Goal: Task Accomplishment & Management: Manage account settings

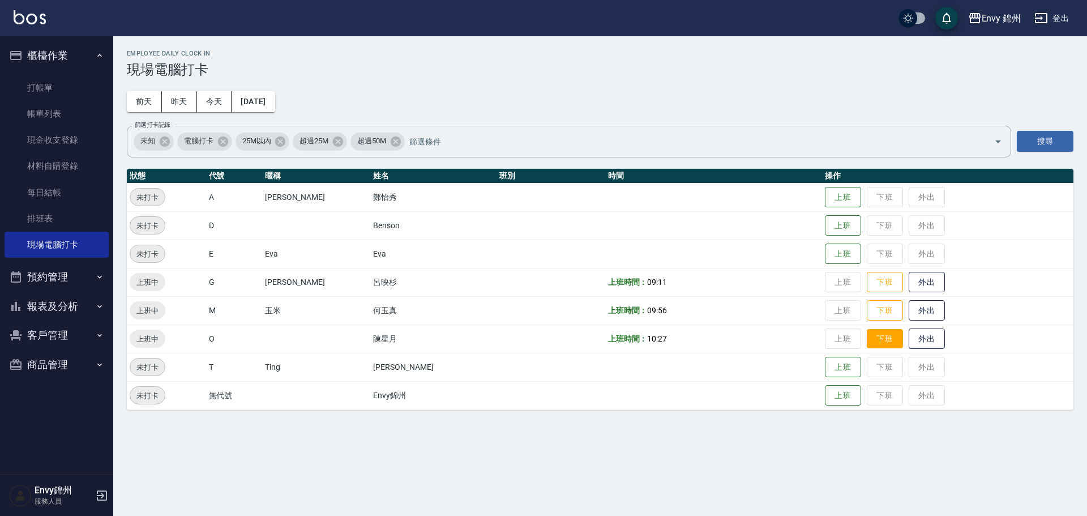
click at [867, 342] on button "下班" at bounding box center [885, 339] width 36 height 20
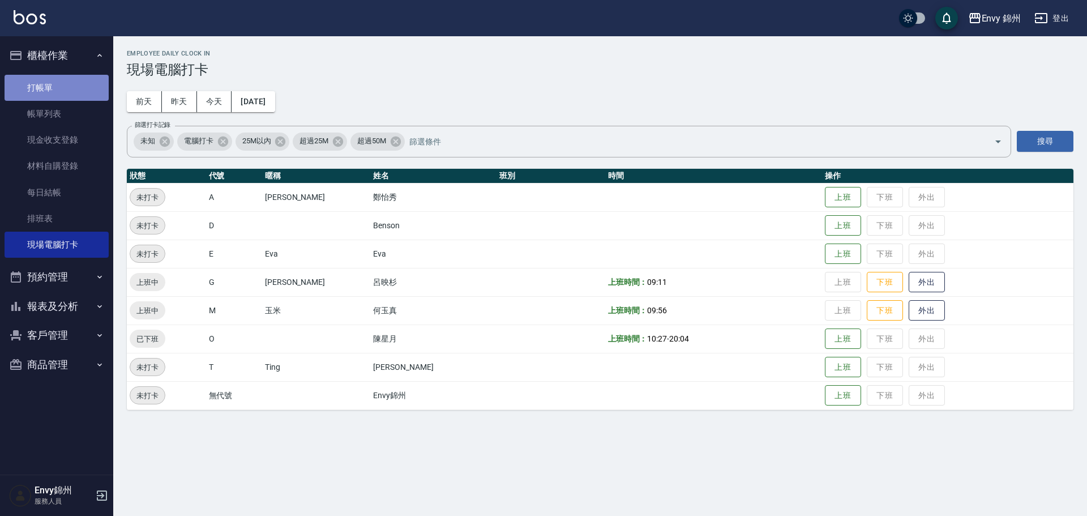
click at [54, 88] on link "打帳單" at bounding box center [57, 88] width 104 height 26
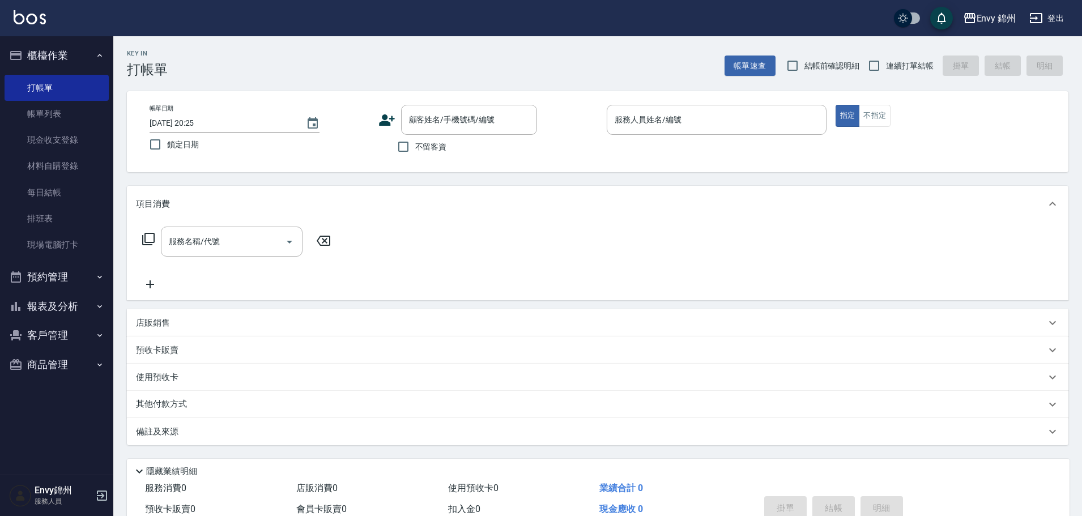
click at [432, 148] on span "不留客資" at bounding box center [431, 147] width 32 height 12
click at [415, 148] on input "不留客資" at bounding box center [403, 147] width 24 height 24
checkbox input "true"
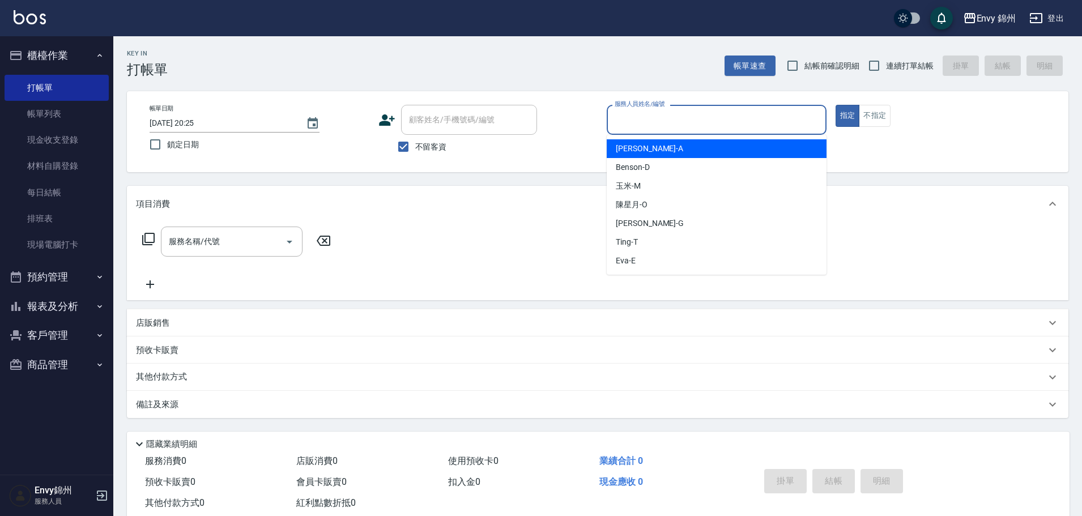
click at [692, 111] on input "服務人員姓名/編號" at bounding box center [717, 120] width 210 height 20
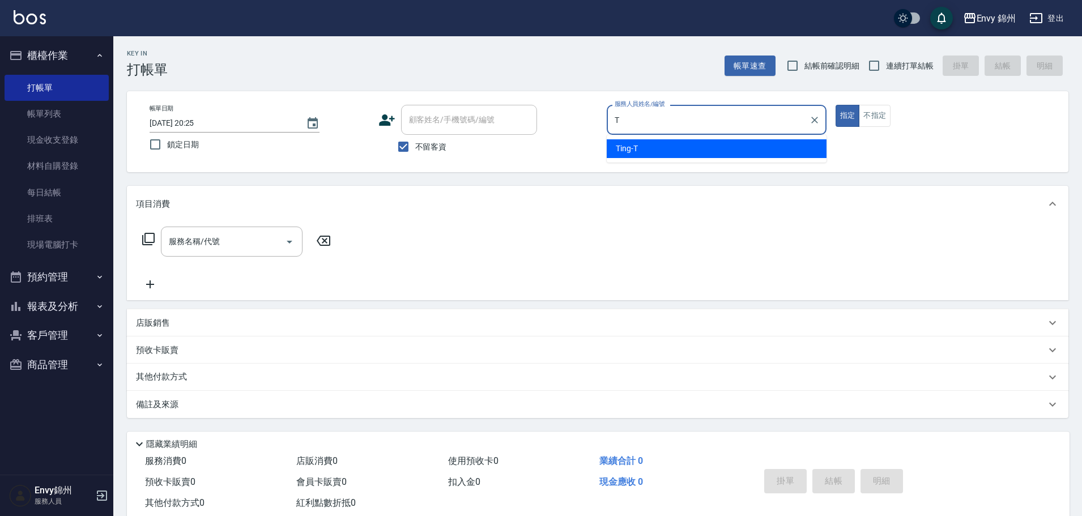
click at [651, 150] on div "Ting -T" at bounding box center [717, 148] width 220 height 19
type input "Ting-T"
click at [272, 233] on input "服務名稱/代號" at bounding box center [223, 242] width 114 height 20
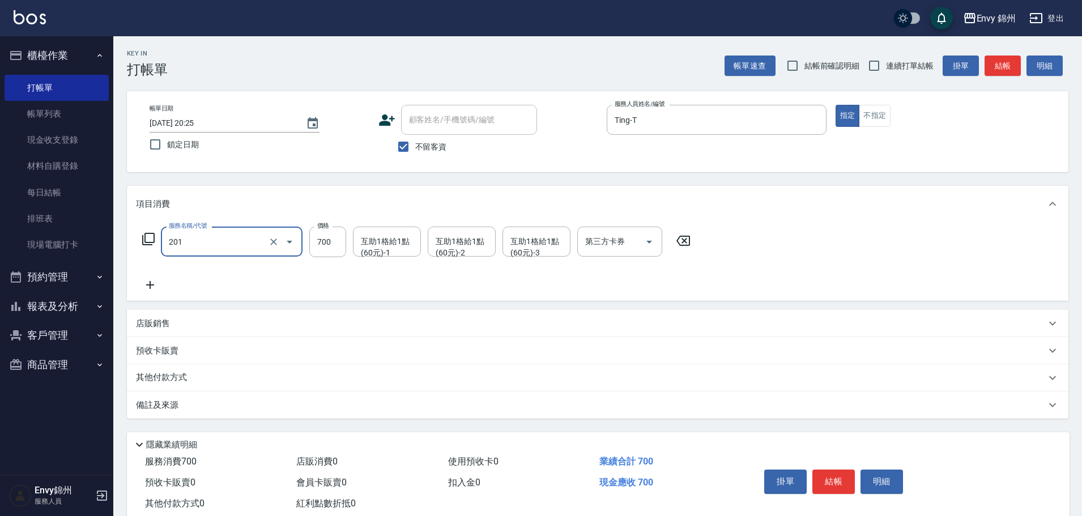
type input "201 剪髮(201)"
type input "1049"
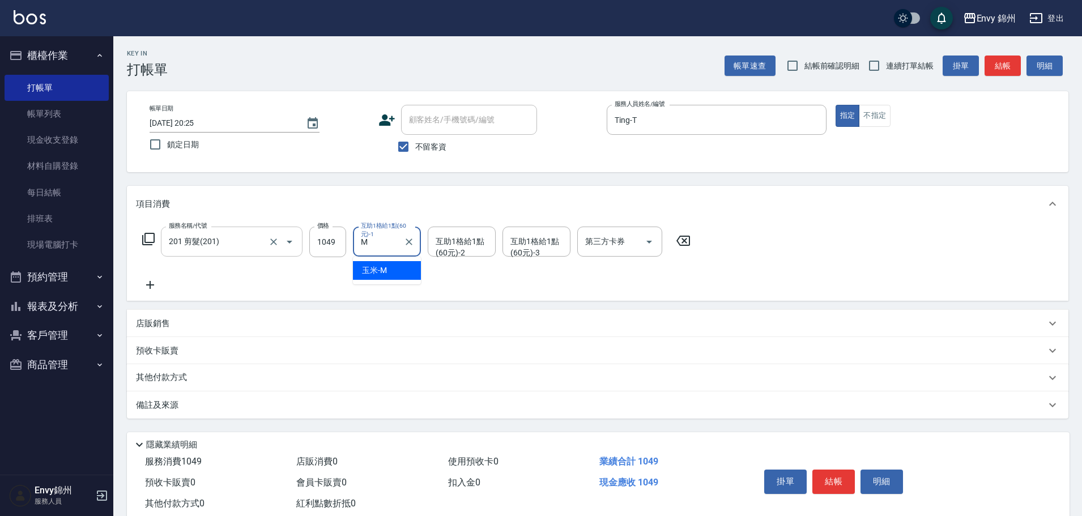
type input "玉米-M"
click at [178, 399] on p "備註及來源" at bounding box center [157, 405] width 42 height 12
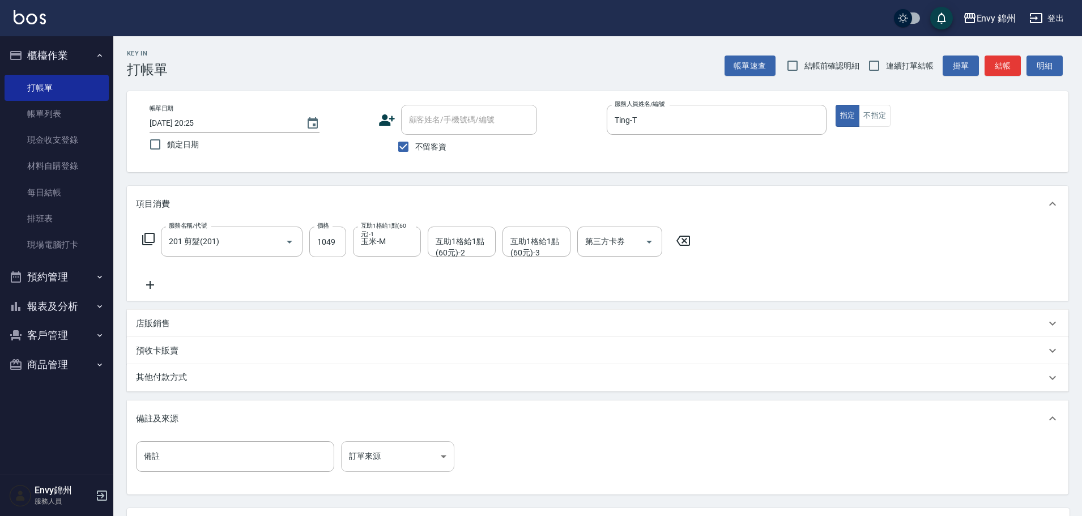
click at [379, 453] on body "Envy 錦州 登出 櫃檯作業 打帳單 帳單列表 現金收支登錄 材料自購登錄 每日結帳 排班表 現場電腦打卡 預約管理 預約管理 單日預約紀錄 單週預約紀錄 …" at bounding box center [541, 308] width 1082 height 617
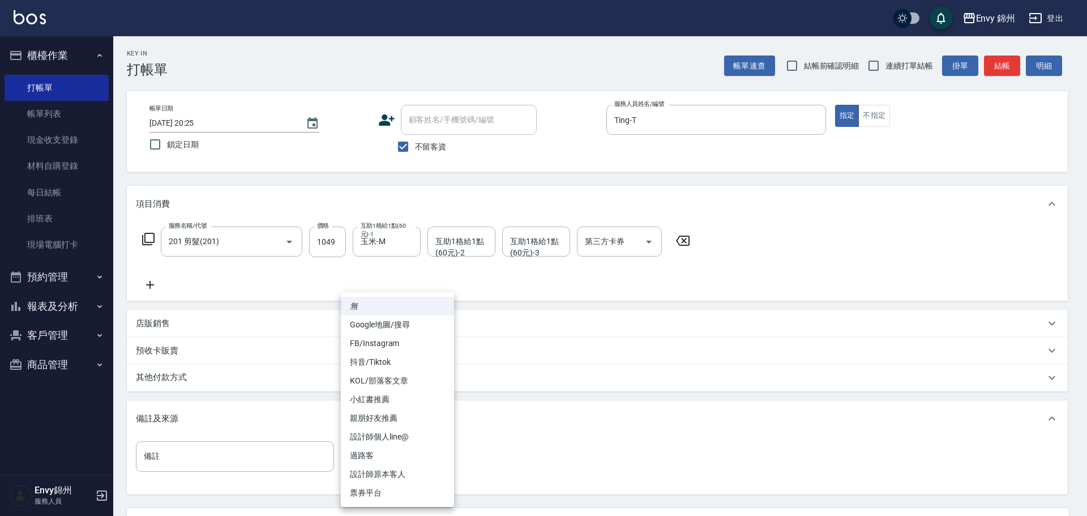
click at [412, 477] on li "設計師原本客人" at bounding box center [397, 474] width 113 height 19
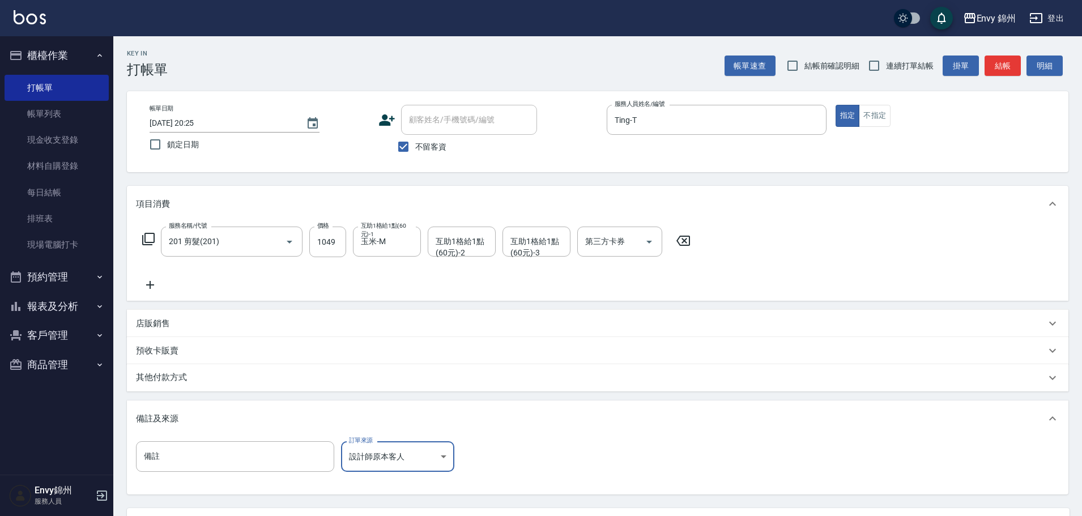
scroll to position [106, 0]
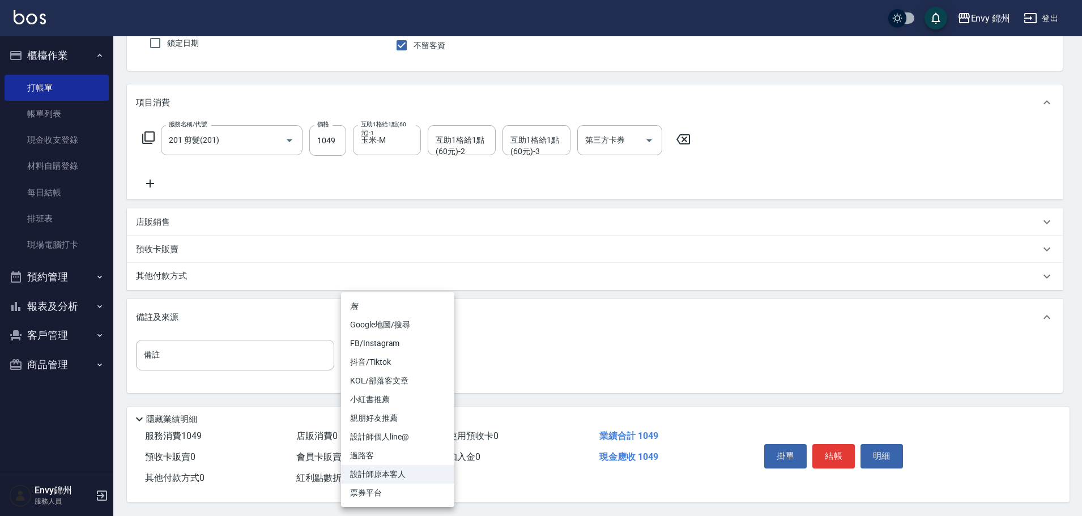
click at [424, 353] on body "Envy 錦州 登出 櫃檯作業 打帳單 帳單列表 現金收支登錄 材料自購登錄 每日結帳 排班表 現場電腦打卡 預約管理 預約管理 單日預約紀錄 單週預約紀錄 …" at bounding box center [541, 207] width 1082 height 617
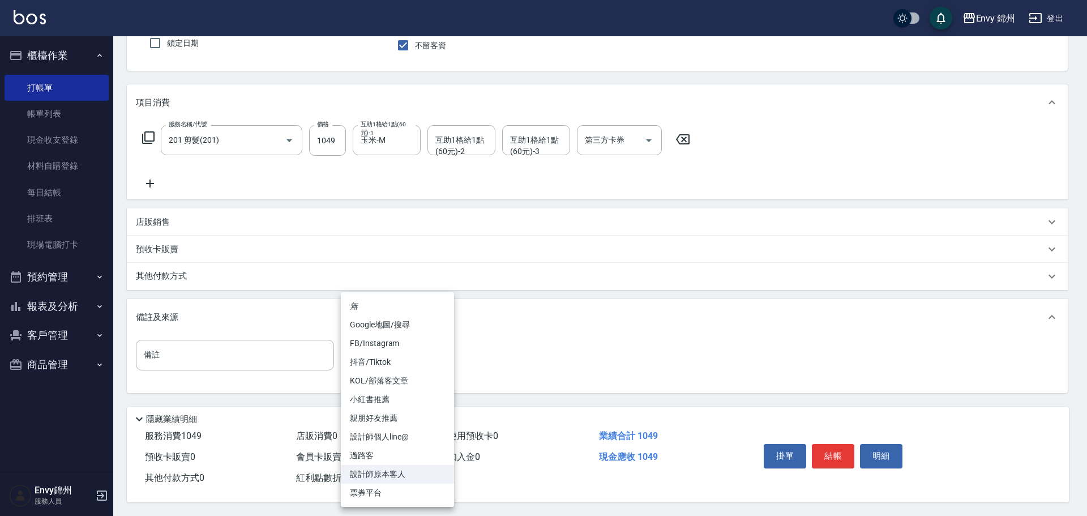
click at [407, 329] on li "Google地圖/搜尋" at bounding box center [397, 324] width 113 height 19
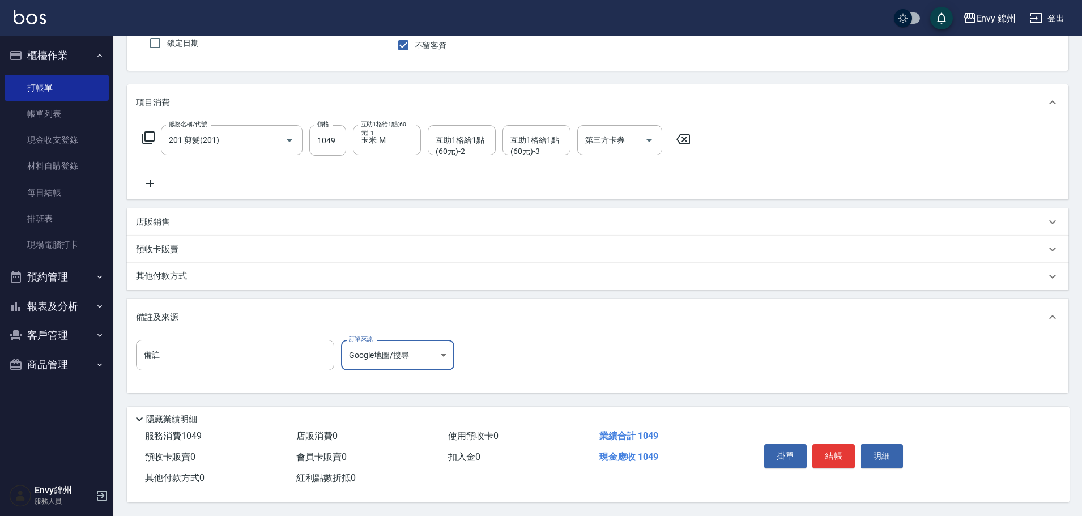
click at [369, 341] on body "Envy 錦州 登出 櫃檯作業 打帳單 帳單列表 現金收支登錄 材料自購登錄 每日結帳 排班表 現場電腦打卡 預約管理 預約管理 單日預約紀錄 單週預約紀錄 …" at bounding box center [541, 207] width 1082 height 617
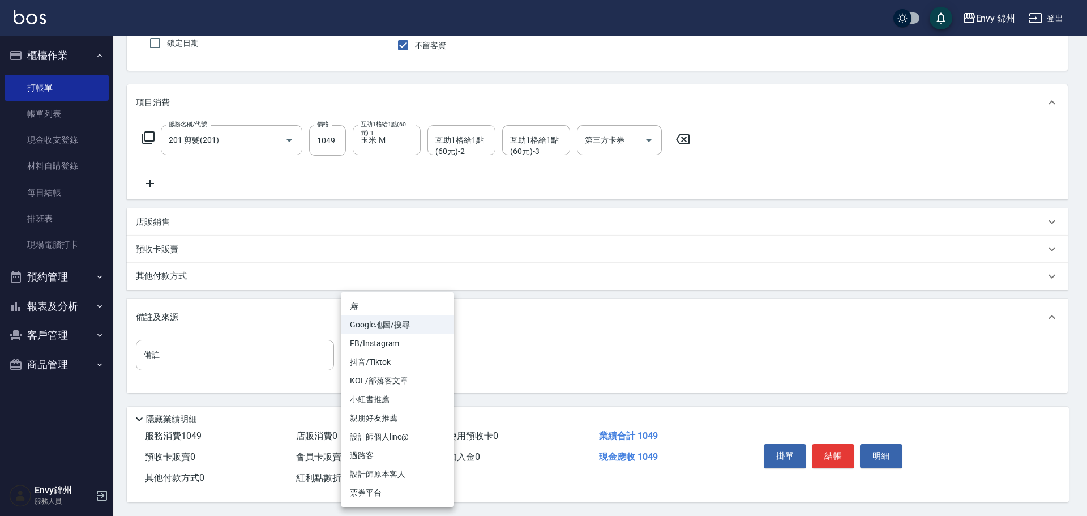
click at [402, 411] on li "親朋好友推薦" at bounding box center [397, 418] width 113 height 19
type input "親朋好友推薦"
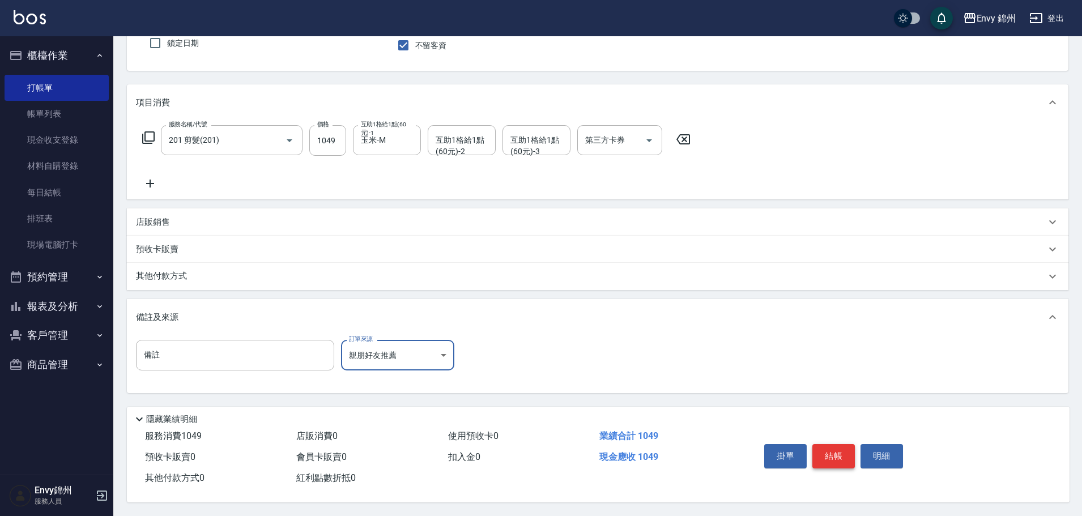
click at [837, 453] on button "結帳" at bounding box center [833, 456] width 42 height 24
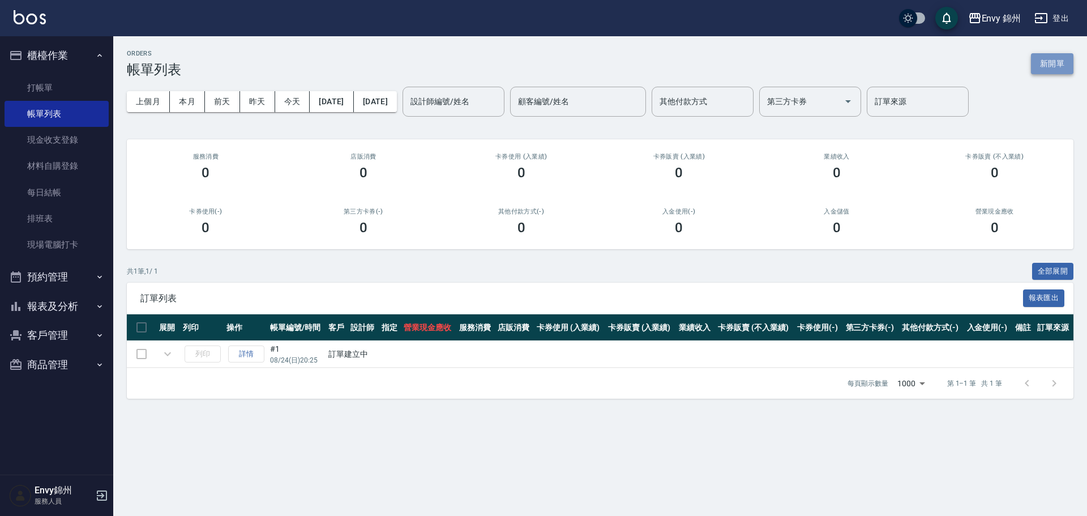
click at [1053, 68] on button "新開單" at bounding box center [1052, 63] width 42 height 21
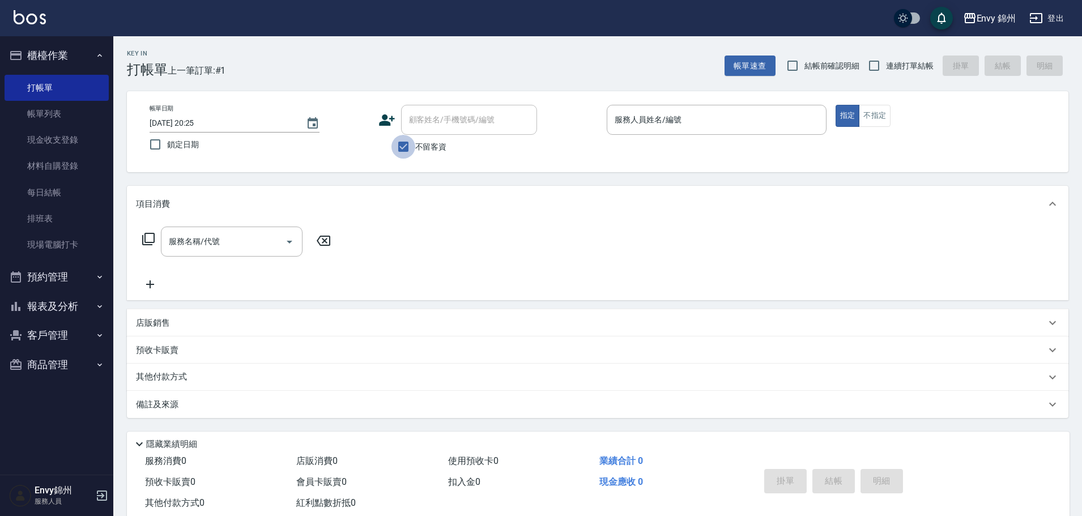
drag, startPoint x: 399, startPoint y: 155, endPoint x: 403, endPoint y: 141, distance: 14.3
click at [400, 153] on input "不留客資" at bounding box center [403, 147] width 24 height 24
checkbox input "false"
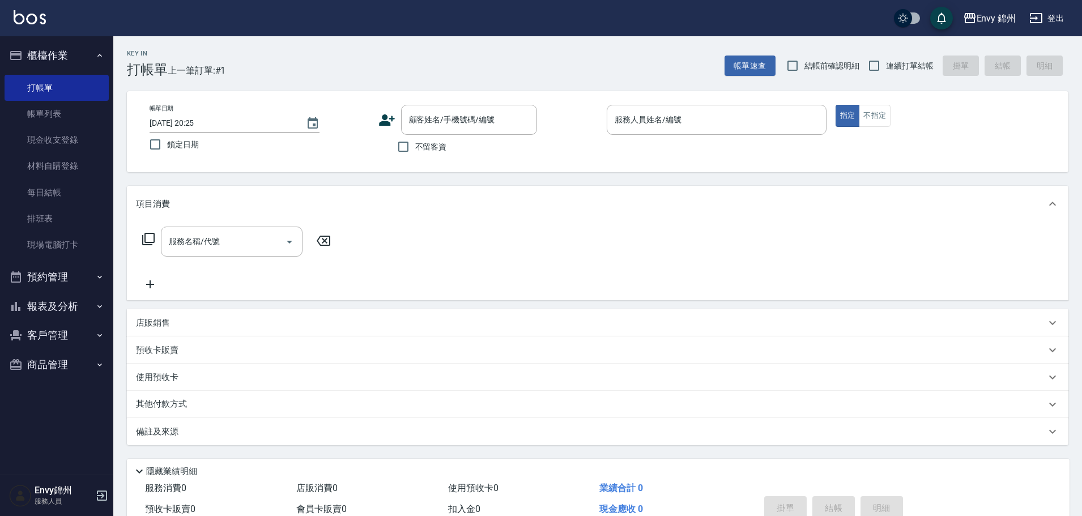
click at [382, 123] on icon at bounding box center [387, 119] width 16 height 11
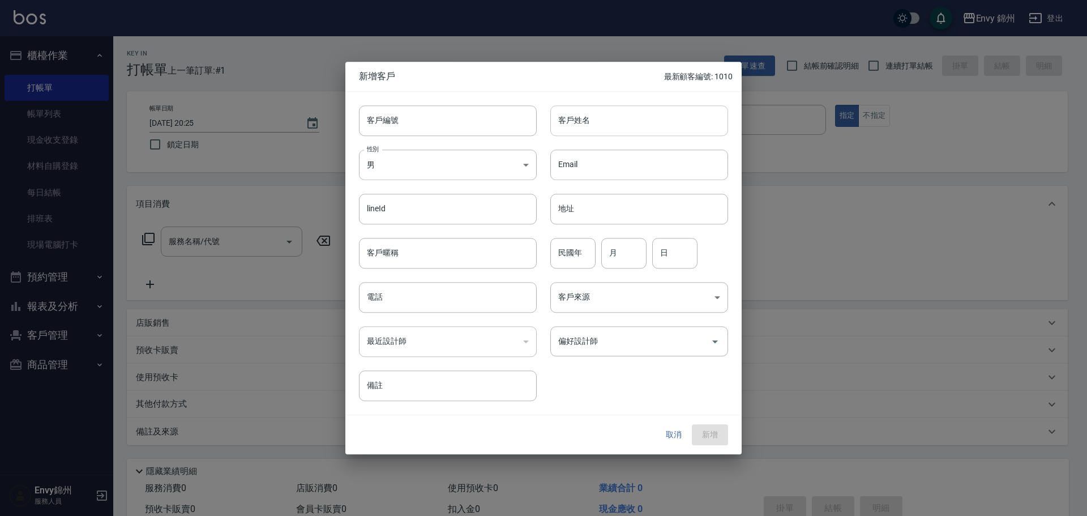
click at [588, 130] on input "客戶姓名" at bounding box center [640, 120] width 178 height 31
type input "j"
type input "ㄓ"
type input "王楨玉"
click at [430, 164] on body "Envy 錦州 登出 櫃檯作業 打帳單 帳單列表 現金收支登錄 材料自購登錄 每日結帳 排班表 現場電腦打卡 預約管理 預約管理 單日預約紀錄 單週預約紀錄 …" at bounding box center [543, 284] width 1087 height 568
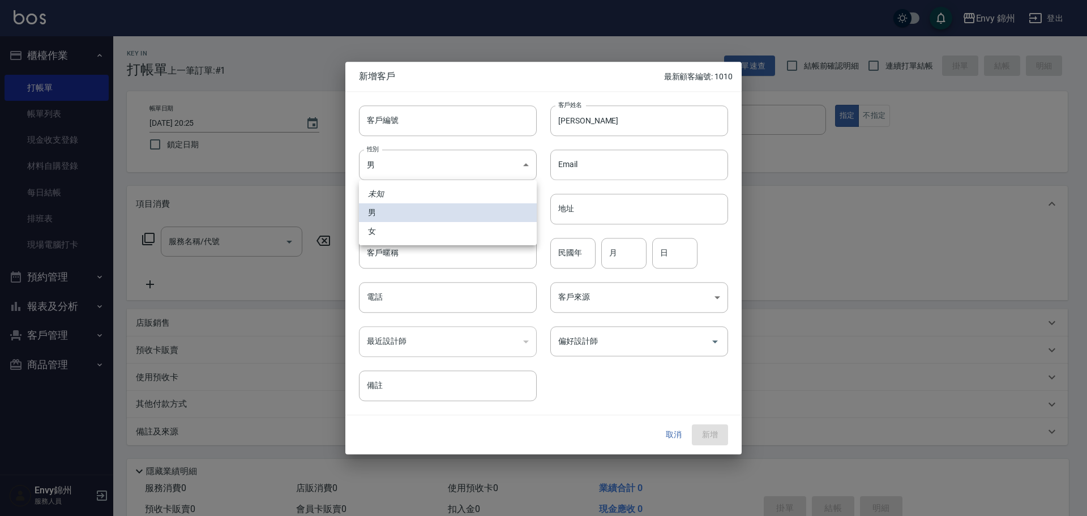
click at [402, 237] on li "女" at bounding box center [448, 231] width 178 height 19
type input "FEMALE"
click at [395, 288] on input "電話" at bounding box center [448, 297] width 178 height 31
click at [621, 96] on div "客戶姓名 王楨玉 客戶姓名" at bounding box center [632, 114] width 191 height 44
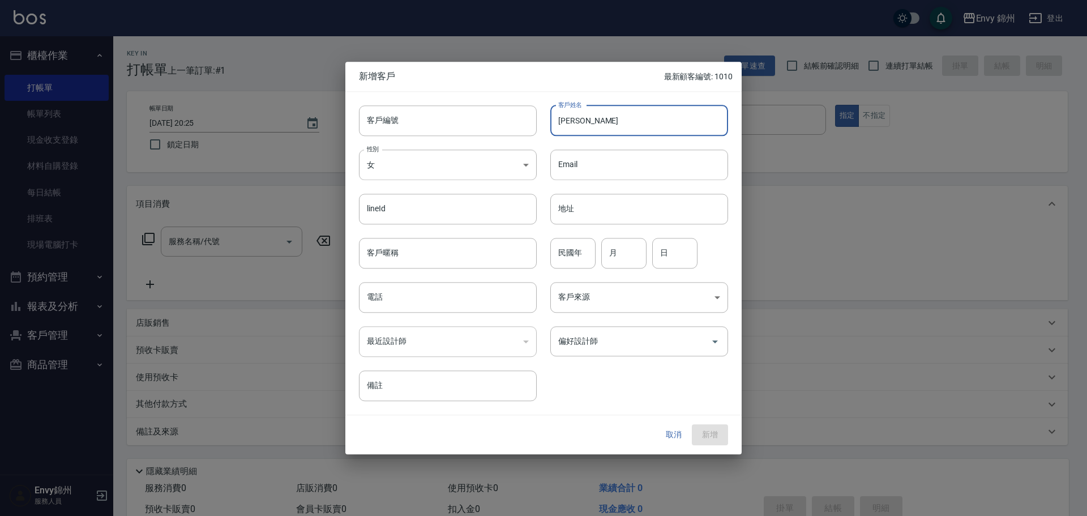
click at [621, 120] on input "王楨玉" at bounding box center [640, 120] width 178 height 31
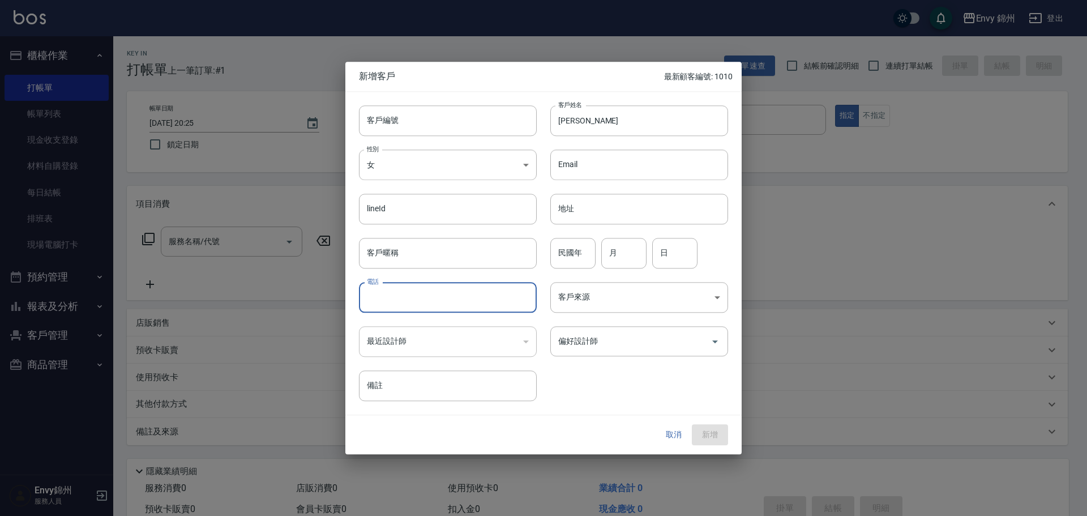
click at [450, 292] on input "電話" at bounding box center [448, 297] width 178 height 31
paste input "王楨玉"
type input "王楨玉"
click at [637, 304] on body "Envy 錦州 登出 櫃檯作業 打帳單 帳單列表 現金收支登錄 材料自購登錄 每日結帳 排班表 現場電腦打卡 預約管理 預約管理 單日預約紀錄 單週預約紀錄 …" at bounding box center [543, 284] width 1087 height 568
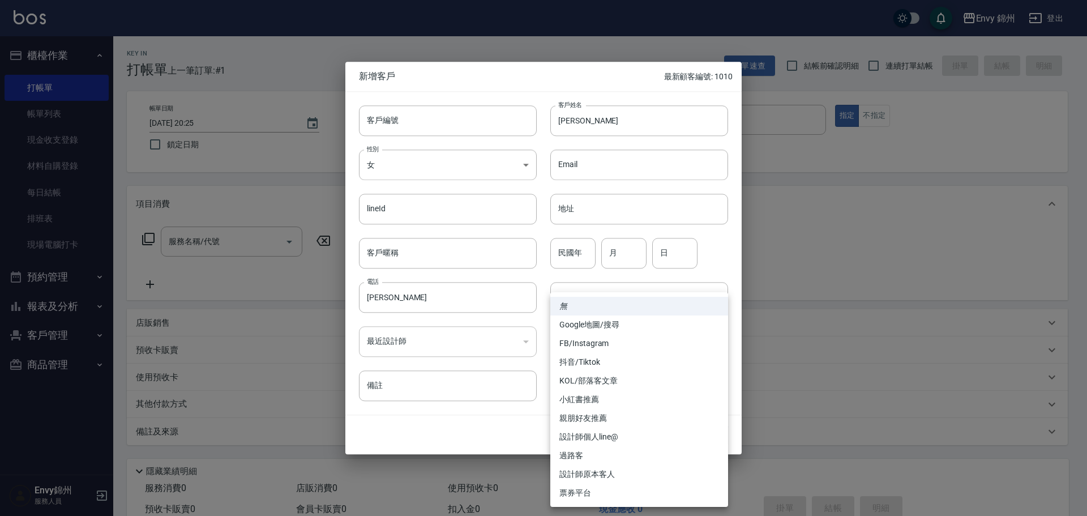
click at [602, 471] on li "設計師原本客人" at bounding box center [640, 474] width 178 height 19
type input "設計師原本客人"
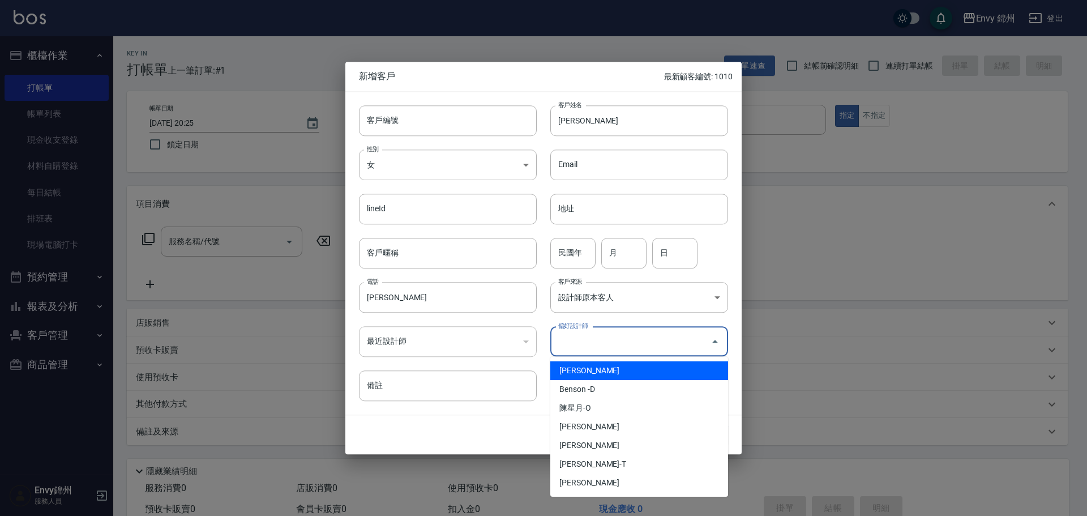
click at [608, 338] on input "偏好設計師" at bounding box center [631, 341] width 151 height 20
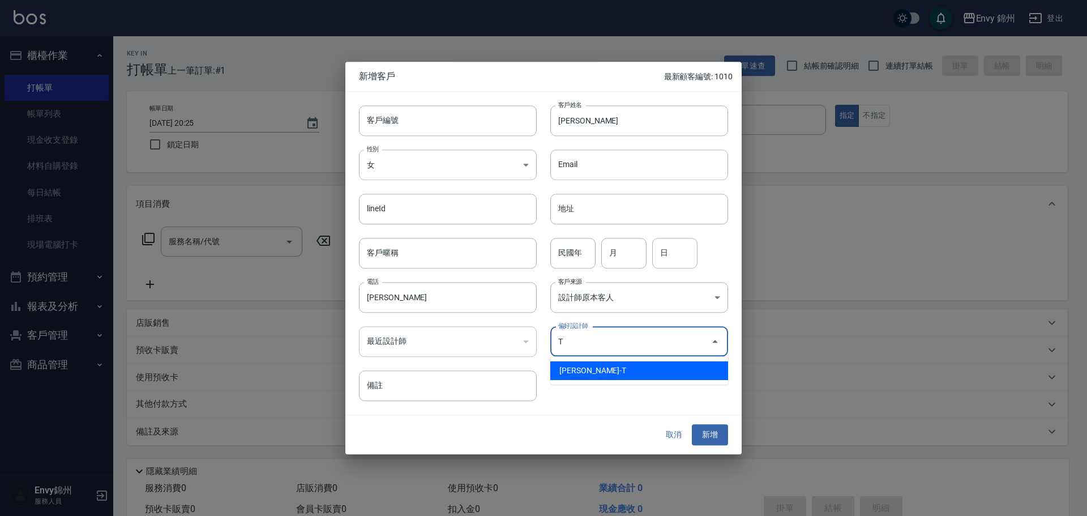
click at [594, 374] on li "[PERSON_NAME]-T" at bounding box center [640, 370] width 178 height 19
type input "潘昀廷"
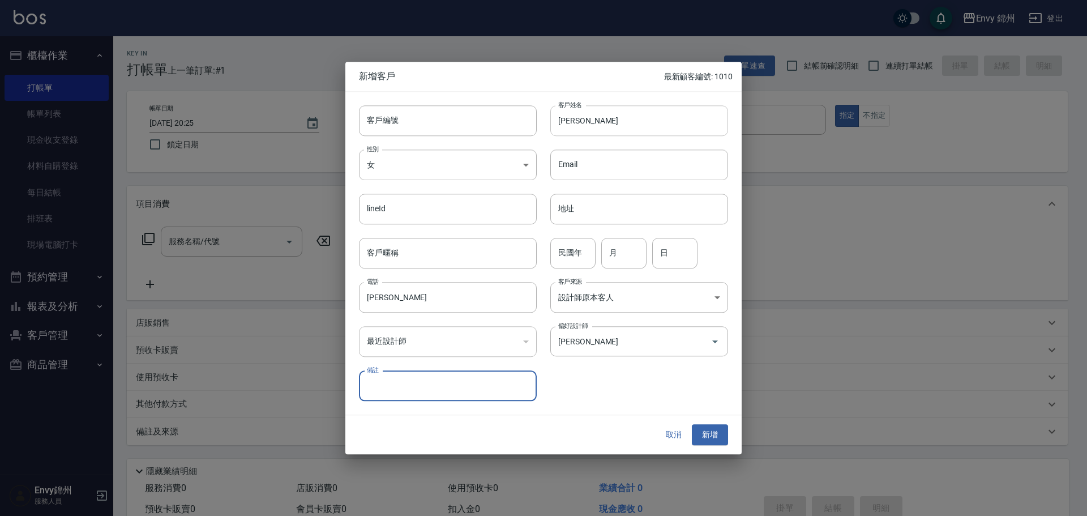
click at [626, 128] on input "王楨玉" at bounding box center [640, 120] width 178 height 31
click at [719, 434] on button "新增" at bounding box center [710, 435] width 36 height 21
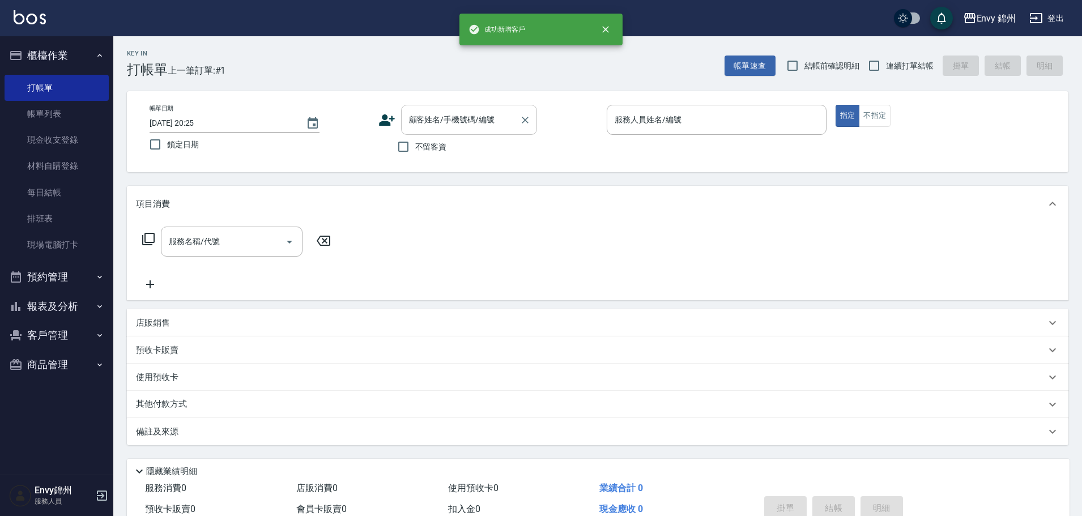
click at [438, 103] on div "帳單日期 2025/08/24 20:25 鎖定日期 顧客姓名/手機號碼/編號 顧客姓名/手機號碼/編號 不留客資 服務人員姓名/編號 服務人員姓名/編號 指…" at bounding box center [597, 131] width 941 height 81
click at [451, 117] on div "顧客姓名/手機號碼/編號 顧客姓名/手機號碼/編號" at bounding box center [469, 120] width 136 height 30
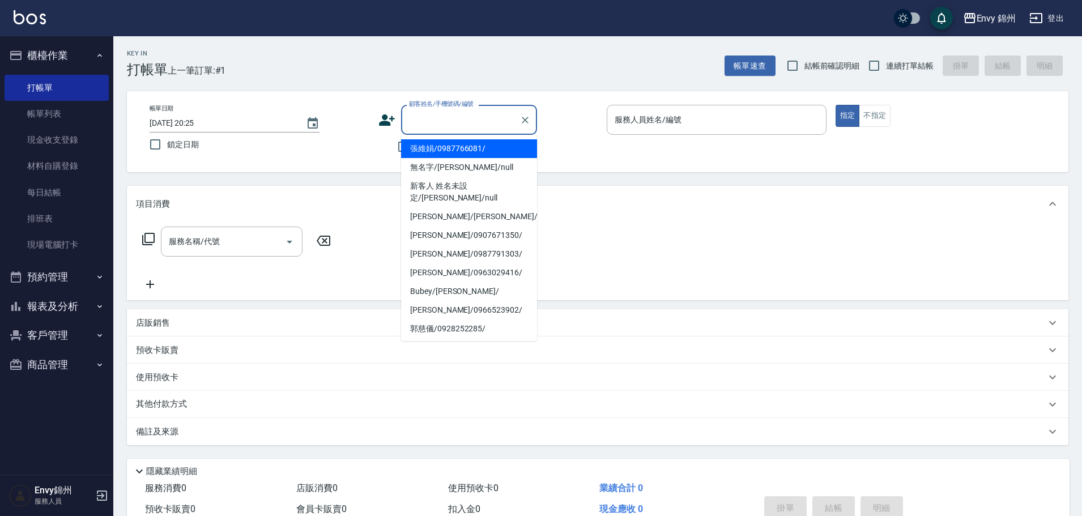
paste input "王楨玉"
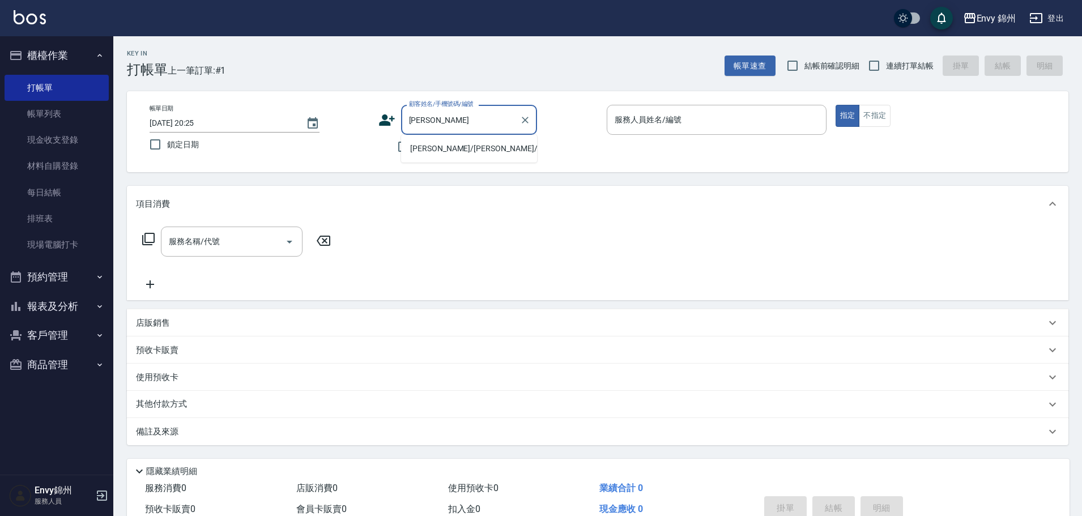
click at [444, 151] on li "王楨玉/王楨玉/" at bounding box center [469, 148] width 136 height 19
type input "王楨玉/王楨玉/"
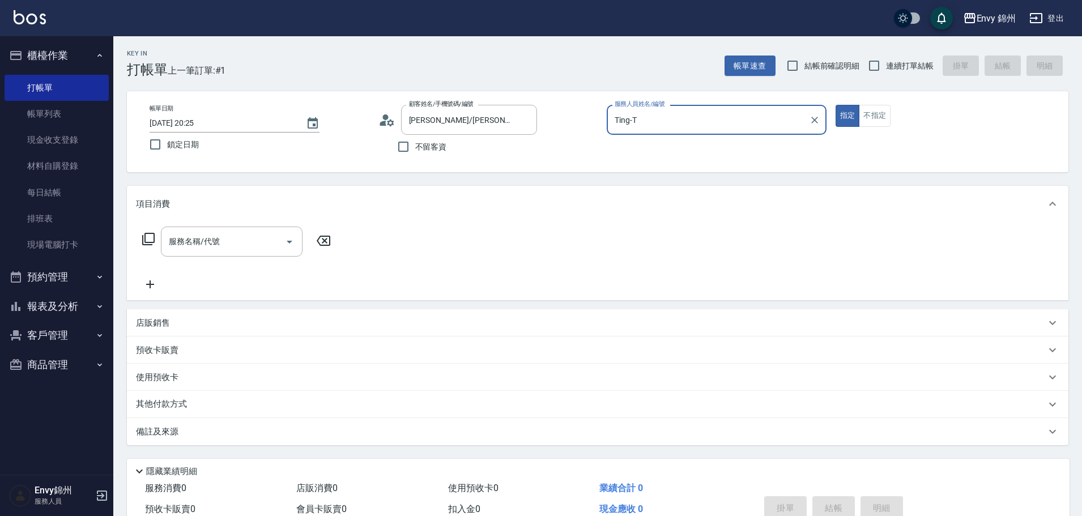
type input "Ting-T"
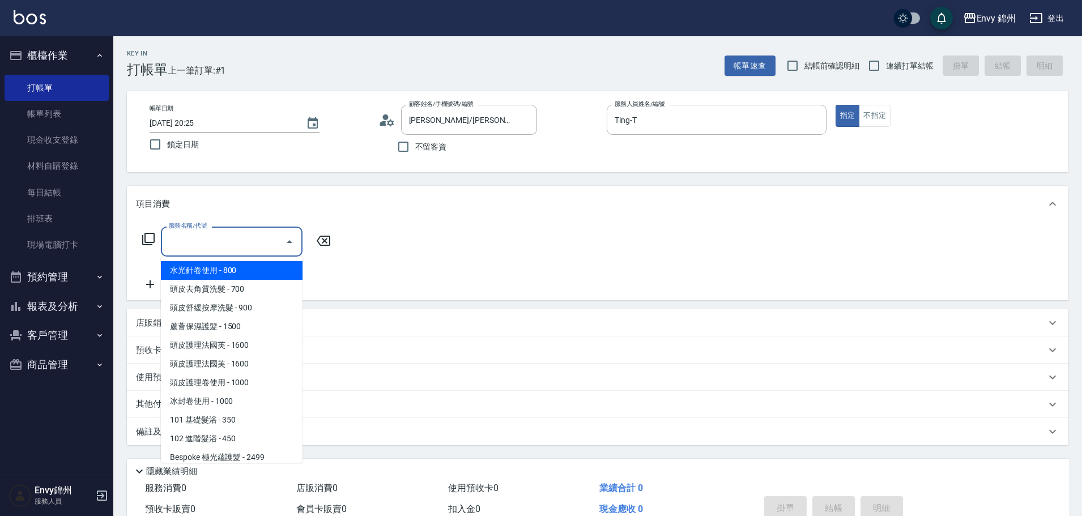
click at [254, 234] on input "服務名稱/代號" at bounding box center [223, 242] width 114 height 20
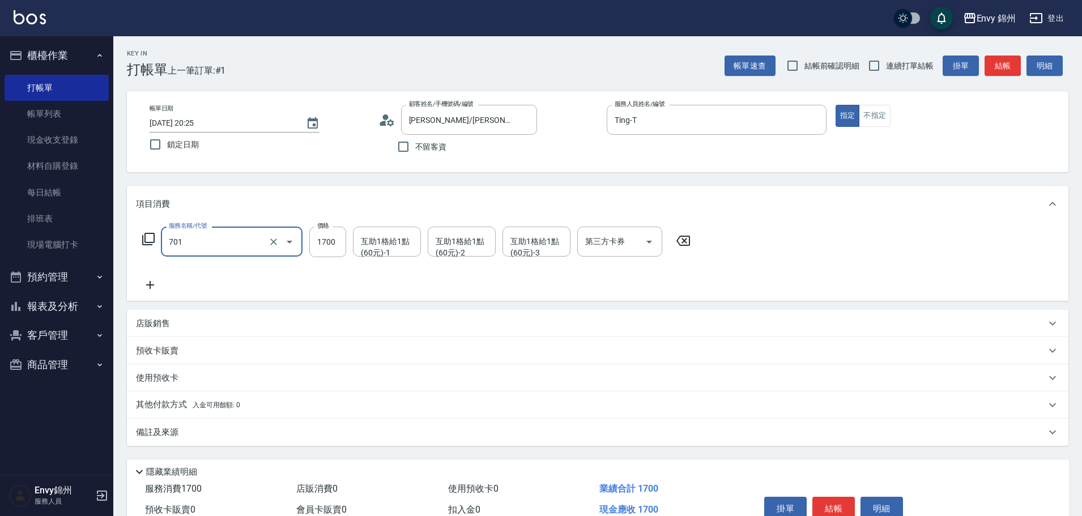
type input "701 染髮(701)"
type input "2500"
click at [154, 285] on icon at bounding box center [150, 285] width 8 height 8
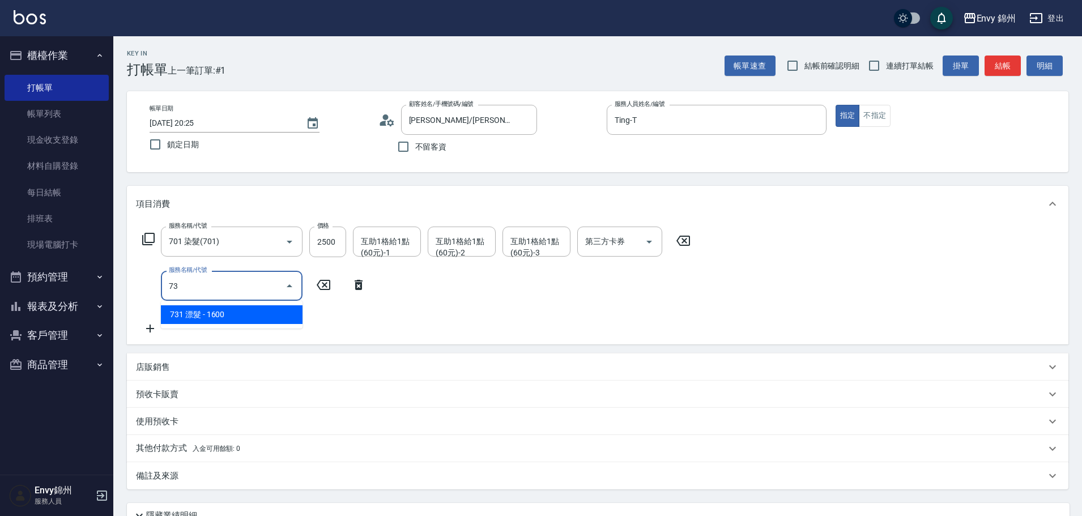
type input "7"
type input "+"
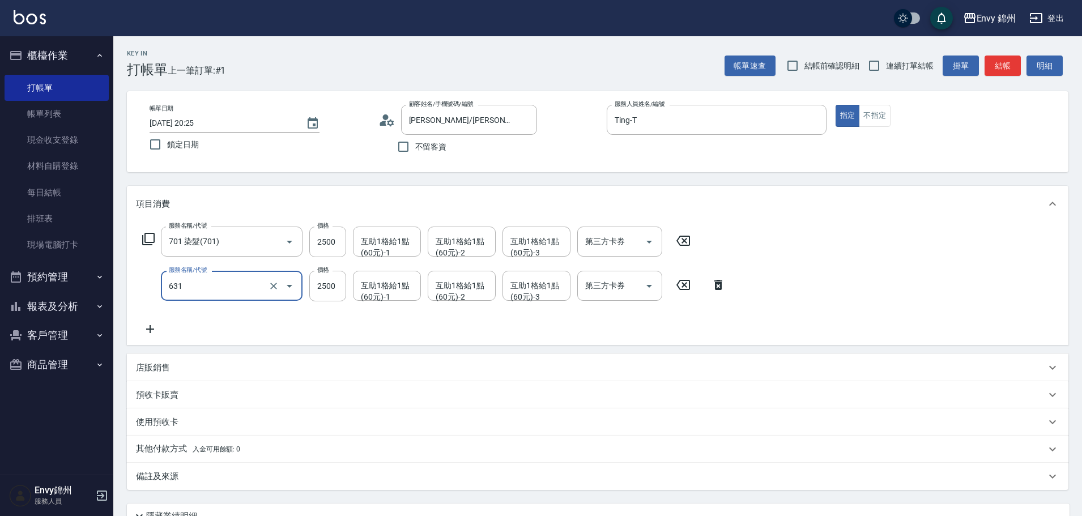
type input "京喚羽系統修護(短髮)(631)"
type input "2700"
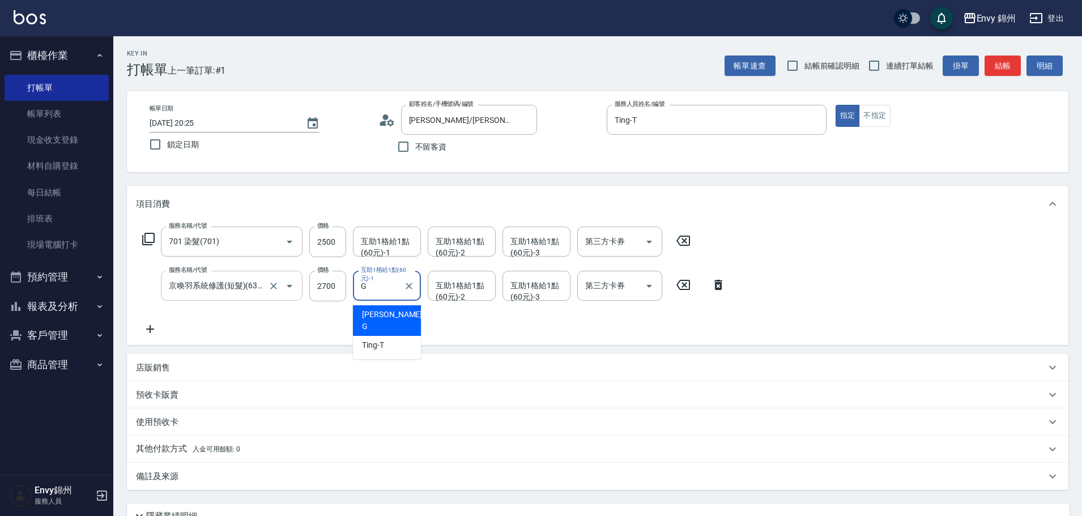
type input "杉杉-G"
click at [186, 372] on div "店販銷售" at bounding box center [591, 368] width 910 height 12
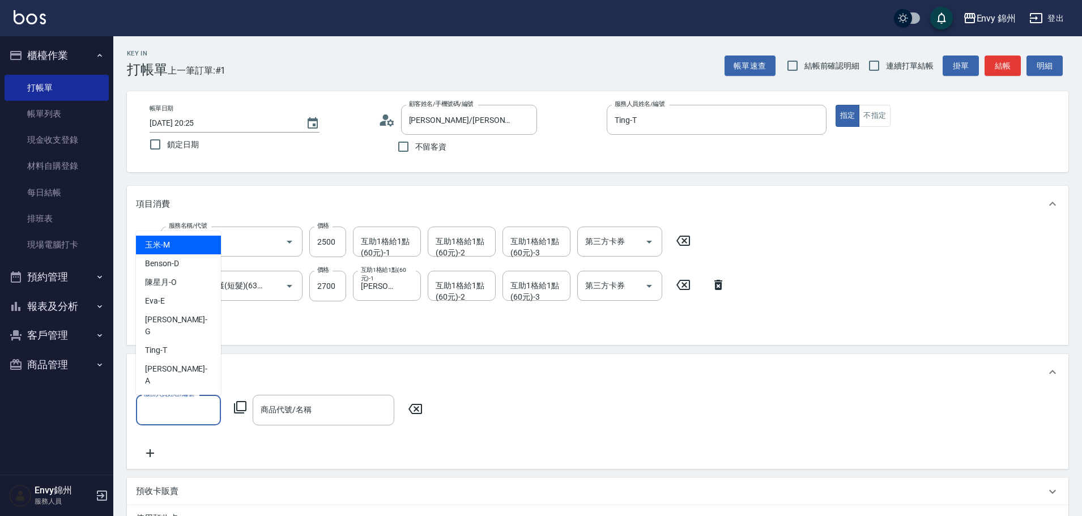
click at [193, 417] on input "服務人員姓名/編號" at bounding box center [178, 410] width 75 height 20
click at [191, 360] on div "Ting -T" at bounding box center [178, 350] width 85 height 19
type input "Ting-T"
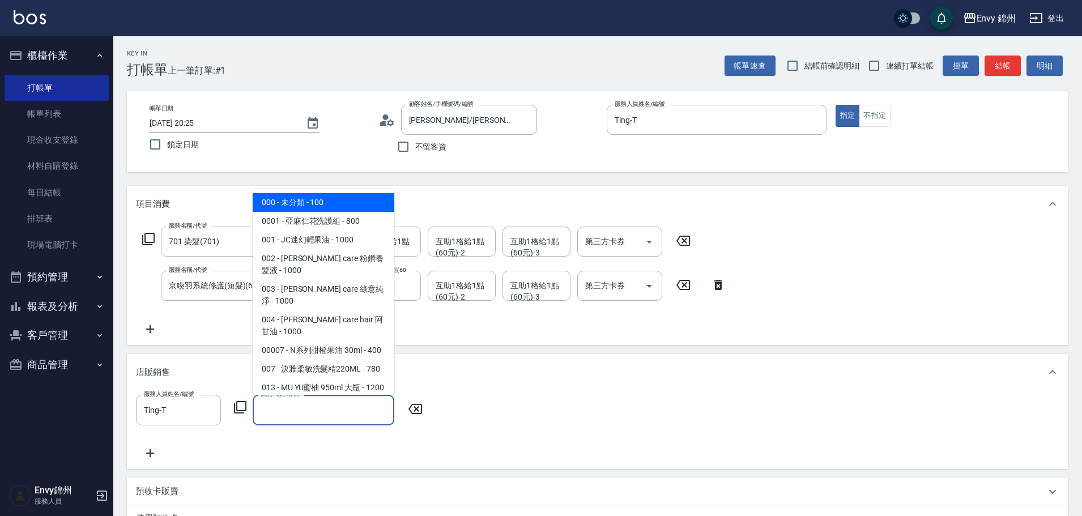
click at [321, 417] on input "商品代號/名稱" at bounding box center [323, 410] width 131 height 20
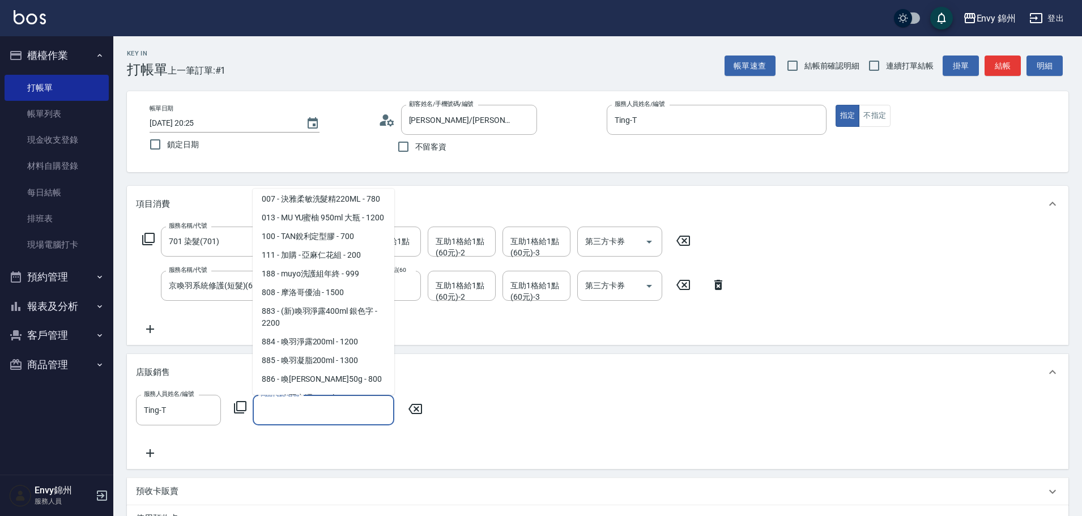
scroll to position [453, 0]
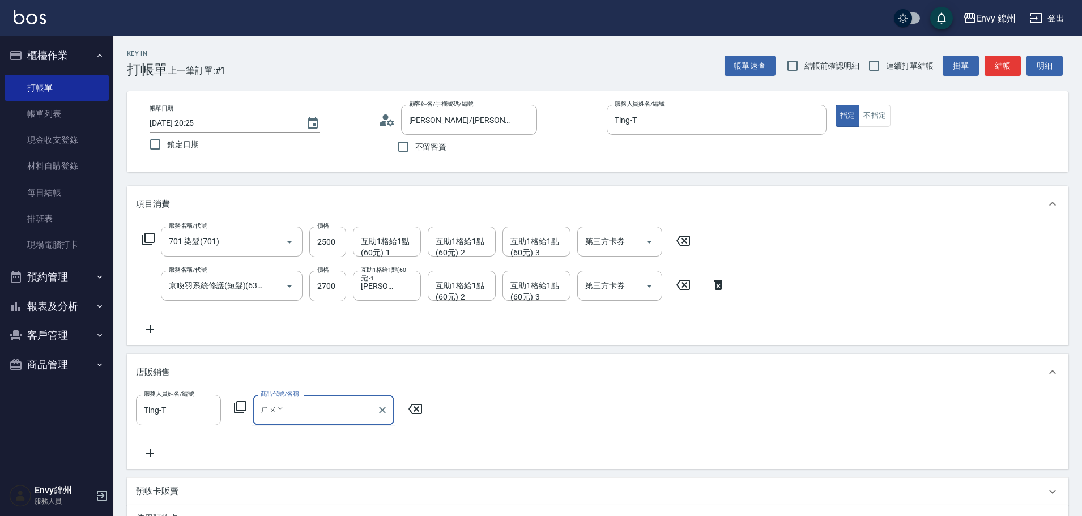
type input "華"
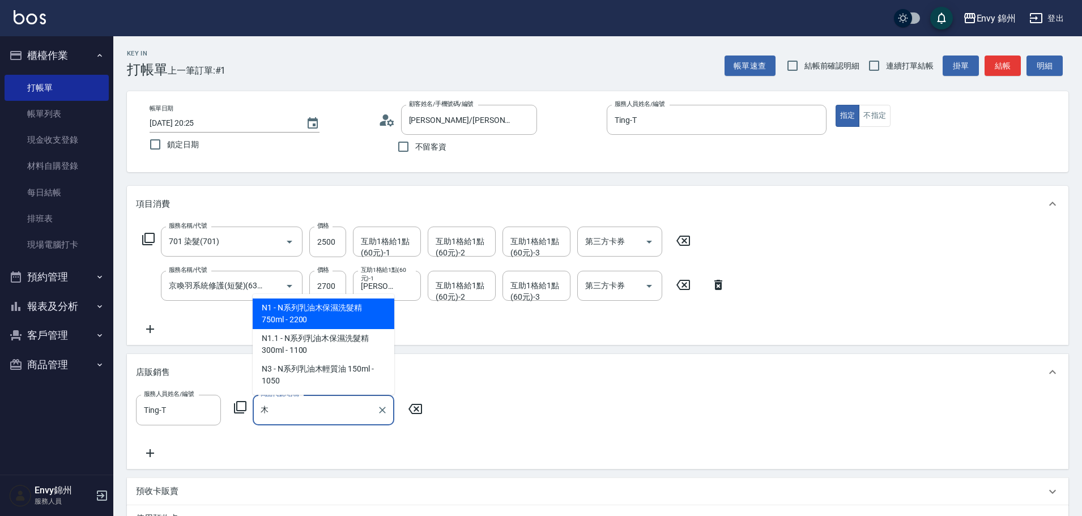
type input "幕"
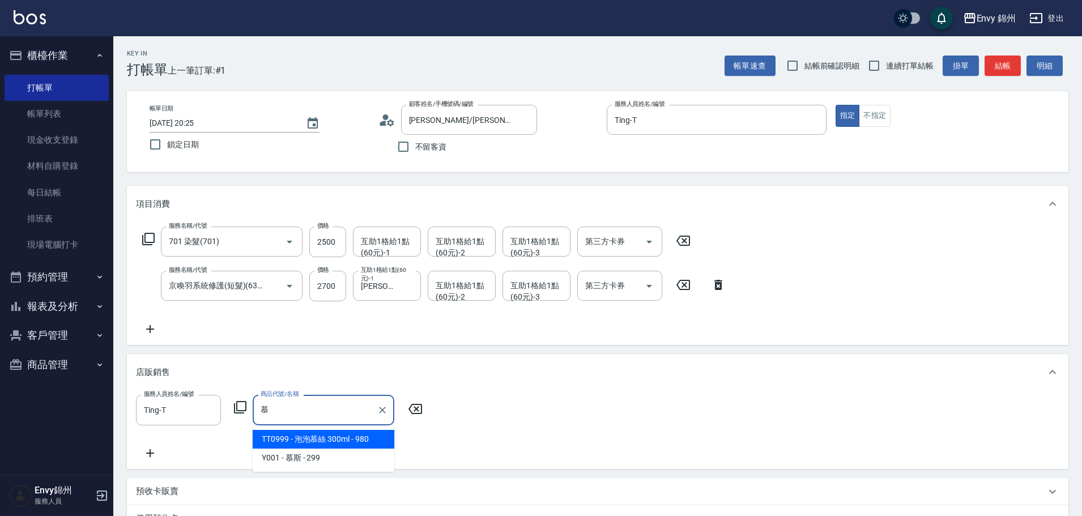
click at [321, 446] on span "TT0999 - 泡泡慕絲 300ml - 980" at bounding box center [324, 439] width 142 height 19
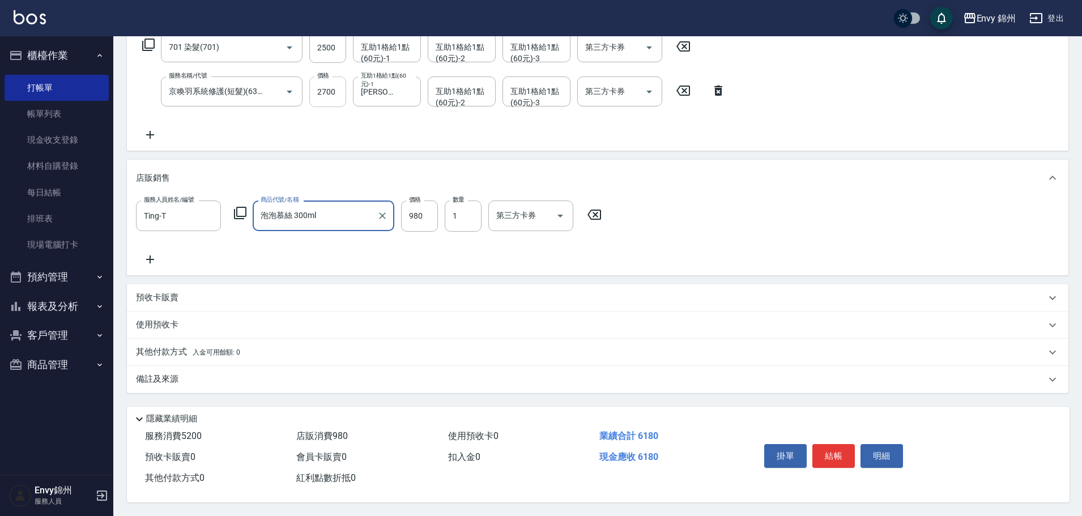
type input "泡泡慕絲 300ml"
click at [339, 96] on input "2700" at bounding box center [327, 91] width 37 height 31
type input "2220"
click at [324, 56] on input "2500" at bounding box center [327, 47] width 37 height 31
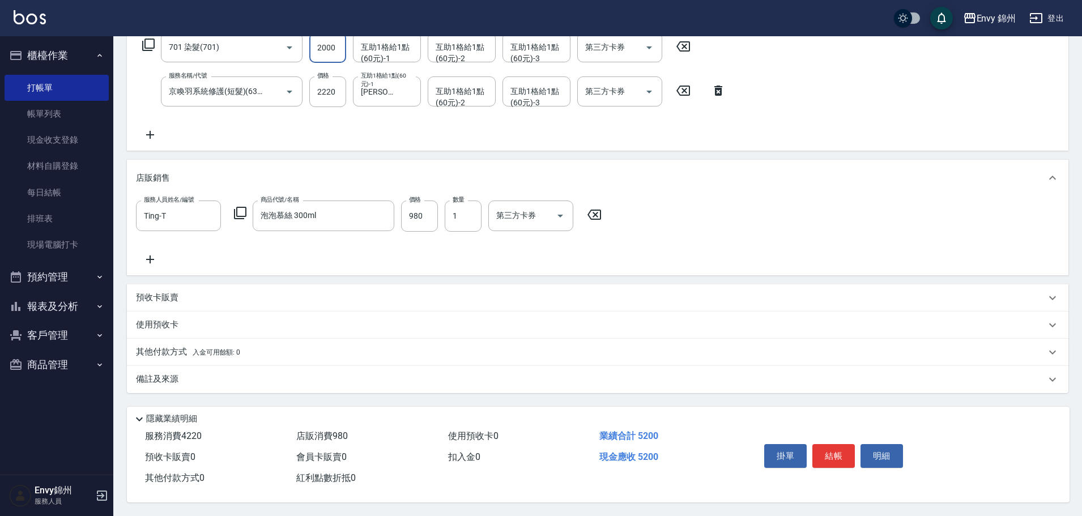
type input "2000"
click at [176, 347] on p "其他付款方式 入金可用餘額: 0" at bounding box center [188, 352] width 104 height 12
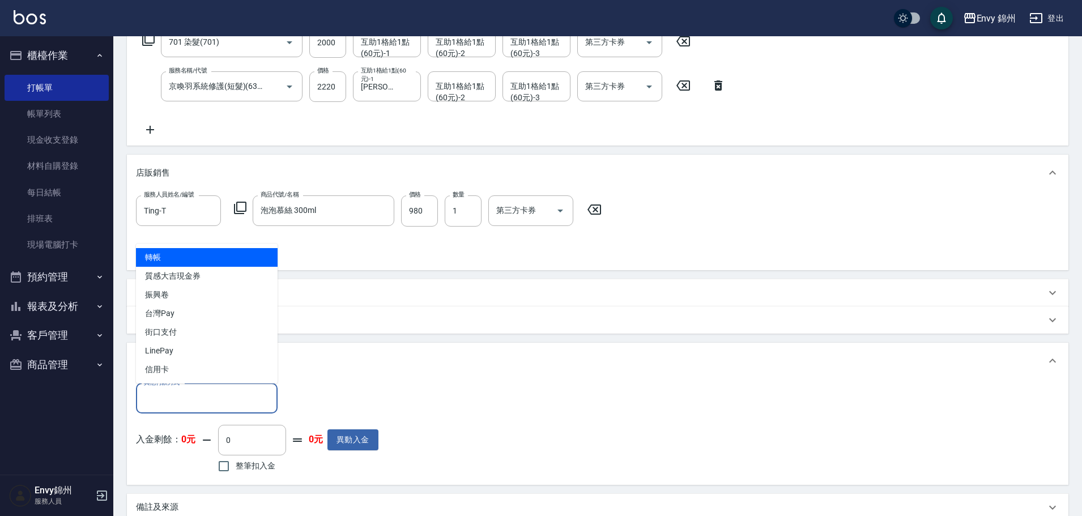
click at [178, 398] on input "其他付款方式" at bounding box center [206, 399] width 131 height 20
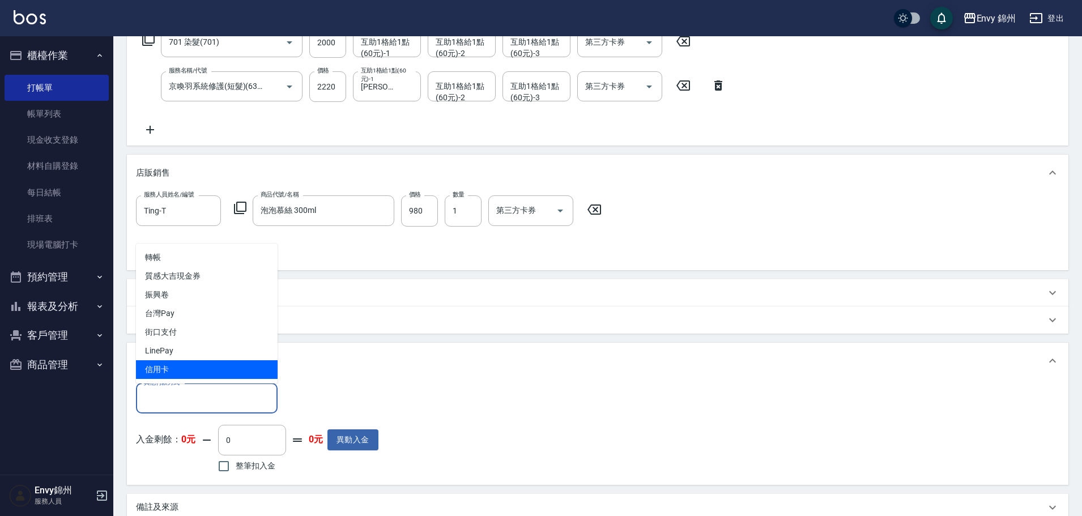
click at [181, 369] on span "信用卡" at bounding box center [207, 369] width 142 height 19
type input "信用卡"
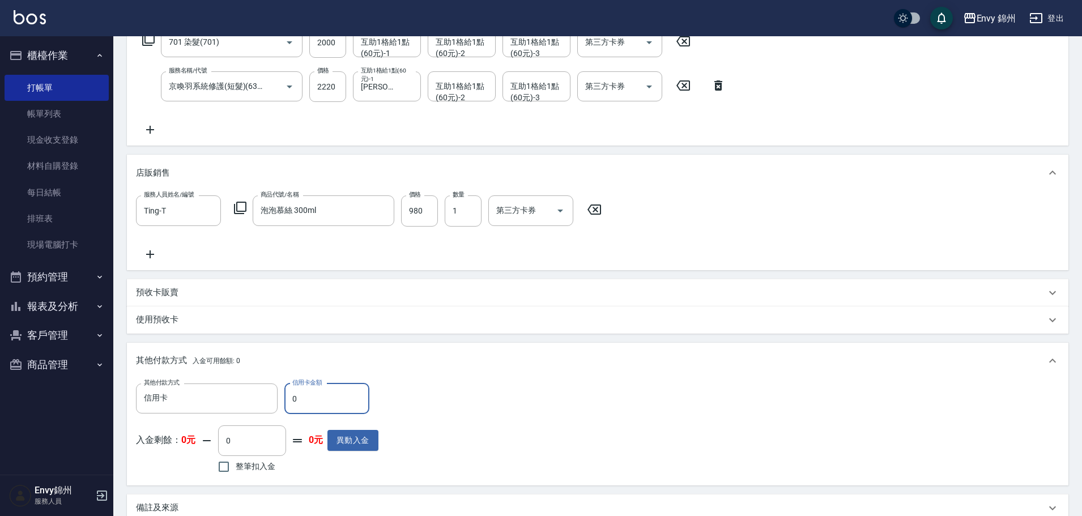
click at [291, 399] on input "0" at bounding box center [326, 398] width 85 height 31
drag, startPoint x: 313, startPoint y: 401, endPoint x: 299, endPoint y: 402, distance: 14.2
click at [299, 402] on input "0" at bounding box center [326, 398] width 85 height 31
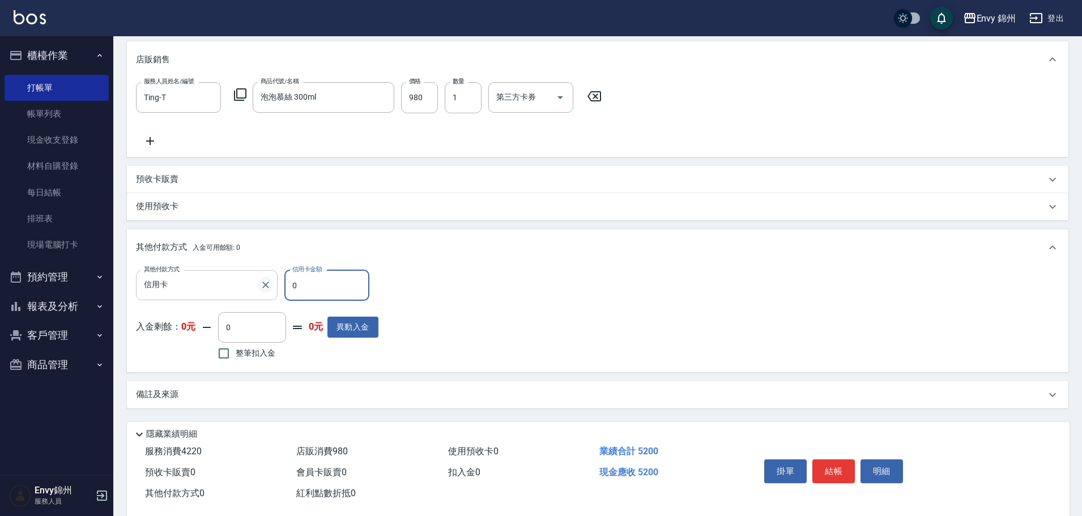
drag, startPoint x: 315, startPoint y: 279, endPoint x: 271, endPoint y: 285, distance: 44.5
click at [271, 285] on div "其他付款方式 信用卡 其他付款方式 信用卡金額 0 信用卡金額" at bounding box center [257, 285] width 242 height 31
drag, startPoint x: 314, startPoint y: 290, endPoint x: 308, endPoint y: 288, distance: 5.9
click at [315, 290] on input "2520" at bounding box center [326, 285] width 85 height 31
drag, startPoint x: 308, startPoint y: 288, endPoint x: 246, endPoint y: 291, distance: 62.4
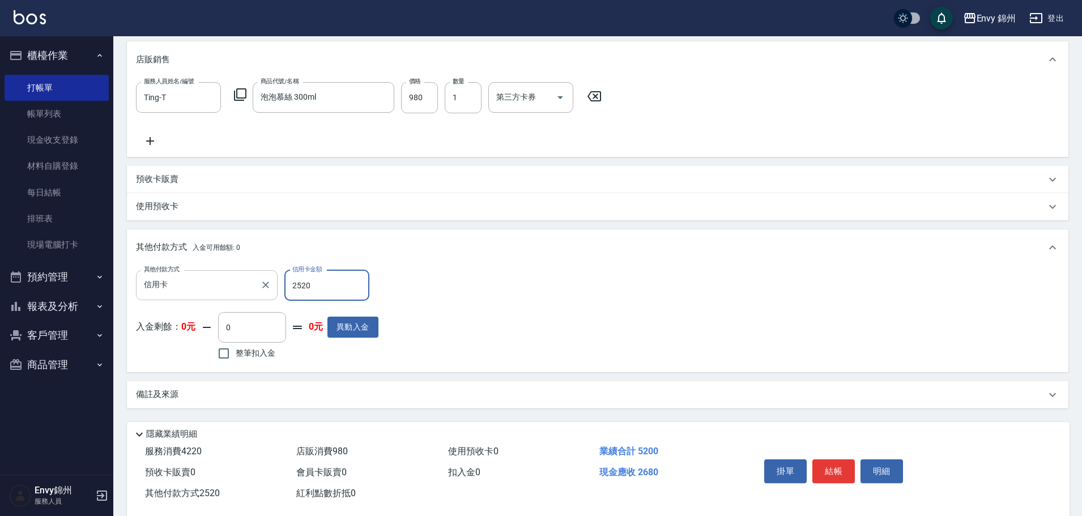
click at [246, 291] on div "其他付款方式 信用卡 其他付款方式 信用卡金額 2520 信用卡金額" at bounding box center [257, 285] width 242 height 31
type input "5200"
click at [839, 468] on button "結帳" at bounding box center [833, 471] width 42 height 24
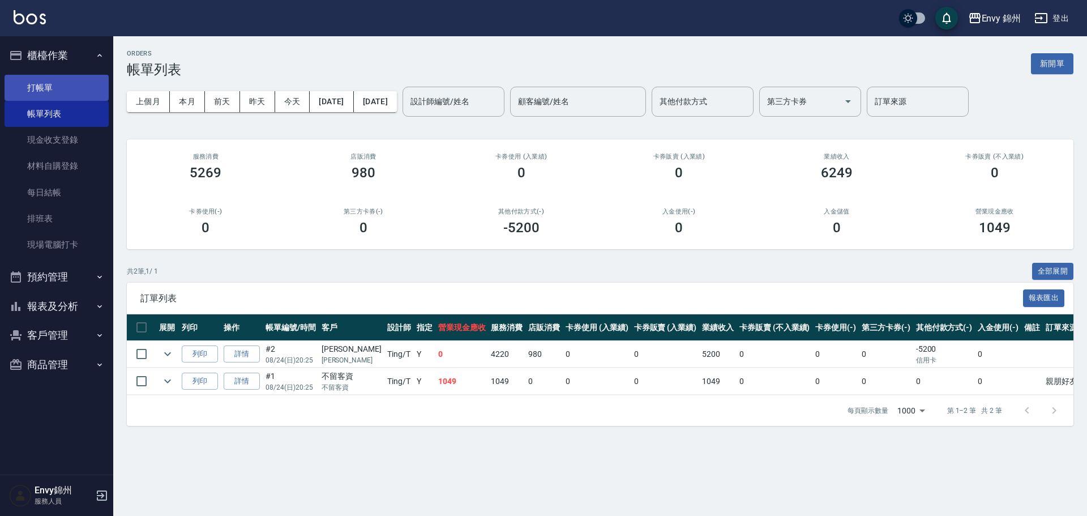
click at [49, 91] on link "打帳單" at bounding box center [57, 88] width 104 height 26
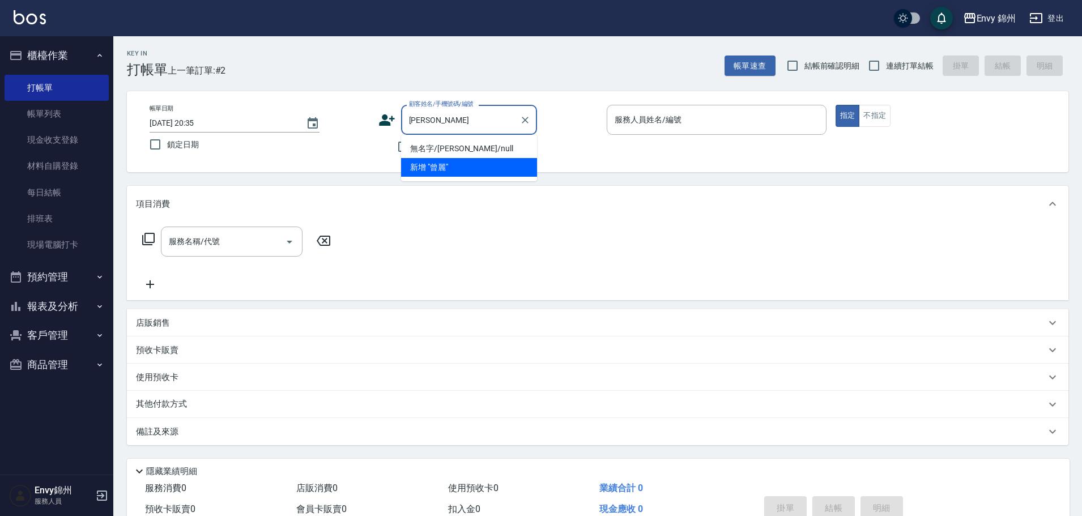
click at [490, 146] on li "無名字/曾麗姬/null" at bounding box center [469, 148] width 136 height 19
type input "無名字/曾麗姬/null"
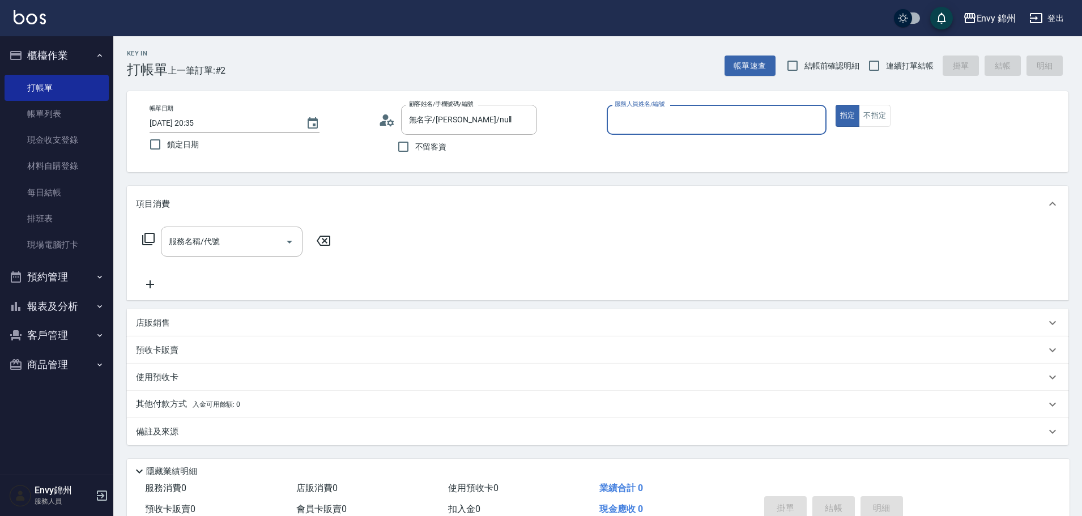
click at [709, 117] on input "服務人員姓名/編號" at bounding box center [717, 120] width 210 height 20
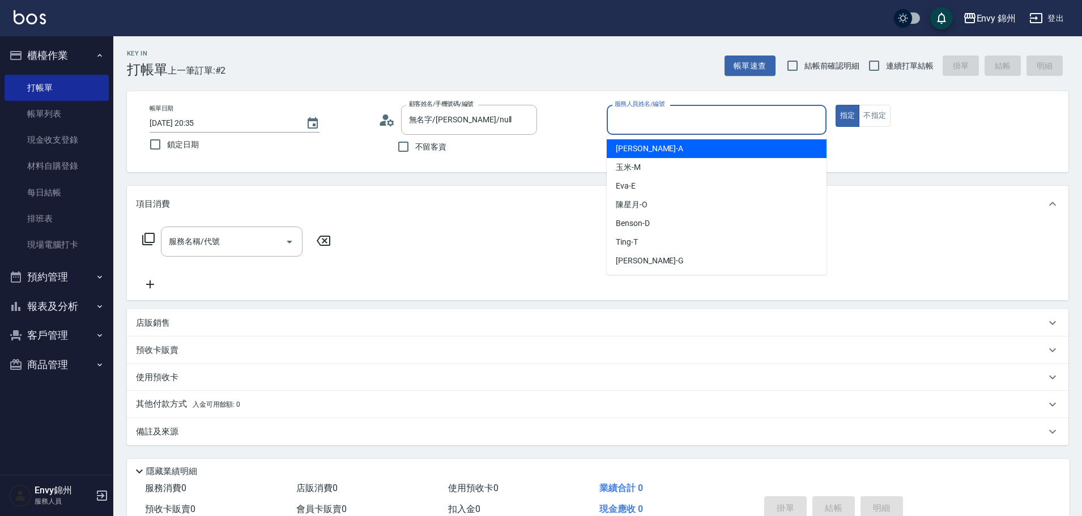
click at [685, 155] on div "Annie -A" at bounding box center [717, 148] width 220 height 19
type input "Annie-A"
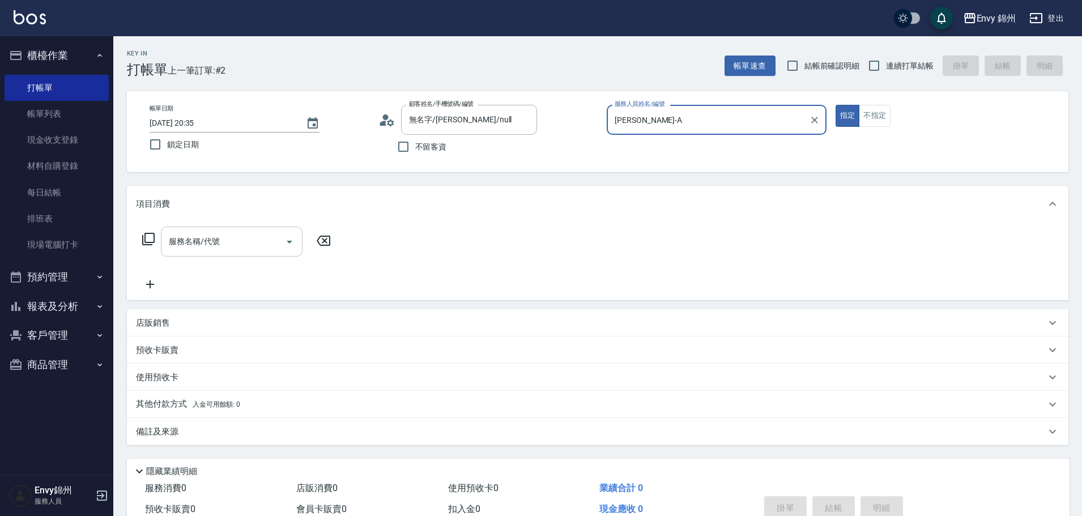
click at [218, 246] on input "服務名稱/代號" at bounding box center [223, 242] width 114 height 20
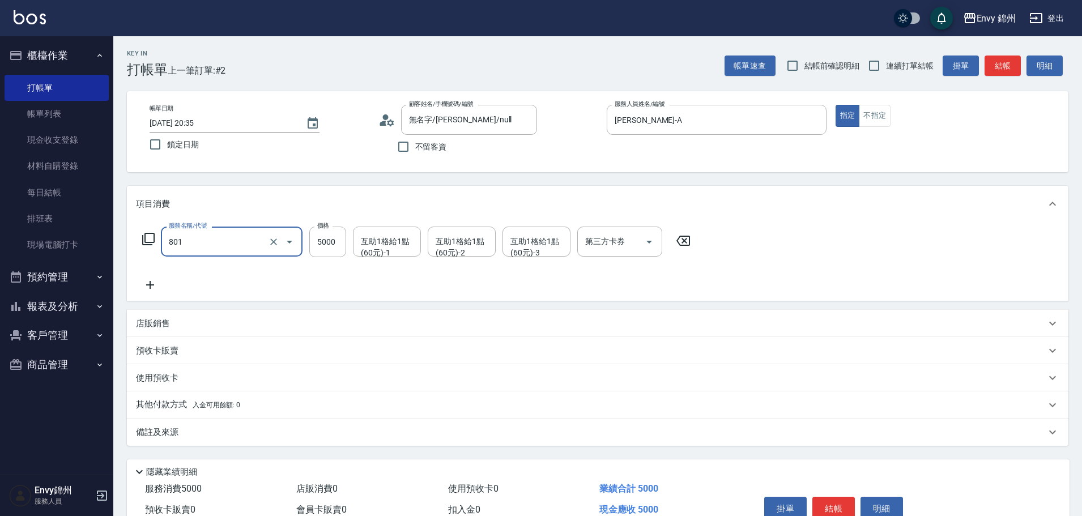
type input "801 接髮(801)"
type input "6000"
click at [149, 280] on icon at bounding box center [150, 285] width 28 height 14
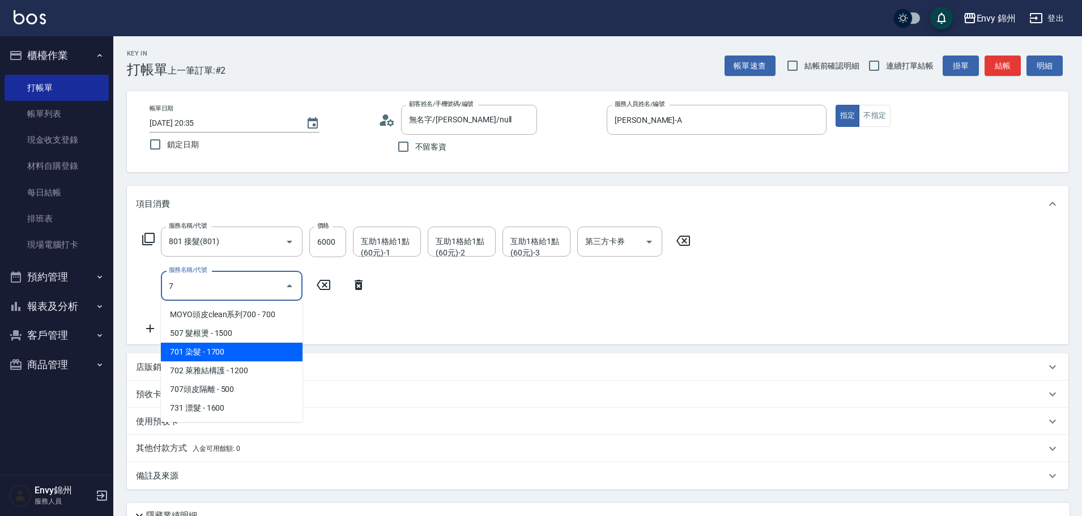
click at [222, 349] on span "701 染髮 - 1700" at bounding box center [232, 352] width 142 height 19
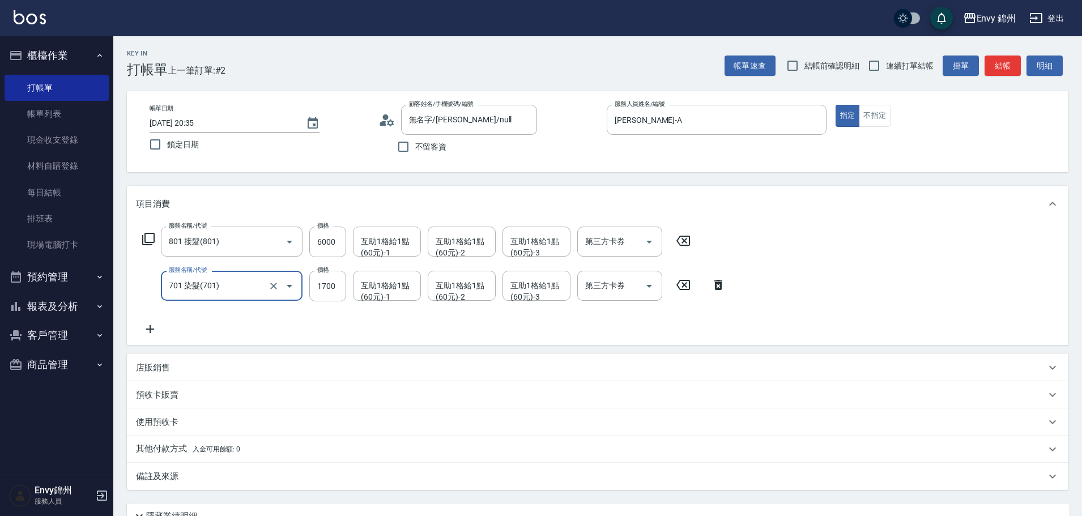
type input "701 染髮(701)"
drag, startPoint x: 324, startPoint y: 273, endPoint x: 325, endPoint y: 282, distance: 9.1
click at [324, 274] on label "價格" at bounding box center [323, 270] width 12 height 8
click at [324, 274] on input "1700" at bounding box center [327, 286] width 37 height 31
click at [325, 282] on input "1700" at bounding box center [327, 286] width 37 height 31
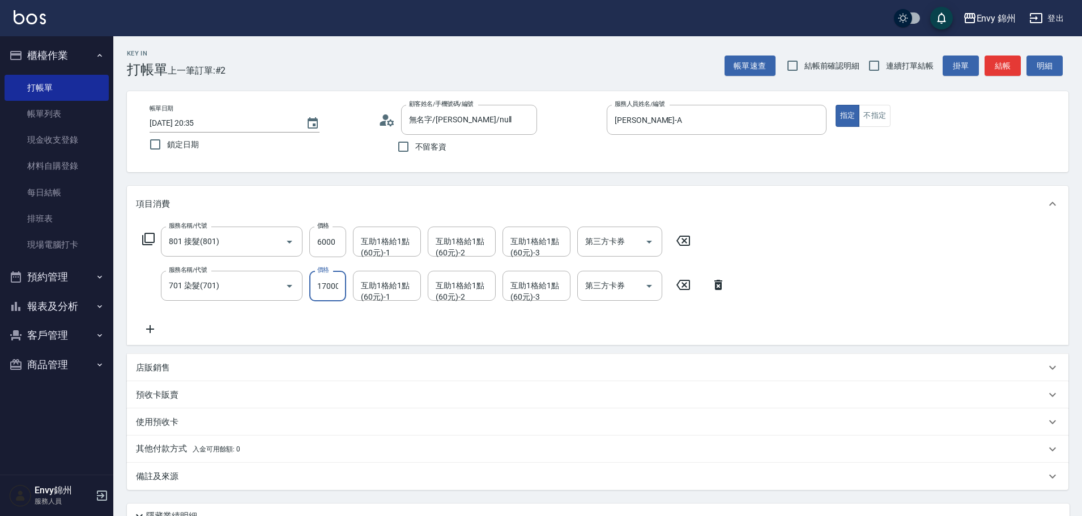
drag, startPoint x: 324, startPoint y: 286, endPoint x: 307, endPoint y: 287, distance: 17.0
click at [308, 287] on div "服務名稱/代號 701 染髮(701) 服務名稱/代號 價格 17000 價格 互助1格給1點(60元)-1 互助1格給1點(60元)-1 互助1格給1點(6…" at bounding box center [434, 286] width 596 height 31
type input "2500"
click at [193, 367] on div "店販銷售" at bounding box center [591, 368] width 910 height 12
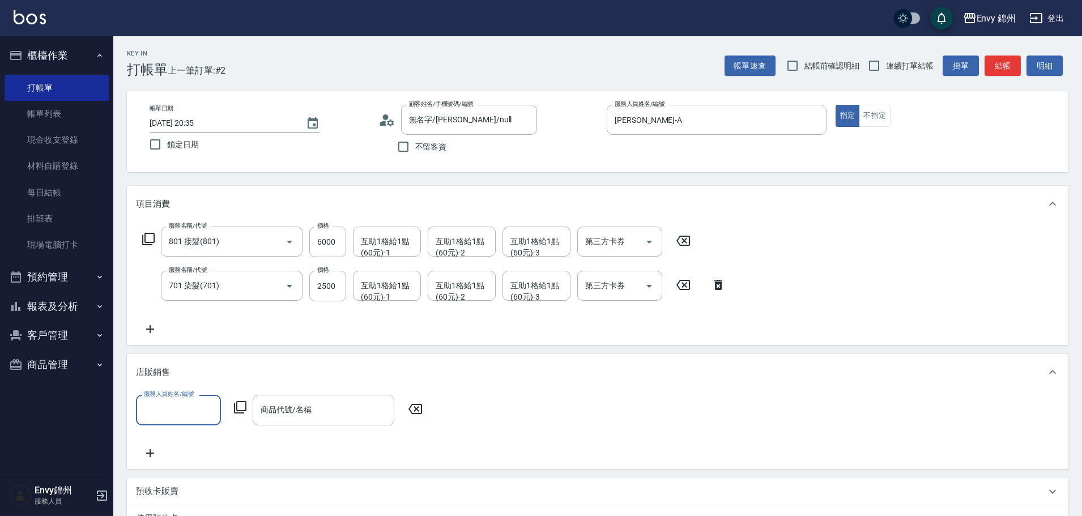
click at [180, 417] on input "服務人員姓名/編號" at bounding box center [178, 410] width 75 height 20
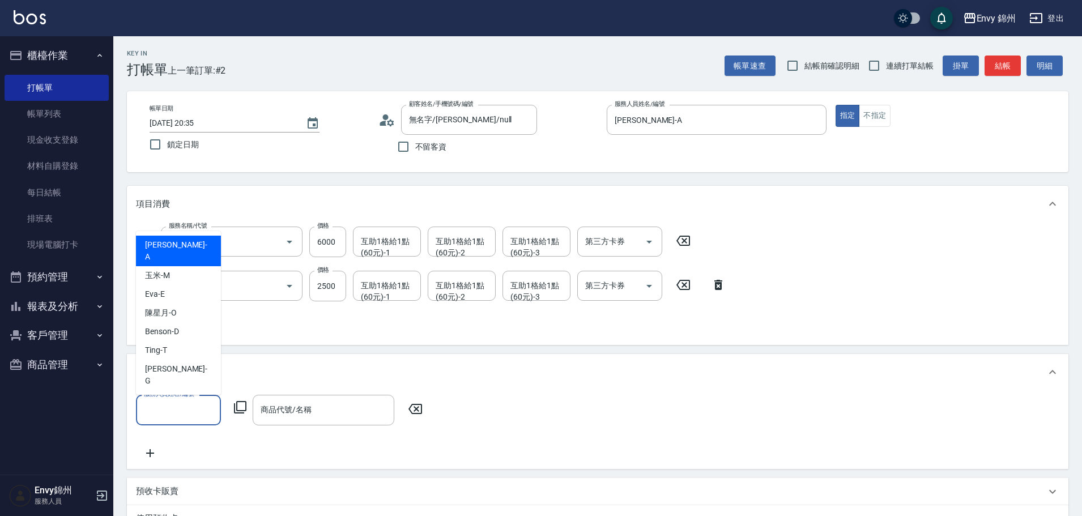
click at [187, 262] on div "Annie -A" at bounding box center [178, 251] width 85 height 31
type input "Annie-A"
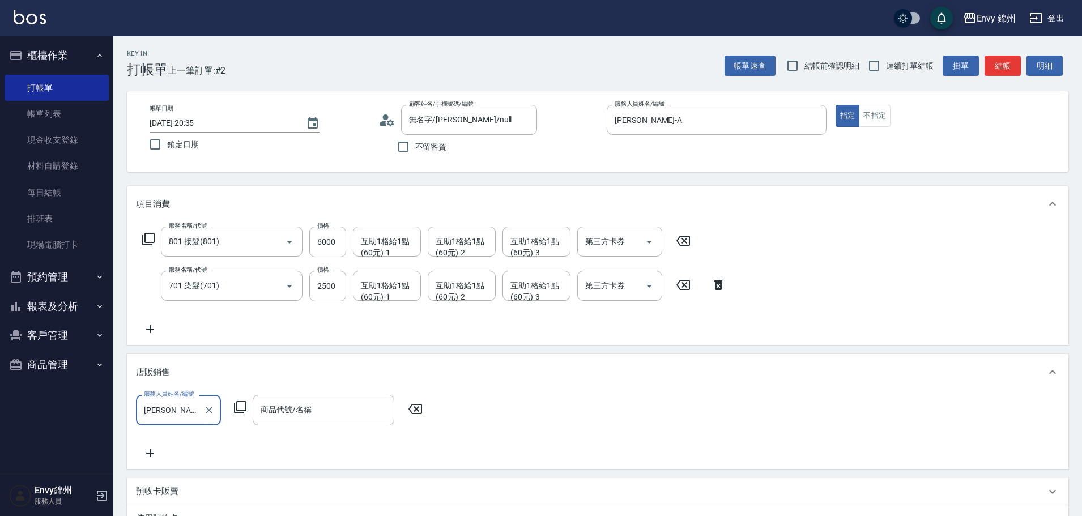
click at [237, 411] on icon at bounding box center [240, 407] width 12 height 12
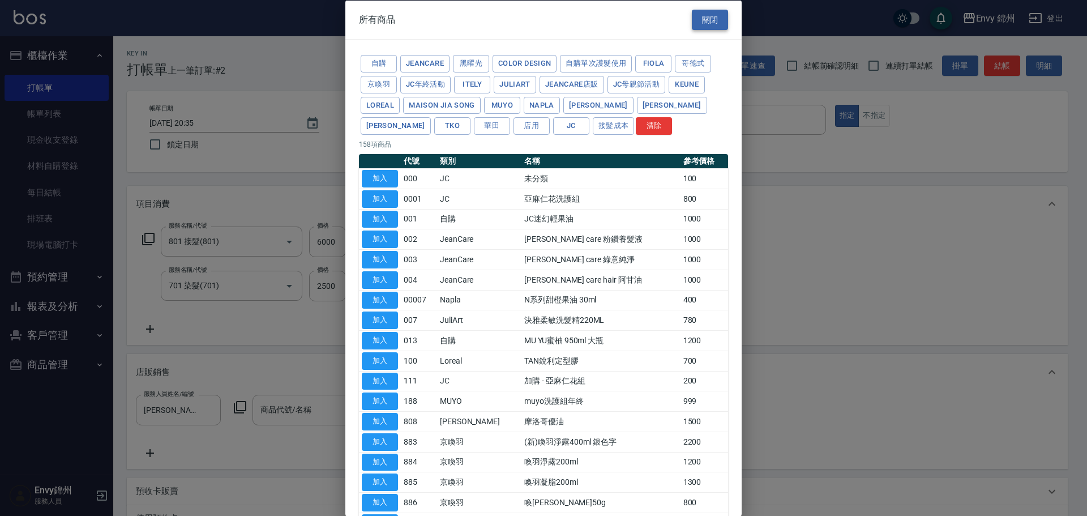
click at [702, 17] on button "關閉" at bounding box center [710, 19] width 36 height 21
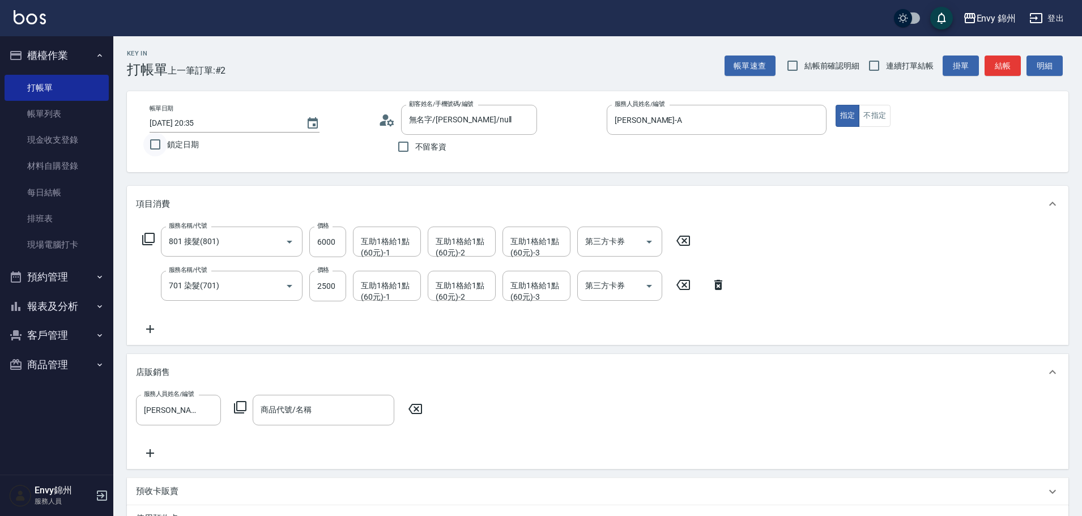
click at [158, 151] on input "鎖定日期" at bounding box center [155, 145] width 24 height 24
click at [161, 151] on input "鎖定日期" at bounding box center [155, 145] width 24 height 24
checkbox input "false"
type input "2025/08/24 21:27"
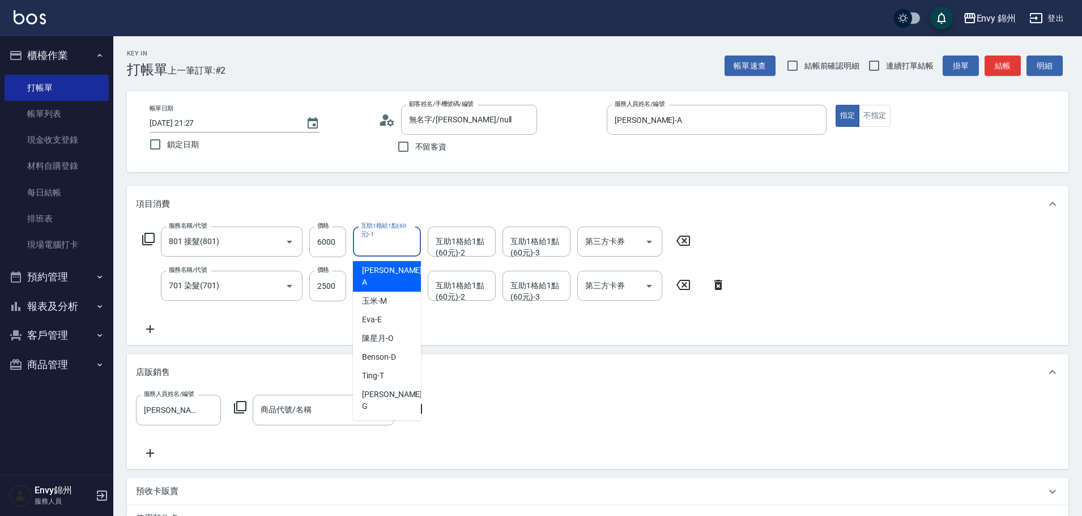
drag, startPoint x: 387, startPoint y: 246, endPoint x: 390, endPoint y: 288, distance: 41.5
click at [387, 245] on div "互助1格給1點(60元)-1 互助1格給1點(60元)-1" at bounding box center [387, 242] width 68 height 30
click at [365, 389] on span "杉杉 -G" at bounding box center [393, 401] width 62 height 24
type input "[PERSON_NAME]"
click at [448, 246] on div "互助1格給1點(60元)-2 互助1格給1點(60元)-2" at bounding box center [462, 242] width 68 height 30
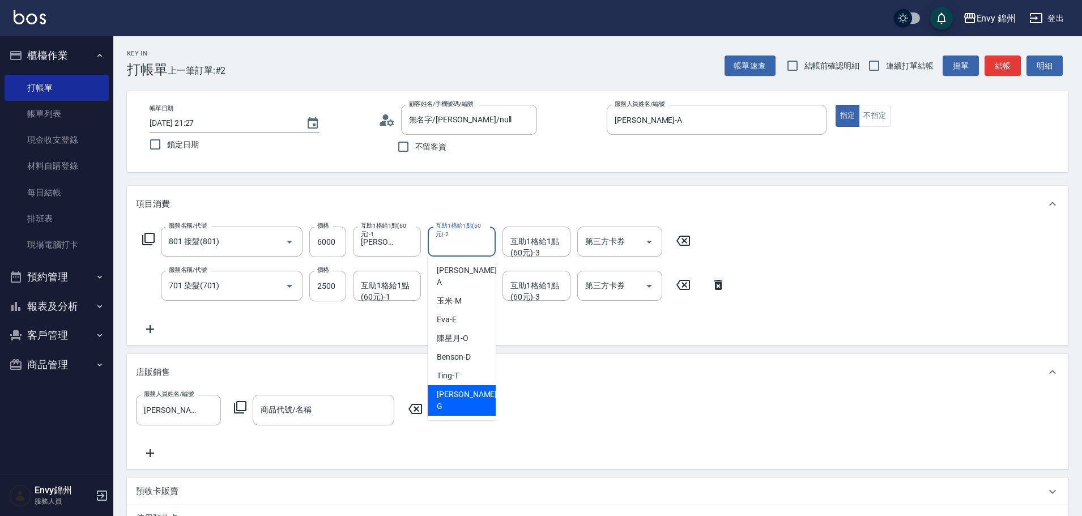
click at [461, 387] on div "杉杉 -G" at bounding box center [462, 400] width 68 height 31
type input "[PERSON_NAME]"
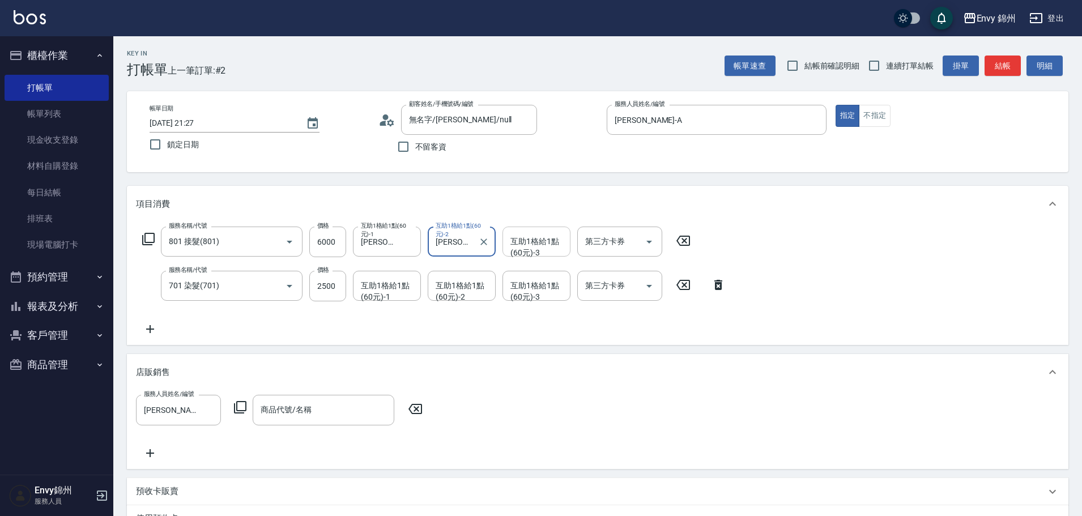
click at [544, 237] on div "互助1格給1點(60元)-3 互助1格給1點(60元)-3" at bounding box center [536, 242] width 68 height 30
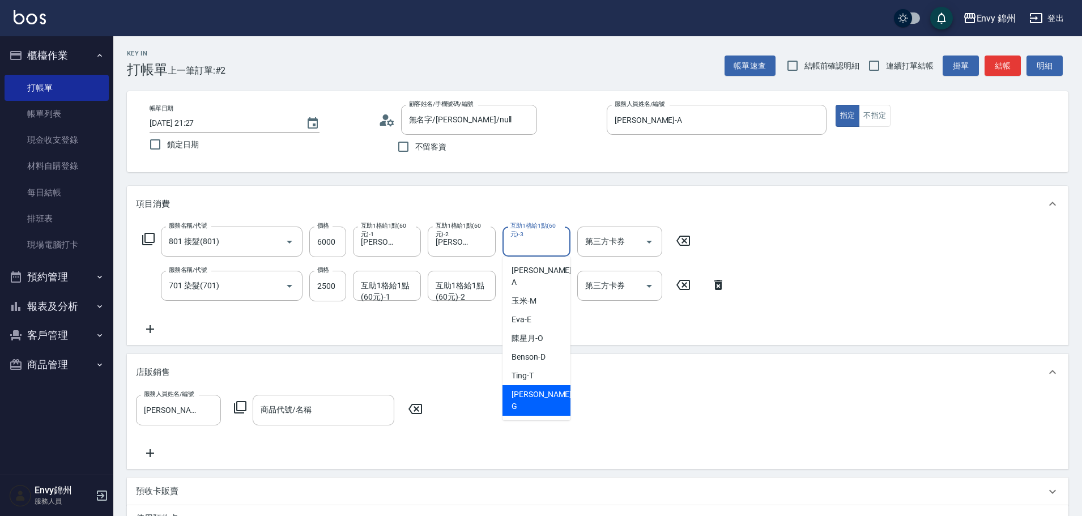
click at [542, 385] on div "杉杉 -G" at bounding box center [536, 400] width 68 height 31
type input "[PERSON_NAME]"
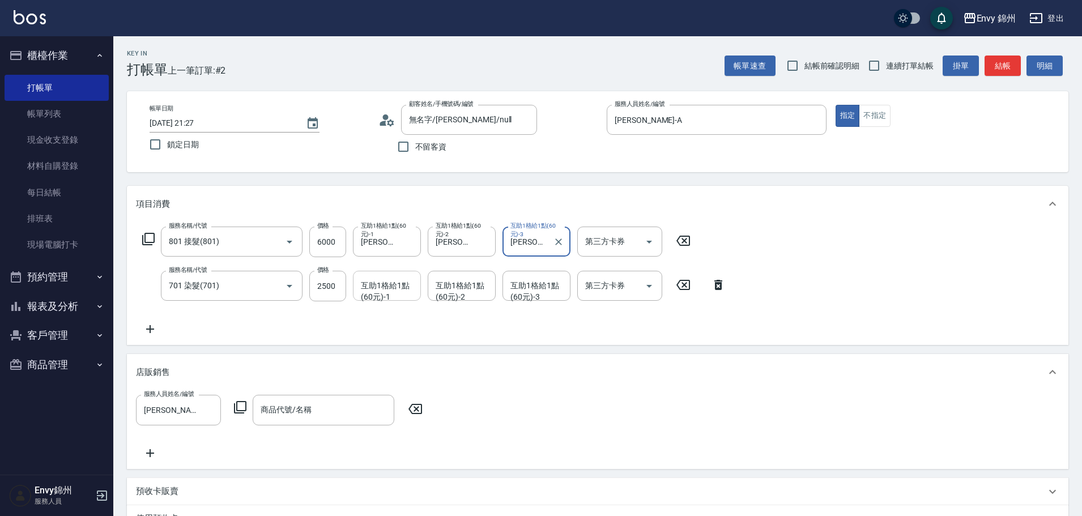
click at [395, 295] on div "互助1格給1點(60元)-1 互助1格給1點(60元)-1" at bounding box center [387, 286] width 68 height 30
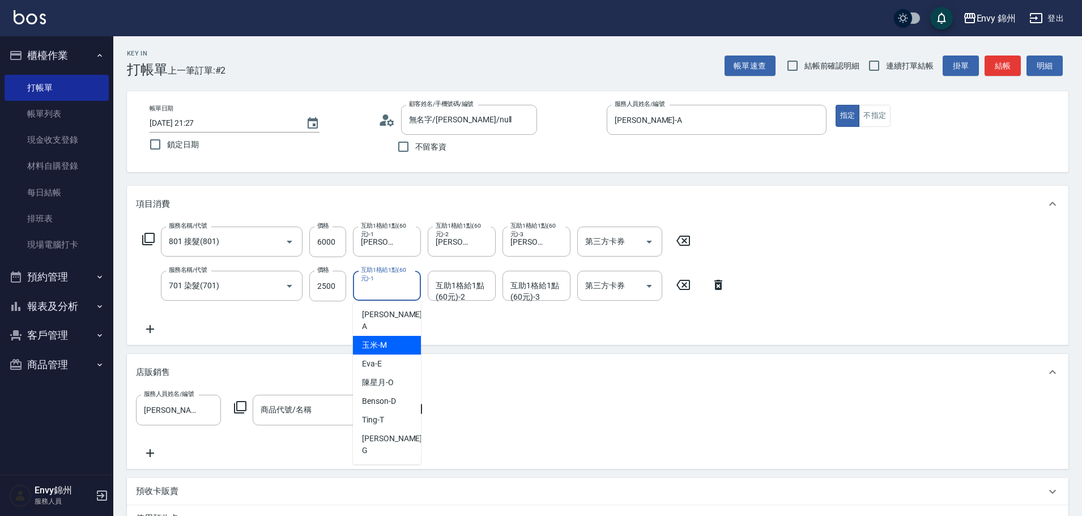
click at [384, 339] on span "玉米 -M" at bounding box center [374, 345] width 25 height 12
type input "玉米-M"
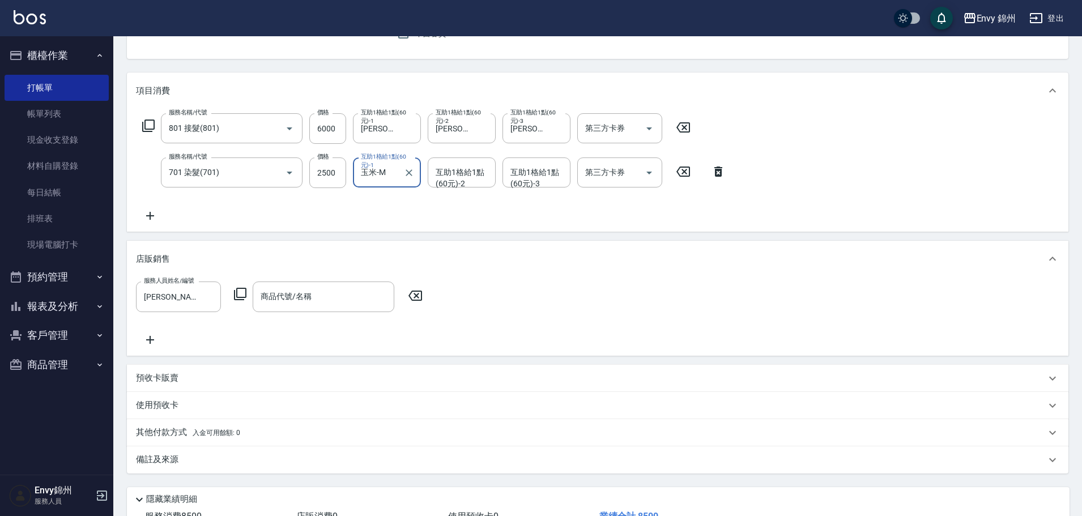
scroll to position [199, 0]
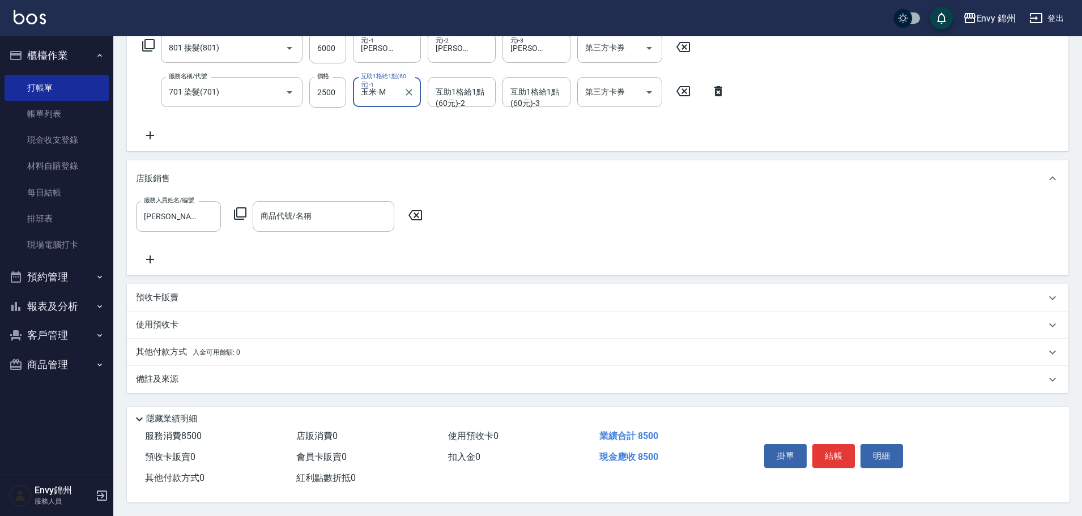
click at [239, 210] on icon at bounding box center [240, 214] width 14 height 14
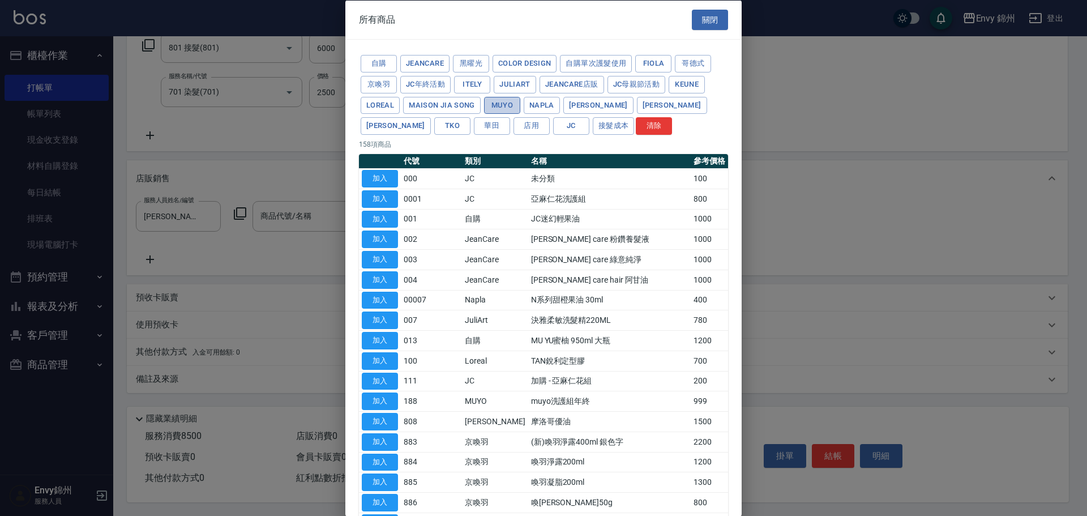
click at [503, 105] on button "MUYO" at bounding box center [502, 105] width 36 height 18
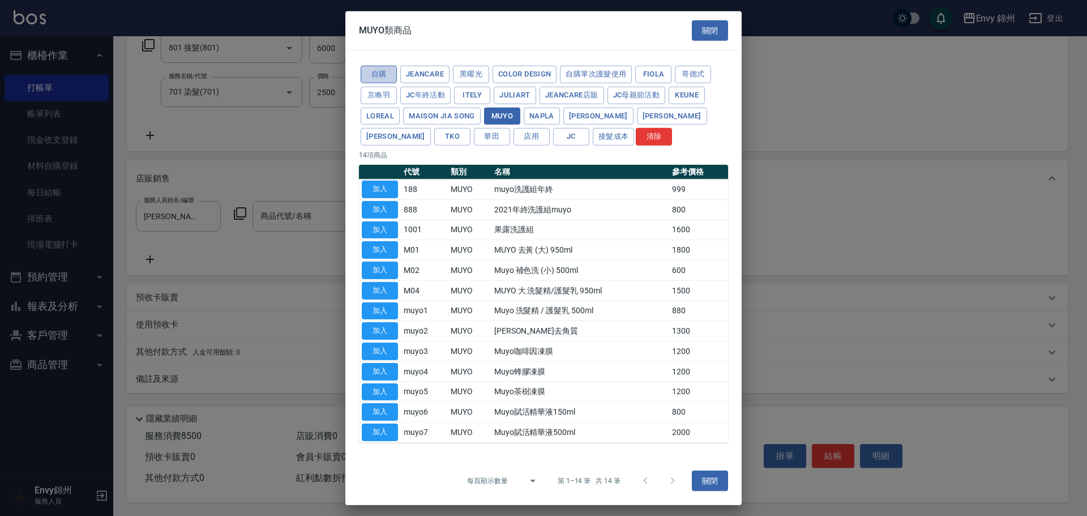
click at [373, 80] on button "自購" at bounding box center [379, 75] width 36 height 18
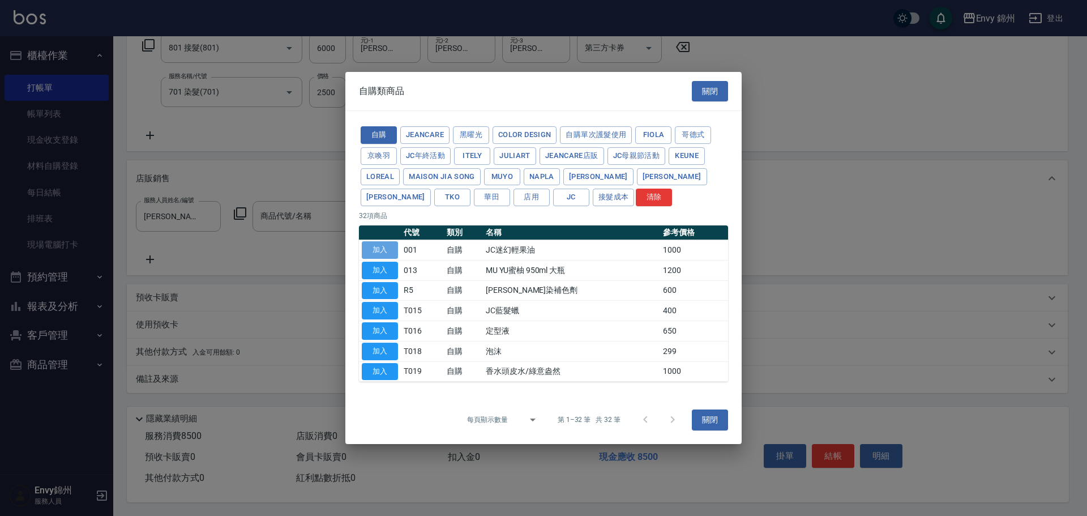
click at [383, 250] on button "加入" at bounding box center [380, 250] width 36 height 18
type input "JC迷幻輕果油"
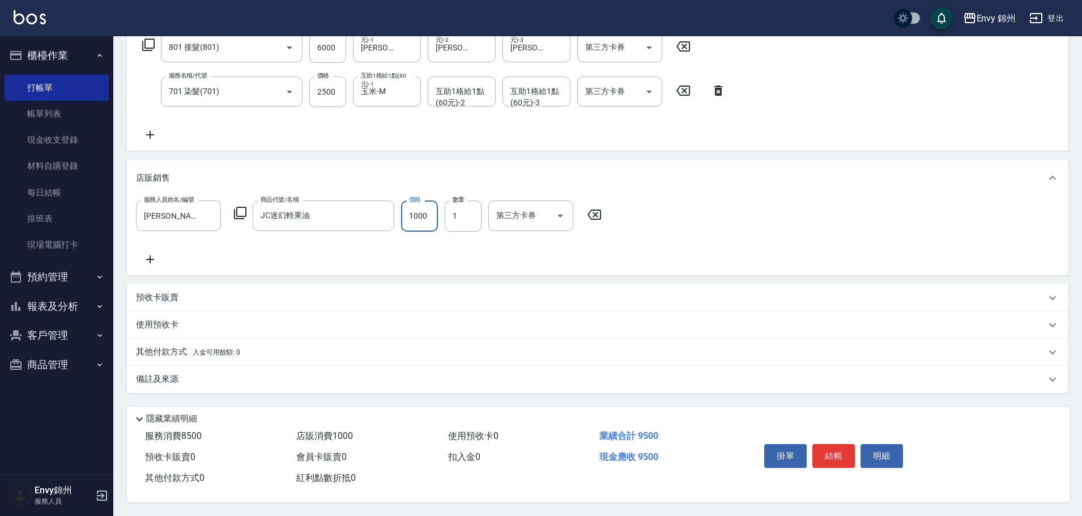
click at [428, 216] on input "1000" at bounding box center [419, 215] width 37 height 31
type input "750"
click at [472, 215] on input "1" at bounding box center [463, 215] width 37 height 31
type input "2"
drag, startPoint x: 278, startPoint y: 374, endPoint x: 295, endPoint y: 394, distance: 26.1
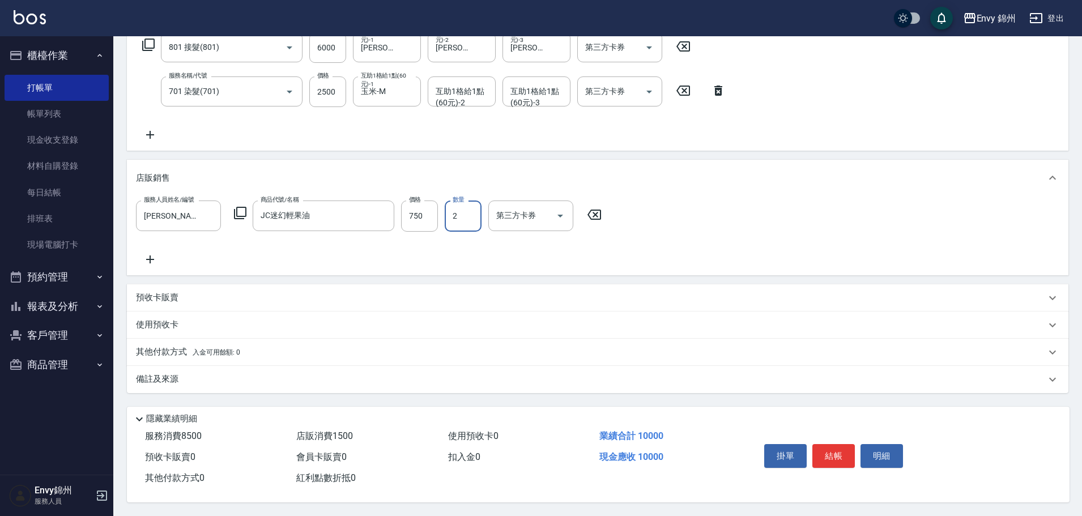
click at [278, 374] on div "備註及來源" at bounding box center [591, 379] width 910 height 12
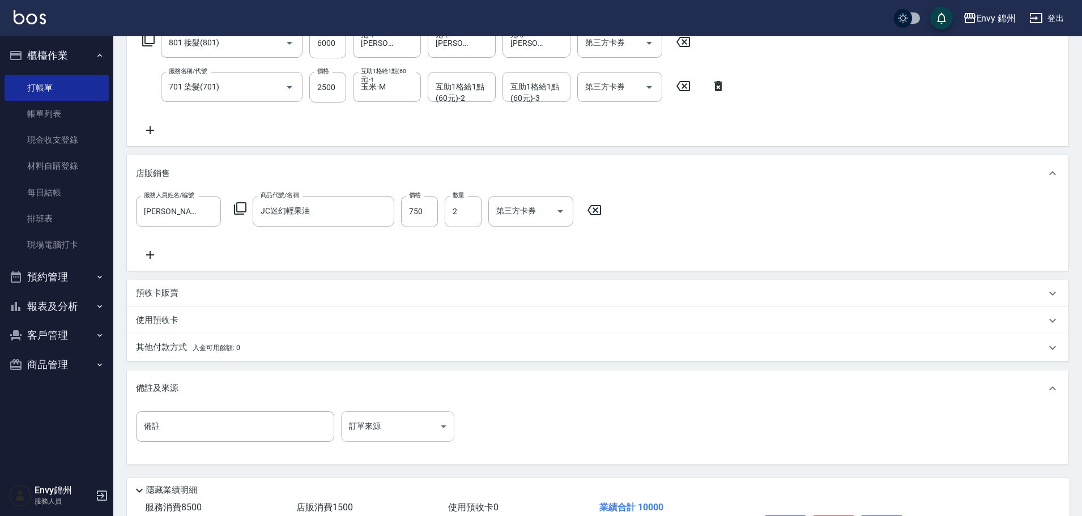
click at [394, 433] on body "Envy 錦州 登出 櫃檯作業 打帳單 帳單列表 現金收支登錄 材料自購登錄 每日結帳 排班表 現場電腦打卡 預約管理 預約管理 單日預約紀錄 單週預約紀錄 …" at bounding box center [541, 194] width 1082 height 786
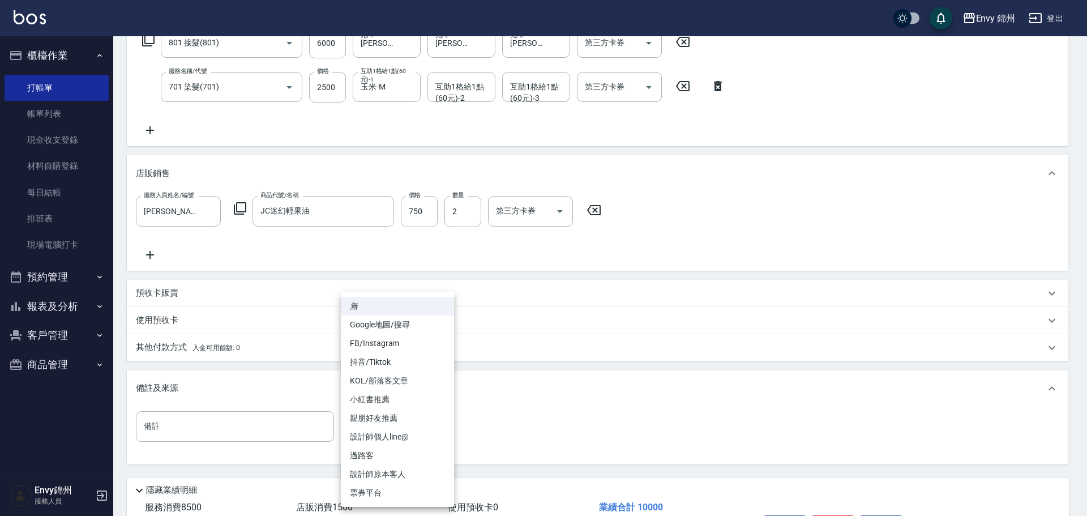
click at [412, 479] on li "設計師原本客人" at bounding box center [397, 474] width 113 height 19
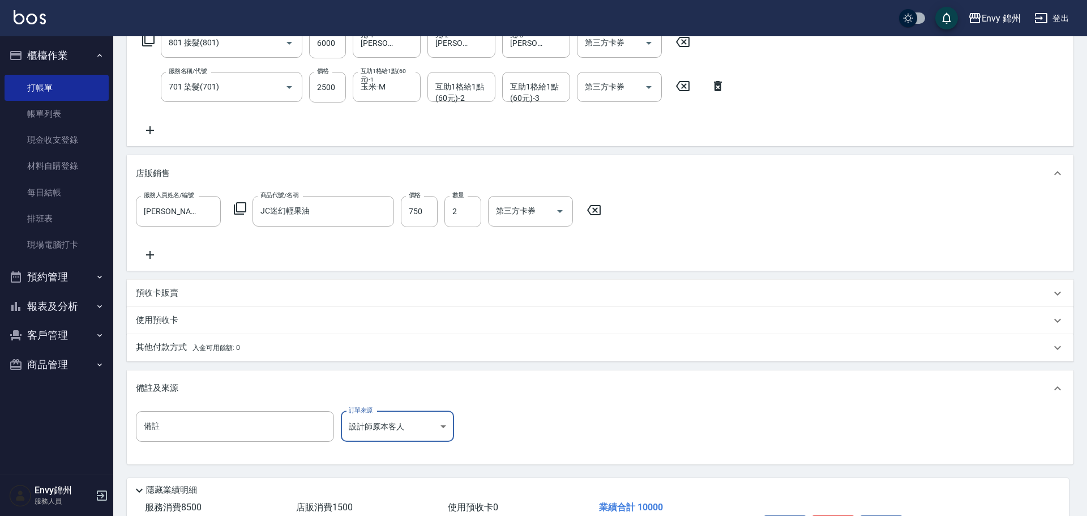
type input "設計師原本客人"
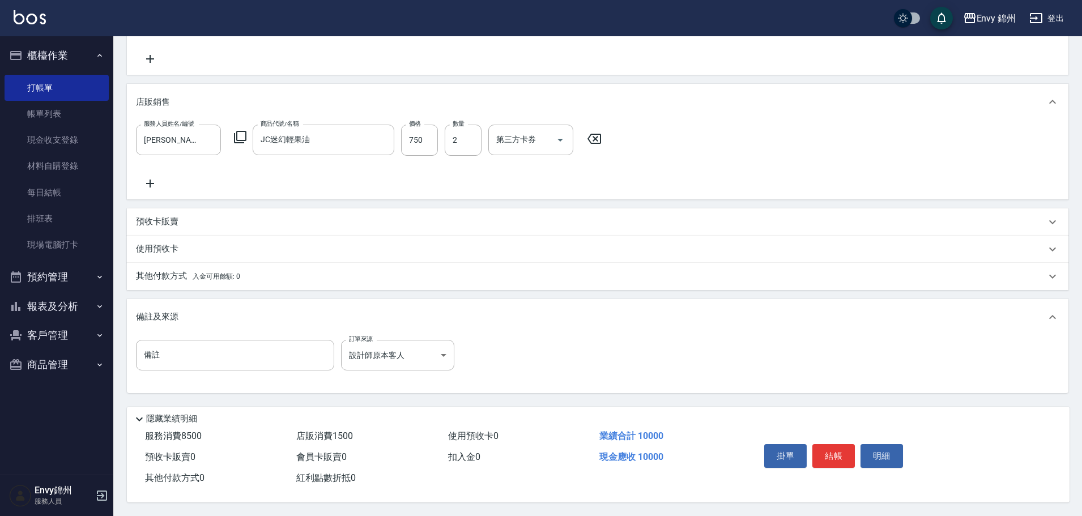
click at [176, 275] on p "其他付款方式 入金可用餘額: 0" at bounding box center [188, 276] width 104 height 12
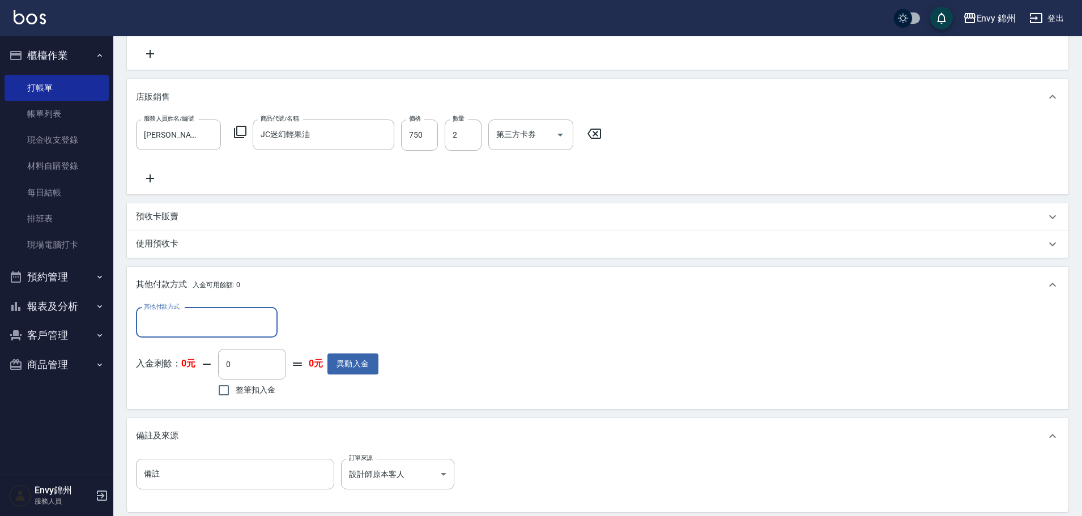
scroll to position [0, 0]
click at [193, 322] on input "其他付款方式" at bounding box center [206, 323] width 131 height 20
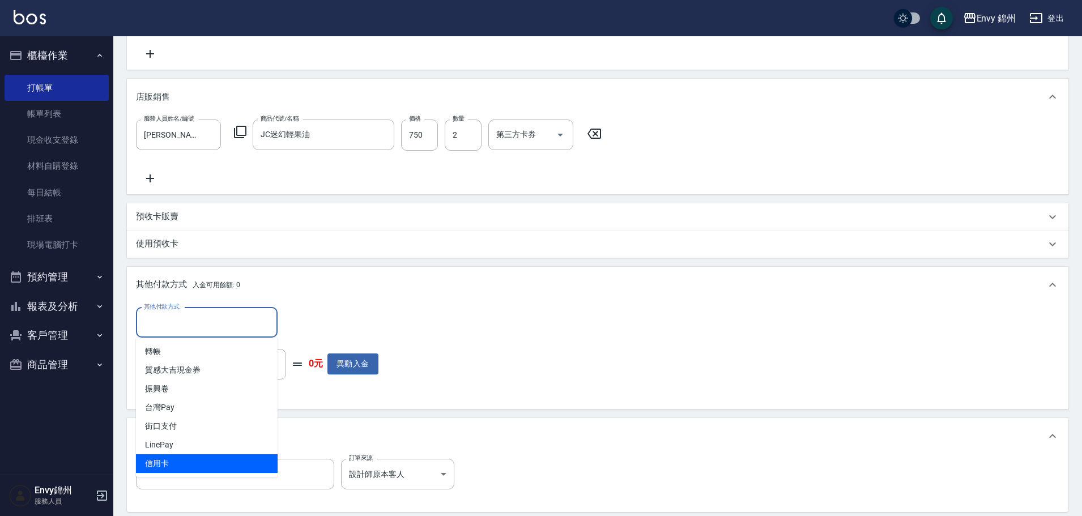
click at [189, 464] on span "信用卡" at bounding box center [207, 463] width 142 height 19
type input "信用卡"
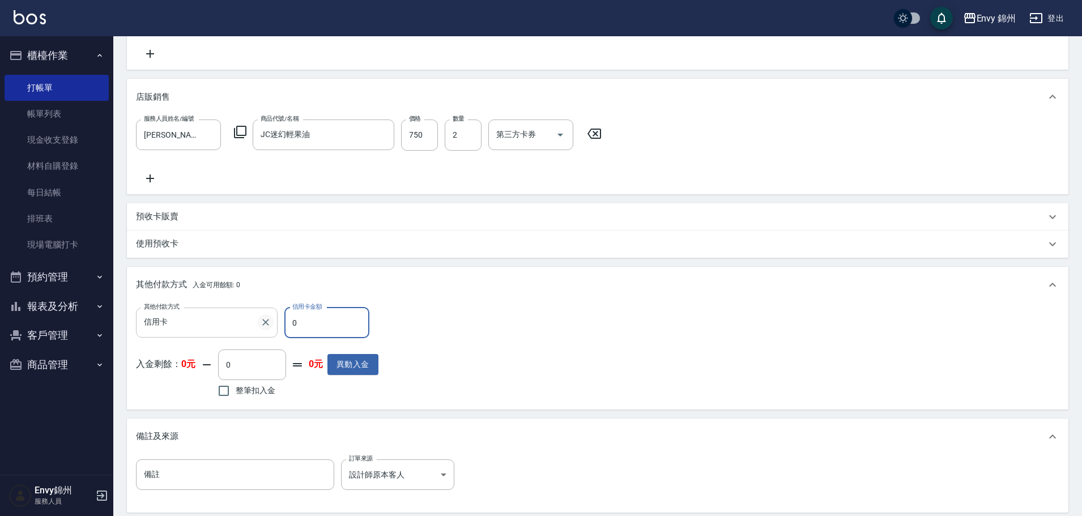
drag, startPoint x: 305, startPoint y: 318, endPoint x: 270, endPoint y: 319, distance: 35.2
click at [270, 319] on div "其他付款方式 信用卡 其他付款方式 信用卡金額 0 信用卡金額" at bounding box center [257, 323] width 242 height 31
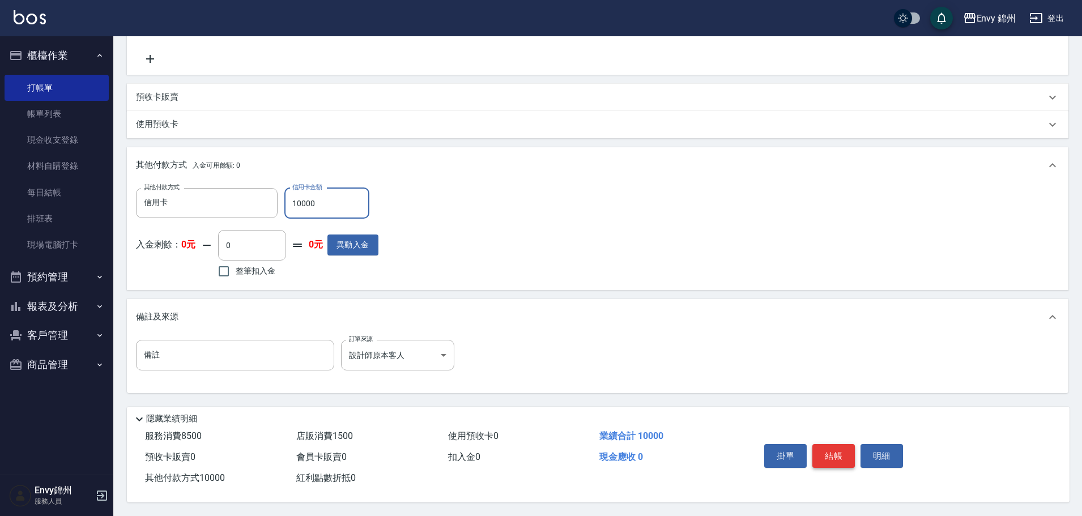
type input "10000"
click at [837, 451] on button "結帳" at bounding box center [833, 456] width 42 height 24
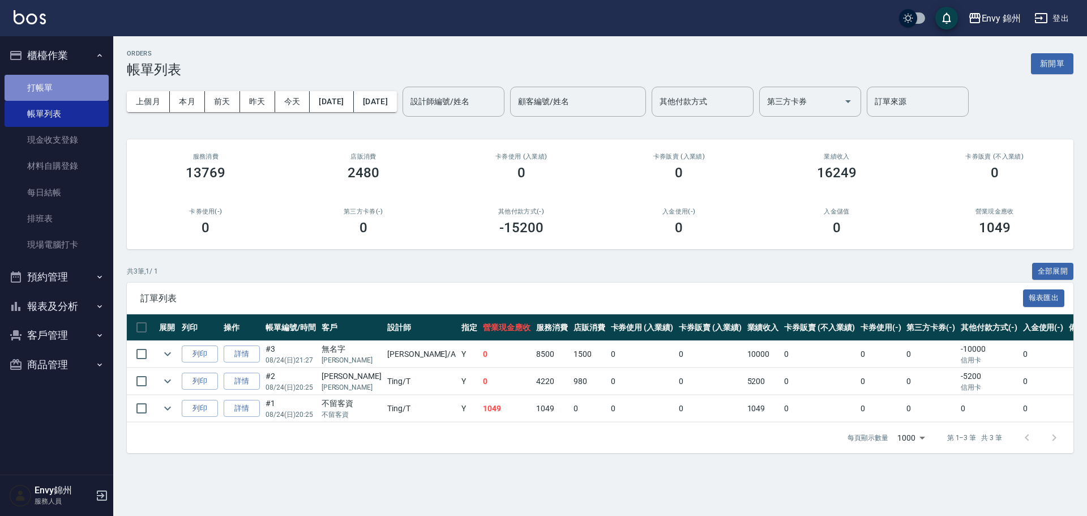
click at [20, 75] on link "打帳單" at bounding box center [57, 88] width 104 height 26
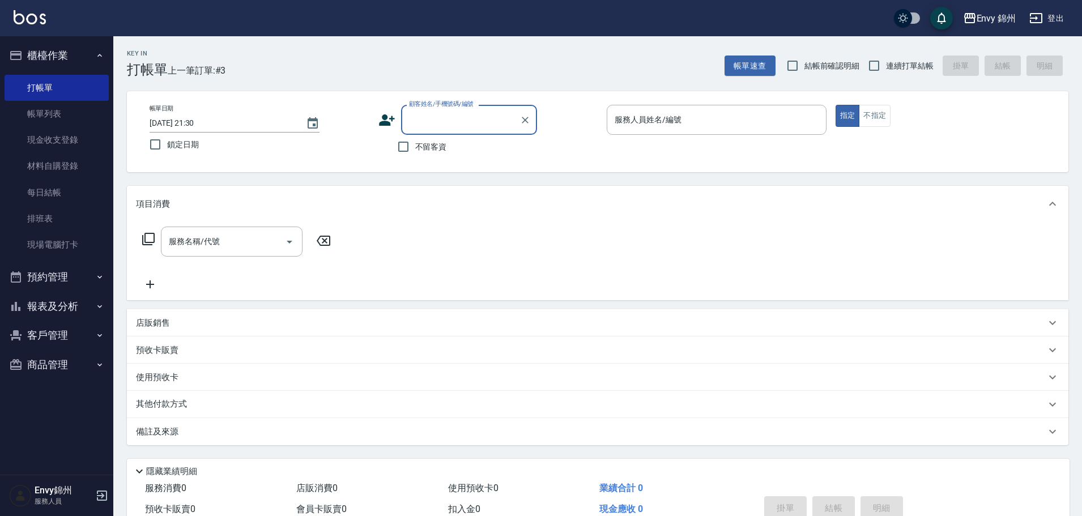
click at [417, 131] on div "顧客姓名/手機號碼/編號" at bounding box center [469, 120] width 136 height 30
click at [497, 149] on li "新增 "alice"" at bounding box center [469, 148] width 136 height 19
type input "alice"
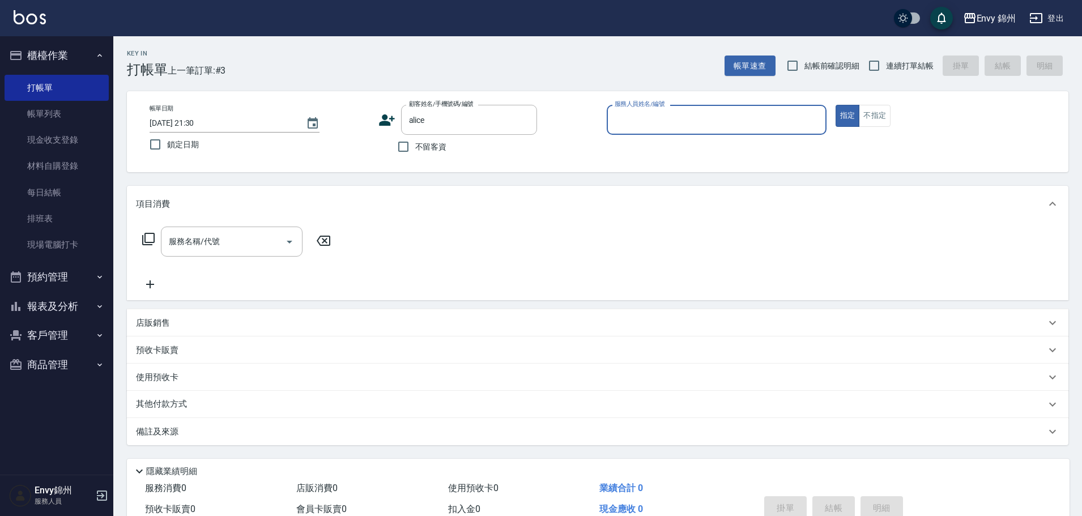
click at [654, 124] on input "服務人員姓名/編號" at bounding box center [717, 120] width 210 height 20
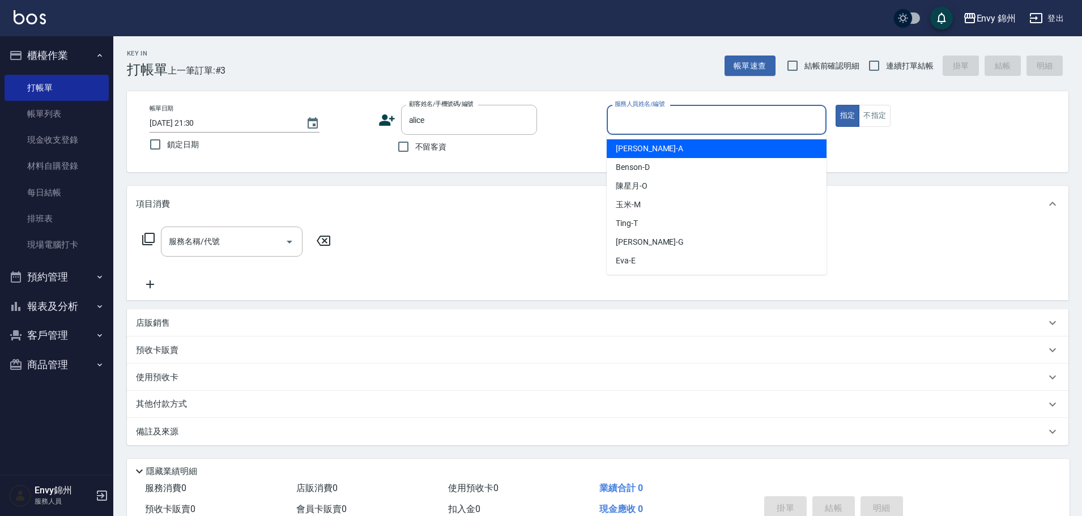
click at [652, 148] on div "Annie -A" at bounding box center [717, 148] width 220 height 19
type input "[PERSON_NAME]-A"
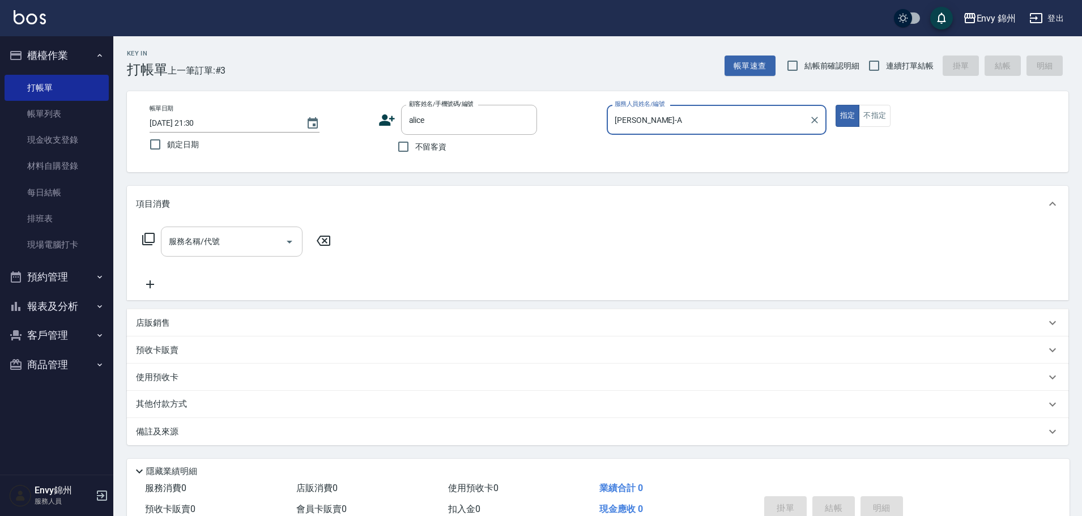
click at [221, 244] on input "服務名稱/代號" at bounding box center [223, 242] width 114 height 20
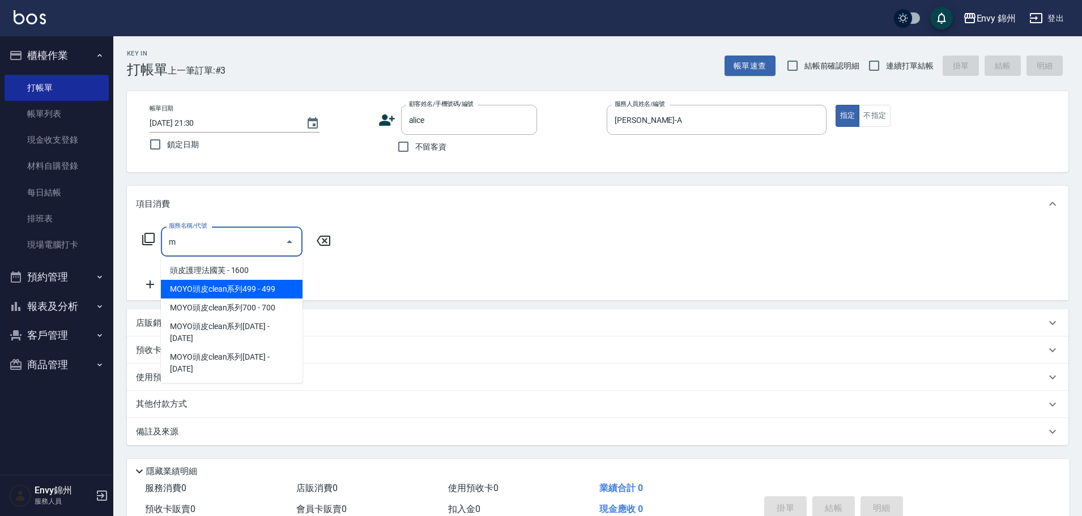
click at [262, 287] on span "MOYO頭皮clean系列499 - 499" at bounding box center [232, 289] width 142 height 19
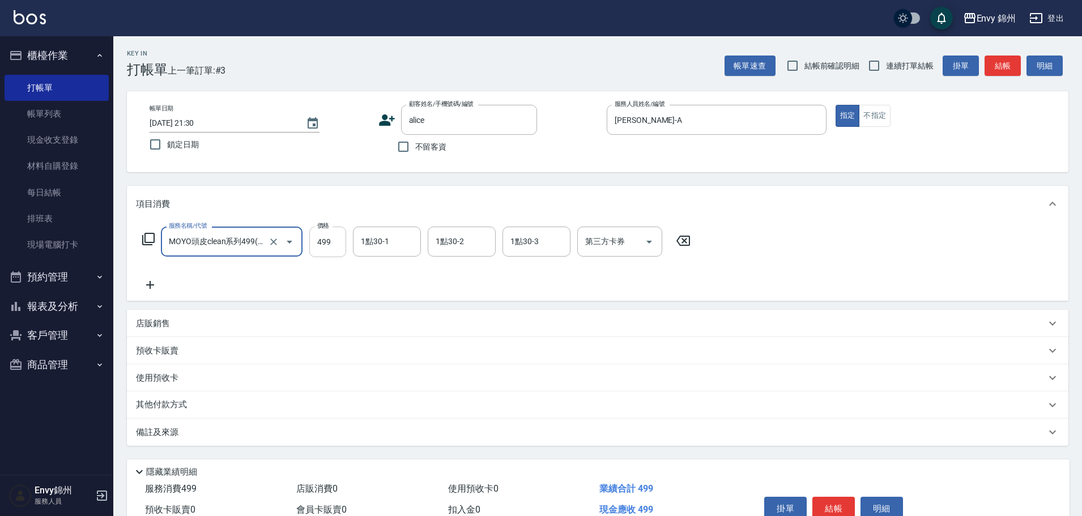
type input "MOYO頭皮clean系列499(405)"
click at [326, 253] on input "499" at bounding box center [327, 242] width 37 height 31
type input "599"
click at [400, 244] on input "1點30-1" at bounding box center [387, 242] width 58 height 20
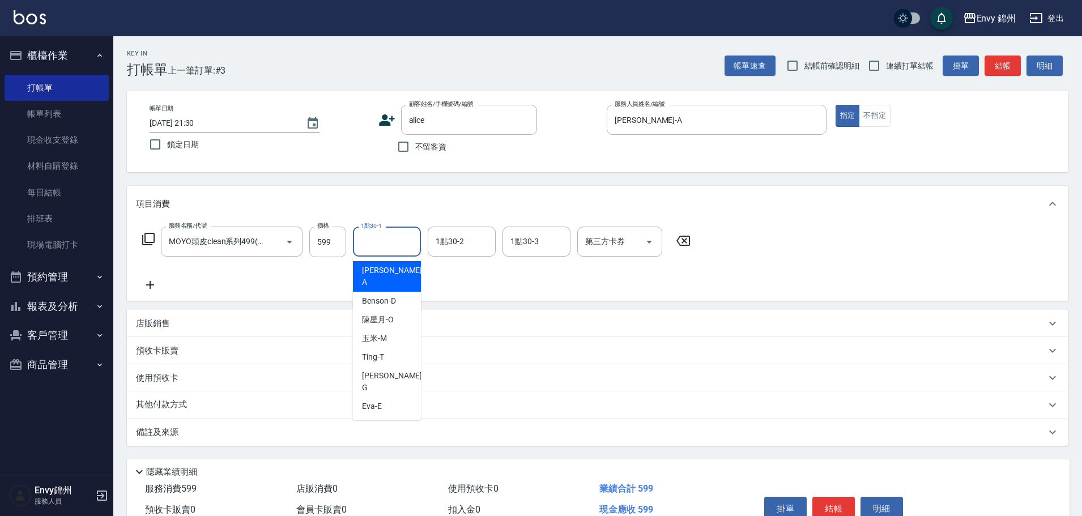
click at [576, 276] on div "服務名稱/代號 MOYO頭皮clean系列499(405) 服務名稱/代號 價格 599 價格 1點30-1 1點30-1 1點30-2 1點30-2 1點3…" at bounding box center [416, 259] width 561 height 65
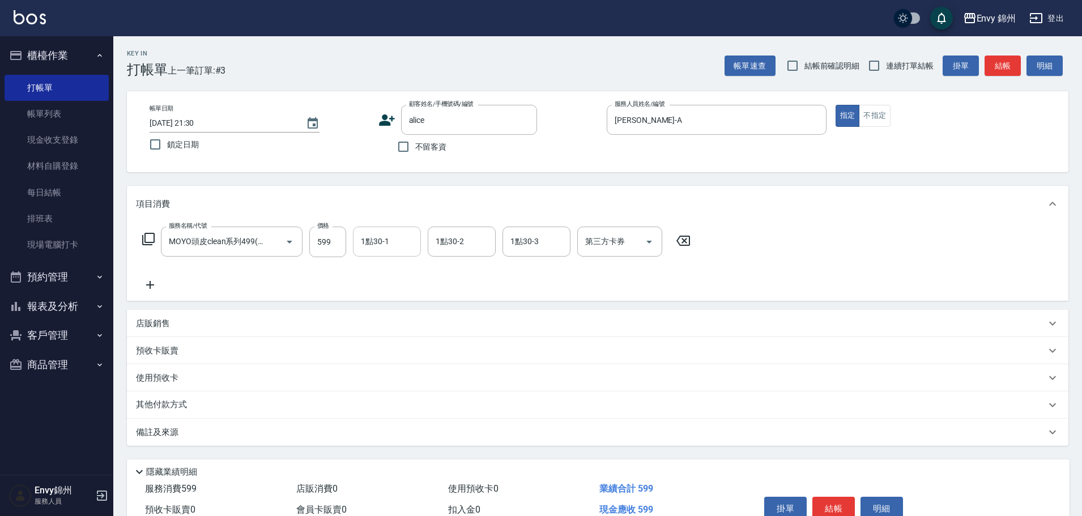
click at [411, 233] on input "1點30-1" at bounding box center [387, 242] width 58 height 20
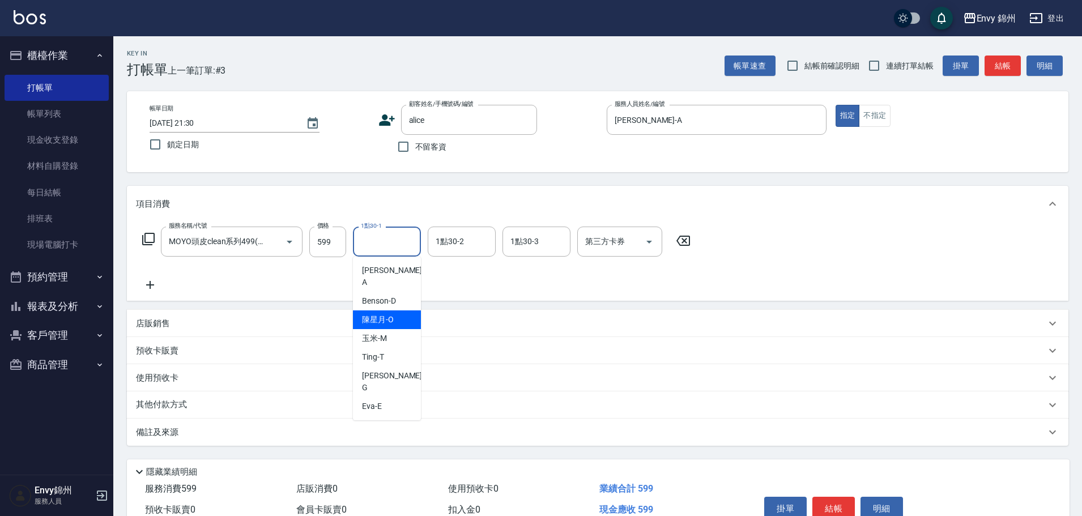
click at [391, 314] on span "陳星月 -O" at bounding box center [378, 320] width 32 height 12
type input "陳星月-O"
click at [289, 439] on div "備註及來源" at bounding box center [597, 432] width 941 height 27
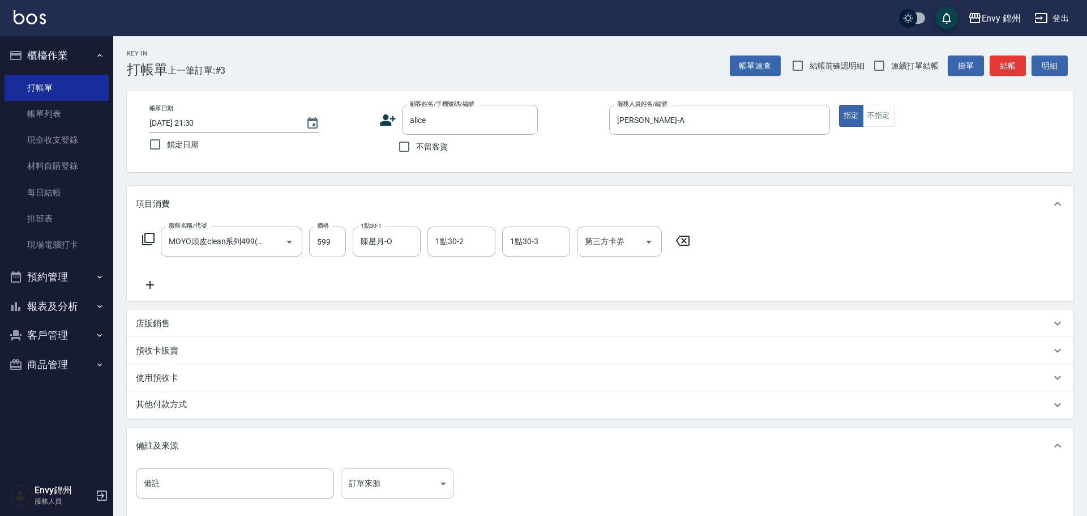
click at [418, 483] on body "Envy 錦州 登出 櫃檯作業 打帳單 帳單列表 現金收支登錄 材料自購登錄 每日結帳 排班表 現場電腦打卡 預約管理 預約管理 單日預約紀錄 單週預約紀錄 …" at bounding box center [543, 322] width 1087 height 645
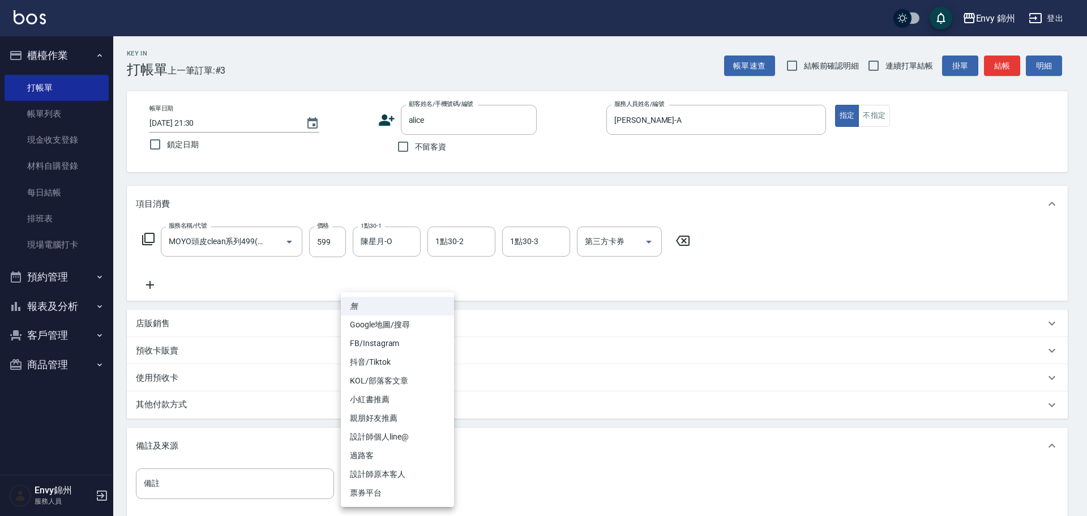
click at [413, 481] on li "設計師原本客人" at bounding box center [397, 474] width 113 height 19
type input "設計師原本客人"
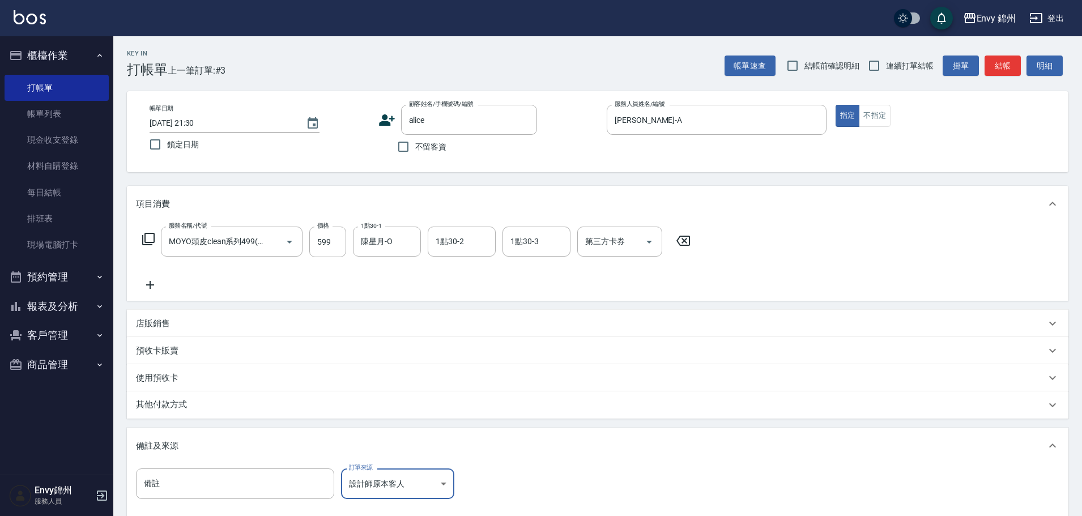
click at [163, 406] on p "其他付款方式" at bounding box center [164, 405] width 57 height 12
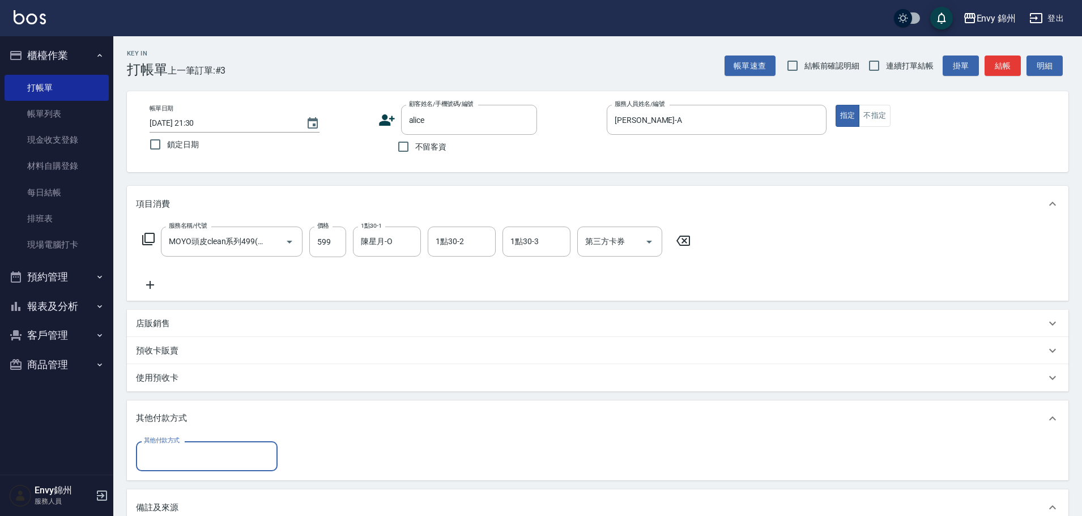
drag, startPoint x: 189, startPoint y: 447, endPoint x: 189, endPoint y: 455, distance: 7.4
click at [189, 451] on input "其他付款方式" at bounding box center [206, 456] width 131 height 20
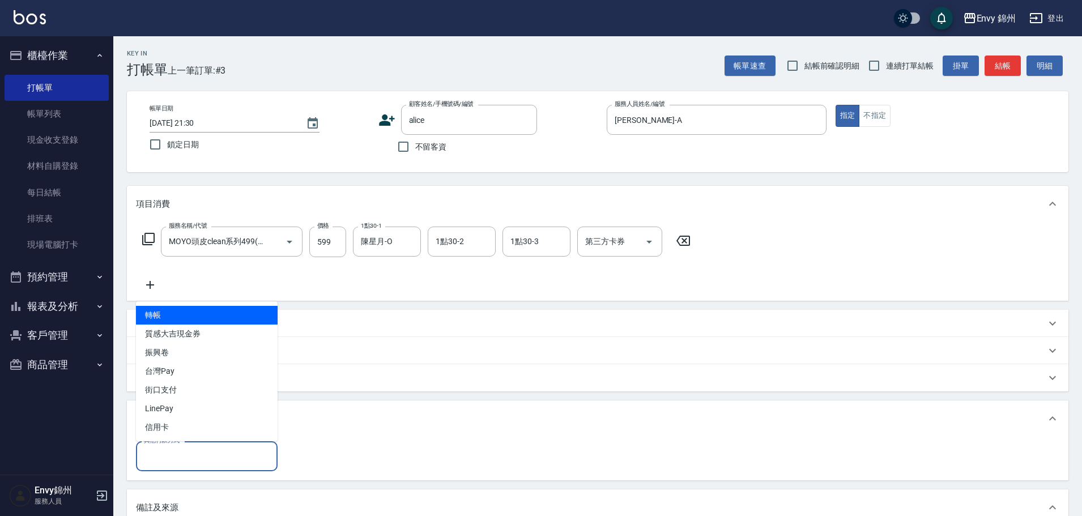
click at [221, 322] on span "轉帳" at bounding box center [207, 315] width 142 height 19
type input "轉帳"
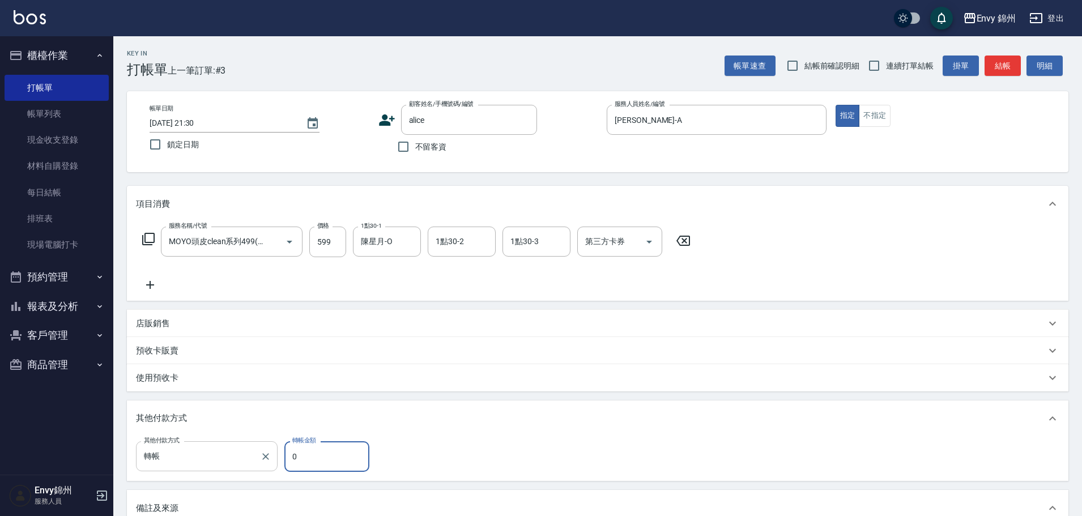
drag, startPoint x: 290, startPoint y: 459, endPoint x: 274, endPoint y: 466, distance: 17.8
click at [274, 466] on div "其他付款方式 轉帳 其他付款方式 轉帳金額 0 轉帳金額" at bounding box center [256, 456] width 240 height 31
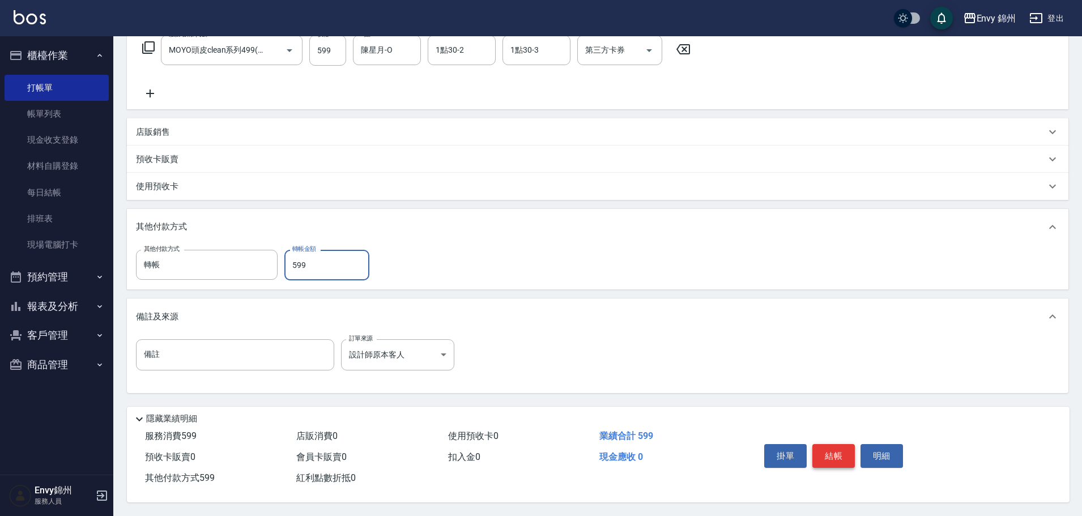
type input "599"
click at [837, 446] on button "結帳" at bounding box center [833, 456] width 42 height 24
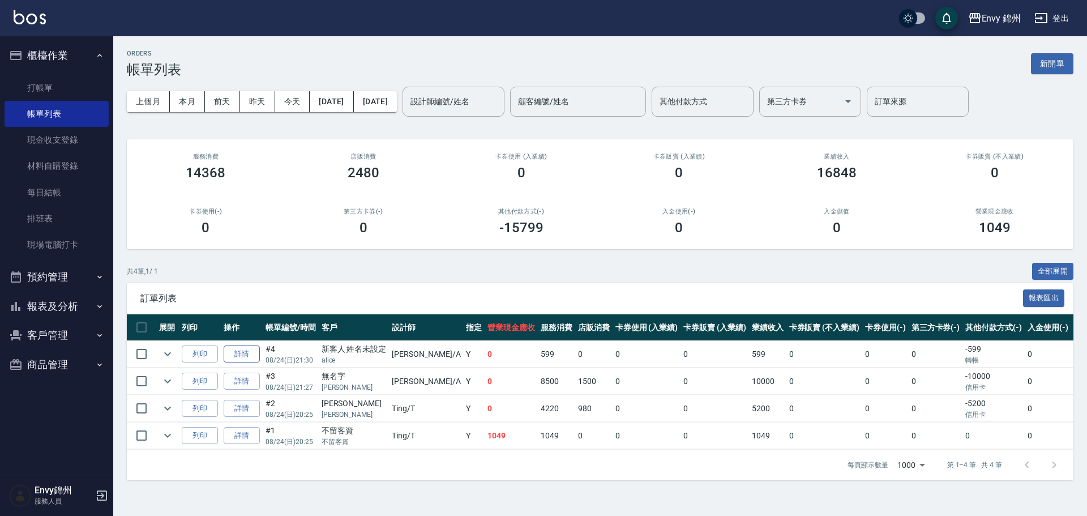
click at [229, 362] on link "詳情" at bounding box center [242, 354] width 36 height 18
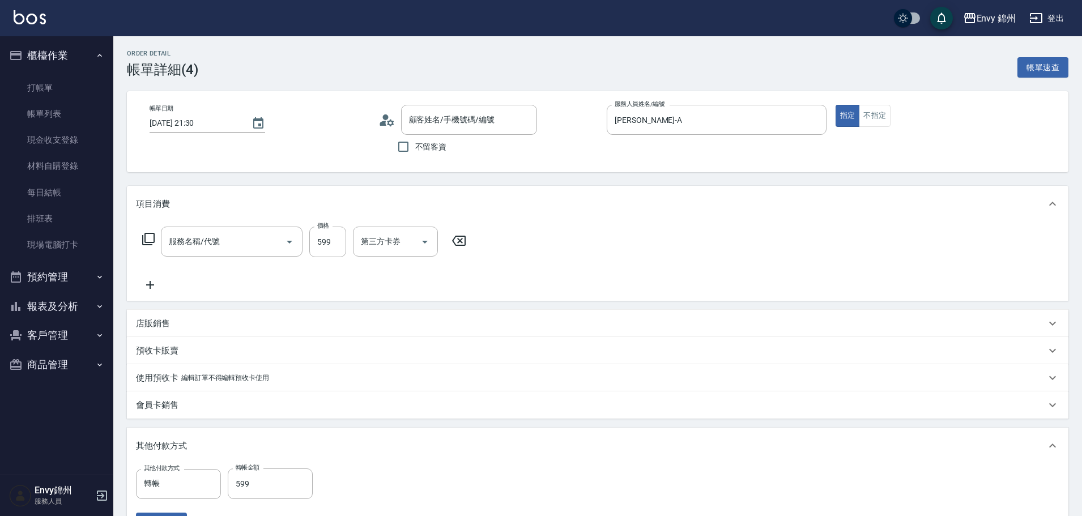
type input "2025/08/24 21:30"
type input "Annie-A"
type input "設計師原本客人"
type input "MOYO頭皮clean系列499(405)"
type input "新客人 姓名未設定/alice/null"
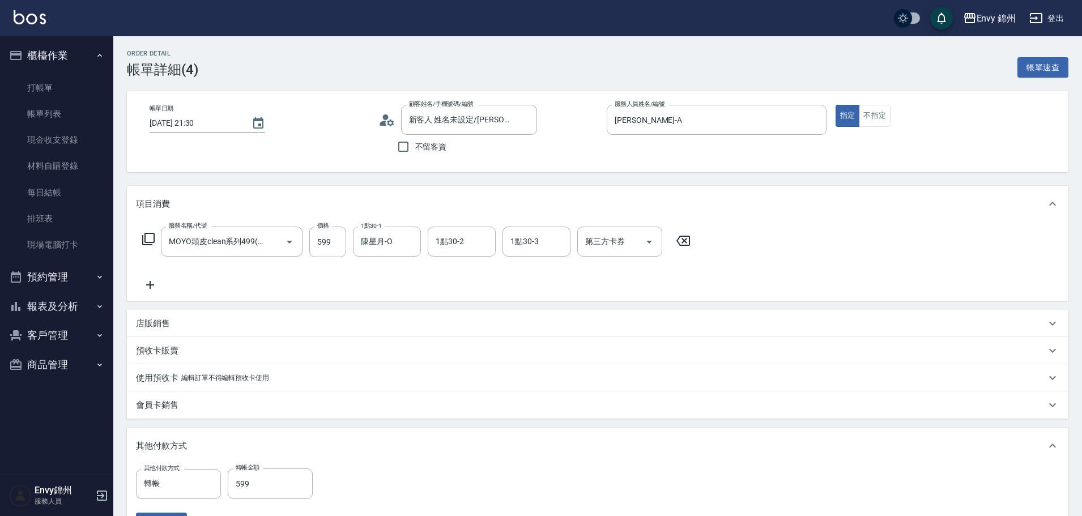
scroll to position [170, 0]
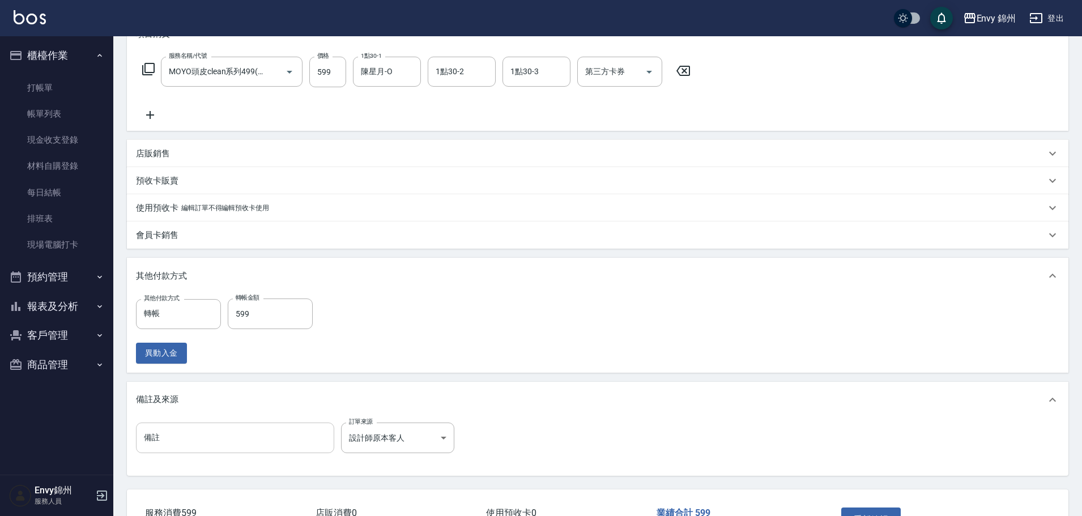
click at [165, 443] on input "備註" at bounding box center [235, 438] width 198 height 31
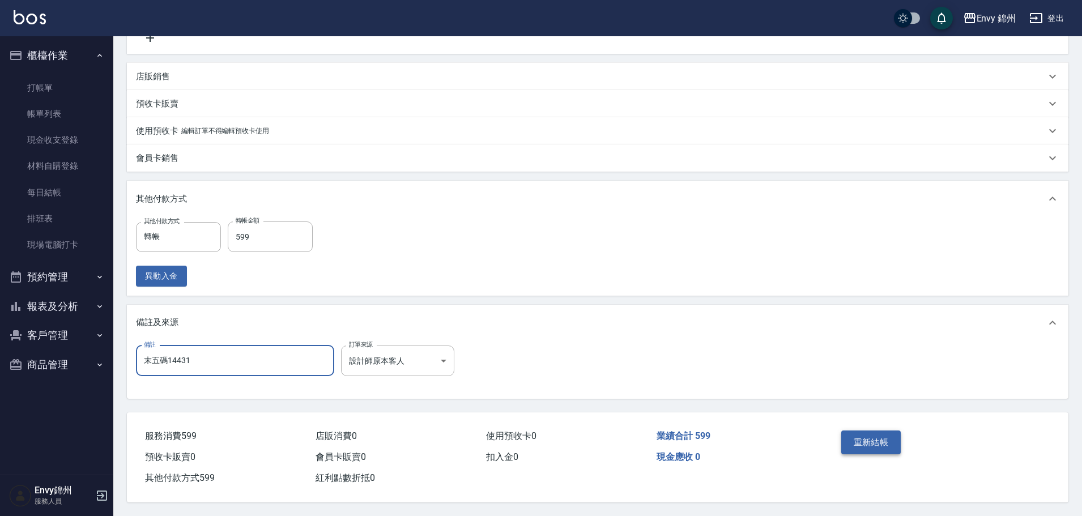
type input "末五碼14431"
click at [881, 436] on button "重新結帳" at bounding box center [871, 442] width 60 height 24
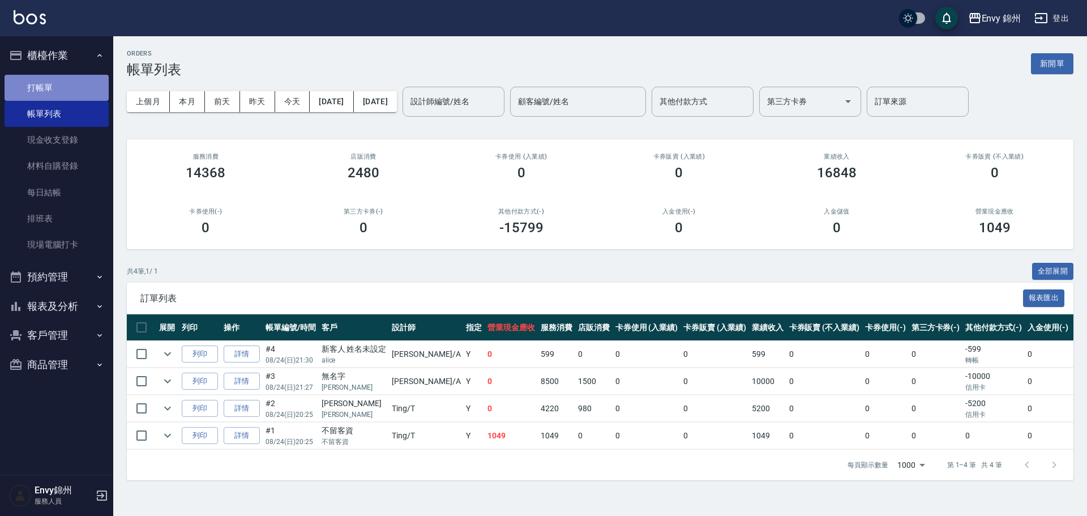
click at [72, 91] on link "打帳單" at bounding box center [57, 88] width 104 height 26
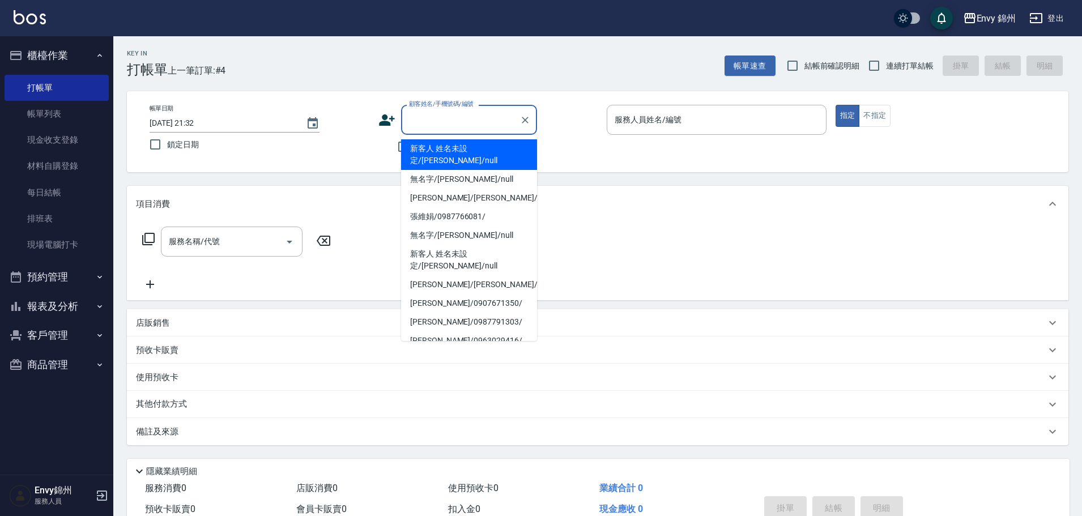
click at [463, 120] on input "顧客姓名/手機號碼/編號" at bounding box center [460, 120] width 109 height 20
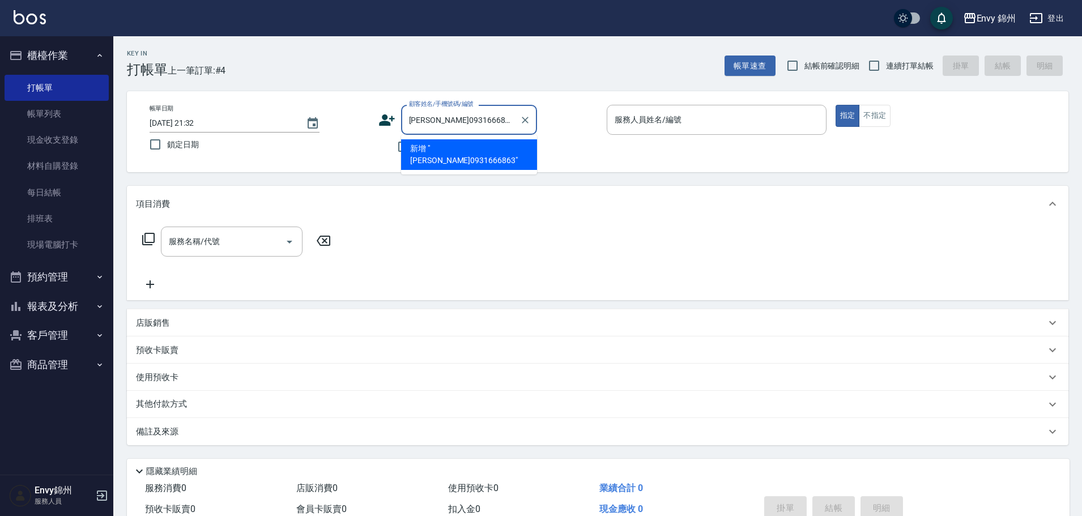
type input "[PERSON_NAME]0931666863"
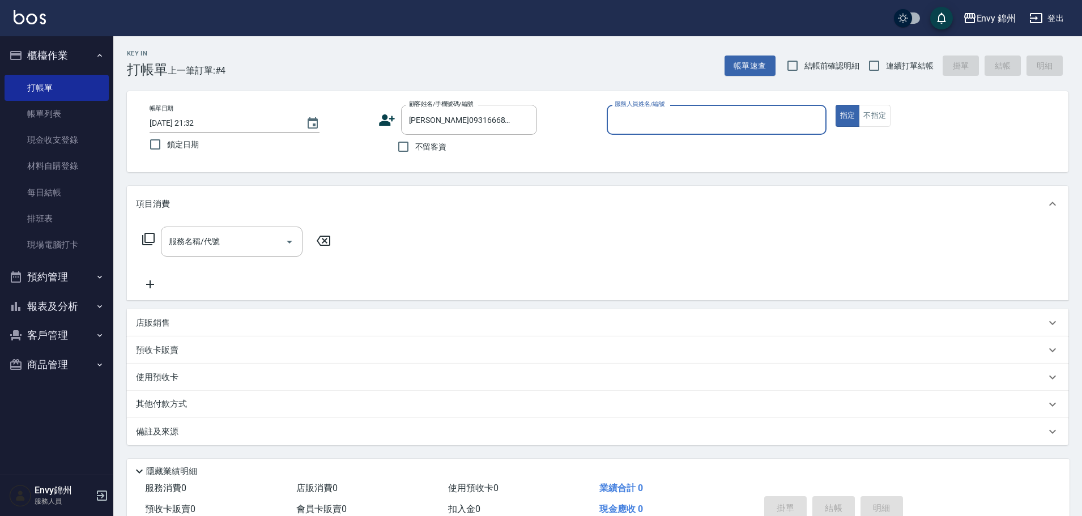
click at [754, 117] on input "服務人員姓名/編號" at bounding box center [717, 120] width 210 height 20
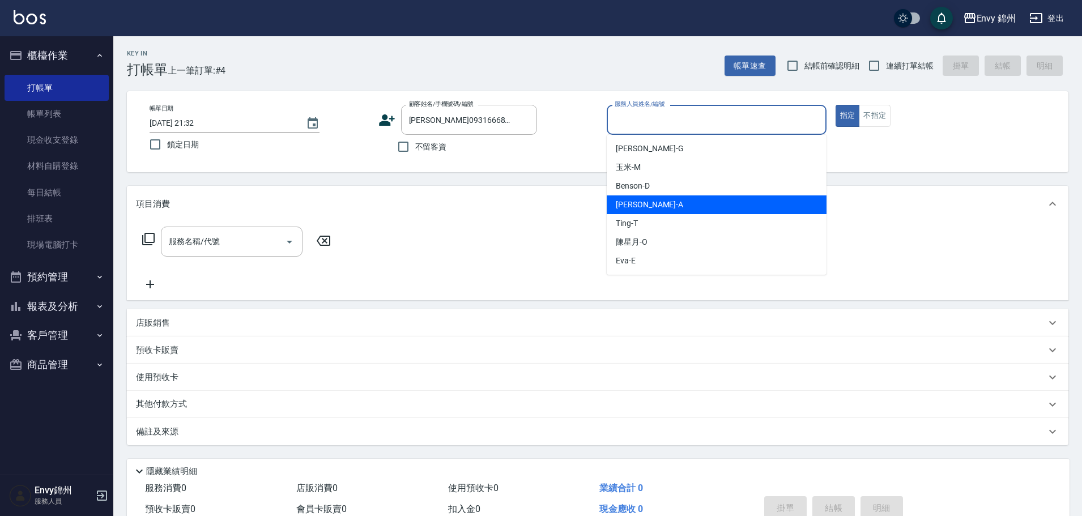
click at [709, 204] on div "Annie -A" at bounding box center [717, 204] width 220 height 19
type input "Annie-A"
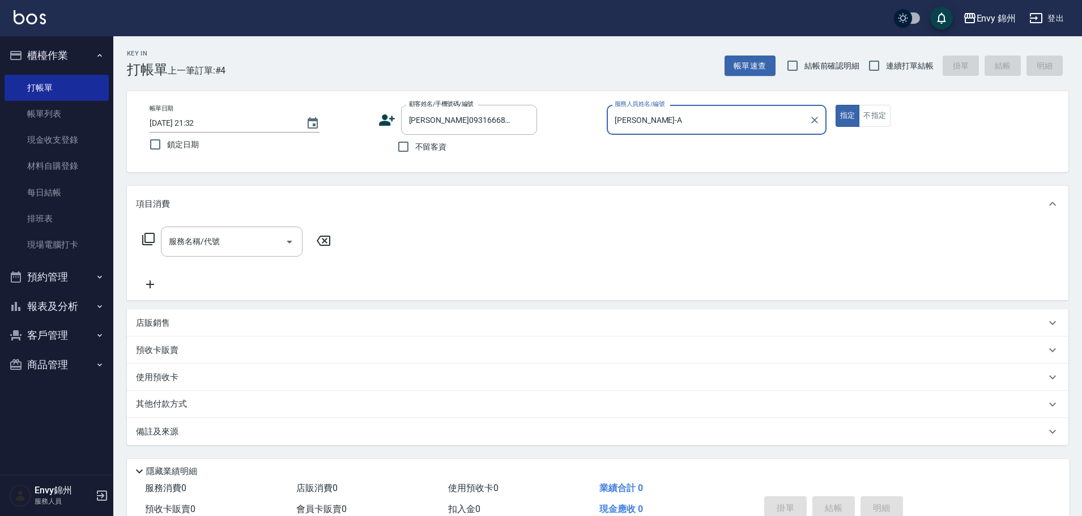
click at [248, 257] on div "服務名稱/代號 服務名稱/代號" at bounding box center [237, 259] width 202 height 65
click at [232, 248] on input "服務名稱/代號" at bounding box center [223, 242] width 114 height 20
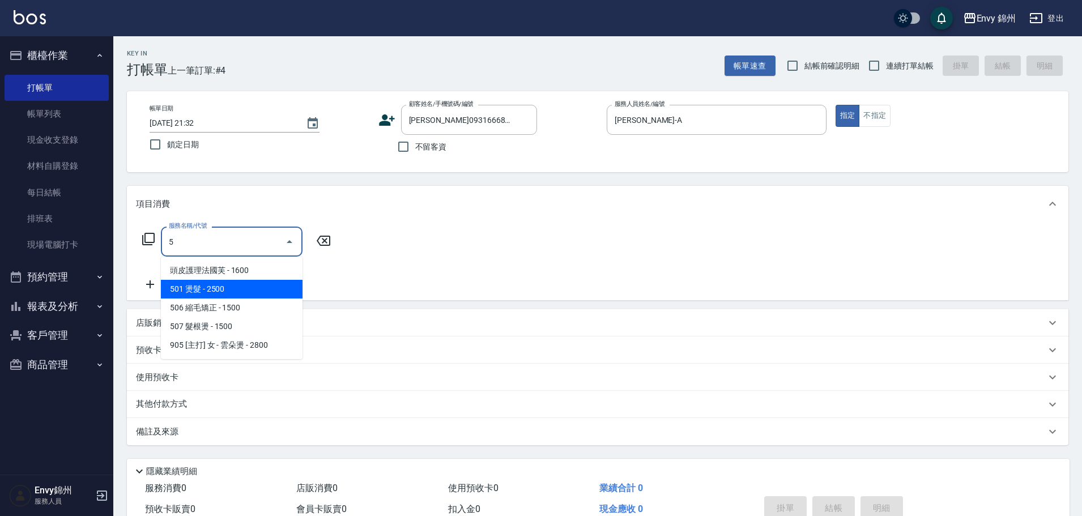
click at [249, 288] on span "501 燙髮 - 2500" at bounding box center [232, 289] width 142 height 19
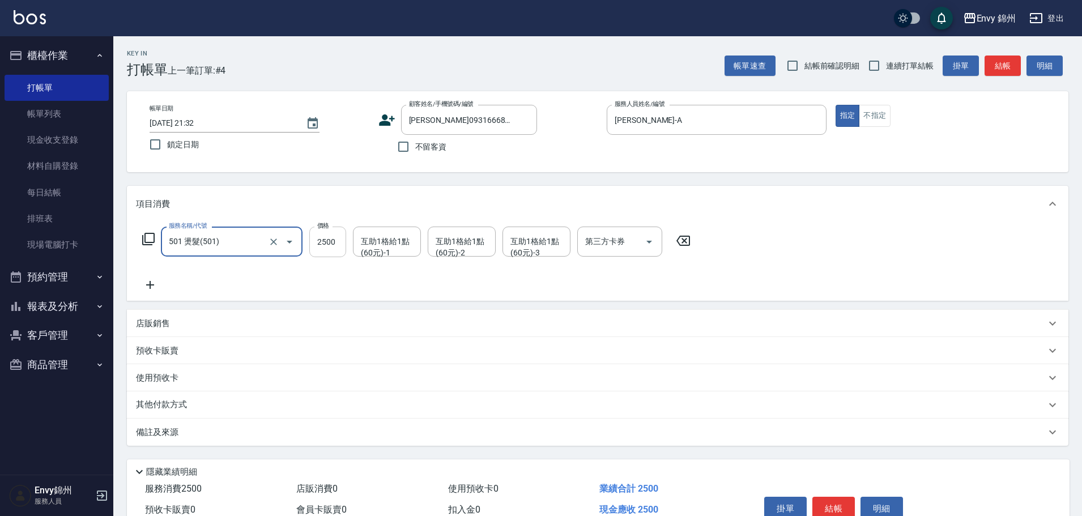
type input "501 燙髮(501)"
click at [328, 249] on input "2500" at bounding box center [327, 242] width 37 height 31
type input "2700"
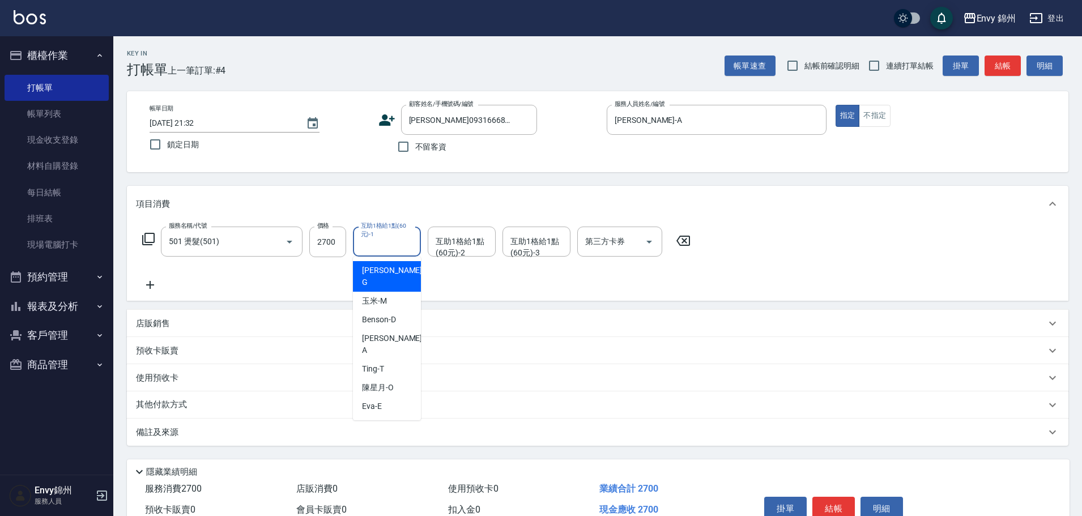
click at [388, 242] on div "互助1格給1點(60元)-1 互助1格給1點(60元)-1" at bounding box center [387, 242] width 68 height 30
click at [381, 295] on span "玉米 -M" at bounding box center [374, 301] width 25 height 12
type input "玉米-M"
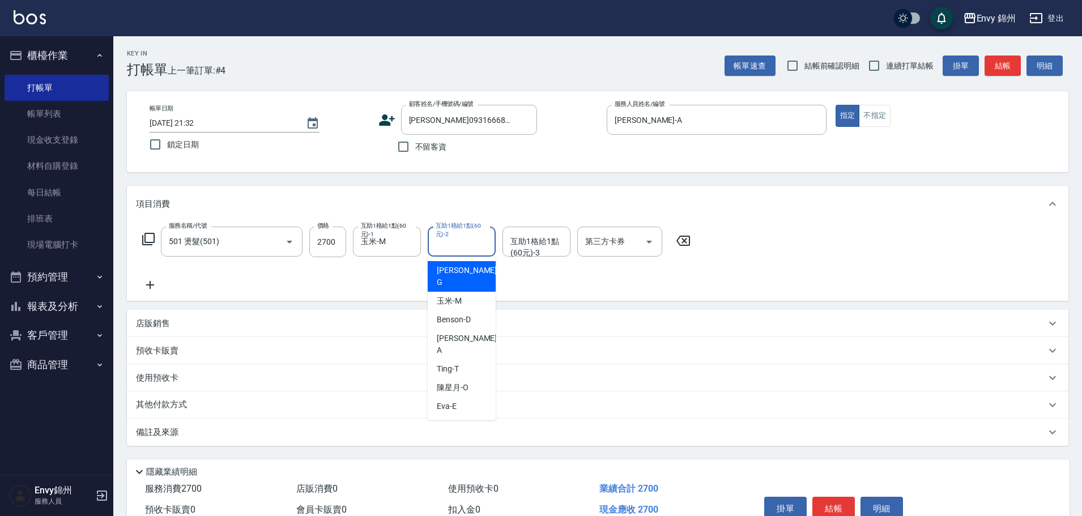
click at [447, 245] on div "互助1格給1點(60元)-2 互助1格給1點(60元)-2" at bounding box center [462, 242] width 68 height 30
click at [470, 295] on div "玉米 -M" at bounding box center [462, 301] width 68 height 19
type input "玉米-M"
click at [525, 240] on div "互助1格給1點(60元)-3 互助1格給1點(60元)-3" at bounding box center [536, 242] width 68 height 30
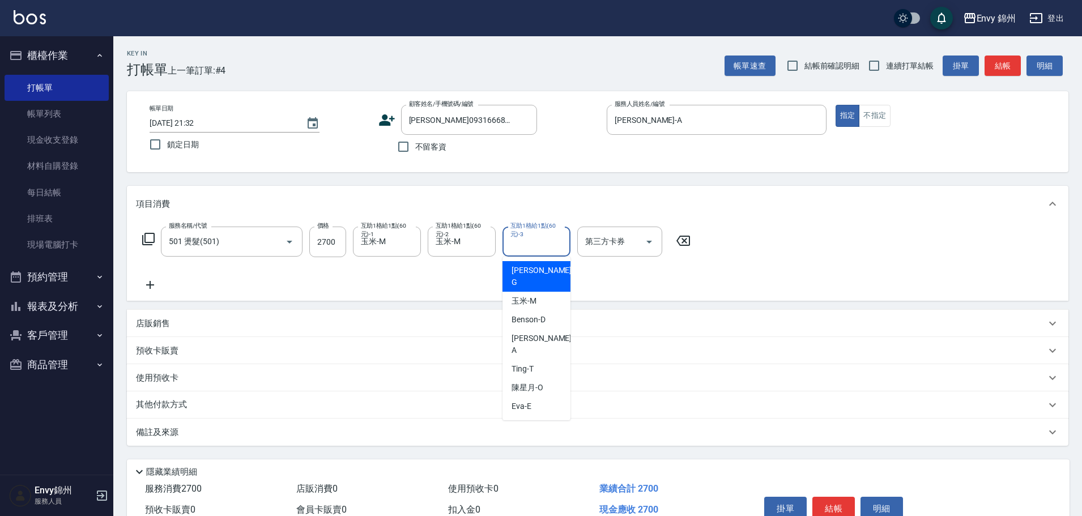
click at [531, 276] on span "杉杉 -G" at bounding box center [542, 276] width 62 height 24
type input "杉杉-G"
click at [389, 428] on div "備註及來源" at bounding box center [591, 432] width 910 height 12
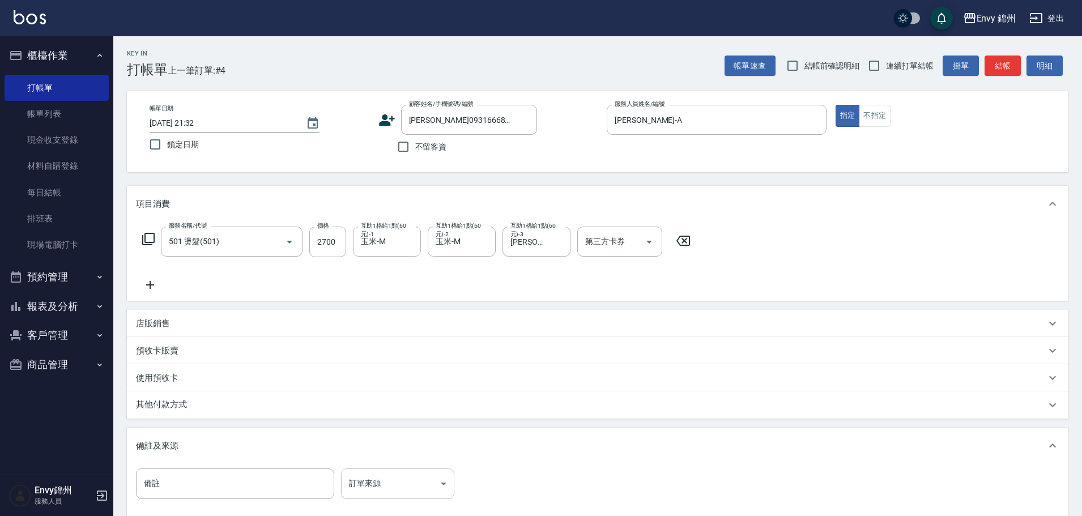
click at [417, 481] on body "Envy 錦州 登出 櫃檯作業 打帳單 帳單列表 現金收支登錄 材料自購登錄 每日結帳 排班表 現場電腦打卡 預約管理 預約管理 單日預約紀錄 單週預約紀錄 …" at bounding box center [541, 322] width 1082 height 645
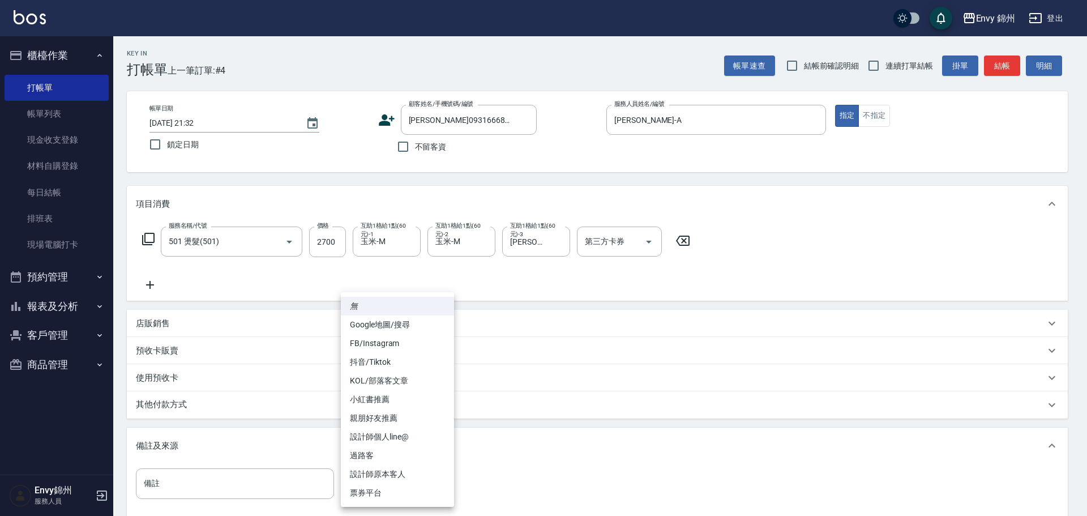
click at [402, 475] on li "設計師原本客人" at bounding box center [397, 474] width 113 height 19
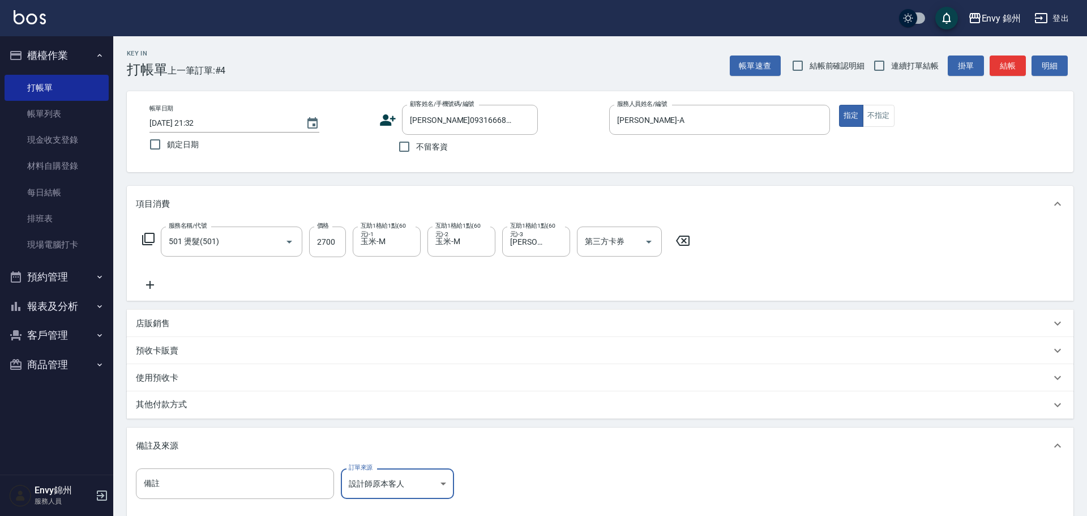
click at [386, 489] on body "Envy 錦州 登出 櫃檯作業 打帳單 帳單列表 現金收支登錄 材料自購登錄 每日結帳 排班表 現場電腦打卡 預約管理 預約管理 單日預約紀錄 單週預約紀錄 …" at bounding box center [543, 322] width 1087 height 645
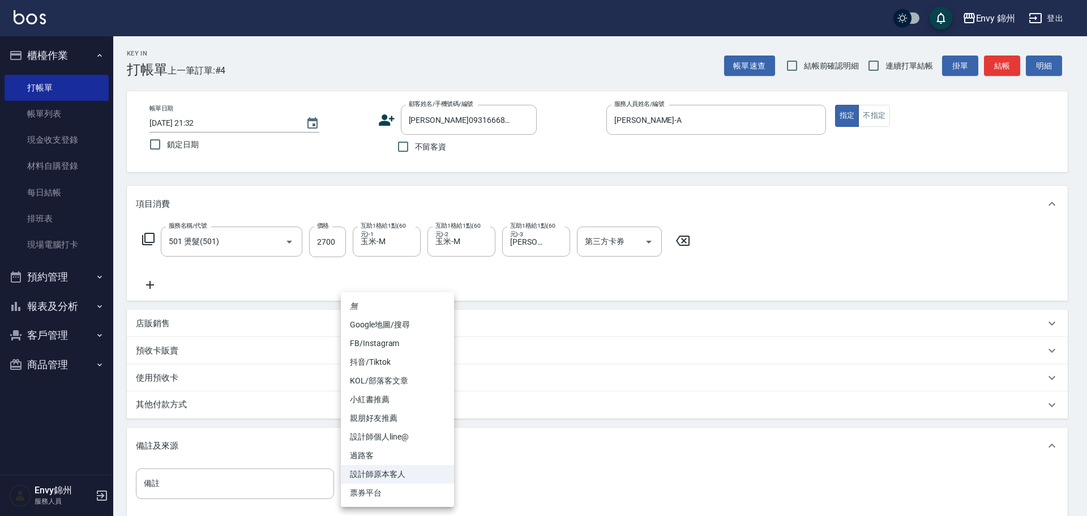
click at [389, 360] on li "抖音/Tiktok" at bounding box center [397, 362] width 113 height 19
type input "抖音/Tiktok"
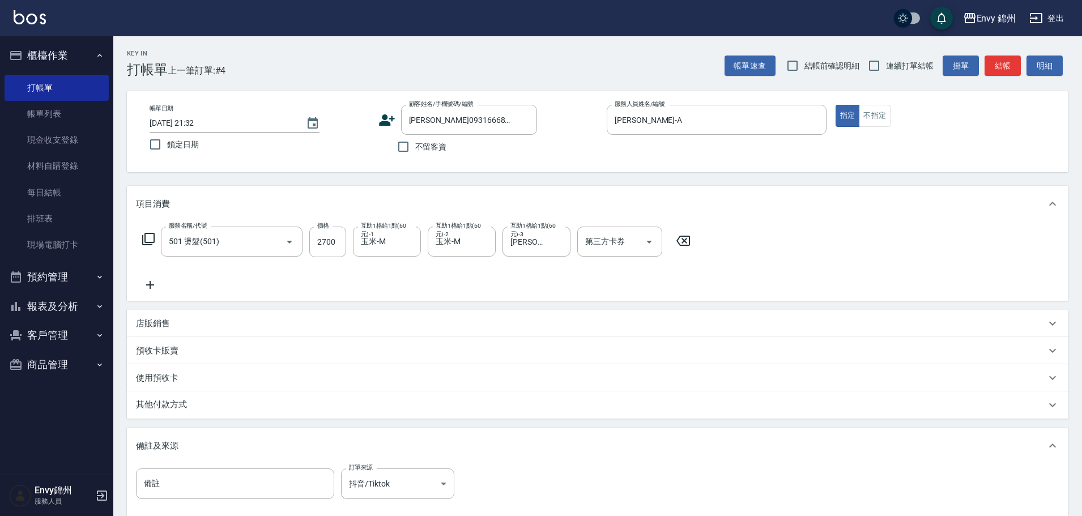
click at [212, 418] on div "其他付款方式" at bounding box center [597, 404] width 941 height 27
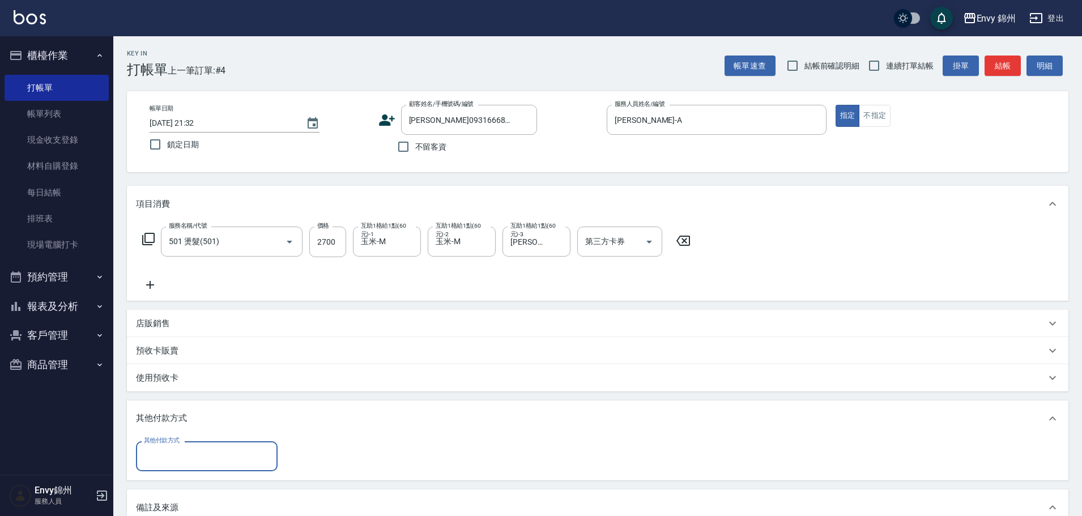
click at [241, 467] on div "其他付款方式" at bounding box center [207, 456] width 142 height 30
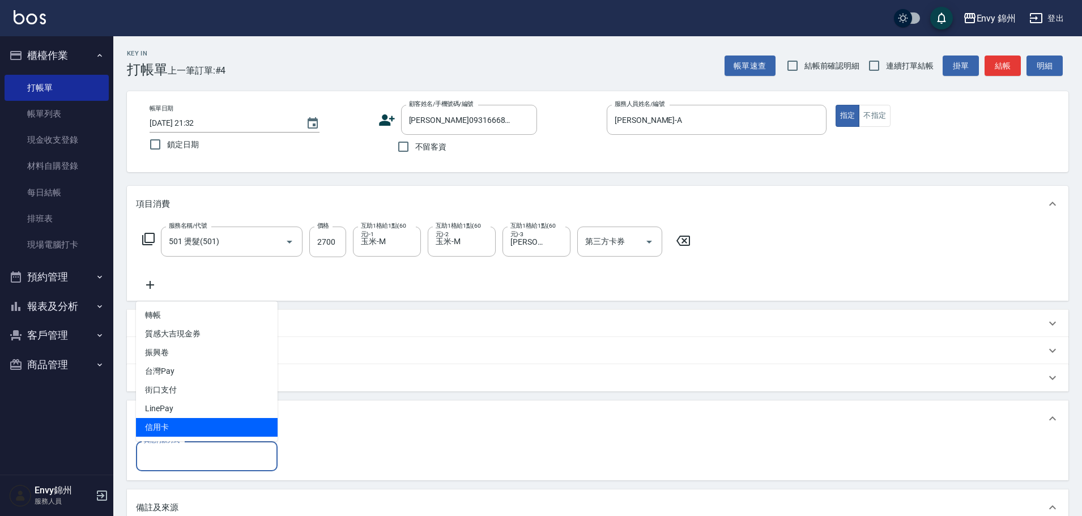
click at [200, 424] on span "信用卡" at bounding box center [207, 427] width 142 height 19
type input "信用卡"
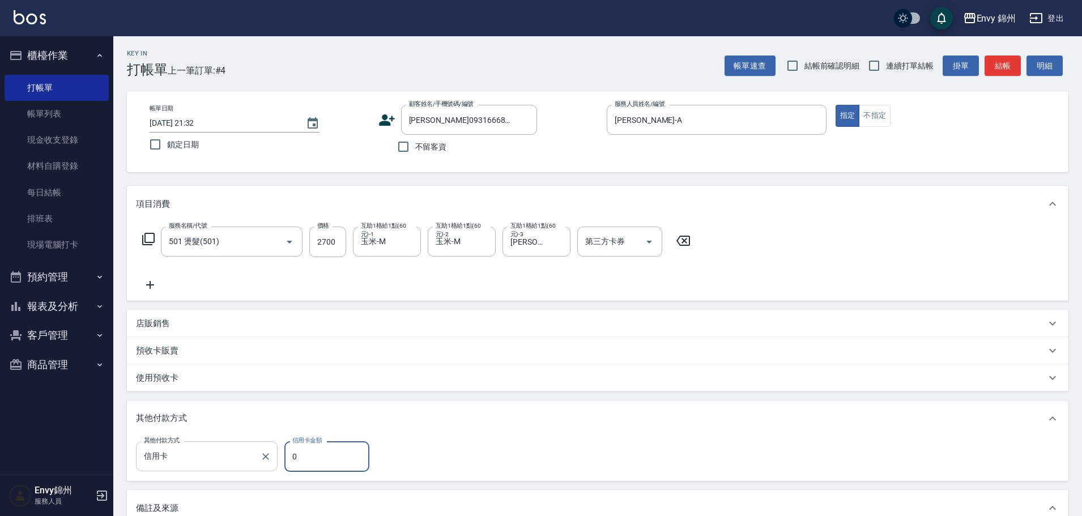
click at [202, 468] on div "信用卡 其他付款方式" at bounding box center [207, 456] width 142 height 30
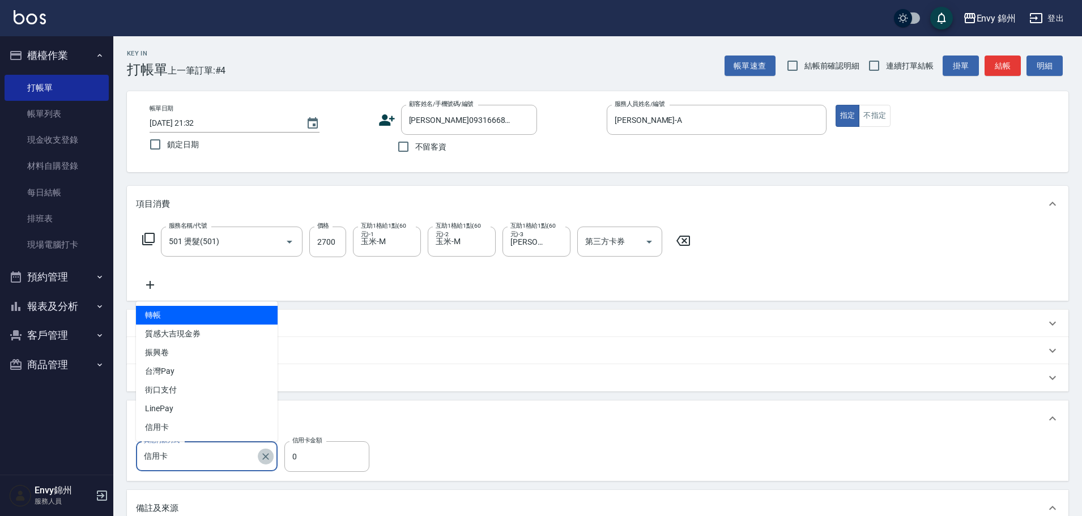
click at [267, 458] on icon "Clear" at bounding box center [265, 456] width 11 height 11
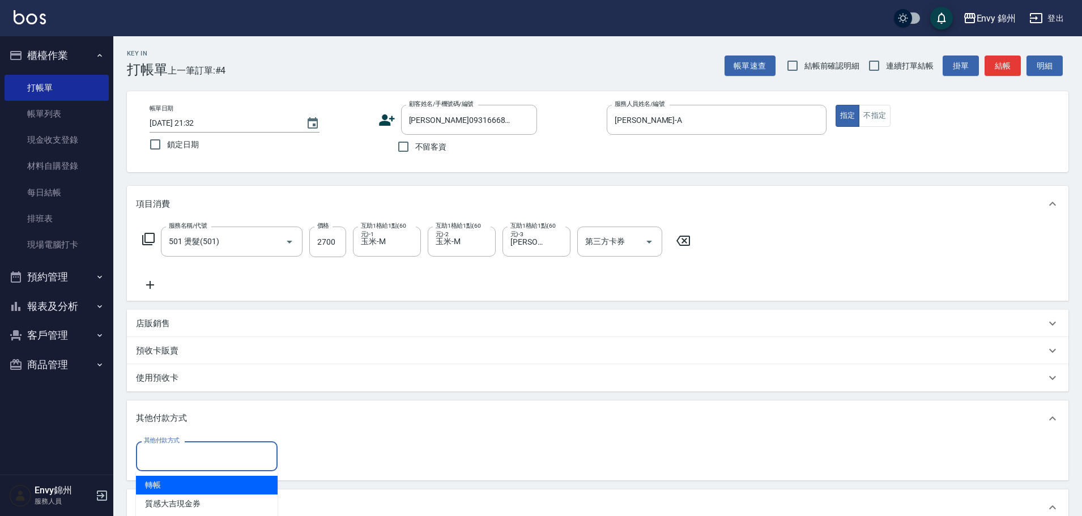
scroll to position [196, 0]
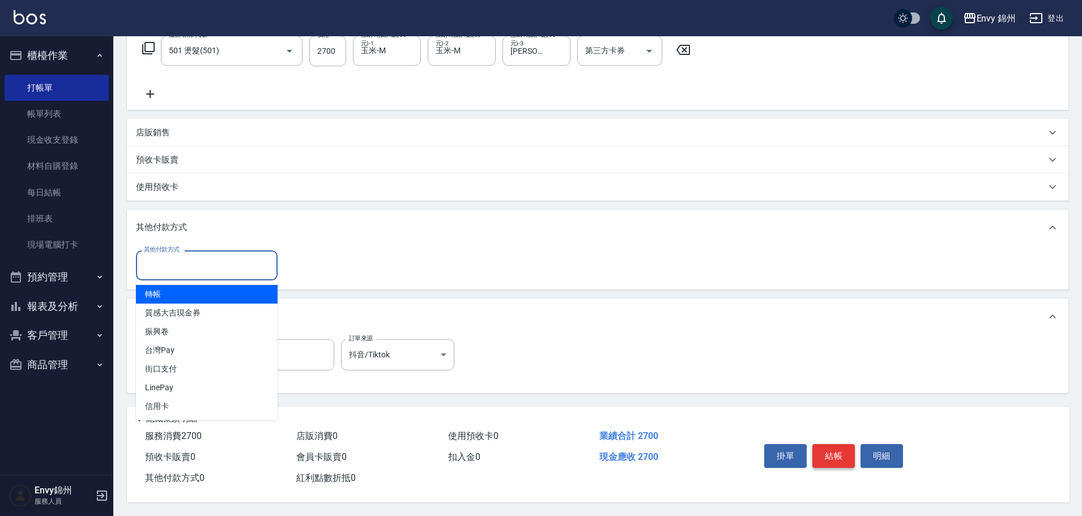
click at [841, 457] on button "結帳" at bounding box center [833, 456] width 42 height 24
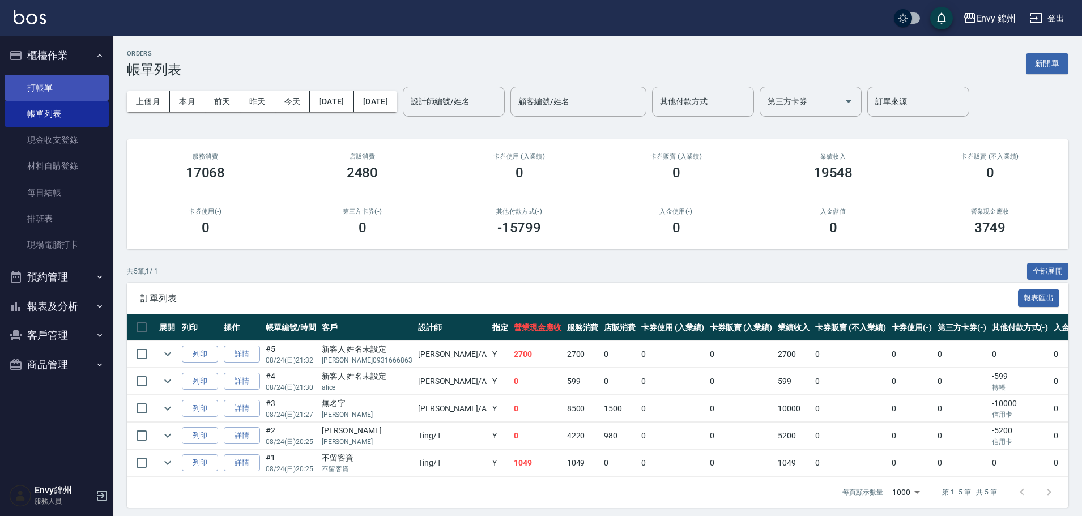
click at [31, 89] on link "打帳單" at bounding box center [57, 88] width 104 height 26
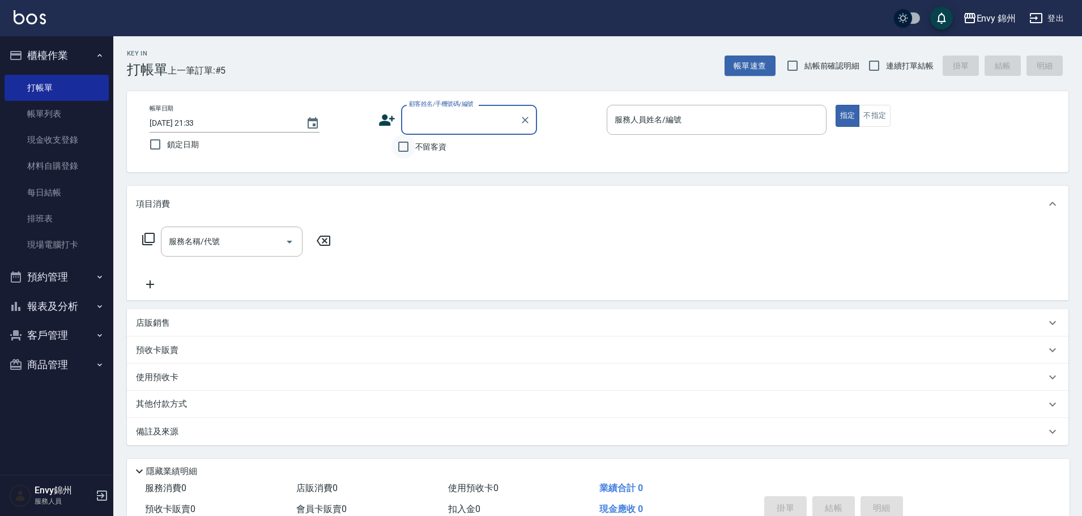
click at [407, 145] on input "不留客資" at bounding box center [403, 147] width 24 height 24
checkbox input "true"
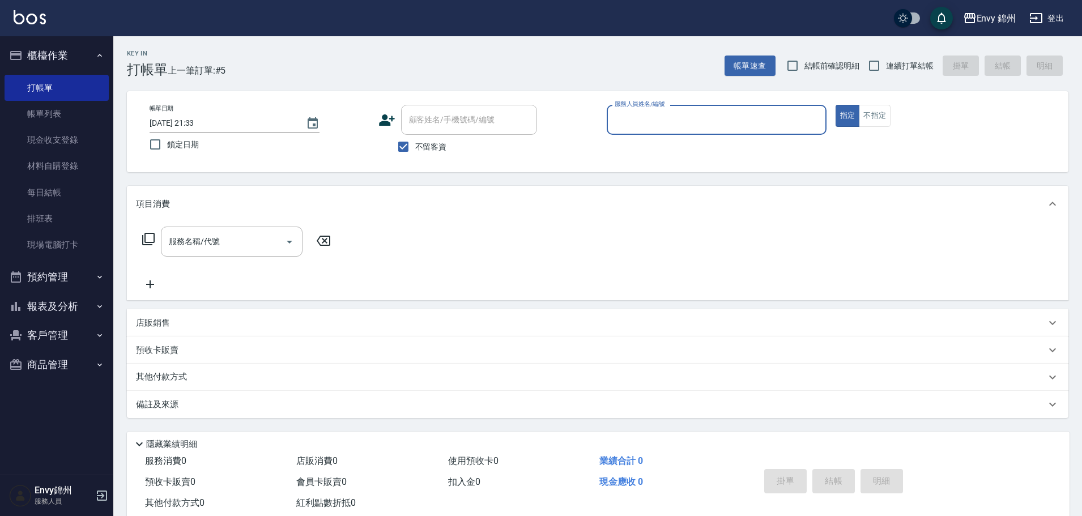
click at [663, 122] on input "服務人員姓名/編號" at bounding box center [717, 120] width 210 height 20
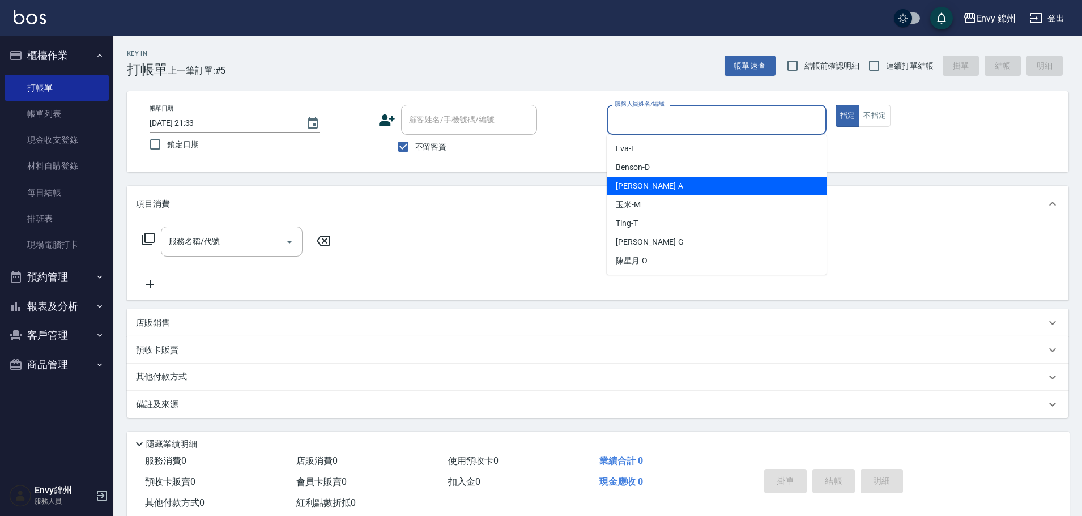
click at [647, 190] on div "Annie -A" at bounding box center [717, 186] width 220 height 19
type input "[PERSON_NAME]-A"
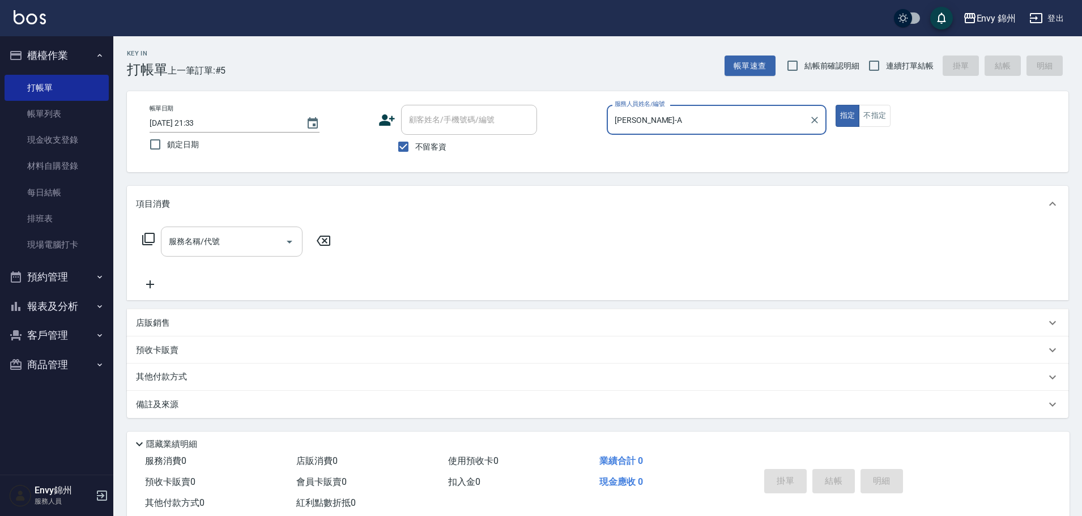
click at [255, 241] on input "服務名稱/代號" at bounding box center [223, 242] width 114 height 20
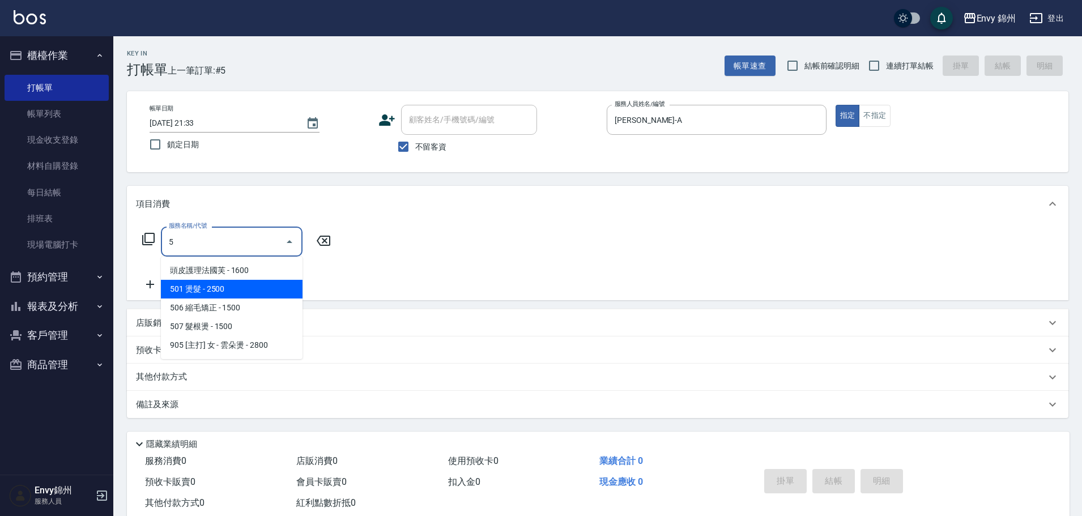
click at [255, 294] on span "501 燙髮 - 2500" at bounding box center [232, 289] width 142 height 19
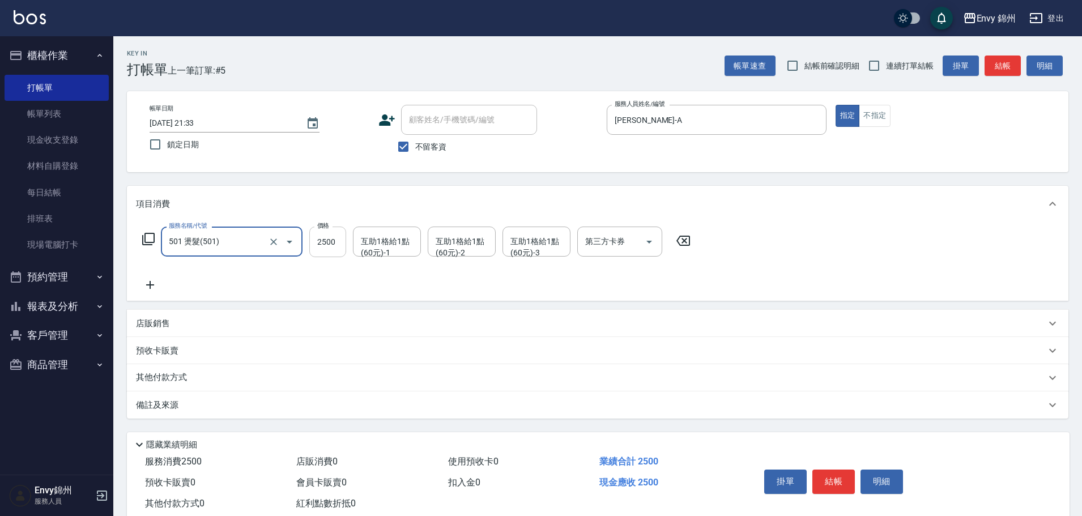
type input "501 燙髮(501)"
click at [319, 249] on input "2500" at bounding box center [327, 242] width 37 height 31
type input "3999"
click at [147, 285] on icon at bounding box center [150, 285] width 8 height 8
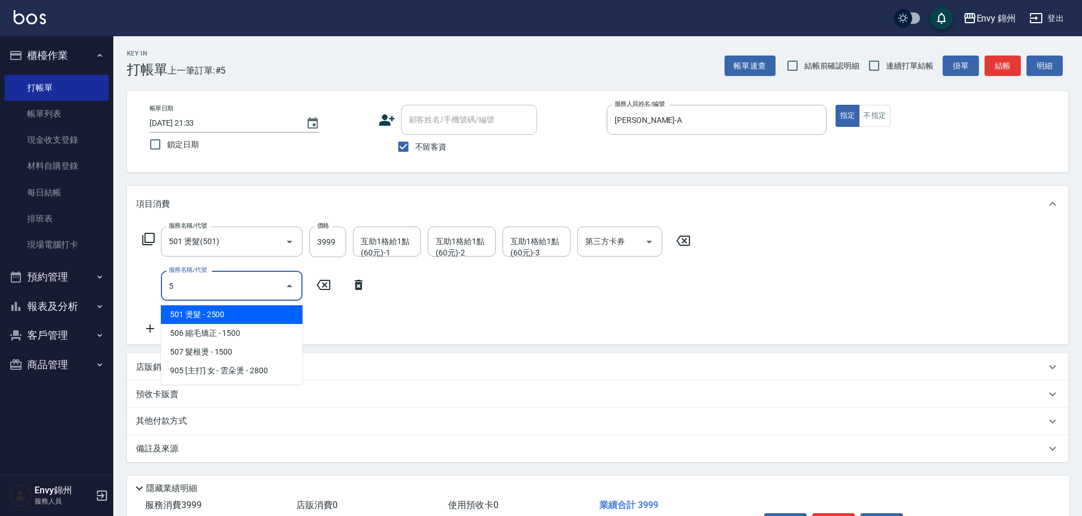
click at [275, 318] on span "501 燙髮 - 2500" at bounding box center [232, 314] width 142 height 19
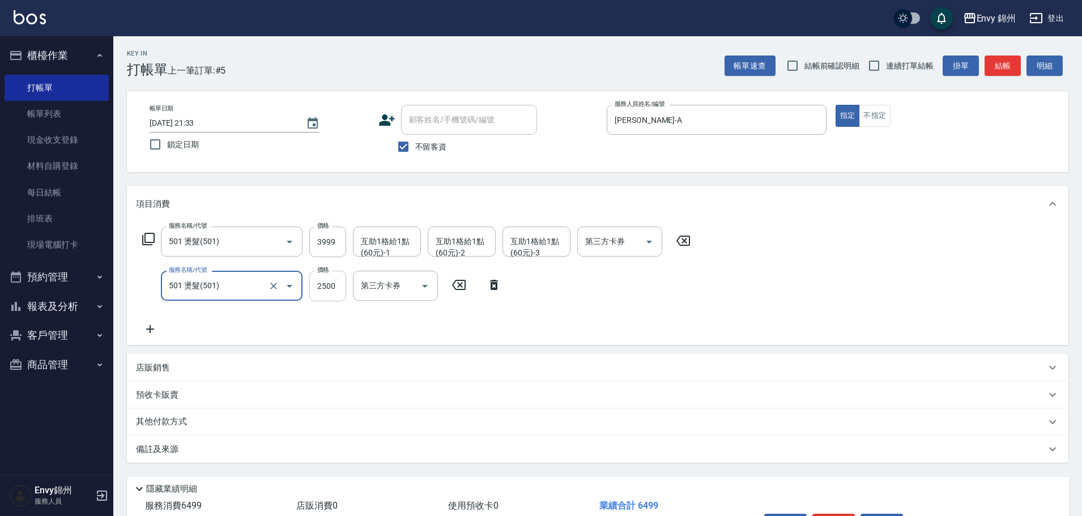
type input "501 燙髮(501)"
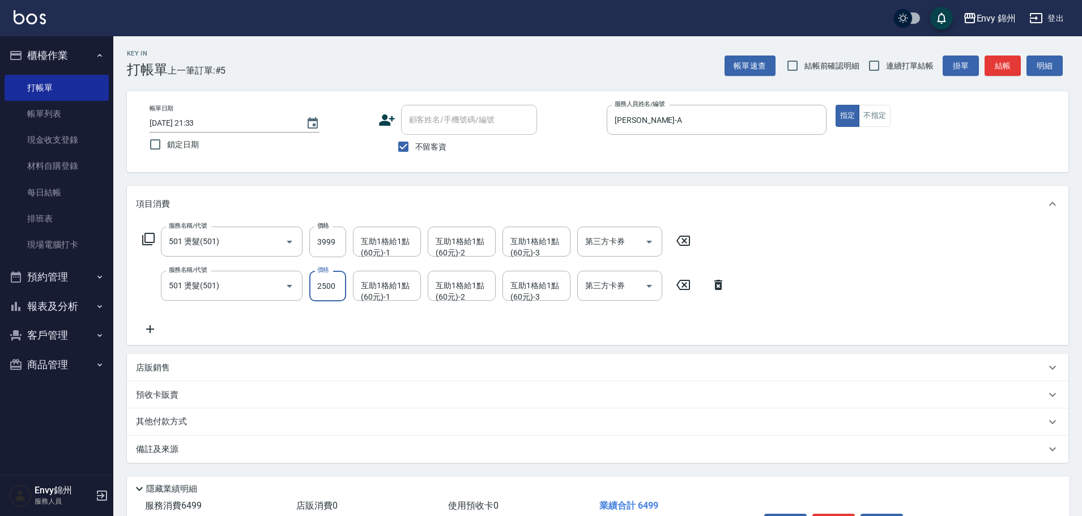
click at [325, 294] on input "2500" at bounding box center [327, 286] width 37 height 31
type input "3999"
click at [406, 246] on div "互助1格給1點(60元)-1 互助1格給1點(60元)-1" at bounding box center [387, 242] width 68 height 30
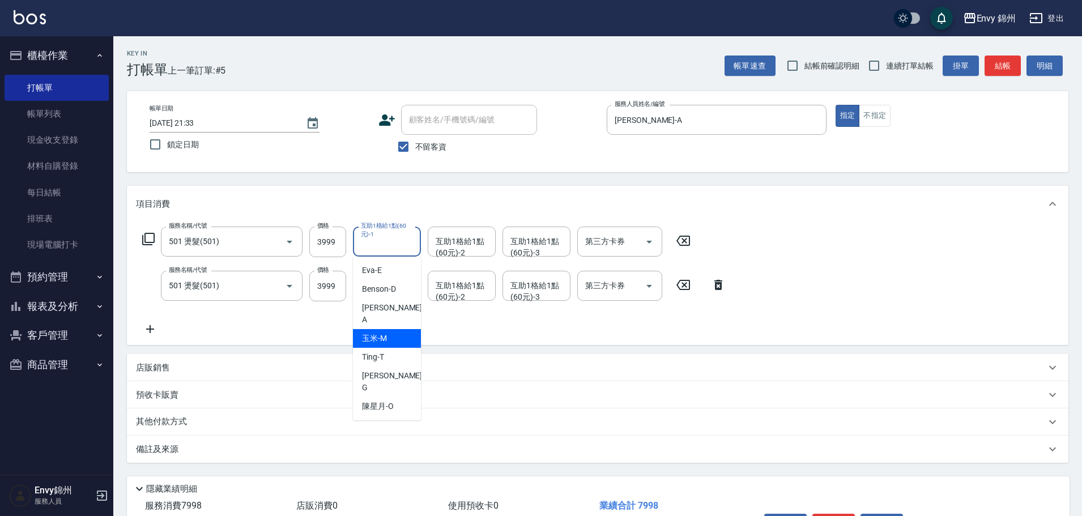
click at [365, 332] on span "玉米 -M" at bounding box center [374, 338] width 25 height 12
type input "玉米-M"
click at [459, 247] on div "互助1格給1點(60元)-2 互助1格給1點(60元)-2" at bounding box center [462, 242] width 68 height 30
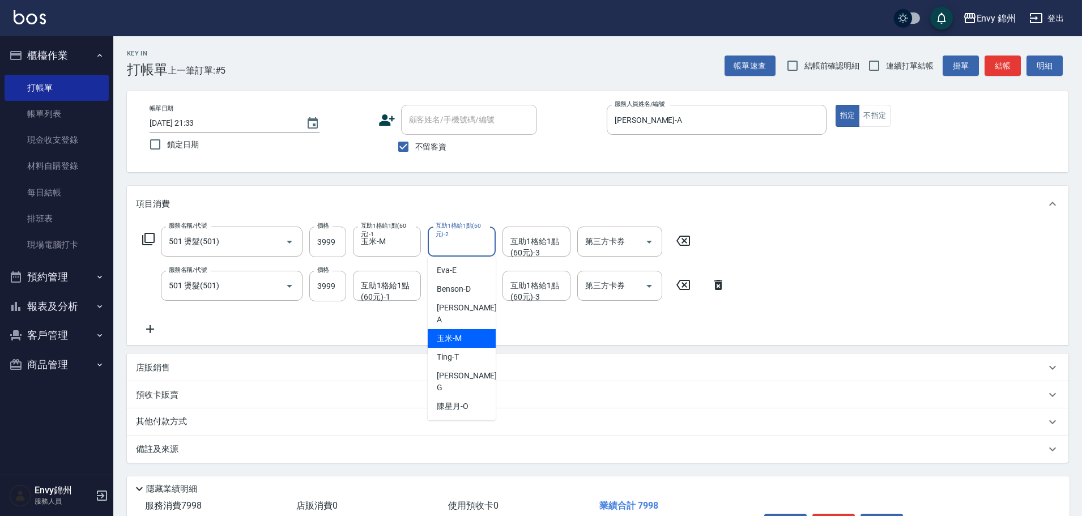
click at [437, 335] on div "玉米 -M" at bounding box center [462, 338] width 68 height 19
type input "玉米-M"
click at [528, 259] on div "服務名稱/代號 501 燙髮(501) 服務名稱/代號 價格 3999 價格 互助1格給1點(60元)-1 玉米-M 互助1格給1點(60元)-1 互助1格給…" at bounding box center [434, 281] width 596 height 109
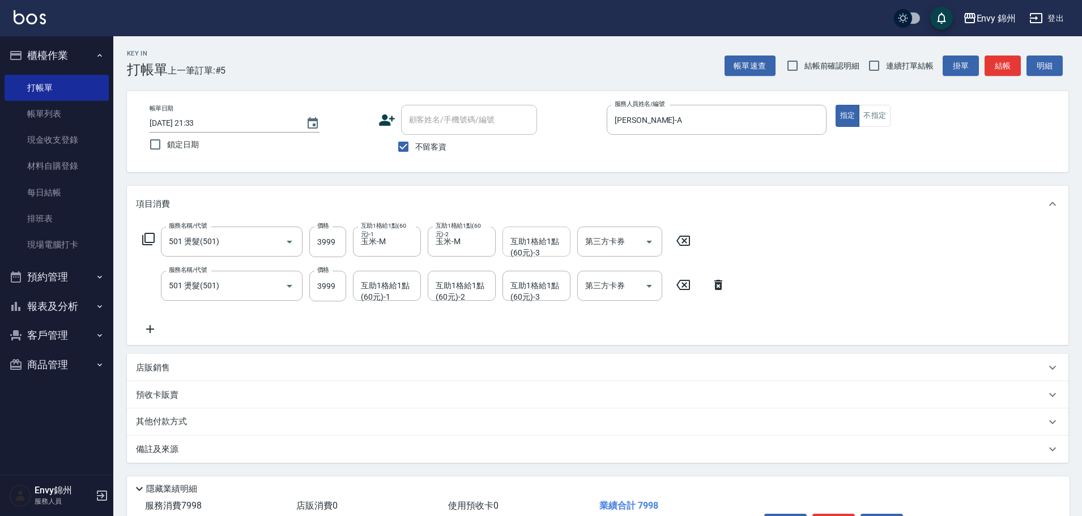
click at [527, 248] on div "互助1格給1點(60元)-3 互助1格給1點(60元)-3" at bounding box center [536, 242] width 68 height 30
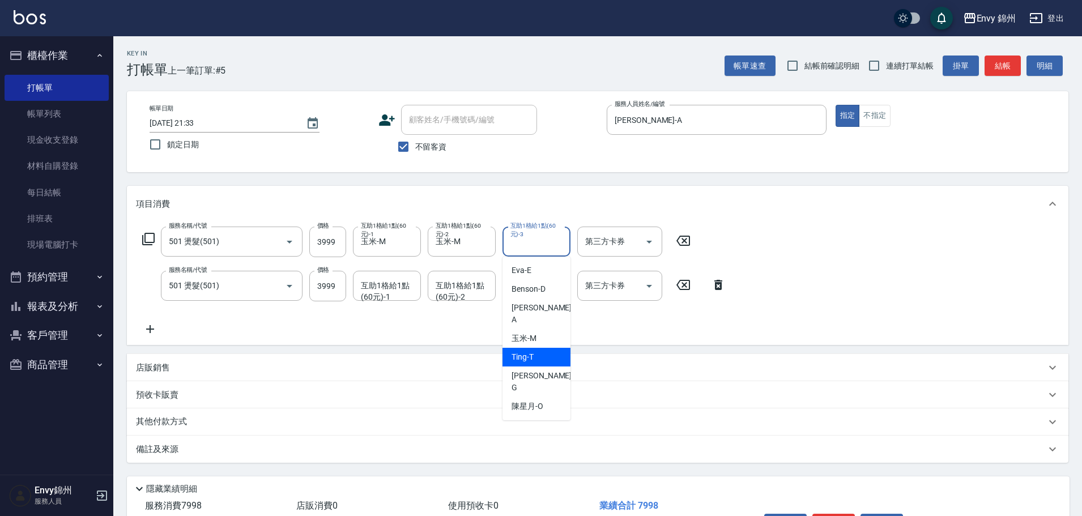
click at [520, 366] on div "杉杉 -G" at bounding box center [536, 381] width 68 height 31
type input "[PERSON_NAME]"
click at [391, 286] on div "互助1格給1點(60元)-1 互助1格給1點(60元)-1" at bounding box center [387, 286] width 68 height 30
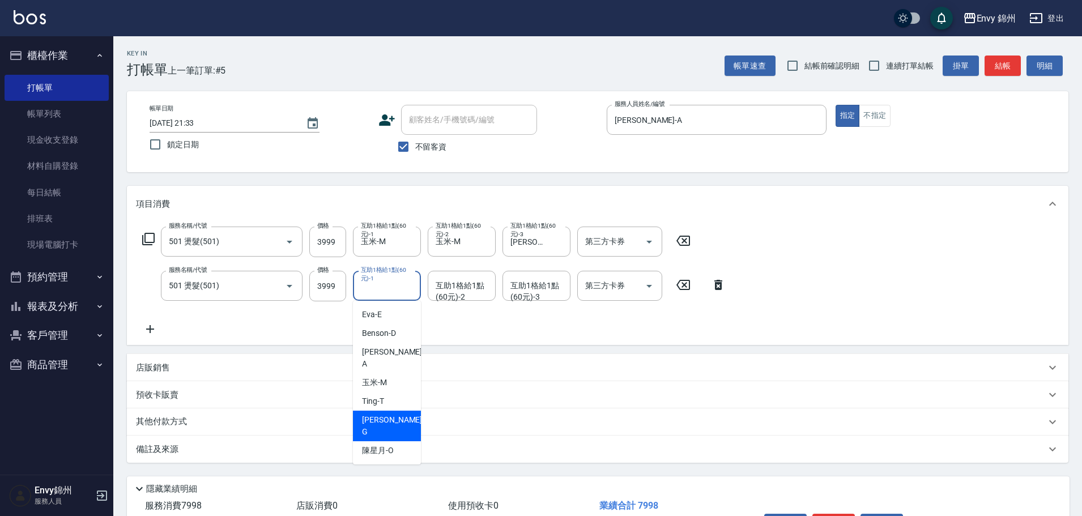
click at [401, 411] on div "杉杉 -G" at bounding box center [387, 426] width 68 height 31
type input "[PERSON_NAME]"
click at [476, 282] on div "互助1格給1點(60元)-2 互助1格給1點(60元)-2" at bounding box center [462, 286] width 68 height 30
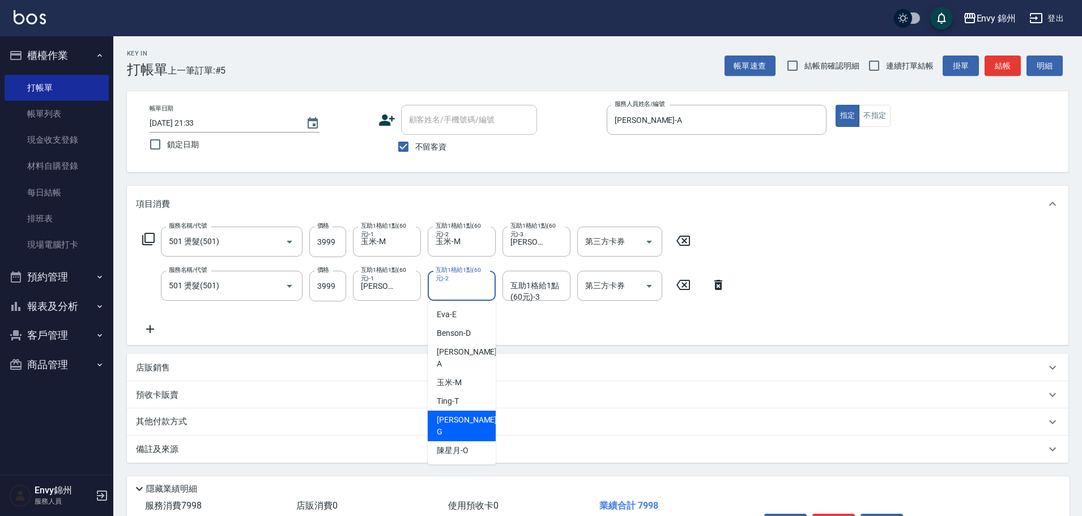
click at [455, 414] on span "杉杉 -G" at bounding box center [468, 426] width 62 height 24
type input "[PERSON_NAME]"
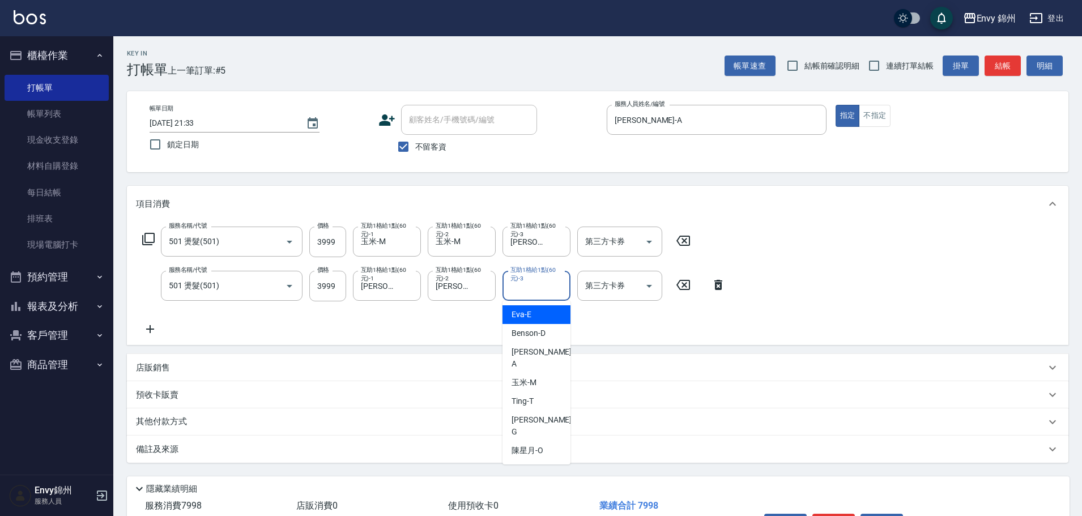
click at [545, 293] on input "互助1格給1點(60元)-3" at bounding box center [536, 286] width 58 height 20
click at [522, 395] on span "Ting -T" at bounding box center [522, 401] width 22 height 12
type input "Ting-T"
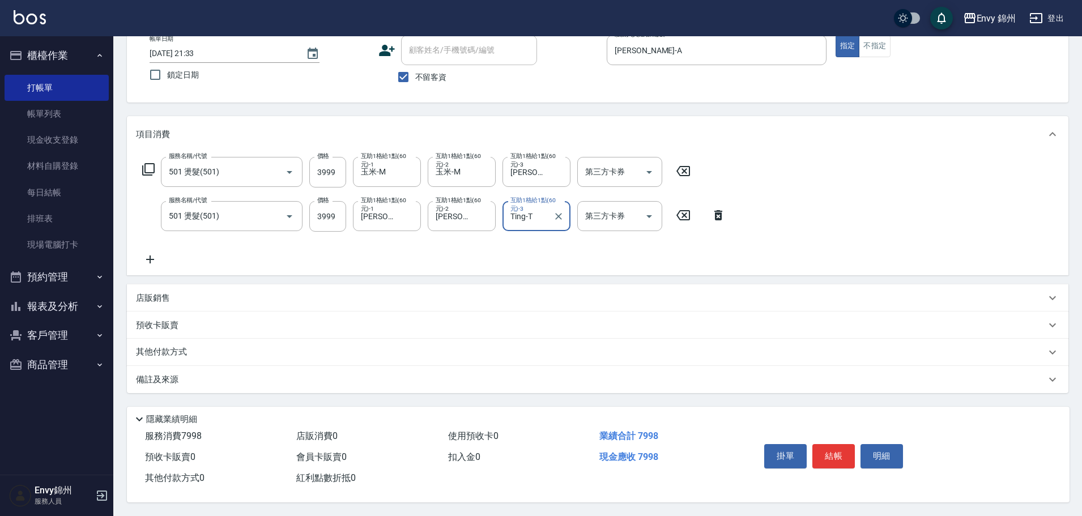
click at [441, 381] on div "備註及來源" at bounding box center [597, 379] width 941 height 27
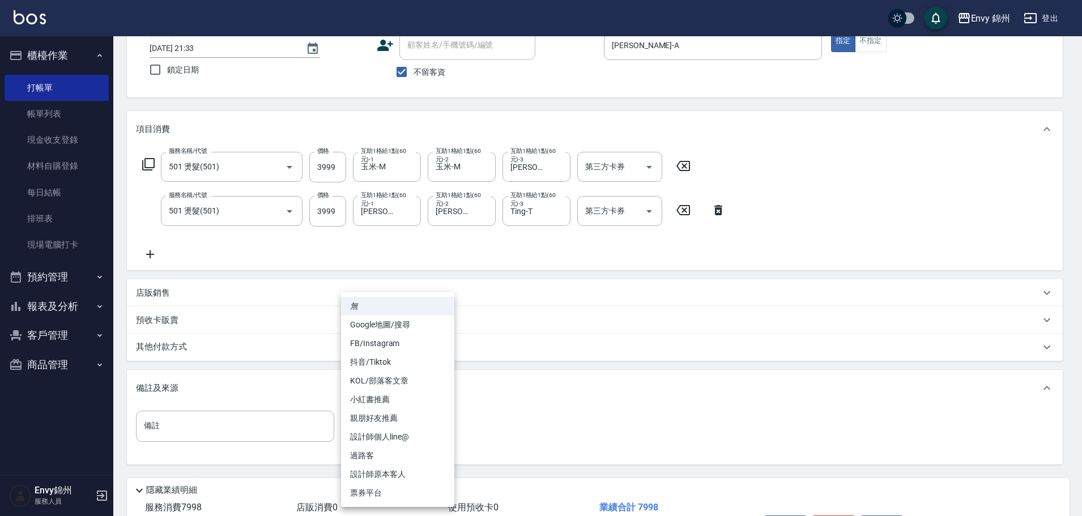
click at [390, 428] on body "Envy 錦州 登出 櫃檯作業 打帳單 帳單列表 現金收支登錄 材料自購登錄 每日結帳 排班表 現場電腦打卡 預約管理 預約管理 單日預約紀錄 單週預約紀錄 …" at bounding box center [541, 256] width 1082 height 662
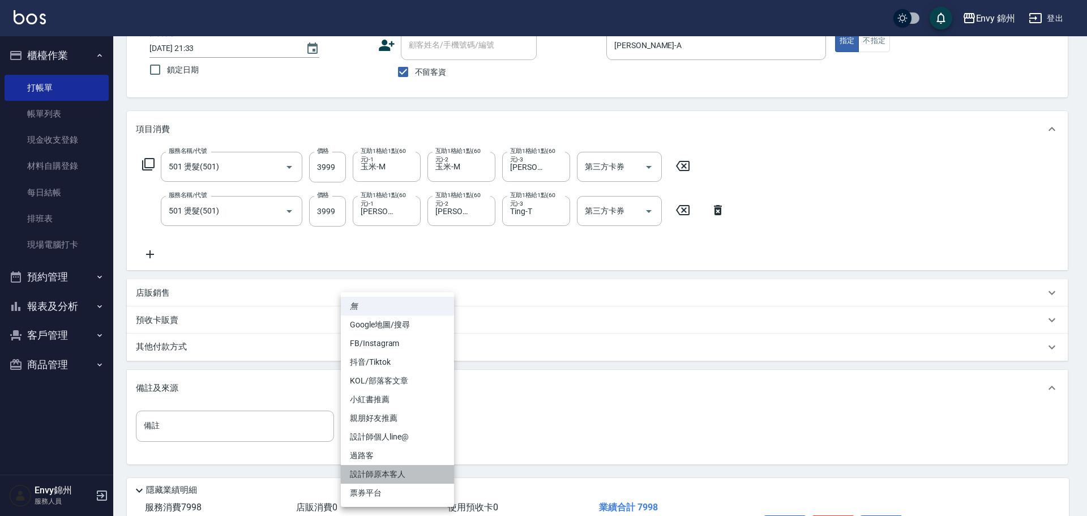
click at [392, 472] on li "設計師原本客人" at bounding box center [397, 474] width 113 height 19
type input "設計師原本客人"
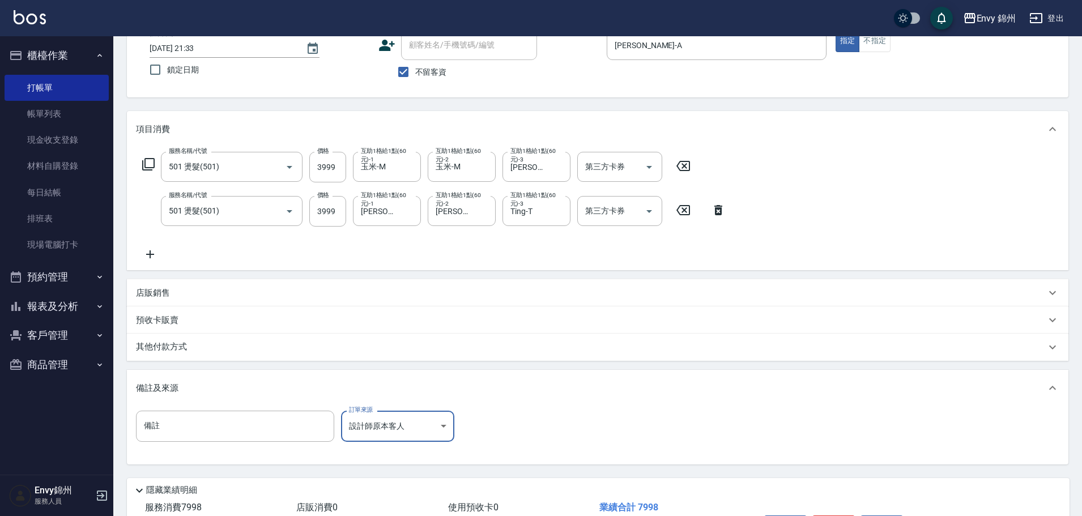
scroll to position [151, 0]
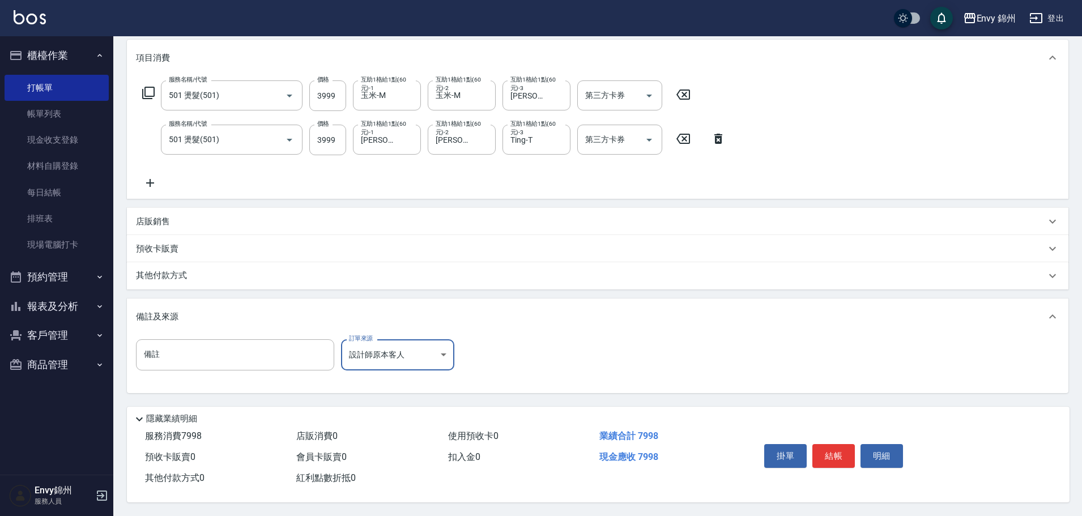
click at [233, 273] on div "其他付款方式" at bounding box center [591, 276] width 910 height 12
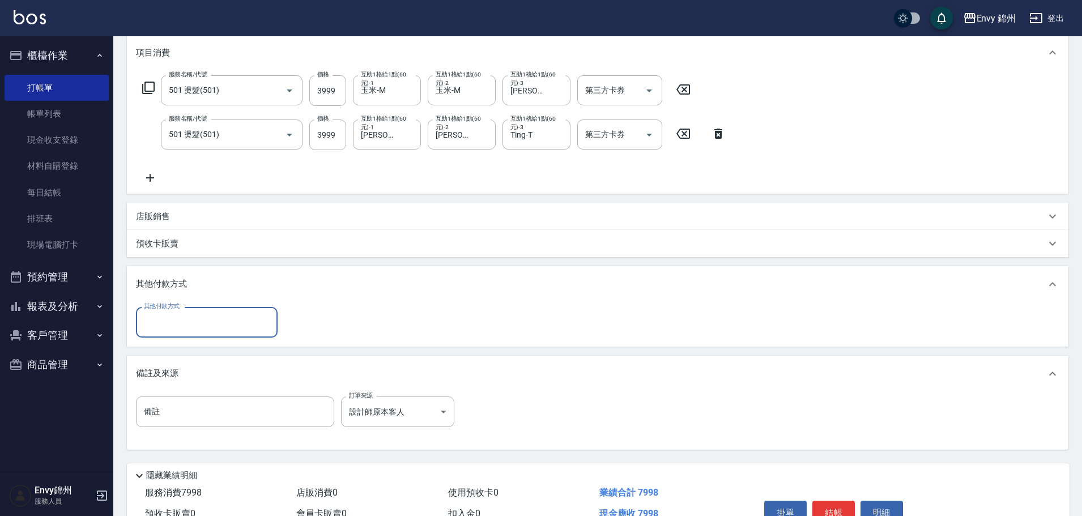
scroll to position [0, 0]
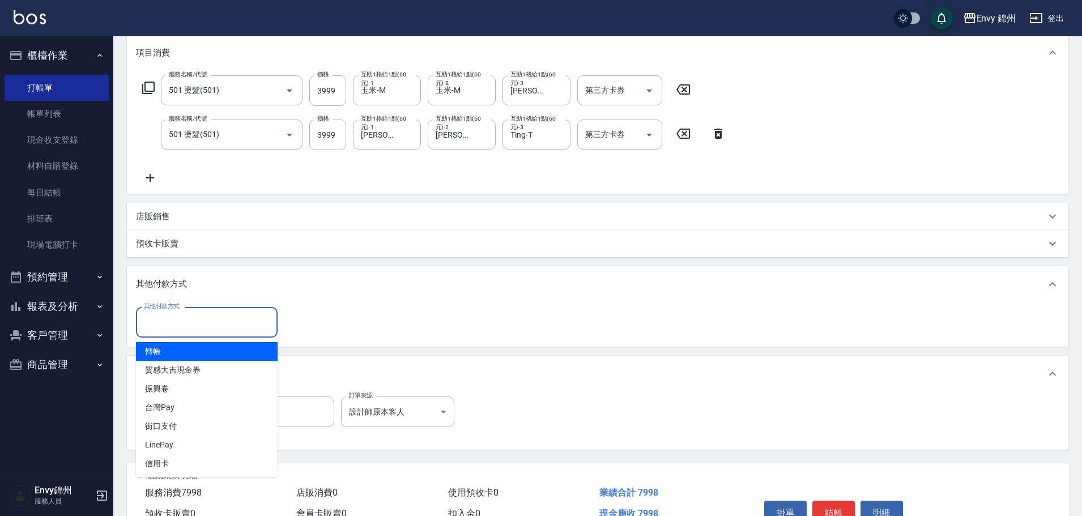
click at [219, 323] on input "其他付款方式" at bounding box center [206, 322] width 131 height 20
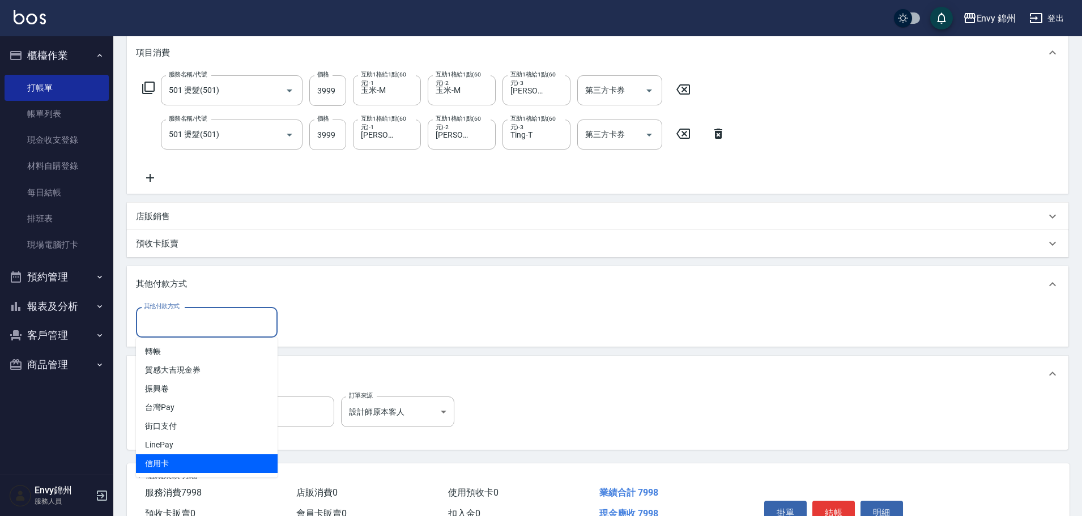
drag, startPoint x: 196, startPoint y: 470, endPoint x: 224, endPoint y: 434, distance: 45.6
click at [197, 470] on span "信用卡" at bounding box center [207, 463] width 142 height 19
type input "信用卡"
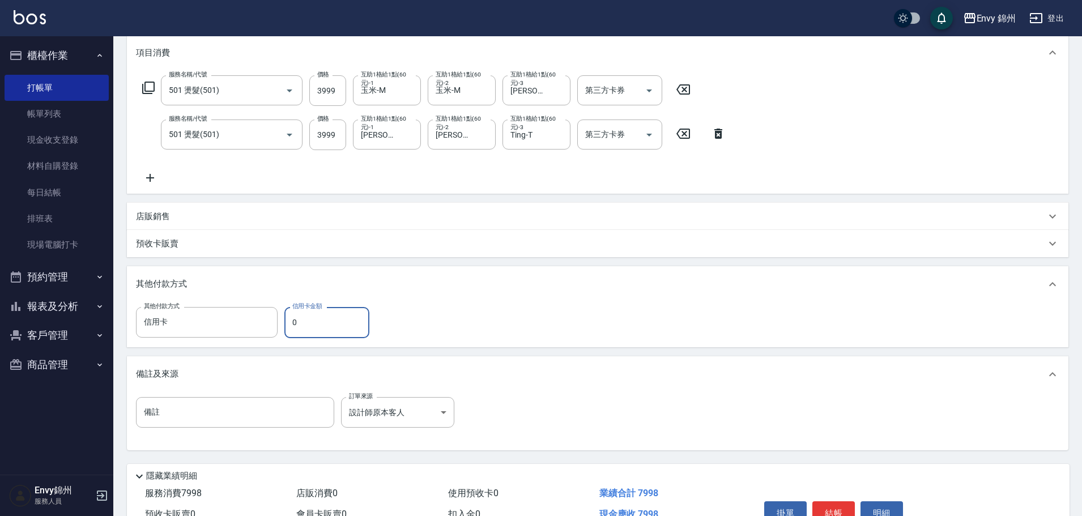
drag, startPoint x: 300, startPoint y: 318, endPoint x: 280, endPoint y: 323, distance: 20.6
click at [280, 323] on div "其他付款方式 信用卡 其他付款方式 信用卡金額 0 信用卡金額" at bounding box center [256, 322] width 240 height 31
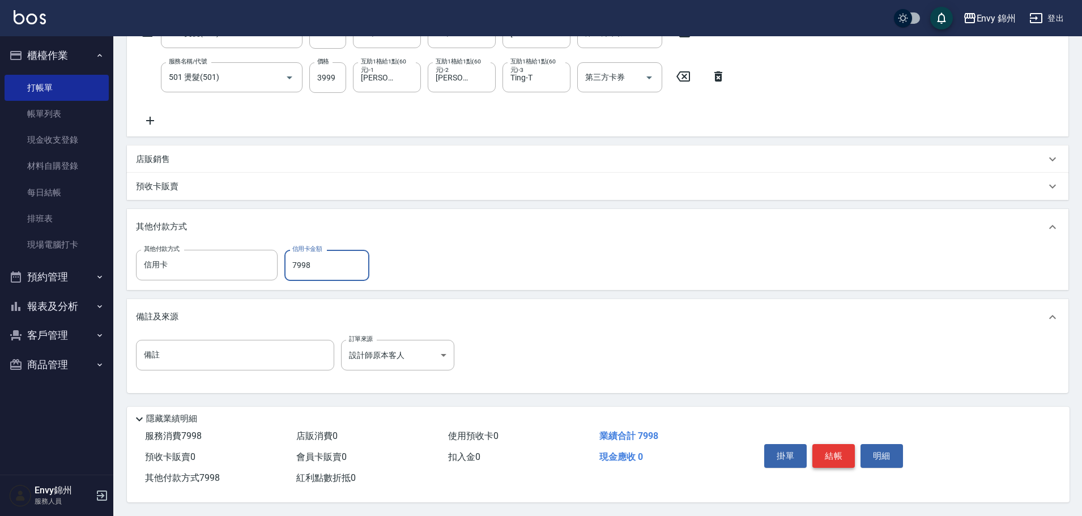
type input "7998"
click at [822, 446] on button "結帳" at bounding box center [833, 456] width 42 height 24
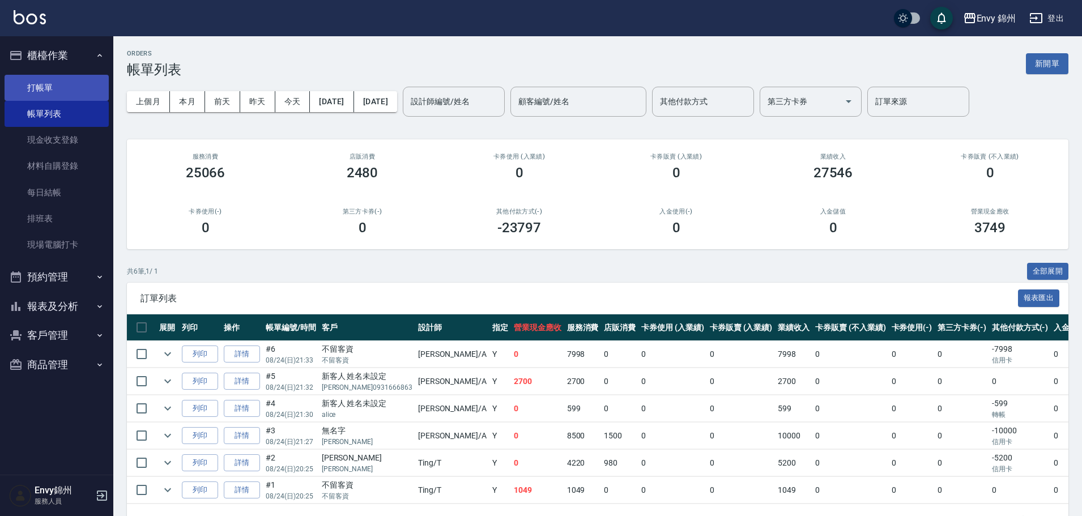
click at [37, 83] on link "打帳單" at bounding box center [57, 88] width 104 height 26
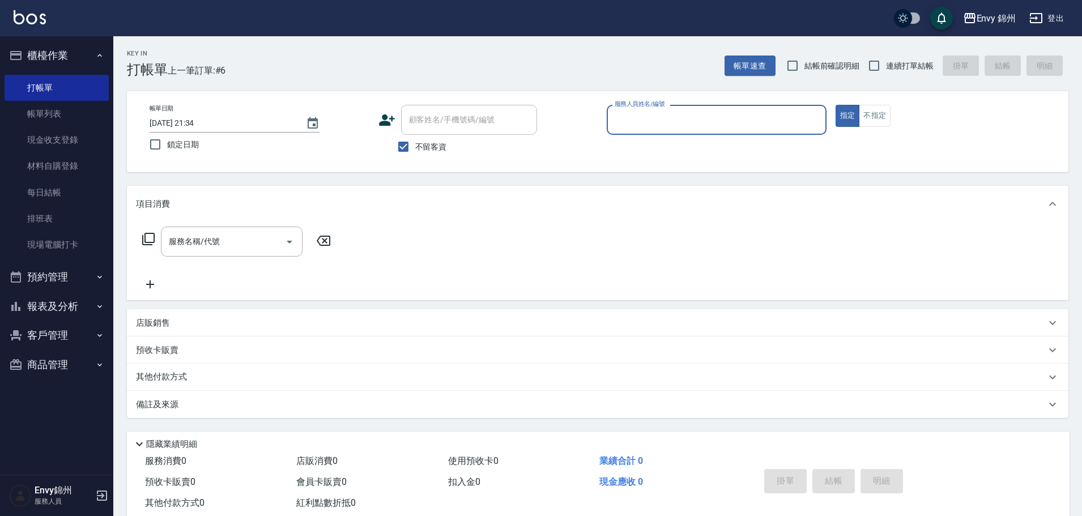
click at [429, 137] on label "不留客資" at bounding box center [419, 147] width 56 height 24
click at [415, 137] on input "不留客資" at bounding box center [403, 147] width 24 height 24
checkbox input "false"
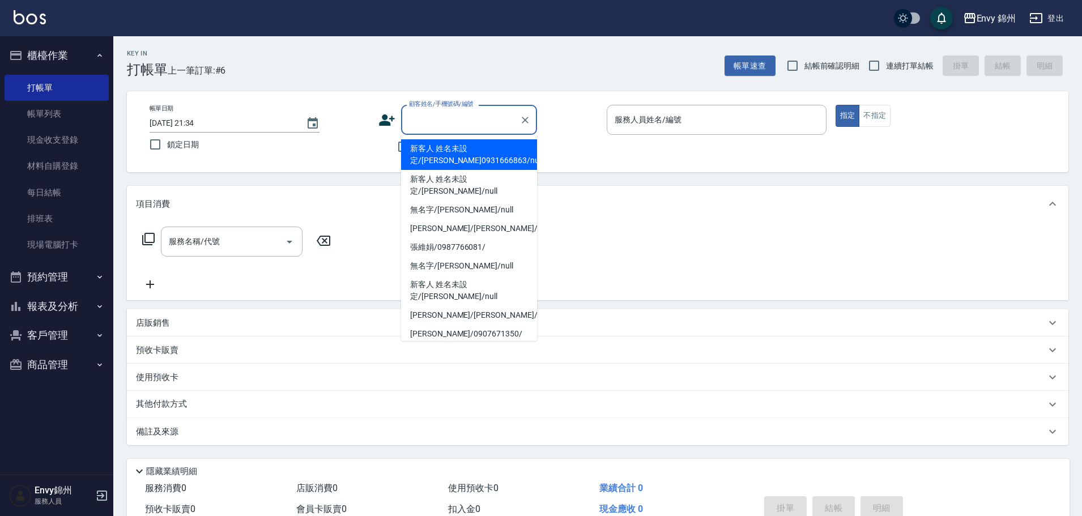
click at [450, 127] on input "顧客姓名/手機號碼/編號" at bounding box center [460, 120] width 109 height 20
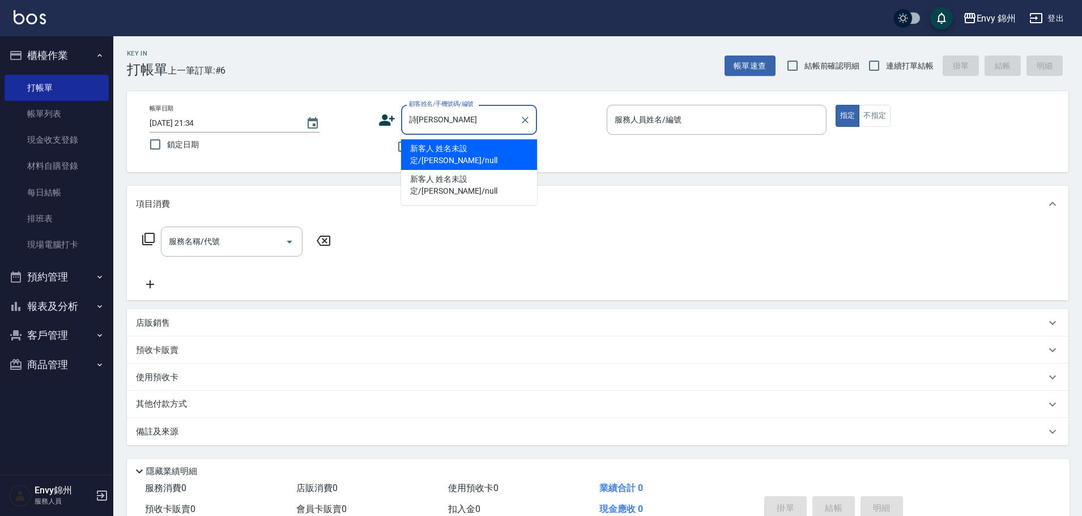
click at [515, 153] on li "新客人 姓名未設定/詩軒軒/null" at bounding box center [469, 154] width 136 height 31
type input "新客人 姓名未設定/詩軒軒/null"
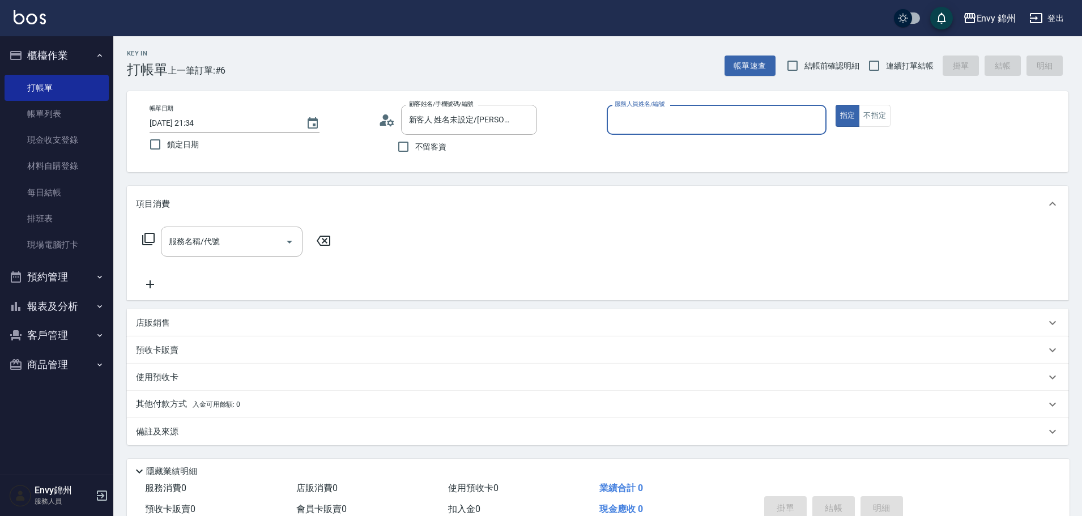
click at [654, 120] on input "服務人員姓名/編號" at bounding box center [717, 120] width 210 height 20
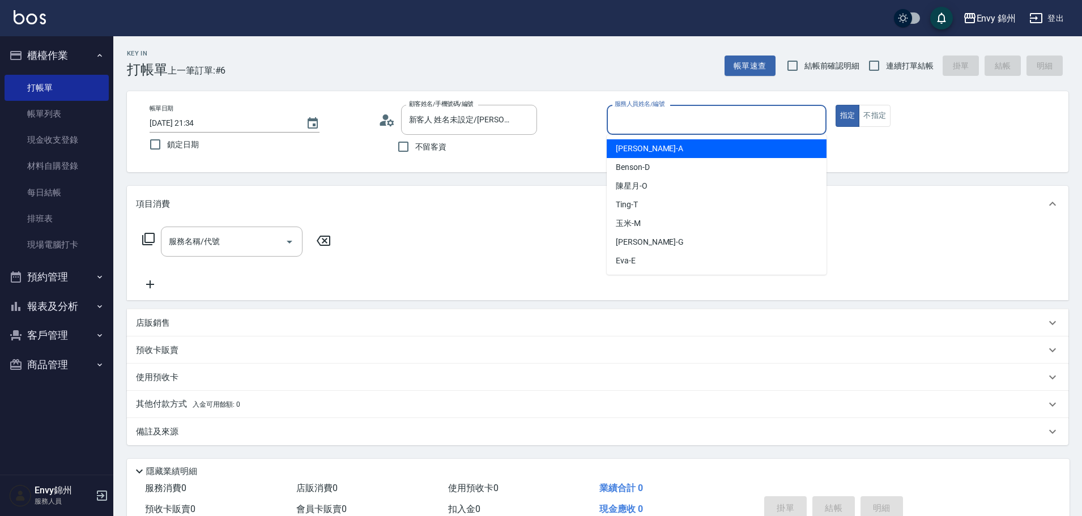
click at [668, 151] on div "Annie -A" at bounding box center [717, 148] width 220 height 19
type input "Annie-A"
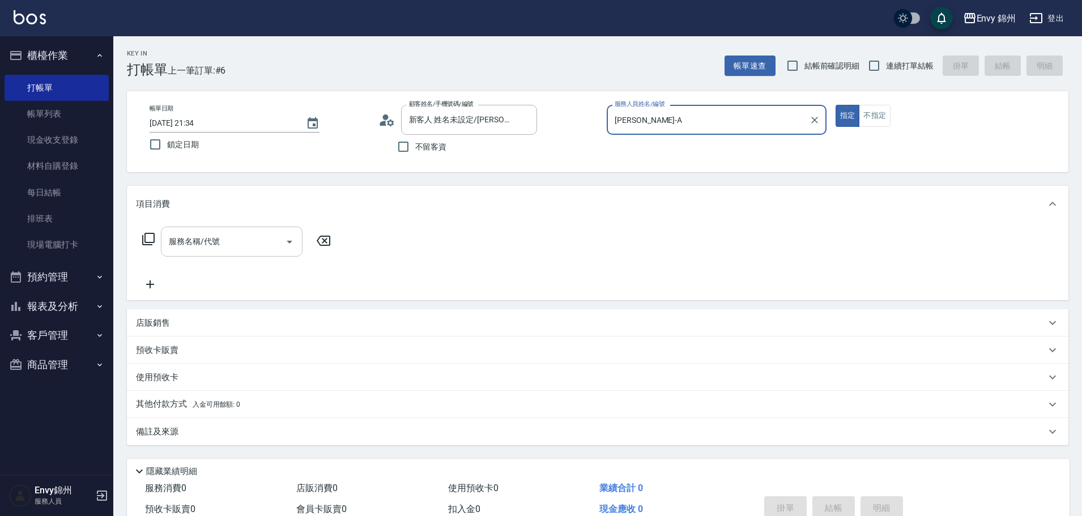
click at [188, 237] on input "服務名稱/代號" at bounding box center [223, 242] width 114 height 20
click at [335, 271] on div "服務名稱/代號 服務名稱/代號" at bounding box center [237, 259] width 202 height 65
click at [219, 247] on input "服務名稱/代號" at bounding box center [223, 242] width 114 height 20
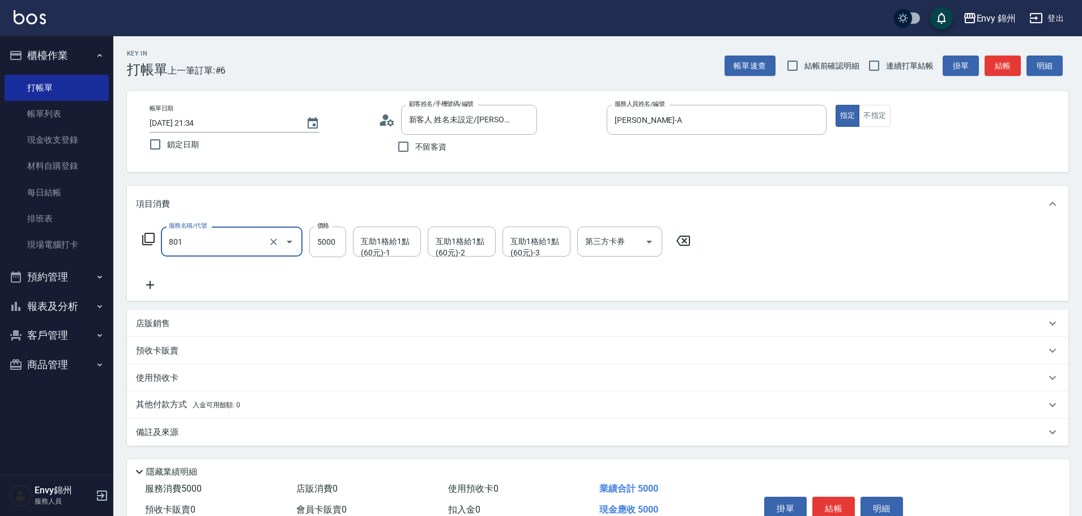
type input "801 接髮(801)"
type input "10760"
click at [374, 246] on div "互助1格給1點(60元)-1 互助1格給1點(60元)-1" at bounding box center [387, 242] width 68 height 30
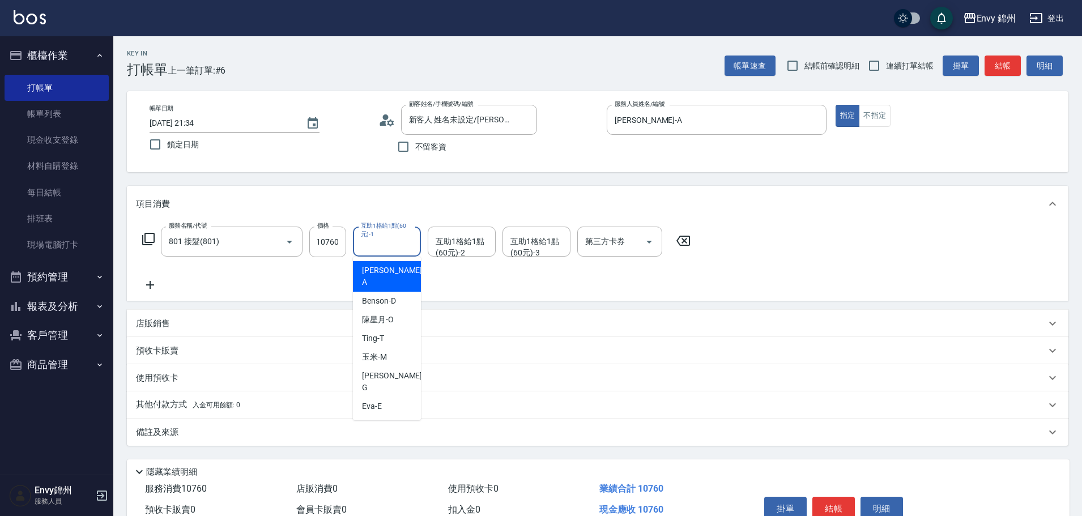
scroll to position [0, 0]
click at [442, 285] on div "服務名稱/代號 801 接髮(801) 服務名稱/代號 價格 10760 價格 互助1格給1點(60元)-1 互助1格給1點(60元)-1 互助1格給1點(6…" at bounding box center [416, 259] width 561 height 65
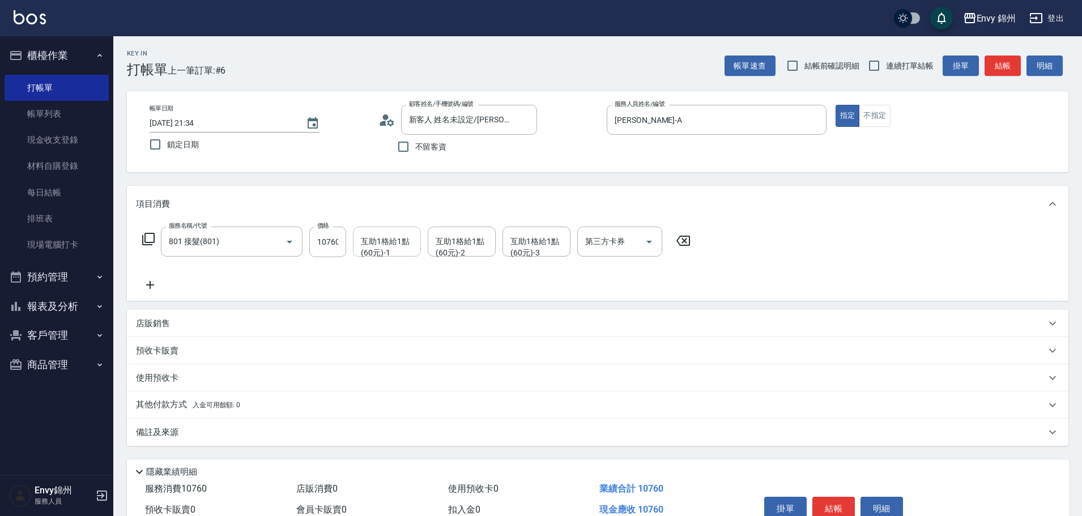
click at [391, 232] on div "互助1格給1點(60元)-1 互助1格給1點(60元)-1" at bounding box center [387, 242] width 68 height 30
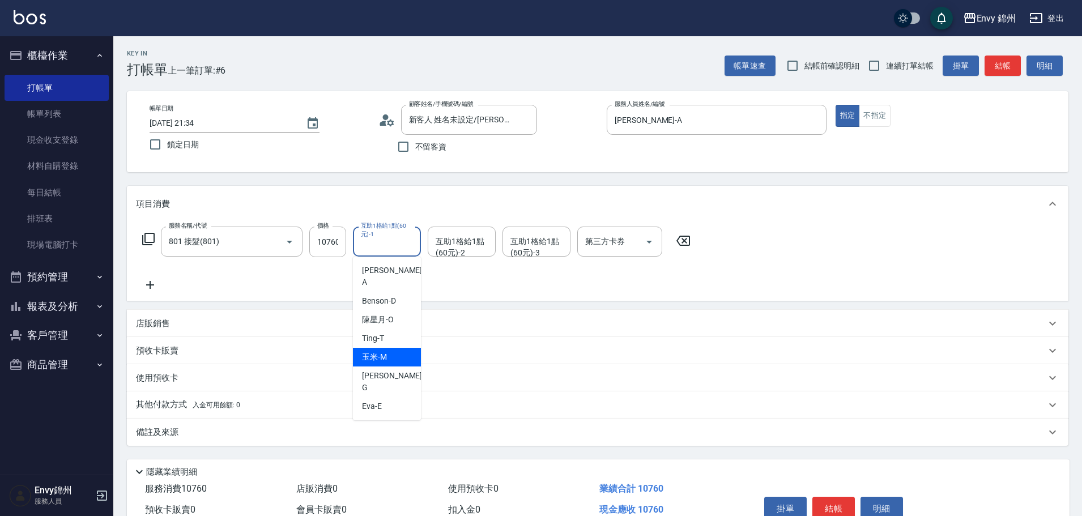
click at [374, 348] on div "玉米 -M" at bounding box center [387, 357] width 68 height 19
type input "玉米-M"
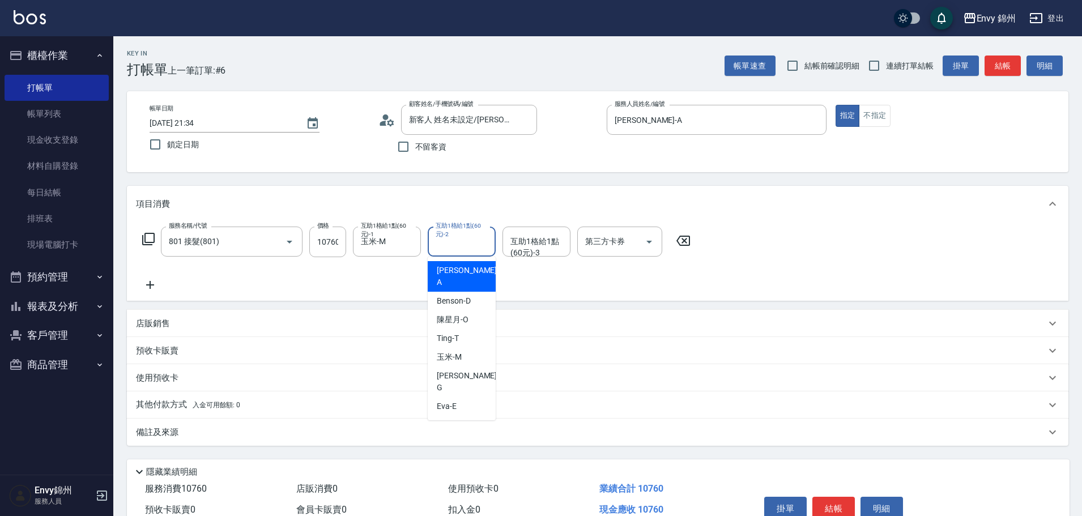
click at [446, 242] on div "互助1格給1點(60元)-2 互助1格給1點(60元)-2" at bounding box center [462, 242] width 68 height 30
click at [458, 351] on span "玉米 -M" at bounding box center [449, 357] width 25 height 12
type input "玉米-M"
click at [530, 237] on div "互助1格給1點(60元)-3 互助1格給1點(60元)-3" at bounding box center [536, 242] width 68 height 30
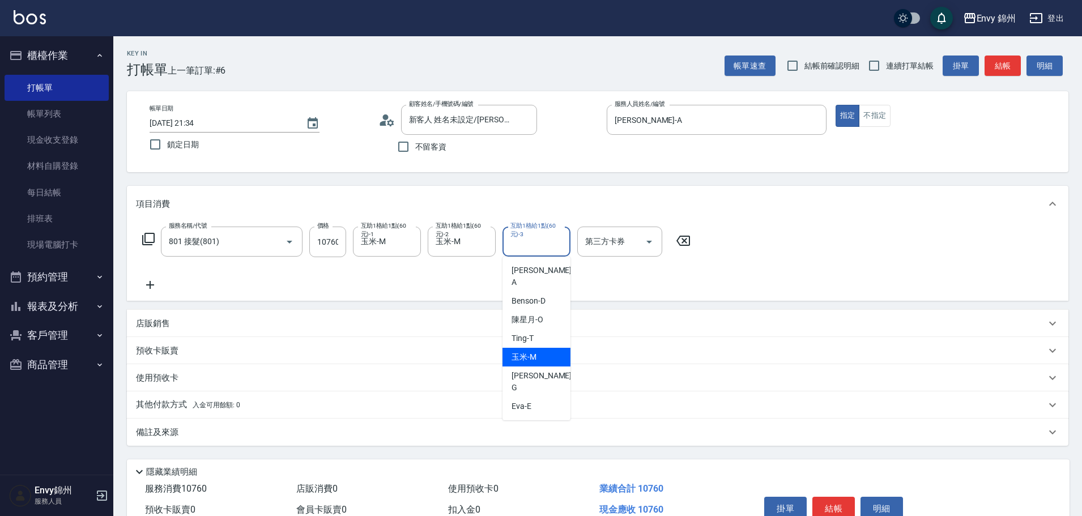
click at [541, 348] on div "玉米 -M" at bounding box center [536, 357] width 68 height 19
type input "玉米-M"
click at [148, 284] on icon at bounding box center [150, 285] width 28 height 14
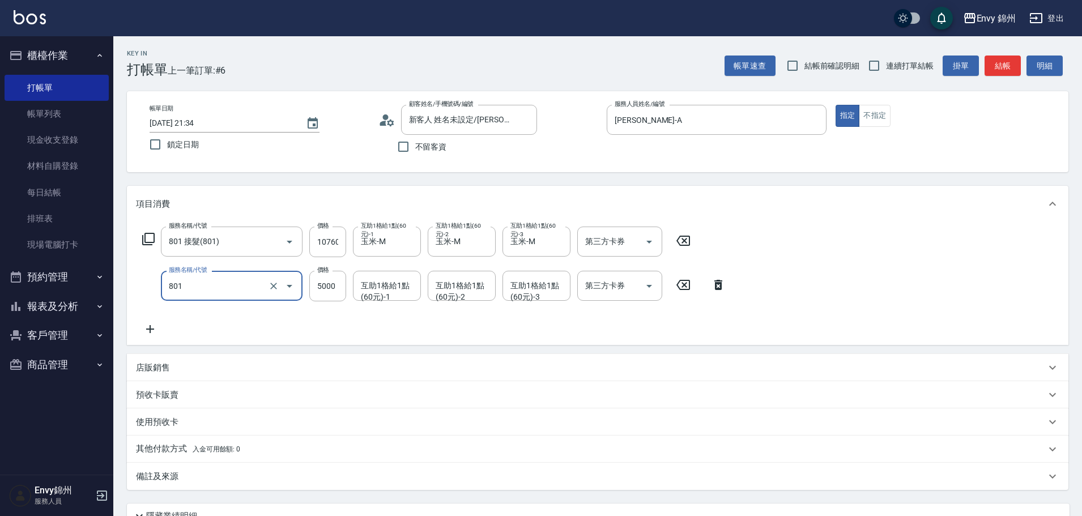
type input "801 接髮(801)"
type input "0"
click at [381, 292] on input "互助1格給1點(60元)-1" at bounding box center [387, 286] width 58 height 20
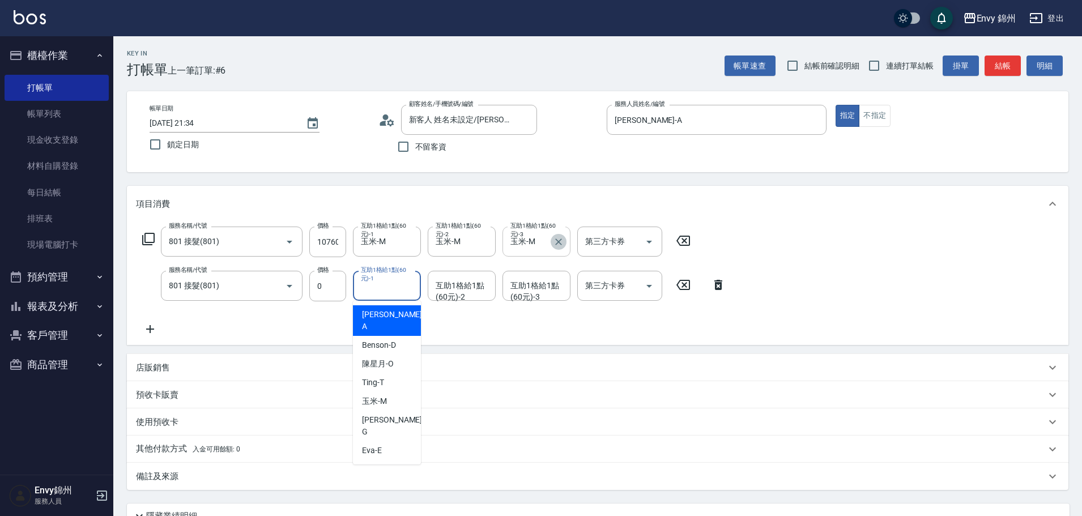
click at [557, 243] on icon "Clear" at bounding box center [558, 241] width 7 height 7
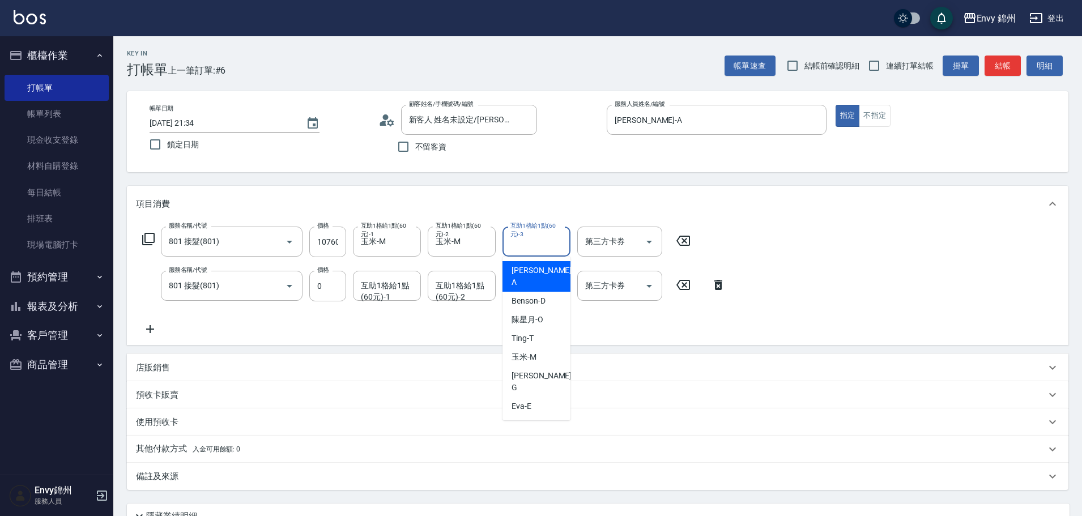
click at [530, 248] on input "互助1格給1點(60元)-3" at bounding box center [536, 242] width 58 height 20
click at [520, 366] on div "杉杉 -G" at bounding box center [536, 381] width 68 height 31
type input "杉杉-G"
click at [387, 293] on div "互助1格給1點(60元)-1 互助1格給1點(60元)-1" at bounding box center [387, 286] width 68 height 30
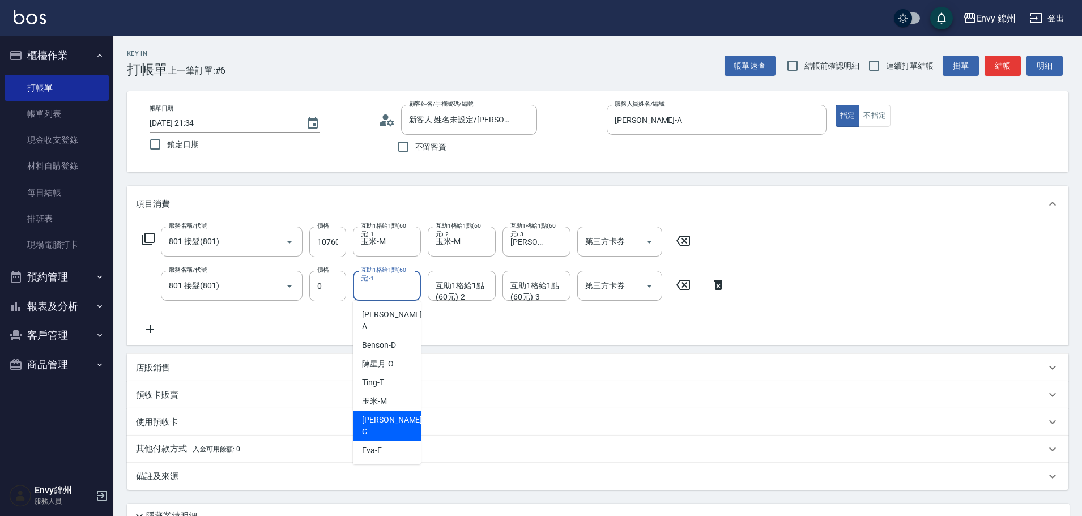
click at [398, 411] on div "杉杉 -G" at bounding box center [387, 426] width 68 height 31
type input "杉杉-G"
click at [463, 280] on div "互助1格給1點(60元)-2 互助1格給1點(60元)-2" at bounding box center [462, 286] width 68 height 30
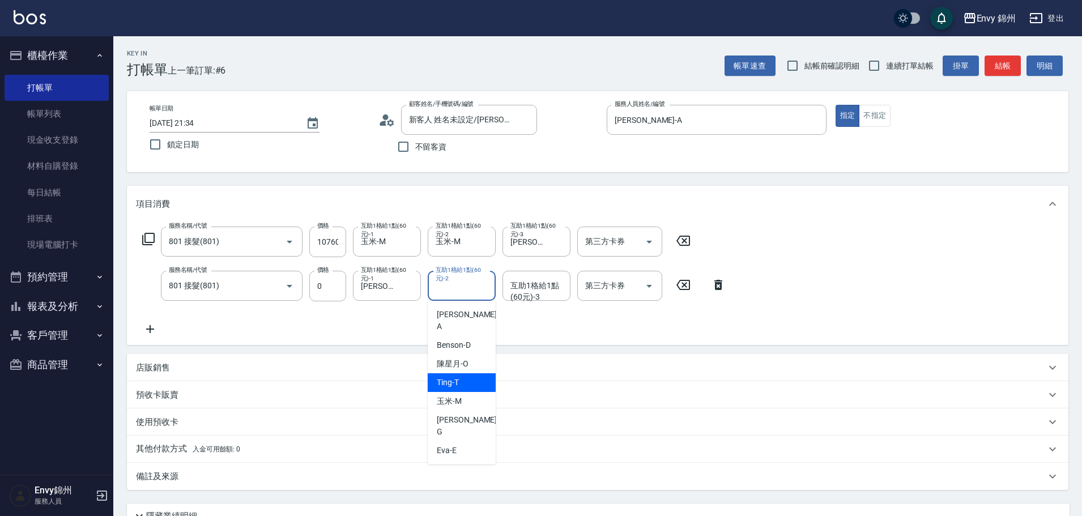
click at [456, 339] on div "Benson -D" at bounding box center [462, 345] width 68 height 19
type input "Benson -D"
click at [482, 289] on icon "Clear" at bounding box center [483, 285] width 11 height 11
click at [473, 289] on input "互助1格給1點(60元)-2" at bounding box center [462, 286] width 58 height 20
click at [477, 355] on div "陳星月 -O" at bounding box center [462, 364] width 68 height 19
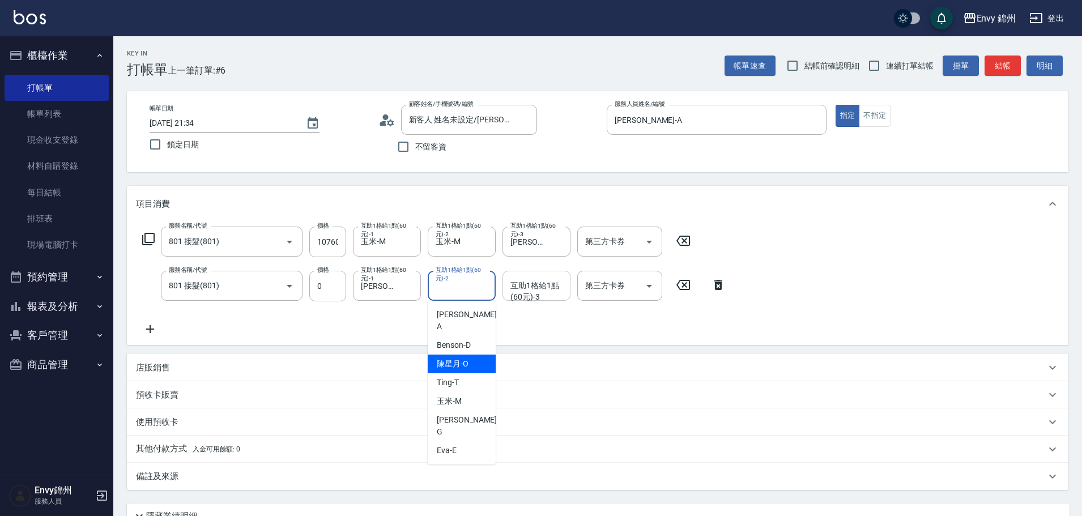
type input "陳星月-O"
click at [545, 285] on div "互助1格給1點(60元)-3 互助1格給1點(60元)-3" at bounding box center [536, 286] width 68 height 30
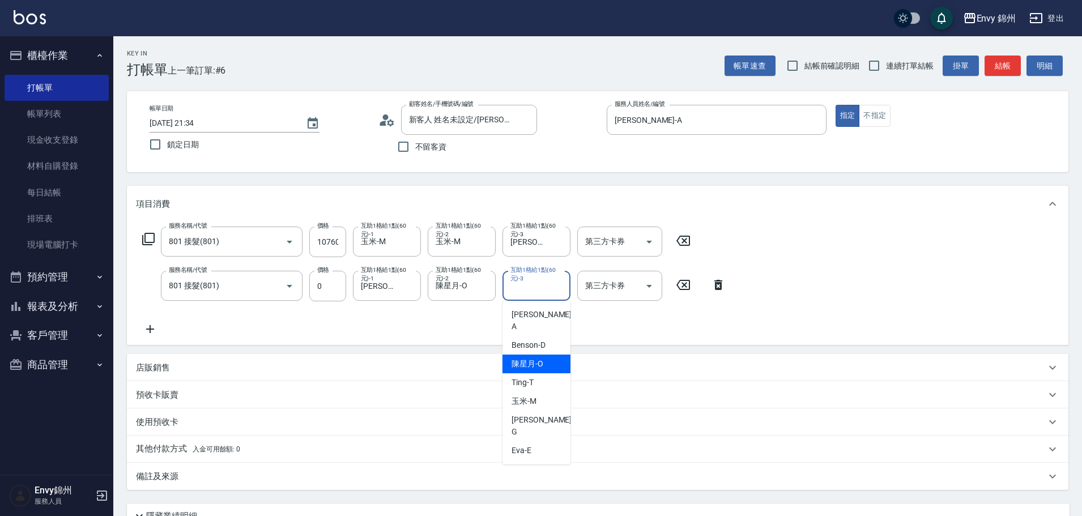
click at [552, 355] on div "陳星月 -O" at bounding box center [536, 364] width 68 height 19
type input "陳星月-O"
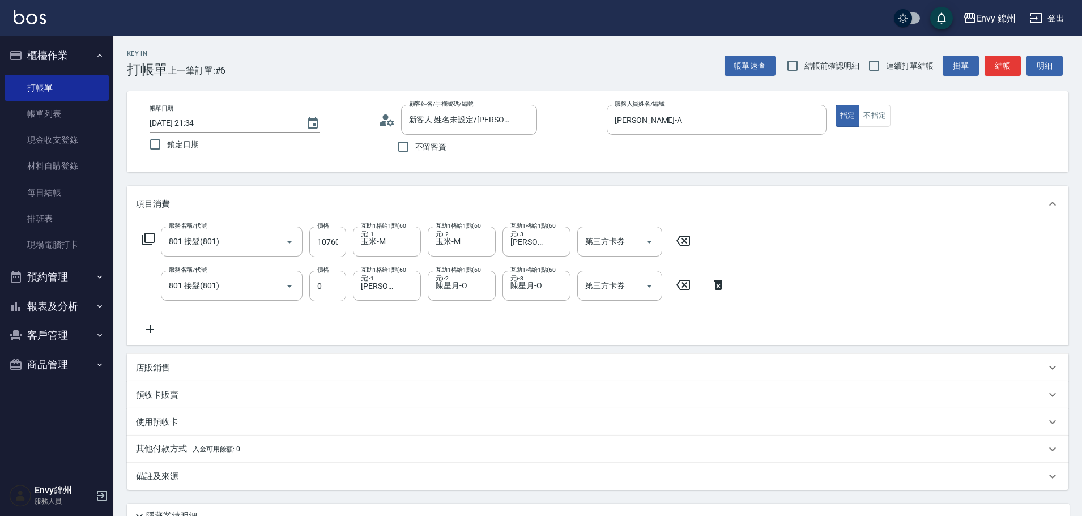
click at [461, 325] on div "服務名稱/代號 801 接髮(801) 服務名稱/代號 價格 10760 價格 互助1格給1點(60元)-1 玉米-M 互助1格給1點(60元)-1 互助1格…" at bounding box center [434, 281] width 596 height 109
click at [306, 281] on div "服務名稱/代號 801 接髮(801) 服務名稱/代號 價格 0 價格 互助1格給1點(60元)-1 杉杉-G 互助1格給1點(60元)-1 互助1格給1點(…" at bounding box center [434, 286] width 596 height 31
click at [315, 284] on input "0" at bounding box center [327, 286] width 37 height 31
click at [314, 308] on div "服務名稱/代號 801 接髮(801) 服務名稱/代號 價格 10760 價格 互助1格給1點(60元)-1 玉米-M 互助1格給1點(60元)-1 互助1格…" at bounding box center [434, 281] width 596 height 109
click at [174, 375] on div "店販銷售" at bounding box center [597, 367] width 941 height 27
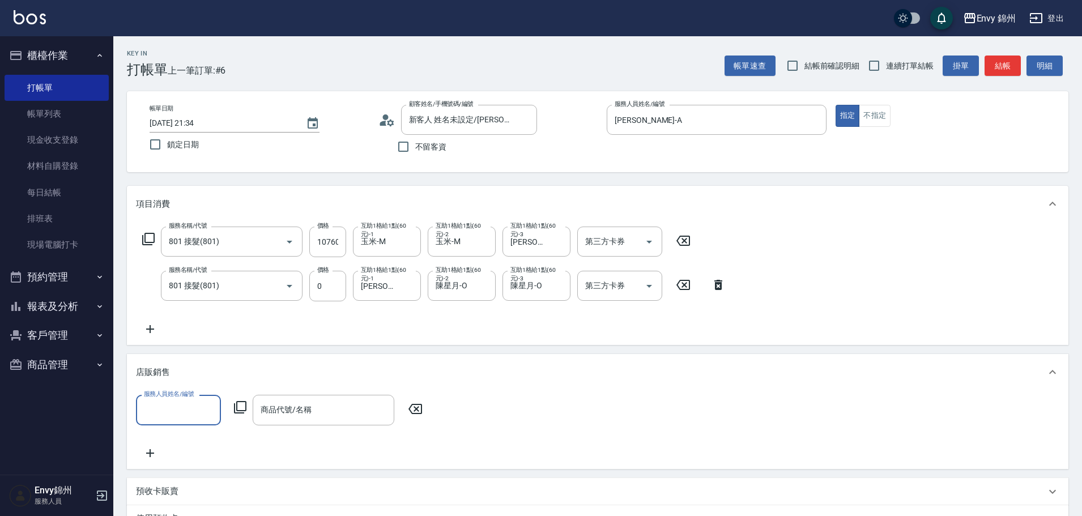
click at [177, 408] on input "服務人員姓名/編號" at bounding box center [178, 410] width 75 height 20
click at [149, 266] on div "Annie -A" at bounding box center [178, 251] width 85 height 31
type input "Annie-A"
click at [237, 407] on icon at bounding box center [240, 407] width 12 height 12
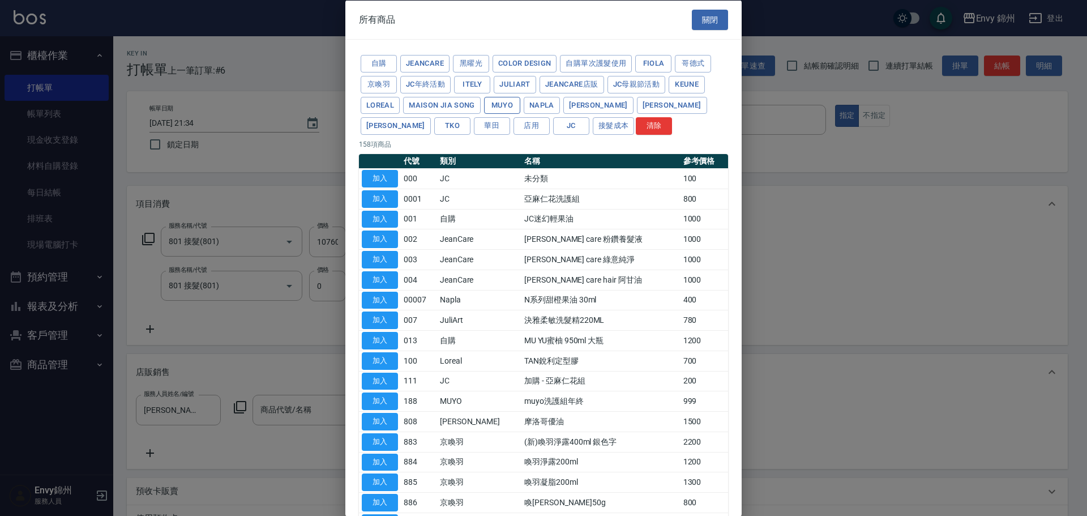
click at [500, 105] on button "MUYO" at bounding box center [502, 105] width 36 height 18
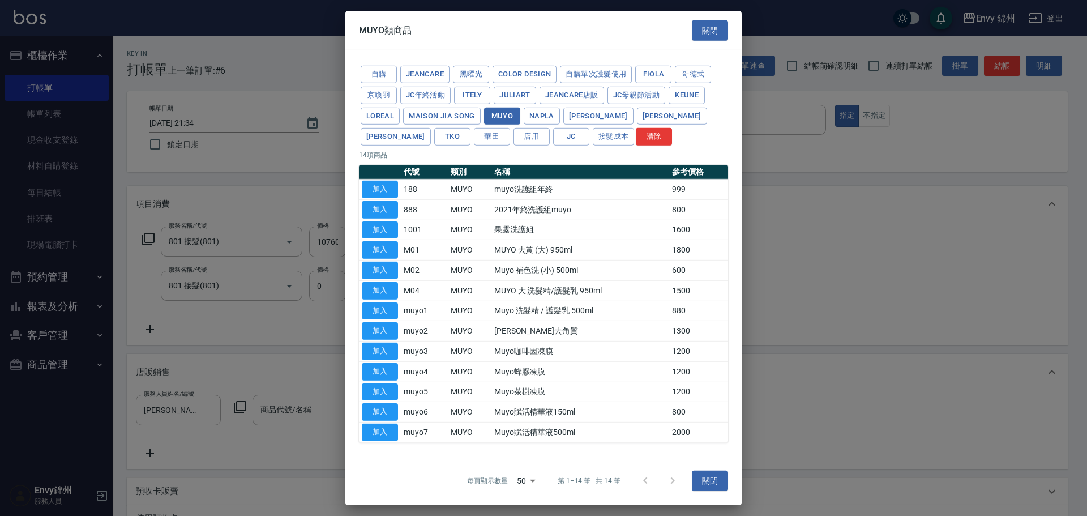
click at [389, 311] on button "加入" at bounding box center [380, 311] width 36 height 18
type input "Muyo 洗髮精 / 護髮乳 500ml"
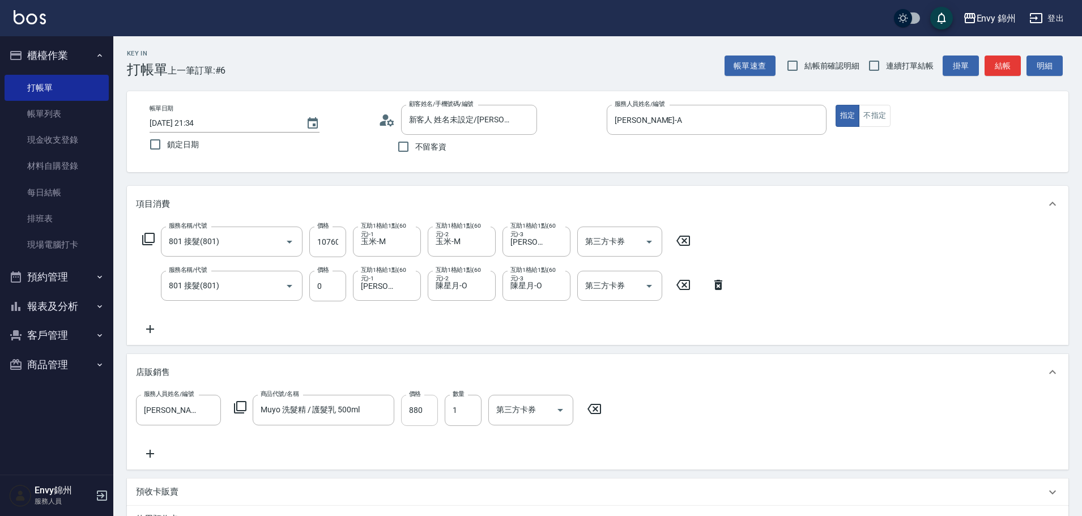
click at [418, 407] on input "880" at bounding box center [419, 410] width 37 height 31
type input "750"
type input "2"
click at [717, 351] on div "項目消費 服務名稱/代號 801 接髮(801) 服務名稱/代號 價格 10760 價格 互助1格給1點(60元)-1 玉米-M 互助1格給1點(60元)-1…" at bounding box center [597, 386] width 941 height 401
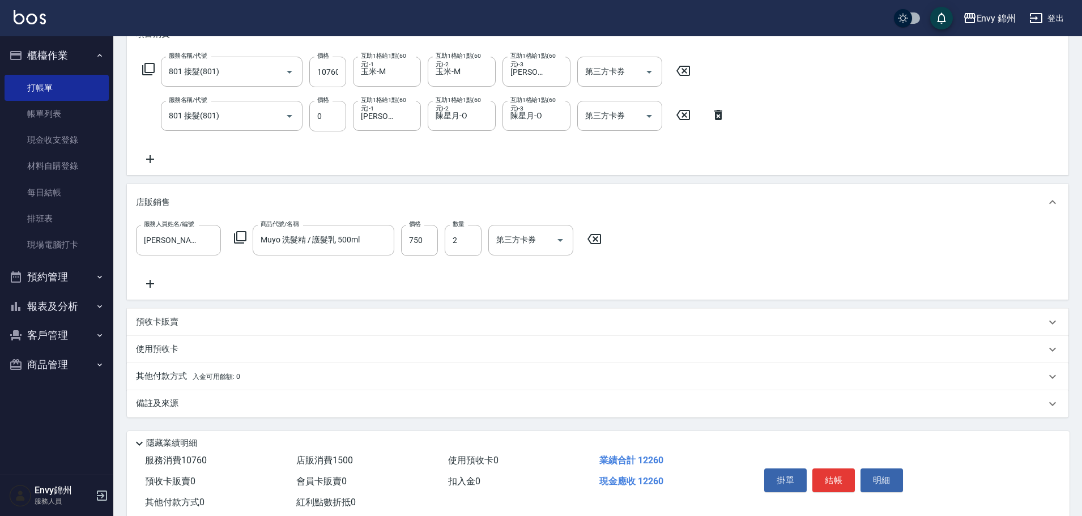
click at [239, 404] on div "備註及來源" at bounding box center [591, 404] width 910 height 12
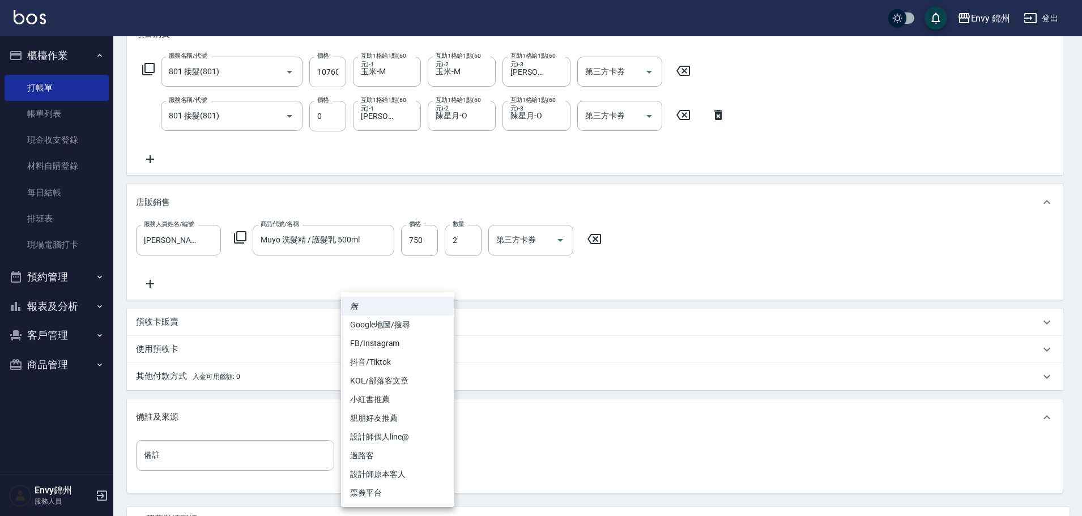
drag, startPoint x: 365, startPoint y: 468, endPoint x: 373, endPoint y: 456, distance: 14.3
click at [366, 467] on body "Envy 錦州 登出 櫃檯作業 打帳單 帳單列表 現金收支登錄 材料自購登錄 每日結帳 排班表 現場電腦打卡 預約管理 預約管理 單日預約紀錄 單週預約紀錄 …" at bounding box center [541, 223] width 1082 height 786
click at [421, 476] on li "設計師原本客人" at bounding box center [397, 474] width 113 height 19
type input "設計師原本客人"
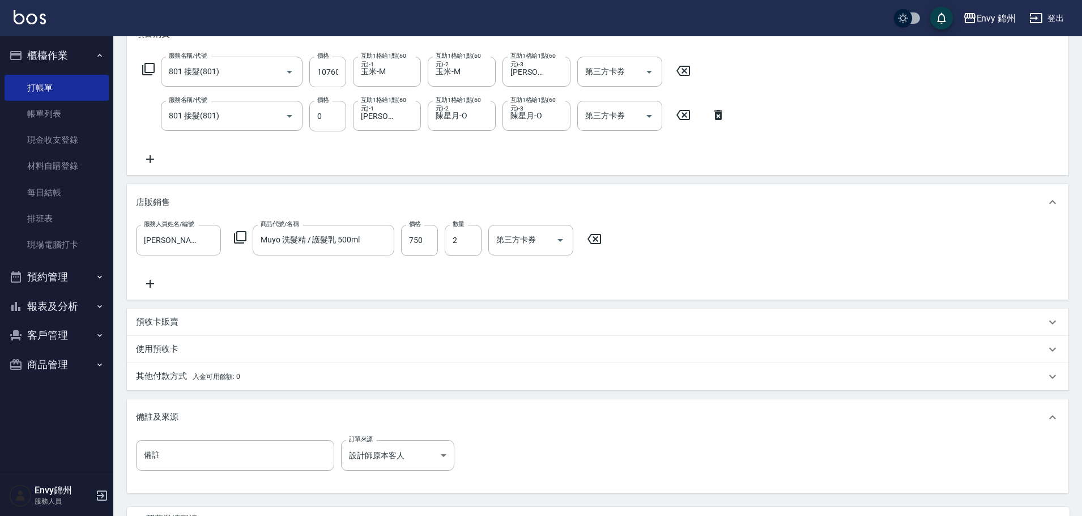
click at [199, 368] on div "其他付款方式 入金可用餘額: 0" at bounding box center [597, 376] width 941 height 27
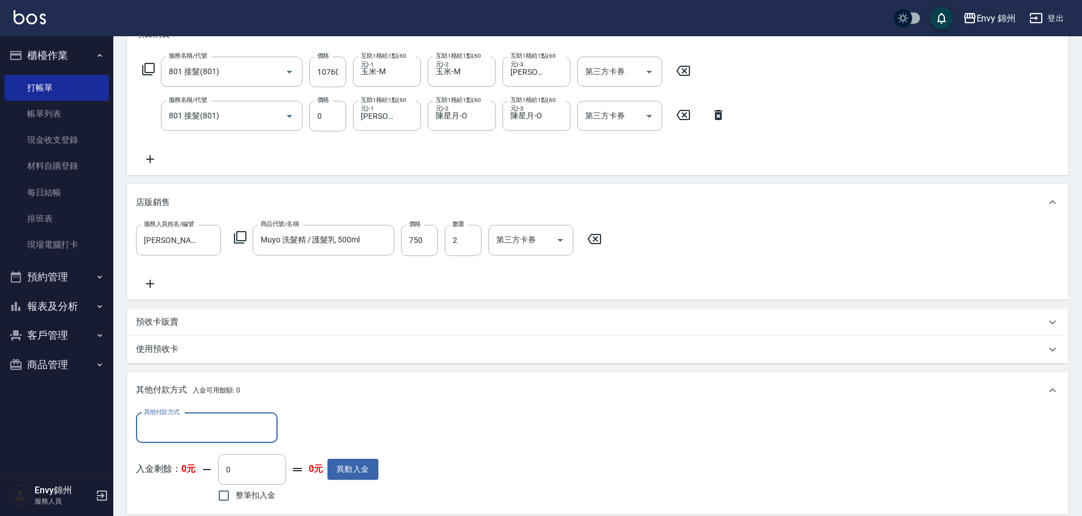
scroll to position [0, 0]
click at [207, 416] on div "其他付款方式" at bounding box center [207, 428] width 142 height 30
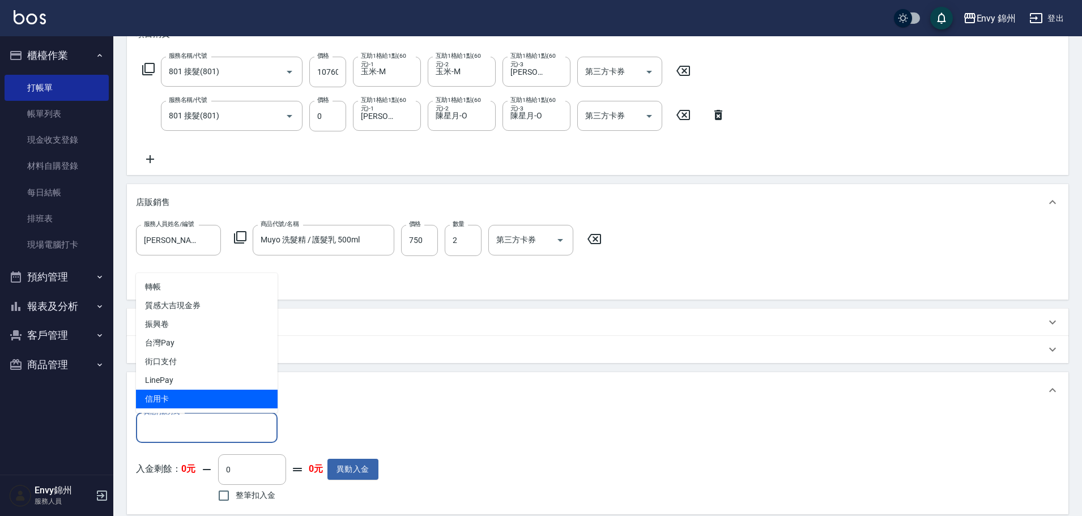
click at [206, 404] on span "信用卡" at bounding box center [207, 399] width 142 height 19
type input "信用卡"
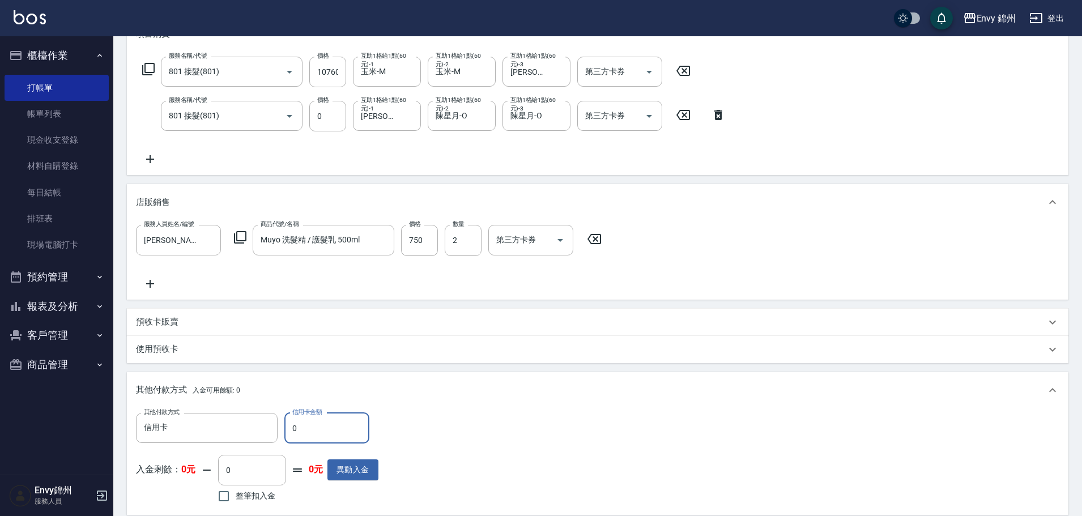
drag, startPoint x: 318, startPoint y: 429, endPoint x: 281, endPoint y: 431, distance: 36.3
click at [281, 431] on div "其他付款方式 信用卡 其他付款方式 信用卡金額 0 信用卡金額" at bounding box center [257, 428] width 242 height 31
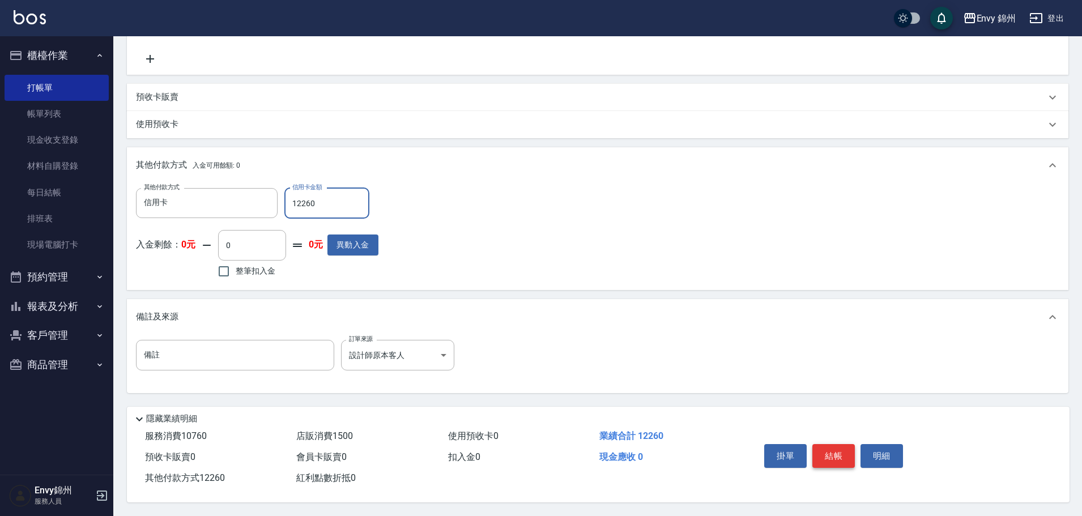
type input "12260"
click at [829, 455] on button "結帳" at bounding box center [833, 456] width 42 height 24
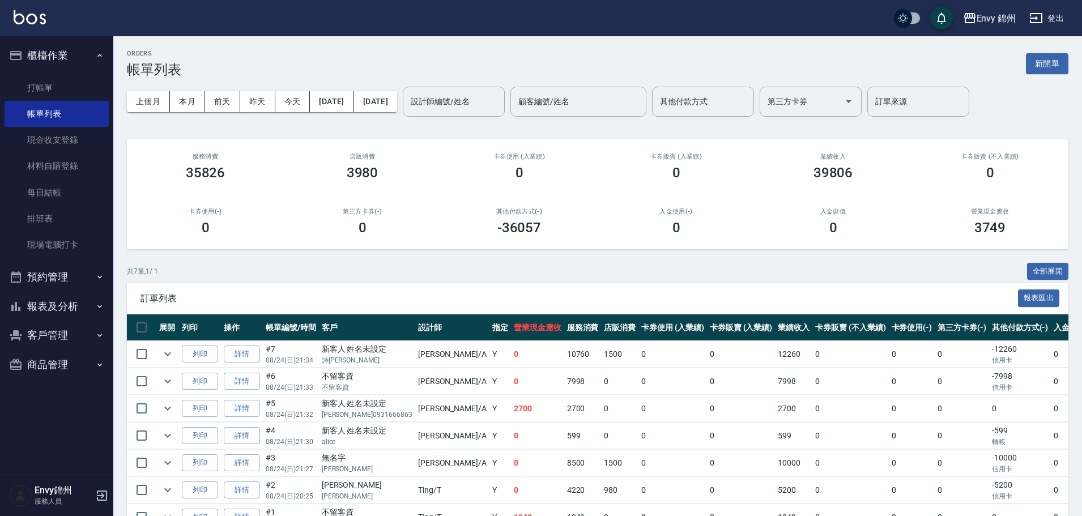
click at [1048, 8] on button "登出" at bounding box center [1047, 18] width 44 height 21
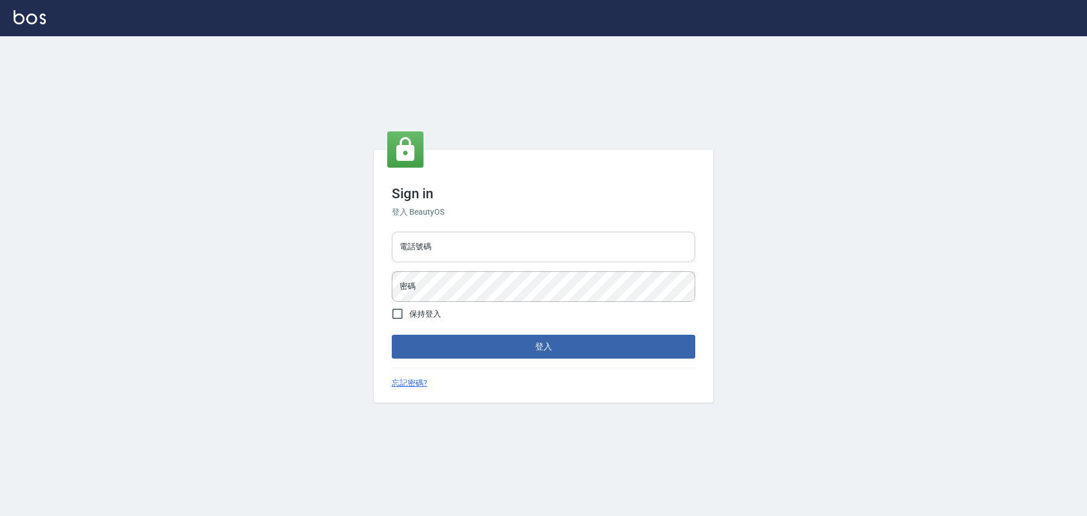
drag, startPoint x: 0, startPoint y: 0, endPoint x: 507, endPoint y: 249, distance: 565.4
click at [507, 249] on input "電話號碼" at bounding box center [544, 247] width 304 height 31
drag, startPoint x: 508, startPoint y: 235, endPoint x: 331, endPoint y: 258, distance: 178.8
click at [331, 258] on div "Sign in 登入 BeautyOS 電話號碼 25153595 電話號碼 密碼 密碼 保持登入 登入 忘記密碼?" at bounding box center [543, 276] width 1087 height 480
type input "0926144732"
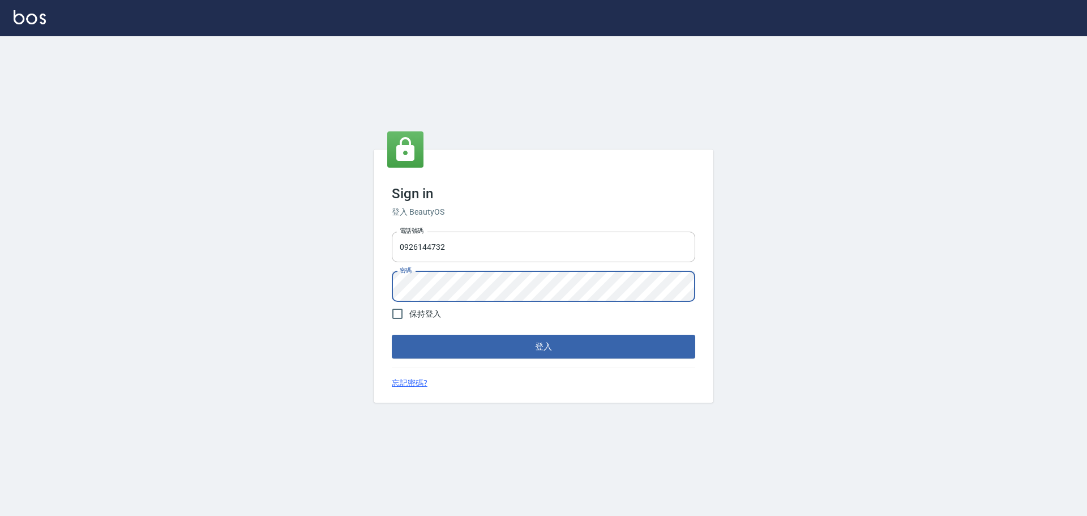
click at [371, 285] on div "Sign in 登入 BeautyOS 電話號碼 0926144732 電話號碼 密碼 密碼 保持登入 登入 忘記密碼?" at bounding box center [543, 276] width 1087 height 480
click at [552, 352] on button "登入" at bounding box center [544, 347] width 304 height 24
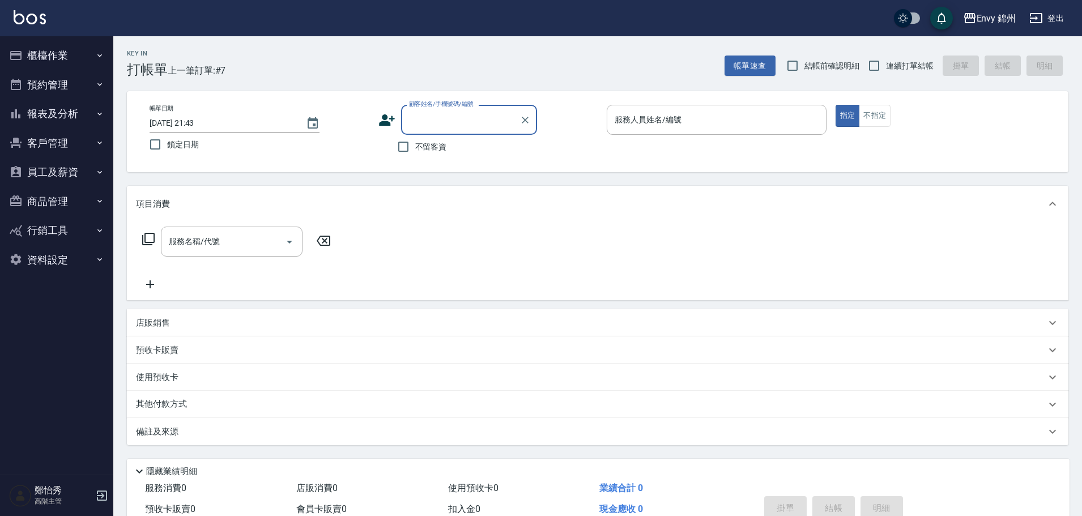
click at [47, 115] on button "報表及分析" at bounding box center [57, 113] width 104 height 29
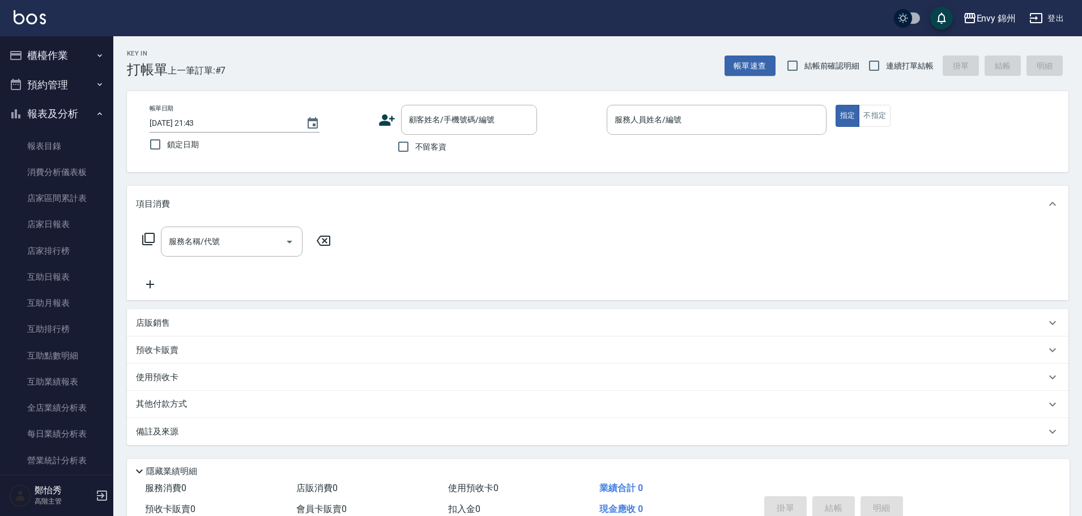
click at [65, 54] on button "櫃檯作業" at bounding box center [57, 55] width 104 height 29
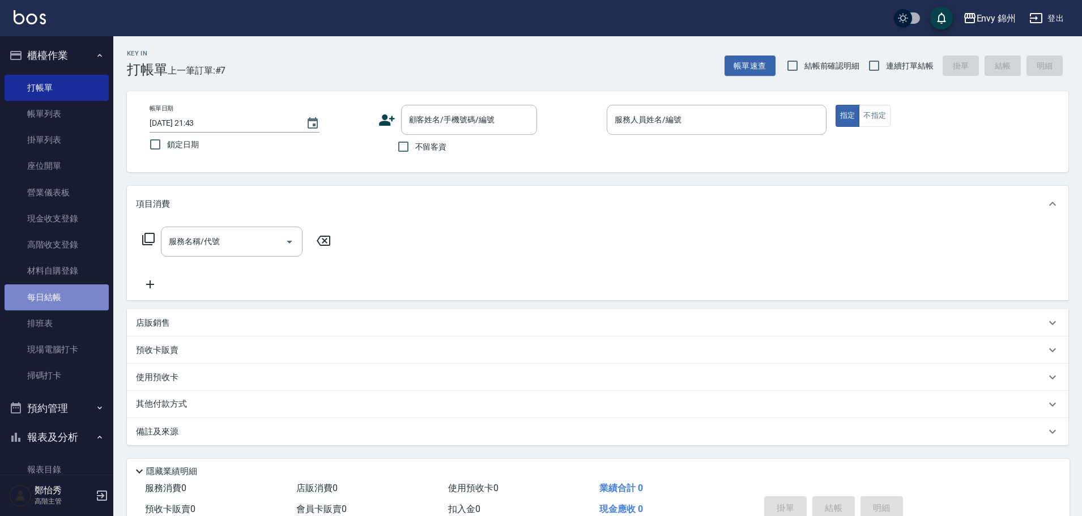
click at [60, 304] on link "每日結帳" at bounding box center [57, 297] width 104 height 26
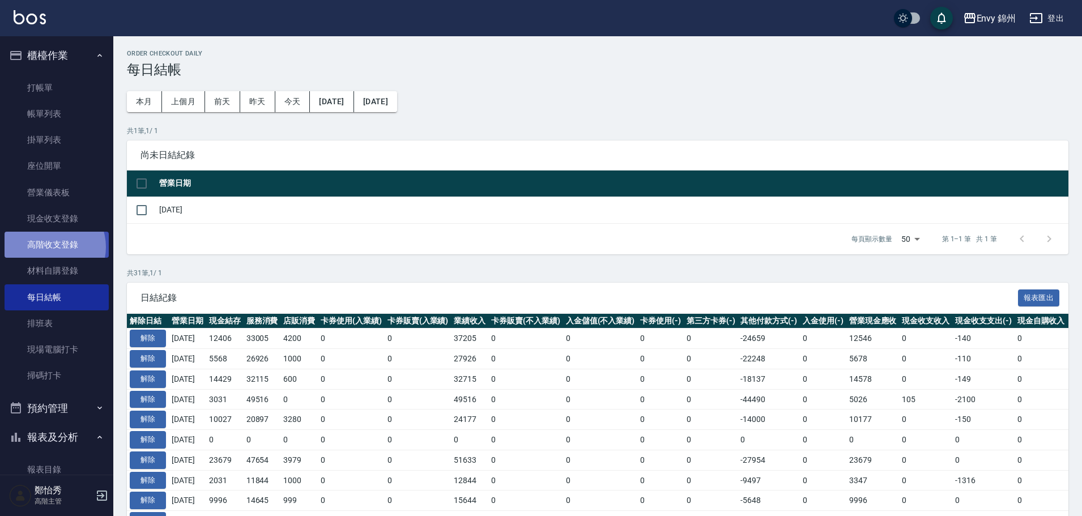
click at [49, 247] on link "高階收支登錄" at bounding box center [57, 245] width 104 height 26
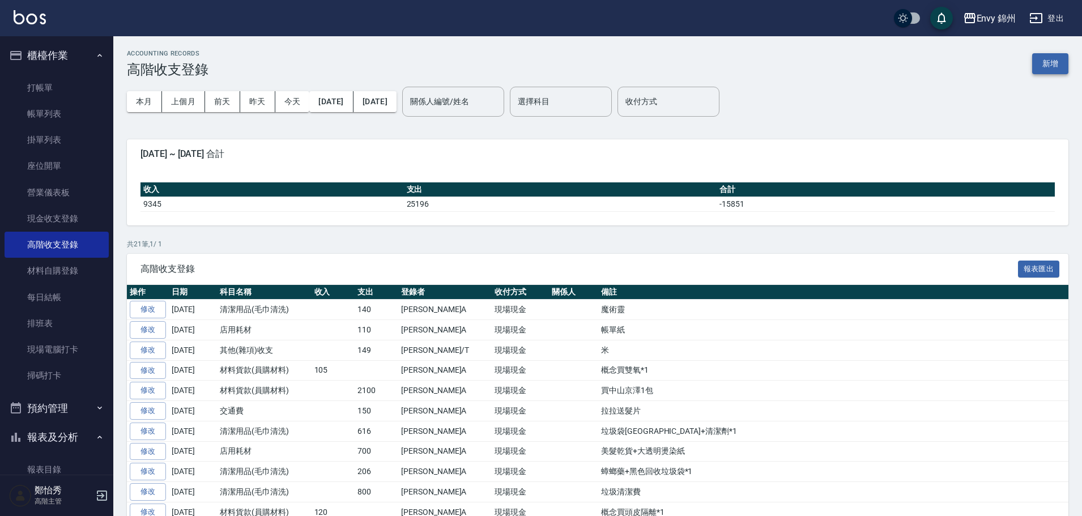
click at [1046, 67] on button "新增" at bounding box center [1050, 63] width 36 height 21
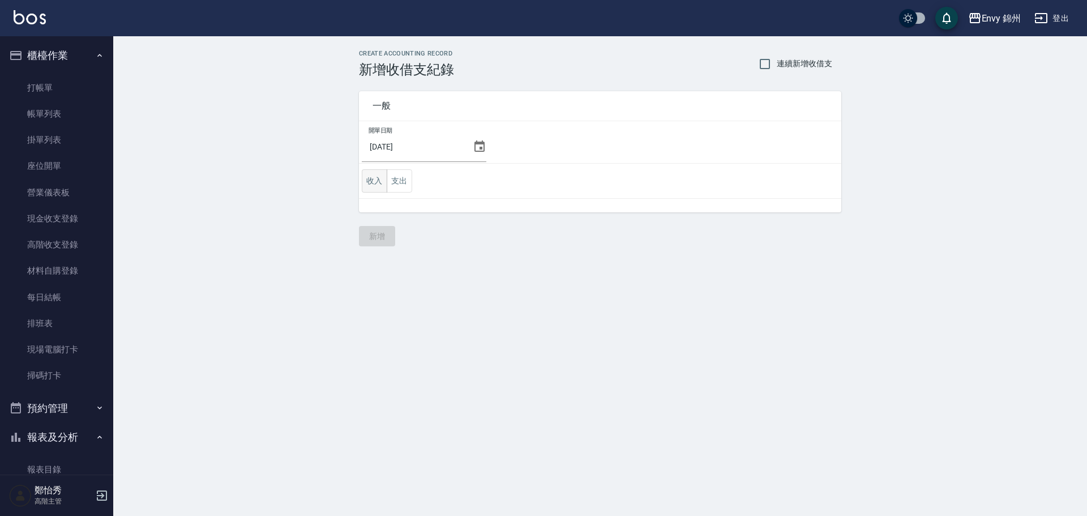
click at [365, 183] on button "收入" at bounding box center [374, 180] width 25 height 23
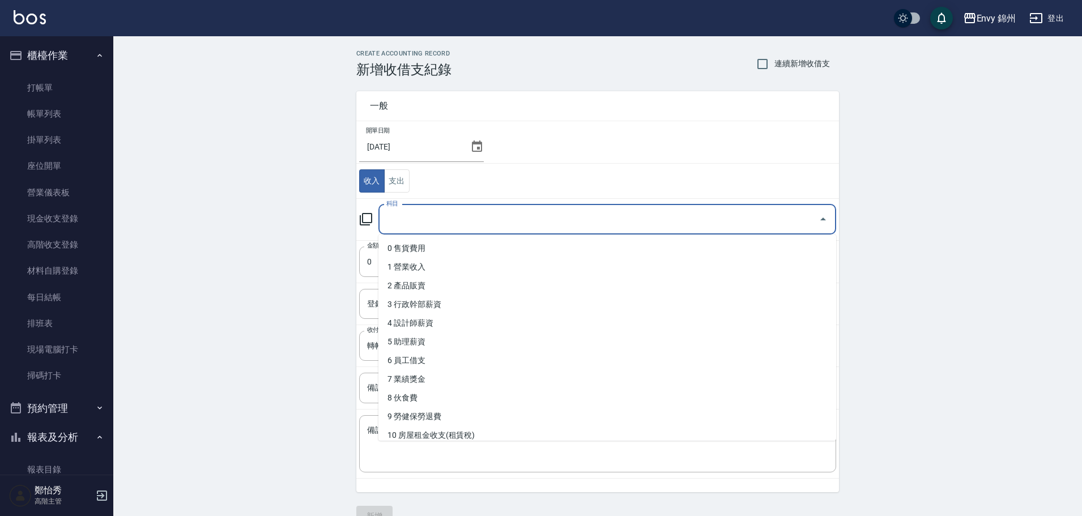
click at [417, 210] on input "科目" at bounding box center [598, 220] width 430 height 20
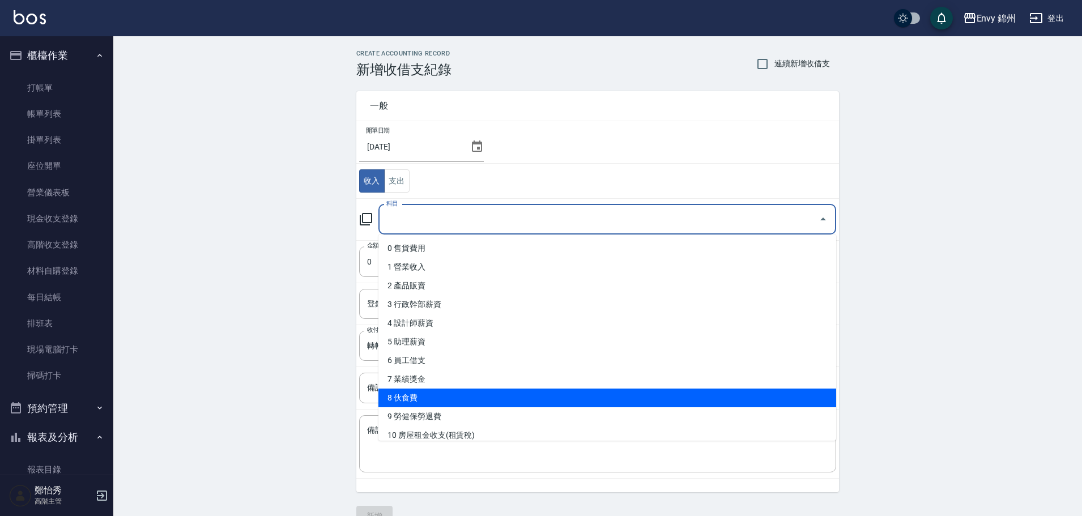
scroll to position [57, 0]
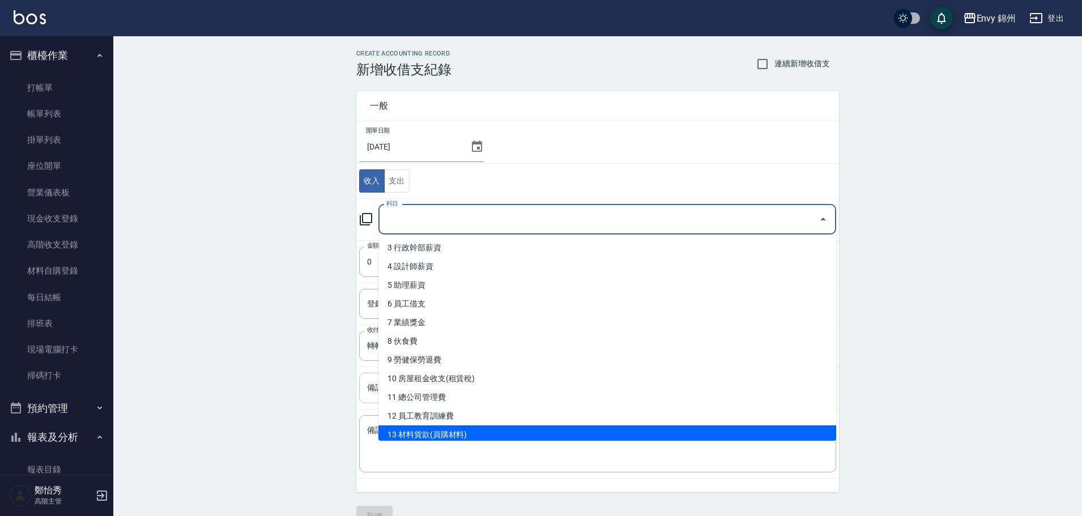
drag, startPoint x: 465, startPoint y: 430, endPoint x: 468, endPoint y: 394, distance: 35.8
click at [465, 430] on li "13 材料貨款(員購材料)" at bounding box center [607, 434] width 458 height 19
type input "13 材料貨款(員購材料)"
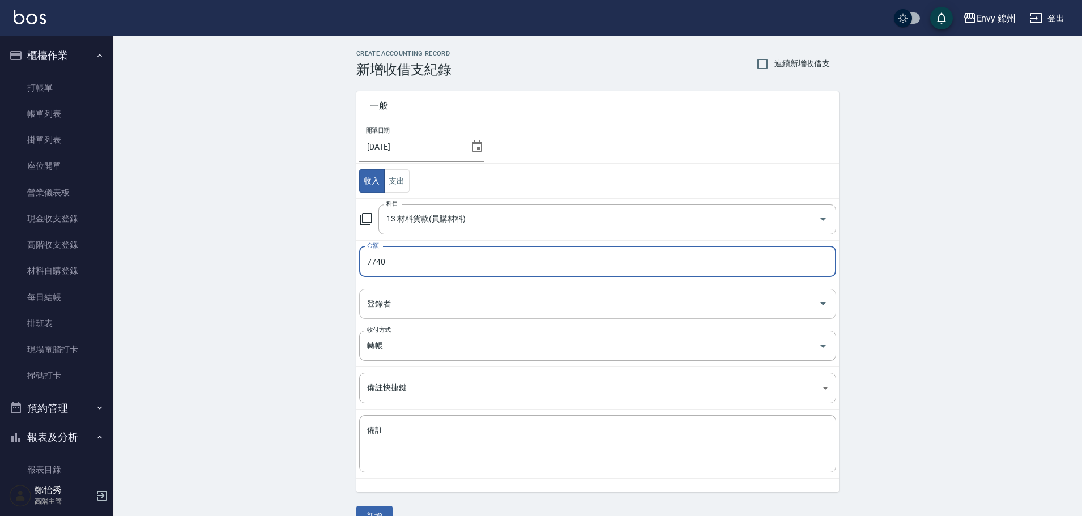
type input "7740"
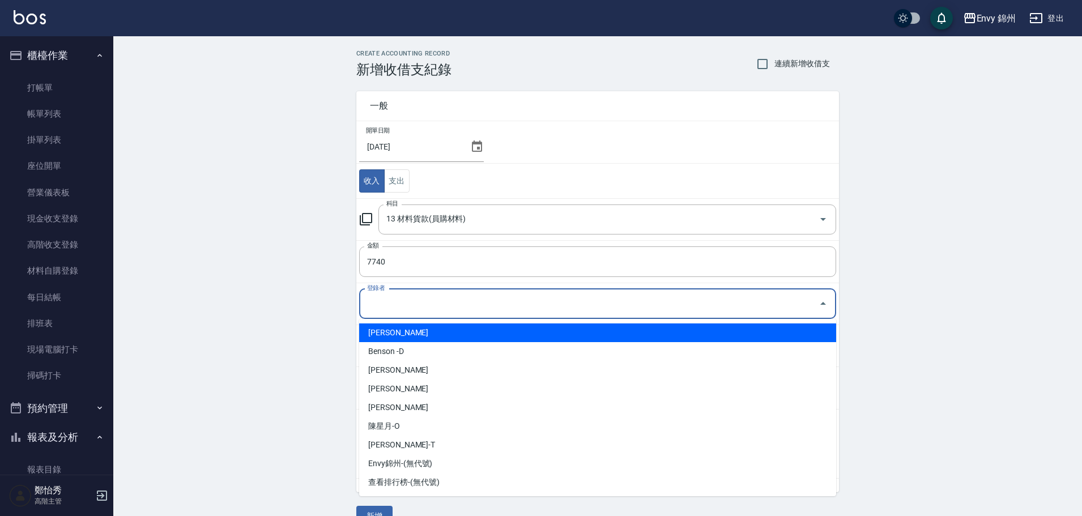
click at [429, 308] on input "登錄者" at bounding box center [589, 304] width 450 height 20
click at [445, 338] on li "[PERSON_NAME]" at bounding box center [597, 332] width 477 height 19
type input "[PERSON_NAME]"
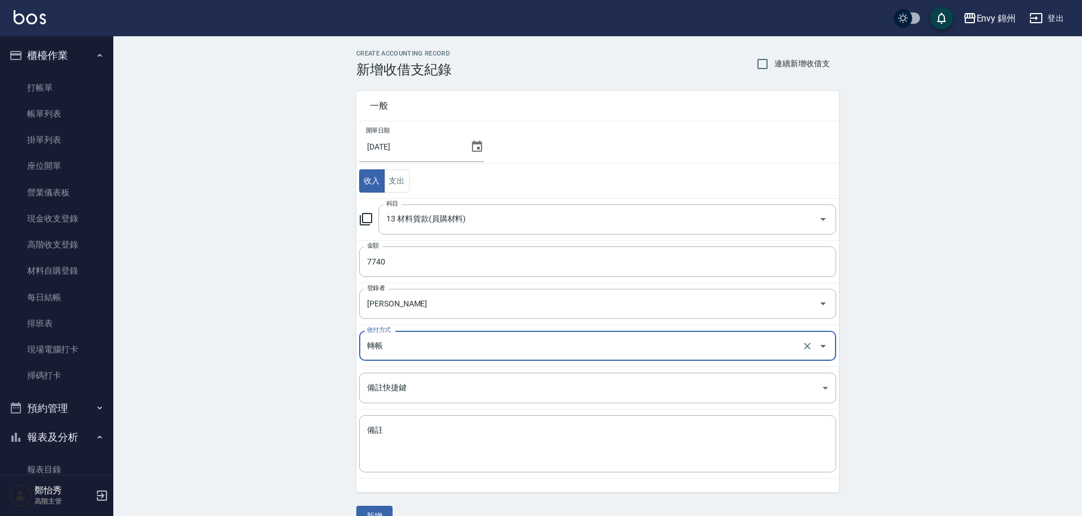
click at [433, 353] on input "轉帳" at bounding box center [581, 346] width 435 height 20
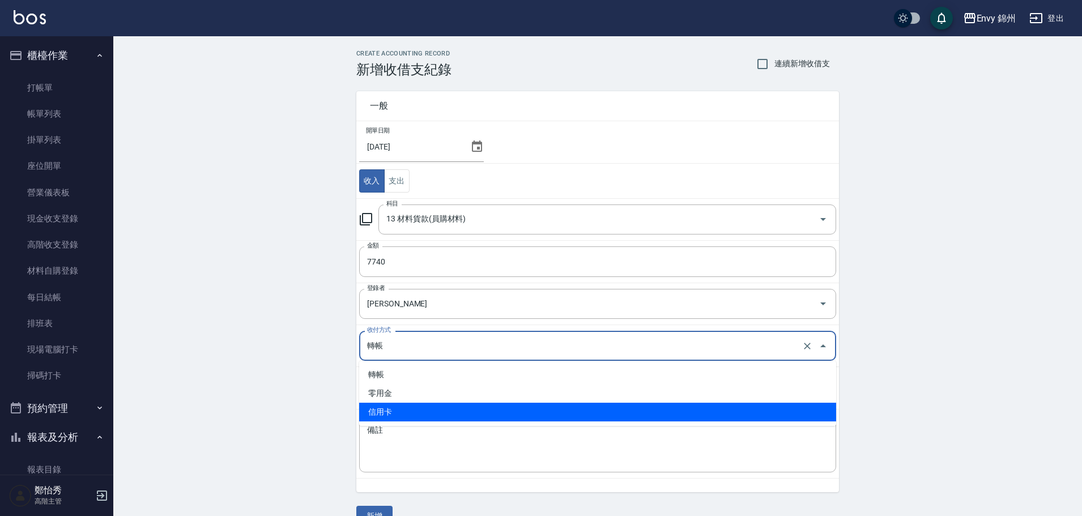
click at [420, 411] on li "信用卡" at bounding box center [597, 412] width 477 height 19
type input "信用卡"
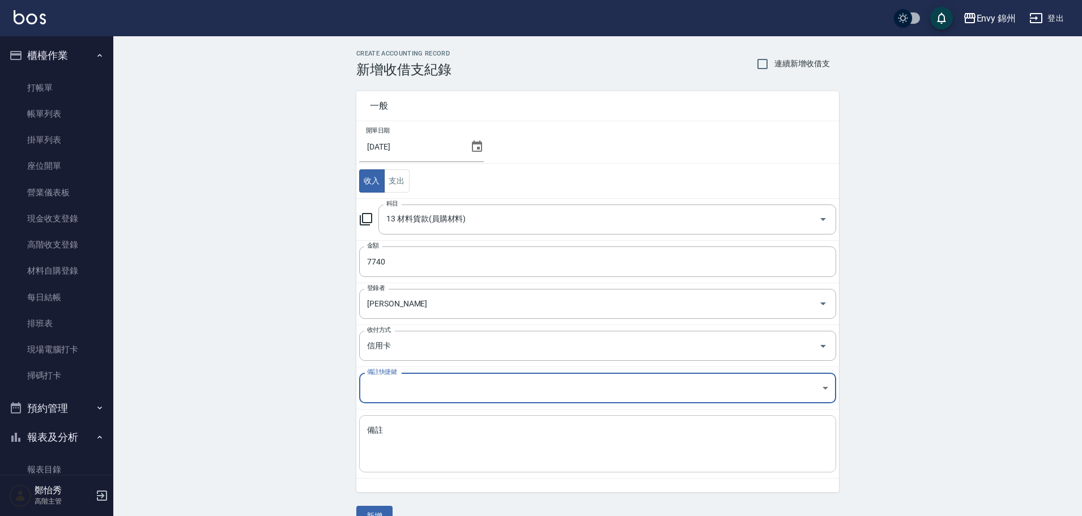
click at [419, 431] on textarea "備註" at bounding box center [597, 444] width 461 height 39
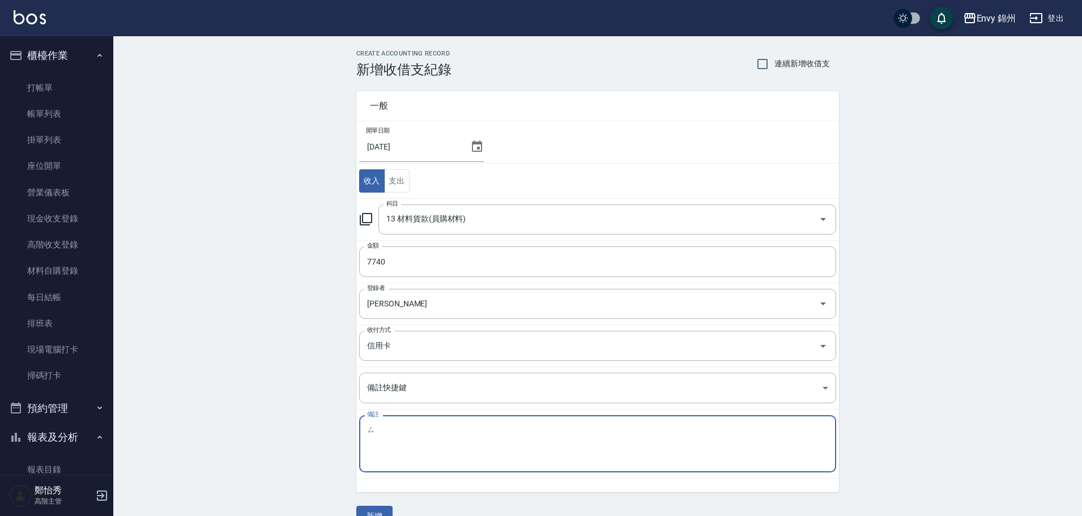
type textarea "死"
type textarea "ㄉ"
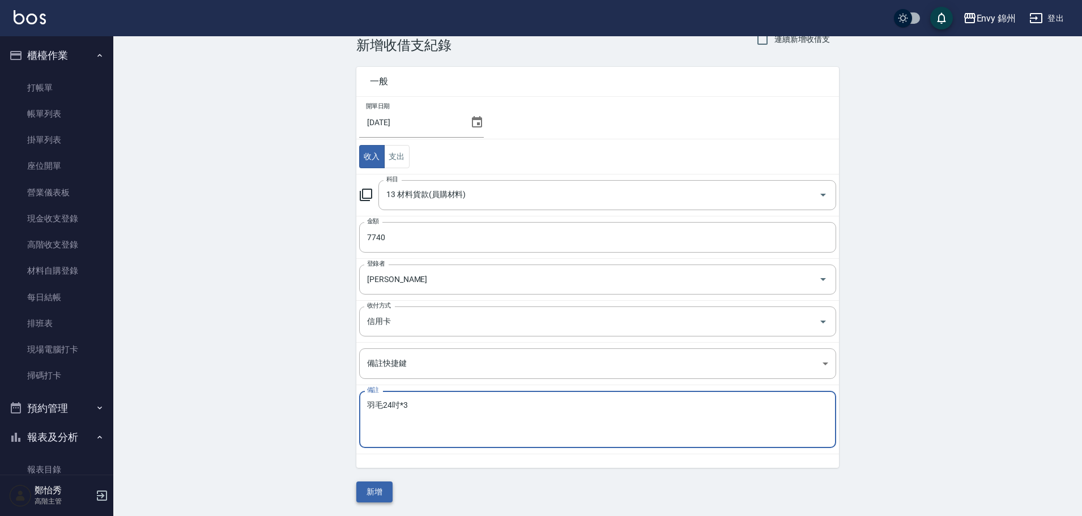
type textarea "羽毛24吋*3"
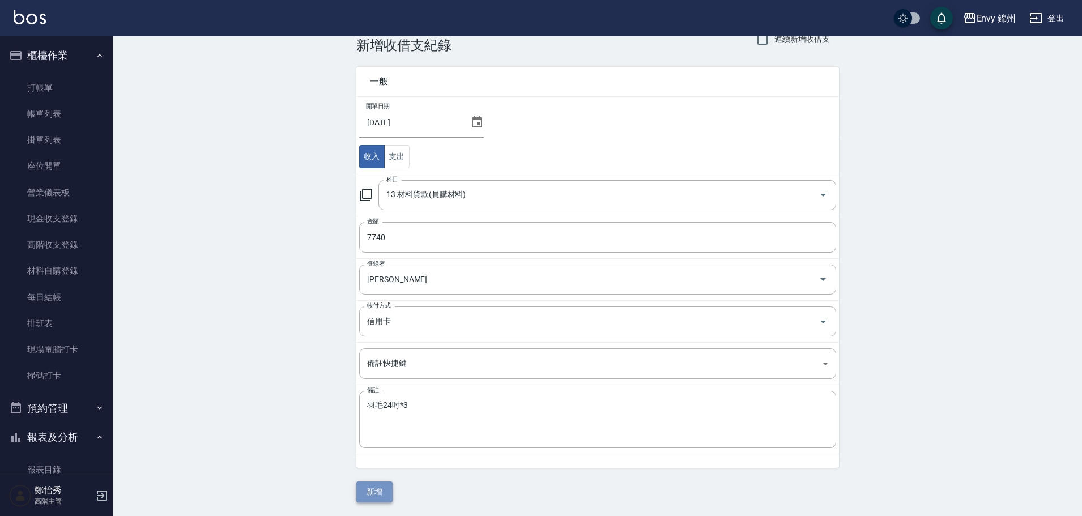
click at [383, 491] on button "新增" at bounding box center [374, 491] width 36 height 21
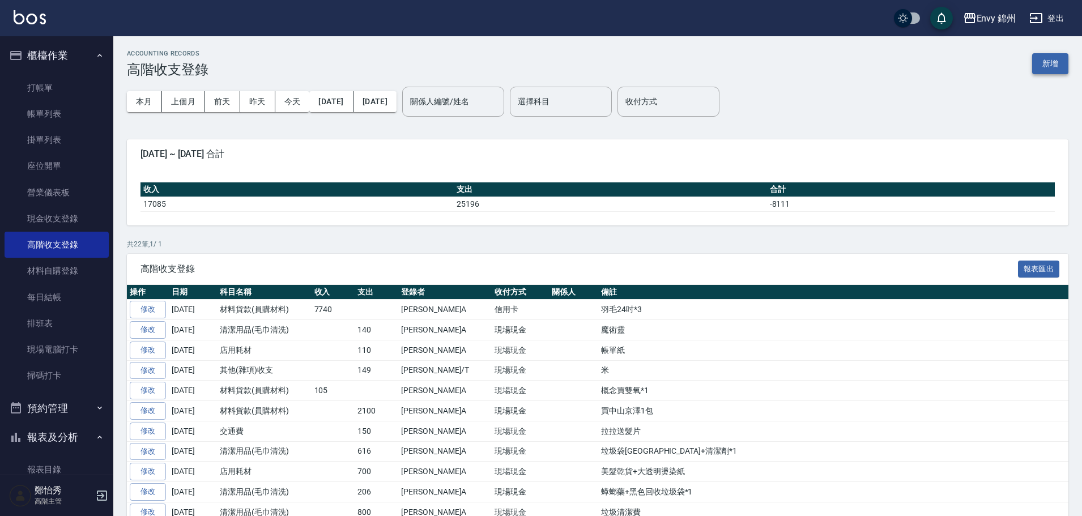
click at [1040, 66] on button "新增" at bounding box center [1050, 63] width 36 height 21
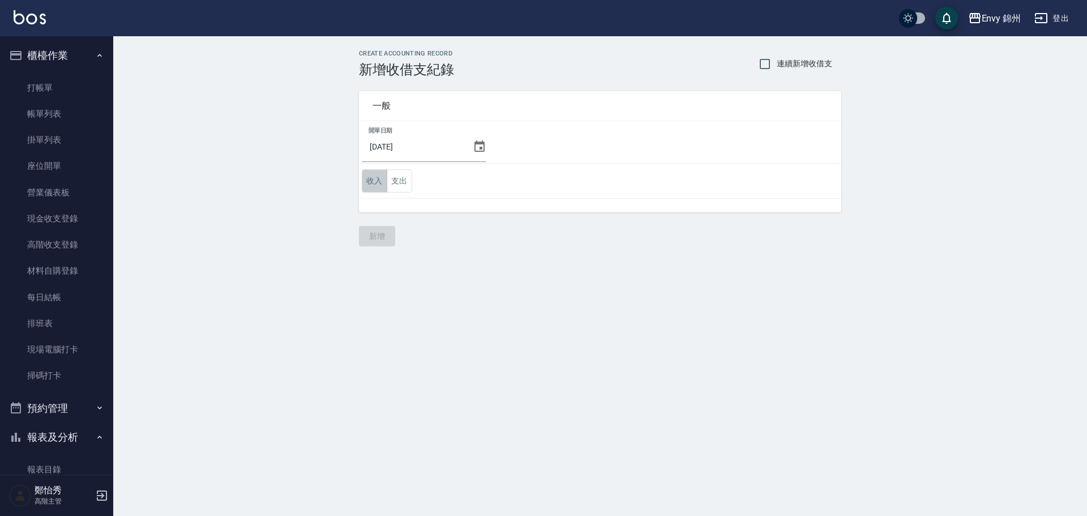
click at [370, 180] on button "收入" at bounding box center [374, 180] width 25 height 23
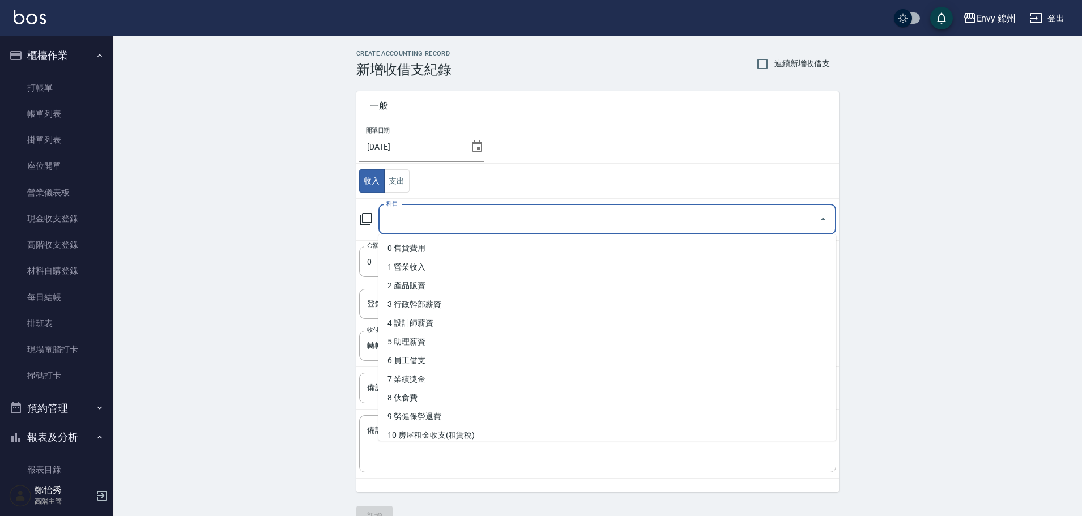
click at [417, 225] on input "科目" at bounding box center [598, 220] width 430 height 20
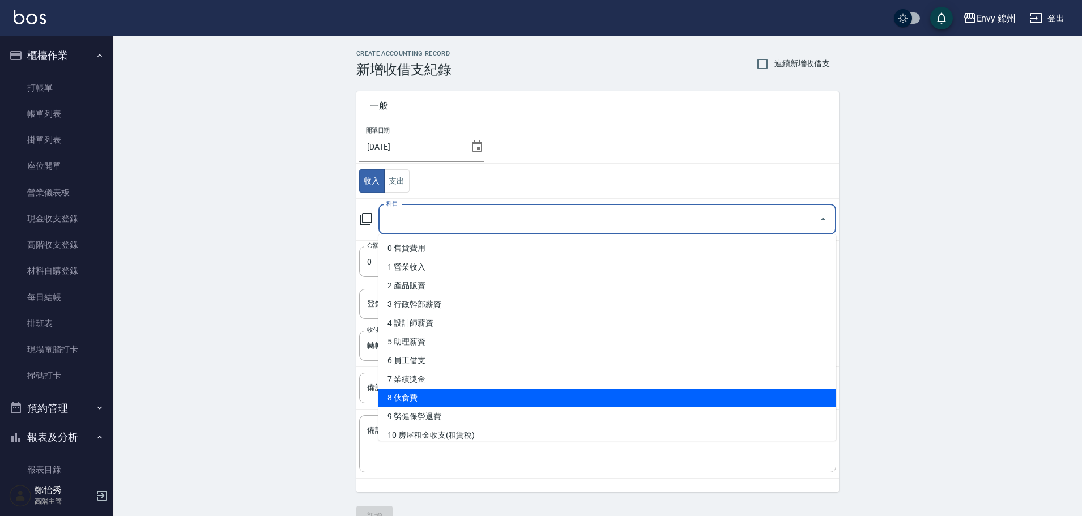
scroll to position [57, 0]
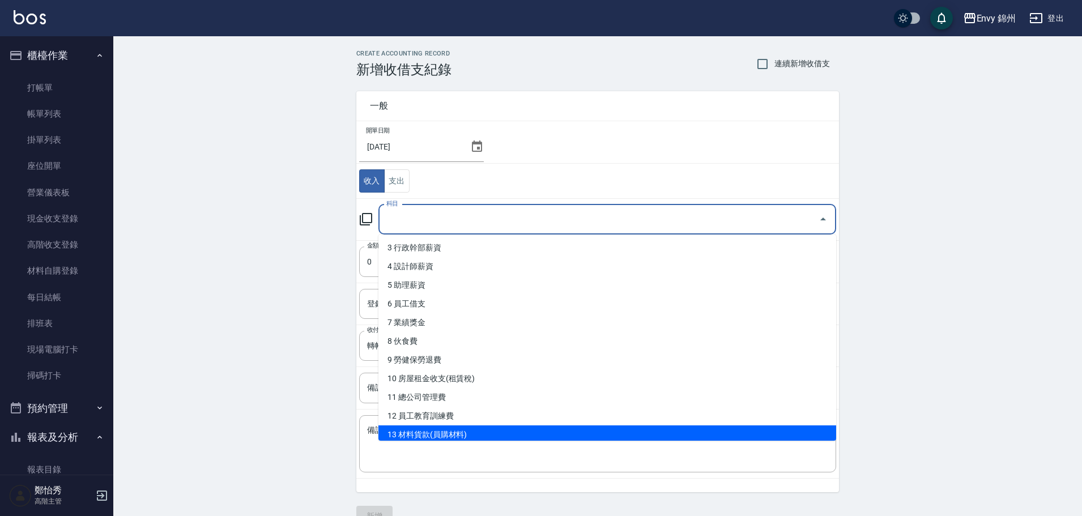
click at [437, 430] on li "13 材料貨款(員購材料)" at bounding box center [607, 434] width 458 height 19
type input "13 材料貨款(員購材料)"
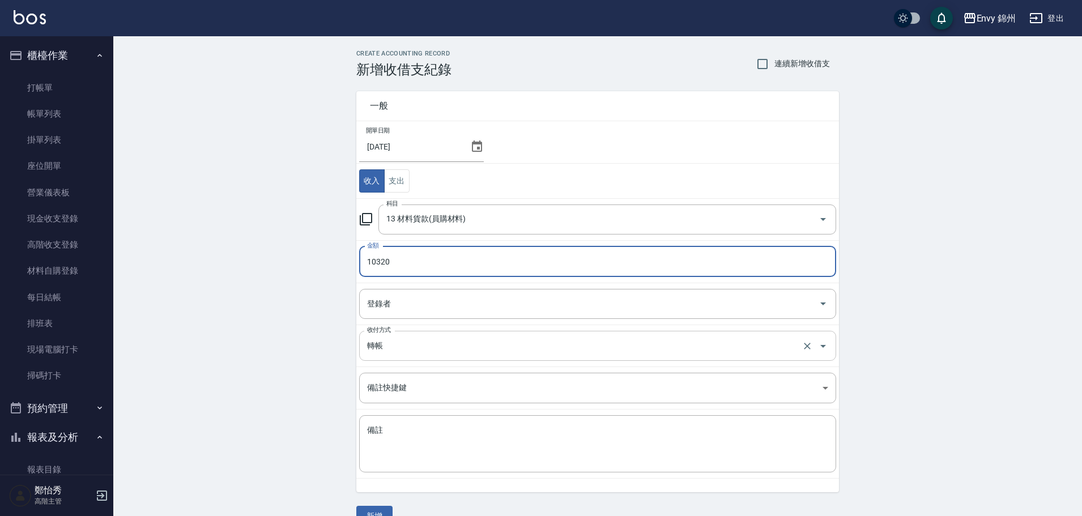
type input "10320"
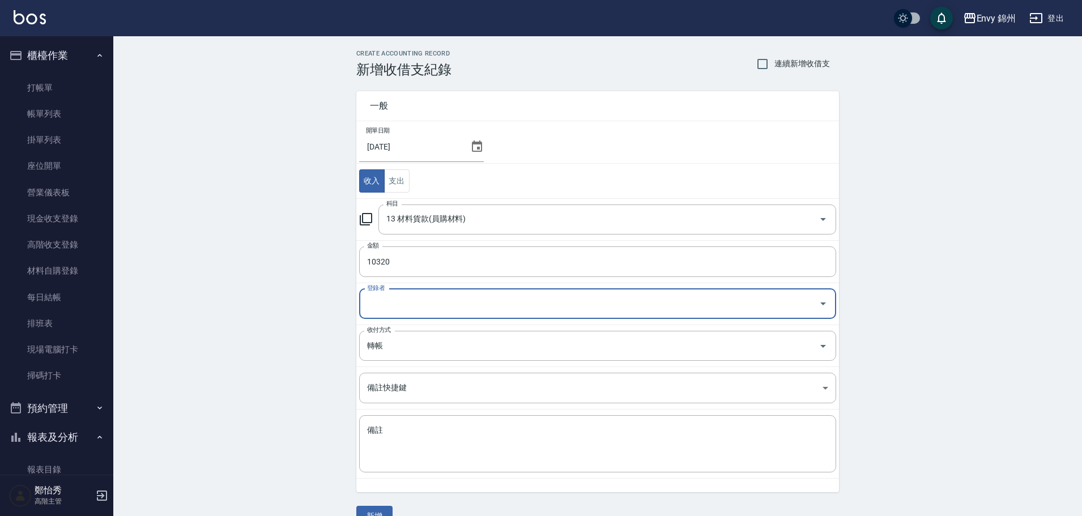
click at [506, 314] on div "登錄者" at bounding box center [597, 304] width 477 height 30
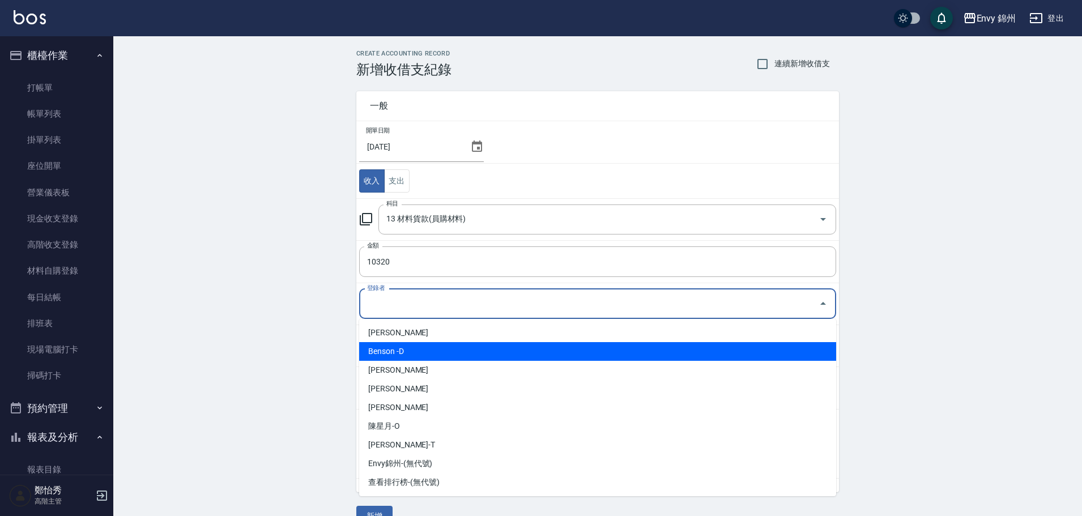
click at [477, 336] on li "[PERSON_NAME]" at bounding box center [597, 332] width 477 height 19
type input "[PERSON_NAME]"
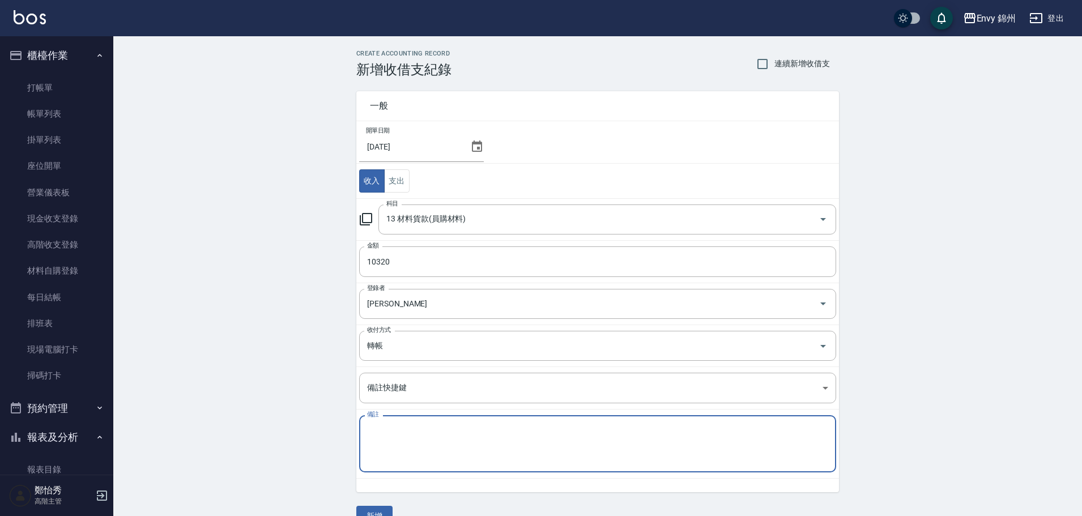
click at [446, 433] on textarea "備註" at bounding box center [597, 444] width 461 height 39
click at [428, 348] on input "轉帳" at bounding box center [581, 346] width 435 height 20
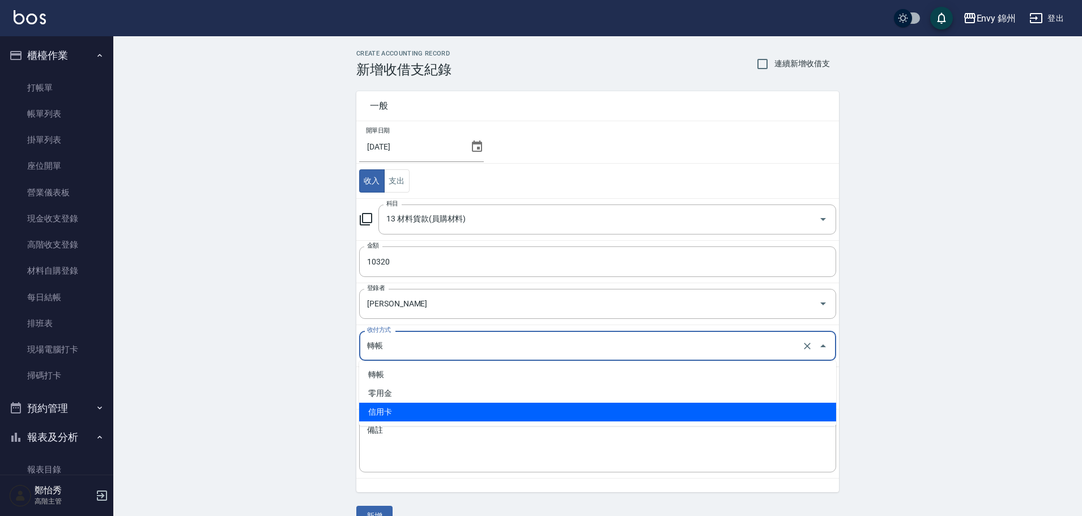
click at [403, 412] on li "信用卡" at bounding box center [597, 412] width 477 height 19
type input "信用卡"
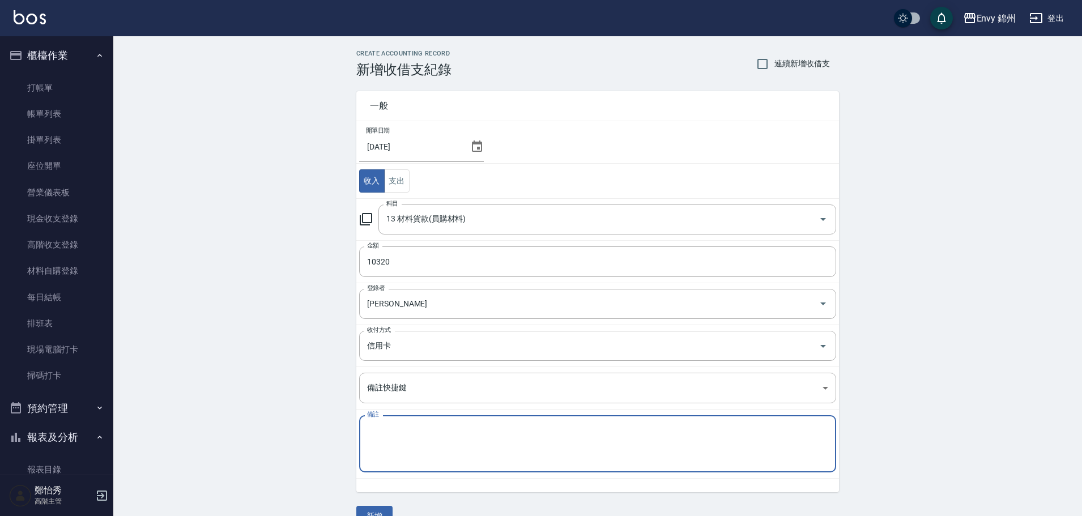
click at [403, 435] on textarea "備註" at bounding box center [597, 444] width 461 height 39
type textarea "m"
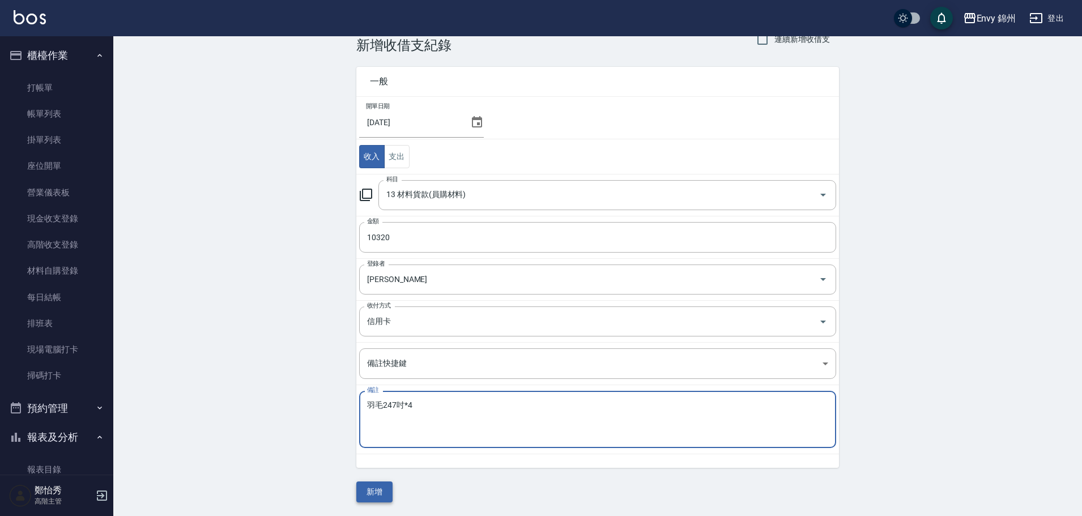
type textarea "羽毛247吋*4"
click at [366, 499] on button "新增" at bounding box center [374, 491] width 36 height 21
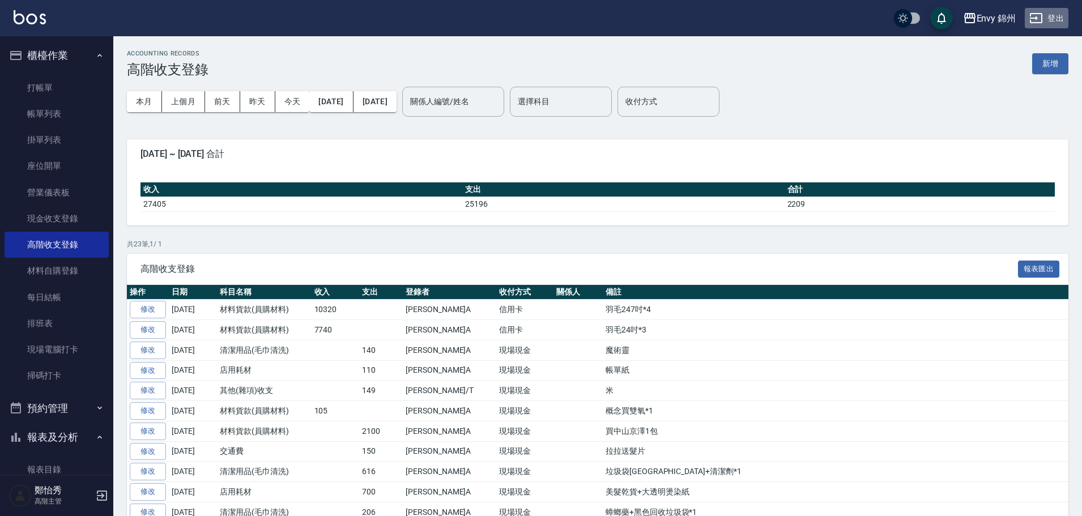
click at [1051, 21] on button "登出" at bounding box center [1047, 18] width 44 height 21
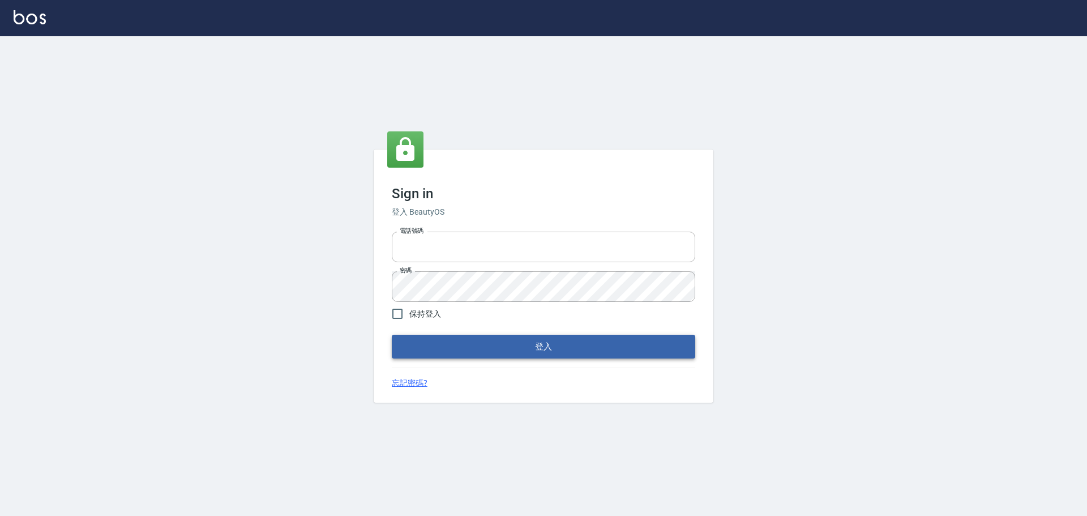
type input "25153595"
click at [561, 344] on button "登入" at bounding box center [544, 347] width 304 height 24
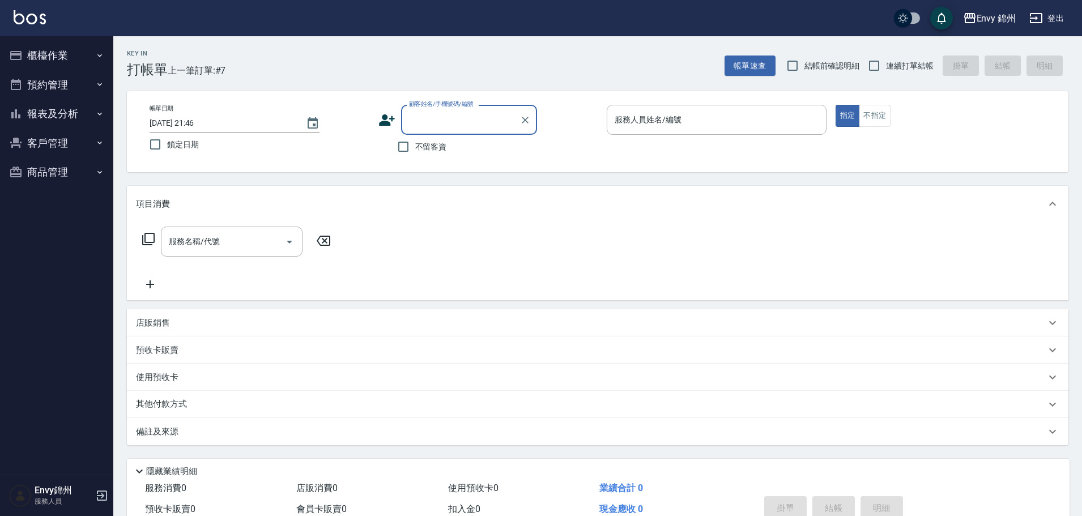
click at [24, 61] on button "櫃檯作業" at bounding box center [57, 55] width 104 height 29
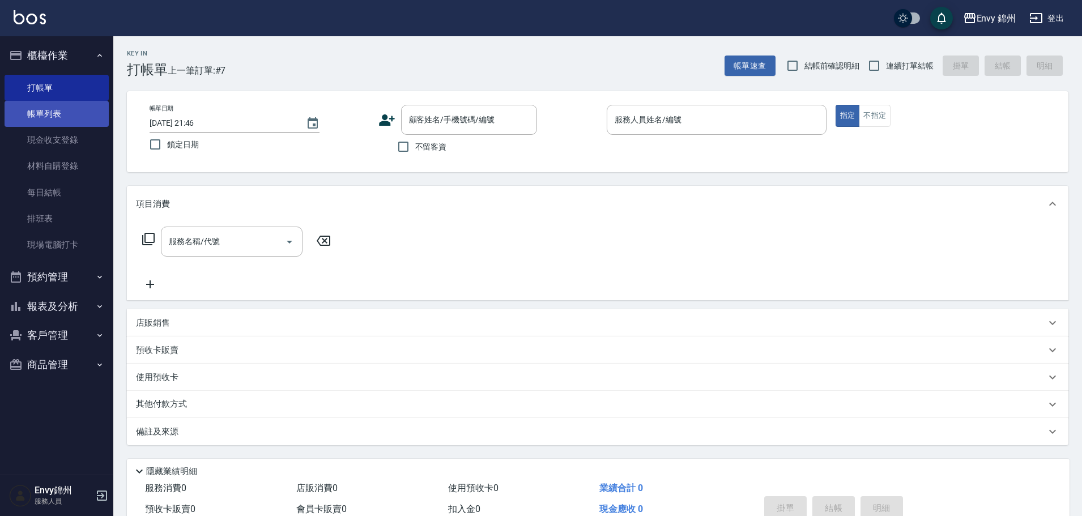
click at [51, 109] on link "帳單列表" at bounding box center [57, 114] width 104 height 26
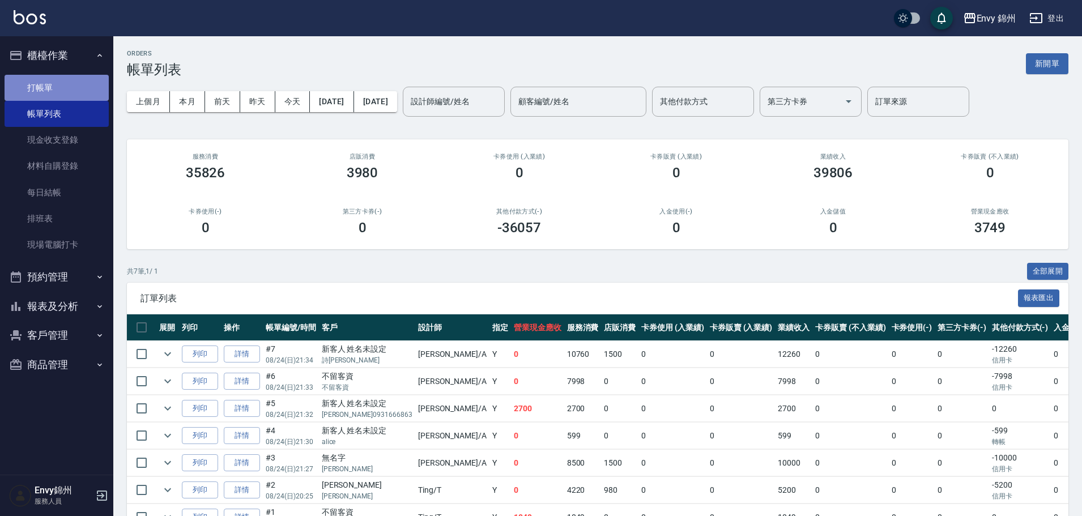
click at [15, 78] on link "打帳單" at bounding box center [57, 88] width 104 height 26
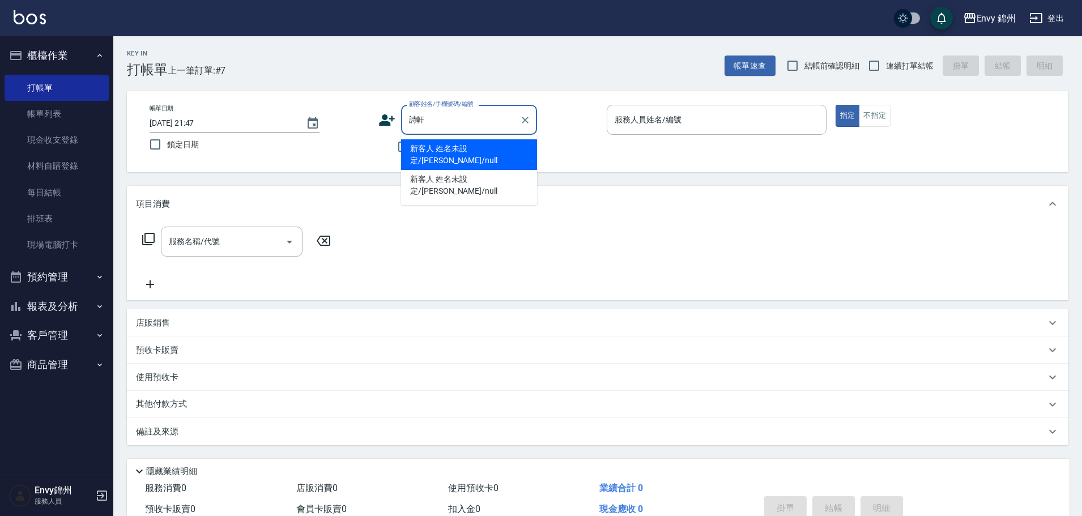
click at [509, 143] on li "新客人 姓名未設定/詩軒軒/null" at bounding box center [469, 154] width 136 height 31
type input "新客人 姓名未設定/詩軒軒/null"
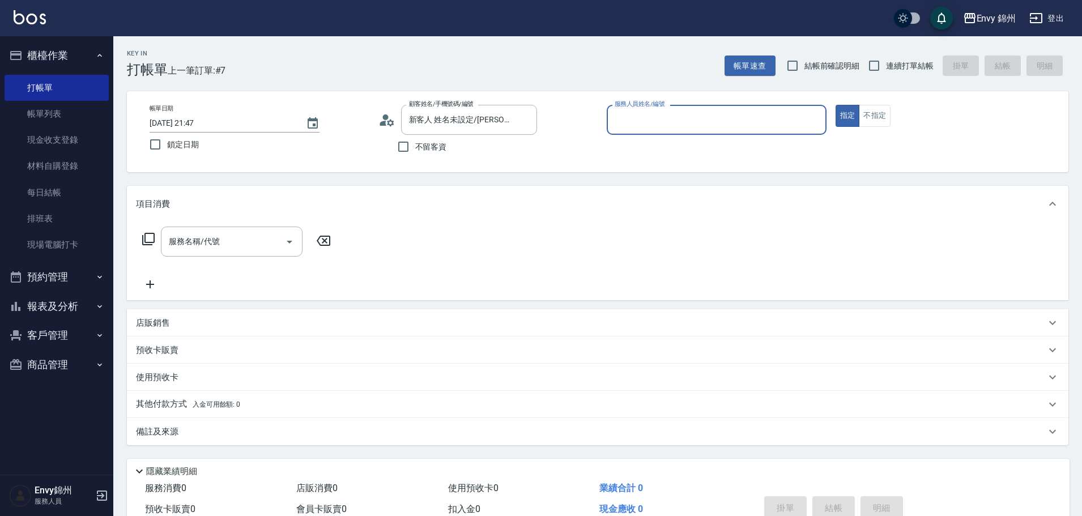
click at [624, 123] on input "服務人員姓名/編號" at bounding box center [717, 120] width 210 height 20
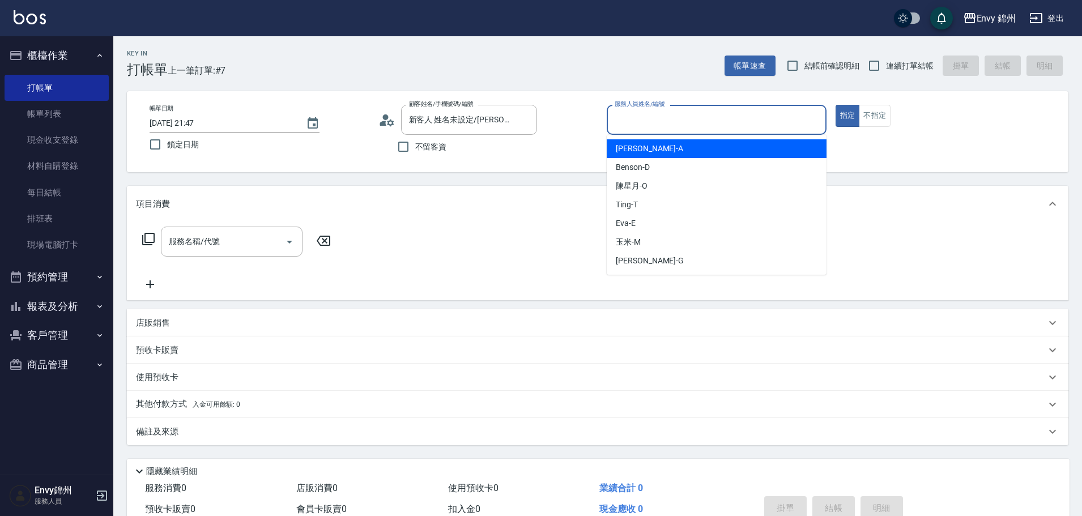
click at [633, 151] on span "Annie -A" at bounding box center [649, 149] width 67 height 12
type input "Annie-A"
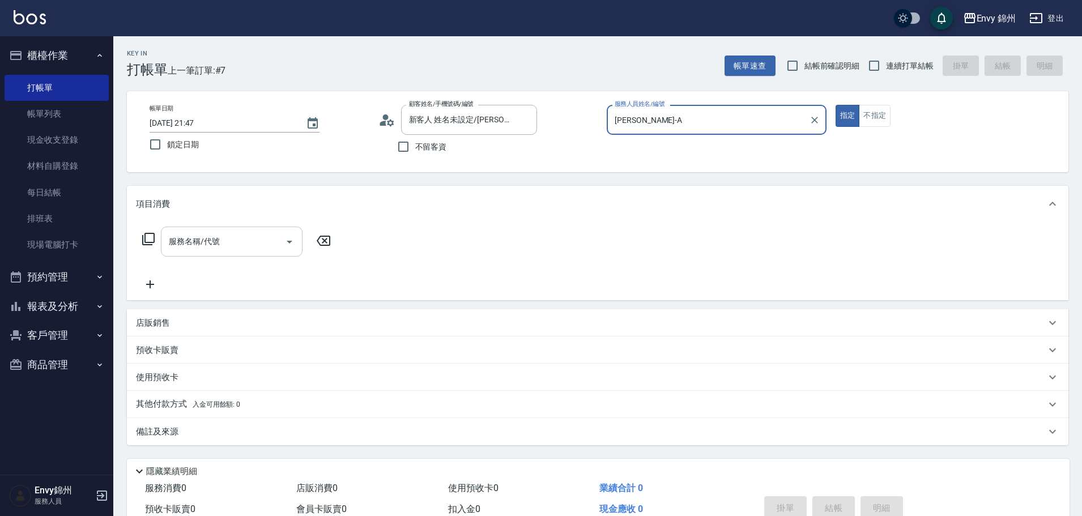
click at [219, 250] on input "服務名稱/代號" at bounding box center [223, 242] width 114 height 20
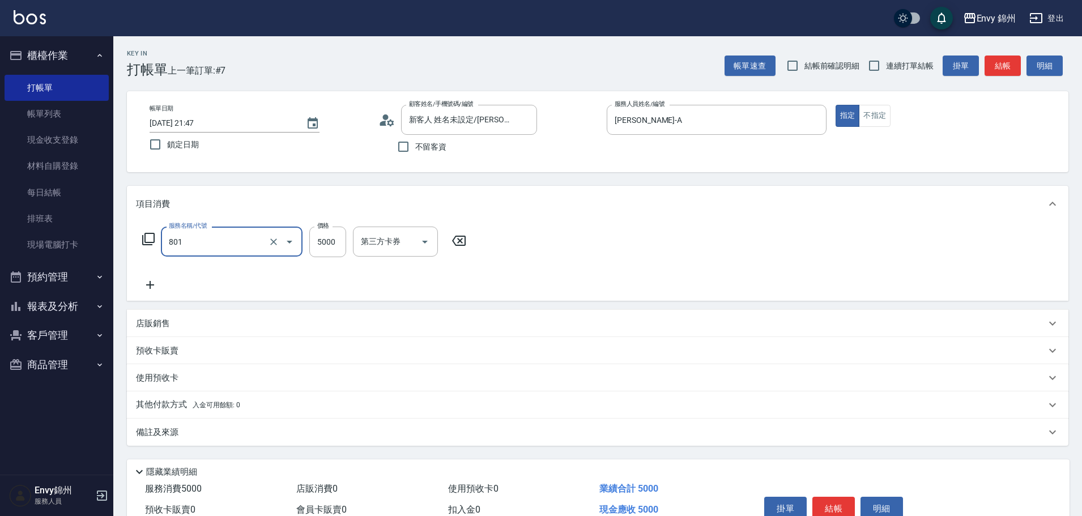
type input "801 接髮(801)"
type input "9680"
click at [375, 246] on div "互助1格給1點(60元)-1 互助1格給1點(60元)-1" at bounding box center [387, 242] width 68 height 30
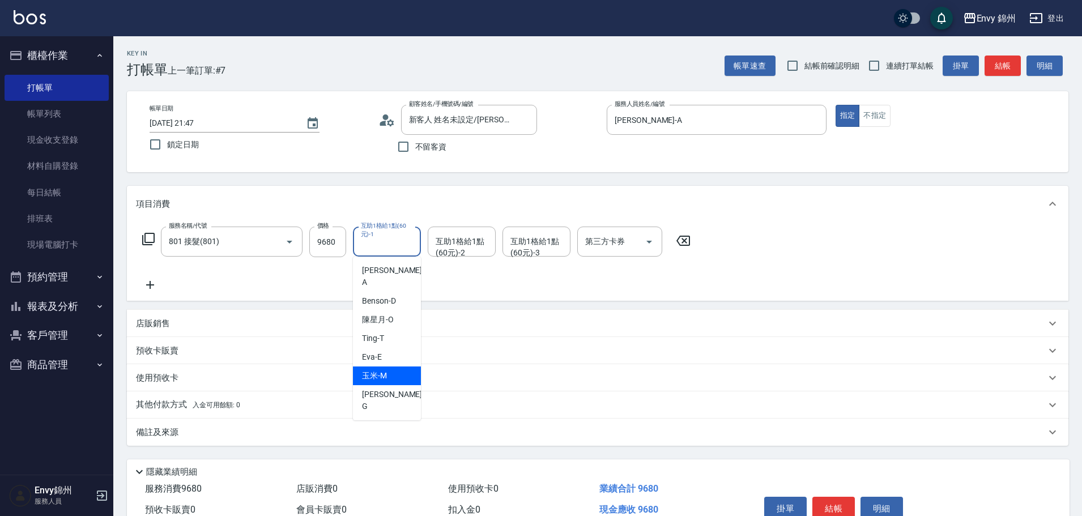
drag, startPoint x: 389, startPoint y: 360, endPoint x: 444, endPoint y: 323, distance: 66.1
click at [389, 366] on div "玉米 -M" at bounding box center [387, 375] width 68 height 19
type input "玉米-M"
click at [471, 244] on div "互助1格給1點(60元)-2 互助1格給1點(60元)-2" at bounding box center [462, 242] width 68 height 30
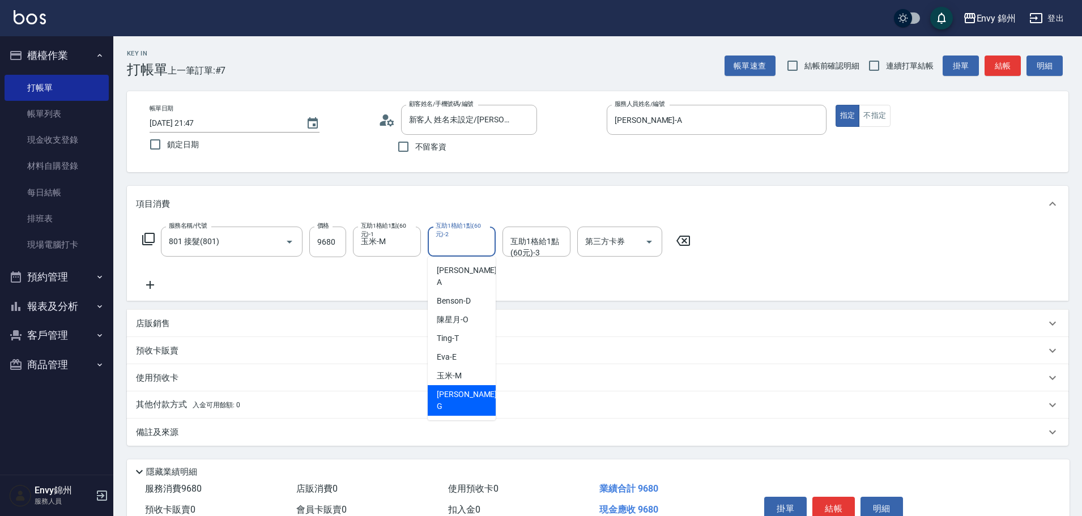
click at [457, 370] on span "玉米 -M" at bounding box center [449, 376] width 25 height 12
type input "玉米-M"
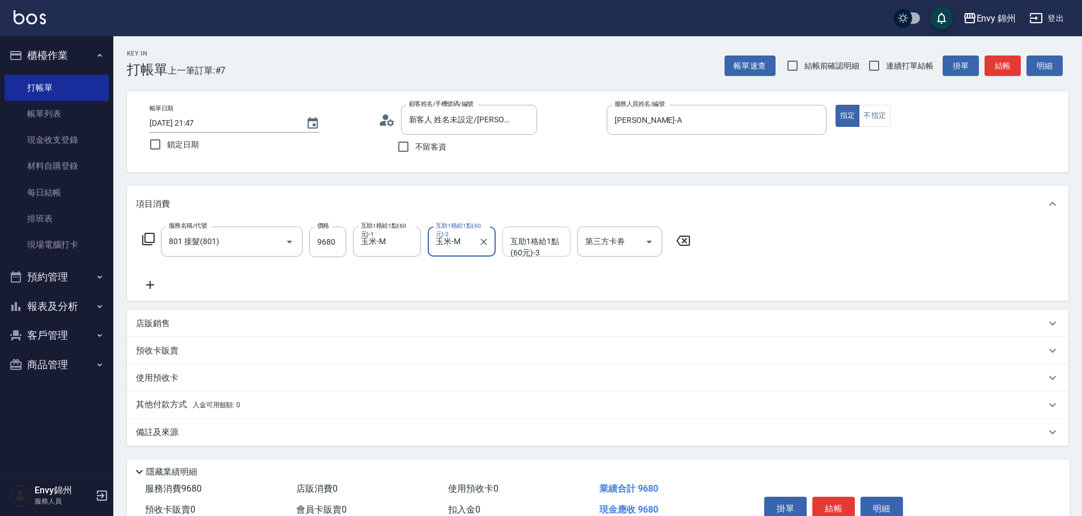
click at [517, 254] on div "互助1格給1點(60元)-3" at bounding box center [536, 242] width 68 height 30
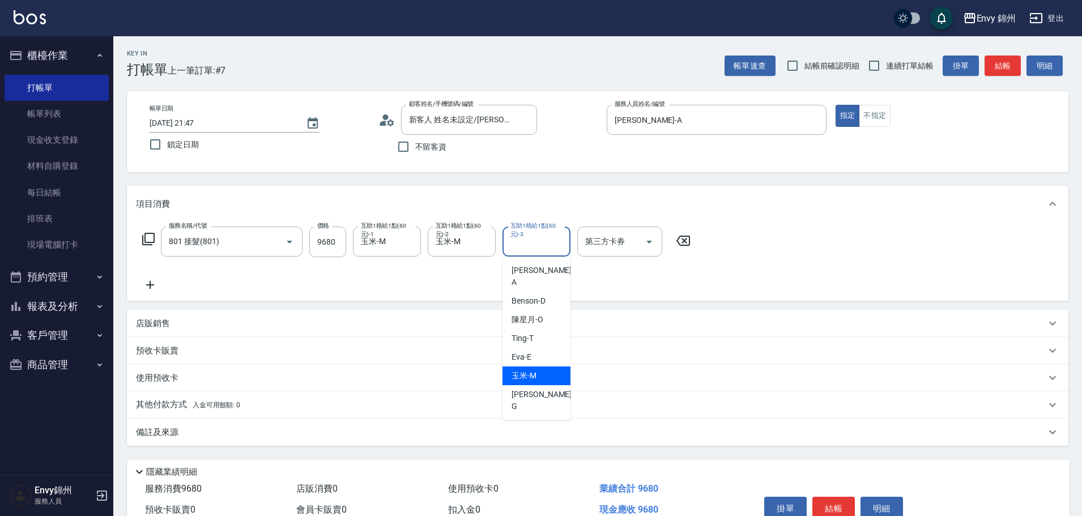
click at [539, 385] on div "杉杉 -G" at bounding box center [536, 400] width 68 height 31
type input "杉杉-G"
click at [146, 287] on icon at bounding box center [150, 285] width 28 height 14
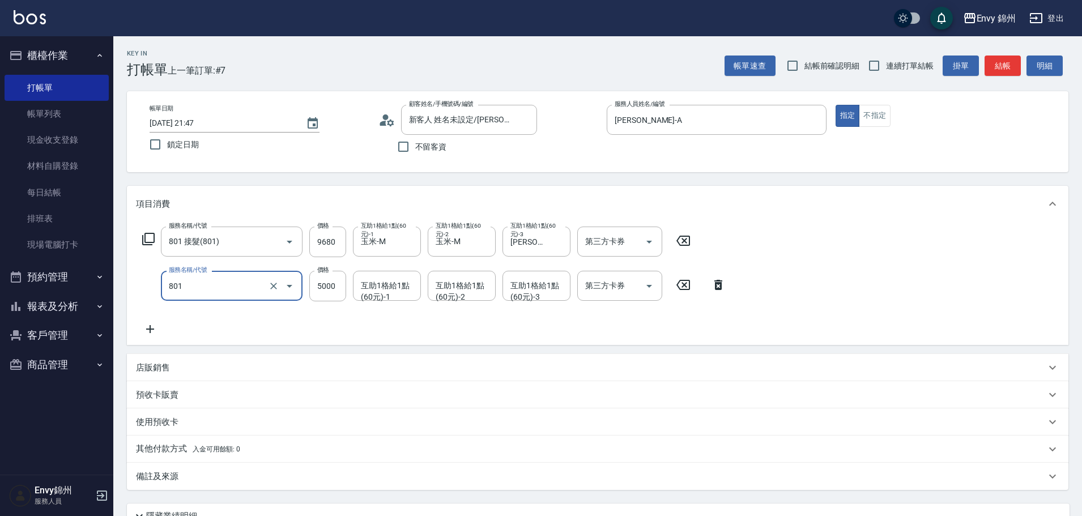
type input "801 接髮(801)"
type input "0"
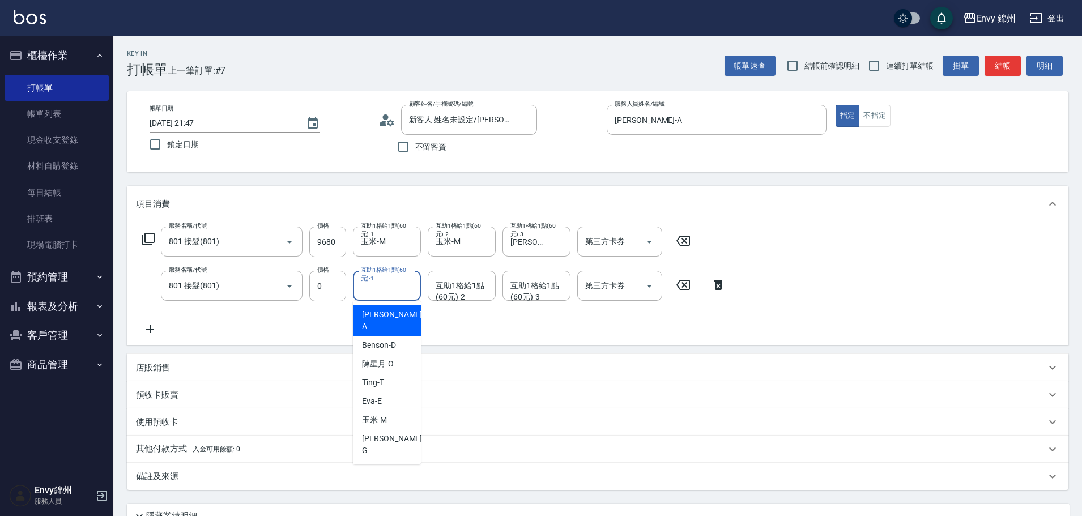
click at [385, 292] on div "互助1格給1點(60元)-1 互助1格給1點(60元)-1" at bounding box center [387, 286] width 68 height 30
click at [391, 429] on div "杉杉 -G" at bounding box center [387, 444] width 68 height 31
type input "杉杉-G"
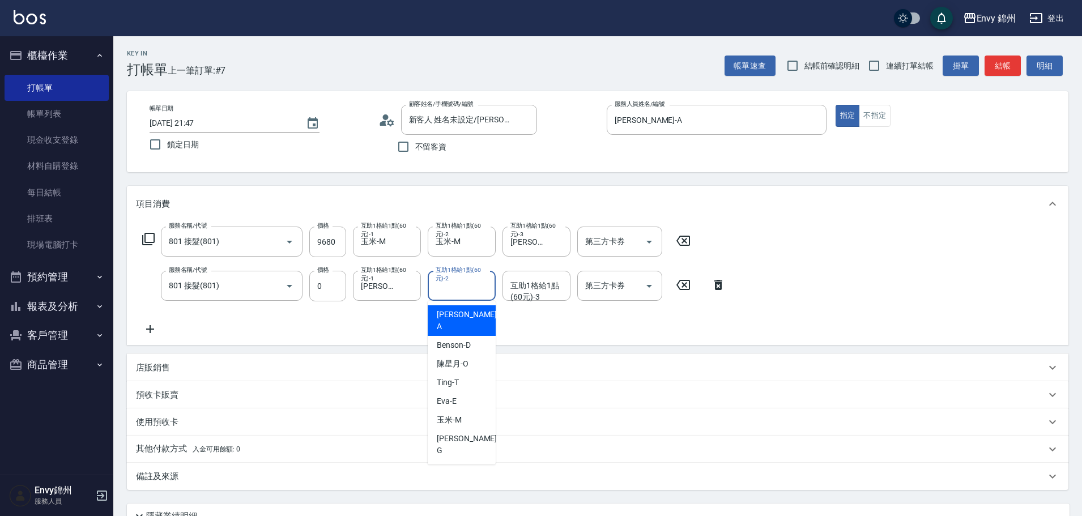
click at [454, 289] on div "互助1格給1點(60元)-2 互助1格給1點(60元)-2" at bounding box center [462, 286] width 68 height 30
click at [455, 358] on span "陳星月 -O" at bounding box center [453, 364] width 32 height 12
type input "陳星月-O"
click at [531, 292] on div "互助1格給1點(60元)-3 互助1格給1點(60元)-3" at bounding box center [536, 286] width 68 height 30
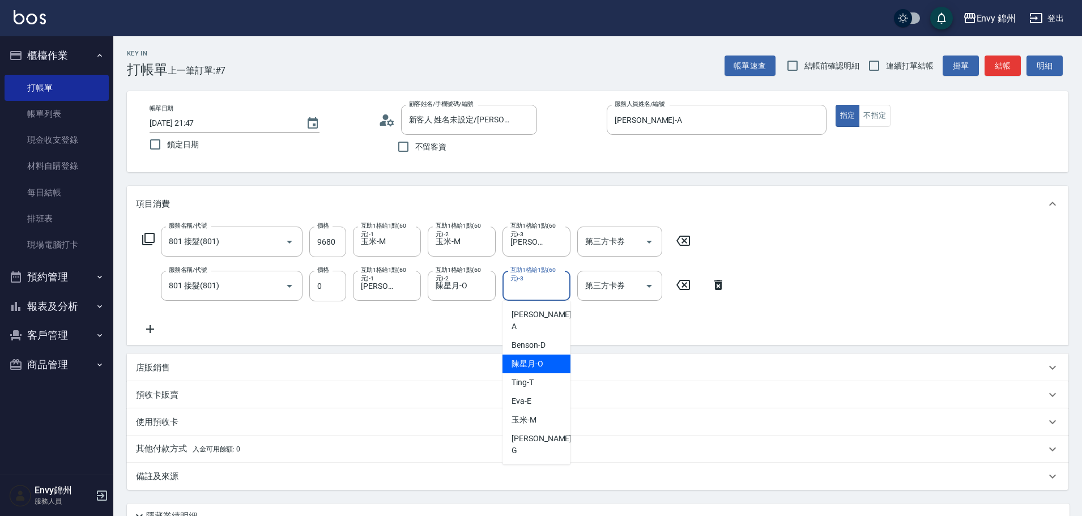
click at [539, 358] on span "陳星月 -O" at bounding box center [527, 364] width 32 height 12
type input "陳星月-O"
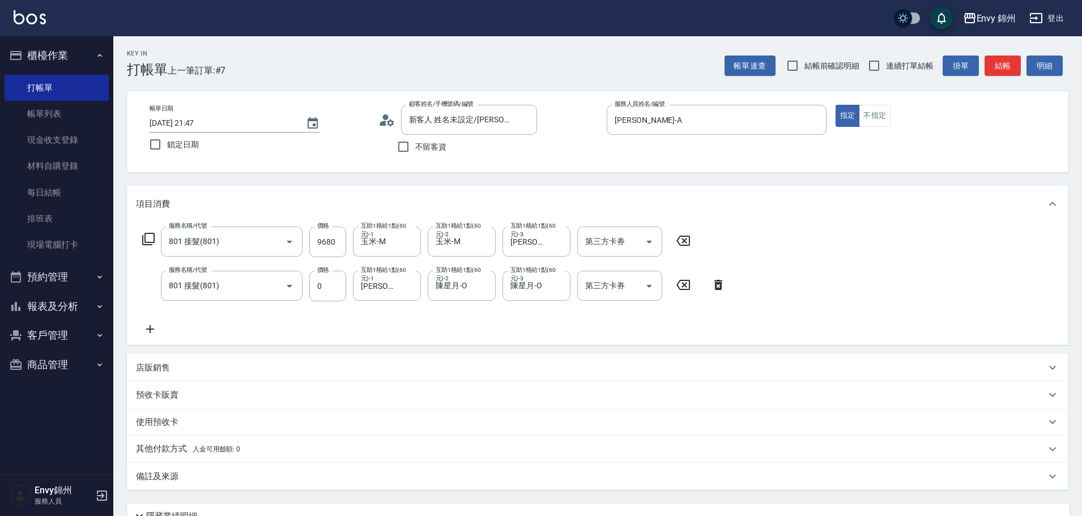
click at [568, 330] on div "服務名稱/代號 801 接髮(801) 服務名稱/代號 價格 9680 價格 互助1格給1點(60元)-1 玉米-M 互助1格給1點(60元)-1 互助1格給…" at bounding box center [434, 281] width 596 height 109
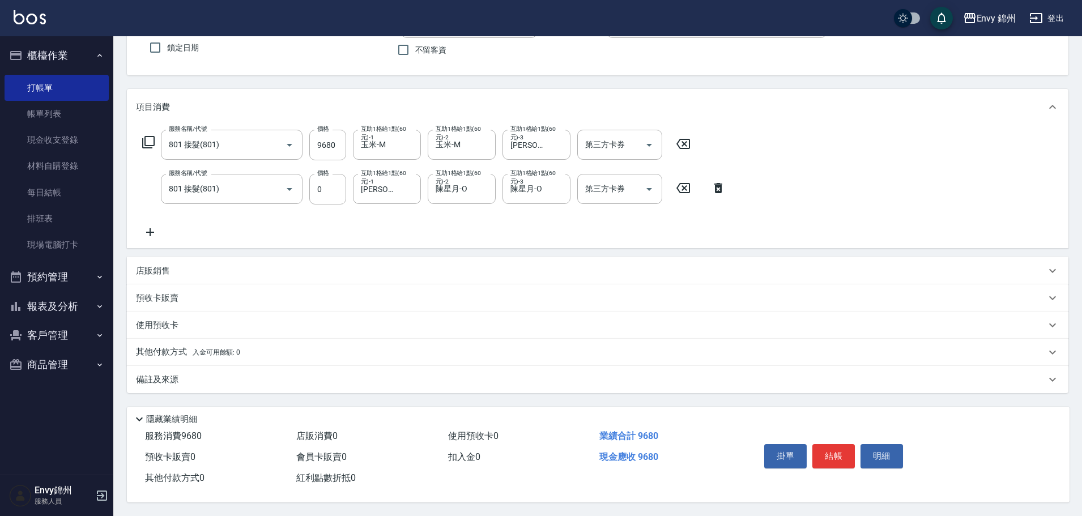
click at [564, 374] on div "備註及來源" at bounding box center [591, 380] width 910 height 12
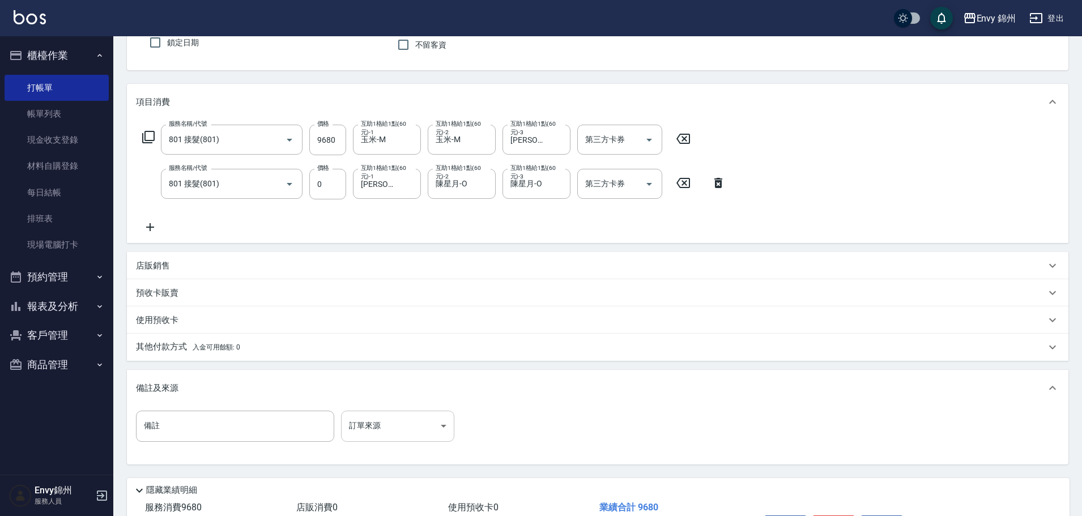
click at [407, 431] on body "Envy 錦州 登出 櫃檯作業 打帳單 帳單列表 現金收支登錄 材料自購登錄 每日結帳 排班表 現場電腦打卡 預約管理 預約管理 單日預約紀錄 單週預約紀錄 …" at bounding box center [541, 242] width 1082 height 689
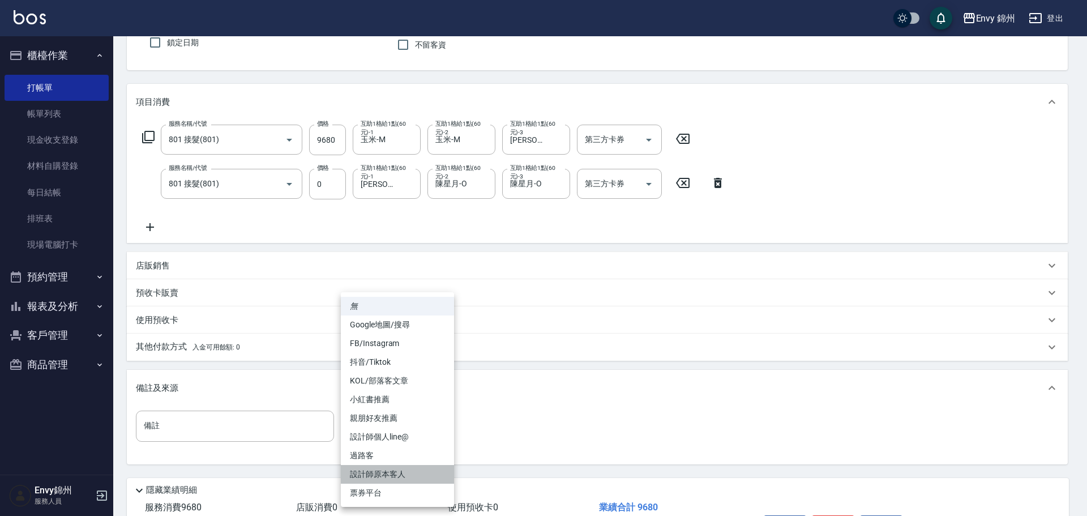
click at [409, 473] on li "設計師原本客人" at bounding box center [397, 474] width 113 height 19
type input "設計師原本客人"
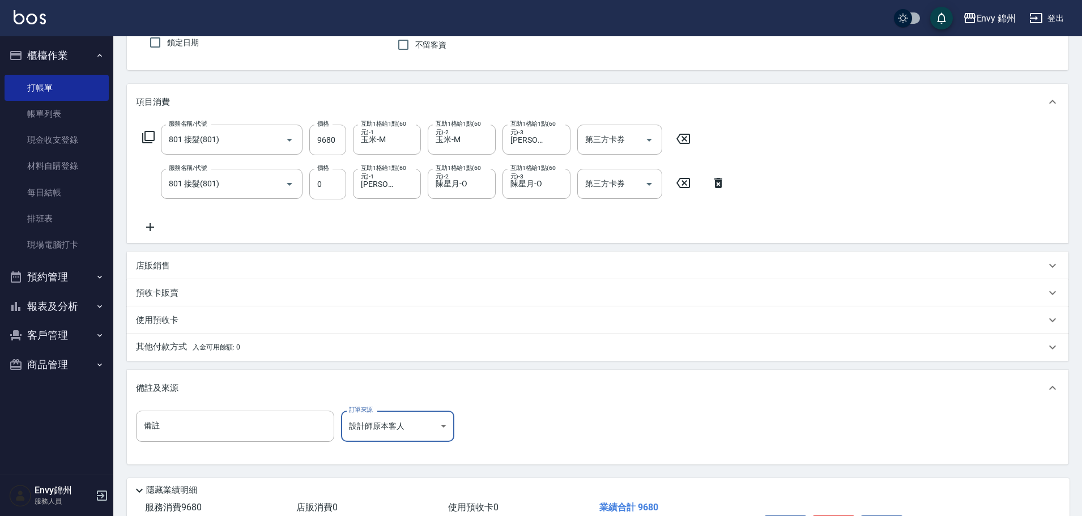
click at [270, 356] on div "其他付款方式 入金可用餘額: 0" at bounding box center [597, 347] width 941 height 27
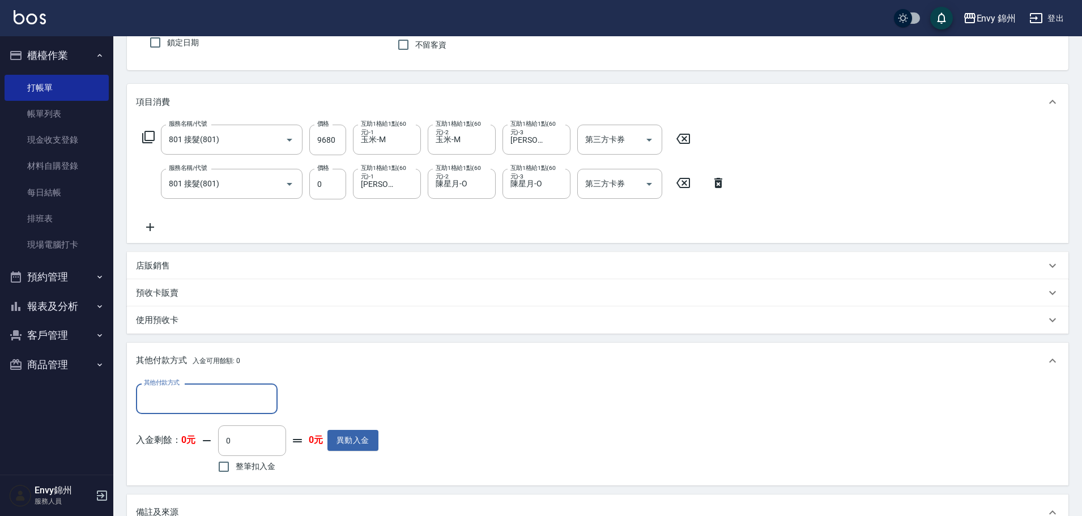
scroll to position [0, 0]
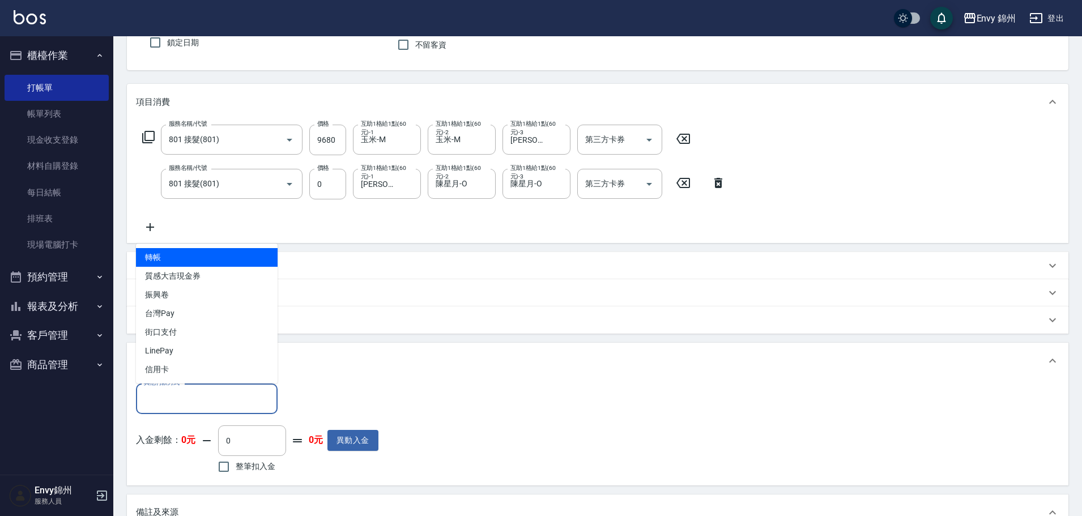
click at [202, 401] on input "其他付款方式" at bounding box center [206, 399] width 131 height 20
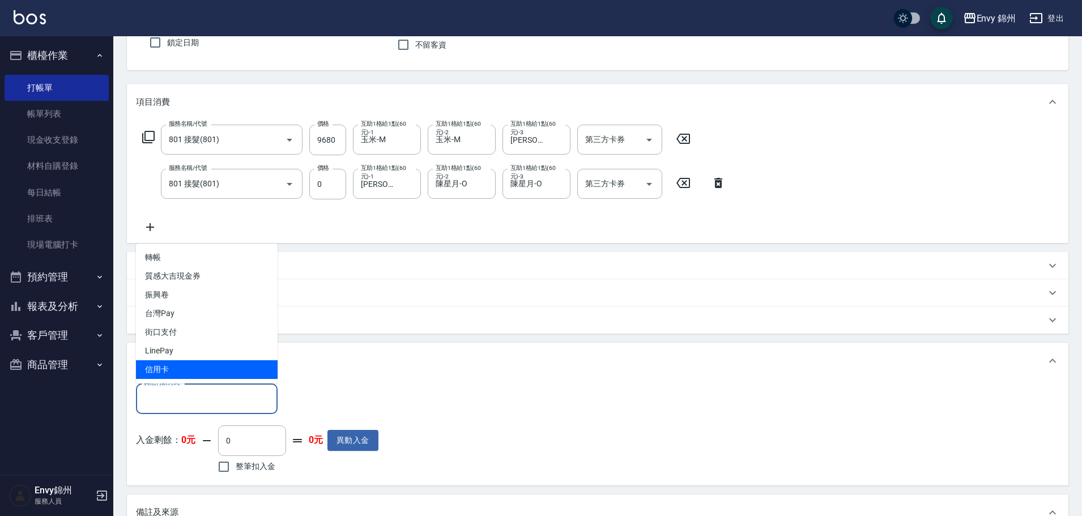
click at [203, 372] on span "信用卡" at bounding box center [207, 369] width 142 height 19
type input "信用卡"
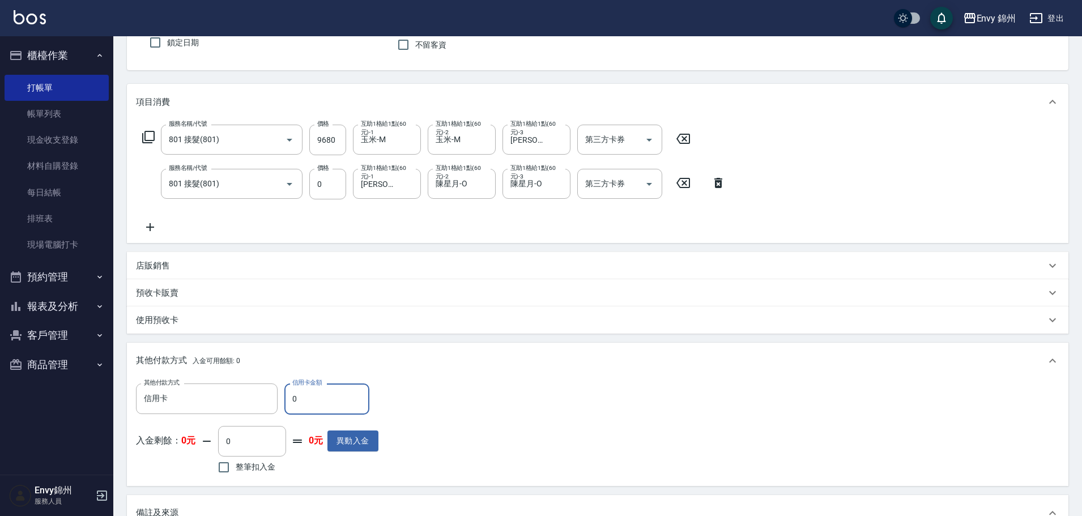
scroll to position [215, 0]
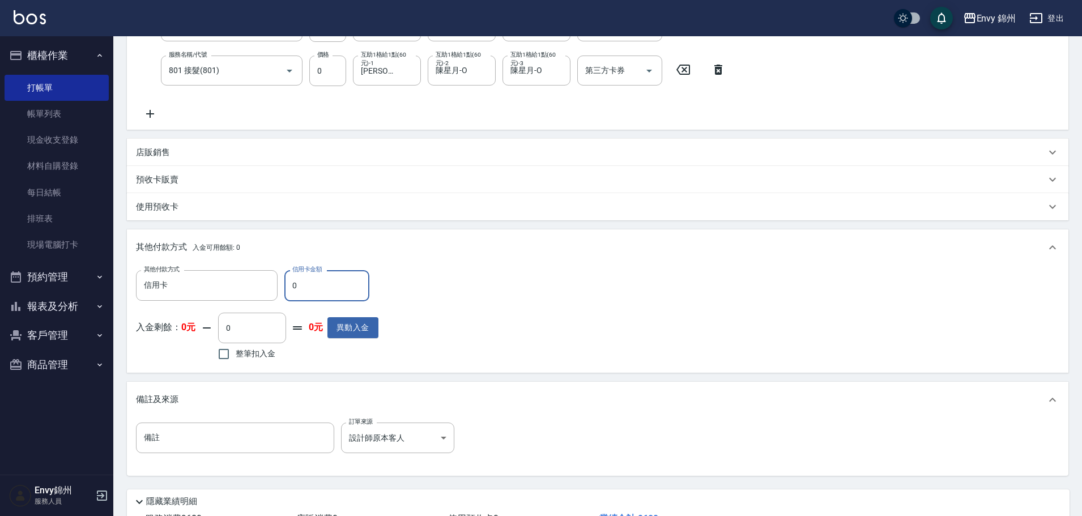
drag, startPoint x: 306, startPoint y: 287, endPoint x: 280, endPoint y: 285, distance: 26.1
click at [280, 285] on div "其他付款方式 信用卡 其他付款方式 信用卡金額 0 信用卡金額" at bounding box center [257, 285] width 242 height 31
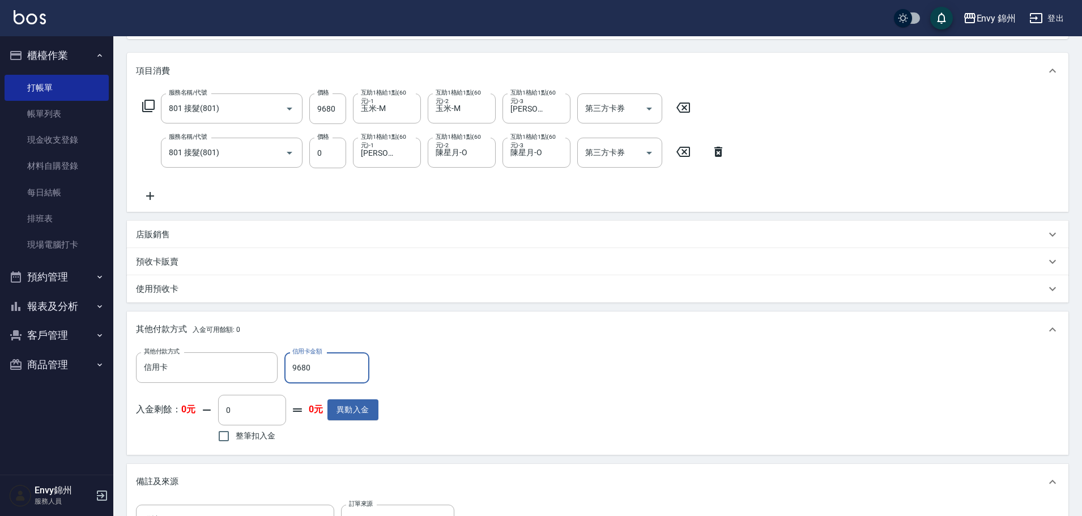
scroll to position [303, 0]
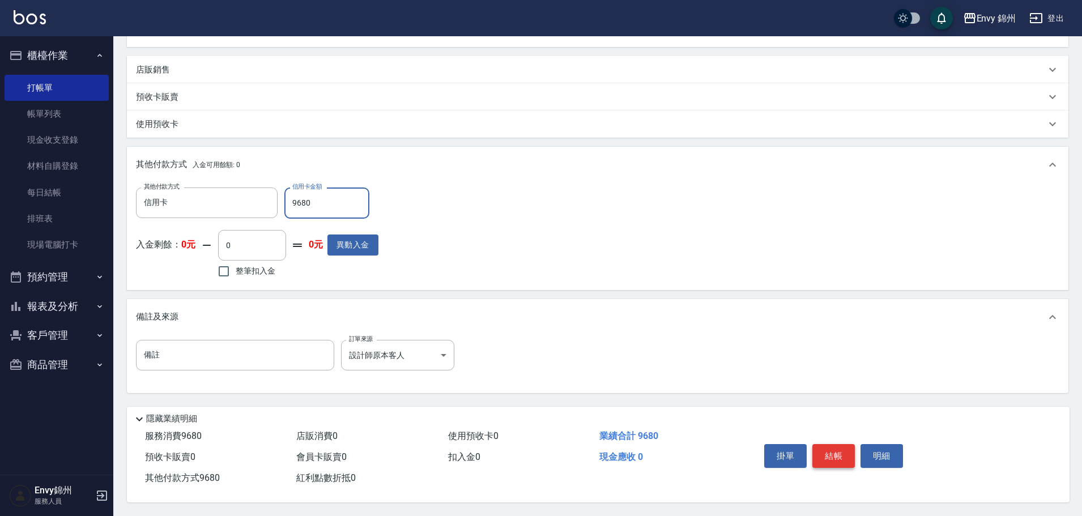
type input "9680"
click at [837, 459] on button "結帳" at bounding box center [833, 456] width 42 height 24
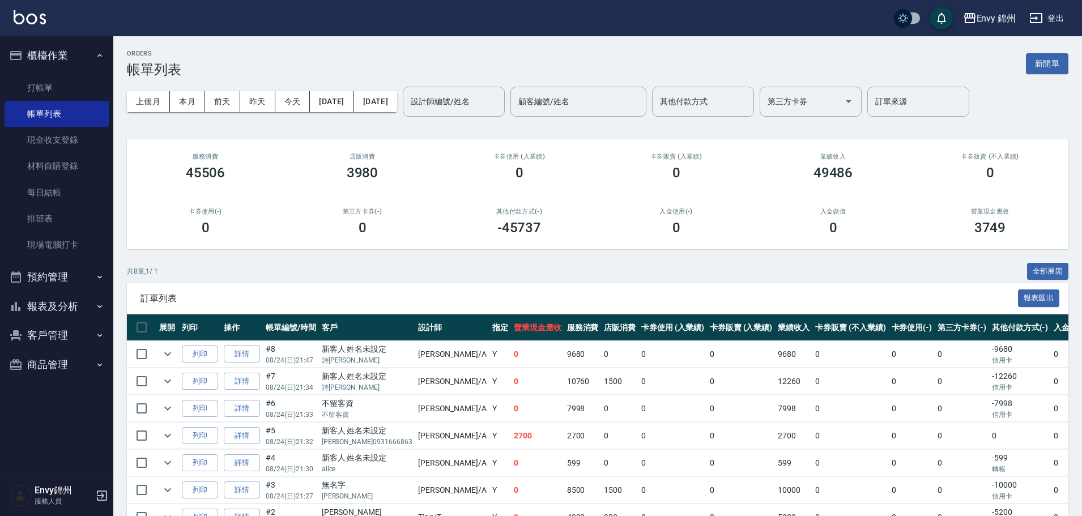
scroll to position [95, 0]
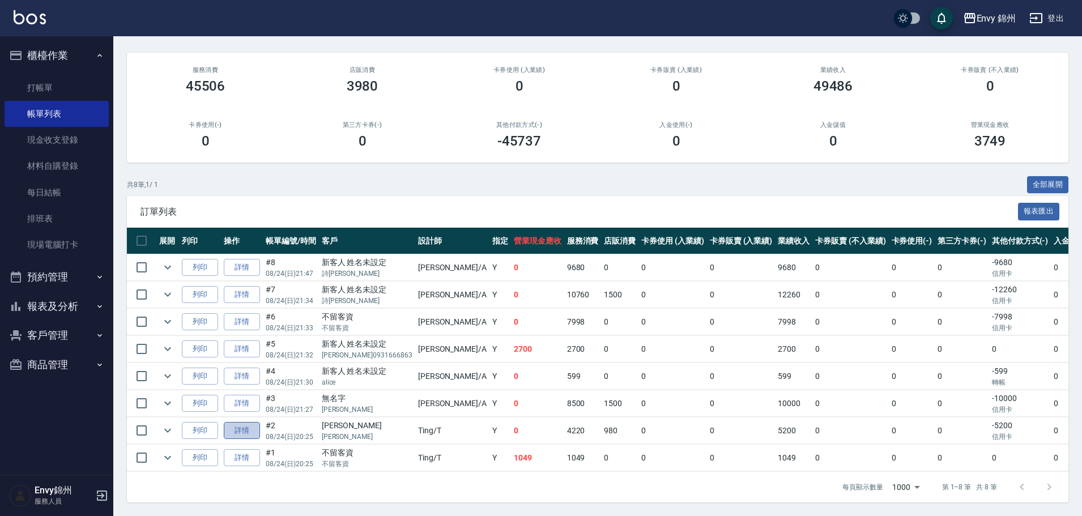
click at [245, 422] on link "詳情" at bounding box center [242, 431] width 36 height 18
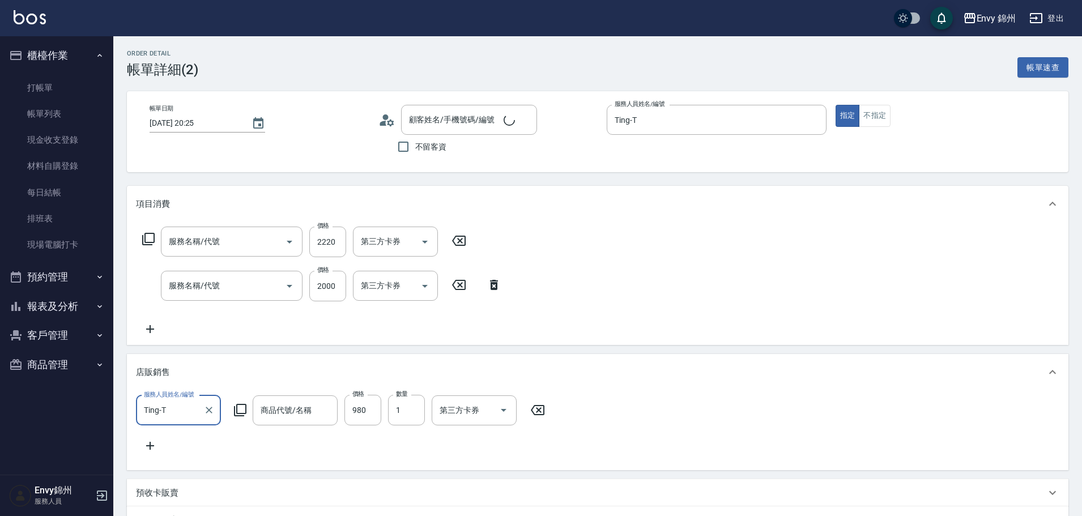
type input "2025/08/24 20:25"
type input "Ting-T"
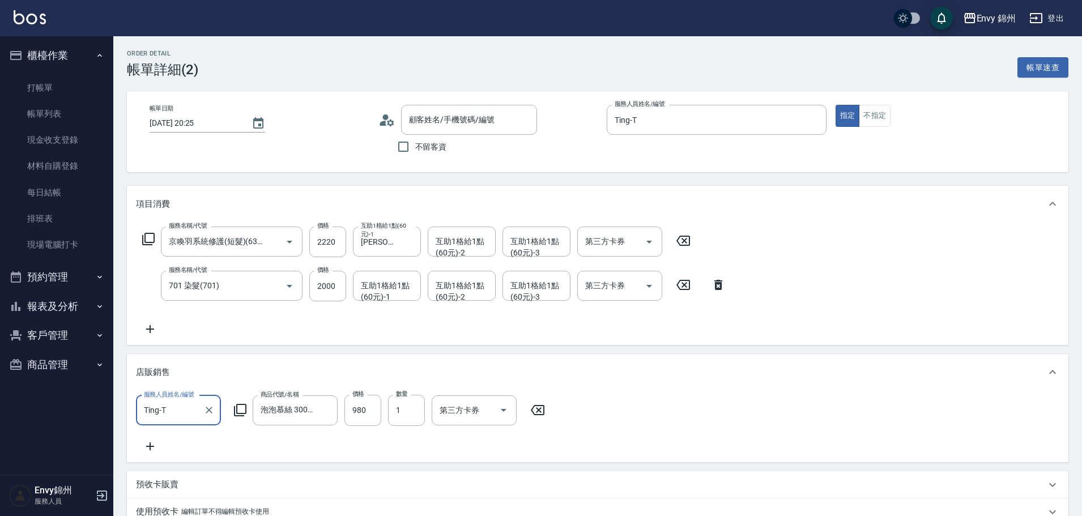
type input "京喚羽系統修護(短髮)(631)"
type input "701 染髮(701)"
type input "泡泡慕絲 300ml"
type input "王楨玉/王楨玉/"
click at [147, 340] on div "服務名稱/代號 京喚羽系統修護(短髮)(631) 服務名稱/代號 價格 2220 價格 互助1格給1點(60元)-1 杉杉-G 互助1格給1點(60元)-1 …" at bounding box center [597, 283] width 941 height 123
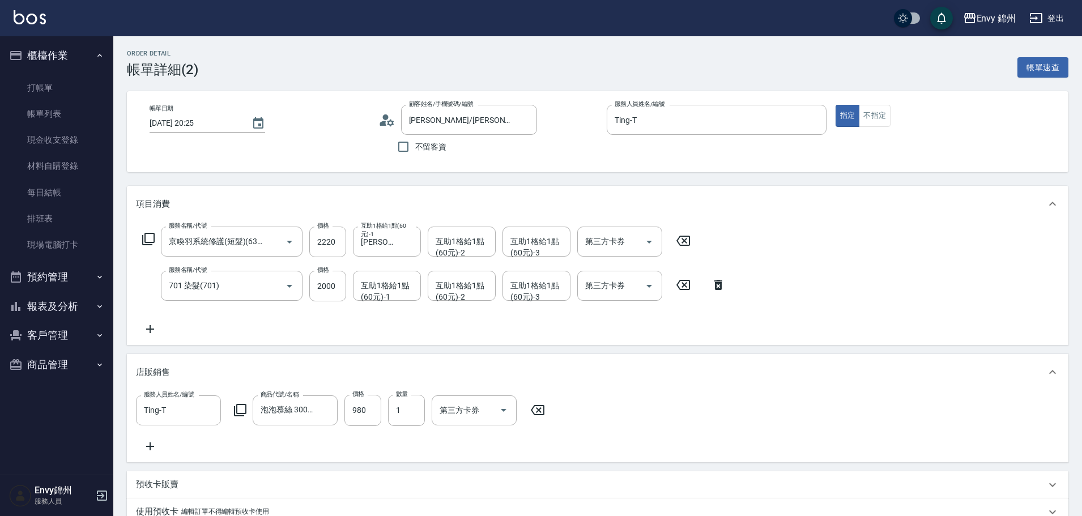
click at [149, 332] on icon at bounding box center [150, 329] width 28 height 14
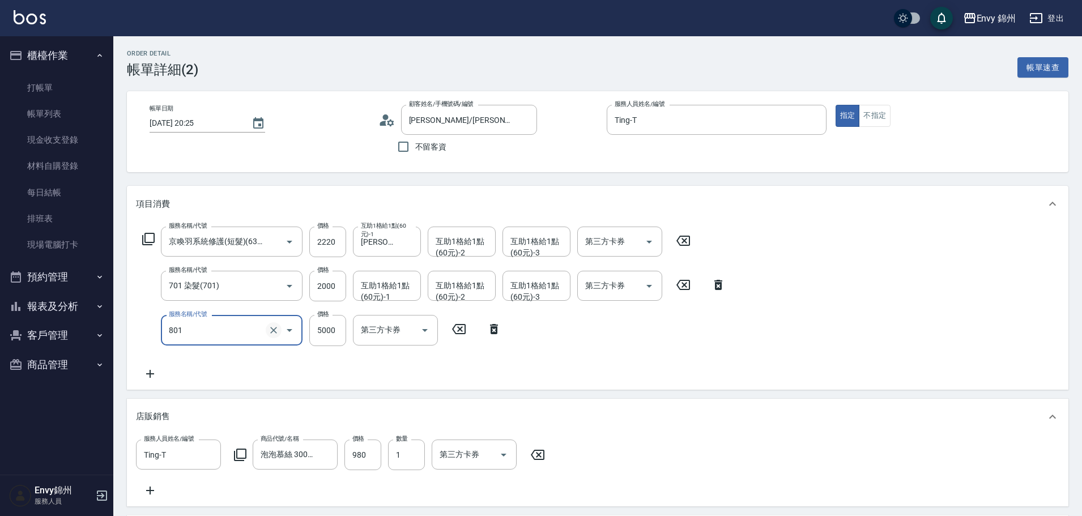
type input "801 接髮(801)"
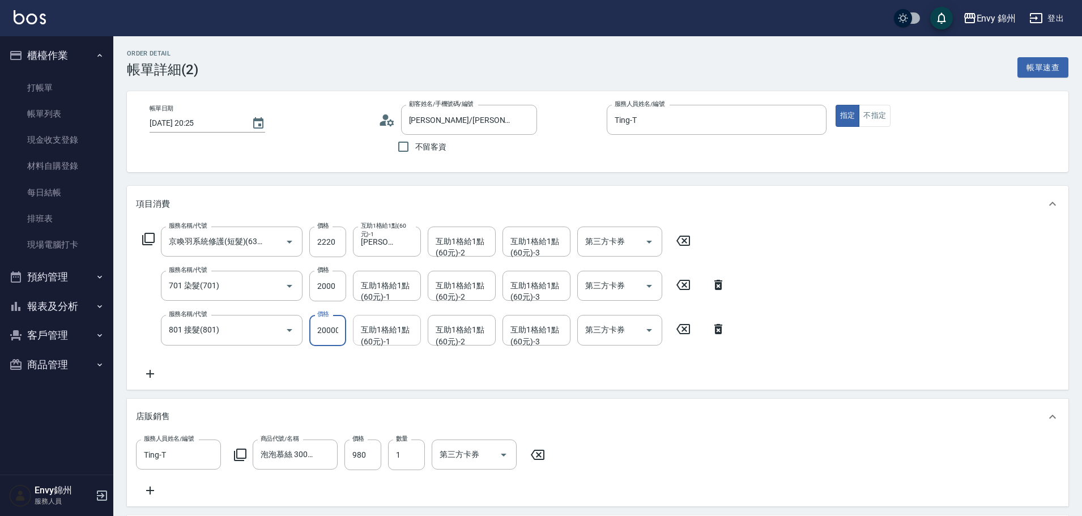
scroll to position [0, 1]
click at [395, 332] on div "互助1格給1點(60元)-1 互助1格給1點(60元)-1" at bounding box center [387, 330] width 68 height 30
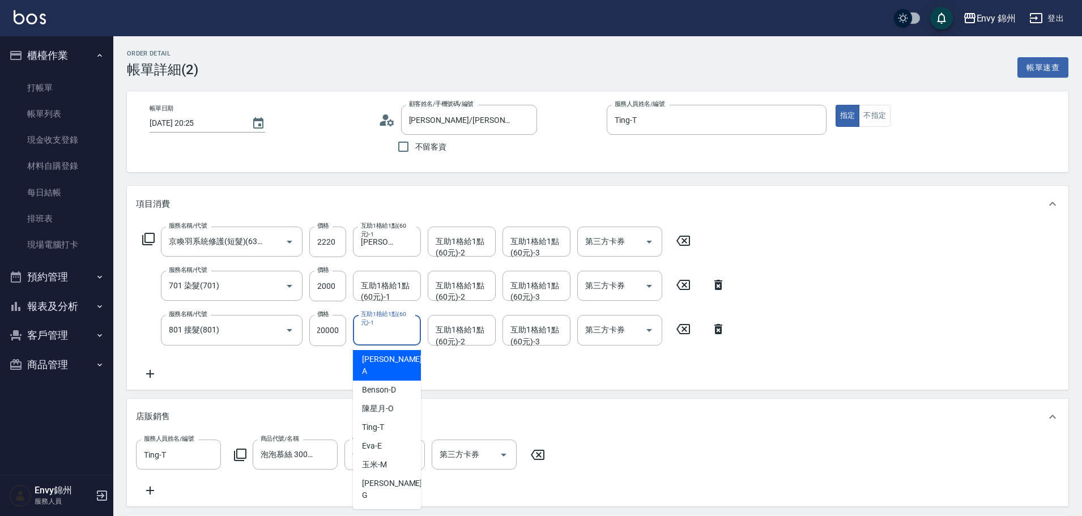
scroll to position [0, 0]
click at [335, 332] on input "20000" at bounding box center [327, 330] width 37 height 31
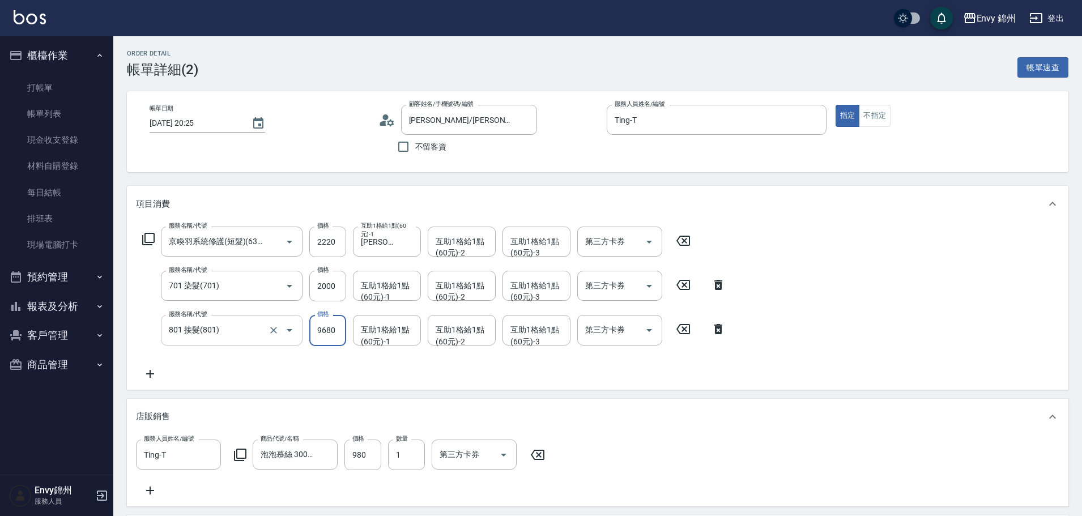
drag, startPoint x: 327, startPoint y: 329, endPoint x: 294, endPoint y: 326, distance: 33.6
click at [294, 326] on div "服務名稱/代號 801 接髮(801) 服務名稱/代號 價格 9680 價格 互助1格給1點(60元)-1 互助1格給1點(60元)-1 互助1格給1點(60…" at bounding box center [434, 330] width 596 height 31
drag, startPoint x: 334, startPoint y: 328, endPoint x: 310, endPoint y: 330, distance: 24.4
click at [313, 330] on input "9680" at bounding box center [327, 330] width 37 height 31
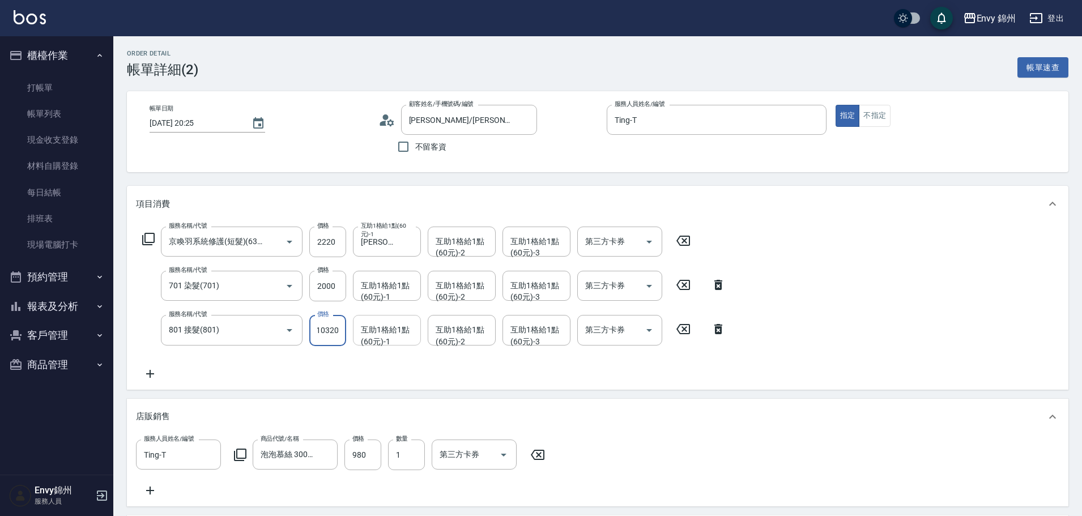
type input "10320"
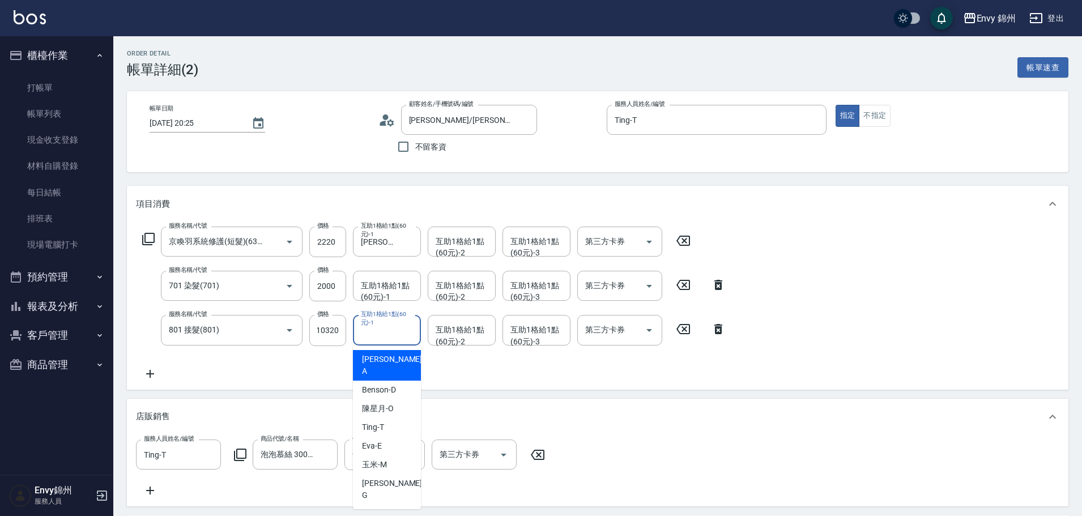
click at [396, 336] on div "互助1格給1點(60元)-1 互助1格給1點(60元)-1" at bounding box center [387, 330] width 68 height 30
click at [383, 459] on span "玉米 -M" at bounding box center [374, 465] width 25 height 12
type input "玉米-M"
click at [471, 327] on div "互助1格給1點(60元)-2 互助1格給1點(60元)-2" at bounding box center [462, 330] width 68 height 30
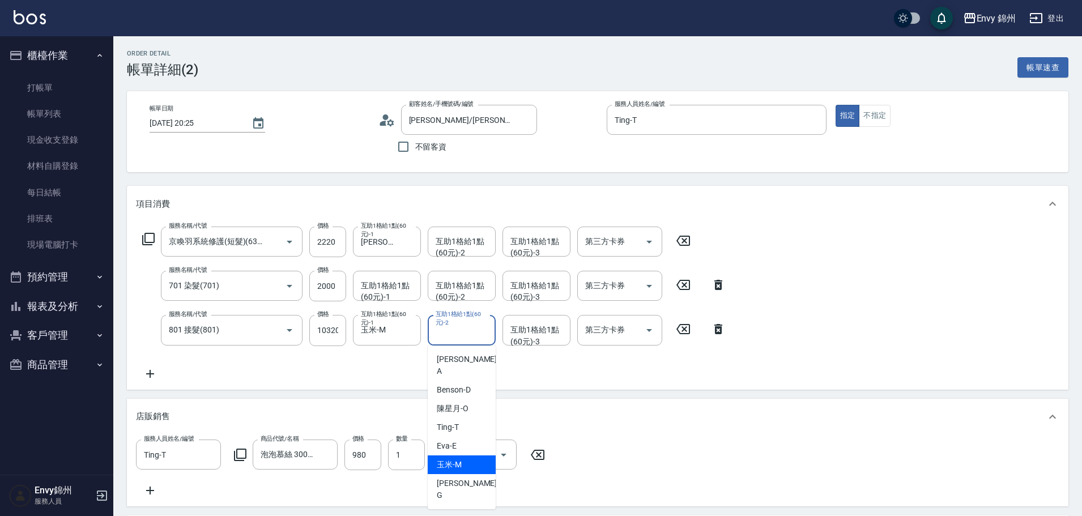
click at [450, 459] on span "玉米 -M" at bounding box center [449, 465] width 25 height 12
type input "玉米-M"
click at [481, 334] on icon "Clear" at bounding box center [483, 330] width 11 height 11
click at [471, 327] on label "互助1格給1點(60元)-2" at bounding box center [461, 318] width 51 height 17
click at [471, 327] on input "互助1格給1點(60元)-2" at bounding box center [462, 330] width 58 height 20
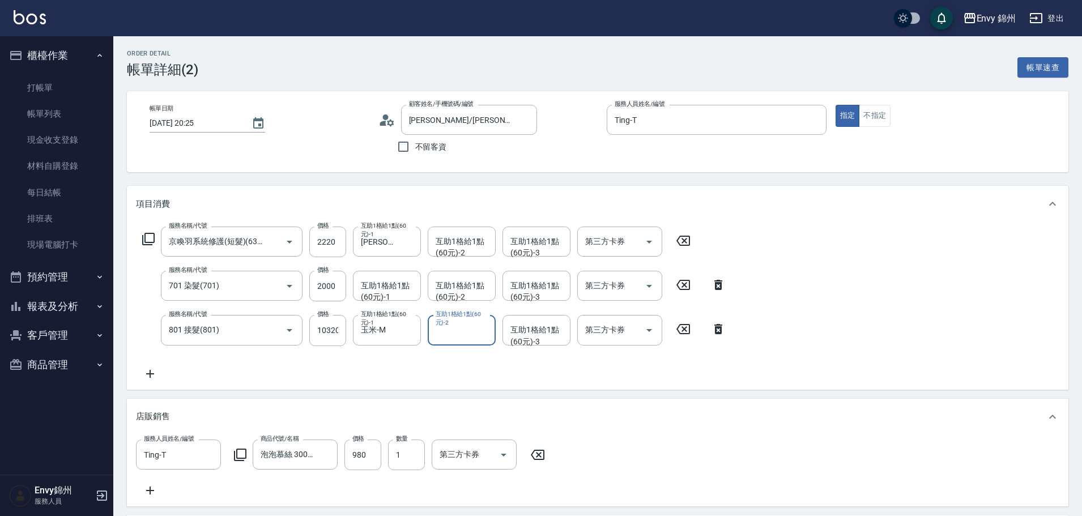
click at [449, 333] on input "互助1格給1點(60元)-2" at bounding box center [462, 330] width 58 height 20
click at [457, 459] on span "玉米 -M" at bounding box center [449, 465] width 25 height 12
type input "玉米-M"
click at [545, 332] on div "互助1格給1點(60元)-3 互助1格給1點(60元)-3" at bounding box center [536, 330] width 68 height 30
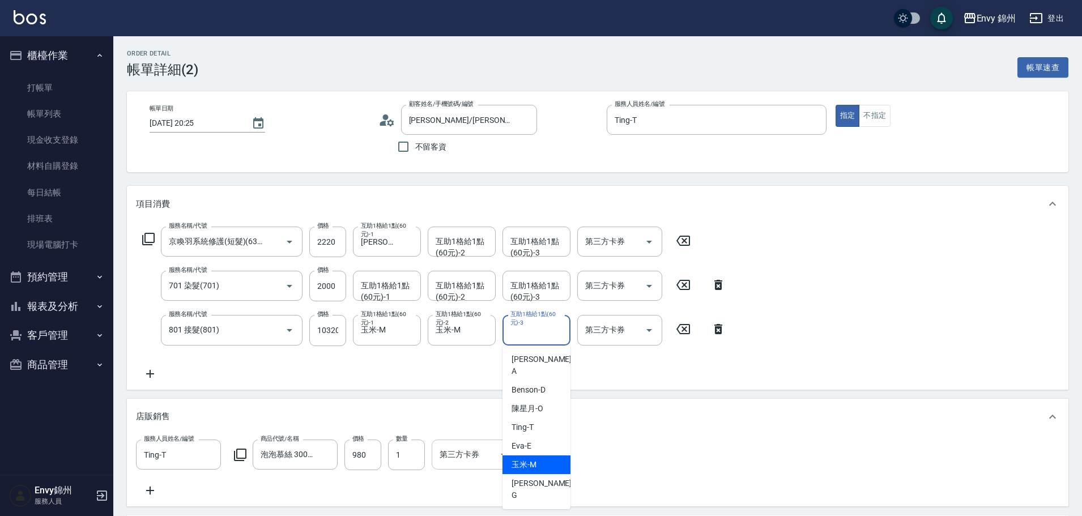
click at [514, 459] on span "玉米 -M" at bounding box center [523, 465] width 25 height 12
type input "玉米-M"
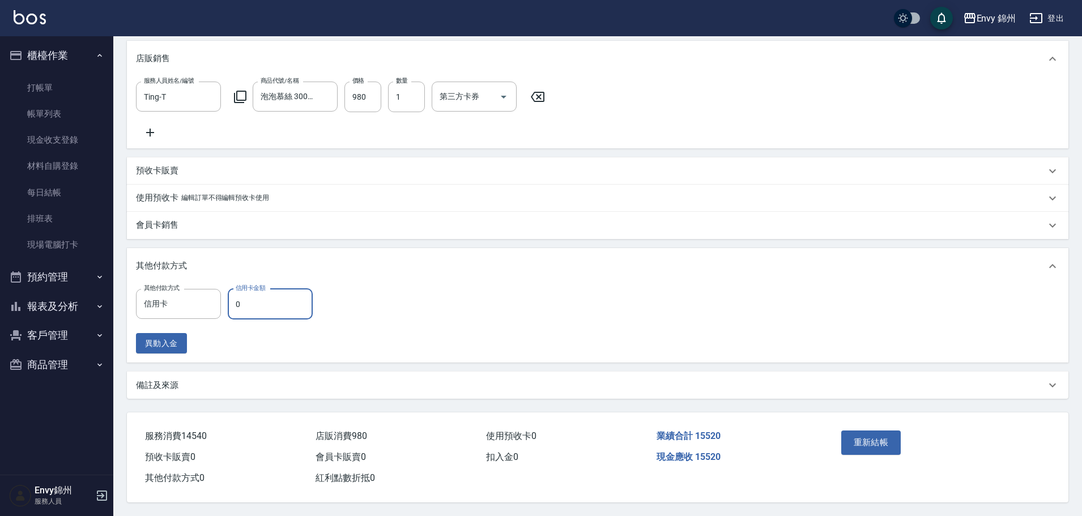
scroll to position [202, 0]
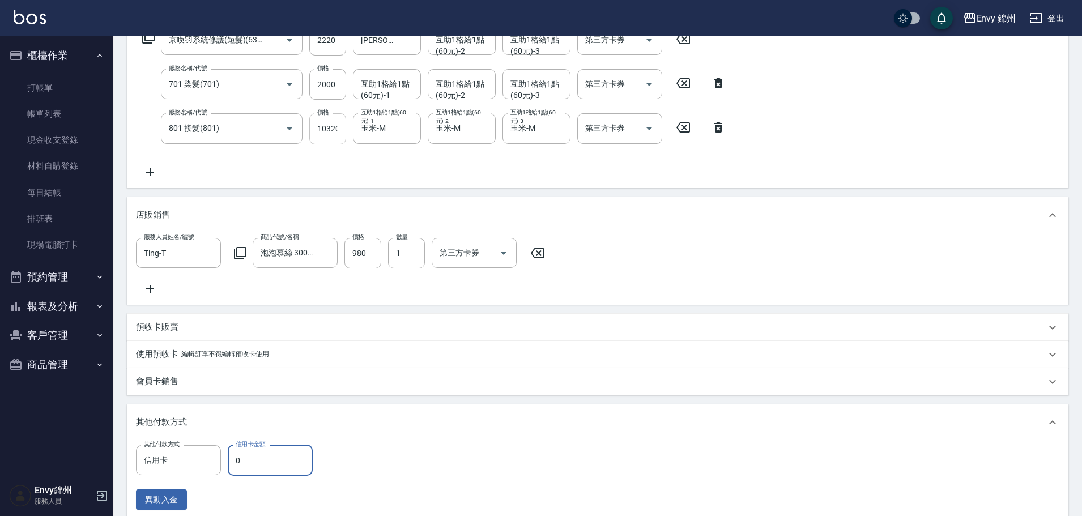
type input "0"
click at [326, 135] on input "10320" at bounding box center [327, 128] width 37 height 31
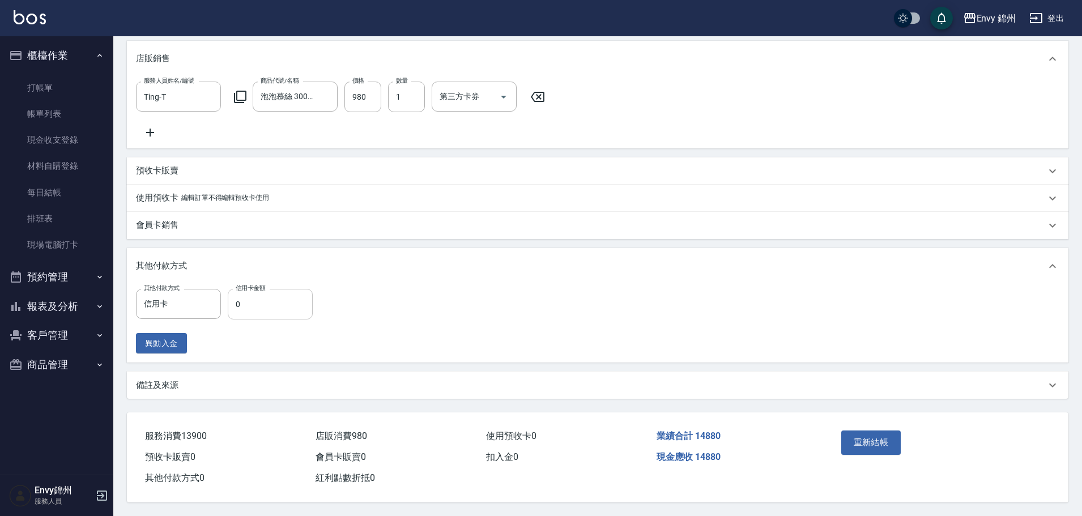
type input "9680"
click at [253, 298] on input "0" at bounding box center [270, 304] width 85 height 31
type input "14880"
click at [863, 436] on button "重新結帳" at bounding box center [871, 442] width 60 height 24
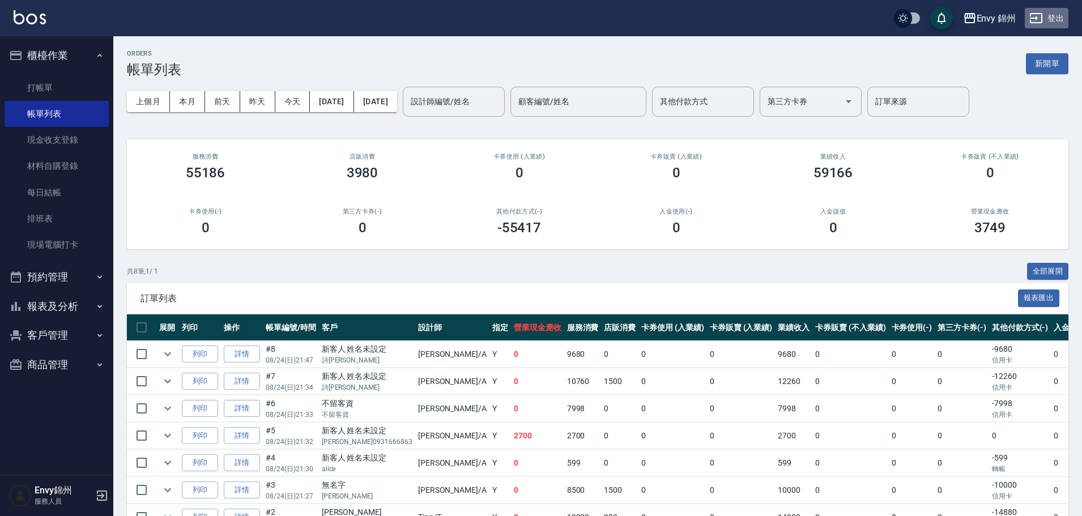
click at [1059, 22] on button "登出" at bounding box center [1047, 18] width 44 height 21
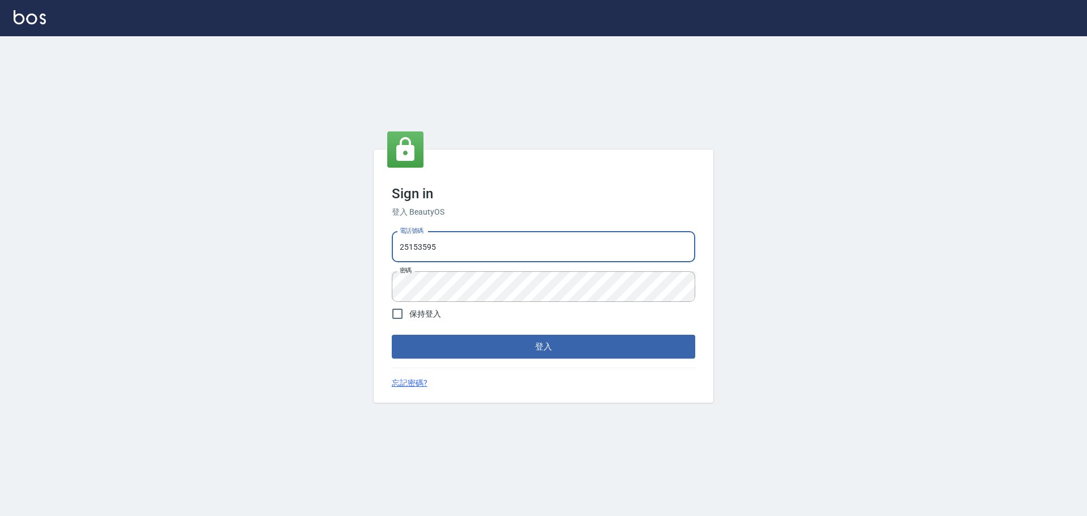
click at [541, 245] on input "25153595" at bounding box center [544, 247] width 304 height 31
drag, startPoint x: 522, startPoint y: 253, endPoint x: 315, endPoint y: 237, distance: 207.3
click at [315, 237] on div "Sign in 登入 BeautyOS 電話號碼 [PHONE_NUMBER] 電話號碼 密碼 密碼 保持登入 登入 忘記密碼?" at bounding box center [543, 276] width 1087 height 480
type input "0926144732"
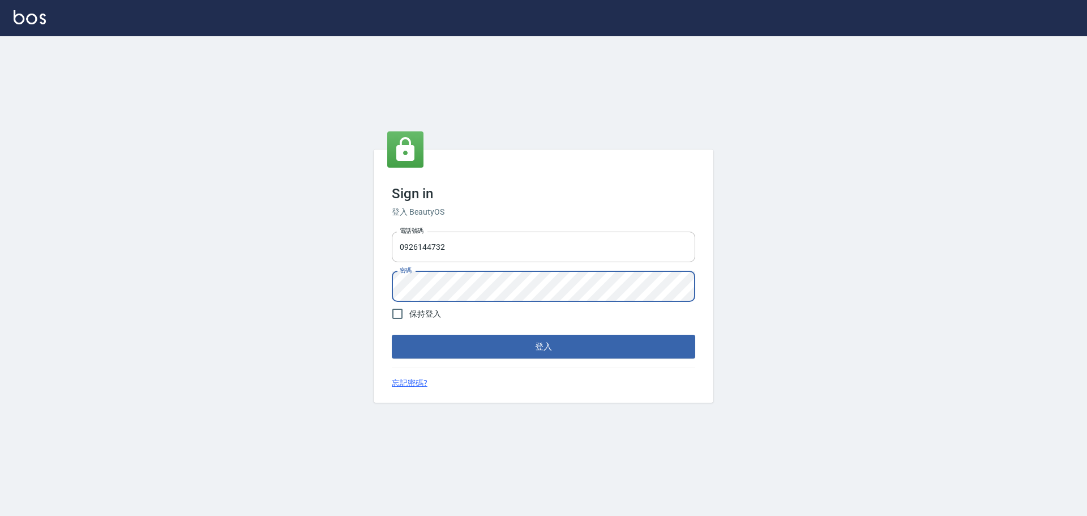
click at [317, 288] on div "Sign in 登入 BeautyOS 電話號碼 [PHONE_NUMBER] 電話號碼 密碼 密碼 保持登入 登入 忘記密碼?" at bounding box center [543, 276] width 1087 height 480
click at [571, 343] on button "登入" at bounding box center [544, 347] width 304 height 24
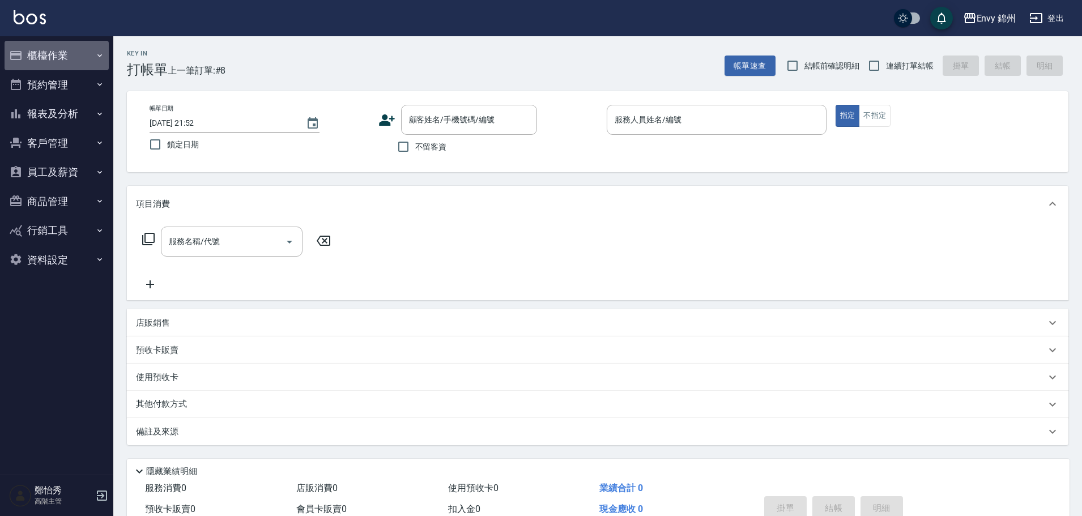
click at [45, 62] on button "櫃檯作業" at bounding box center [57, 55] width 104 height 29
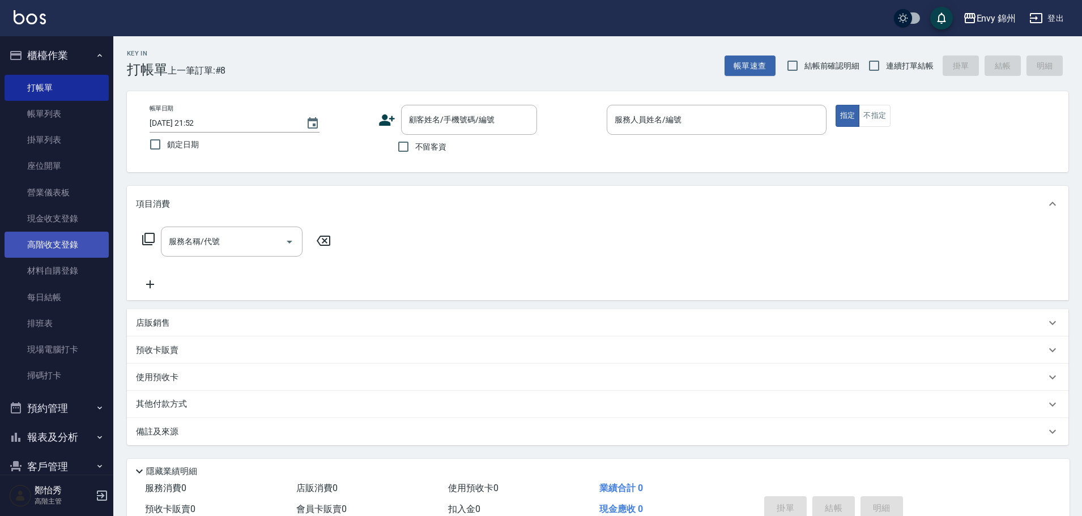
click at [63, 250] on link "高階收支登錄" at bounding box center [57, 245] width 104 height 26
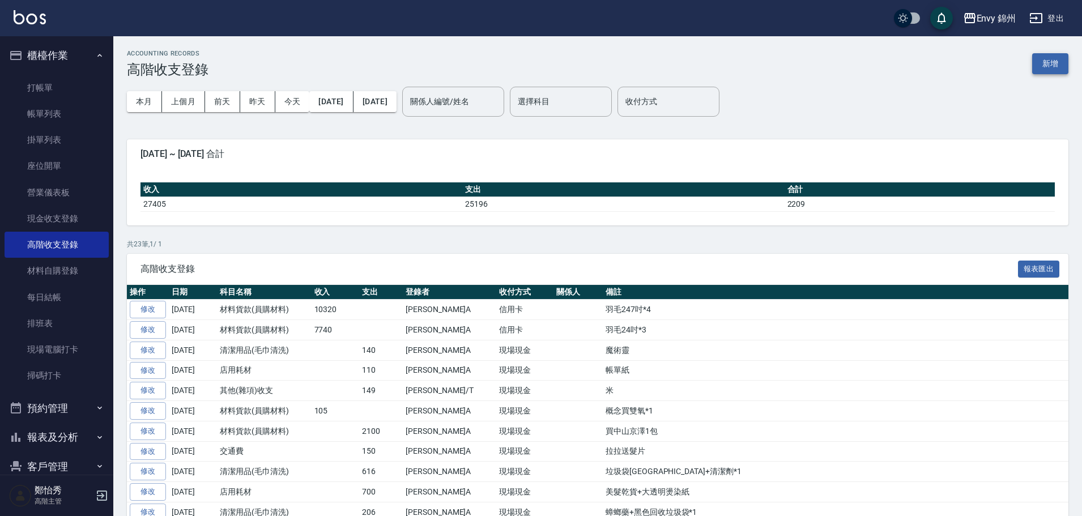
click at [1059, 67] on button "新增" at bounding box center [1050, 63] width 36 height 21
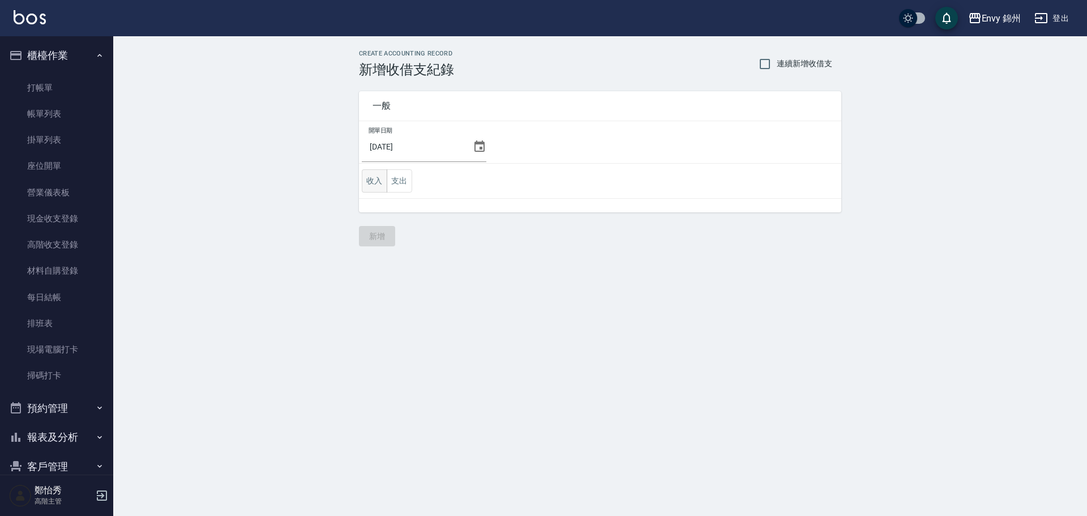
click at [365, 185] on button "收入" at bounding box center [374, 180] width 25 height 23
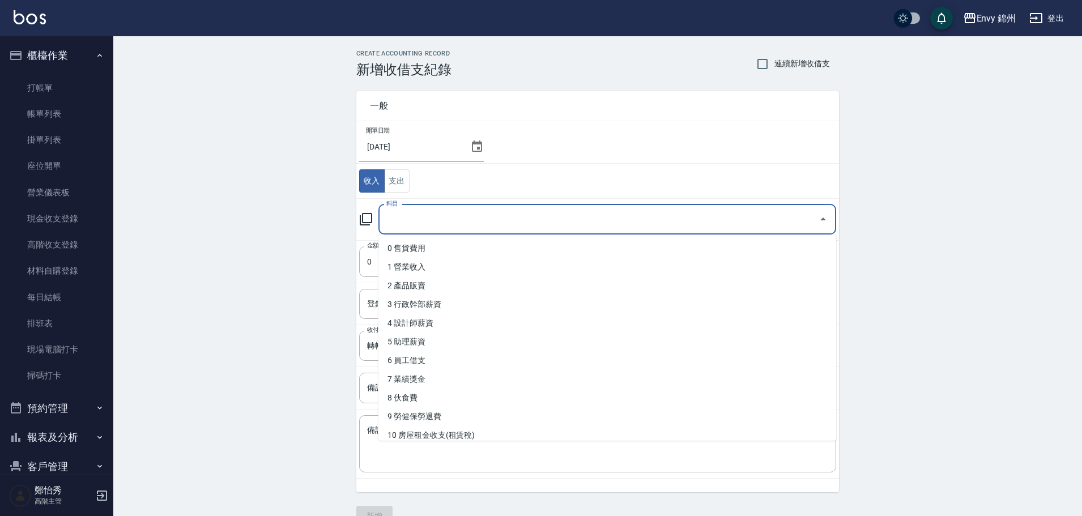
click at [405, 220] on input "科目" at bounding box center [598, 220] width 430 height 20
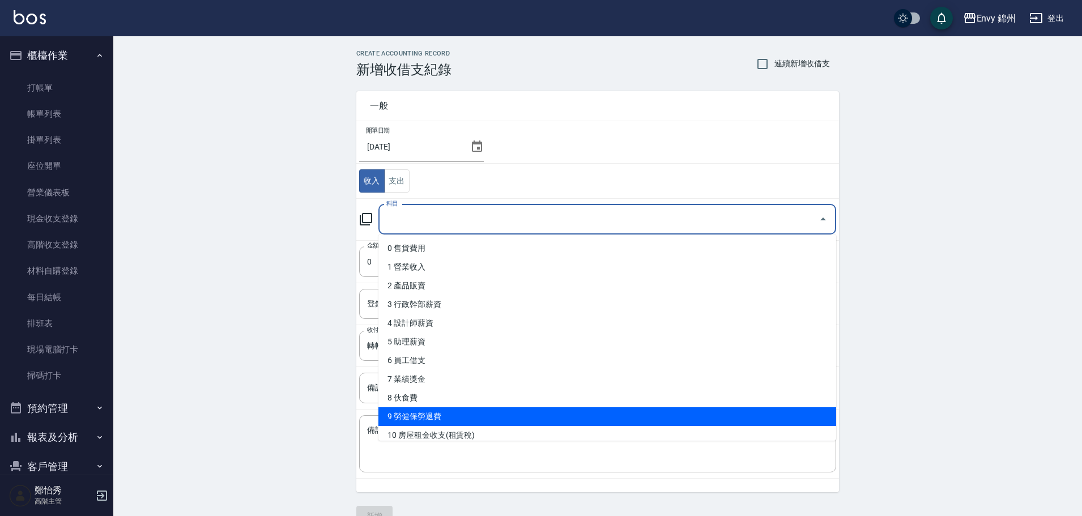
scroll to position [113, 0]
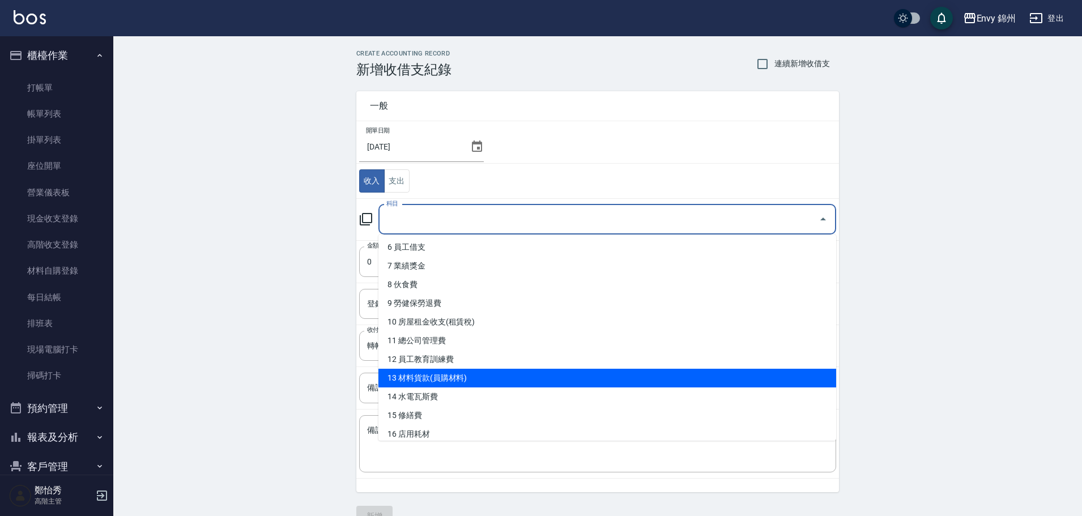
click at [434, 377] on li "13 材料貨款(員購材料)" at bounding box center [607, 378] width 458 height 19
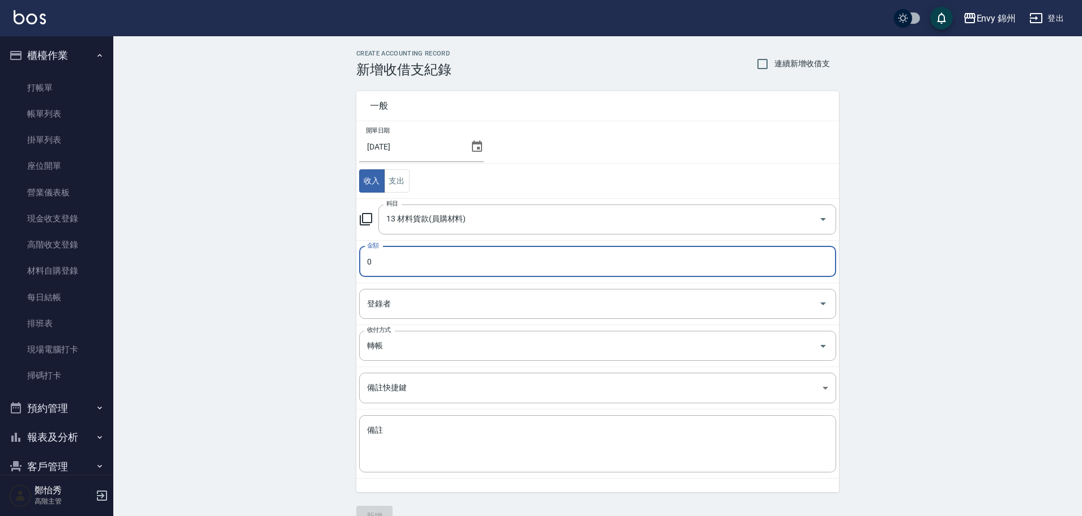
type input "13 材料貨款(員購材料)"
type input "10320"
click at [428, 302] on input "登錄者" at bounding box center [589, 304] width 450 height 20
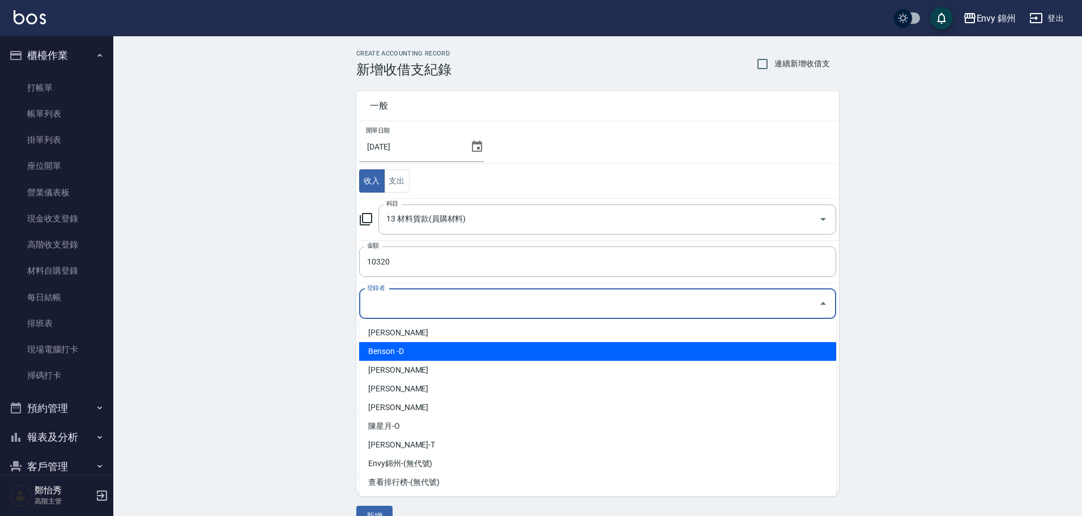
click at [419, 331] on li "鄭怡秀-A" at bounding box center [597, 332] width 477 height 19
type input "鄭怡秀-A"
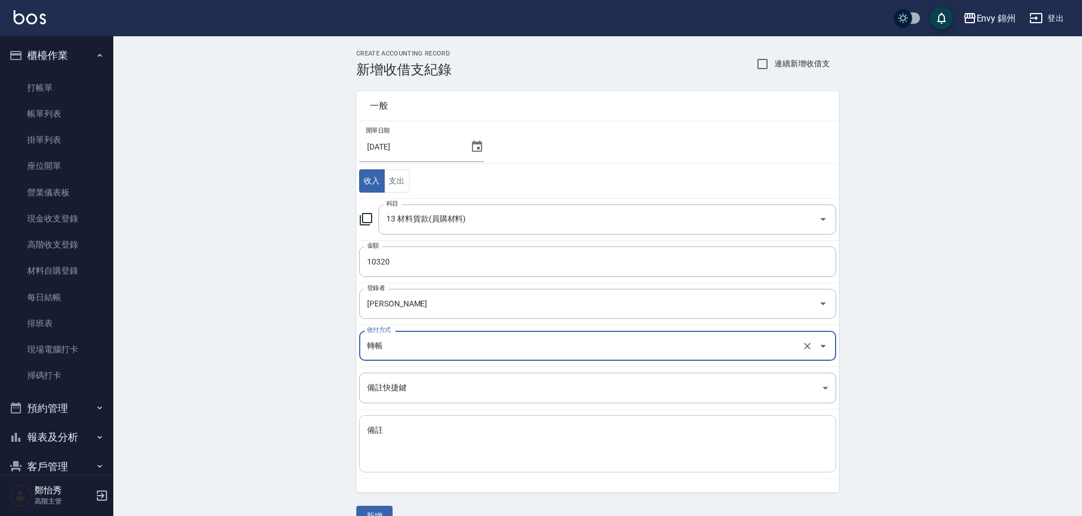
click at [455, 438] on textarea "備註" at bounding box center [597, 444] width 461 height 39
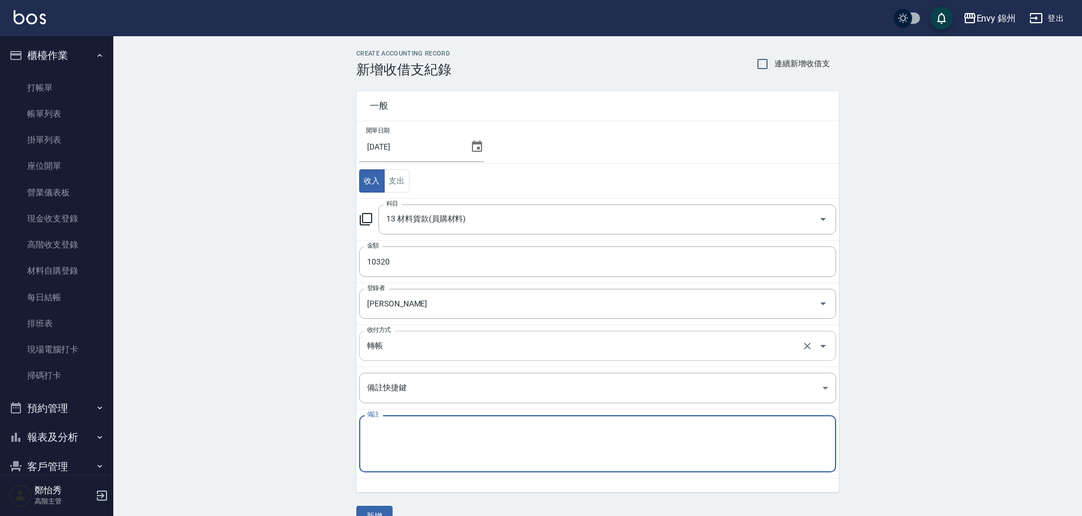
click at [452, 353] on input "轉帳" at bounding box center [581, 346] width 435 height 20
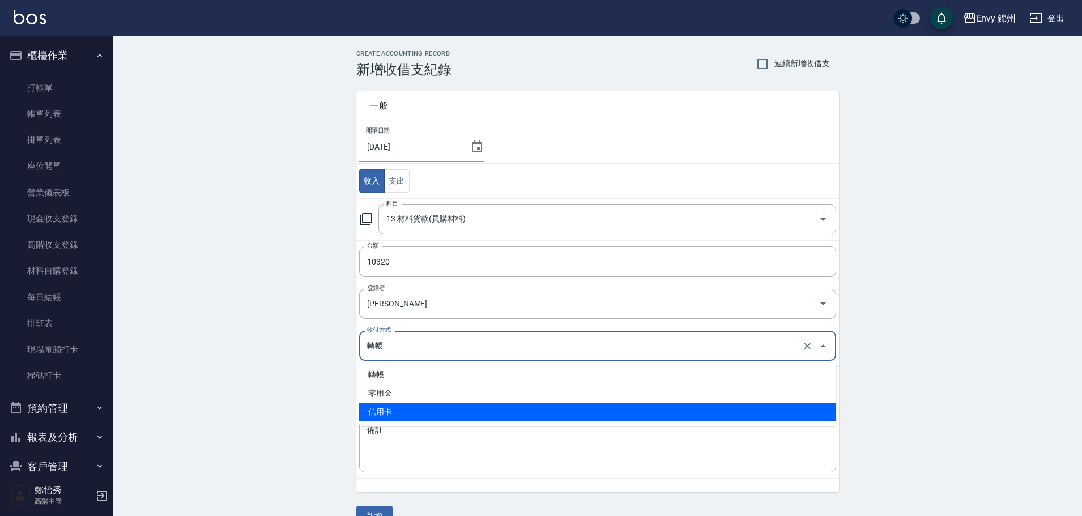
click at [453, 416] on li "信用卡" at bounding box center [597, 412] width 477 height 19
type input "信用卡"
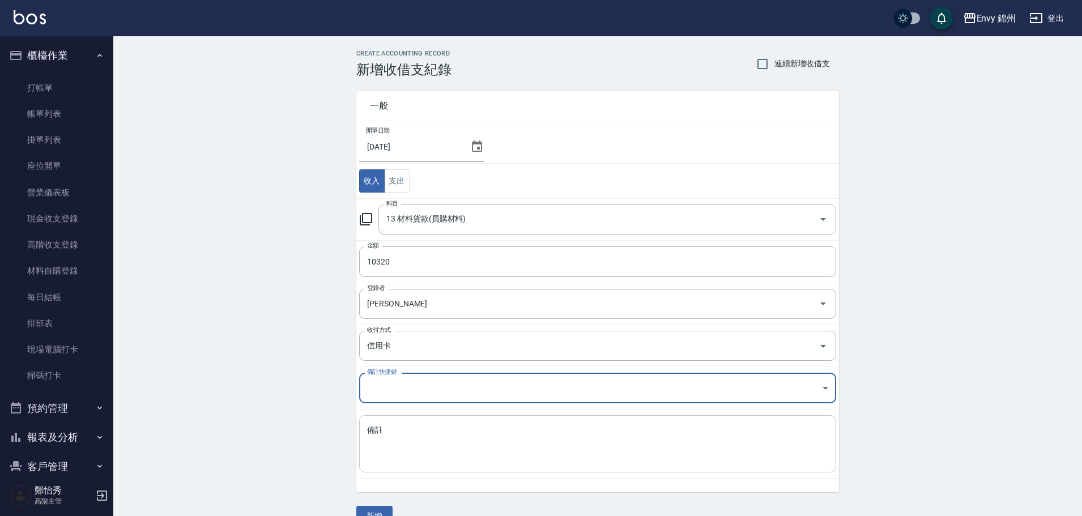
click at [442, 432] on textarea "備註" at bounding box center [597, 444] width 461 height 39
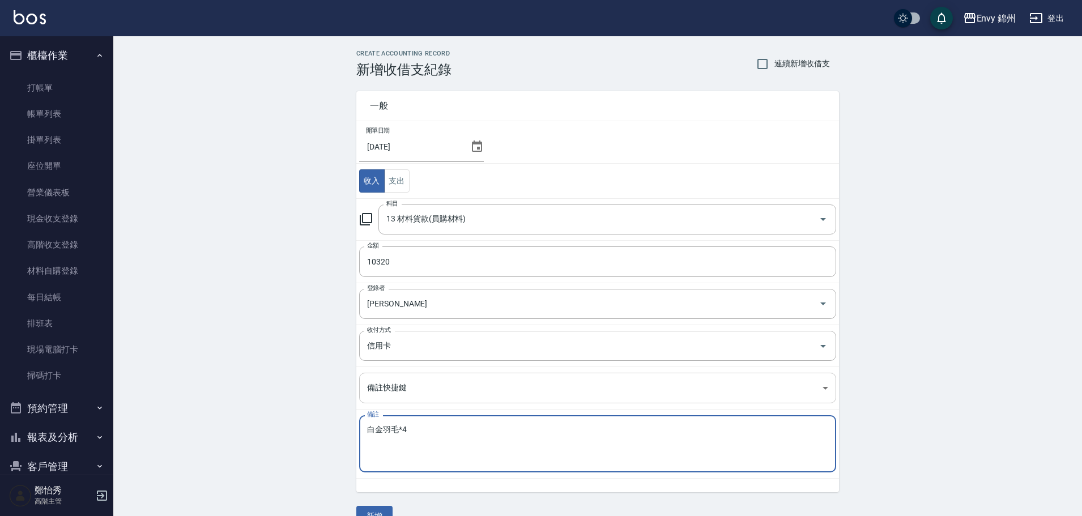
scroll to position [24, 0]
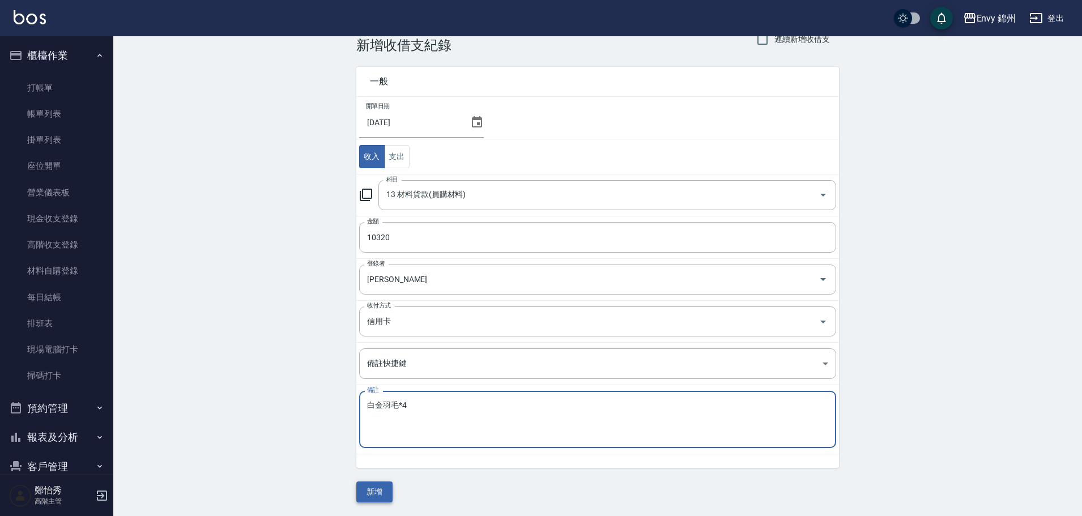
type textarea "白金羽毛*4"
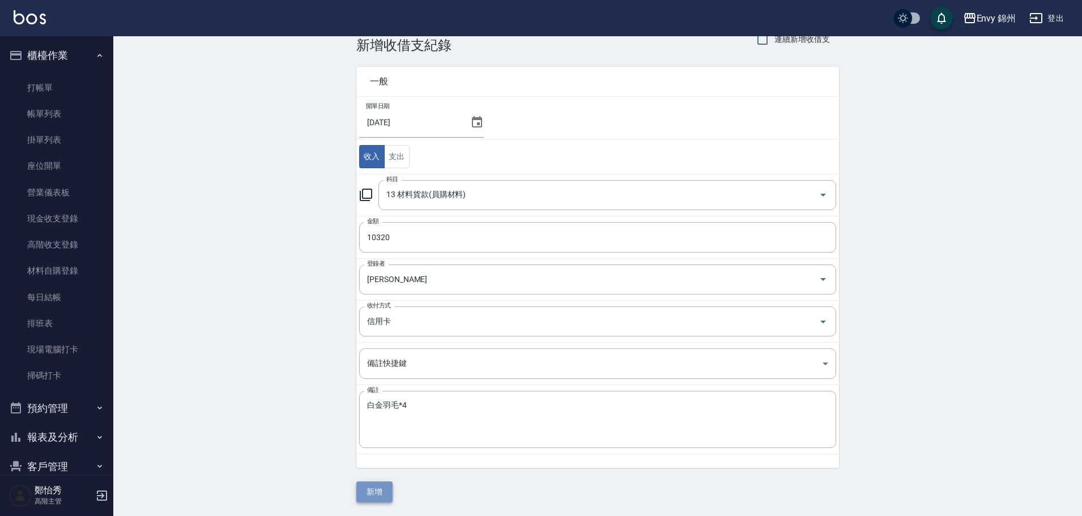
click at [372, 497] on button "新增" at bounding box center [374, 491] width 36 height 21
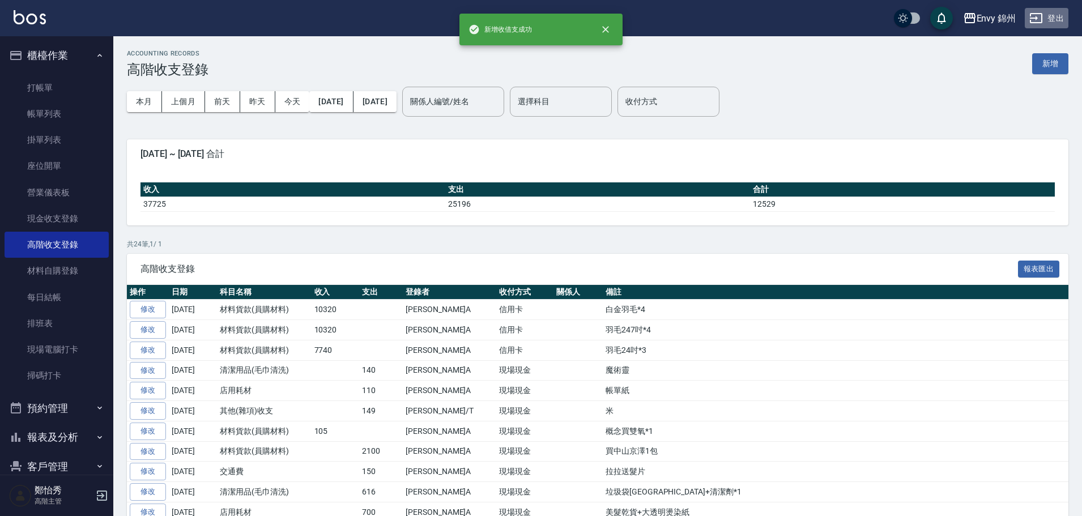
click at [1048, 15] on button "登出" at bounding box center [1047, 18] width 44 height 21
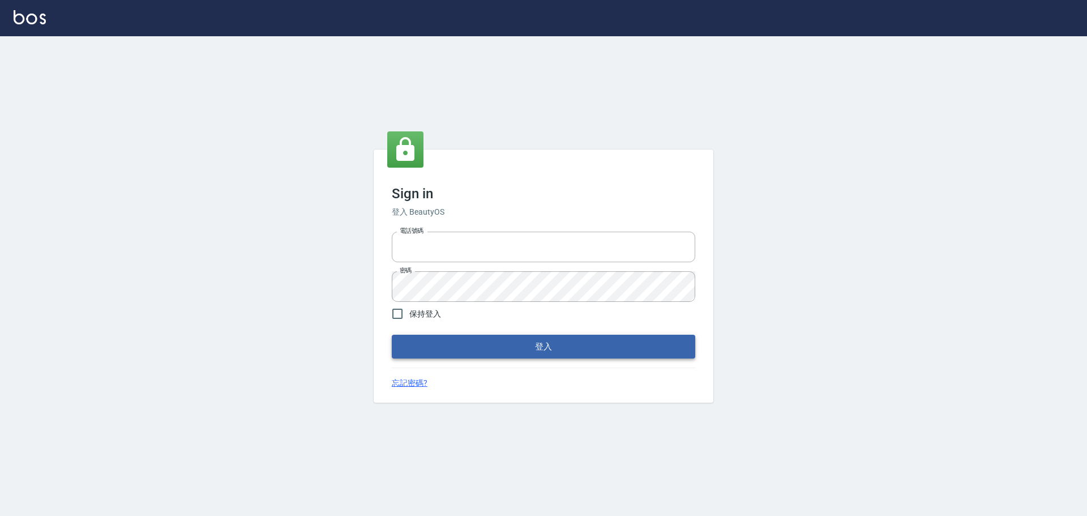
type input "25153595"
click at [535, 343] on button "登入" at bounding box center [544, 347] width 304 height 24
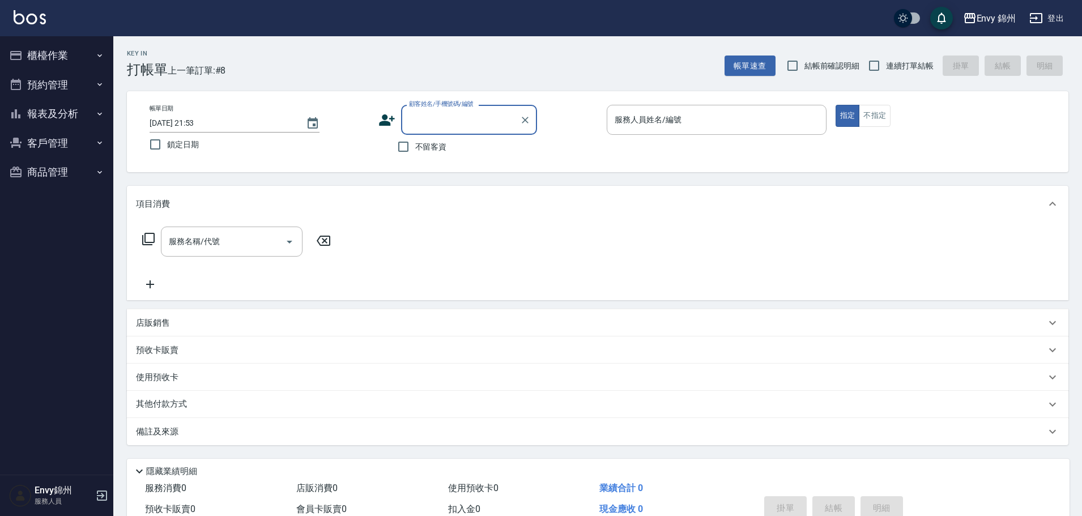
click at [49, 65] on button "櫃檯作業" at bounding box center [57, 55] width 104 height 29
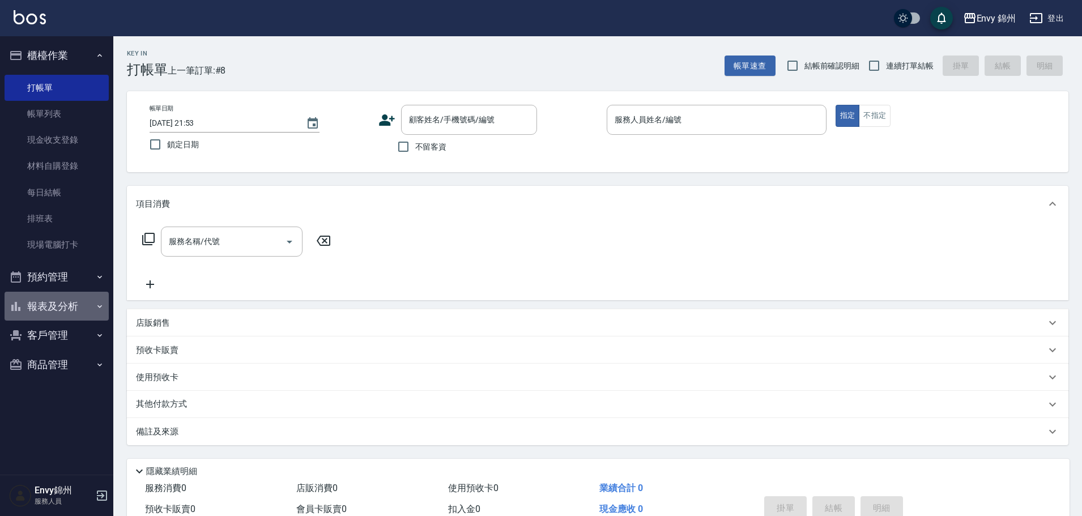
click at [58, 301] on button "報表及分析" at bounding box center [57, 306] width 104 height 29
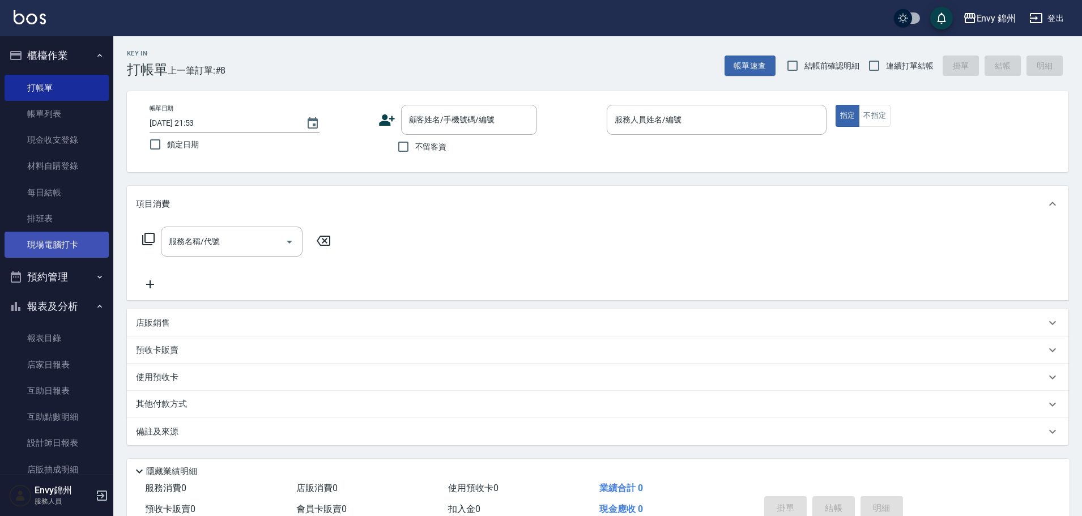
click at [52, 238] on link "現場電腦打卡" at bounding box center [57, 245] width 104 height 26
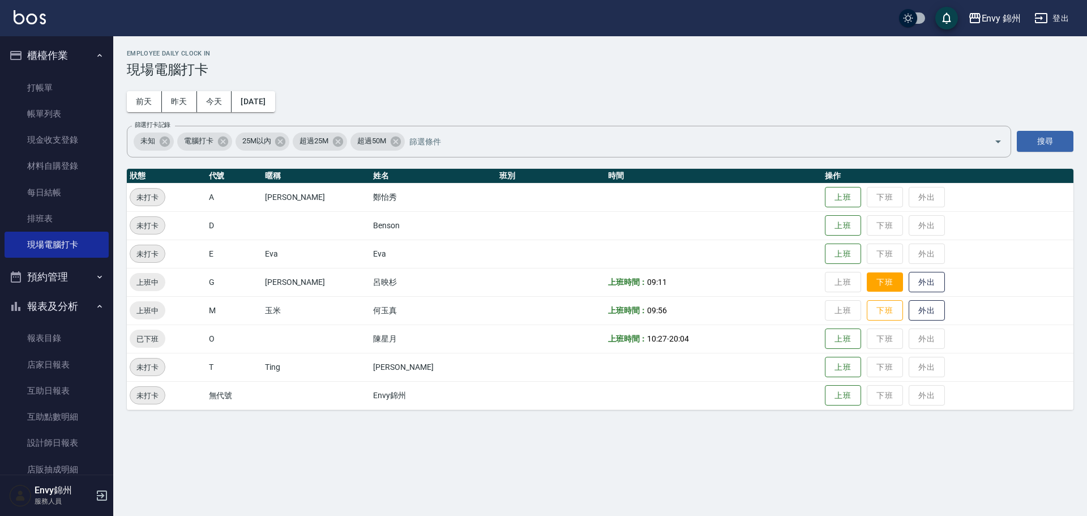
click at [867, 285] on button "下班" at bounding box center [885, 282] width 36 height 20
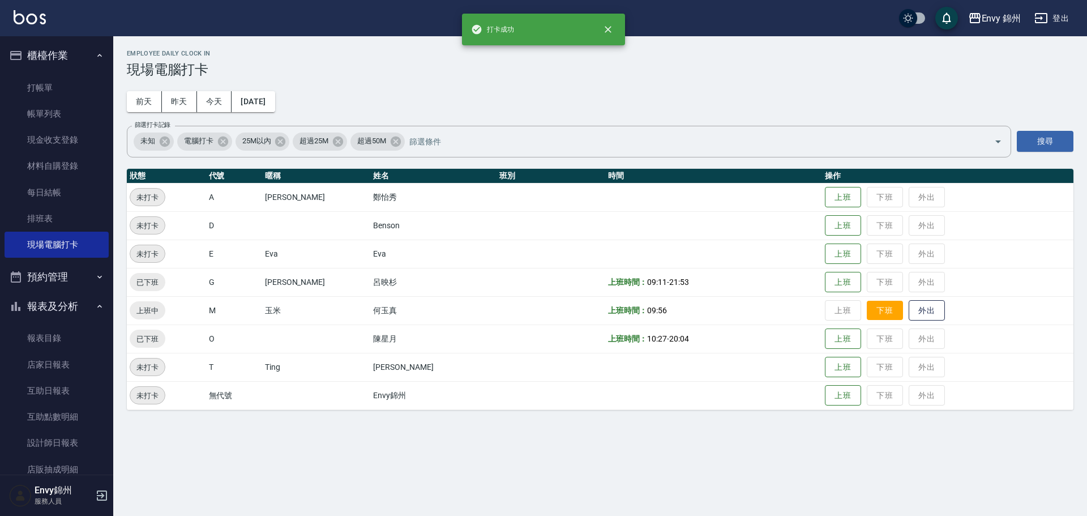
click at [867, 314] on button "下班" at bounding box center [885, 311] width 36 height 20
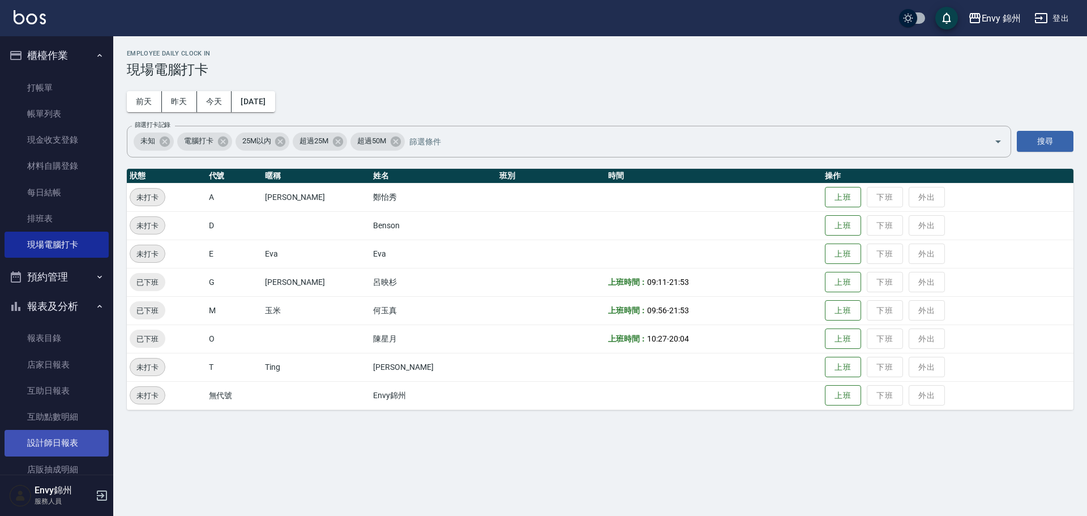
click at [59, 446] on link "設計師日報表" at bounding box center [57, 443] width 104 height 26
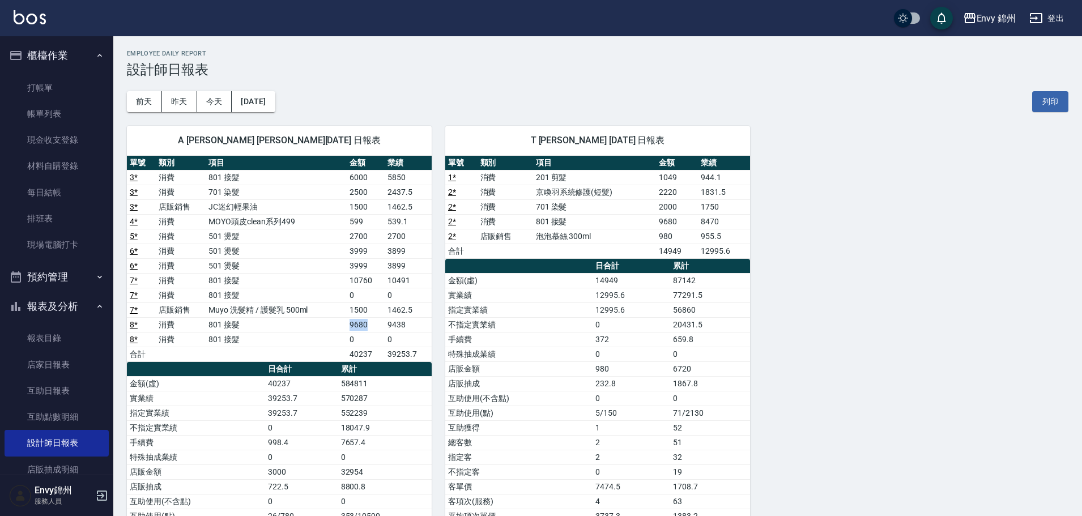
drag, startPoint x: 344, startPoint y: 319, endPoint x: 369, endPoint y: 319, distance: 25.5
click at [369, 319] on tr "8 * 消費 801 接髮 9680 9438" at bounding box center [279, 324] width 305 height 15
click at [377, 322] on td "9680" at bounding box center [366, 324] width 38 height 15
drag, startPoint x: 347, startPoint y: 326, endPoint x: 359, endPoint y: 325, distance: 11.9
click at [359, 325] on tr "8 * 消費 801 接髮 9680 9438" at bounding box center [279, 324] width 305 height 15
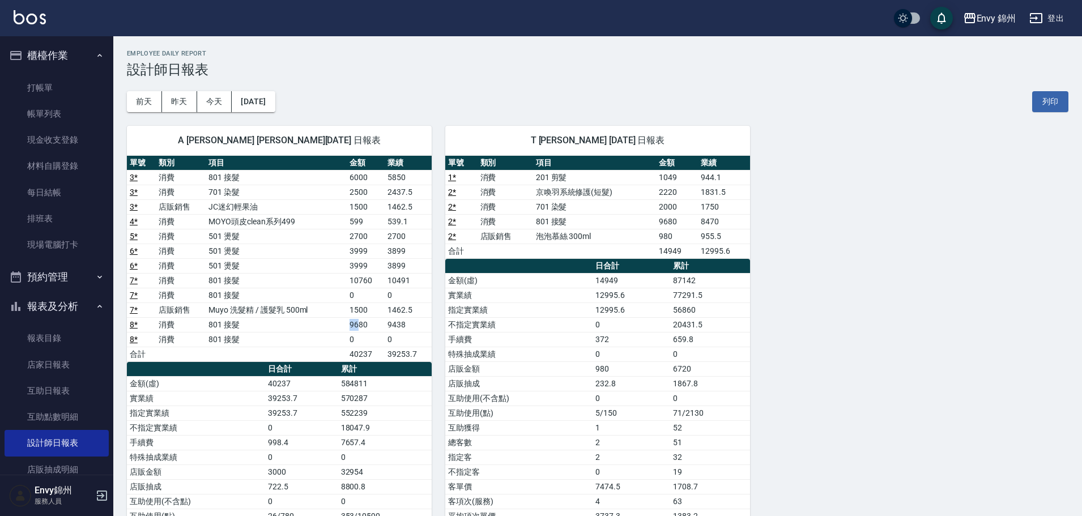
click at [360, 325] on td "9680" at bounding box center [366, 324] width 38 height 15
click at [72, 200] on link "每日結帳" at bounding box center [57, 193] width 104 height 26
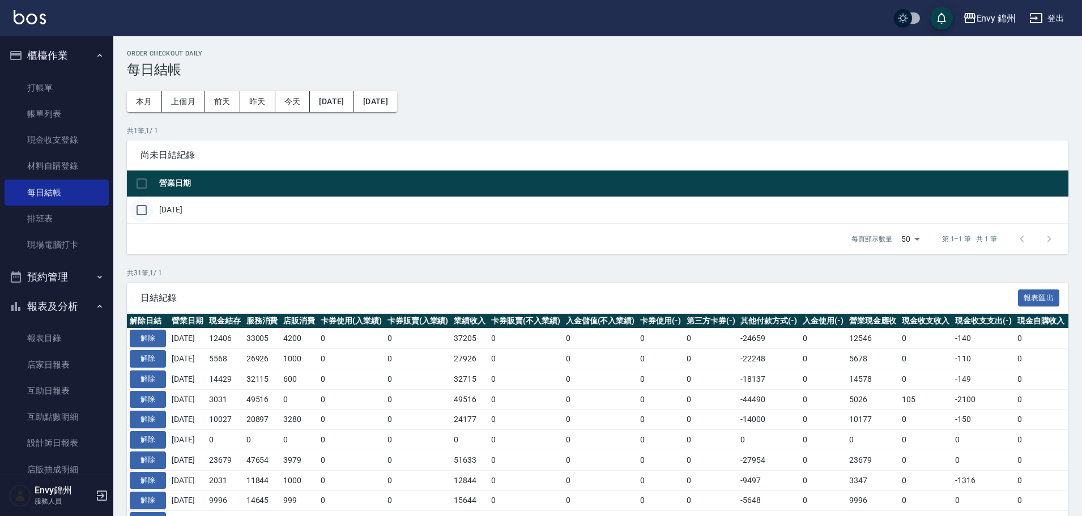
click at [146, 215] on input "checkbox" at bounding box center [142, 210] width 24 height 24
checkbox input "true"
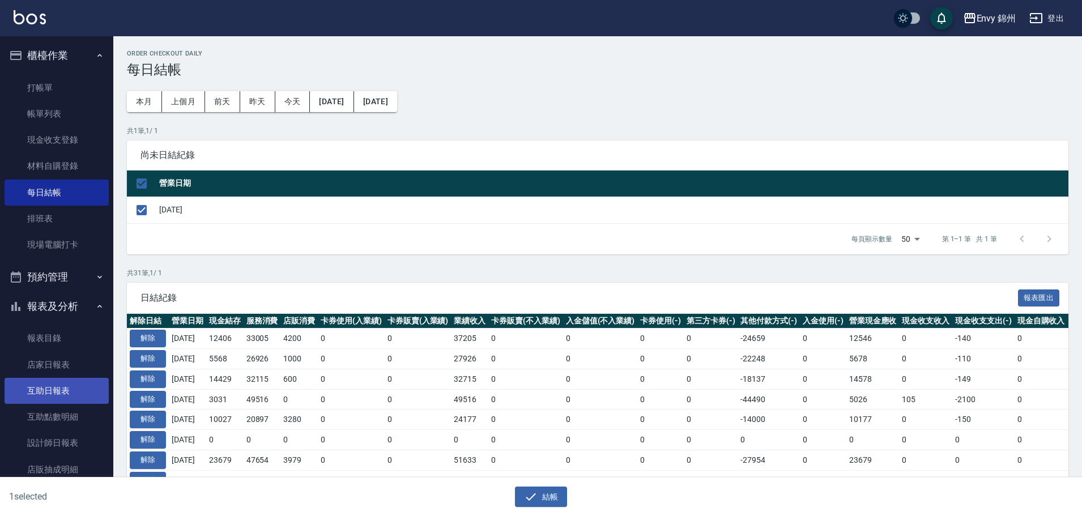
click at [37, 400] on link "互助日報表" at bounding box center [57, 391] width 104 height 26
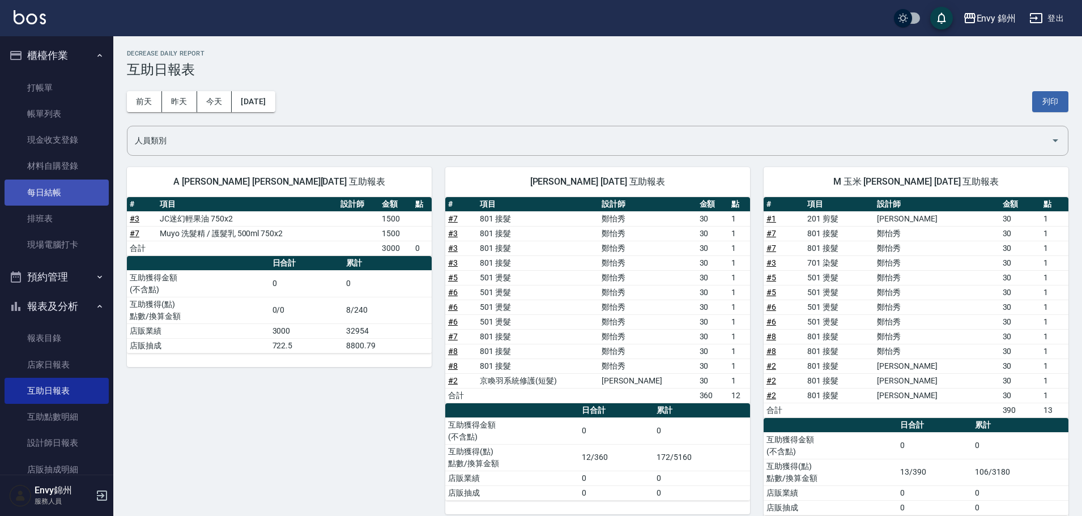
click at [71, 195] on link "每日結帳" at bounding box center [57, 193] width 104 height 26
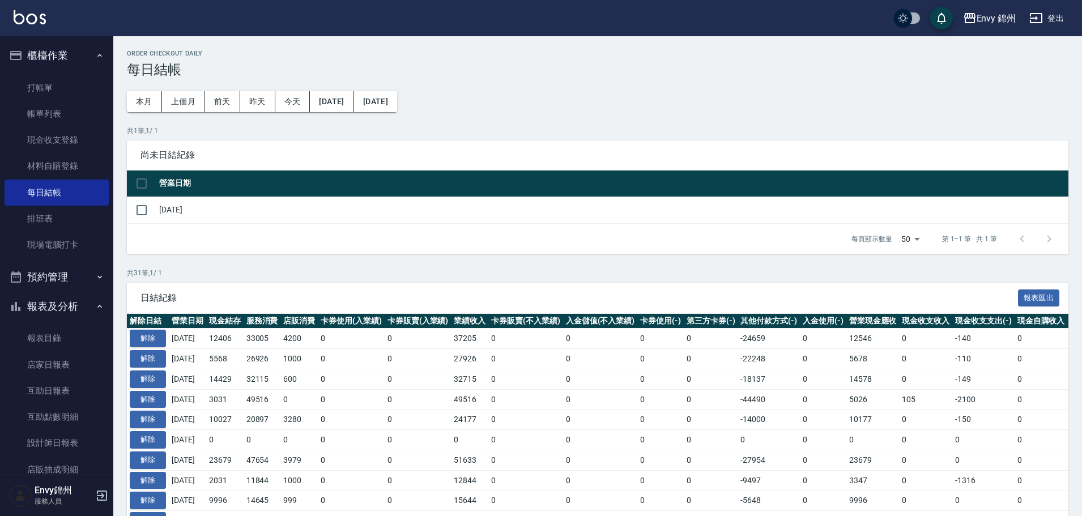
click at [161, 212] on td "[DATE]" at bounding box center [612, 210] width 912 height 27
click at [150, 214] on input "checkbox" at bounding box center [142, 210] width 24 height 24
checkbox input "true"
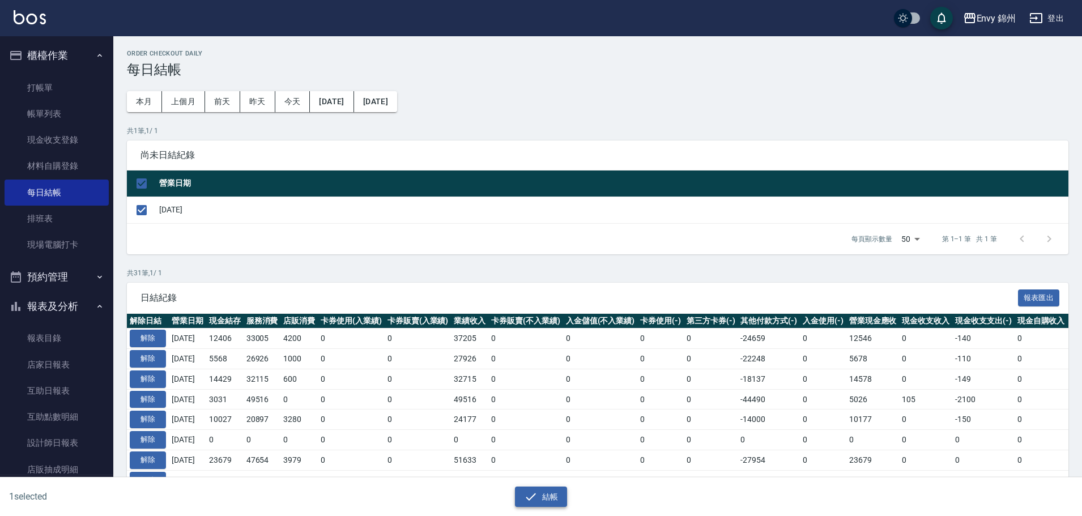
click at [532, 493] on icon "button" at bounding box center [531, 497] width 14 height 14
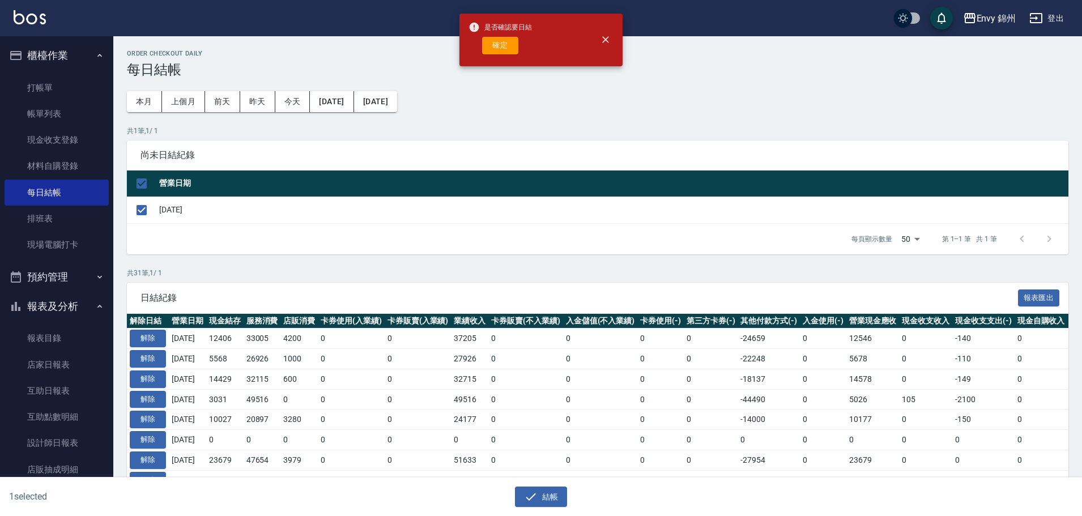
click at [494, 55] on div "是否確認要日結 確定" at bounding box center [499, 40] width 63 height 46
click at [496, 51] on button "確定" at bounding box center [500, 46] width 36 height 18
checkbox input "false"
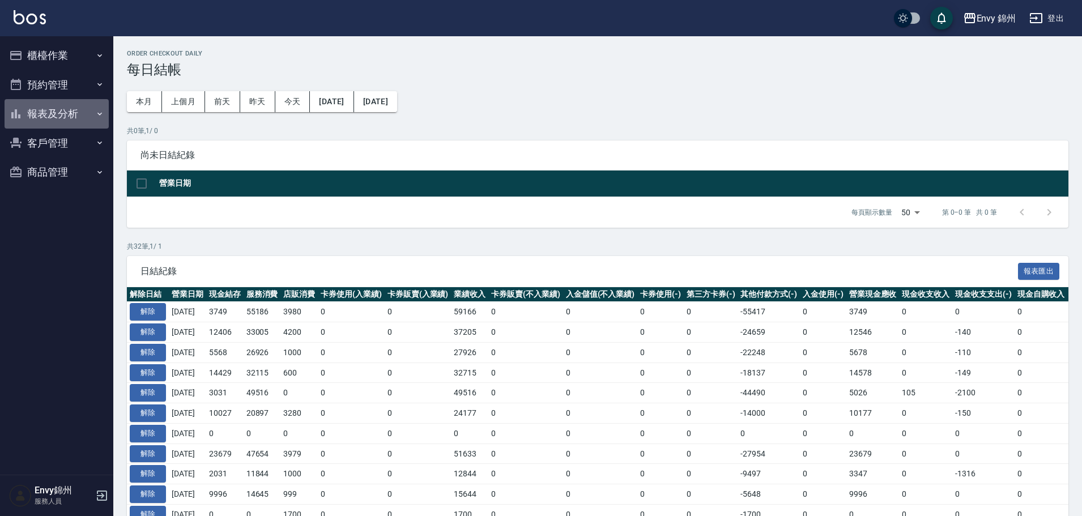
click at [39, 117] on button "報表及分析" at bounding box center [57, 113] width 104 height 29
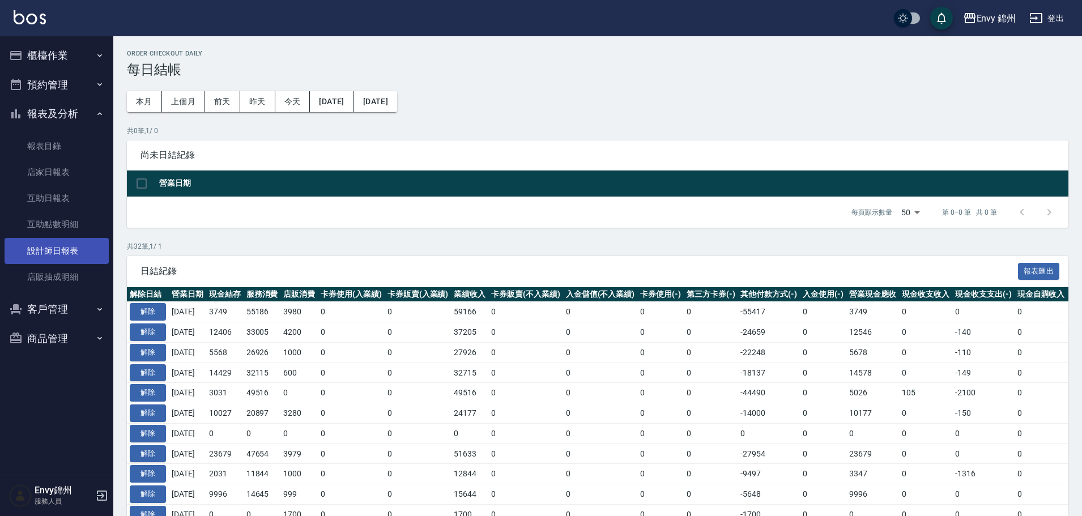
click at [23, 244] on link "設計師日報表" at bounding box center [57, 251] width 104 height 26
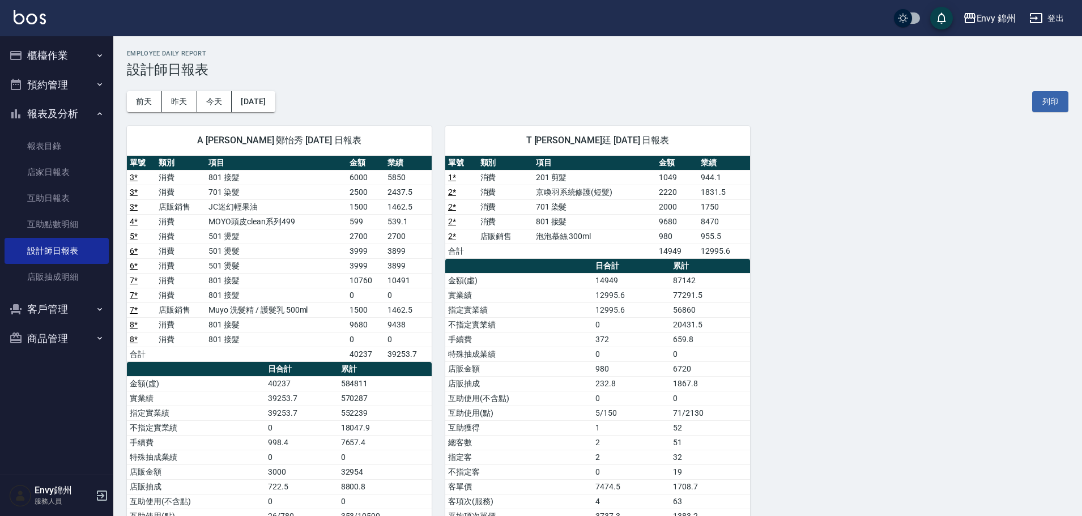
click at [1052, 22] on button "登出" at bounding box center [1047, 18] width 44 height 21
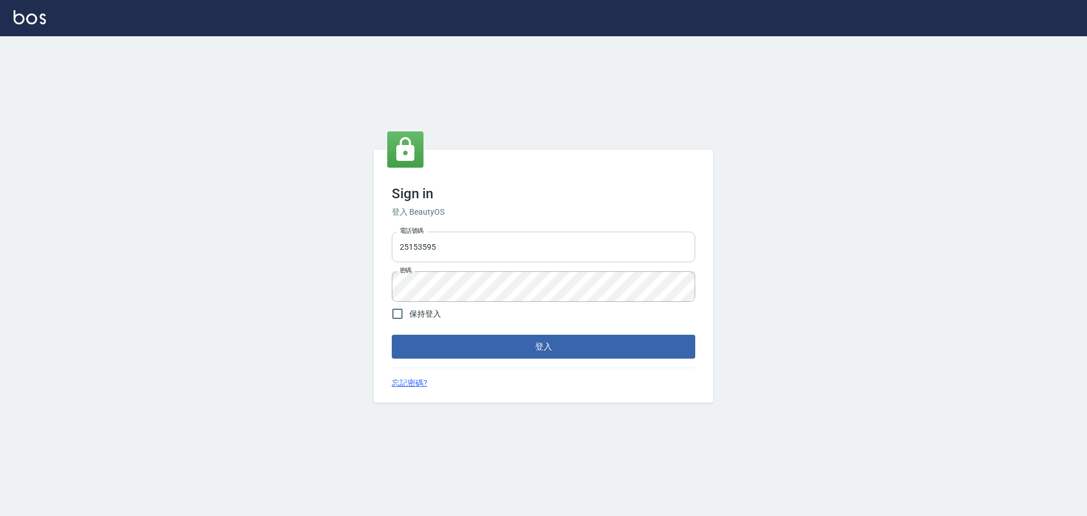
drag, startPoint x: 0, startPoint y: 0, endPoint x: 496, endPoint y: 254, distance: 557.5
click at [496, 247] on input "25153595" at bounding box center [544, 247] width 304 height 31
type input "9990001234567"
click at [575, 339] on button "登入" at bounding box center [544, 347] width 304 height 24
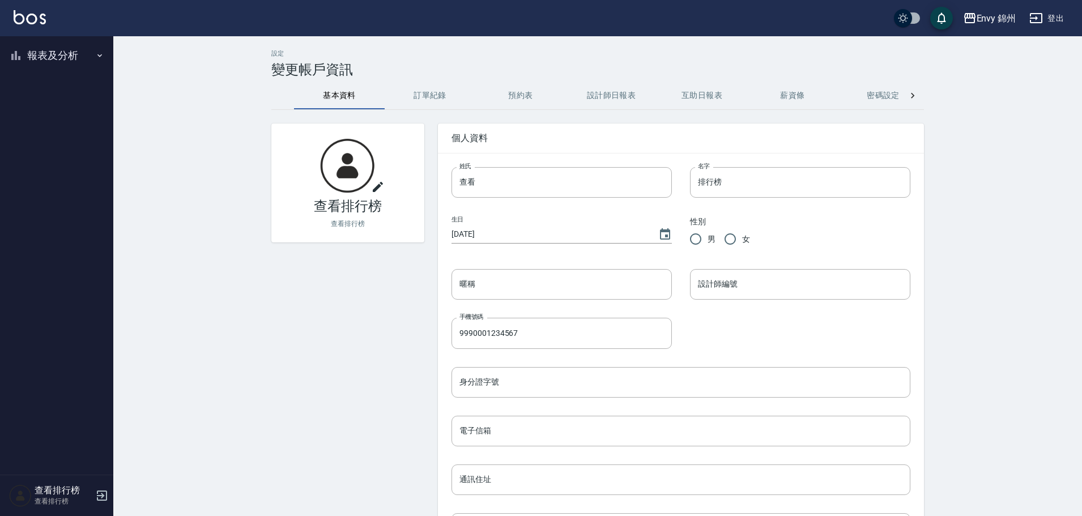
click at [70, 58] on button "報表及分析" at bounding box center [57, 55] width 104 height 29
click at [63, 134] on link "設計師排行榜" at bounding box center [57, 140] width 104 height 26
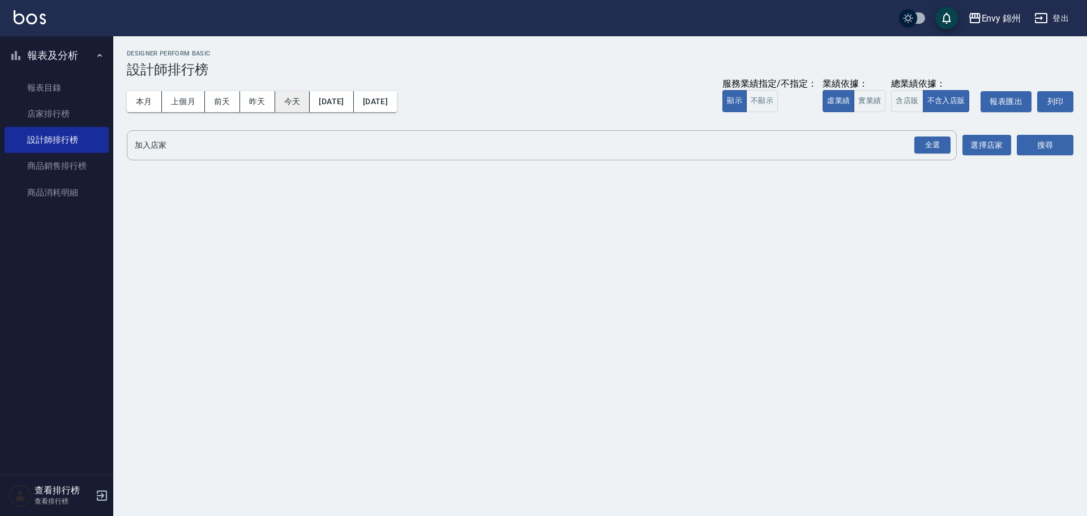
click at [301, 100] on button "今天" at bounding box center [292, 101] width 35 height 21
click at [921, 149] on div "全選" at bounding box center [933, 145] width 36 height 18
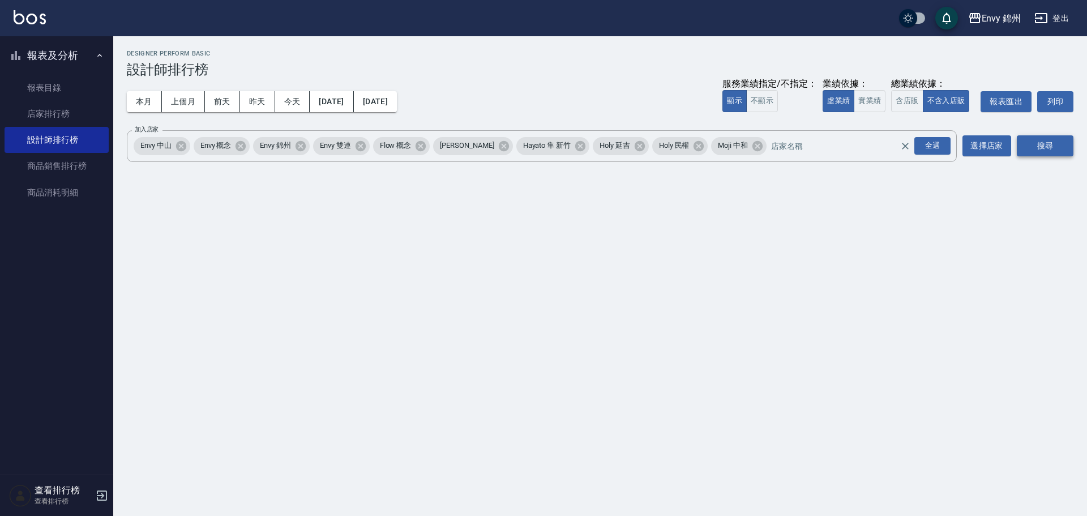
click at [1072, 148] on button "搜尋" at bounding box center [1045, 145] width 57 height 21
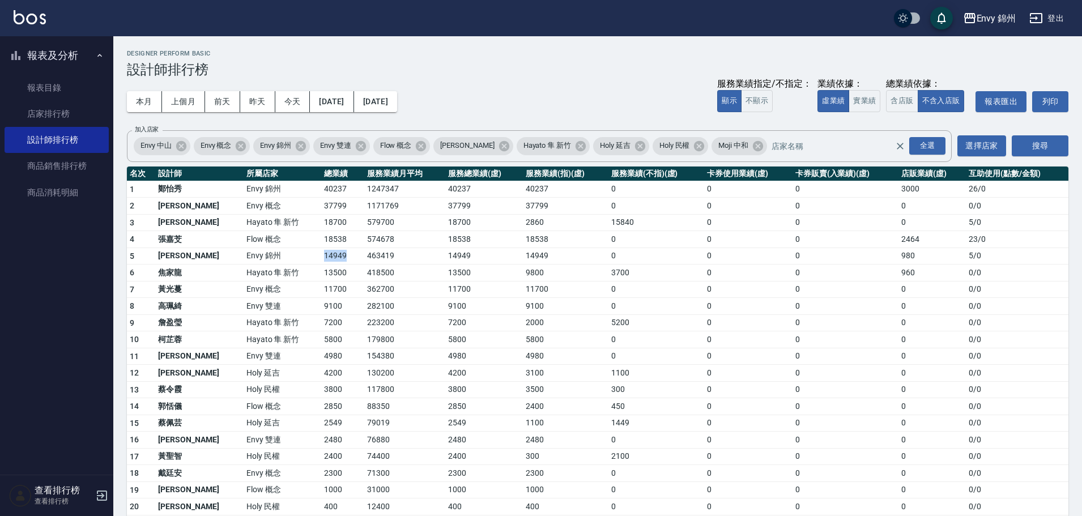
drag, startPoint x: 291, startPoint y: 258, endPoint x: 307, endPoint y: 258, distance: 16.4
click at [307, 258] on tr "5 潘昀廷 Envy 錦州 14949 463419 14949 14949 0 0 0 980 5 / 0" at bounding box center [597, 256] width 941 height 17
click at [1050, 18] on button "登出" at bounding box center [1047, 18] width 44 height 21
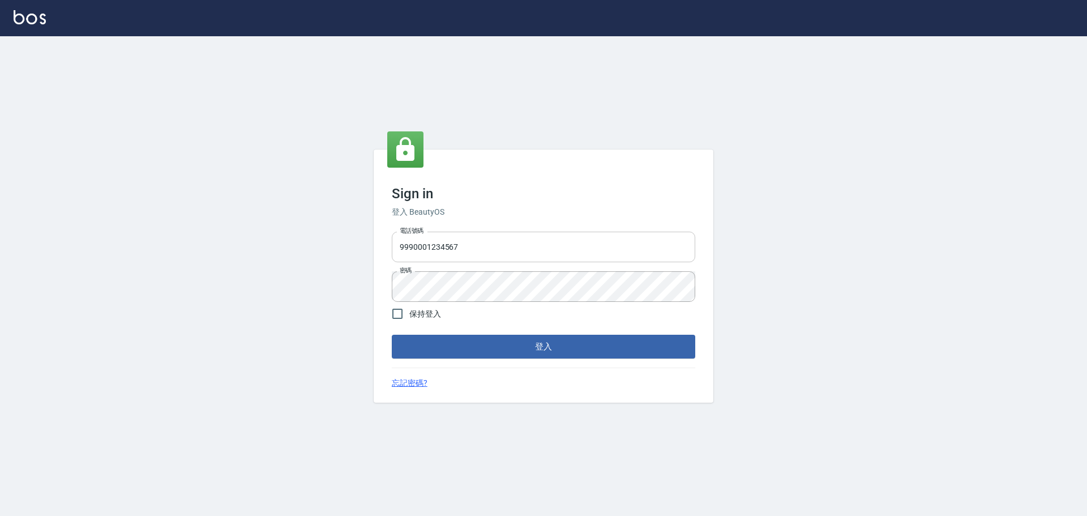
drag, startPoint x: 0, startPoint y: 0, endPoint x: 468, endPoint y: 245, distance: 528.4
click at [468, 245] on input "9990001234567" at bounding box center [544, 247] width 304 height 31
type input "25153595"
click at [531, 349] on button "登入" at bounding box center [544, 347] width 304 height 24
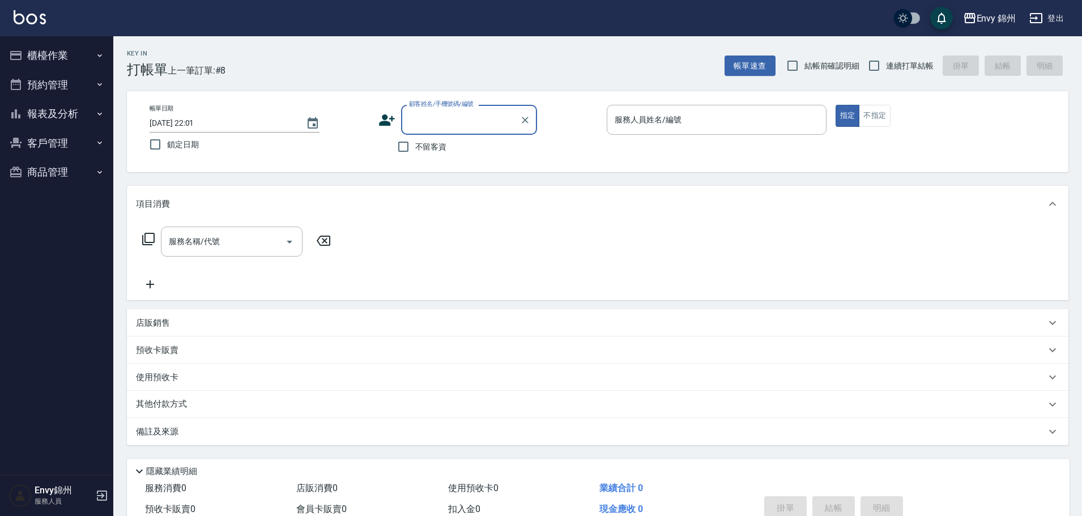
click at [46, 109] on button "報表及分析" at bounding box center [57, 113] width 104 height 29
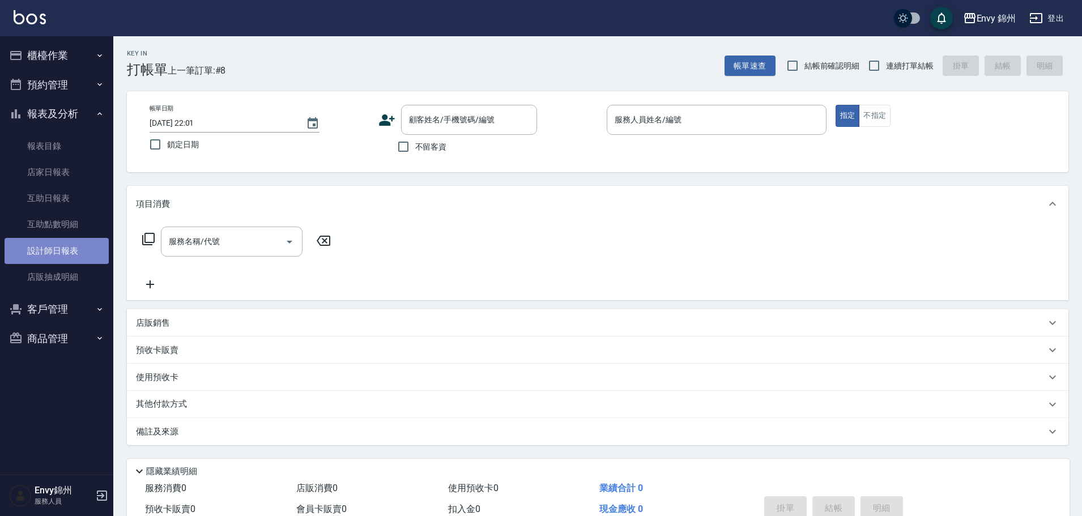
click at [65, 255] on link "設計師日報表" at bounding box center [57, 251] width 104 height 26
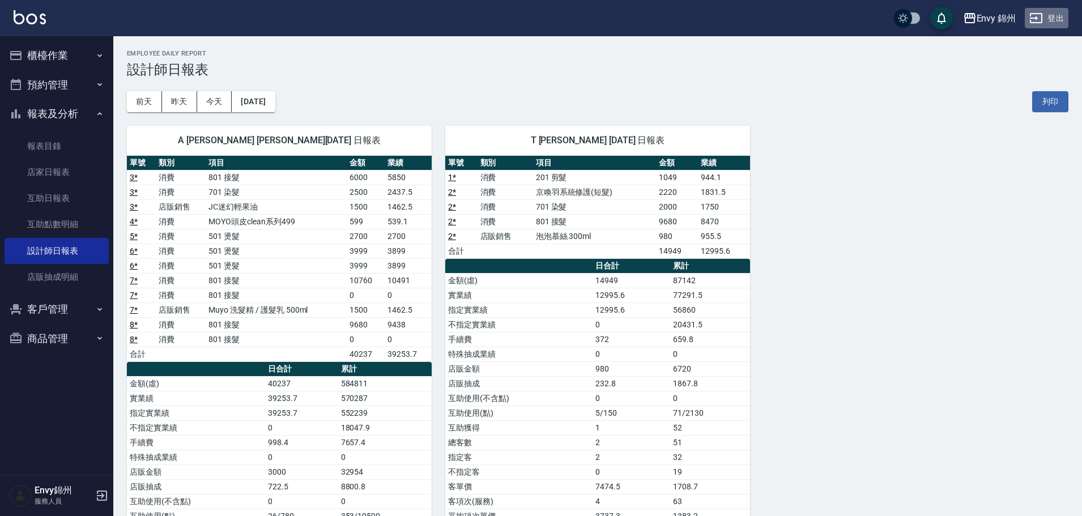
click at [1052, 14] on button "登出" at bounding box center [1047, 18] width 44 height 21
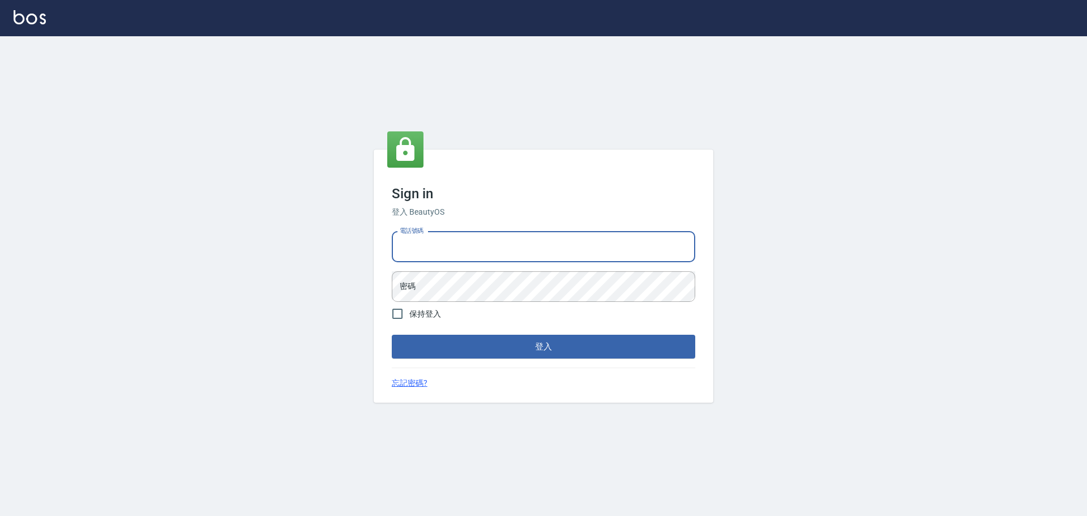
type input "25153595"
click at [553, 251] on input "25153595" at bounding box center [544, 247] width 304 height 31
click at [522, 230] on div "電話號碼 [PHONE_NUMBER] 電話號碼 密碼 密碼" at bounding box center [543, 266] width 313 height 79
click at [528, 239] on input "25153595" at bounding box center [544, 247] width 304 height 31
click at [606, 359] on div "Sign in 登入 BeautyOS 電話號碼 [PHONE_NUMBER] 電話號碼 密碼 密碼 保持登入 登入 忘記密碼?" at bounding box center [544, 277] width 340 height 254
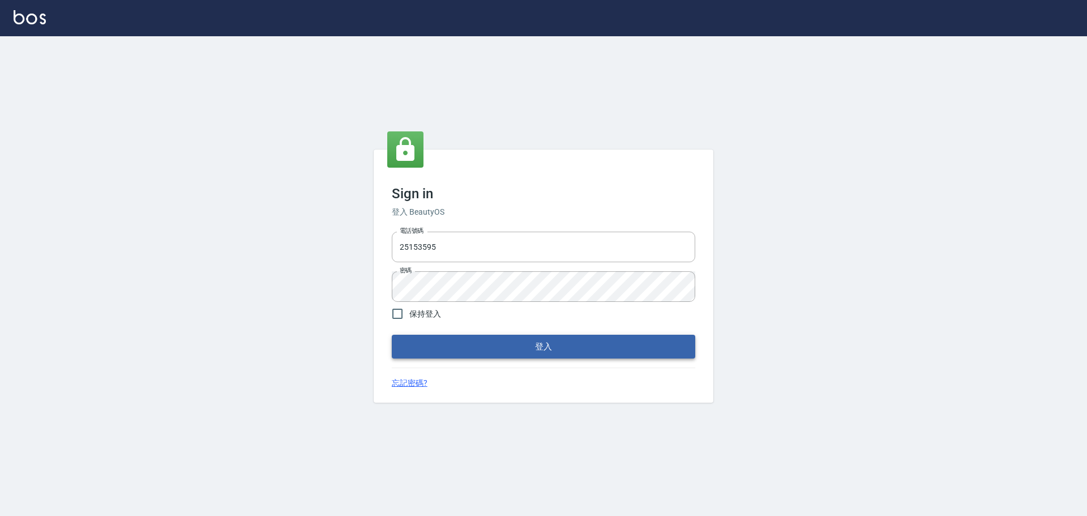
click at [607, 357] on button "登入" at bounding box center [544, 347] width 304 height 24
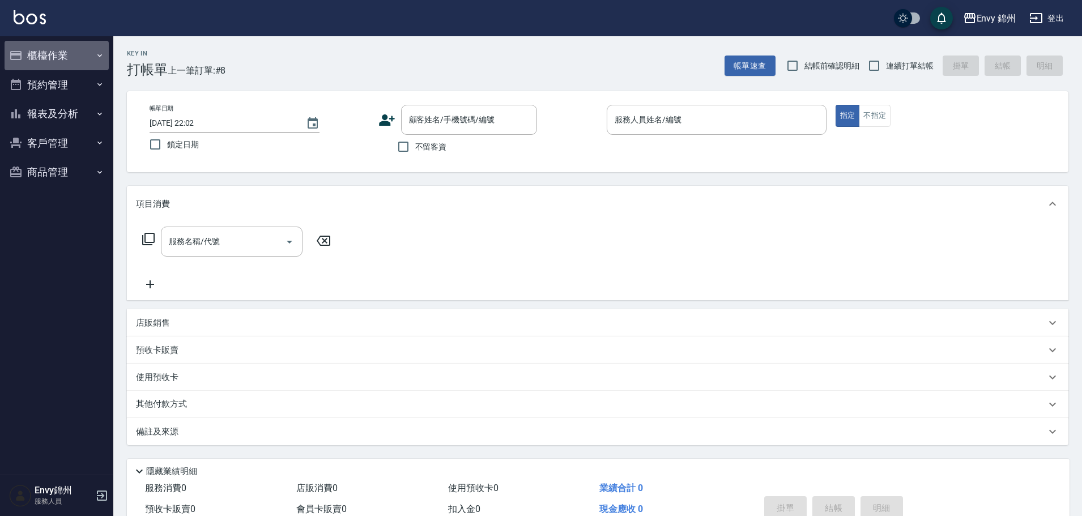
click at [27, 49] on button "櫃檯作業" at bounding box center [57, 55] width 104 height 29
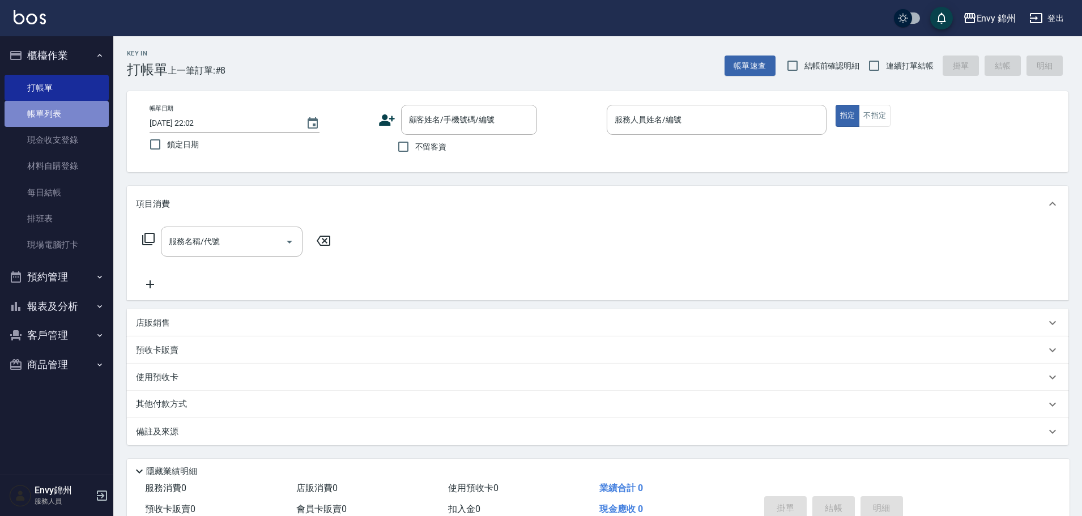
click at [57, 120] on link "帳單列表" at bounding box center [57, 114] width 104 height 26
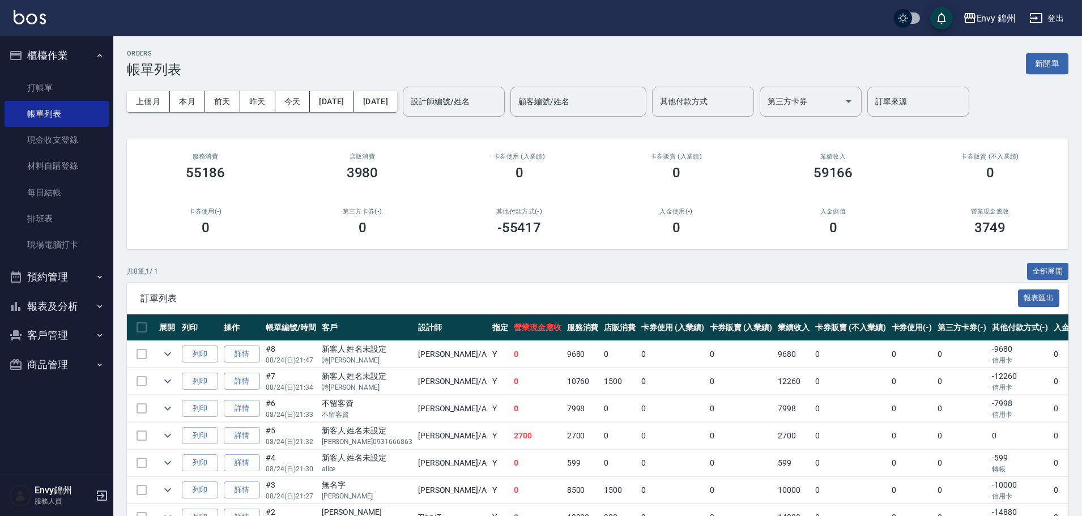
scroll to position [95, 0]
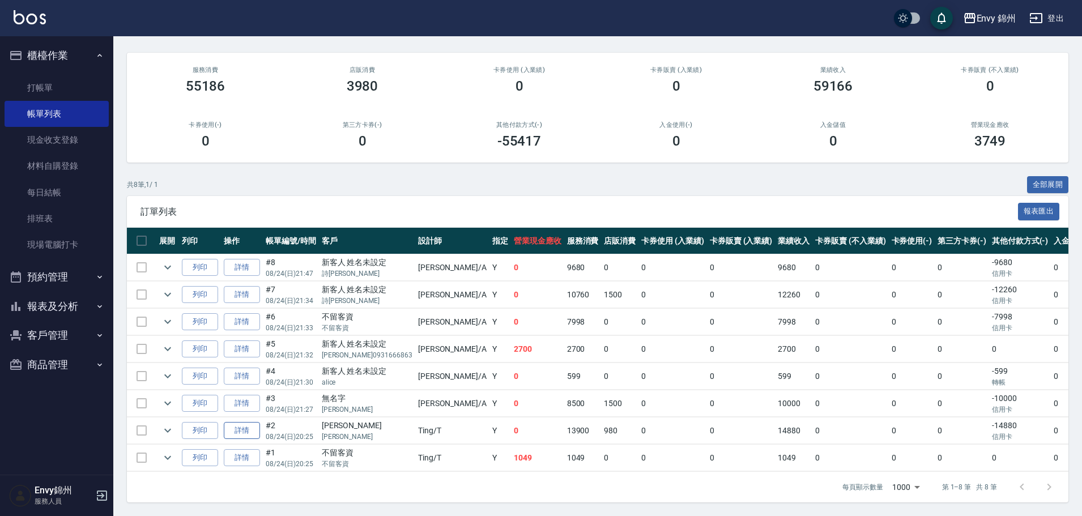
click at [241, 422] on link "詳情" at bounding box center [242, 431] width 36 height 18
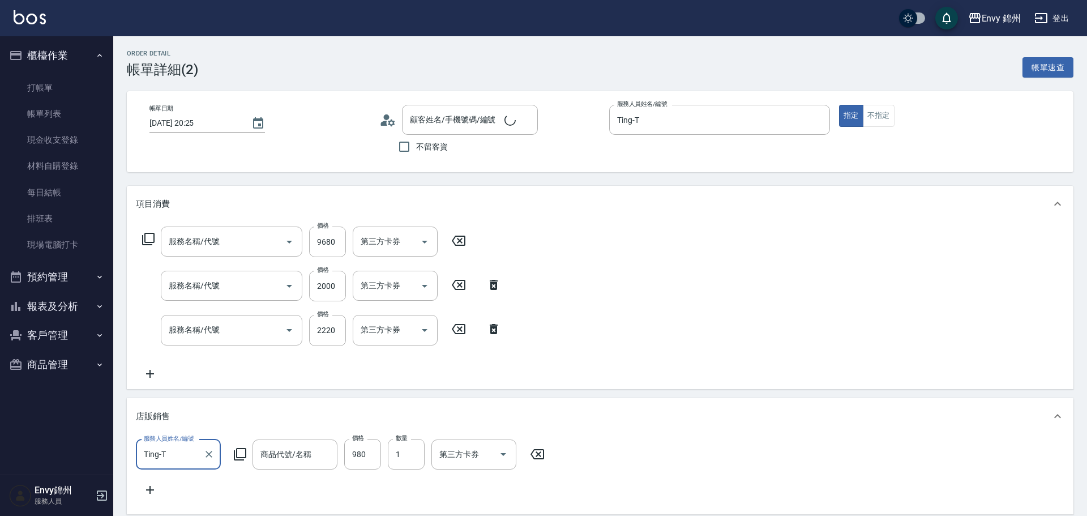
type input "[DATE] 20:25"
type input "Ting-T"
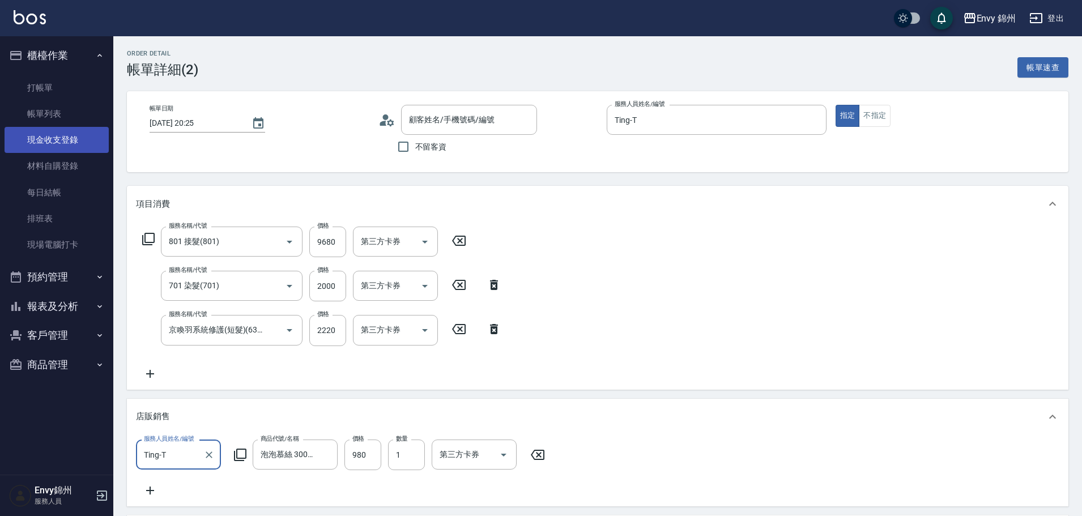
type input "801 接髮(801)"
type input "701 染髮(701)"
type input "京喚羽系統修護(短髮)(631)"
type input "泡泡慕絲 300ml"
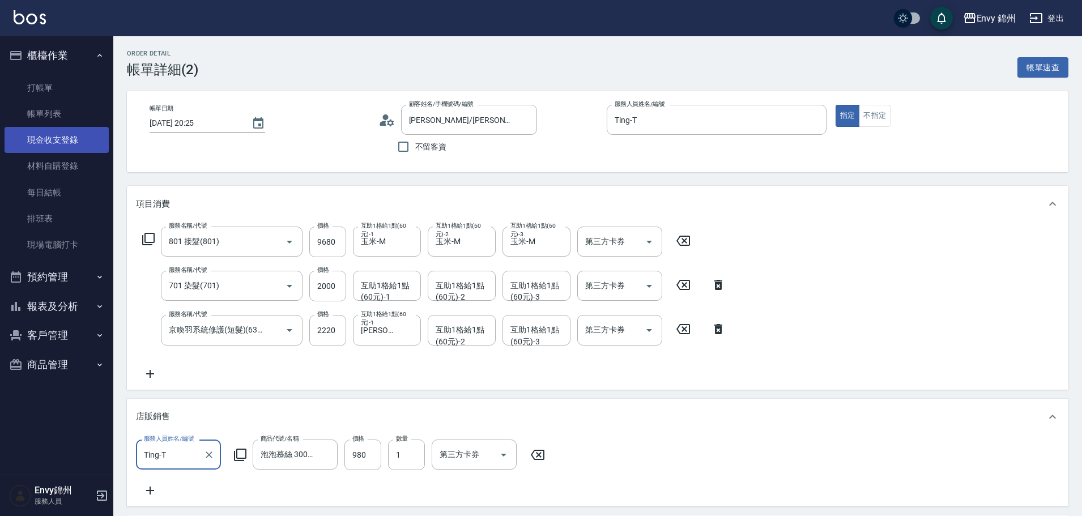
type input "[PERSON_NAME]/[PERSON_NAME]/"
click at [46, 109] on link "帳單列表" at bounding box center [57, 114] width 104 height 26
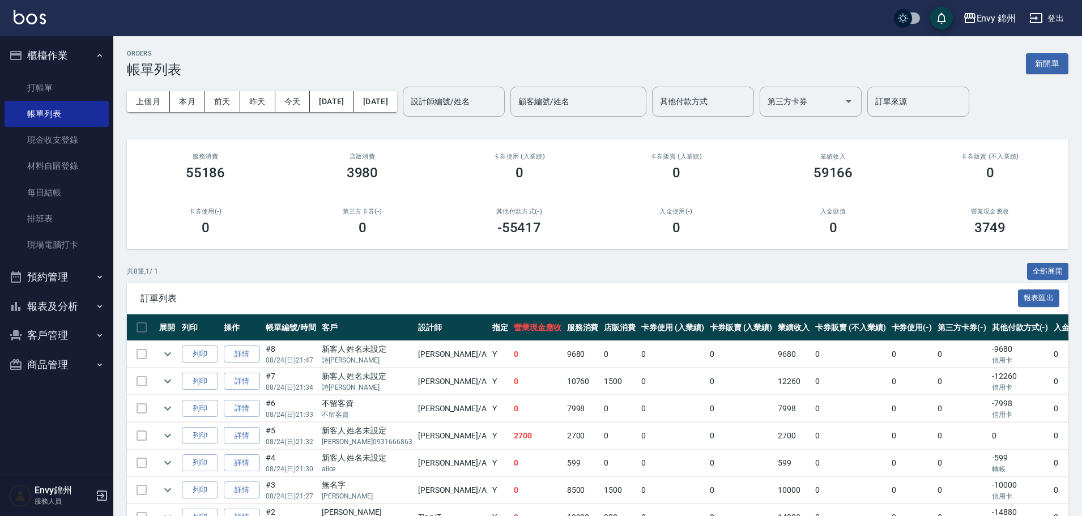
scroll to position [57, 0]
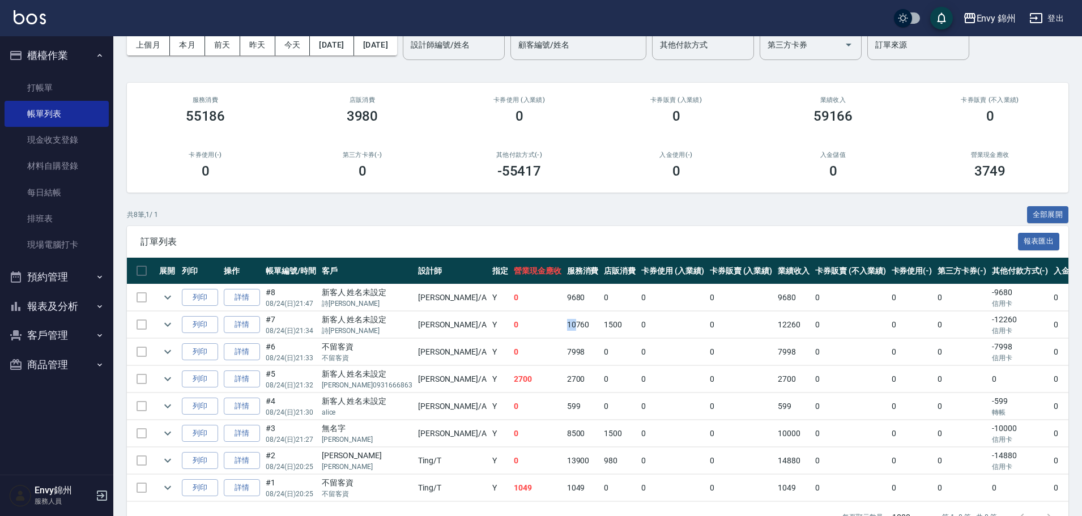
drag, startPoint x: 489, startPoint y: 329, endPoint x: 509, endPoint y: 329, distance: 19.8
click at [509, 329] on tr "列印 詳情 #7 08/24 (日) 21:34 新客人 姓名未設定 詩軒軒 Annie /A Y 0 10760 1500 0 0 12260 0 0 0 …" at bounding box center [668, 325] width 1083 height 27
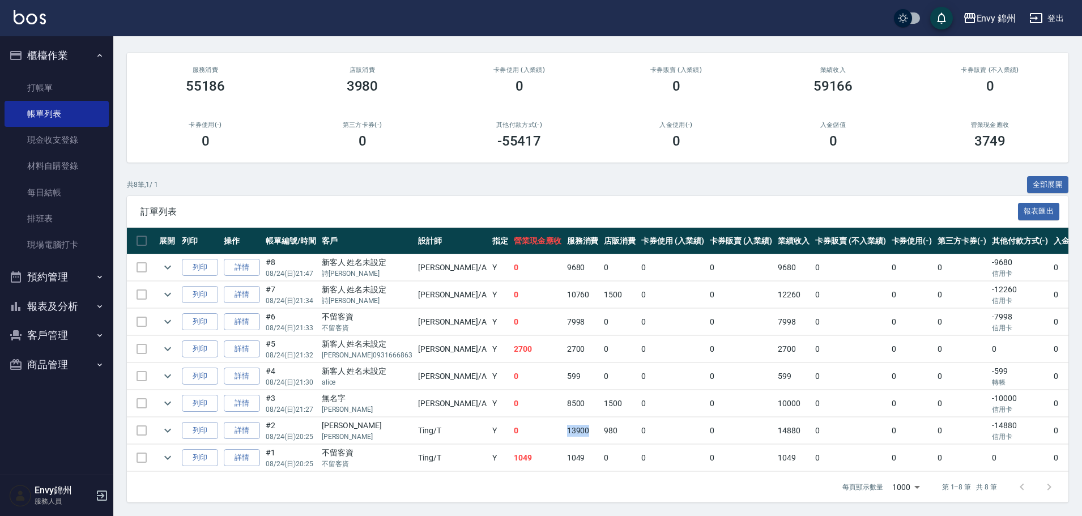
drag, startPoint x: 496, startPoint y: 424, endPoint x: 528, endPoint y: 427, distance: 32.5
click at [528, 427] on tr "列印 詳情 #2 08/24 (日) 20:25 王楨玉 王楨玉 Ting /T Y 0 13900 980 0 0 14880 0 0 0 -14880 信…" at bounding box center [668, 430] width 1083 height 27
click at [248, 424] on link "詳情" at bounding box center [242, 431] width 36 height 18
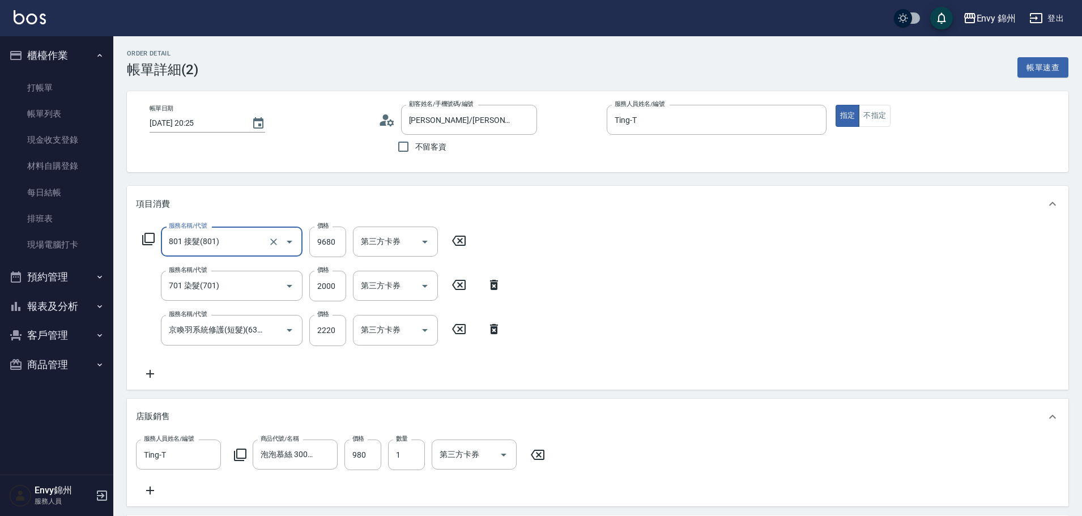
type input "[PERSON_NAME]/[PERSON_NAME]/"
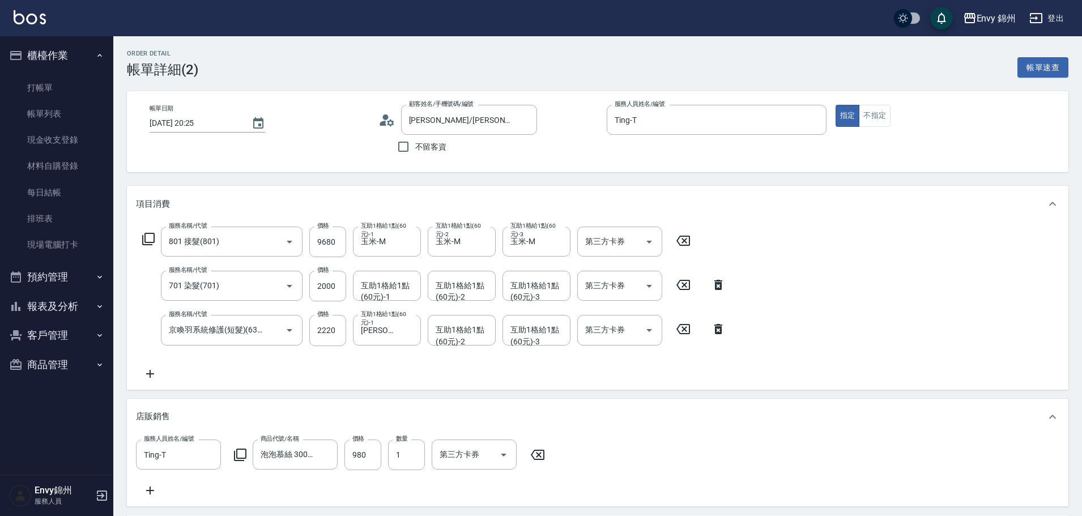
click at [682, 238] on icon at bounding box center [683, 241] width 28 height 14
type input "0"
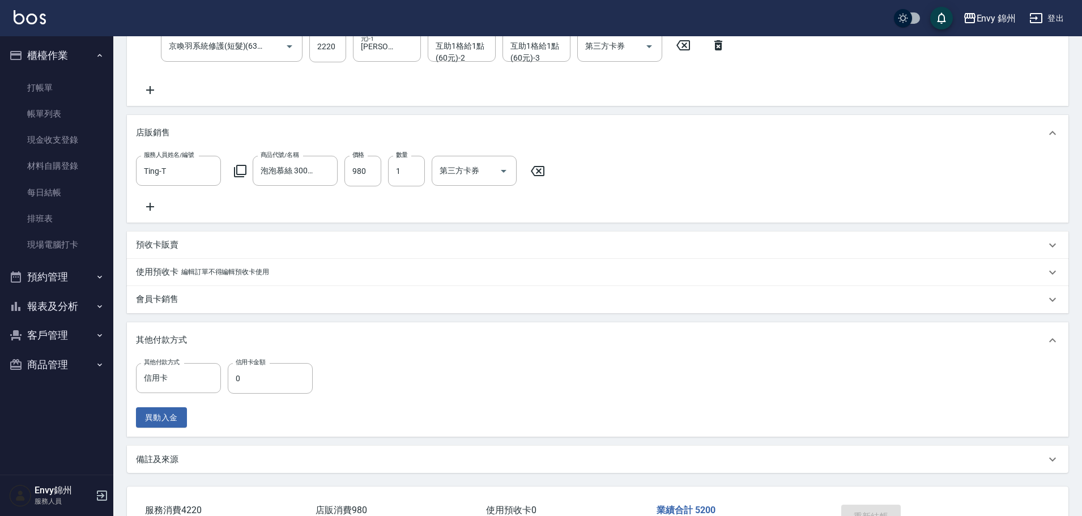
scroll to position [371, 0]
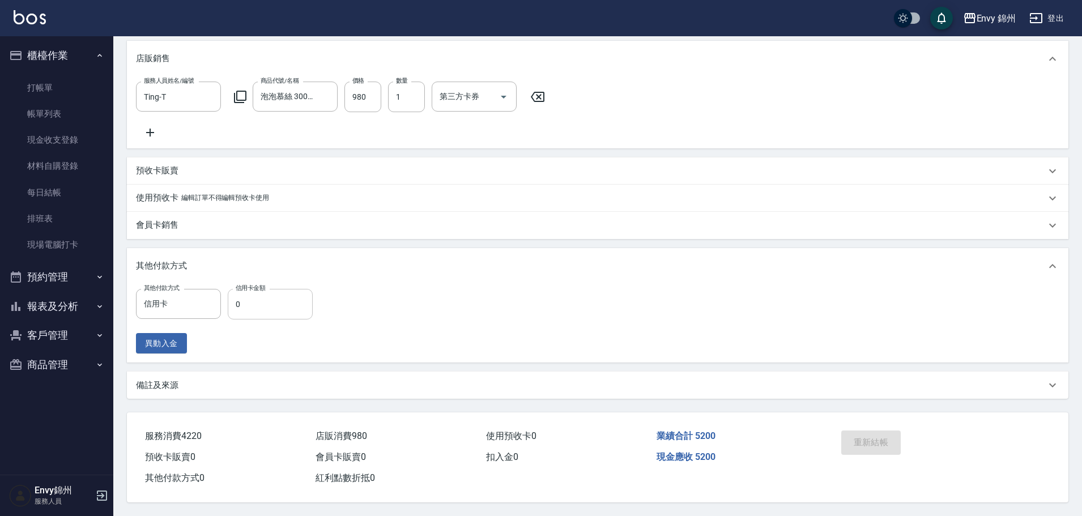
click at [269, 301] on input "0" at bounding box center [270, 304] width 85 height 31
click at [55, 186] on link "每日結帳" at bounding box center [57, 193] width 104 height 26
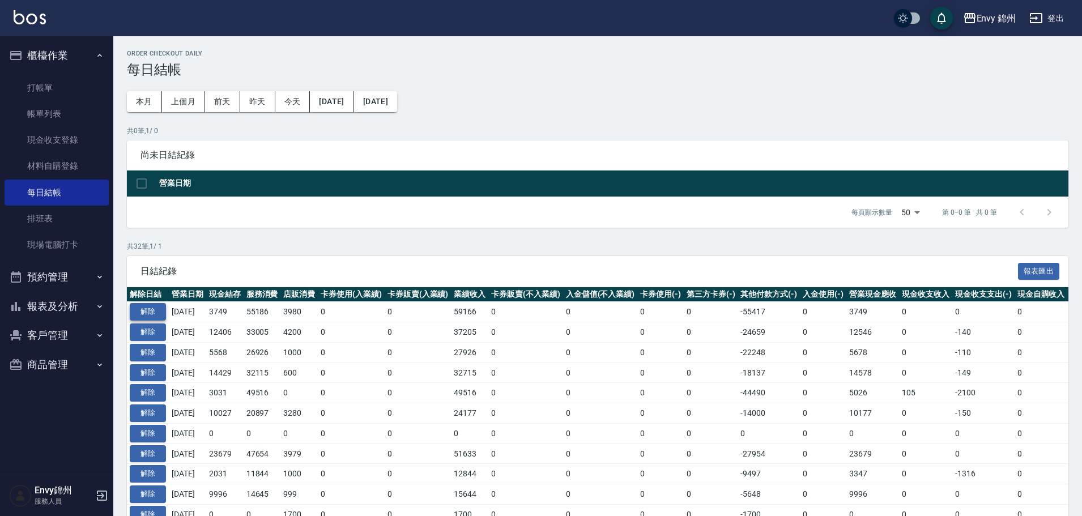
click at [146, 313] on button "解除" at bounding box center [148, 312] width 36 height 18
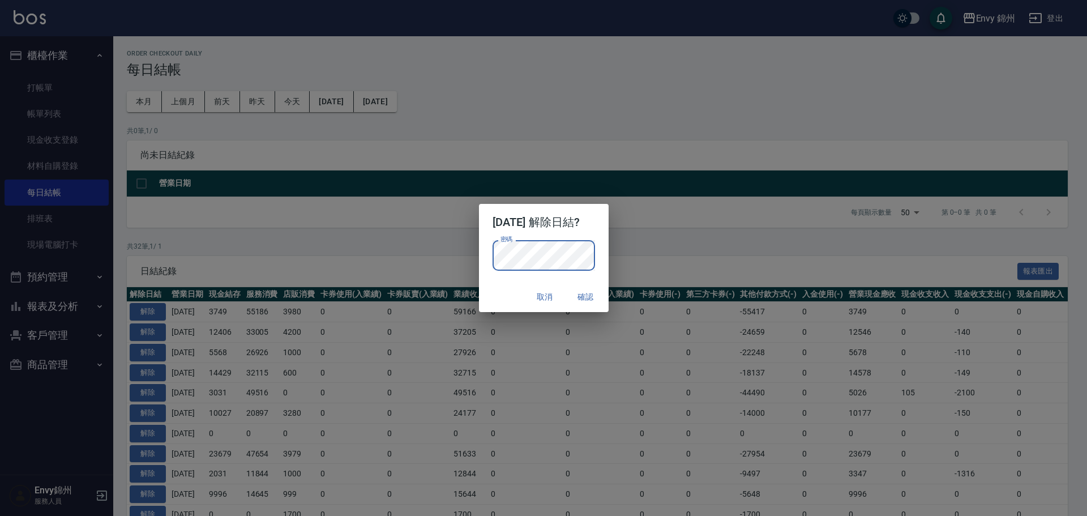
click at [492, 299] on div "取消 確認" at bounding box center [544, 297] width 130 height 30
click at [585, 298] on button "確認" at bounding box center [586, 297] width 36 height 21
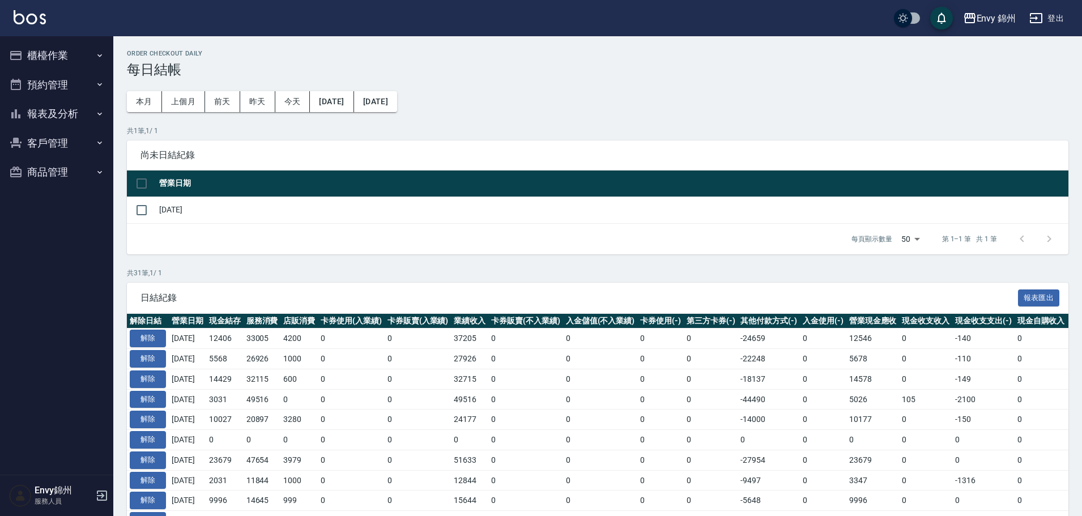
click at [48, 52] on button "櫃檯作業" at bounding box center [57, 55] width 104 height 29
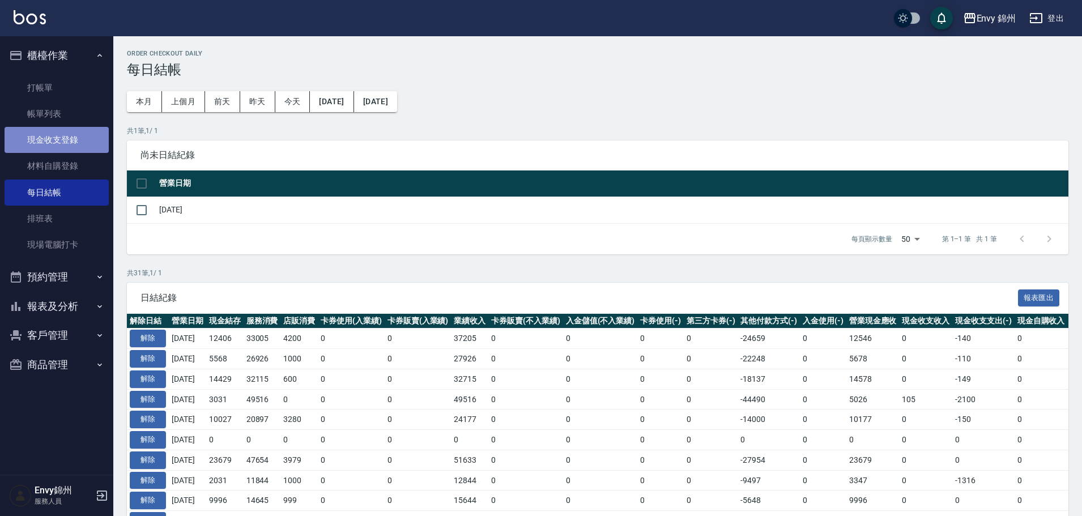
click at [74, 134] on link "現金收支登錄" at bounding box center [57, 140] width 104 height 26
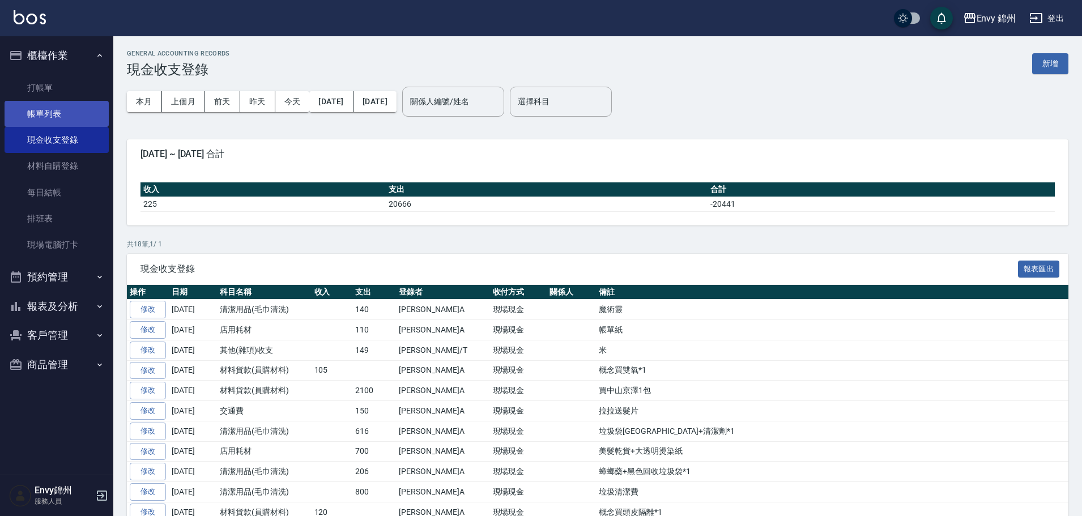
click at [58, 109] on link "帳單列表" at bounding box center [57, 114] width 104 height 26
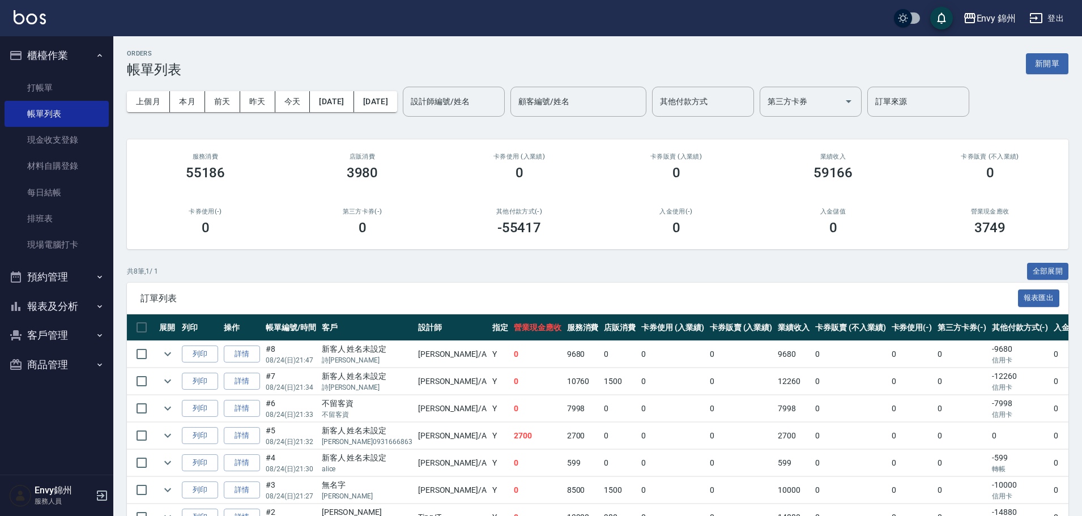
scroll to position [95, 0]
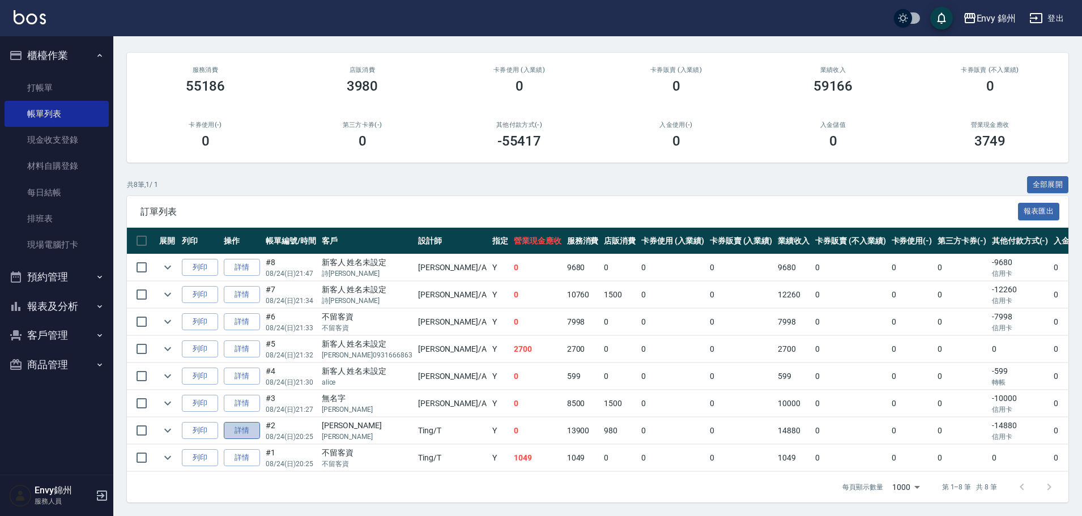
click at [248, 423] on link "詳情" at bounding box center [242, 431] width 36 height 18
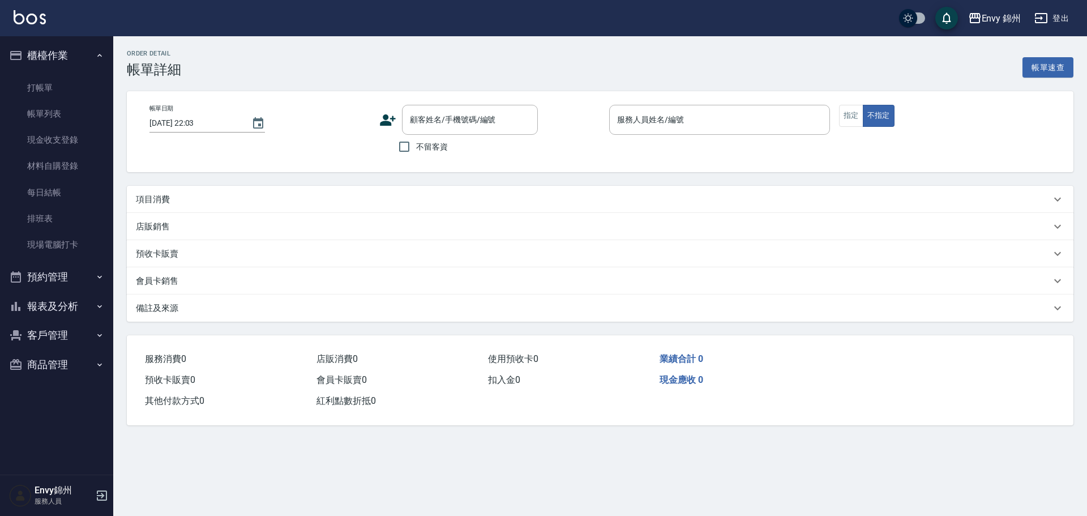
type input "[DATE] 20:25"
type input "Ting-T"
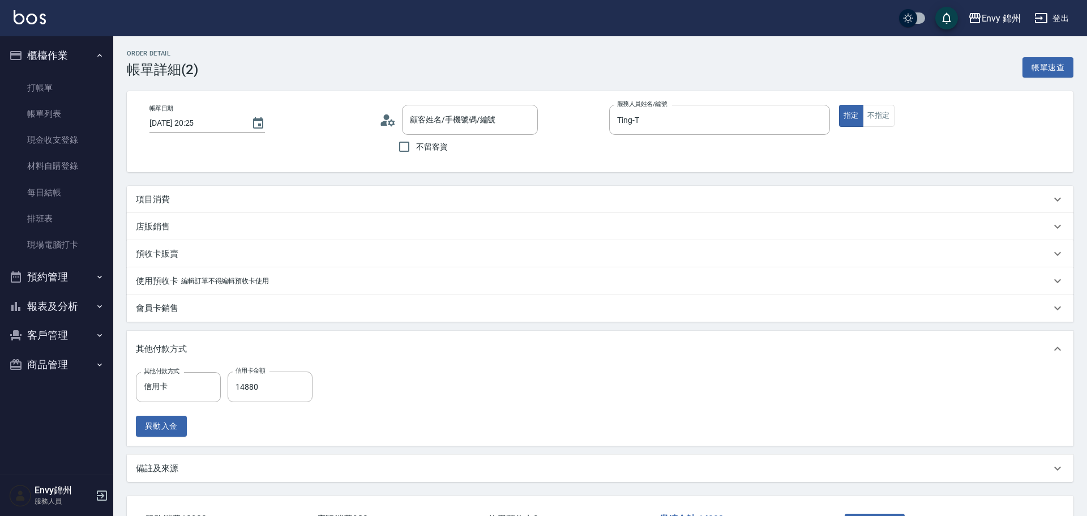
type input "[PERSON_NAME]/[PERSON_NAME]/"
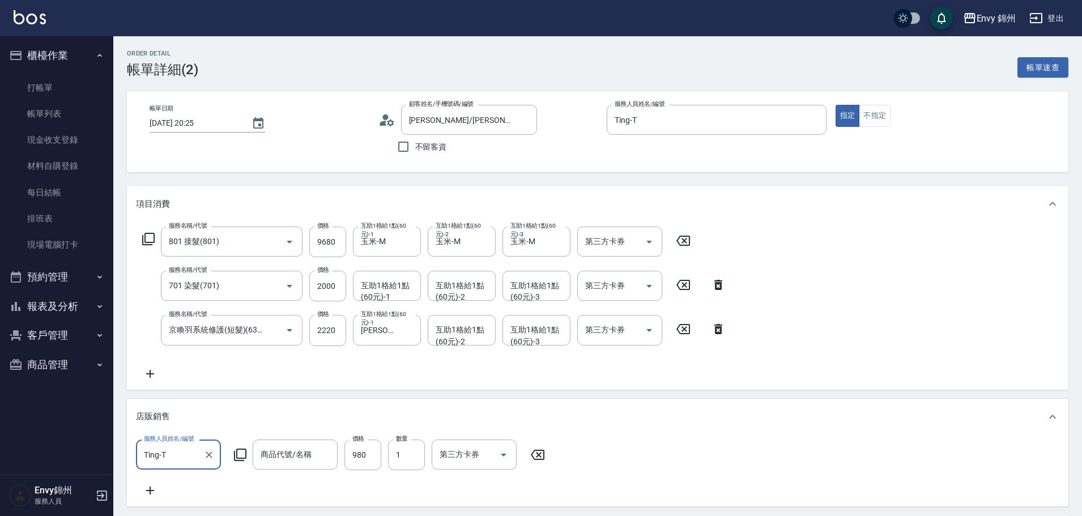
type input "801 接髮(801)"
type input "701 染髮(701)"
type input "京喚羽系統修護(短髮)(631)"
type input "泡泡慕絲 300ml"
click at [685, 238] on icon at bounding box center [683, 241] width 28 height 14
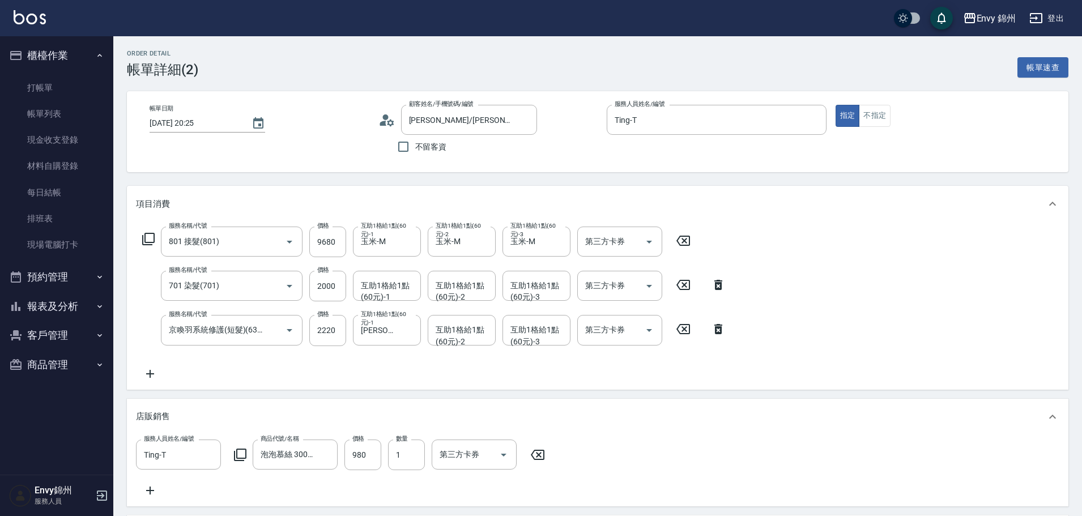
type input "0"
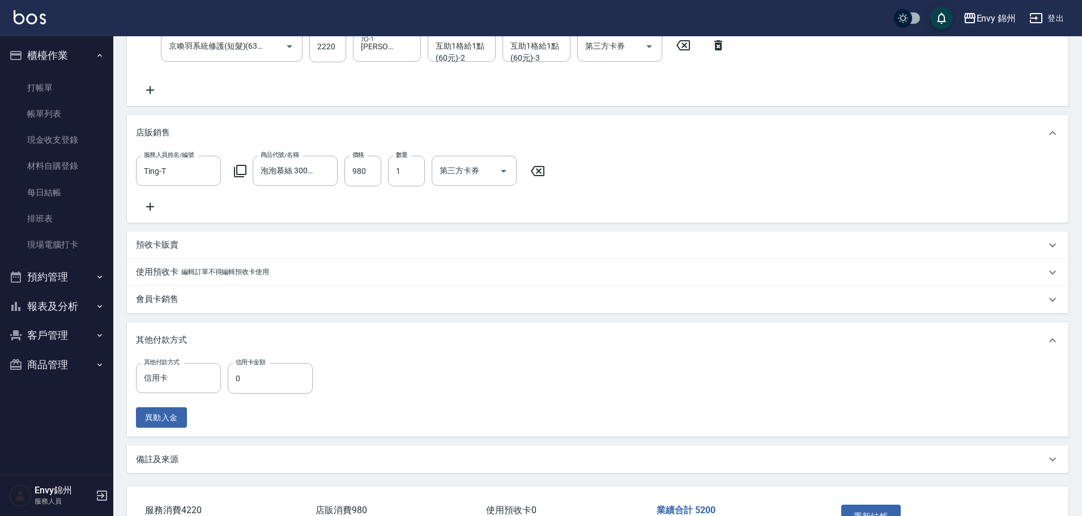
scroll to position [371, 0]
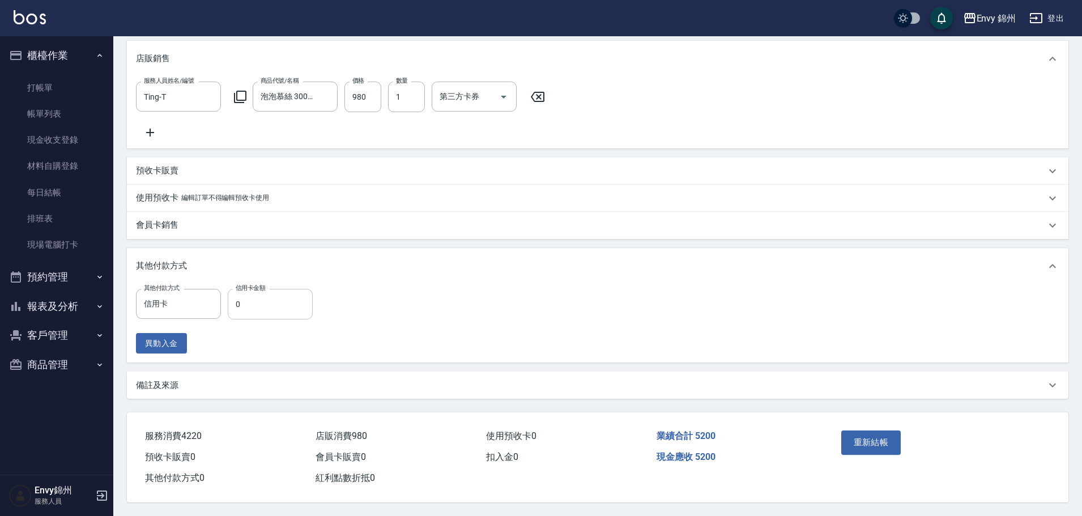
click at [273, 289] on input "0" at bounding box center [270, 304] width 85 height 31
type input "5200"
click at [869, 438] on button "重新結帳" at bounding box center [871, 442] width 60 height 24
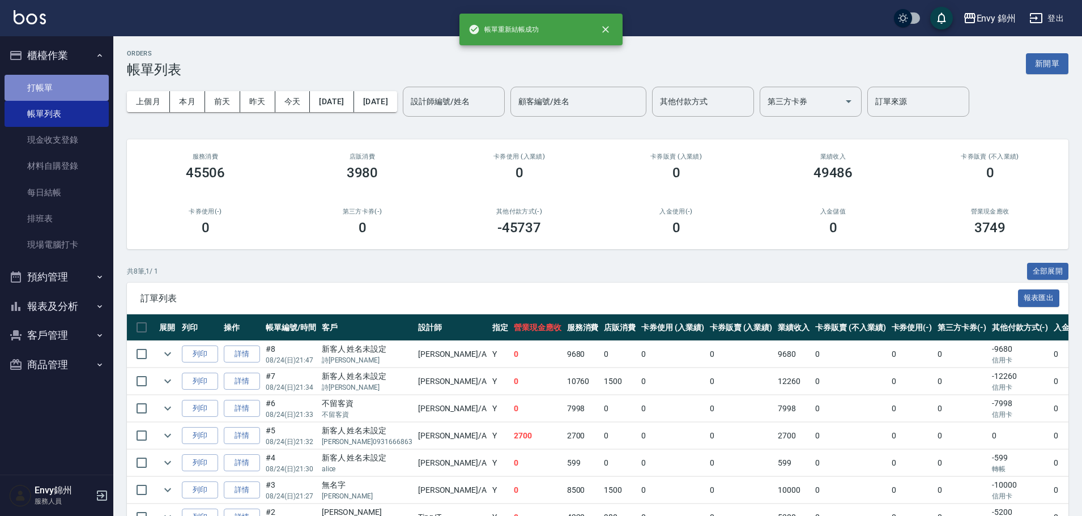
click at [71, 85] on link "打帳單" at bounding box center [57, 88] width 104 height 26
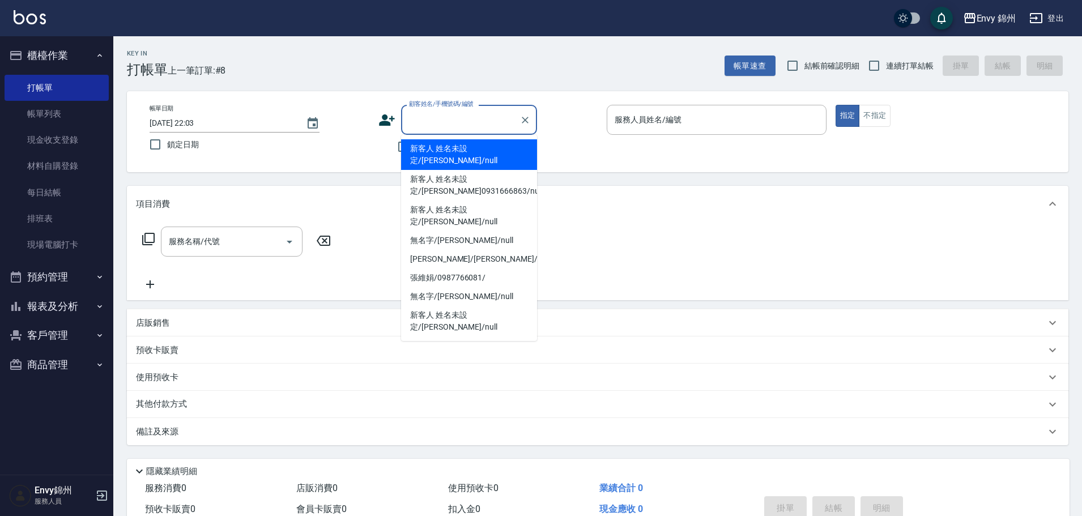
click at [425, 125] on input "顧客姓名/手機號碼/編號" at bounding box center [460, 120] width 109 height 20
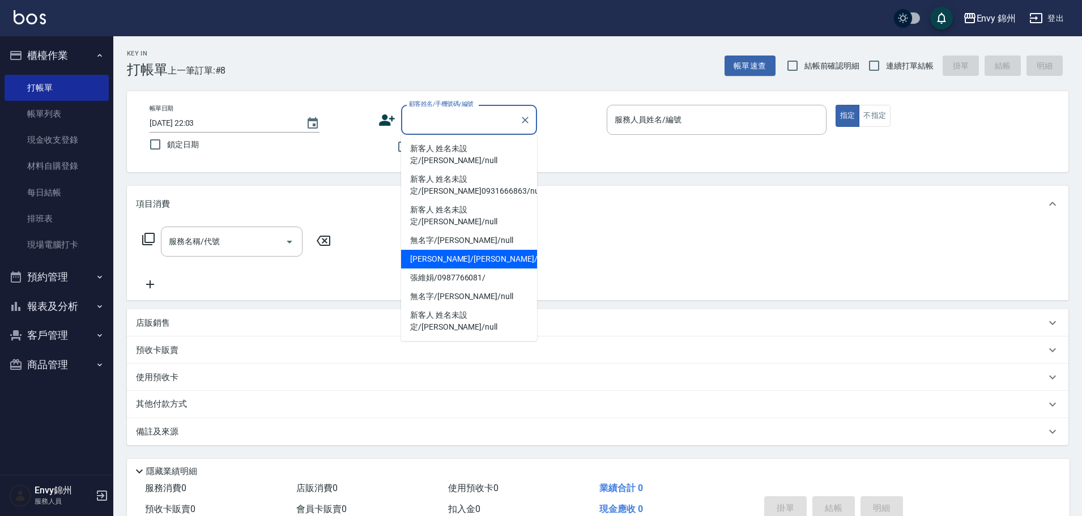
click at [448, 250] on li "[PERSON_NAME]/[PERSON_NAME]/" at bounding box center [469, 259] width 136 height 19
type input "[PERSON_NAME]/[PERSON_NAME]/"
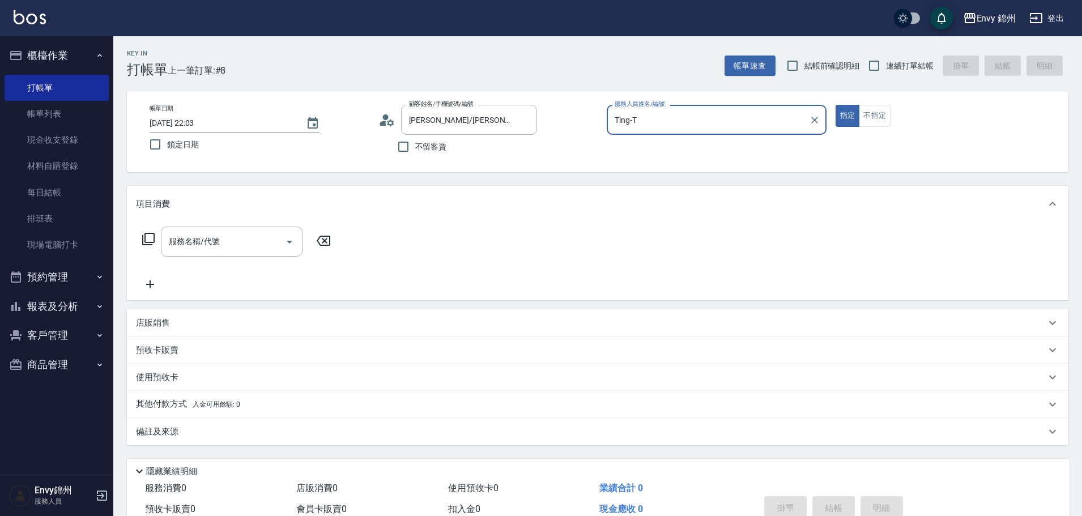
click at [660, 121] on input "Ting-T" at bounding box center [708, 120] width 193 height 20
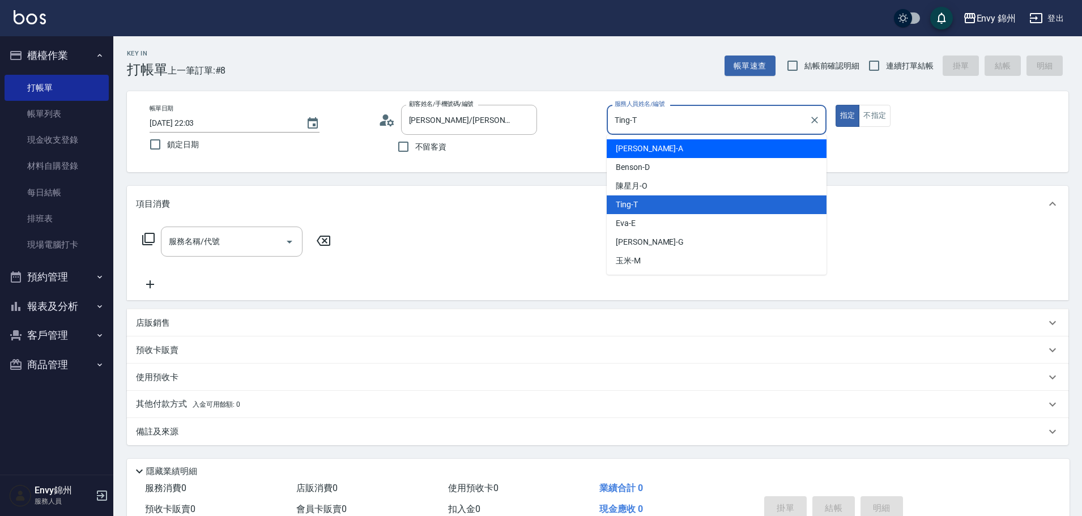
click at [678, 143] on div "[PERSON_NAME] -A" at bounding box center [717, 148] width 220 height 19
type input "[PERSON_NAME]-A"
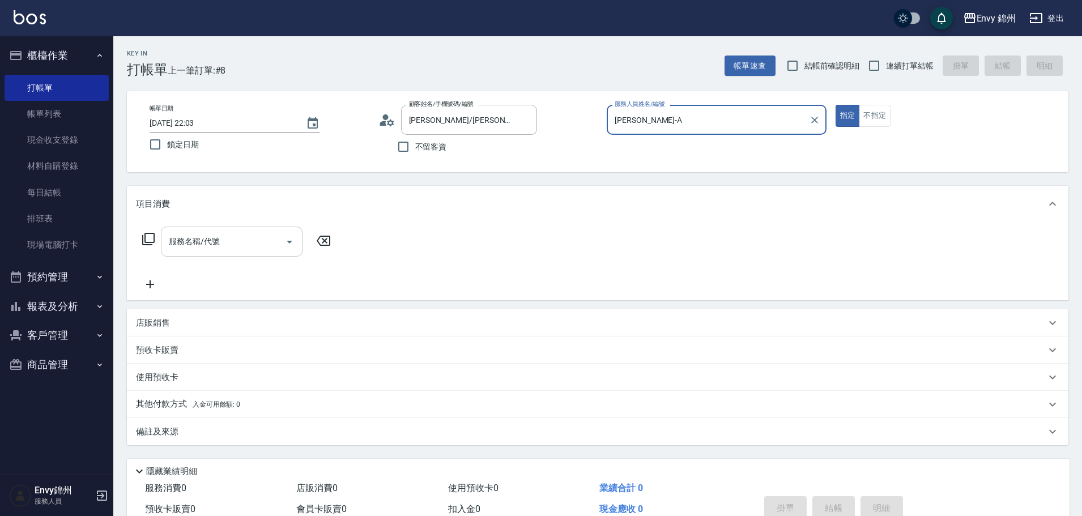
click at [215, 257] on div "服務名稱/代號" at bounding box center [232, 242] width 142 height 30
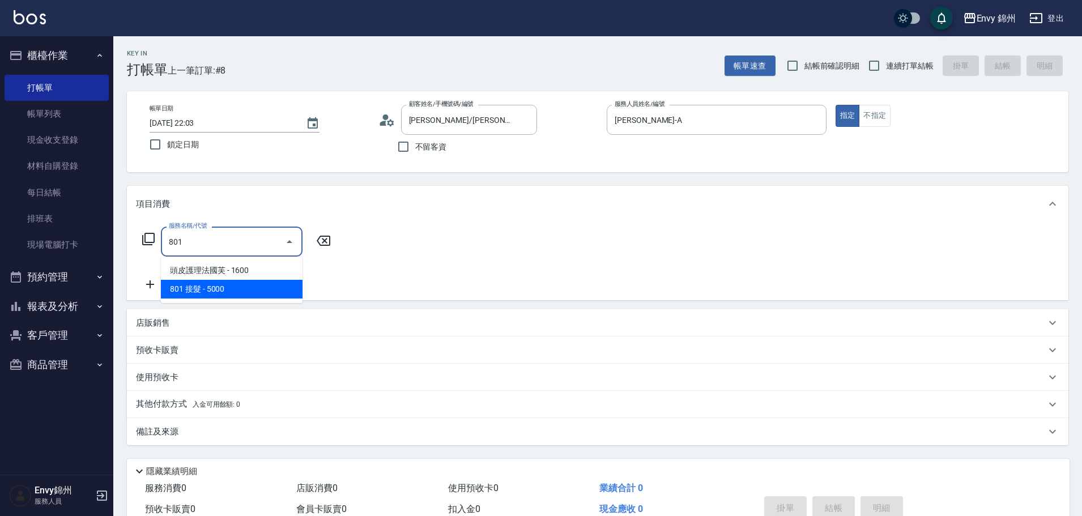
type input "801 接髮(801)"
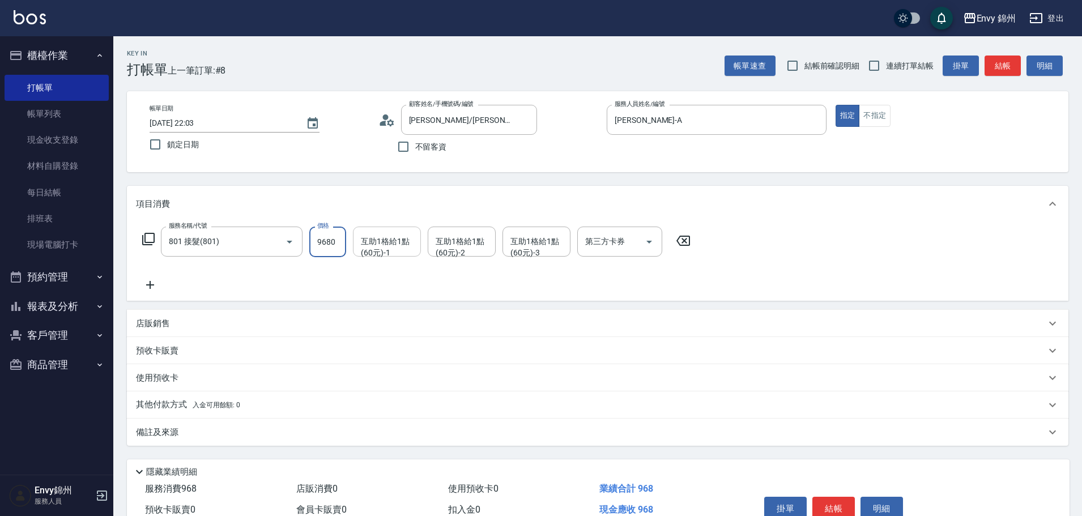
type input "9680"
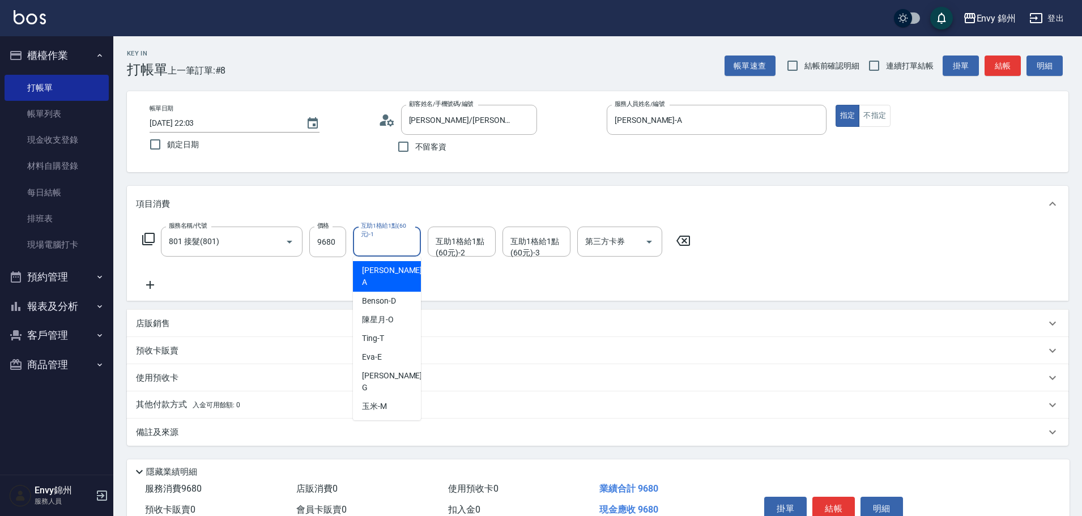
click at [388, 238] on div "互助1格給1點(60元)-1 互助1格給1點(60元)-1" at bounding box center [387, 242] width 68 height 30
click at [403, 397] on div "玉米 -M" at bounding box center [387, 406] width 68 height 19
type input "玉米-M"
click at [459, 245] on div "互助1格給1點(60元)-2 互助1格給1點(60元)-2" at bounding box center [462, 242] width 68 height 30
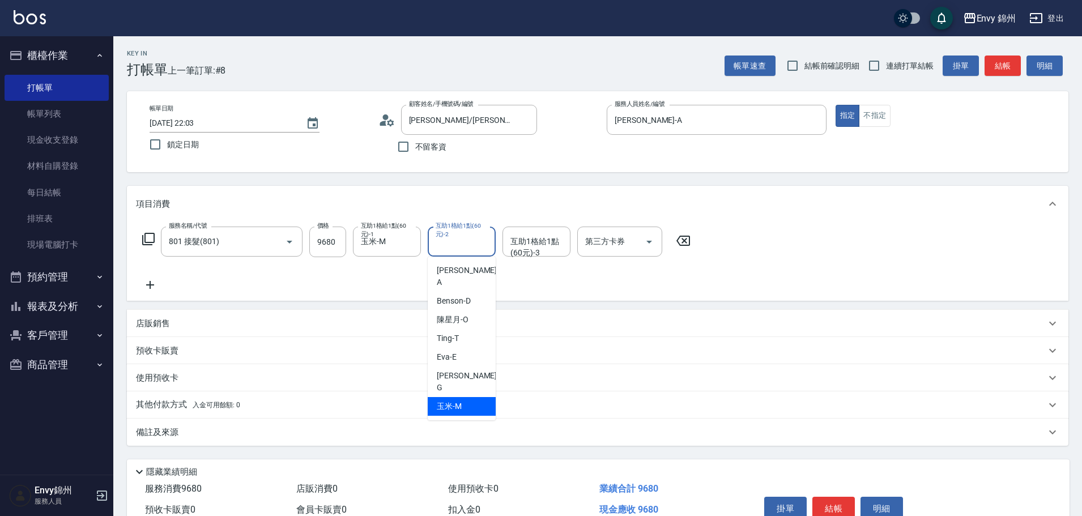
click at [483, 397] on div "玉米 -M" at bounding box center [462, 406] width 68 height 19
type input "玉米-M"
click at [541, 235] on div "互助1格給1點(60元)-3 互助1格給1點(60元)-3" at bounding box center [536, 242] width 68 height 30
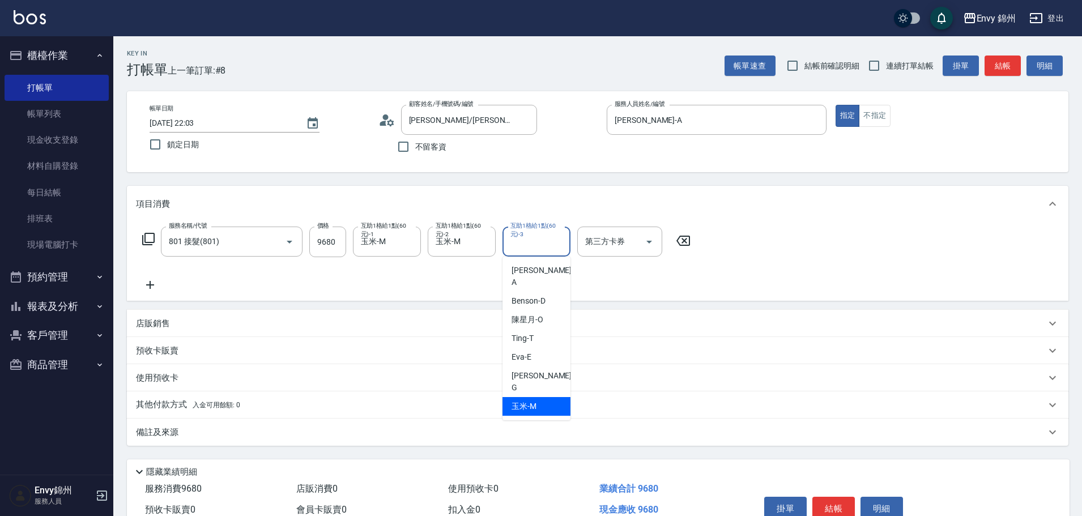
click at [536, 397] on div "玉米 -M" at bounding box center [536, 406] width 68 height 19
type input "玉米-M"
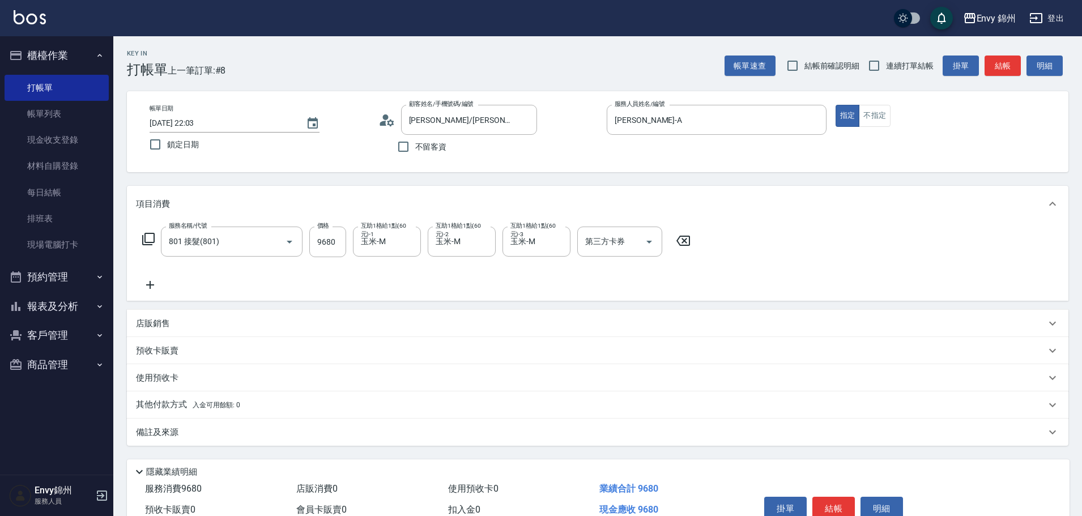
click at [204, 421] on div "備註及來源" at bounding box center [597, 432] width 941 height 27
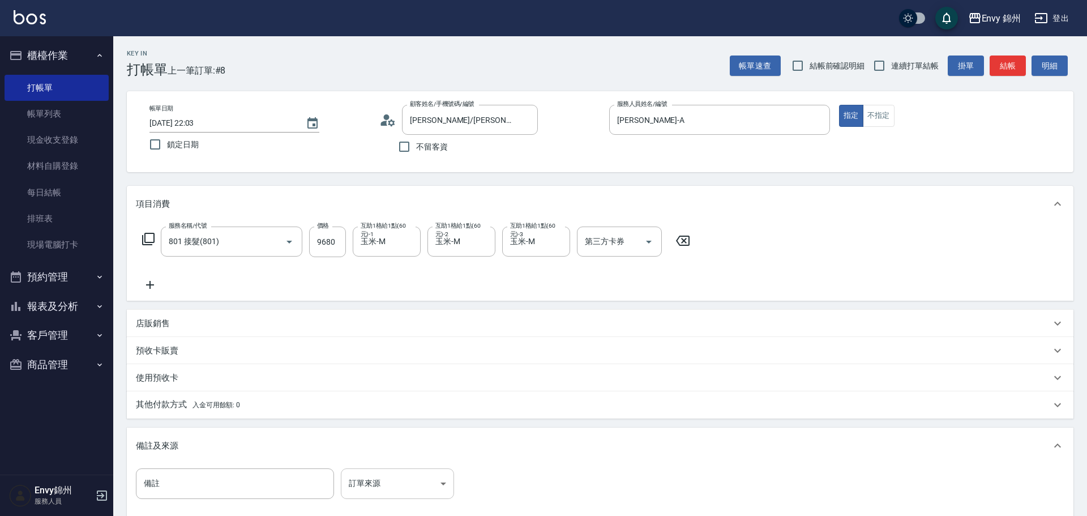
click at [362, 489] on body "Envy 錦州 登出 櫃檯作業 打帳單 帳單列表 現金收支登錄 材料自購登錄 每日結帳 排班表 現場電腦打卡 預約管理 預約管理 單日預約紀錄 單週預約紀錄 …" at bounding box center [543, 322] width 1087 height 645
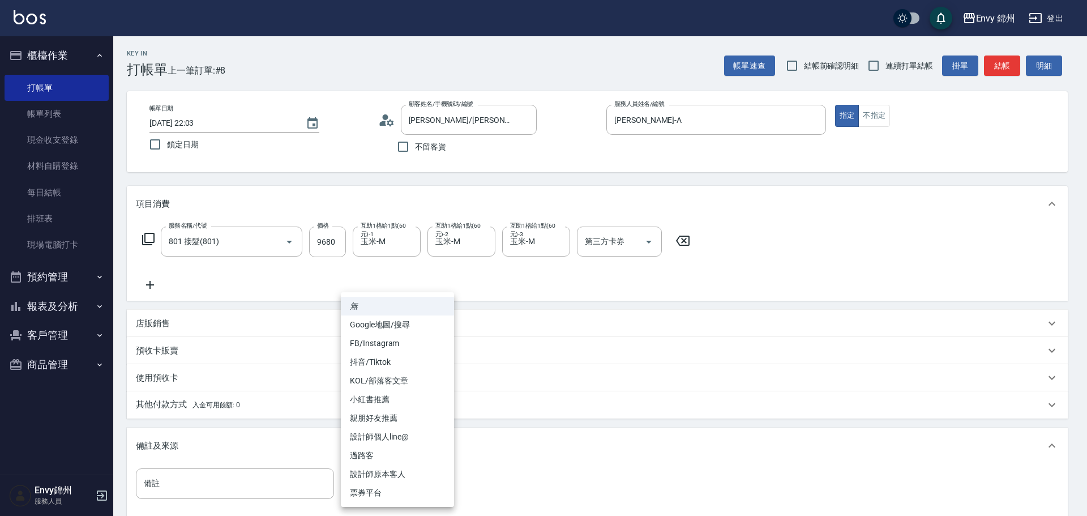
click at [391, 465] on li "設計師原本客人" at bounding box center [397, 474] width 113 height 19
type input "設計師原本客人"
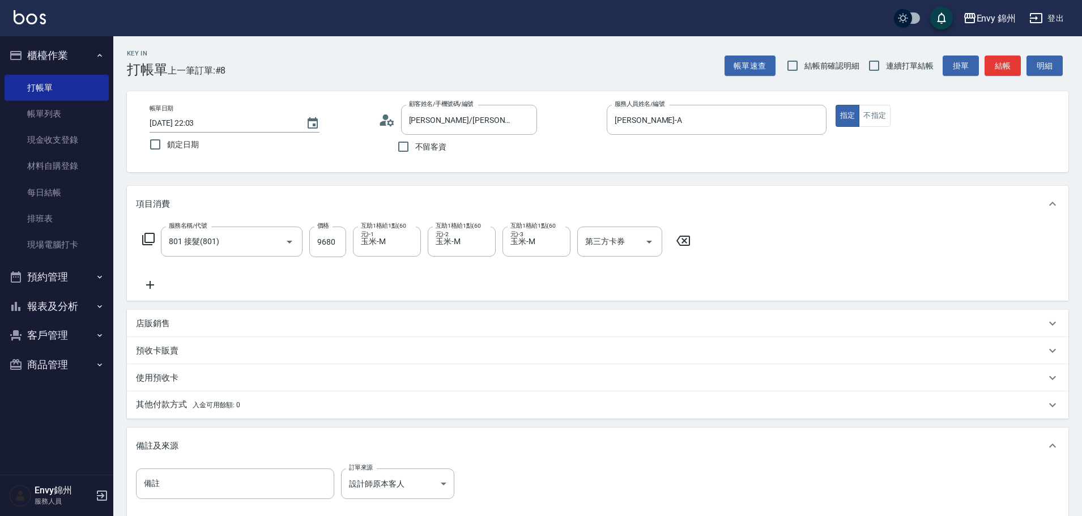
click at [259, 409] on div "其他付款方式 入金可用餘額: 0" at bounding box center [591, 405] width 910 height 12
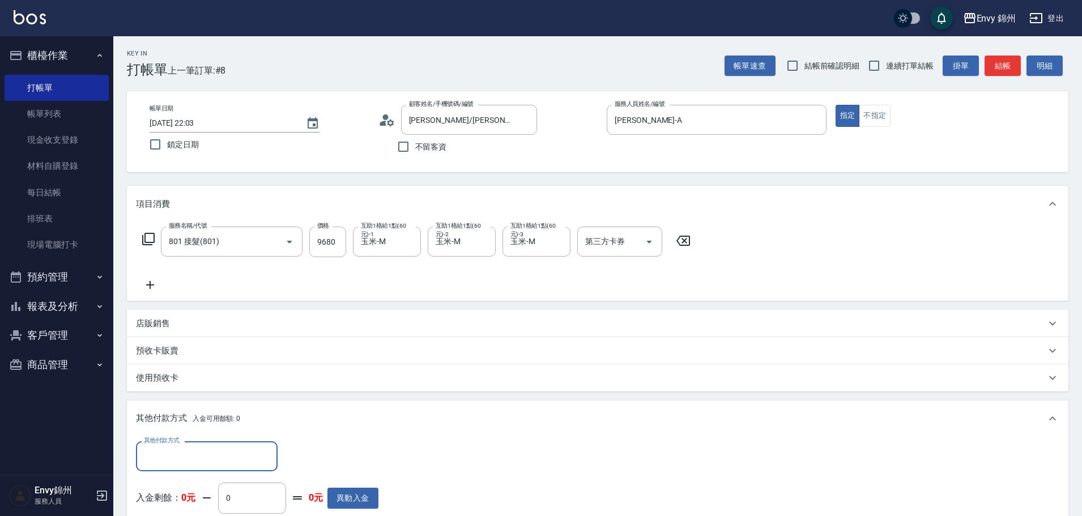
click at [231, 454] on input "其他付款方式" at bounding box center [206, 456] width 131 height 20
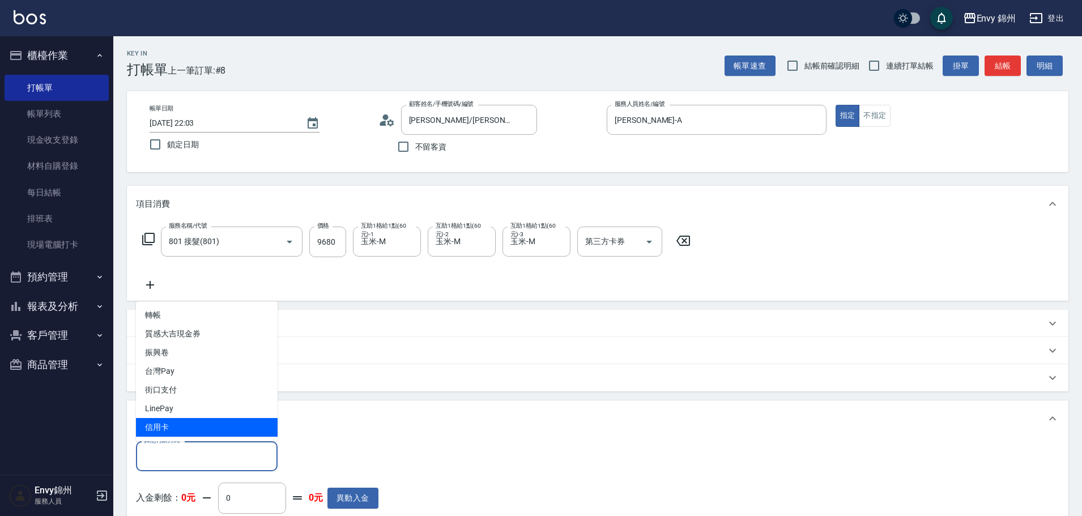
click at [221, 426] on span "信用卡" at bounding box center [207, 427] width 142 height 19
type input "信用卡"
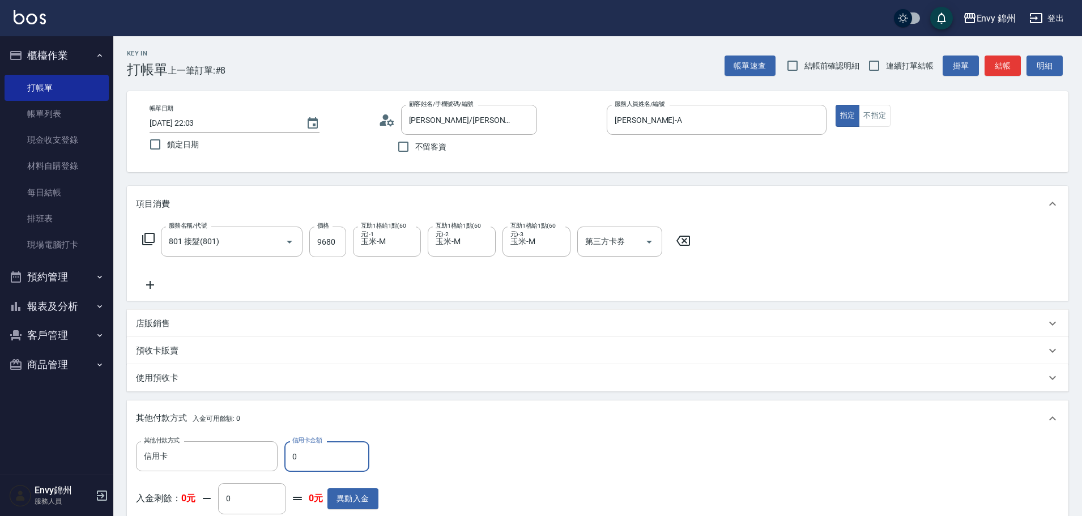
drag, startPoint x: 308, startPoint y: 454, endPoint x: 283, endPoint y: 451, distance: 24.5
click at [284, 451] on input "0" at bounding box center [326, 456] width 85 height 31
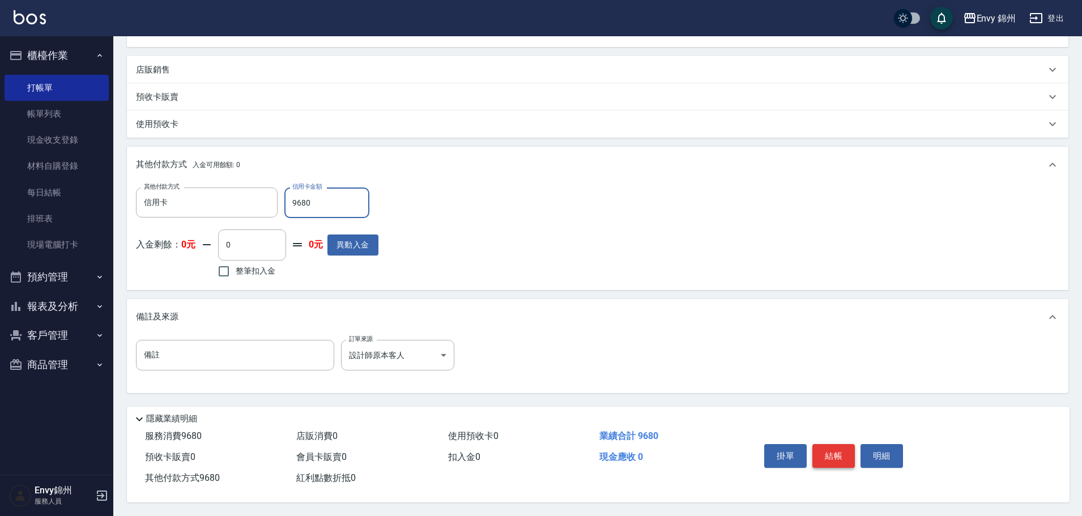
type input "9680"
click at [826, 450] on button "結帳" at bounding box center [833, 456] width 42 height 24
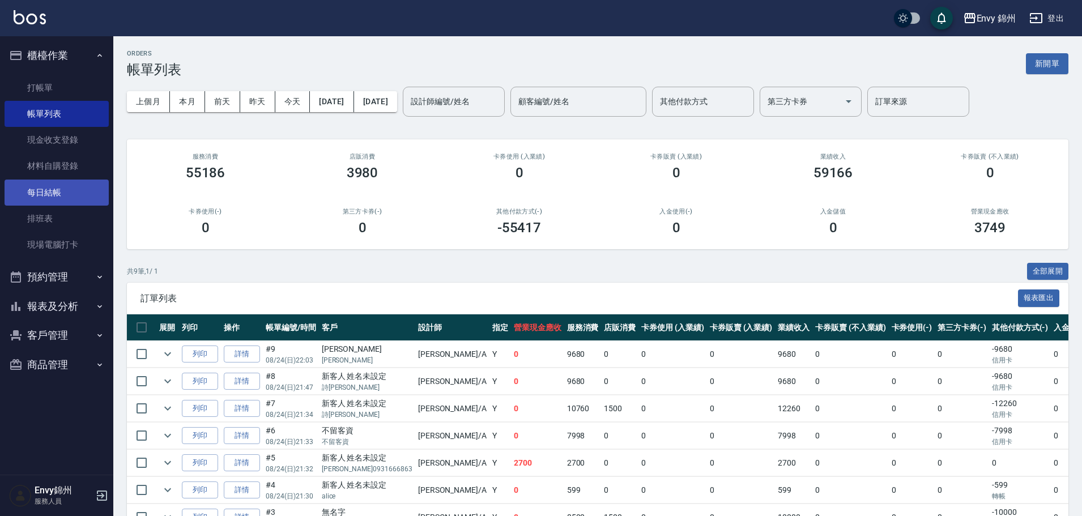
click at [37, 200] on link "每日結帳" at bounding box center [57, 193] width 104 height 26
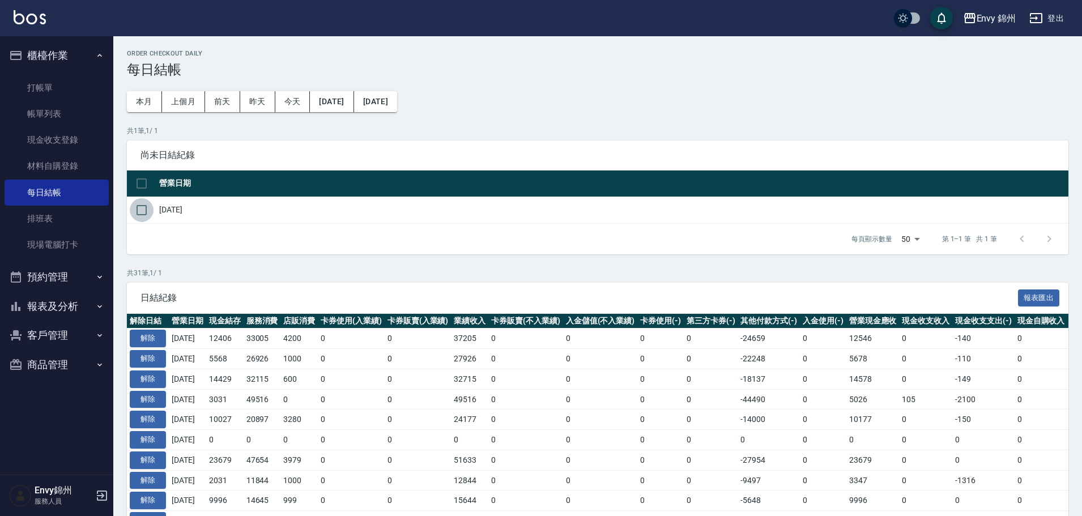
click at [138, 220] on input "checkbox" at bounding box center [142, 210] width 24 height 24
checkbox input "true"
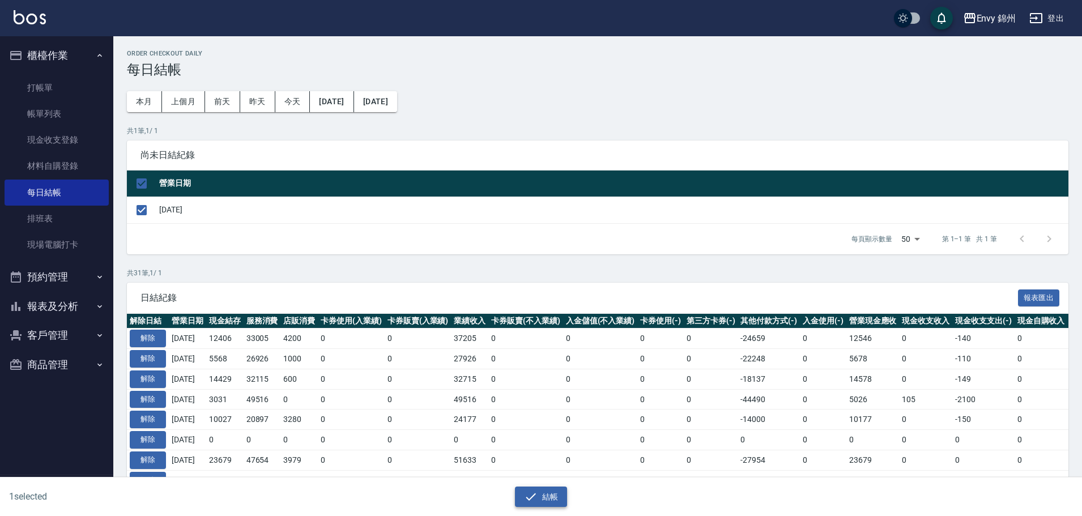
drag, startPoint x: 573, startPoint y: 496, endPoint x: 557, endPoint y: 500, distance: 16.5
click at [558, 500] on div "結帳" at bounding box center [541, 497] width 527 height 21
click at [559, 500] on button "結帳" at bounding box center [541, 497] width 53 height 21
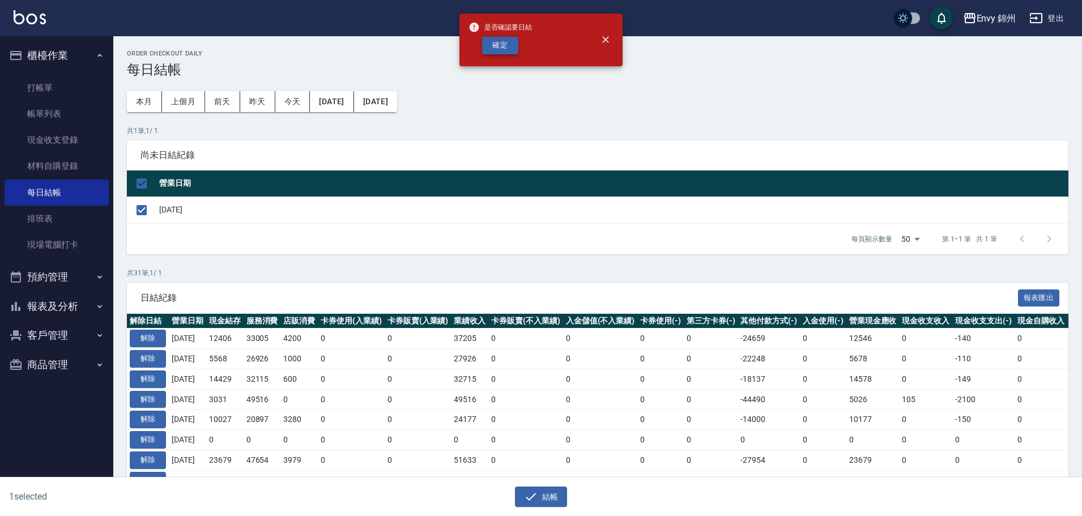
click at [505, 37] on button "確定" at bounding box center [500, 46] width 36 height 18
checkbox input "false"
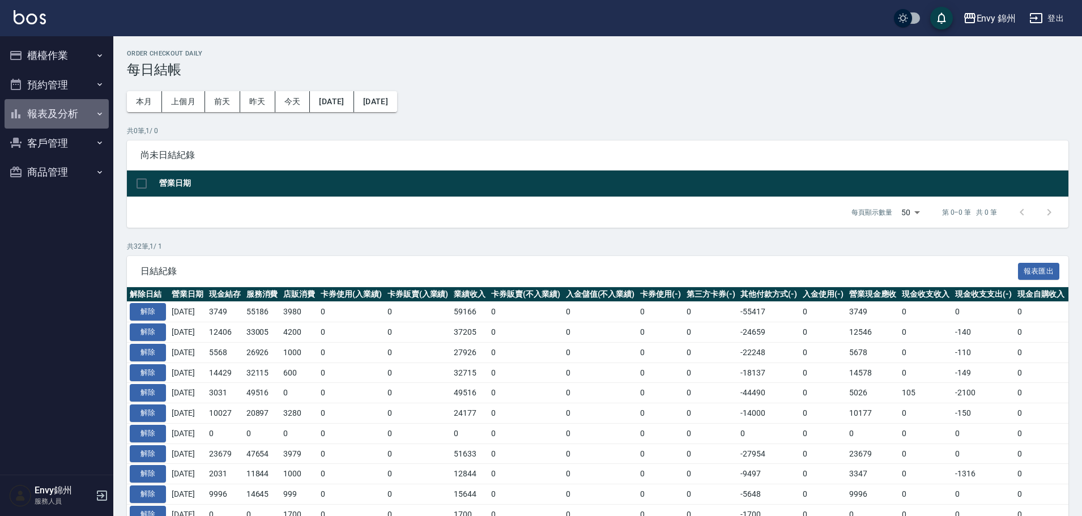
click at [30, 113] on button "報表及分析" at bounding box center [57, 113] width 104 height 29
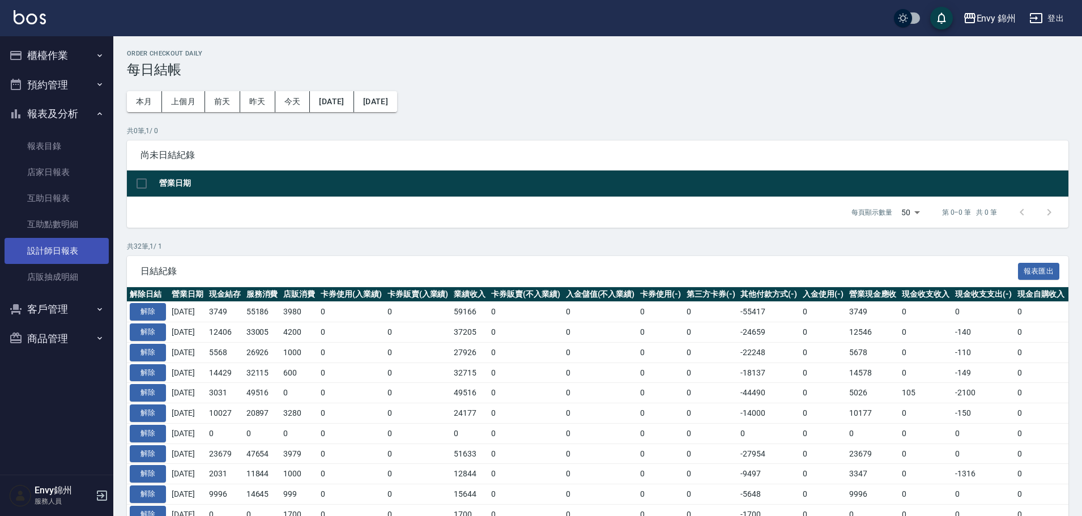
click at [37, 250] on link "設計師日報表" at bounding box center [57, 251] width 104 height 26
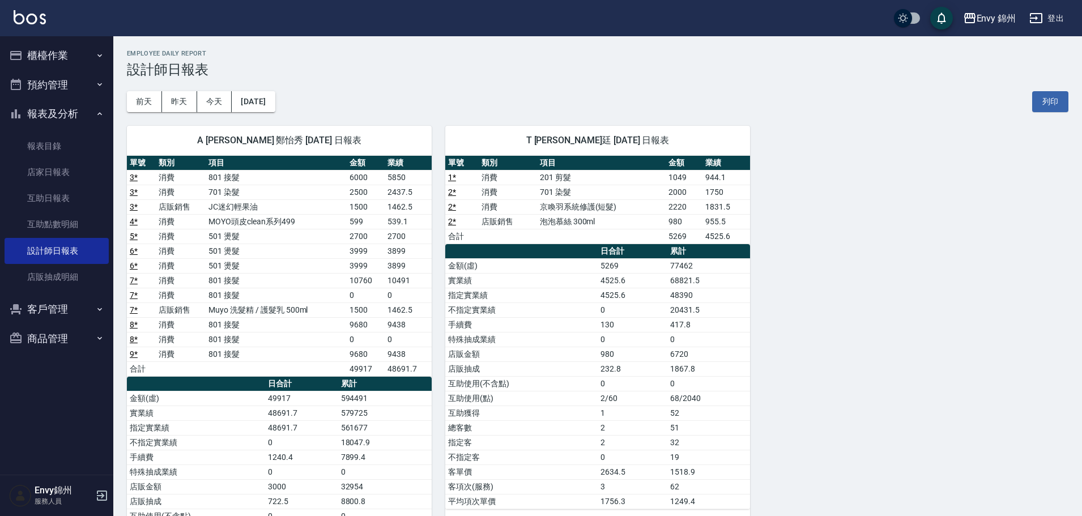
click at [1065, 21] on button "登出" at bounding box center [1047, 18] width 44 height 21
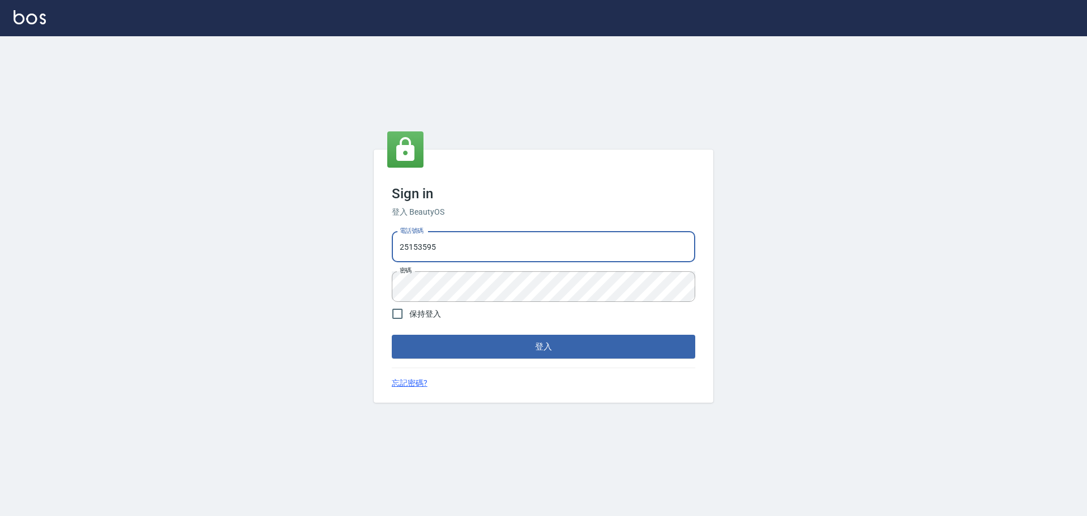
drag, startPoint x: 0, startPoint y: 0, endPoint x: 497, endPoint y: 249, distance: 556.0
click at [496, 248] on input "25153595" at bounding box center [544, 247] width 304 height 31
type input "9990001234567"
click at [562, 347] on button "登入" at bounding box center [544, 347] width 304 height 24
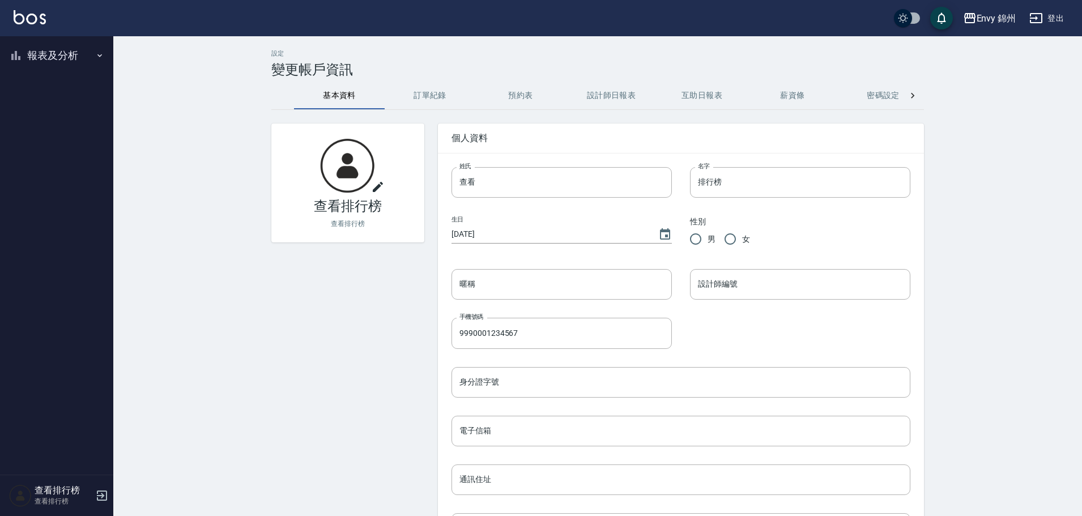
click at [23, 61] on button "報表及分析" at bounding box center [57, 55] width 104 height 29
click at [48, 115] on link "店家排行榜" at bounding box center [57, 114] width 104 height 26
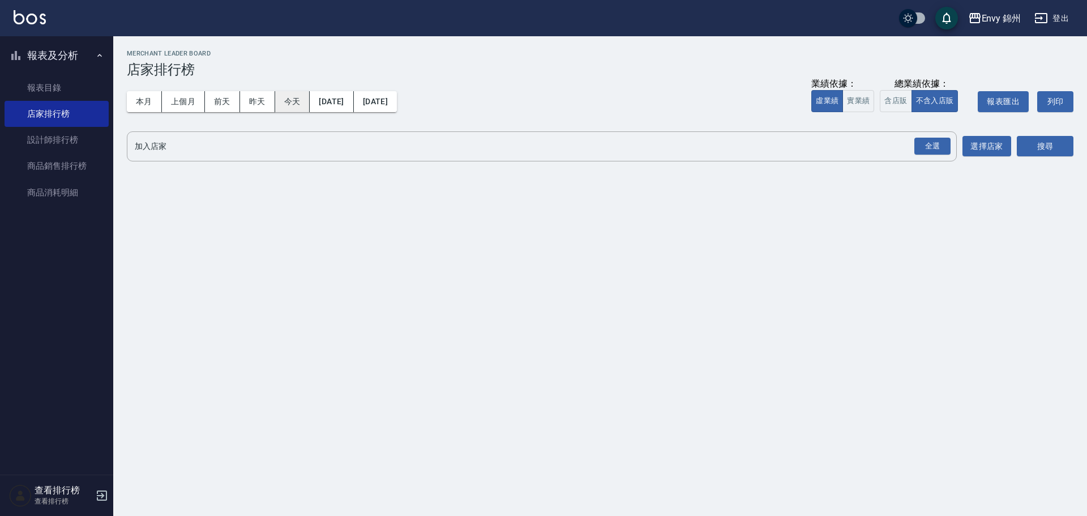
click at [298, 99] on button "今天" at bounding box center [292, 101] width 35 height 21
click at [923, 145] on div "全選" at bounding box center [933, 147] width 36 height 18
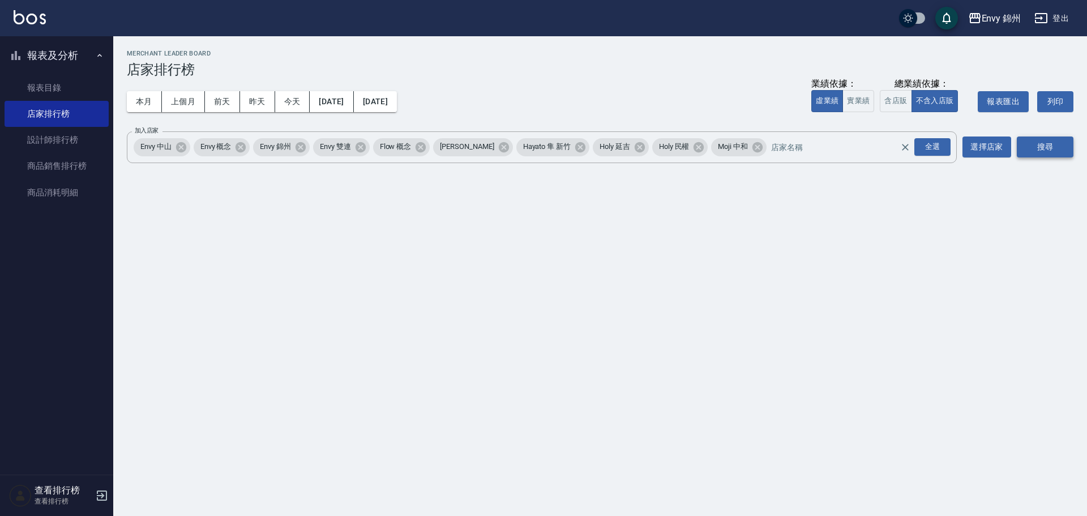
click at [1061, 142] on button "搜尋" at bounding box center [1045, 146] width 57 height 21
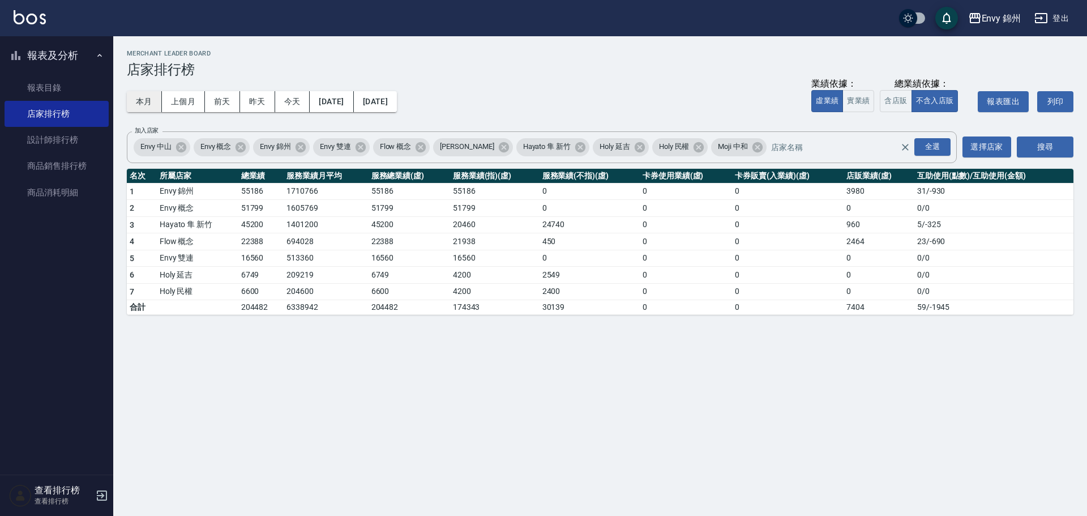
drag, startPoint x: 148, startPoint y: 92, endPoint x: 167, endPoint y: 96, distance: 19.0
click at [148, 93] on button "本月" at bounding box center [144, 101] width 35 height 21
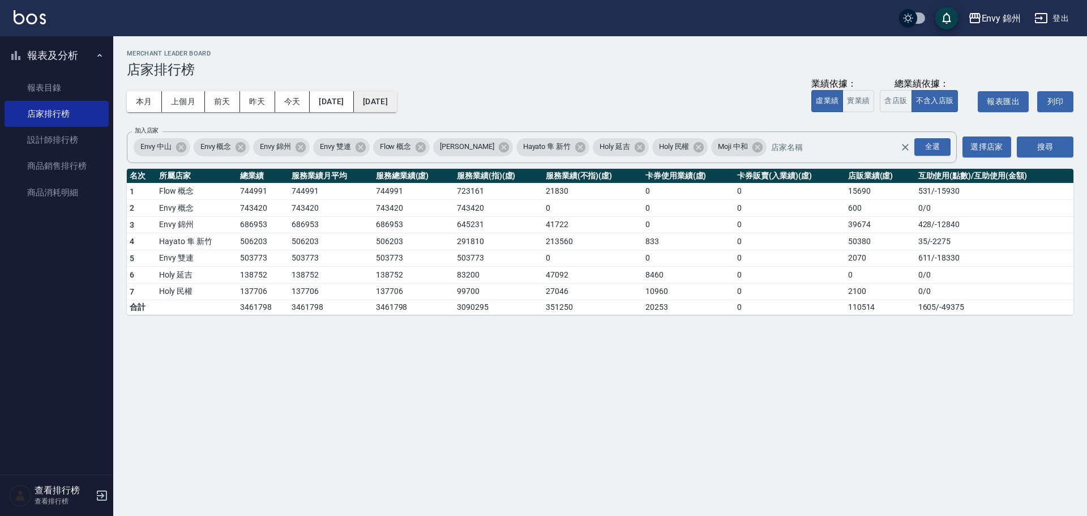
click at [395, 97] on button "2025/08/31" at bounding box center [375, 101] width 43 height 21
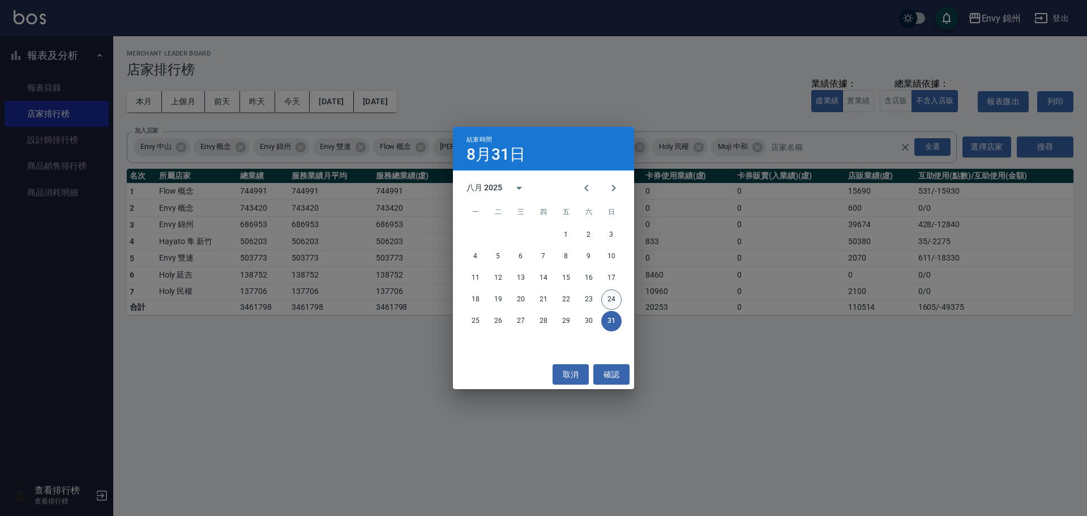
click at [613, 302] on button "24" at bounding box center [611, 299] width 20 height 20
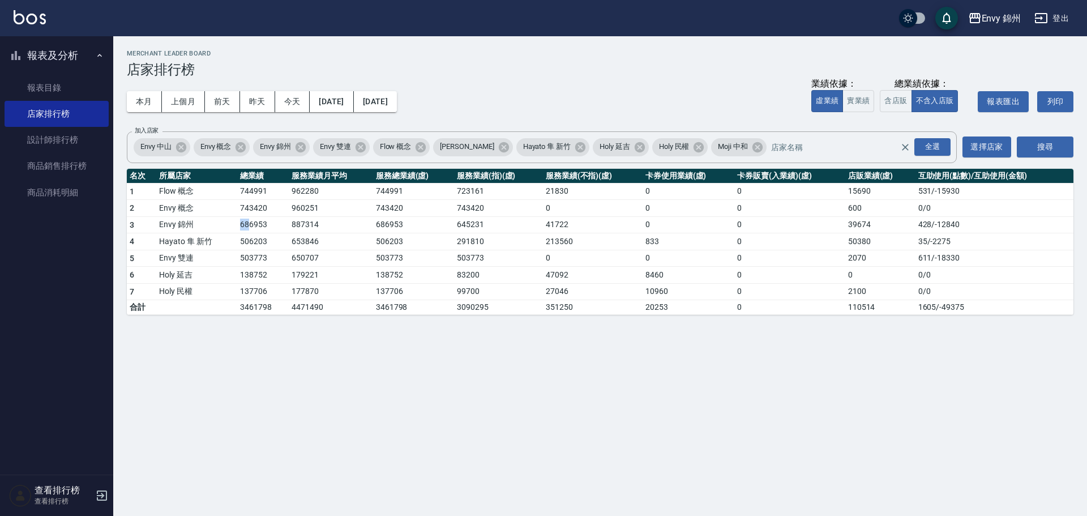
drag, startPoint x: 232, startPoint y: 226, endPoint x: 247, endPoint y: 227, distance: 14.8
click at [247, 227] on tr "3 Envy 錦州 686953 887314 686953 645231 41722 0 0 39674 428 / -12840" at bounding box center [600, 224] width 947 height 17
click at [280, 226] on td "686953" at bounding box center [263, 224] width 52 height 17
drag, startPoint x: 848, startPoint y: 224, endPoint x: 893, endPoint y: 221, distance: 44.2
click at [880, 226] on tr "3 Envy 錦州 686953 887314 686953 645231 41722 0 0 39674 428 / -12840" at bounding box center [600, 224] width 947 height 17
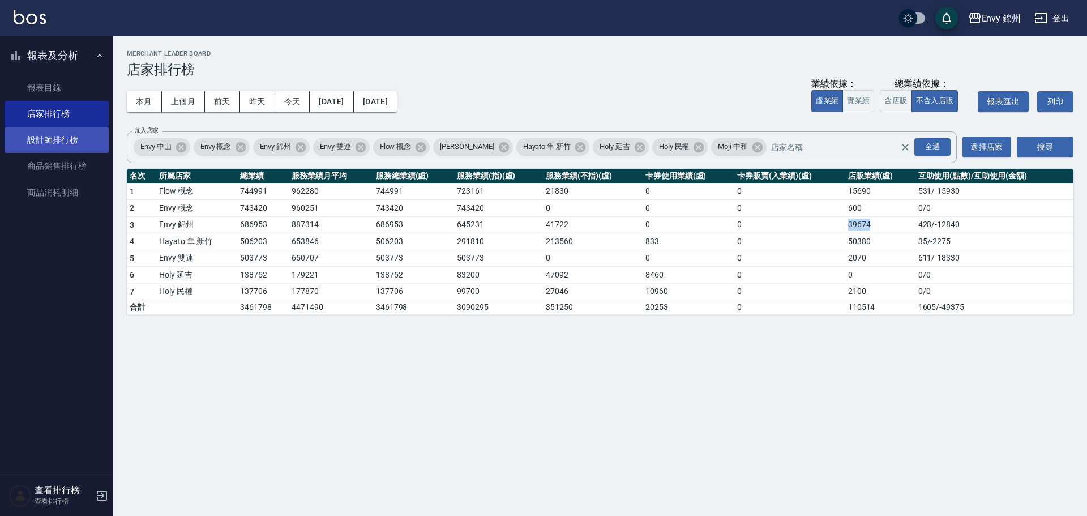
click at [89, 145] on link "設計師排行榜" at bounding box center [57, 140] width 104 height 26
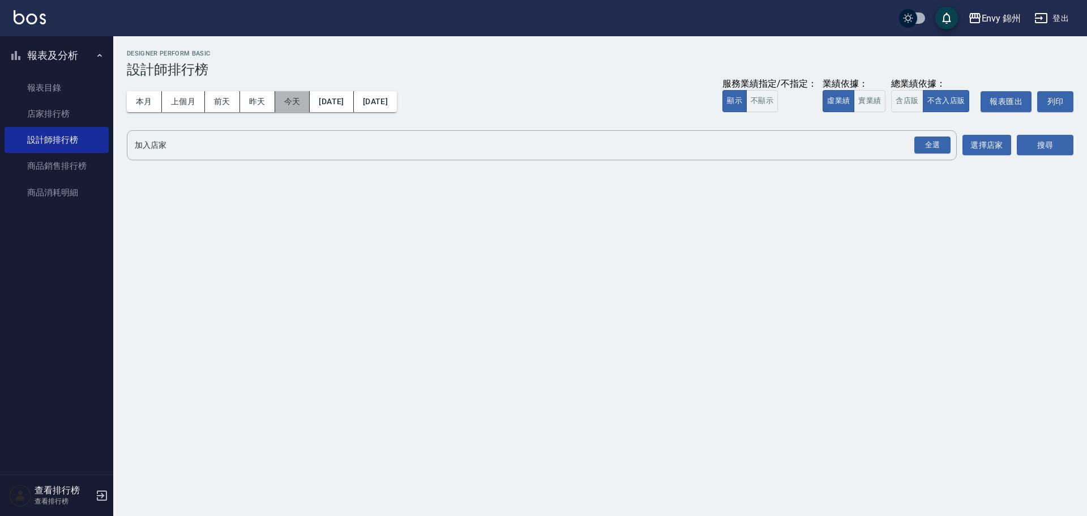
click at [301, 97] on button "今天" at bounding box center [292, 101] width 35 height 21
click at [929, 140] on div "全選" at bounding box center [933, 145] width 36 height 18
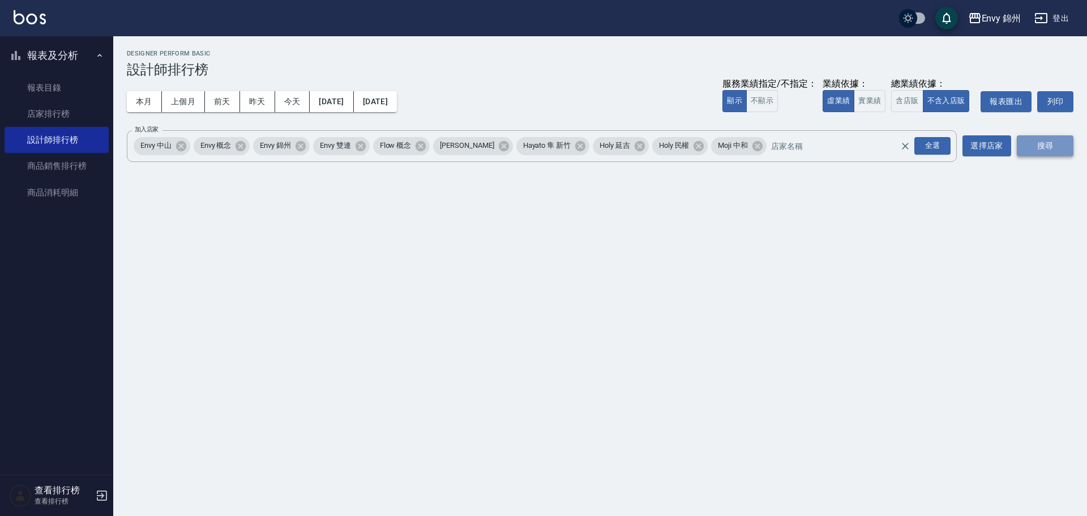
click at [1052, 147] on button "搜尋" at bounding box center [1045, 145] width 57 height 21
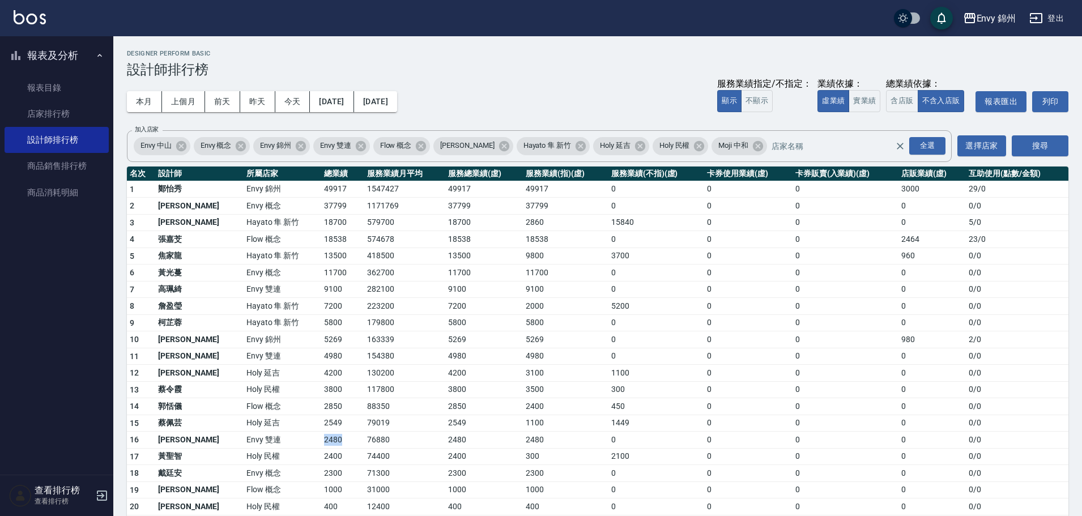
drag, startPoint x: 274, startPoint y: 436, endPoint x: 307, endPoint y: 443, distance: 34.3
click at [307, 443] on tr "16 葉莉娜 Envy 雙連 2480 76880 2480 2480 0 0 0 0 0 / 0" at bounding box center [597, 440] width 941 height 17
click at [275, 274] on td "Envy 概念" at bounding box center [283, 272] width 78 height 17
drag, startPoint x: 275, startPoint y: 341, endPoint x: 296, endPoint y: 342, distance: 21.6
click at [296, 342] on tr "10 潘昀廷 Envy 錦州 5269 163339 5269 5269 0 0 0 980 2 / 0" at bounding box center [597, 339] width 941 height 17
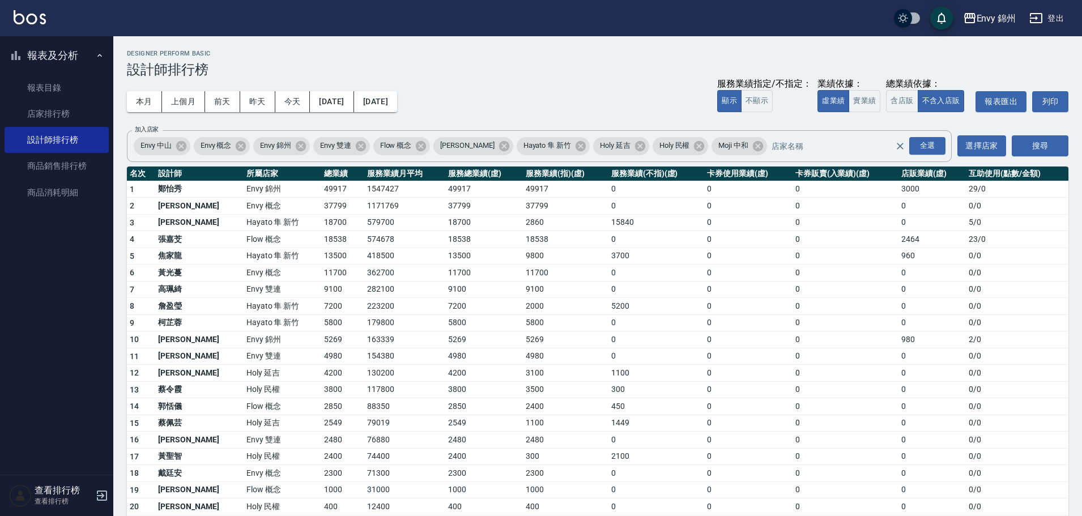
click at [321, 342] on td "5269" at bounding box center [342, 339] width 43 height 17
drag, startPoint x: 300, startPoint y: 342, endPoint x: 288, endPoint y: 342, distance: 12.5
click at [321, 342] on td "5269" at bounding box center [342, 339] width 43 height 17
drag, startPoint x: 280, startPoint y: 340, endPoint x: 295, endPoint y: 340, distance: 14.7
click at [321, 340] on td "5269" at bounding box center [342, 339] width 43 height 17
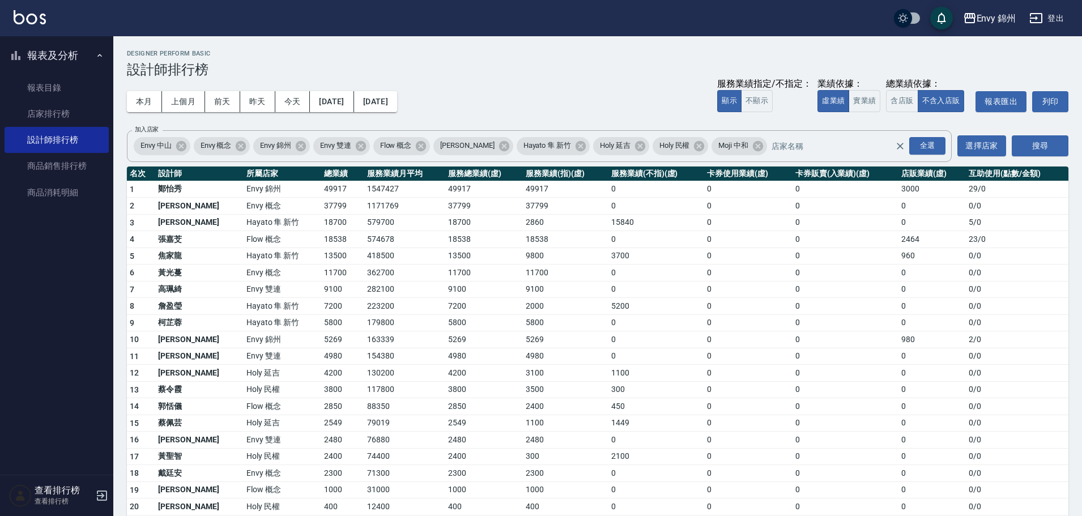
click at [321, 340] on td "5269" at bounding box center [342, 339] width 43 height 17
drag, startPoint x: 283, startPoint y: 189, endPoint x: 298, endPoint y: 188, distance: 15.3
click at [321, 188] on td "49917" at bounding box center [342, 189] width 43 height 17
drag, startPoint x: 274, startPoint y: 189, endPoint x: 291, endPoint y: 186, distance: 17.1
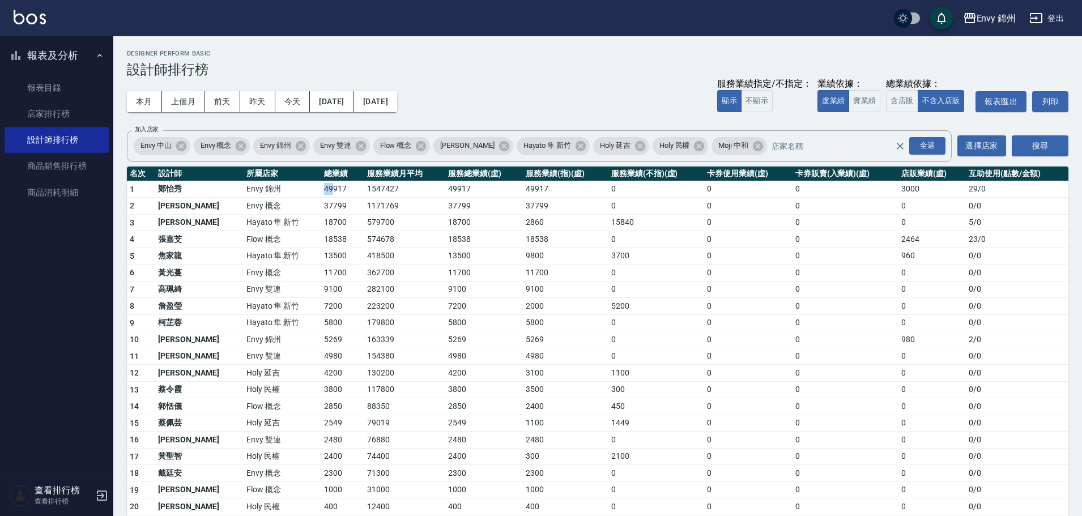
click at [291, 186] on tr "1 鄭怡秀 Envy 錦州 49917 1547427 49917 49917 0 0 0 3000 29 / 0" at bounding box center [597, 189] width 941 height 17
click at [321, 186] on td "49917" at bounding box center [342, 189] width 43 height 17
drag, startPoint x: 281, startPoint y: 191, endPoint x: 289, endPoint y: 191, distance: 8.5
click at [321, 191] on td "49917" at bounding box center [342, 189] width 43 height 17
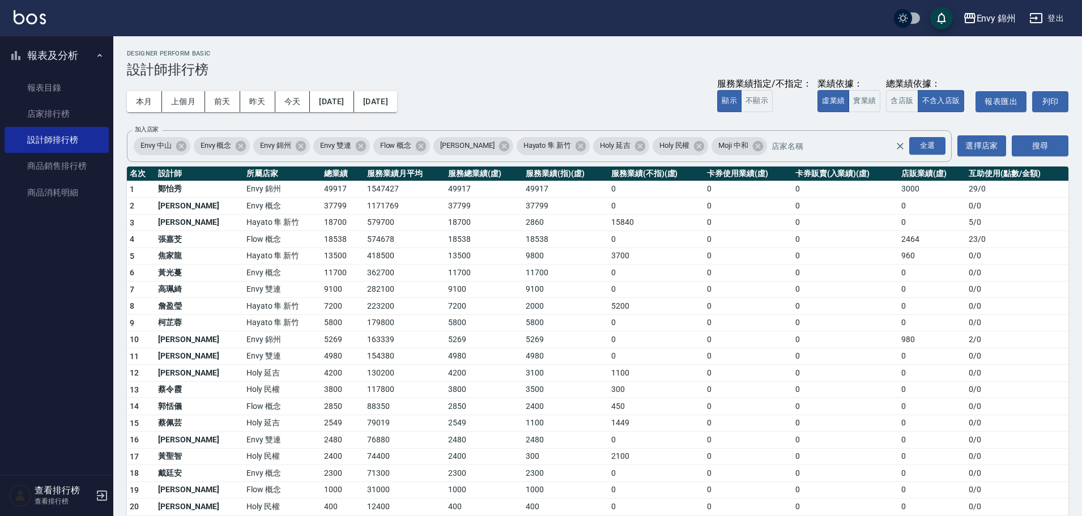
click at [321, 226] on td "18700" at bounding box center [342, 222] width 43 height 17
click at [321, 204] on td "37799" at bounding box center [342, 206] width 43 height 17
click at [321, 194] on td "49917" at bounding box center [342, 189] width 43 height 17
click at [150, 96] on button "本月" at bounding box center [144, 101] width 35 height 21
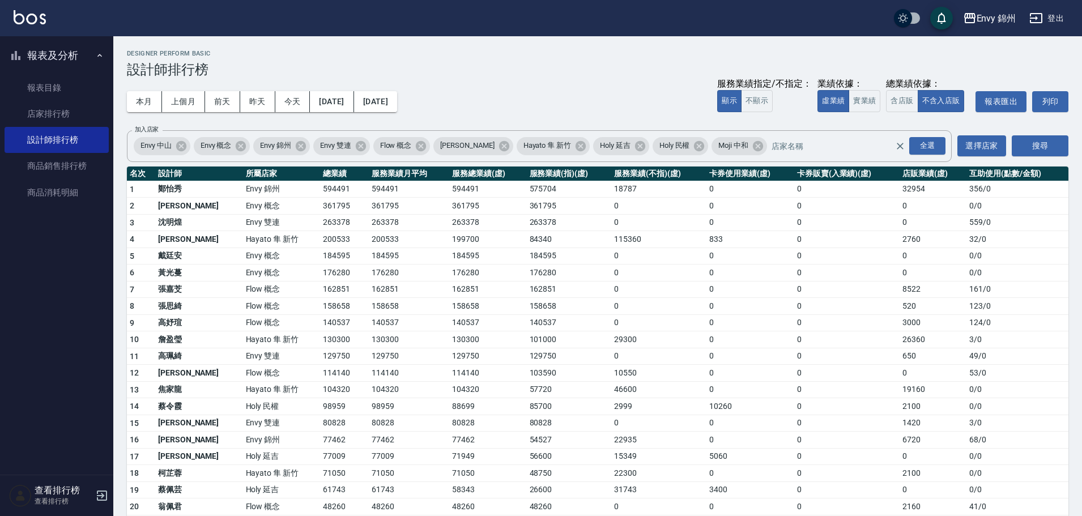
click at [397, 93] on button "2025/08/31" at bounding box center [375, 101] width 43 height 21
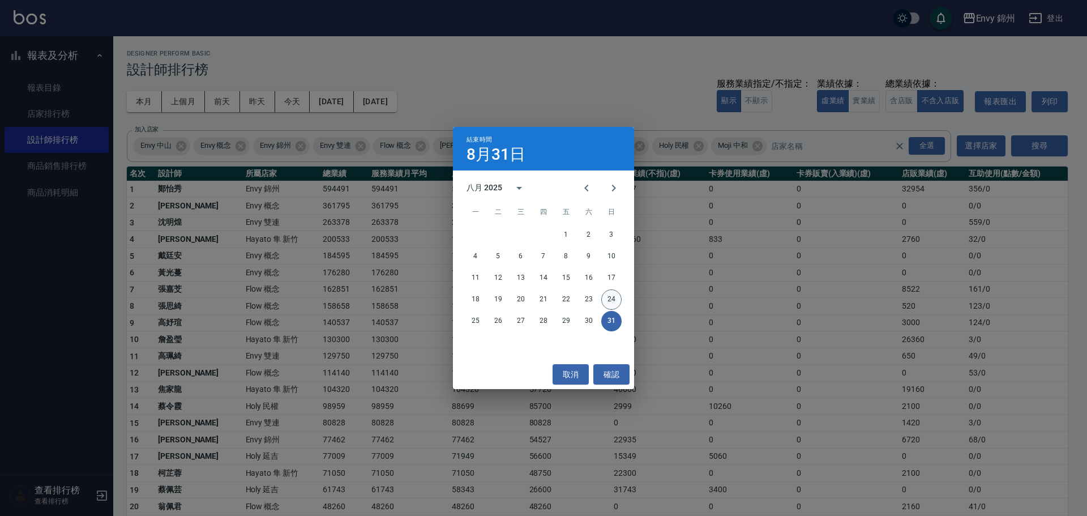
click at [609, 298] on button "24" at bounding box center [611, 299] width 20 height 20
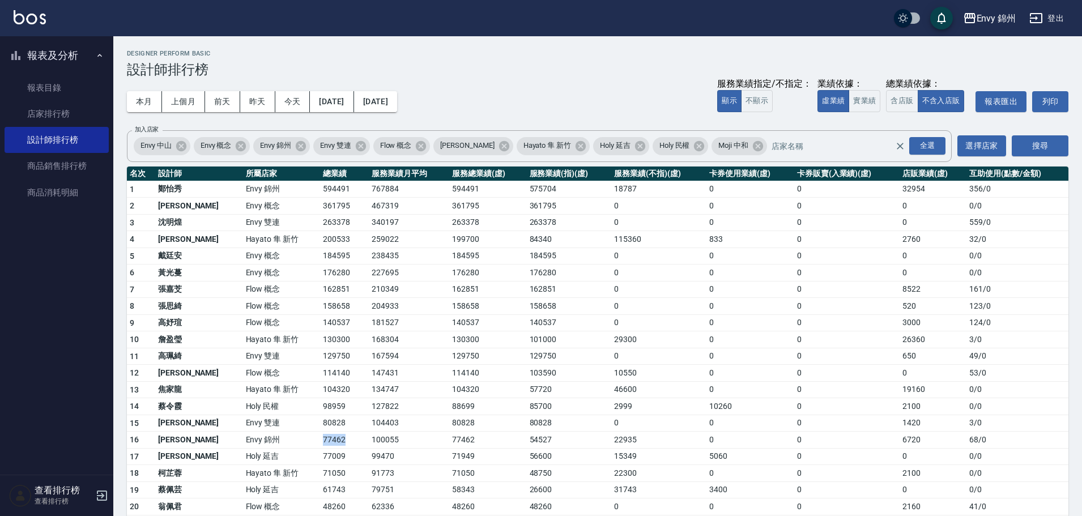
drag, startPoint x: 280, startPoint y: 439, endPoint x: 327, endPoint y: 436, distance: 47.1
click at [323, 439] on tr "16 潘昀廷 Envy 錦州 77462 100055 77462 54527 22935 0 0 6720 68 / 0" at bounding box center [597, 440] width 941 height 17
click at [527, 241] on td "84340" at bounding box center [569, 239] width 85 height 17
drag, startPoint x: 282, startPoint y: 490, endPoint x: 297, endPoint y: 490, distance: 14.7
click at [320, 490] on td "61743" at bounding box center [344, 489] width 49 height 17
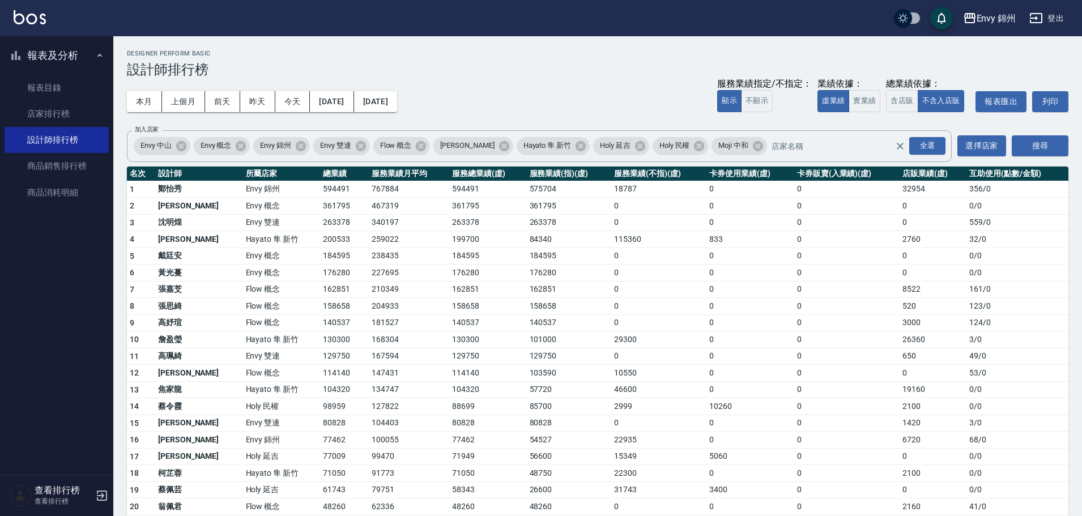
click at [322, 484] on td "61743" at bounding box center [344, 489] width 49 height 17
drag, startPoint x: 278, startPoint y: 439, endPoint x: 296, endPoint y: 445, distance: 19.5
click at [296, 445] on tr "16 潘昀廷 Envy 錦州 77462 100055 77462 54527 22935 0 0 6720 68 / 0" at bounding box center [597, 440] width 941 height 17
click at [320, 445] on td "77462" at bounding box center [344, 440] width 49 height 17
click at [142, 106] on button "本月" at bounding box center [144, 101] width 35 height 21
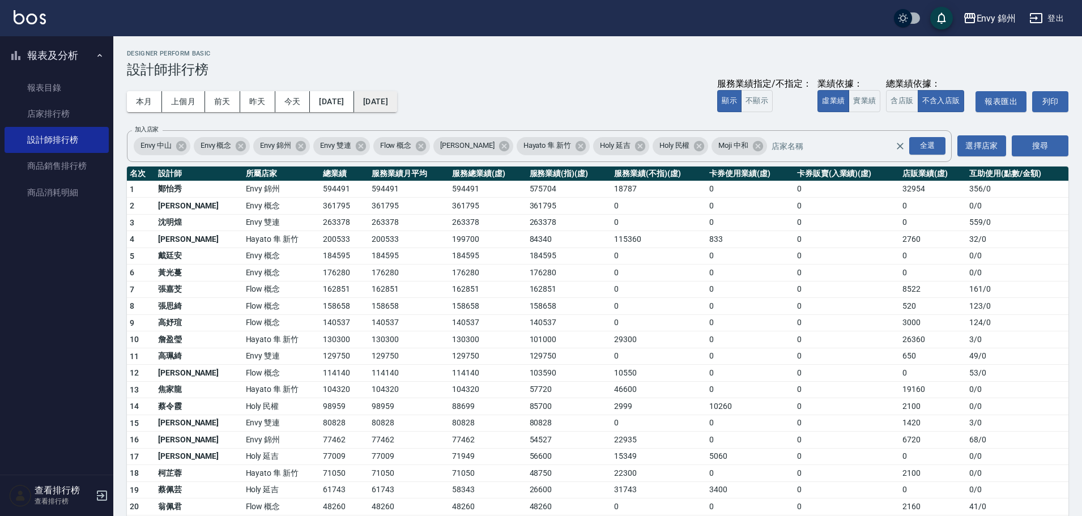
click at [396, 111] on button "2025/08/31" at bounding box center [375, 101] width 43 height 21
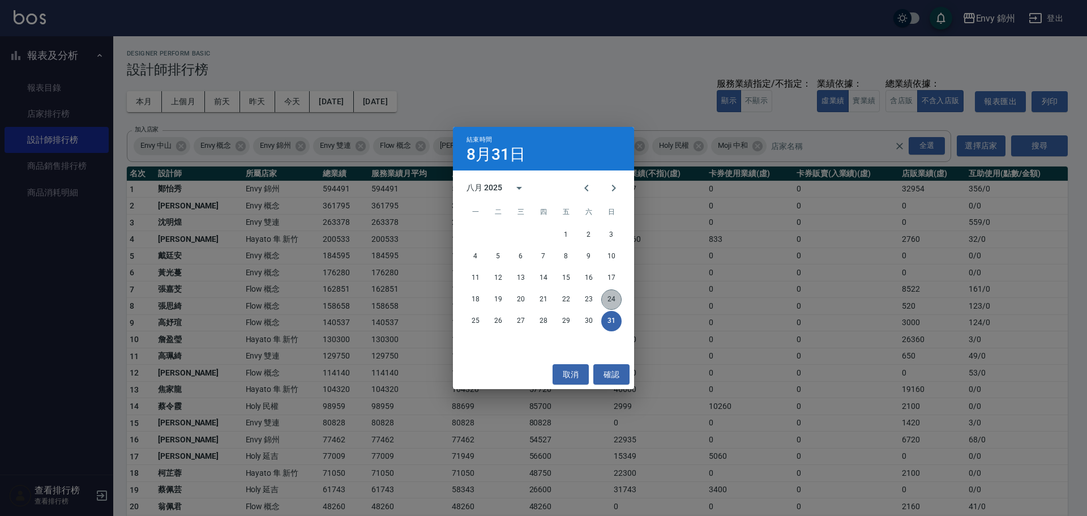
click at [611, 301] on button "24" at bounding box center [611, 299] width 20 height 20
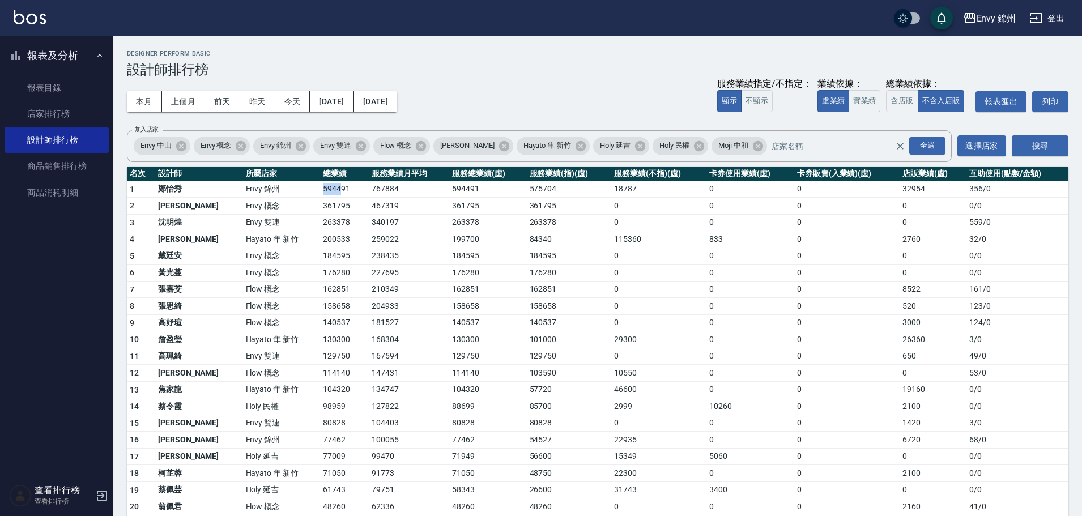
drag, startPoint x: 289, startPoint y: 191, endPoint x: 303, endPoint y: 191, distance: 14.2
click at [320, 191] on td "594491" at bounding box center [344, 189] width 49 height 17
click at [320, 189] on td "594491" at bounding box center [344, 189] width 49 height 17
drag, startPoint x: 285, startPoint y: 187, endPoint x: 296, endPoint y: 190, distance: 11.8
click at [320, 190] on td "594491" at bounding box center [344, 189] width 49 height 17
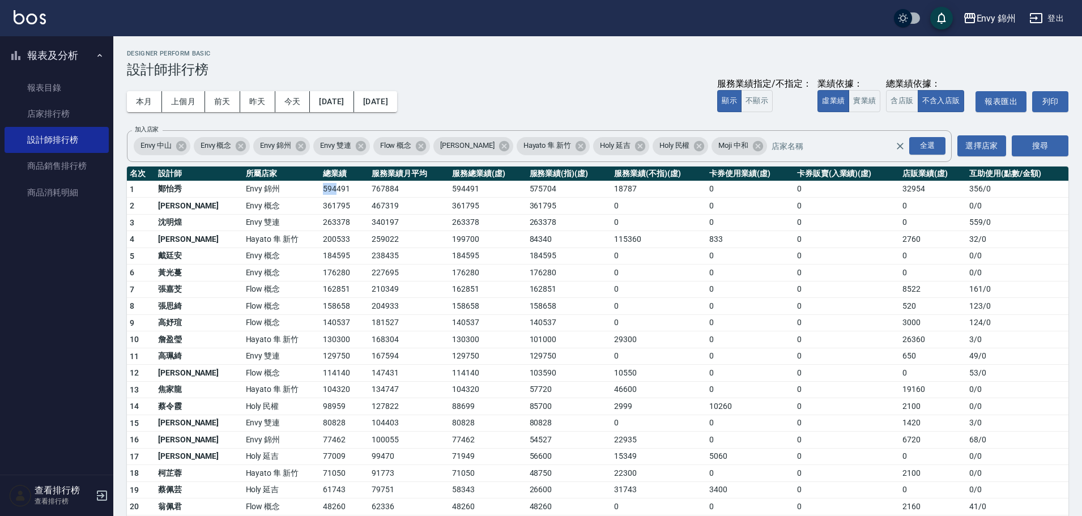
click at [320, 190] on td "594491" at bounding box center [344, 189] width 49 height 17
drag, startPoint x: 893, startPoint y: 189, endPoint x: 920, endPoint y: 188, distance: 27.8
click at [920, 188] on td "32954" at bounding box center [932, 189] width 67 height 17
click at [919, 188] on td "32954" at bounding box center [932, 189] width 67 height 17
drag, startPoint x: 898, startPoint y: 189, endPoint x: 907, endPoint y: 189, distance: 9.1
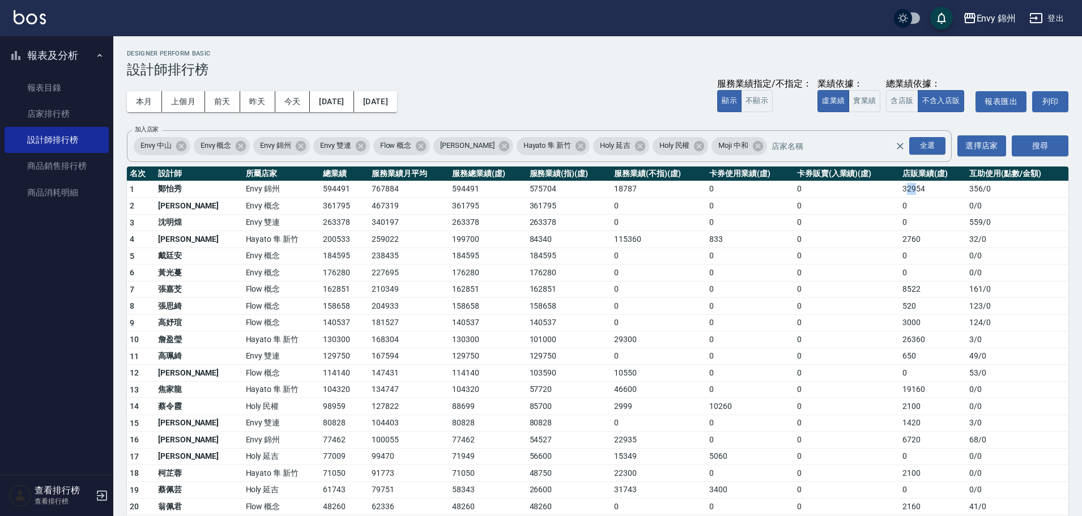
click at [907, 189] on td "32954" at bounding box center [932, 189] width 67 height 17
click at [80, 112] on link "店家排行榜" at bounding box center [57, 114] width 104 height 26
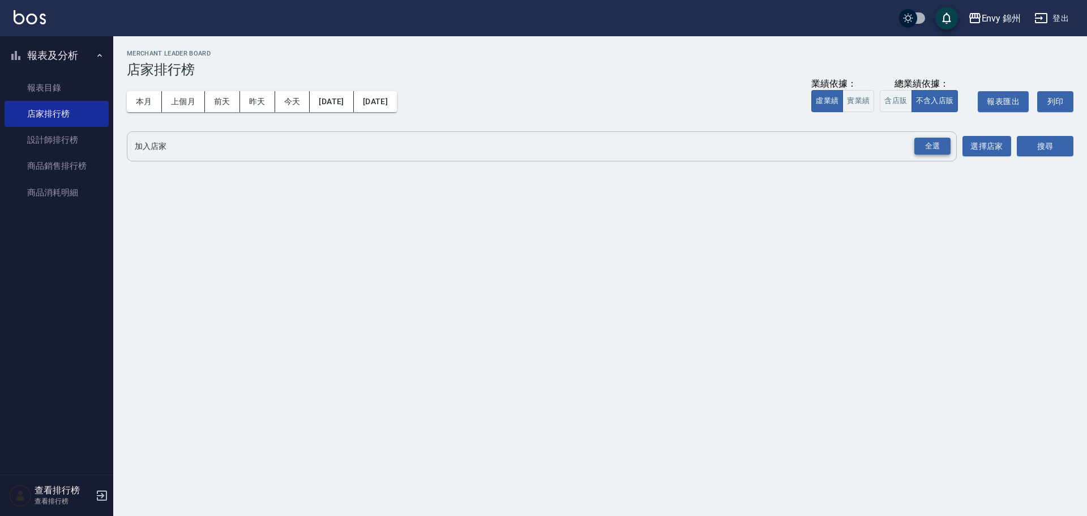
click at [938, 154] on div "全選" at bounding box center [933, 147] width 36 height 18
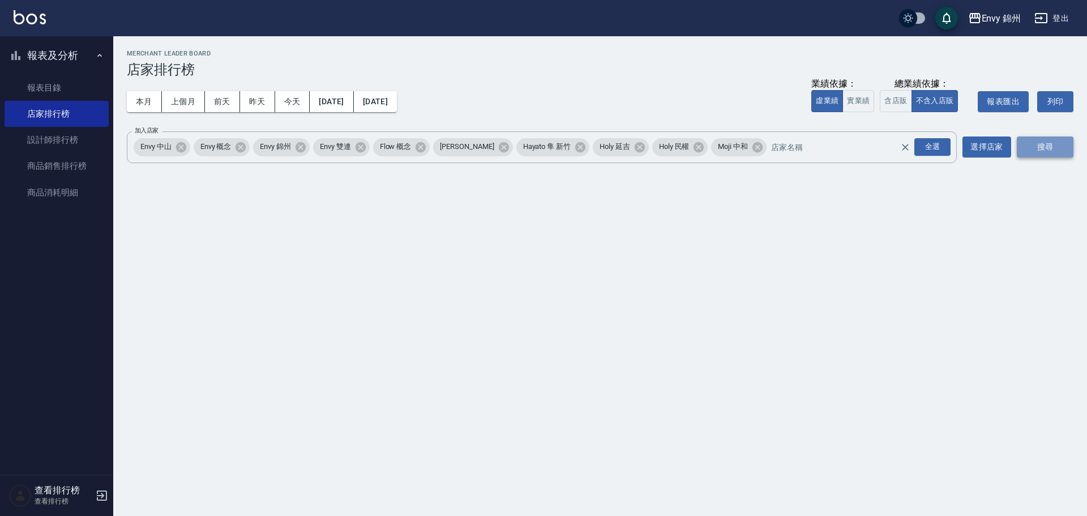
click at [1047, 155] on button "搜尋" at bounding box center [1045, 146] width 57 height 21
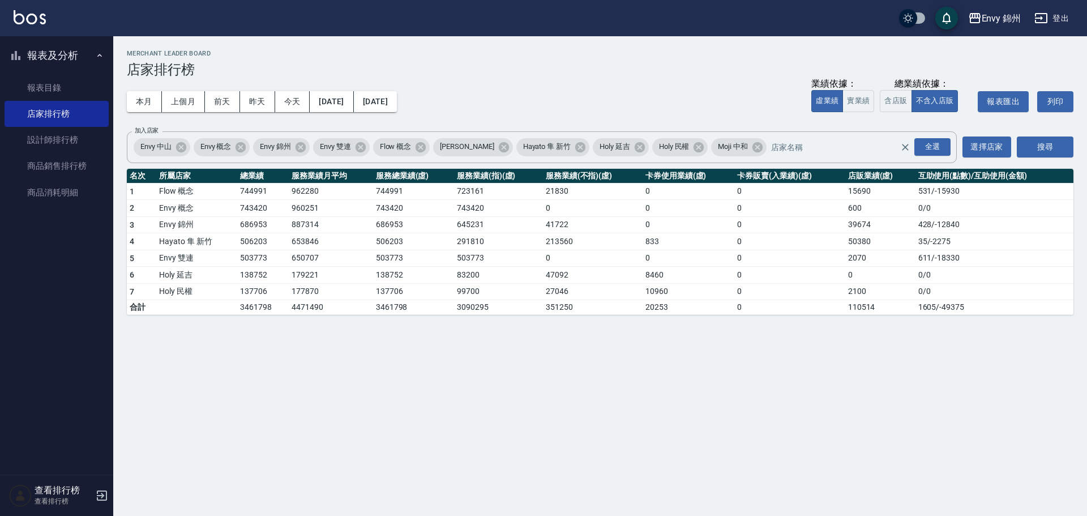
click at [1051, 3] on div "Envy 錦州 登出" at bounding box center [543, 18] width 1087 height 36
click at [1054, 11] on button "登出" at bounding box center [1052, 18] width 44 height 21
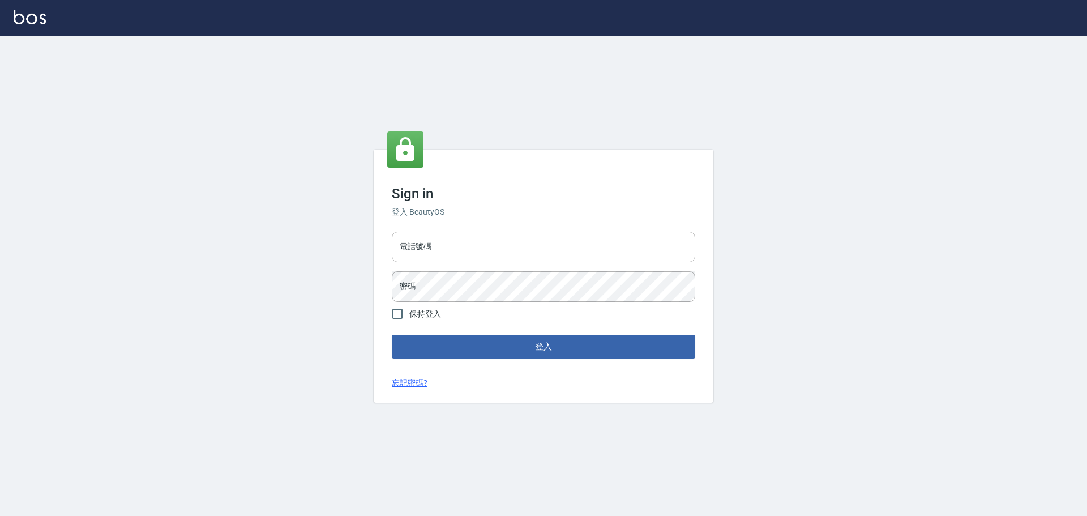
type input "9990001234567"
type input "25153595"
click at [489, 349] on button "登入" at bounding box center [544, 347] width 304 height 24
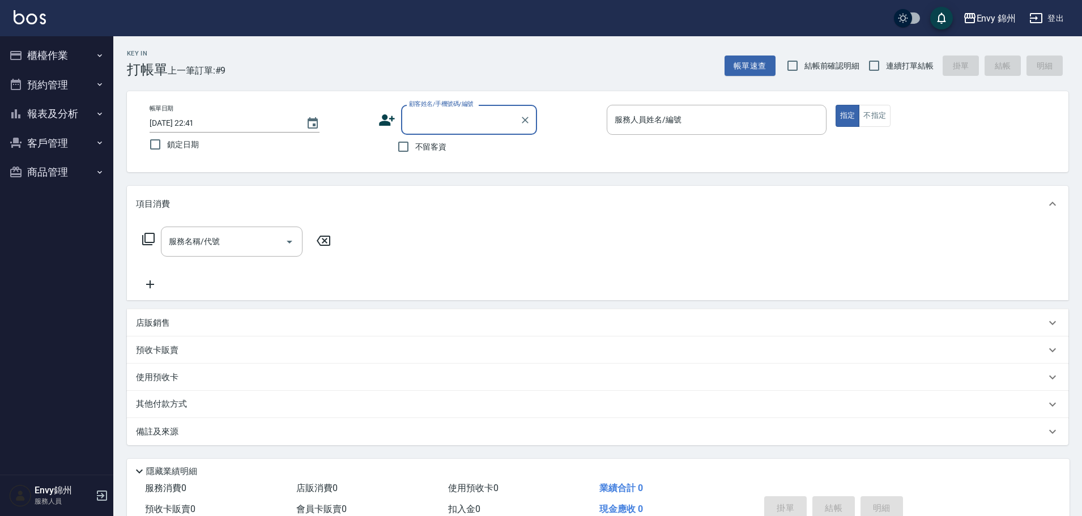
click at [57, 42] on button "櫃檯作業" at bounding box center [57, 55] width 104 height 29
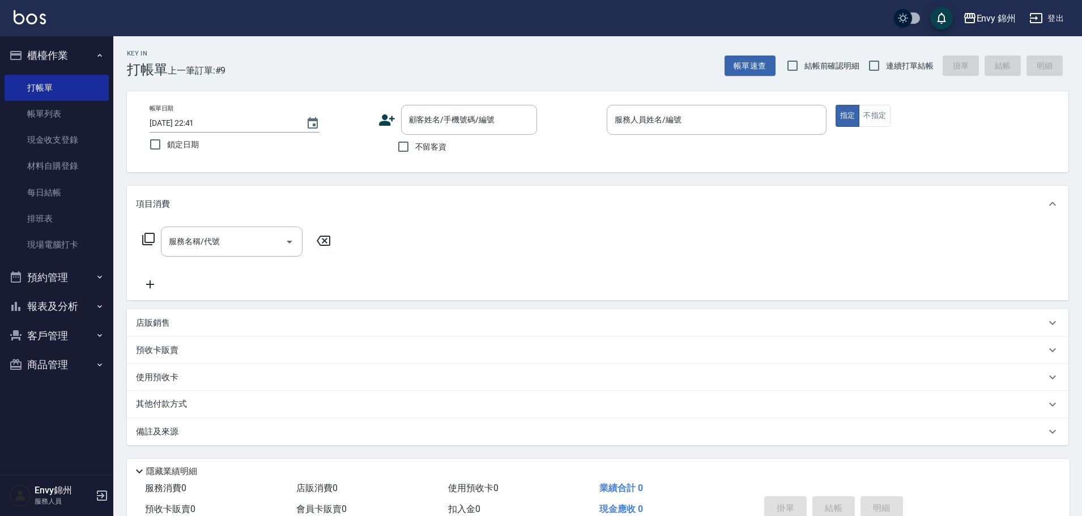
click at [55, 46] on button "櫃檯作業" at bounding box center [57, 55] width 104 height 29
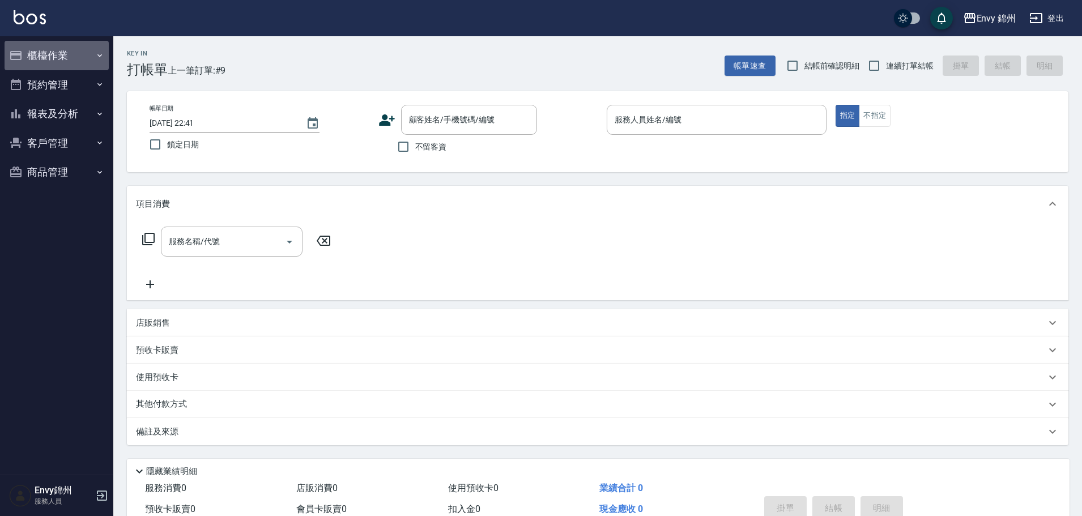
click at [43, 53] on button "櫃檯作業" at bounding box center [57, 55] width 104 height 29
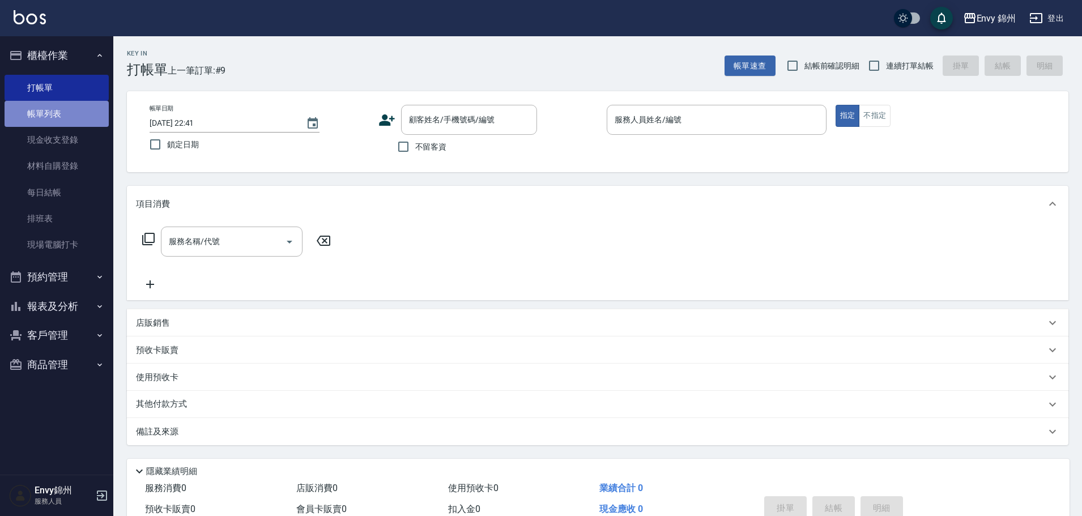
click at [73, 122] on link "帳單列表" at bounding box center [57, 114] width 104 height 26
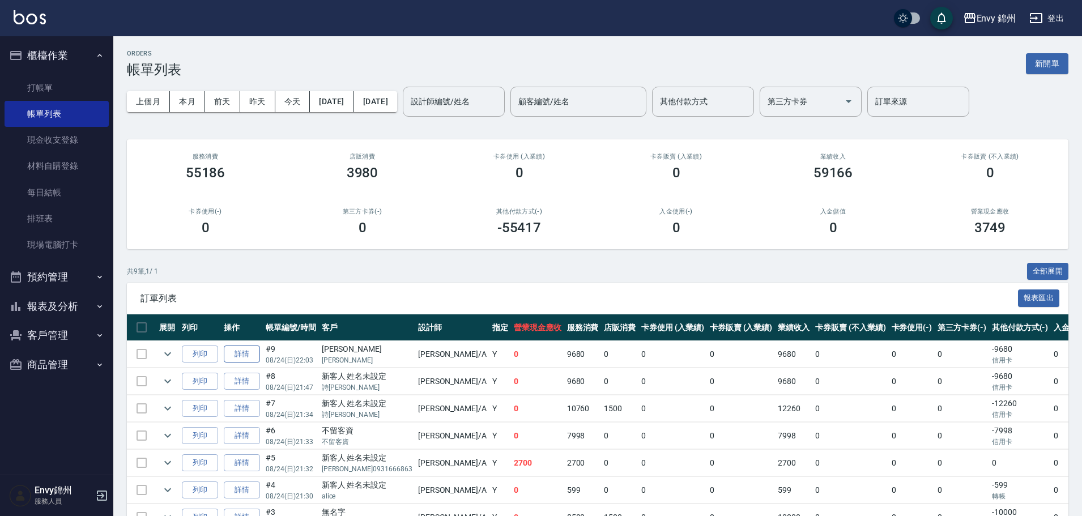
click at [246, 348] on link "詳情" at bounding box center [242, 354] width 36 height 18
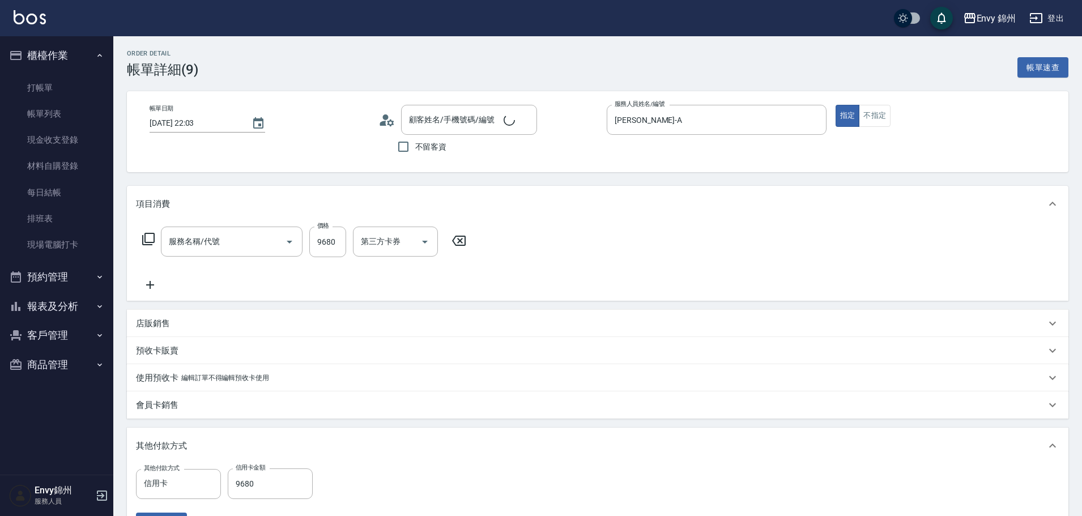
type input "[DATE] 22:03"
type input "[PERSON_NAME]-A"
type input "設計師原本客人"
type input "801 接髮(801)"
click at [326, 243] on input "9680" at bounding box center [327, 242] width 37 height 31
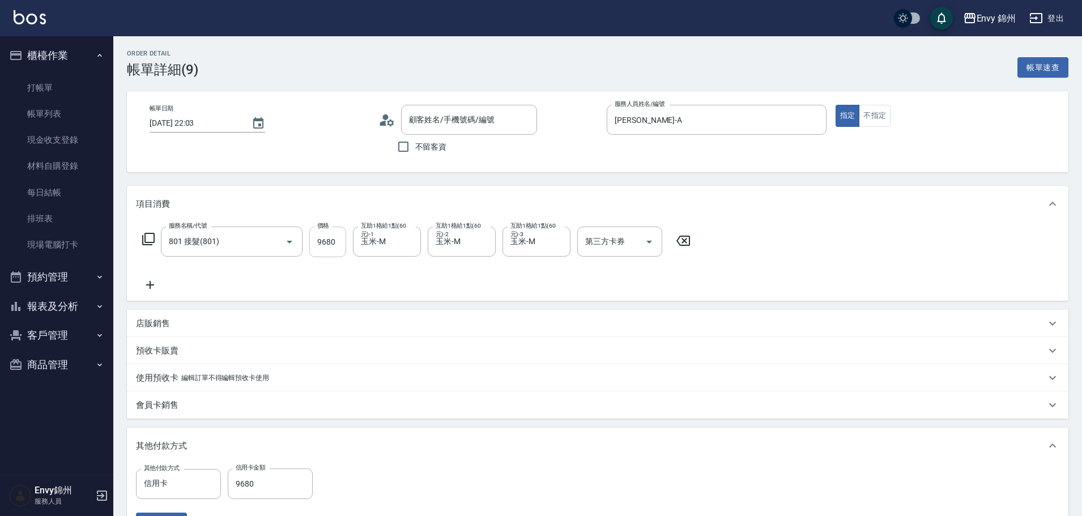
type input "[PERSON_NAME]/[PERSON_NAME]/"
type input "7"
type input "0"
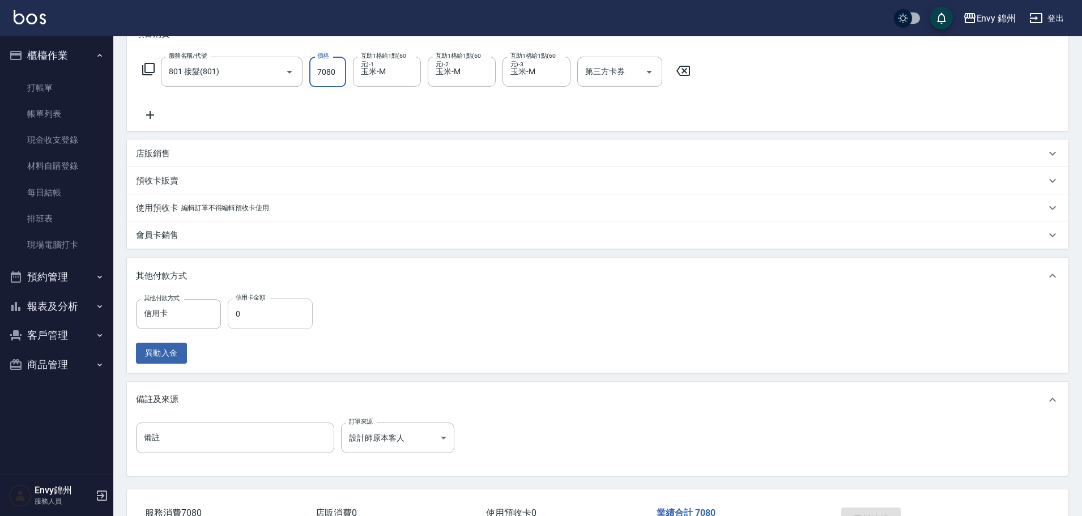
type input "7080"
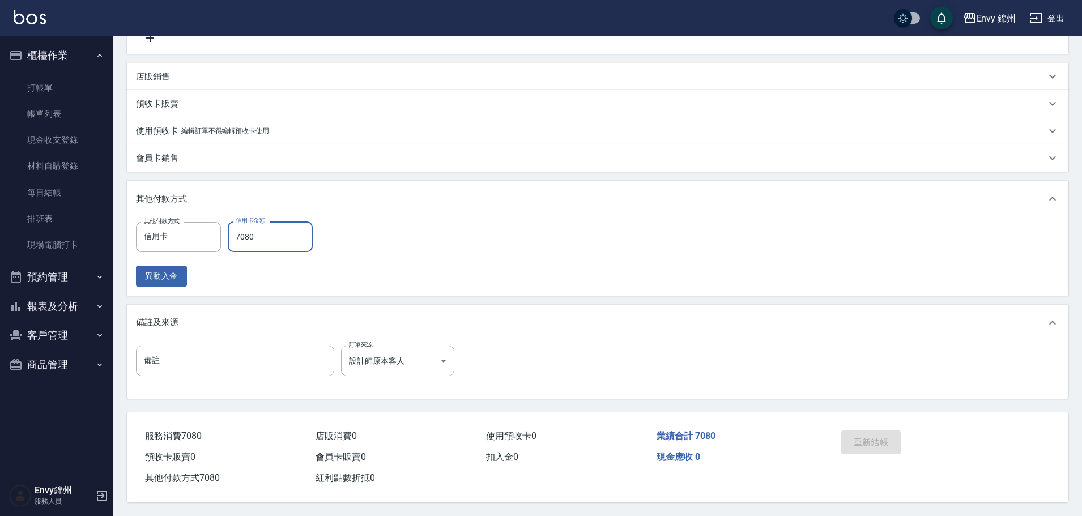
scroll to position [25, 0]
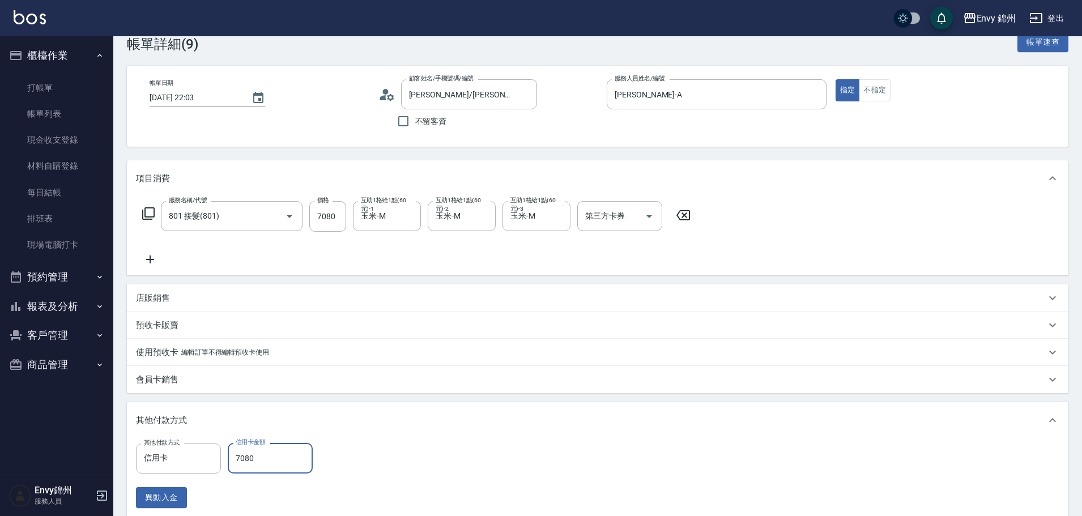
type input "7080"
click at [469, 277] on div "項目消費 服務名稱/代號 801 接髮(801) 服務名稱/代號 價格 7080 價格 互助1格給1點(60元)-1 玉米-M 互助1格給1點(60元)-1 …" at bounding box center [597, 390] width 941 height 460
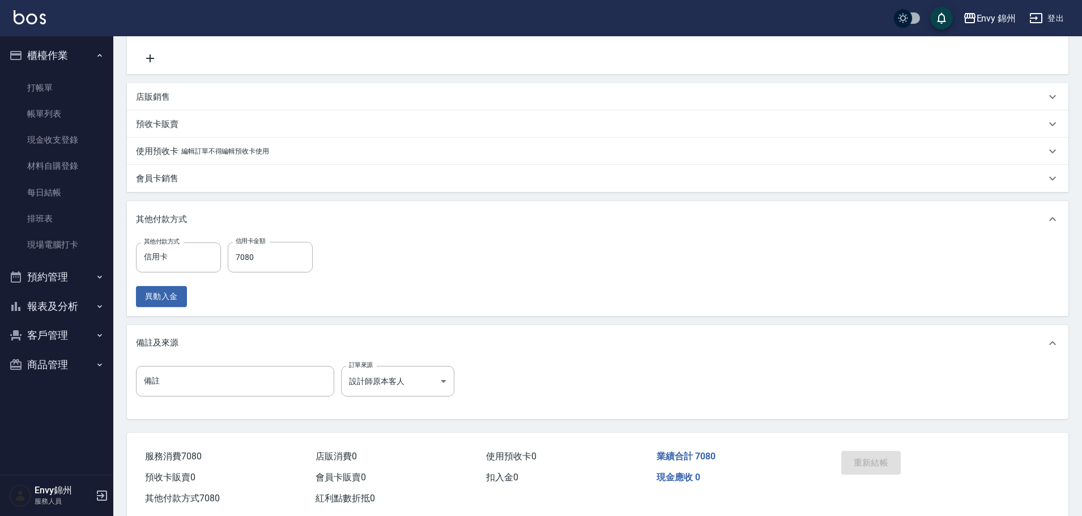
scroll to position [252, 0]
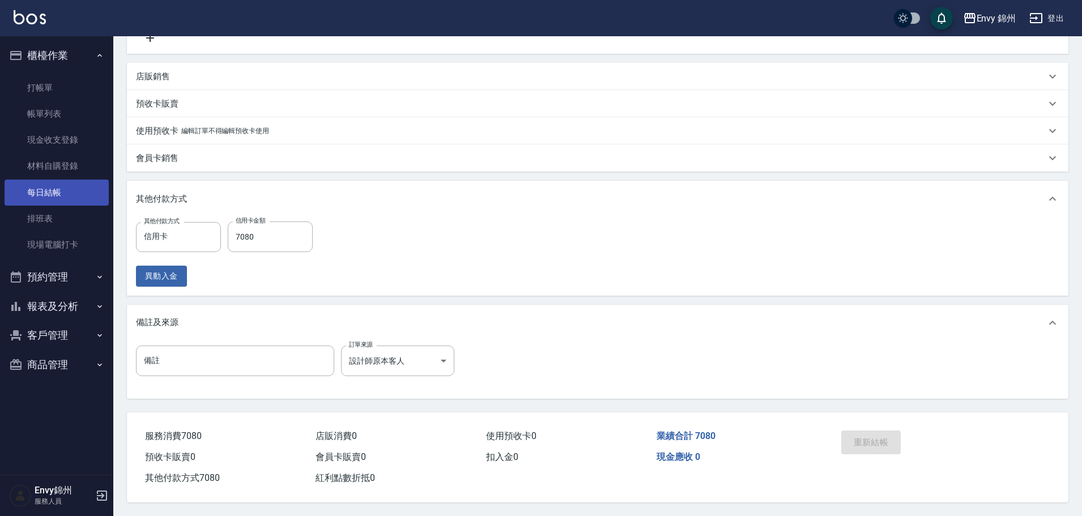
click at [66, 196] on link "每日結帳" at bounding box center [57, 193] width 104 height 26
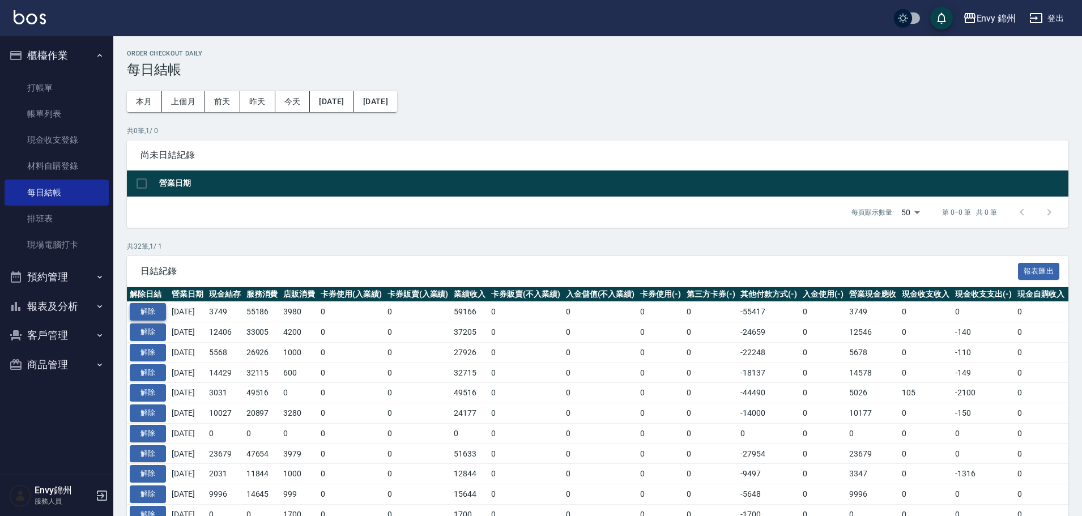
click at [153, 314] on button "解除" at bounding box center [148, 312] width 36 height 18
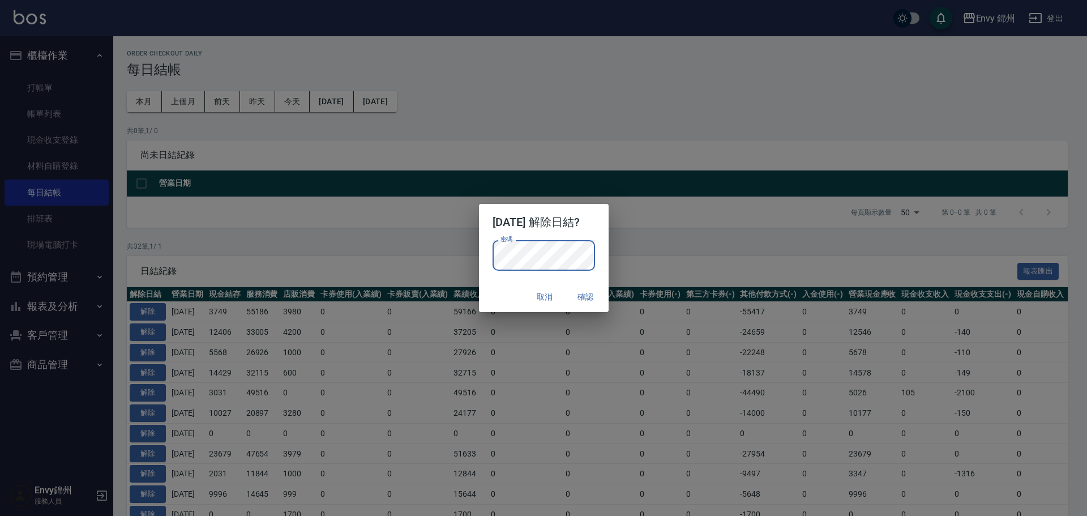
click at [590, 294] on button "確認" at bounding box center [586, 297] width 36 height 21
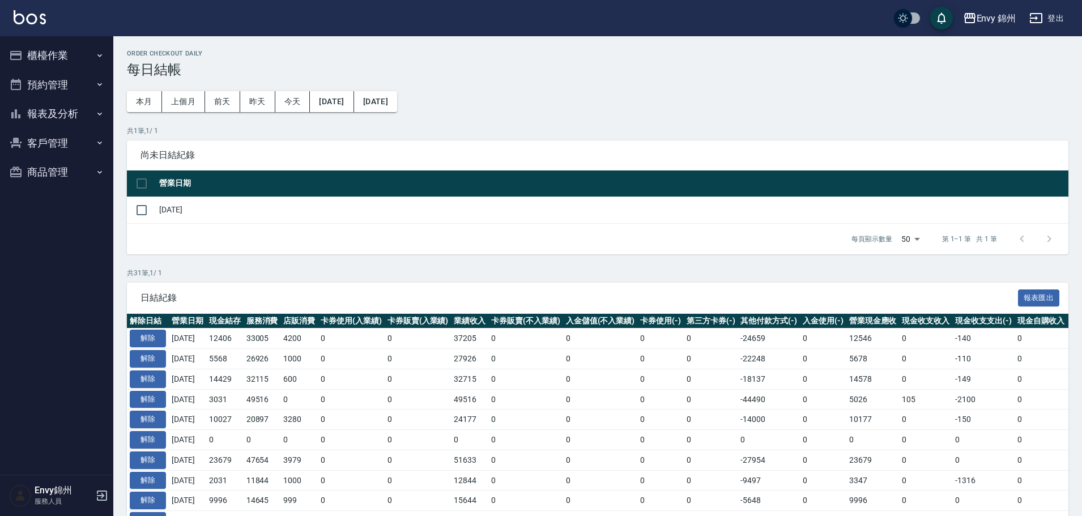
click at [59, 59] on button "櫃檯作業" at bounding box center [57, 55] width 104 height 29
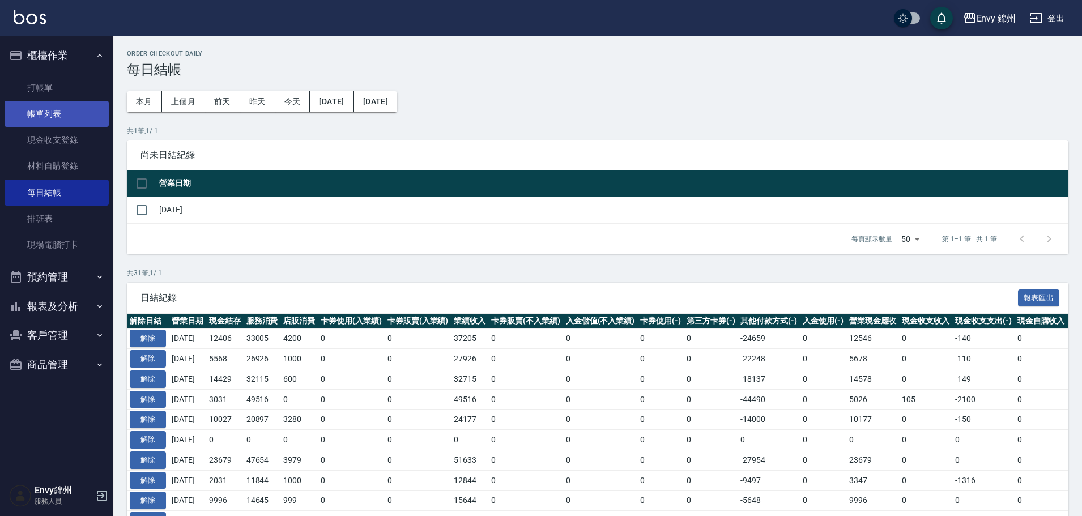
click at [50, 123] on link "帳單列表" at bounding box center [57, 114] width 104 height 26
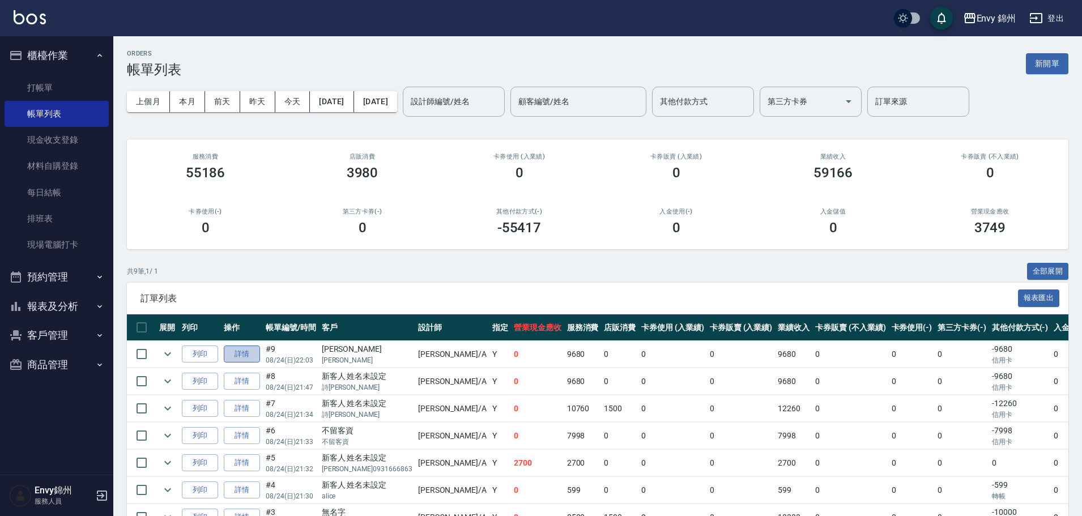
click at [254, 357] on link "詳情" at bounding box center [242, 354] width 36 height 18
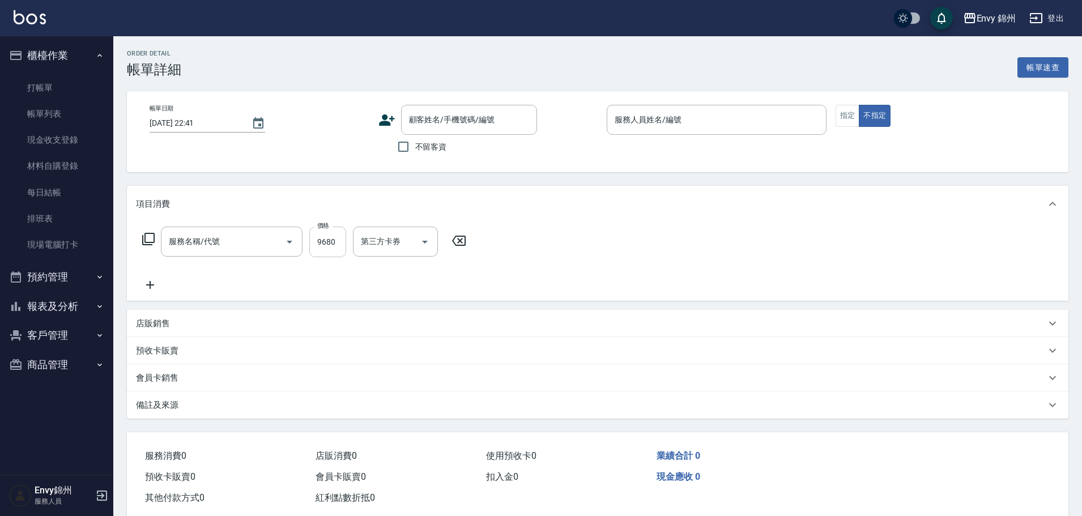
type input "[DATE] 22:03"
type input "[PERSON_NAME]-A"
type input "設計師原本客人"
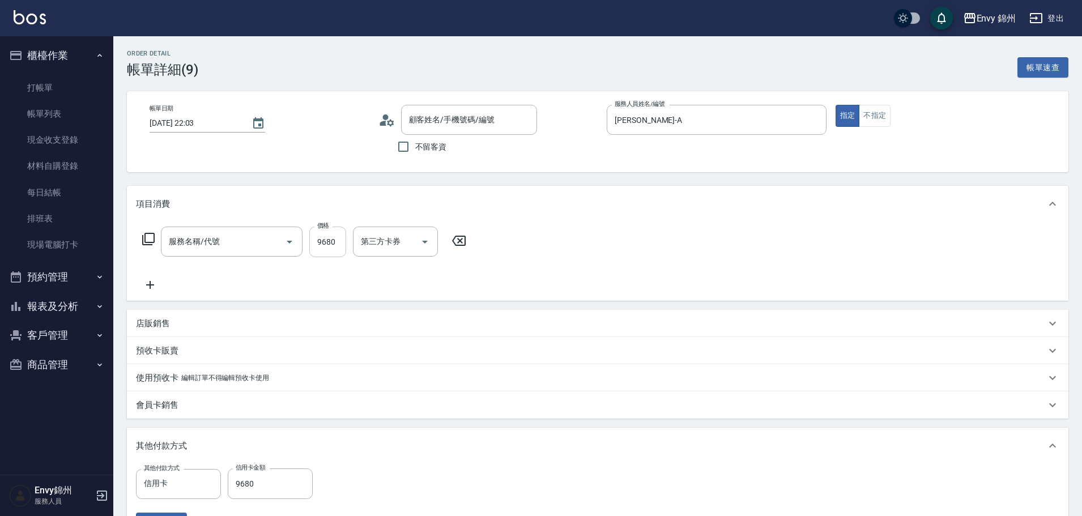
click at [327, 237] on input "9680" at bounding box center [327, 242] width 37 height 31
type input "801 接髮(801)"
type input "[PERSON_NAME]/[PERSON_NAME]/"
type input "74"
type input "0"
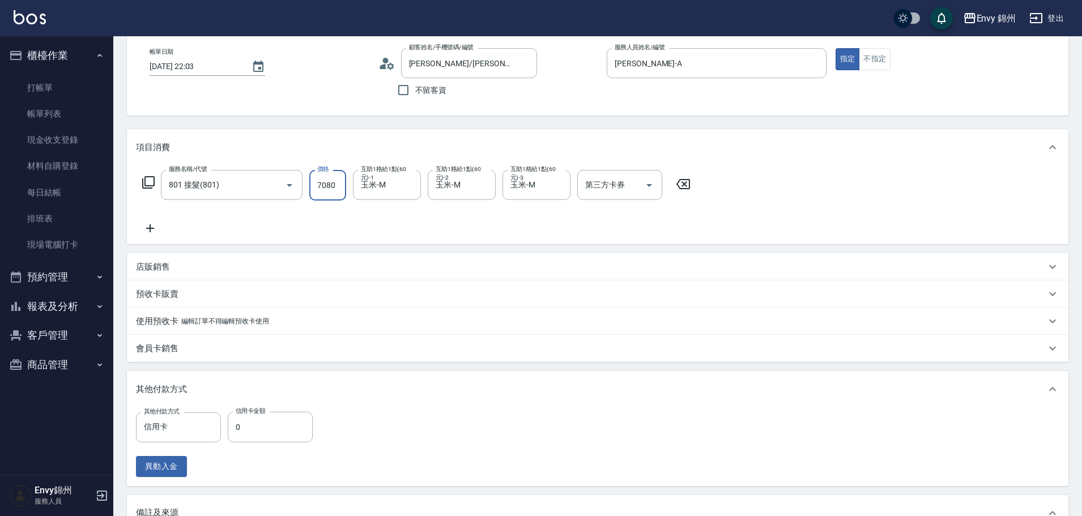
scroll to position [113, 0]
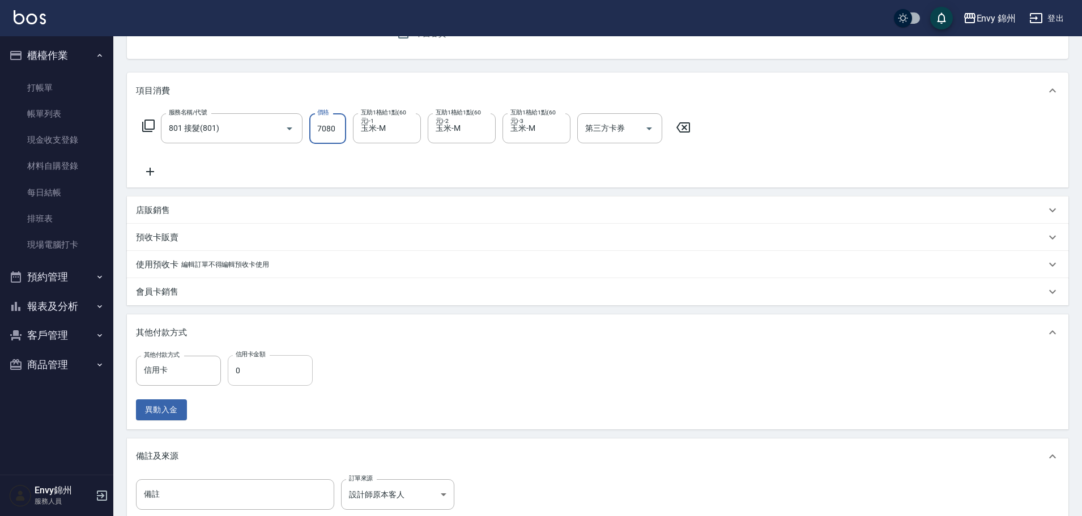
type input "7080"
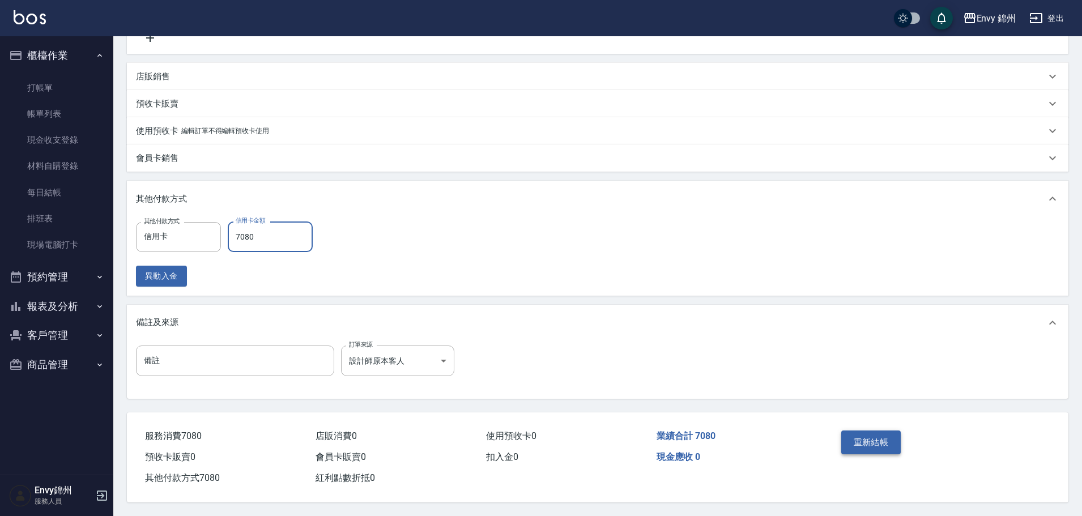
type input "7080"
click at [889, 434] on button "重新結帳" at bounding box center [871, 442] width 60 height 24
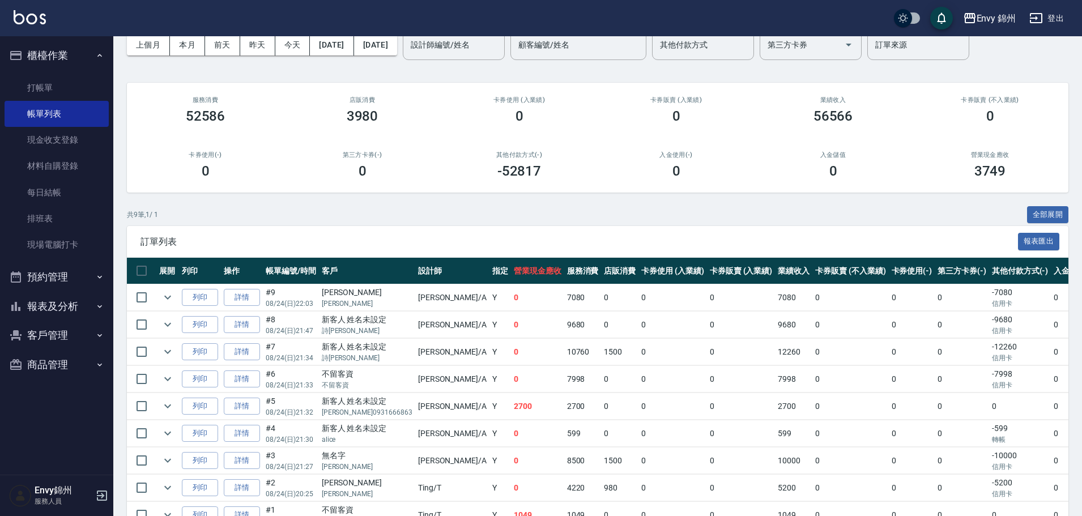
scroll to position [122, 0]
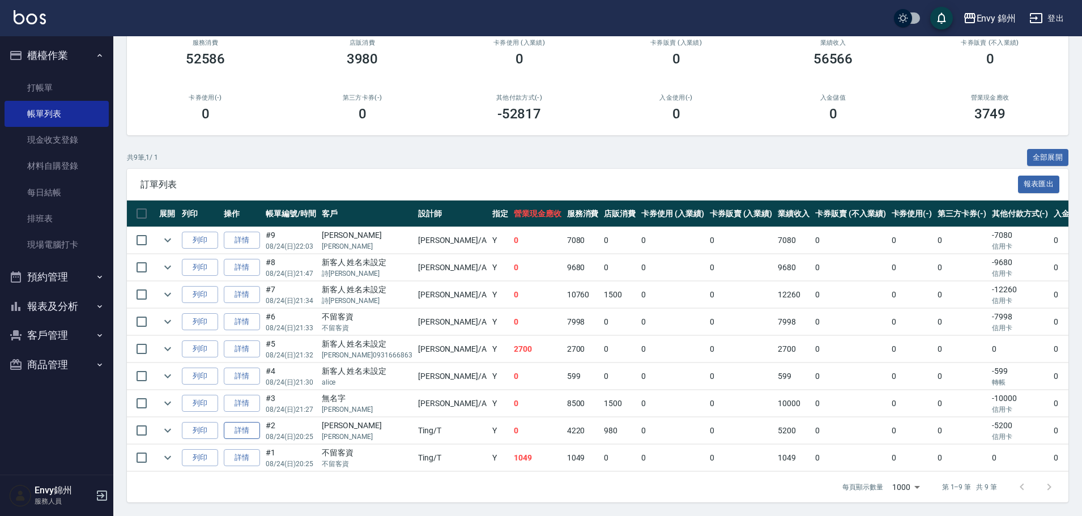
click at [254, 424] on link "詳情" at bounding box center [242, 431] width 36 height 18
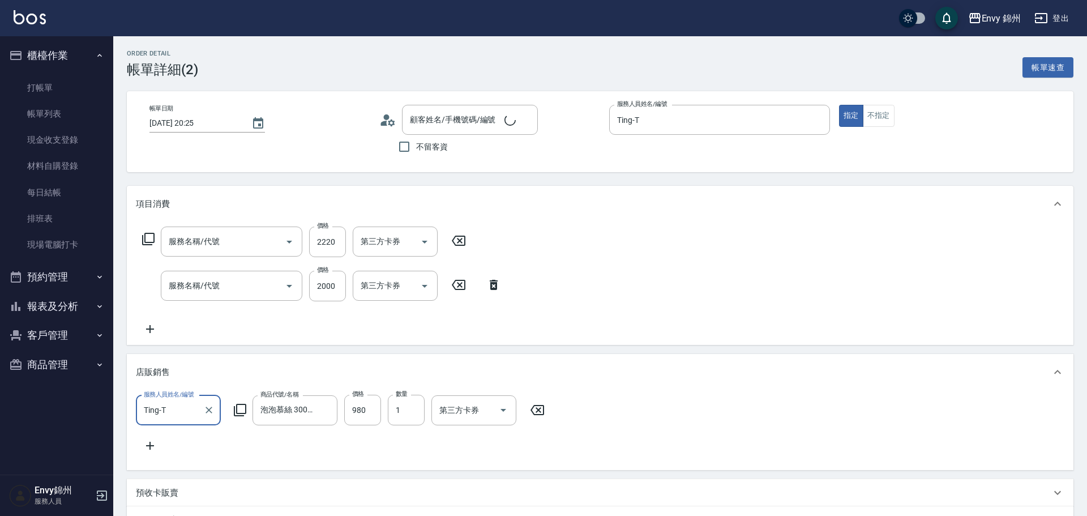
type input "[DATE] 20:25"
type input "Ting-T"
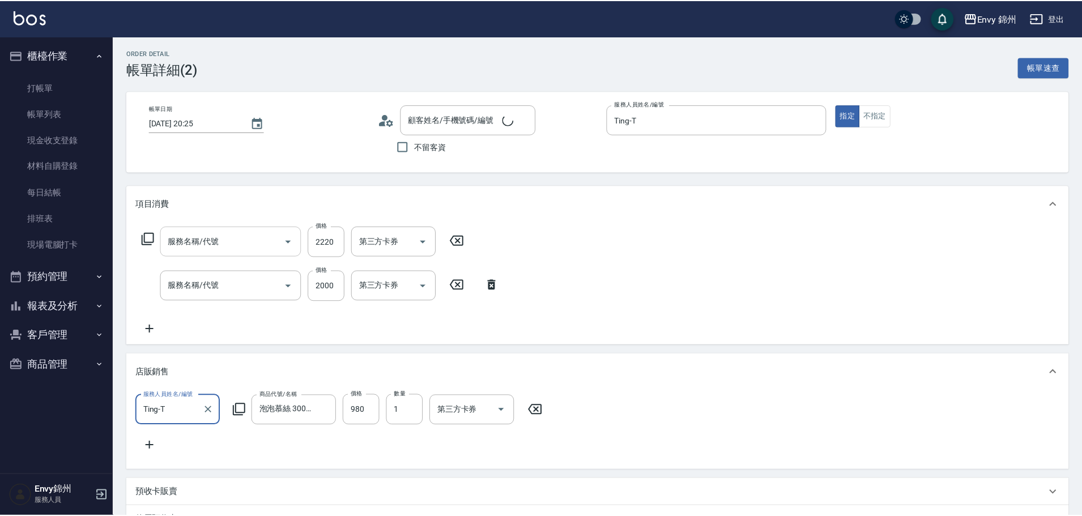
scroll to position [7, 0]
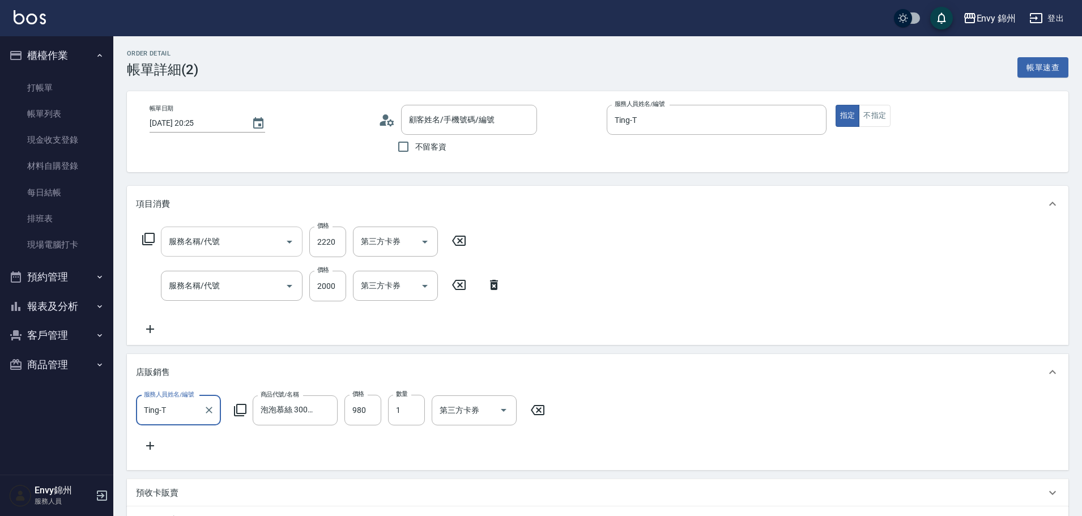
type input "王楨玉/王楨玉/"
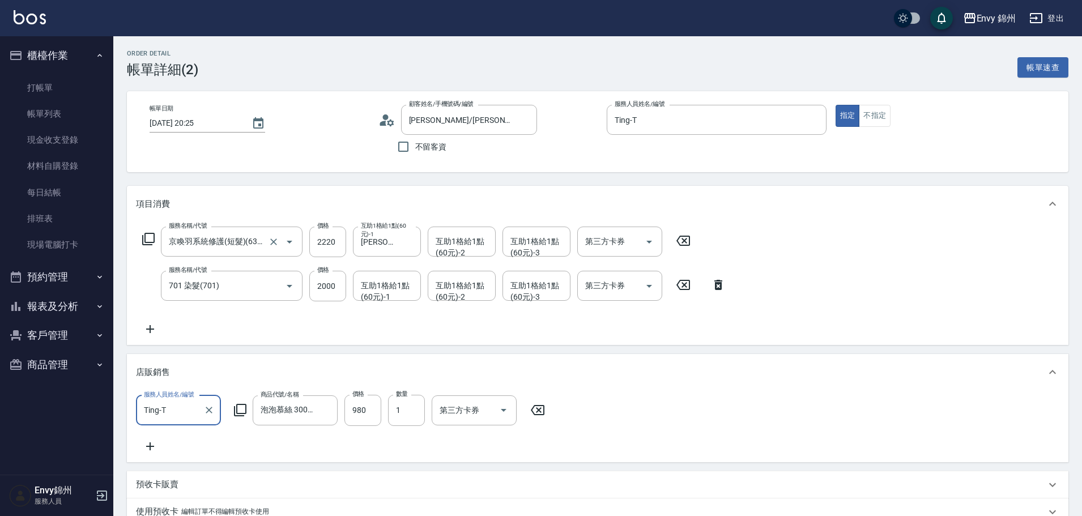
type input "京喚羽系統修護(短髮)(631)"
type input "701 染髮(701)"
click at [147, 330] on icon at bounding box center [150, 329] width 8 height 8
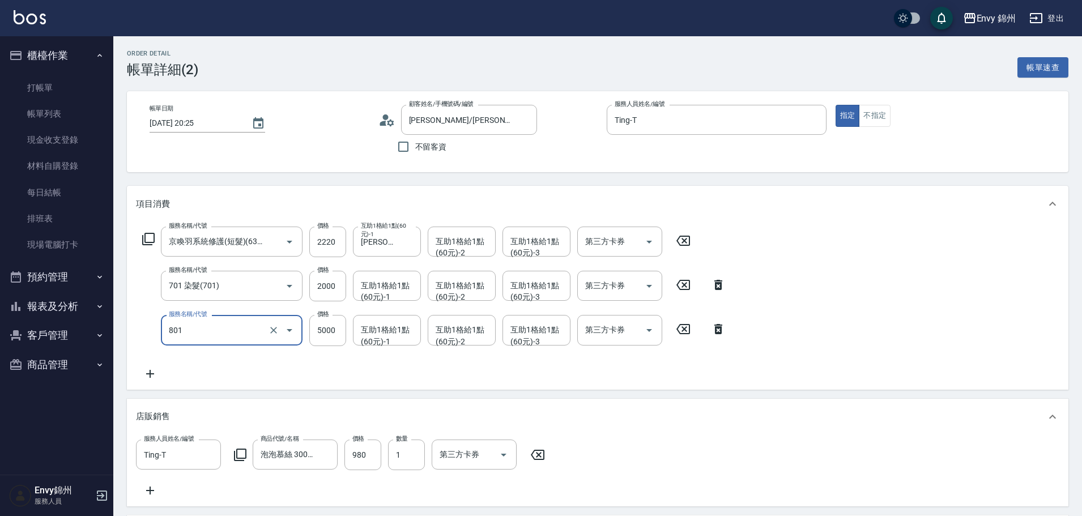
type input "801 接髮(801)"
type input "2600"
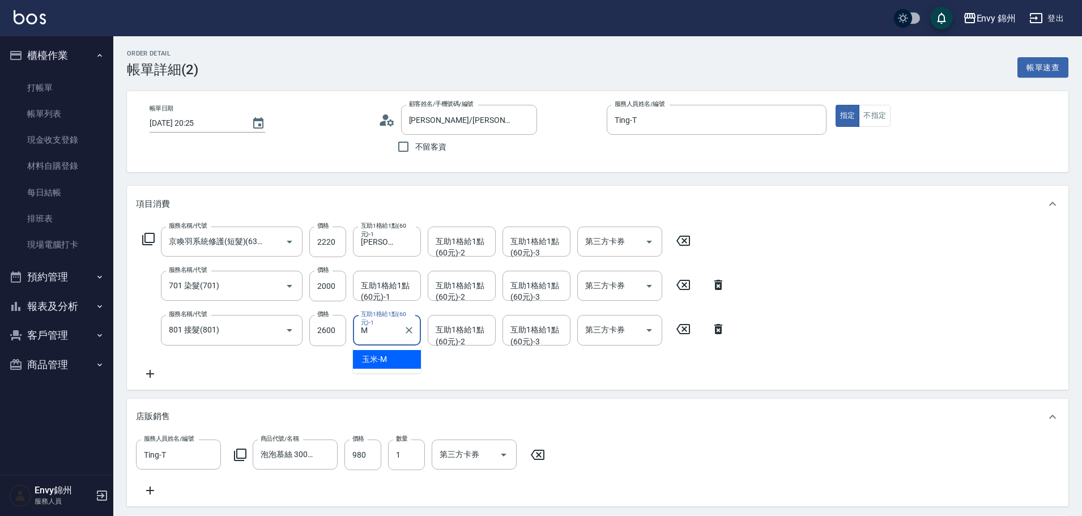
click at [401, 362] on div "玉米 -M" at bounding box center [387, 359] width 68 height 19
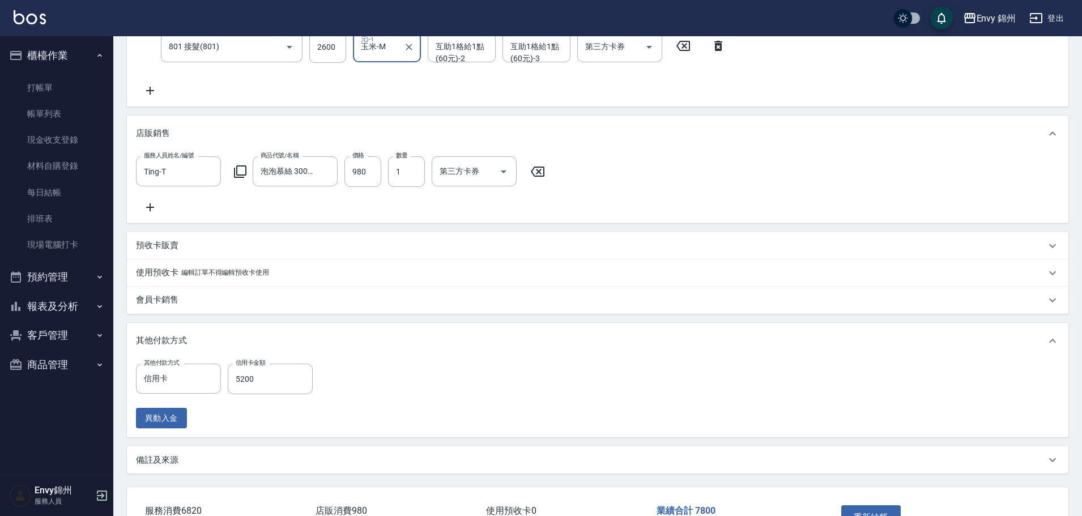
scroll to position [113, 0]
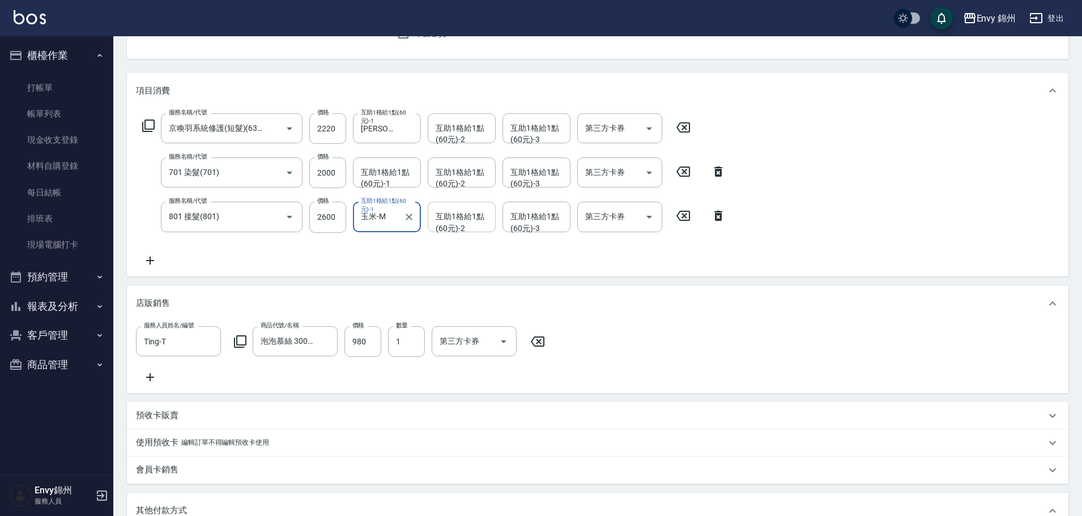
click at [459, 228] on div "互助1格給1點(60元)-2" at bounding box center [462, 217] width 68 height 30
type input "玉米-M"
type input "G"
click at [407, 174] on div "互助1格給1點(60元)-1 互助1格給1點(60元)-1" at bounding box center [387, 172] width 68 height 30
click at [387, 206] on div "杉杉 -G" at bounding box center [387, 207] width 68 height 31
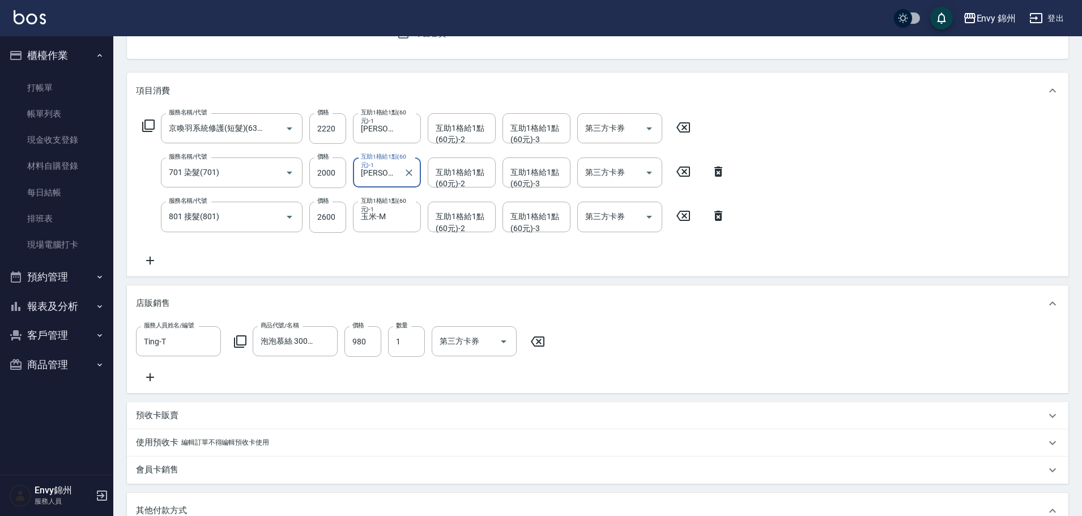
scroll to position [340, 0]
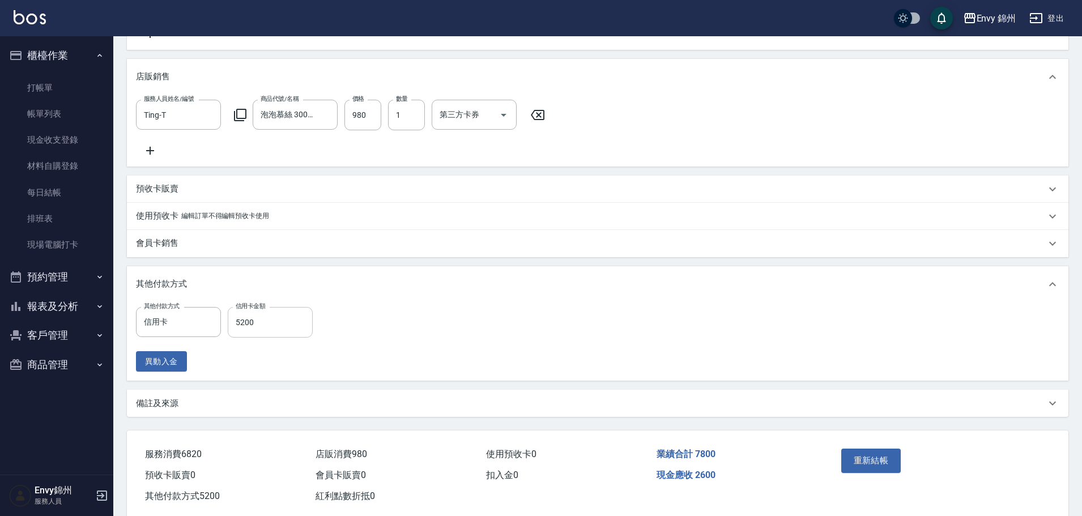
type input "杉杉-G"
type input "0"
type input "信用卡7800"
click at [206, 328] on icon "Clear" at bounding box center [208, 322] width 11 height 11
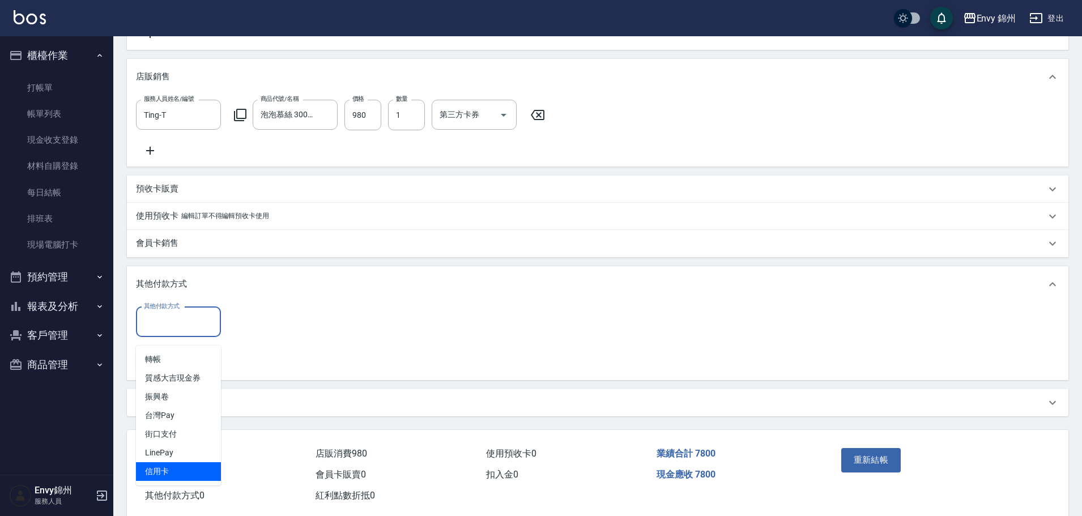
click at [177, 466] on span "信用卡" at bounding box center [178, 471] width 85 height 19
type input "信用卡"
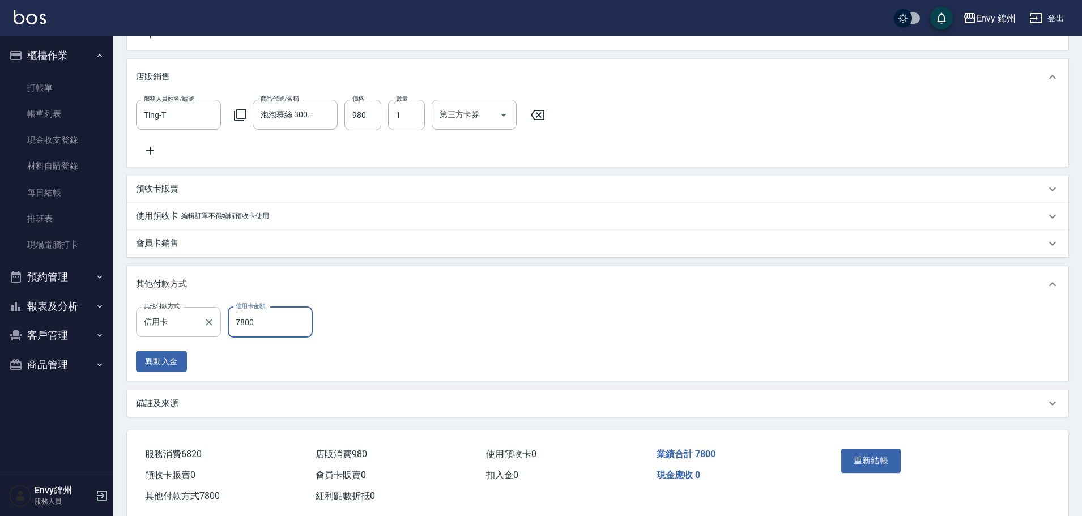
scroll to position [372, 0]
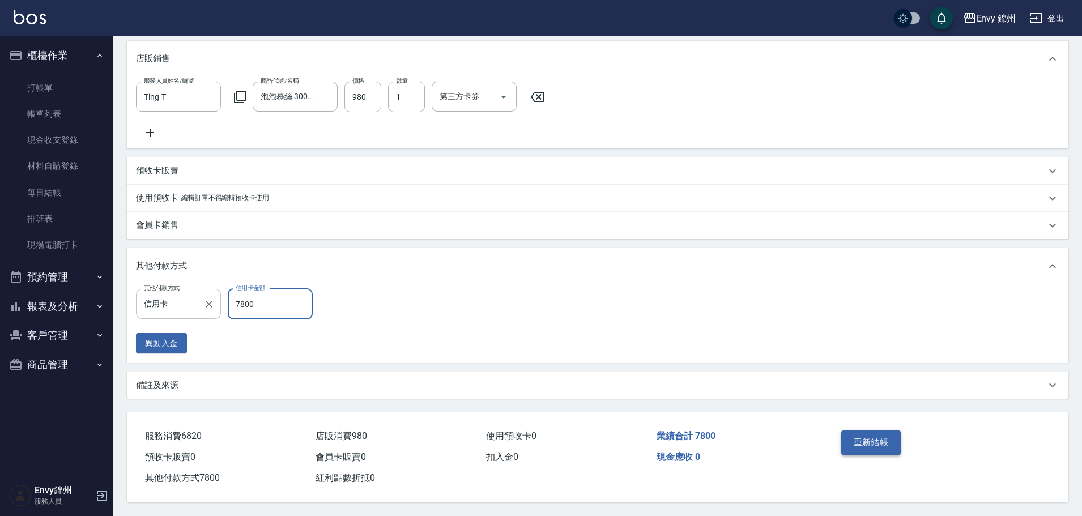
type input "7800"
click at [861, 438] on button "重新結帳" at bounding box center [871, 442] width 60 height 24
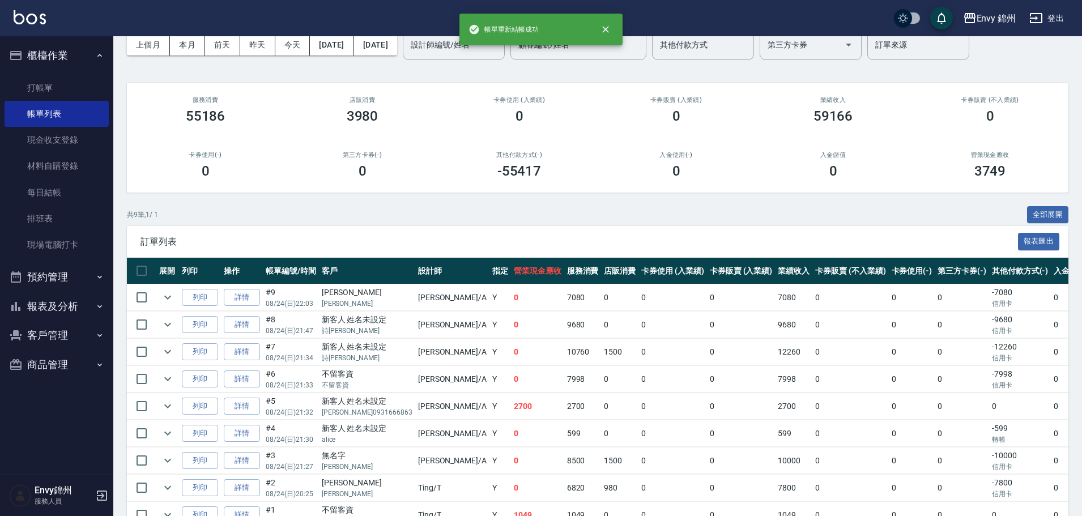
scroll to position [122, 0]
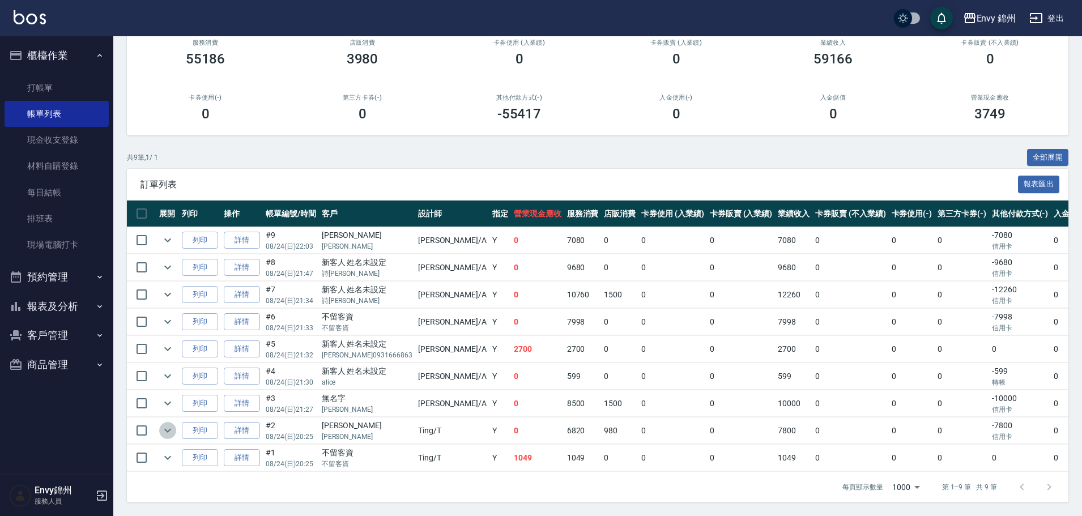
click at [170, 424] on icon "expand row" at bounding box center [168, 431] width 14 height 14
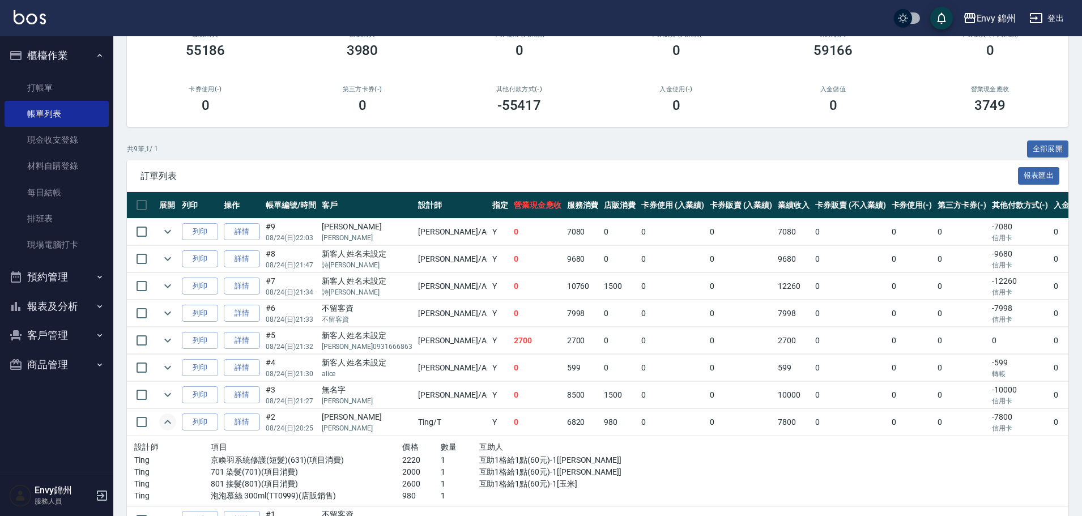
scroll to position [193, 0]
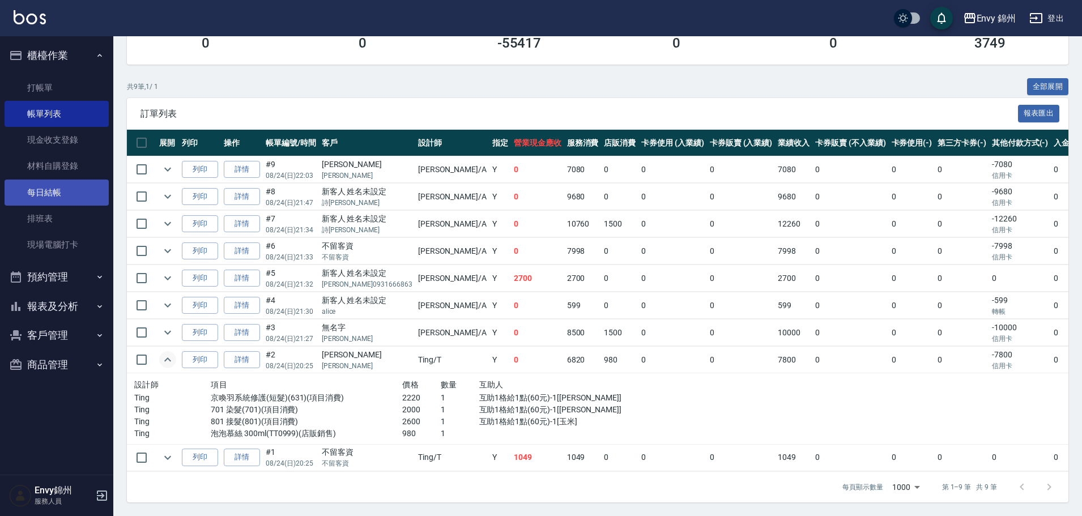
click at [64, 197] on link "每日結帳" at bounding box center [57, 193] width 104 height 26
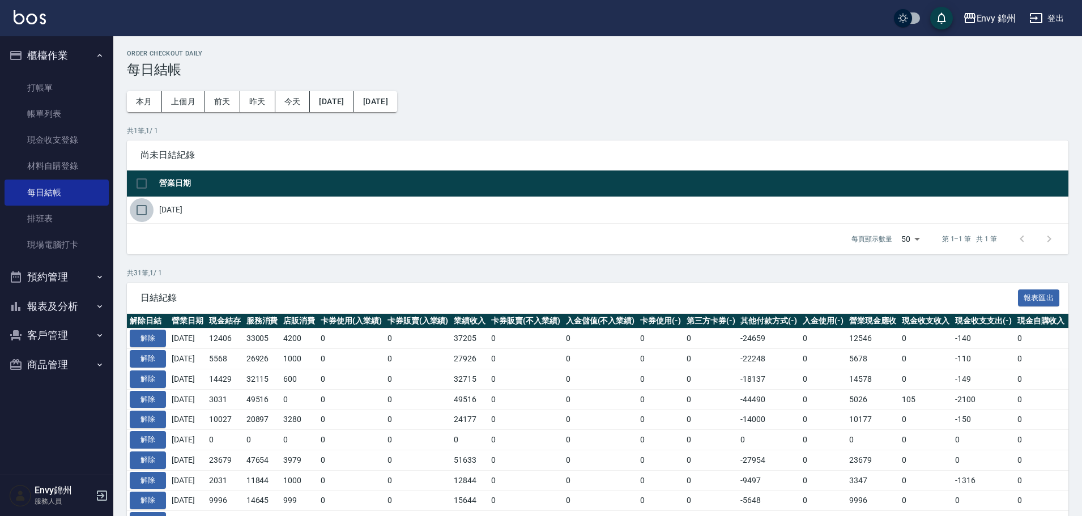
click at [148, 209] on input "checkbox" at bounding box center [142, 210] width 24 height 24
checkbox input "true"
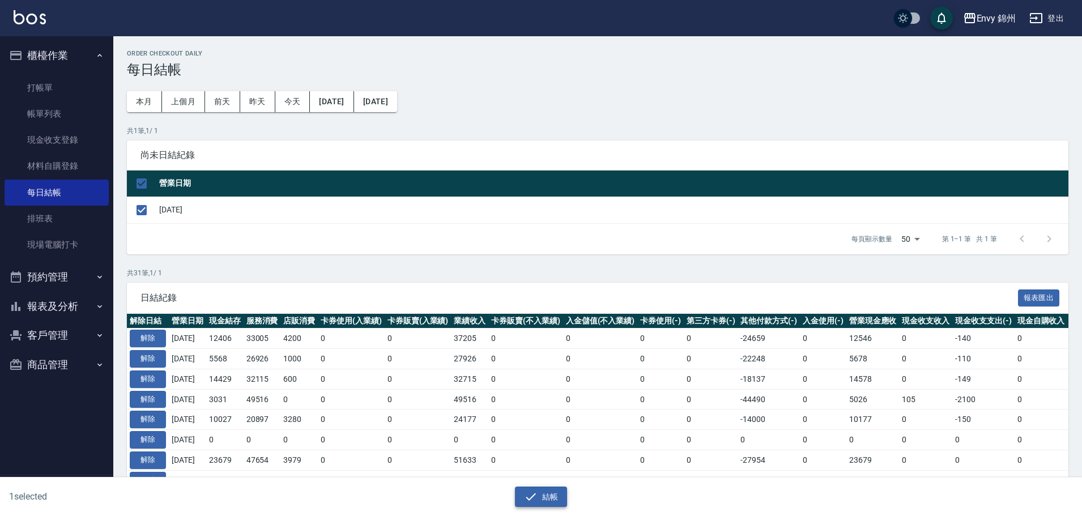
click at [558, 491] on button "結帳" at bounding box center [541, 497] width 53 height 21
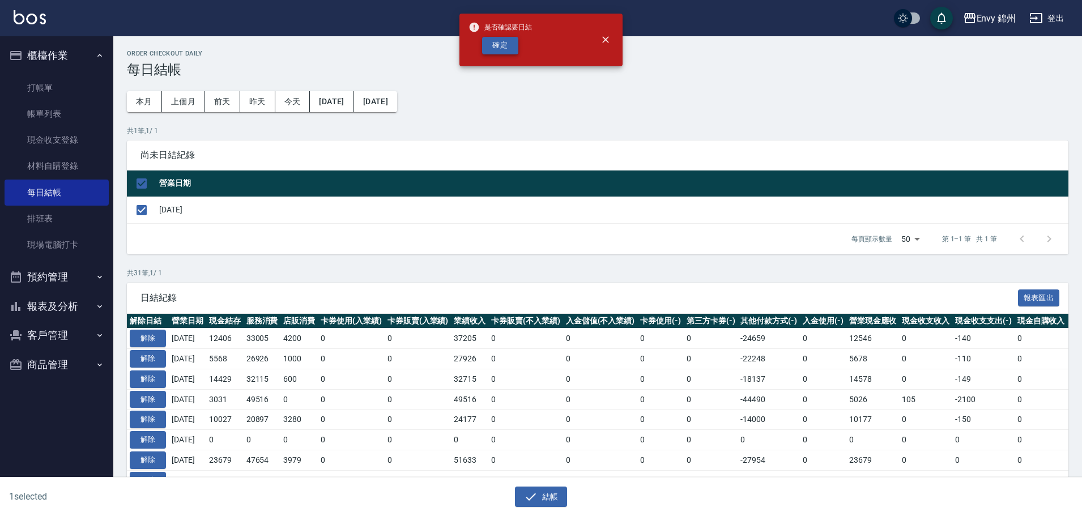
click at [492, 50] on button "確定" at bounding box center [500, 46] width 36 height 18
checkbox input "false"
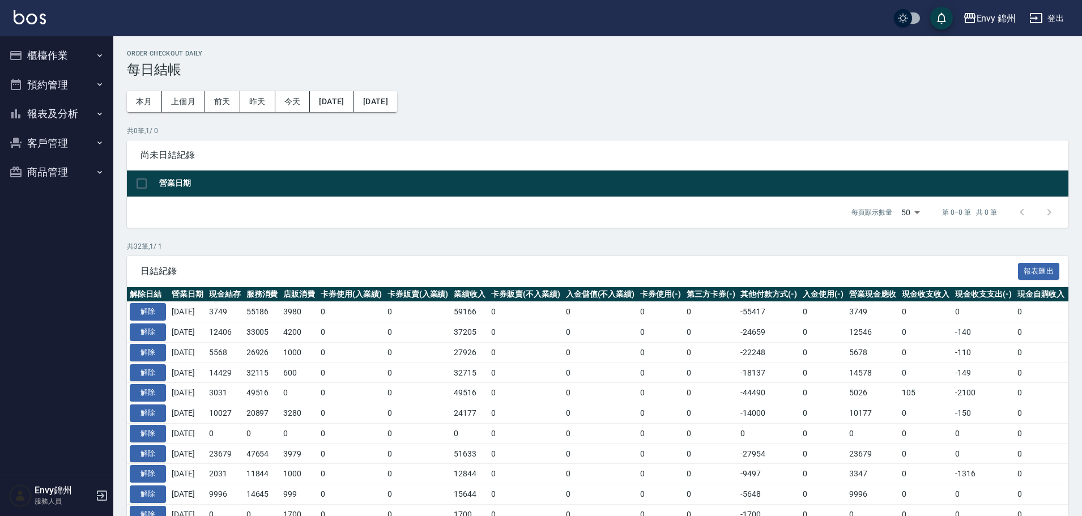
click at [39, 45] on button "櫃檯作業" at bounding box center [57, 55] width 104 height 29
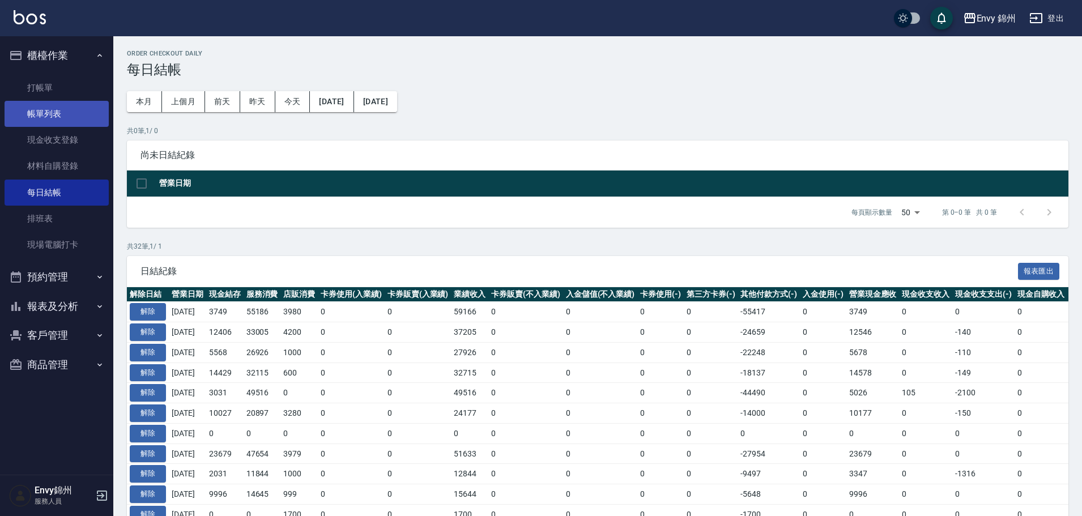
click at [66, 107] on link "帳單列表" at bounding box center [57, 114] width 104 height 26
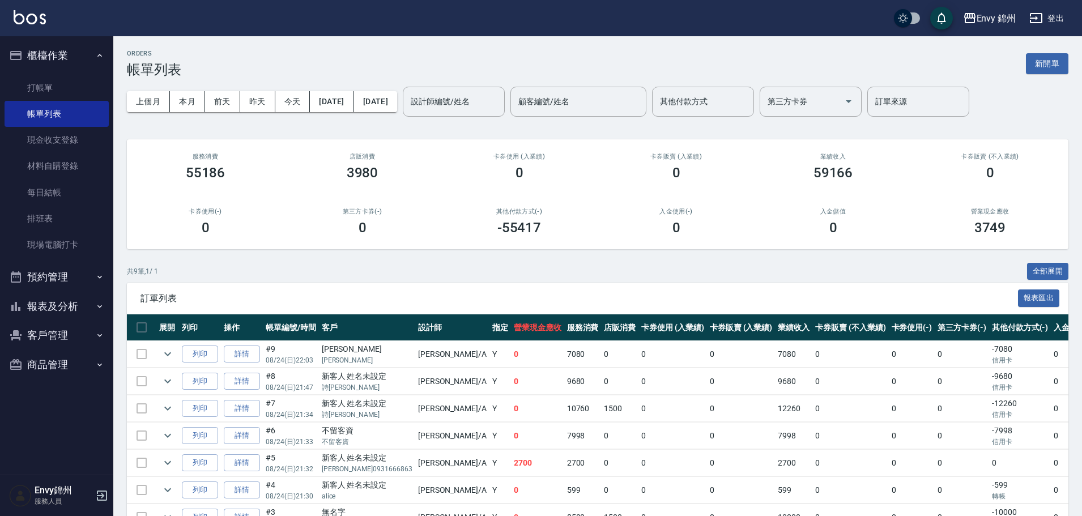
scroll to position [122, 0]
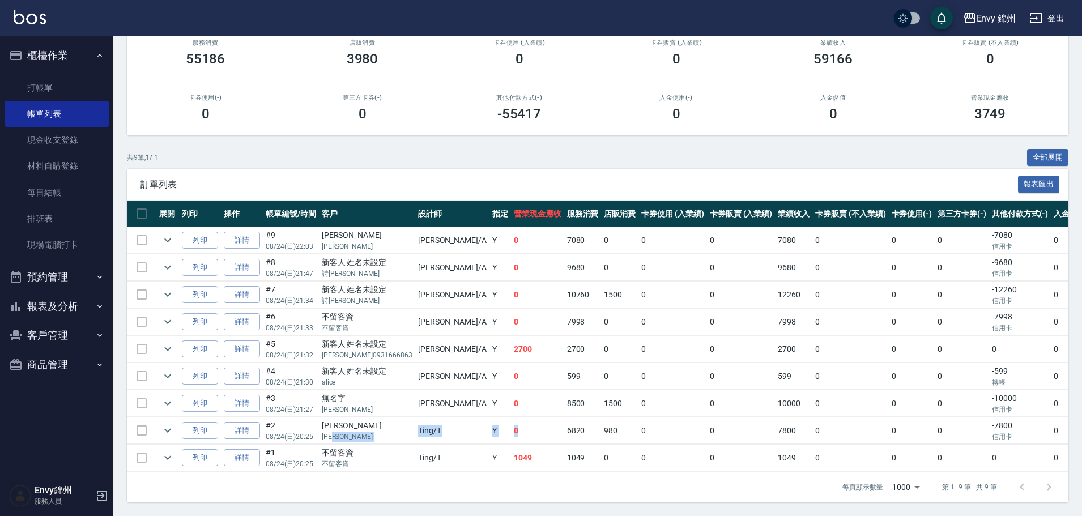
drag, startPoint x: 489, startPoint y: 430, endPoint x: 357, endPoint y: 422, distance: 132.8
click at [359, 422] on tr "列印 詳情 #2 08/24 (日) 20:25 [PERSON_NAME] [PERSON_NAME] Ting /T Y 0 6820 980 0 0 7…" at bounding box center [668, 430] width 1083 height 27
click at [415, 400] on td "[PERSON_NAME] /A" at bounding box center [452, 403] width 74 height 27
drag, startPoint x: 480, startPoint y: 280, endPoint x: 979, endPoint y: 297, distance: 498.7
click at [979, 297] on tr "列印 詳情 #7 08/24 (日) 21:34 新客人 姓名未設定 詩軒軒 [PERSON_NAME] /A Y 0 10760 1500 0 0 1226…" at bounding box center [668, 294] width 1083 height 27
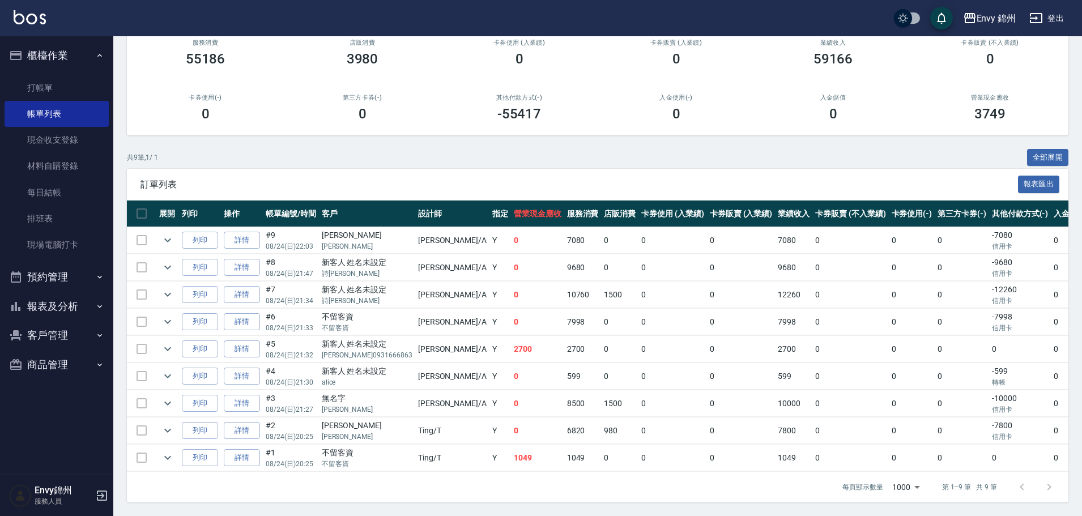
click at [935, 368] on td "0" at bounding box center [962, 376] width 54 height 27
drag, startPoint x: 894, startPoint y: 294, endPoint x: 953, endPoint y: 289, distance: 59.1
click at [953, 289] on tr "列印 詳情 #7 08/24 (日) 21:34 新客人 姓名未設定 詩軒軒 [PERSON_NAME] /A Y 0 10760 1500 0 0 1226…" at bounding box center [668, 294] width 1083 height 27
click at [989, 336] on td "0" at bounding box center [1020, 349] width 62 height 27
drag, startPoint x: 514, startPoint y: 384, endPoint x: 949, endPoint y: 361, distance: 435.6
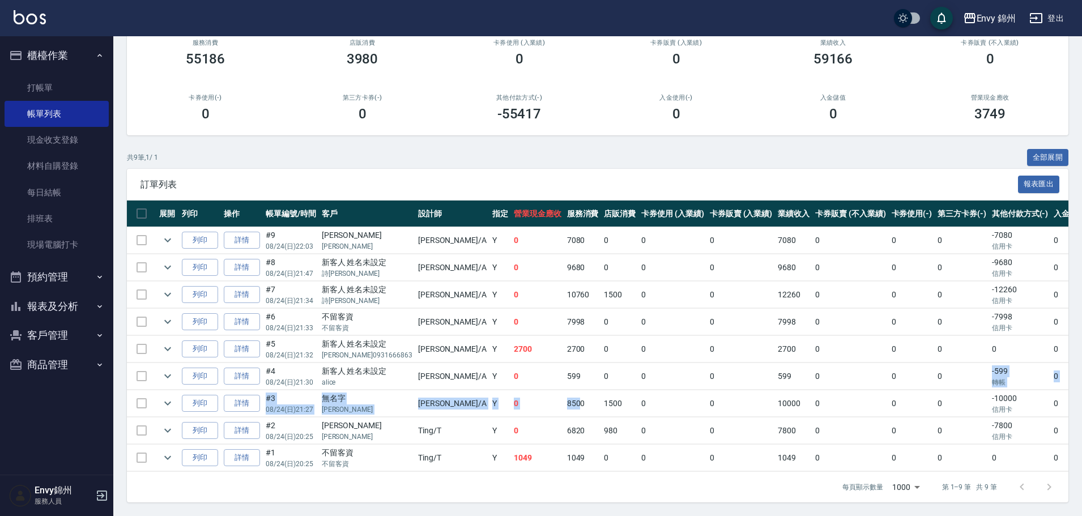
click at [949, 361] on tbody "列印 詳情 #9 08/24 (日) 22:03 [PERSON_NAME] [PERSON_NAME] [PERSON_NAME] /A Y 0 7080 …" at bounding box center [668, 349] width 1083 height 245
click at [989, 363] on td "-599 轉帳" at bounding box center [1020, 376] width 62 height 27
drag, startPoint x: 429, startPoint y: 294, endPoint x: 750, endPoint y: 274, distance: 321.8
click at [743, 281] on tr "列印 詳情 #7 08/24 (日) 21:34 新客人 姓名未設定 詩軒軒 [PERSON_NAME] /A Y 0 10760 1500 0 0 1226…" at bounding box center [668, 294] width 1083 height 27
click at [638, 290] on td "0" at bounding box center [672, 294] width 69 height 27
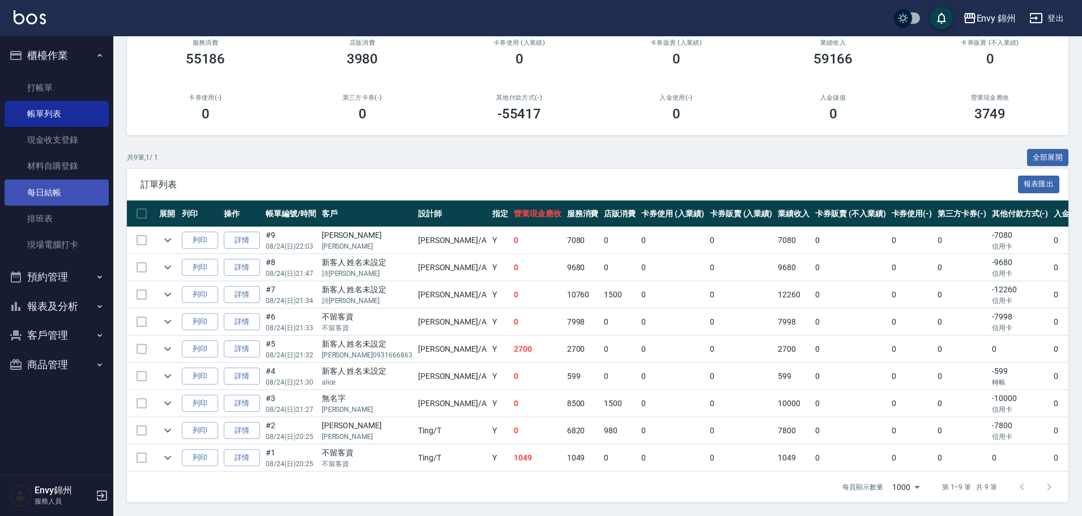
click at [59, 195] on link "每日結帳" at bounding box center [57, 193] width 104 height 26
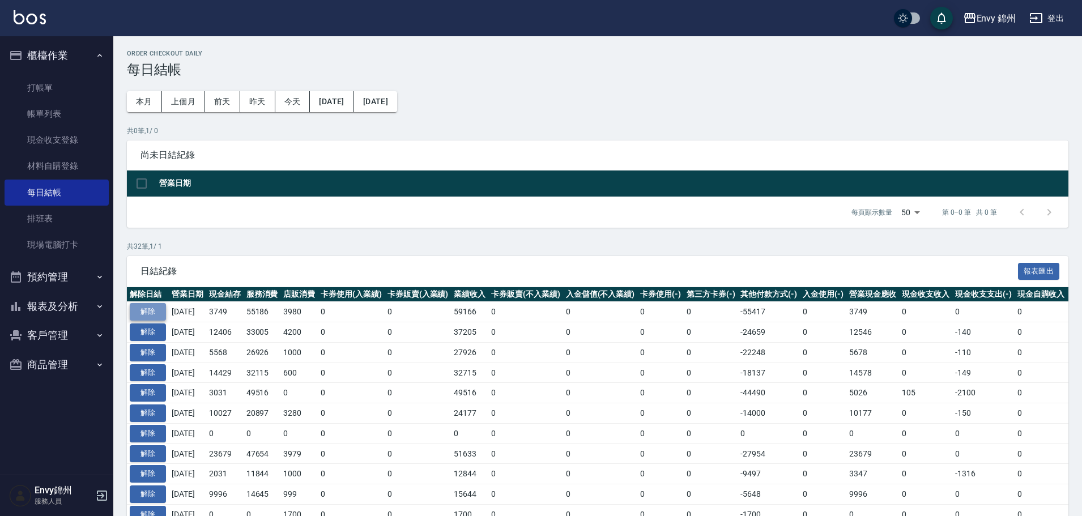
click at [156, 317] on button "解除" at bounding box center [148, 312] width 36 height 18
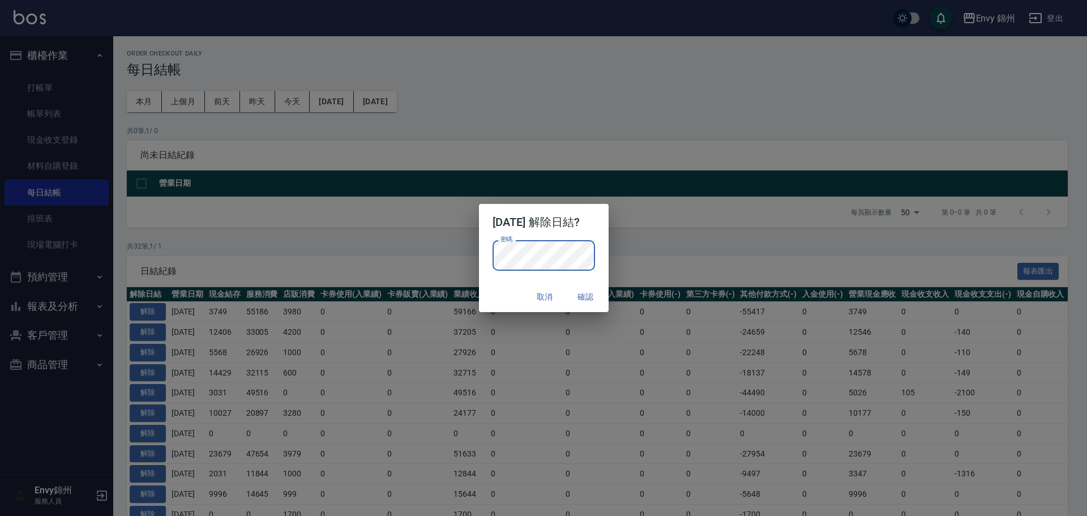
click at [595, 248] on p "密碼 密碼" at bounding box center [544, 255] width 103 height 31
click at [593, 302] on button "確認" at bounding box center [586, 297] width 36 height 21
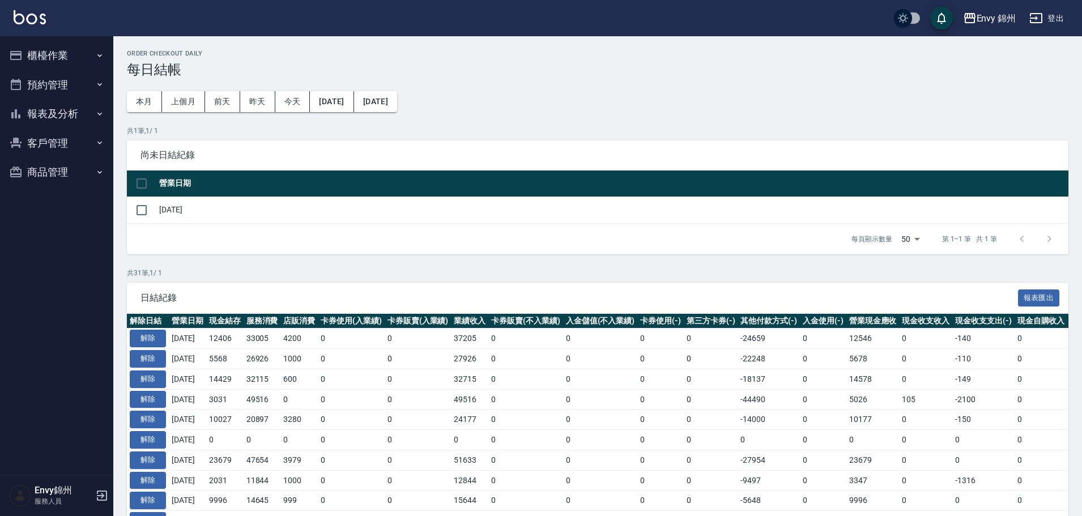
click at [71, 48] on button "櫃檯作業" at bounding box center [57, 55] width 104 height 29
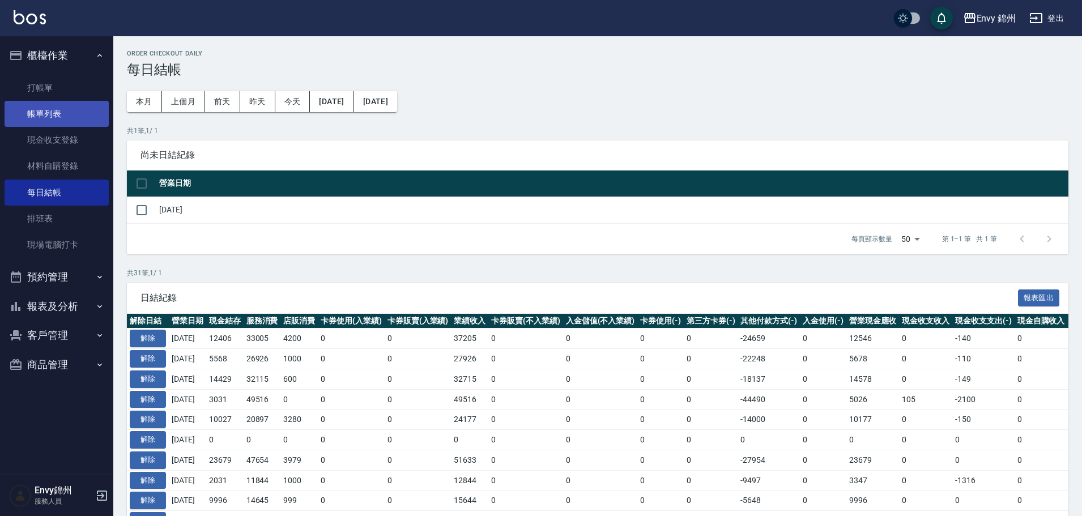
click at [70, 118] on link "帳單列表" at bounding box center [57, 114] width 104 height 26
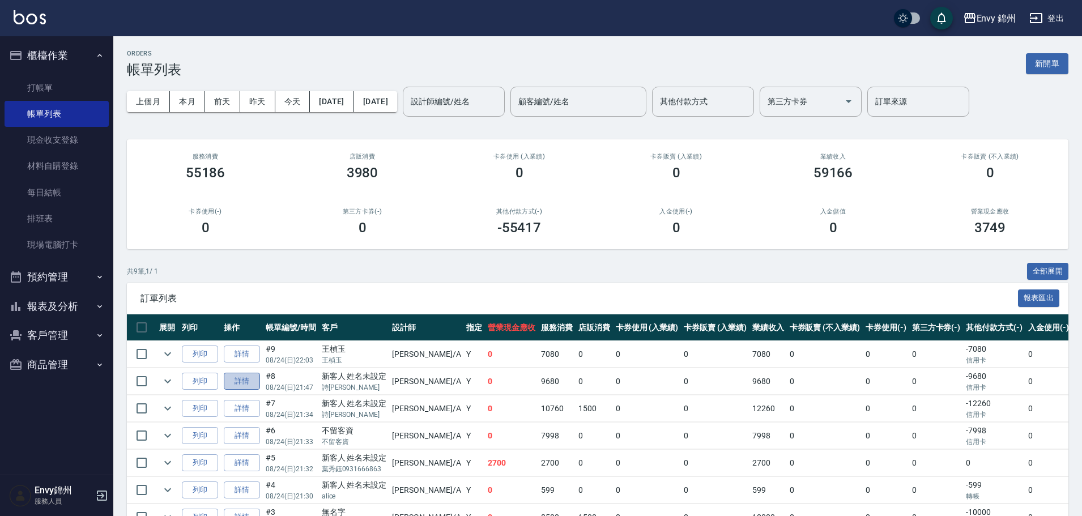
click at [251, 381] on link "詳情" at bounding box center [242, 382] width 36 height 18
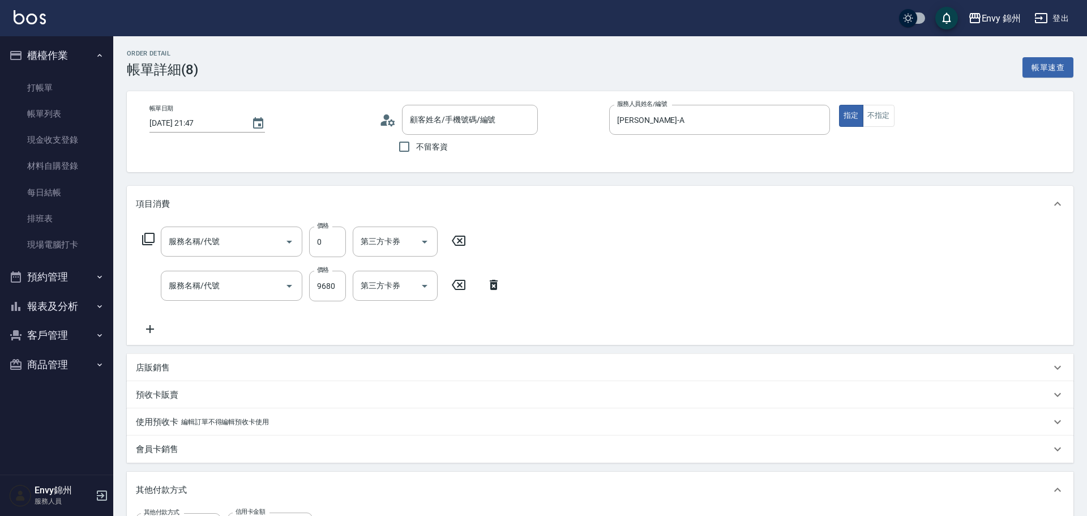
type input "[DATE] 21:47"
type input "[PERSON_NAME]-A"
type input "設計師原本客人"
type input "801 接髮(801)"
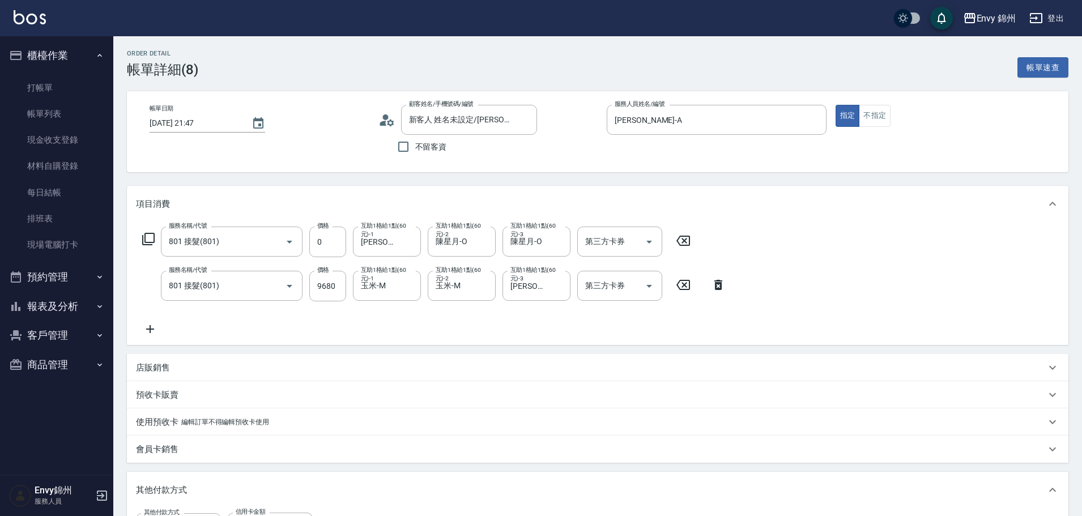
type input "新客人 姓名未設定/[PERSON_NAME]/null"
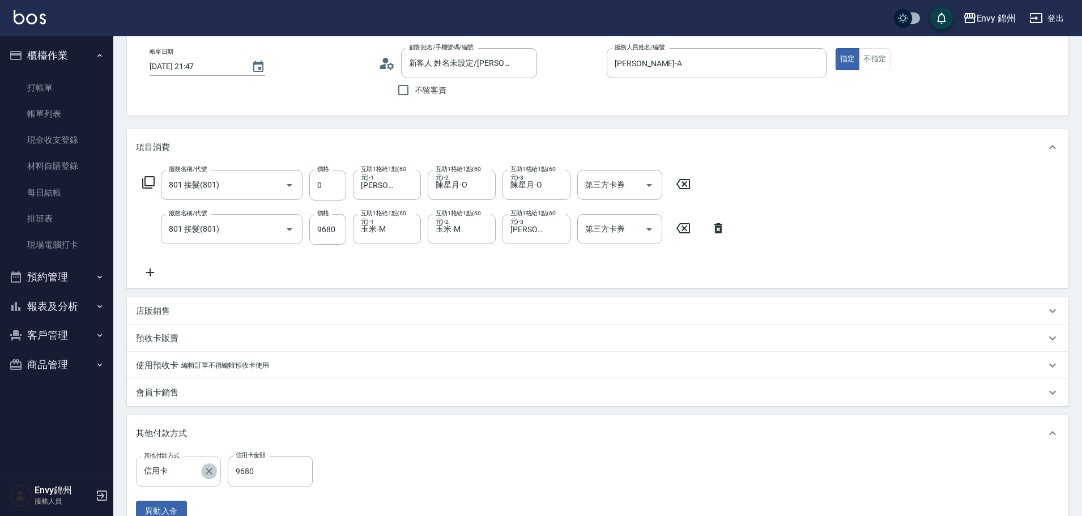
click at [211, 470] on icon "Clear" at bounding box center [208, 471] width 11 height 11
click at [193, 472] on input "其他付款方式" at bounding box center [178, 471] width 75 height 20
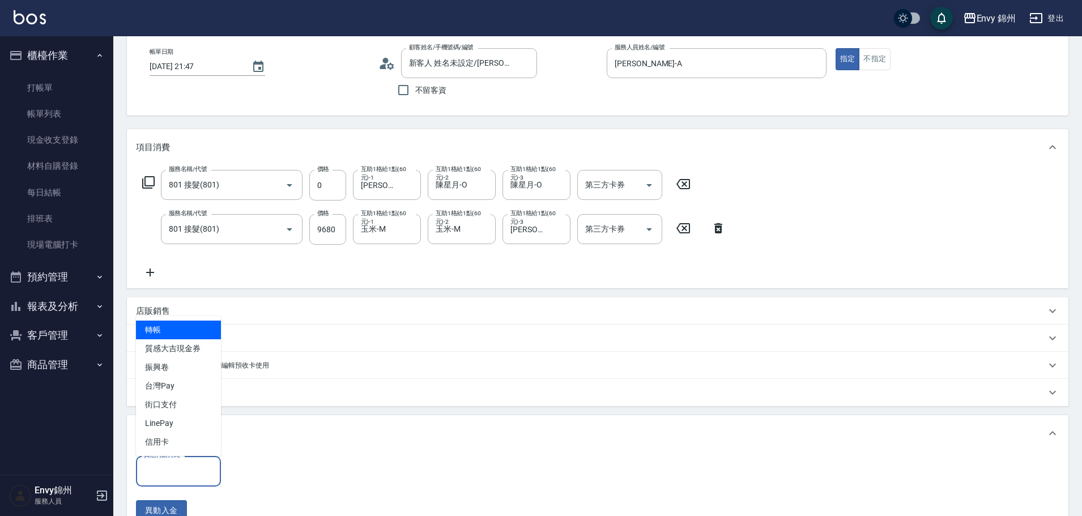
click at [175, 328] on span "轉帳" at bounding box center [178, 330] width 85 height 19
type input "轉帳"
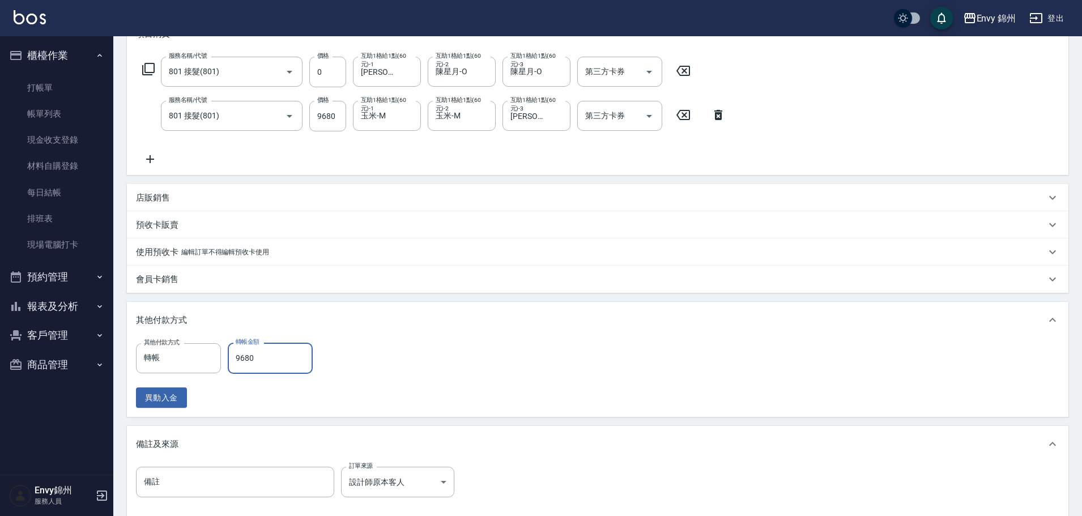
scroll to position [296, 0]
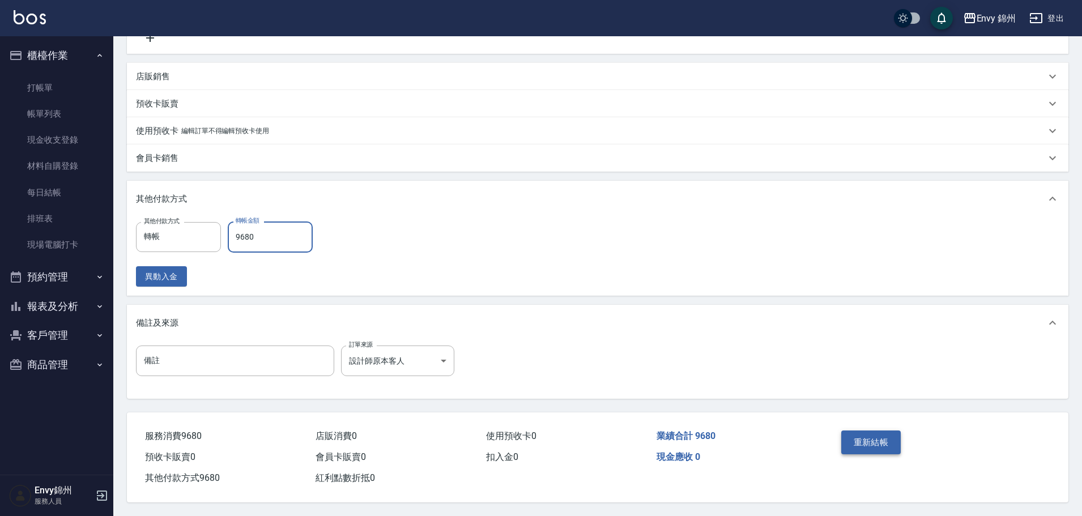
type input "9680"
click at [861, 433] on button "重新結帳" at bounding box center [871, 442] width 60 height 24
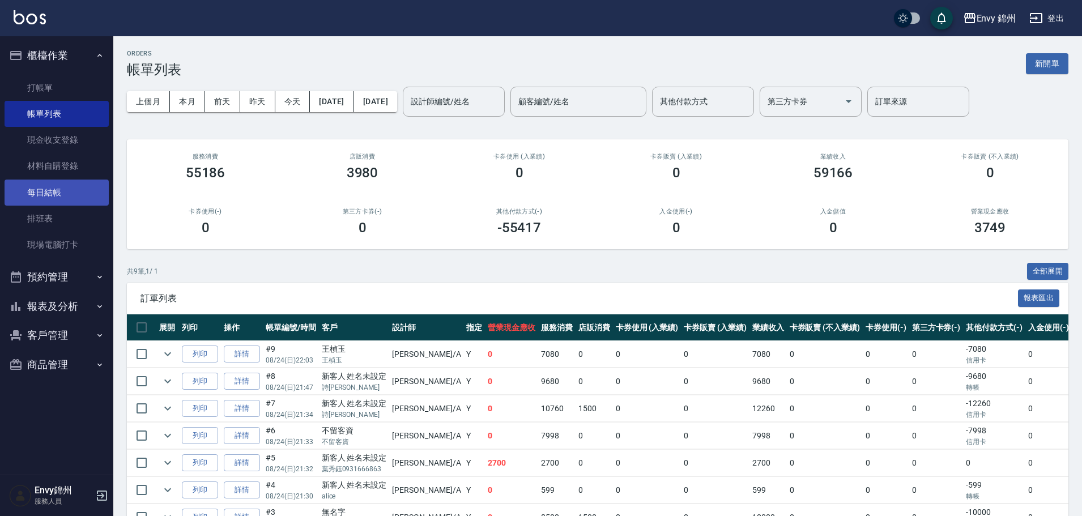
click at [55, 181] on link "每日結帳" at bounding box center [57, 193] width 104 height 26
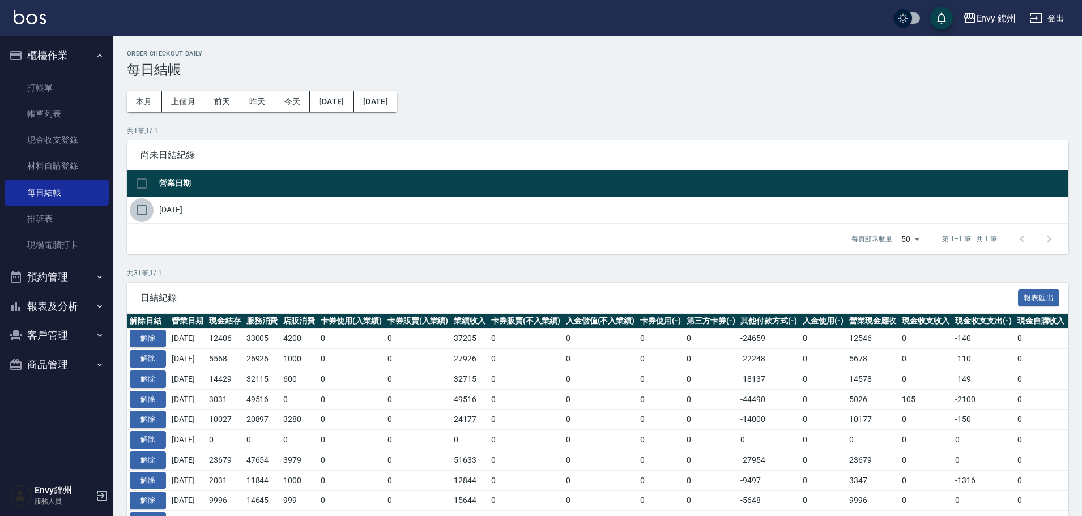
click at [146, 203] on input "checkbox" at bounding box center [142, 210] width 24 height 24
checkbox input "true"
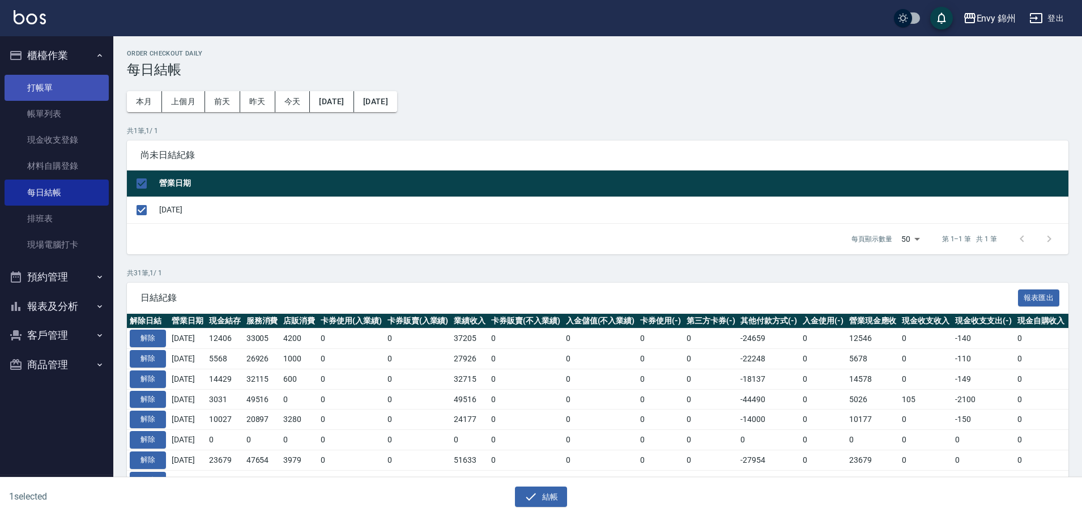
click at [69, 95] on link "打帳單" at bounding box center [57, 88] width 104 height 26
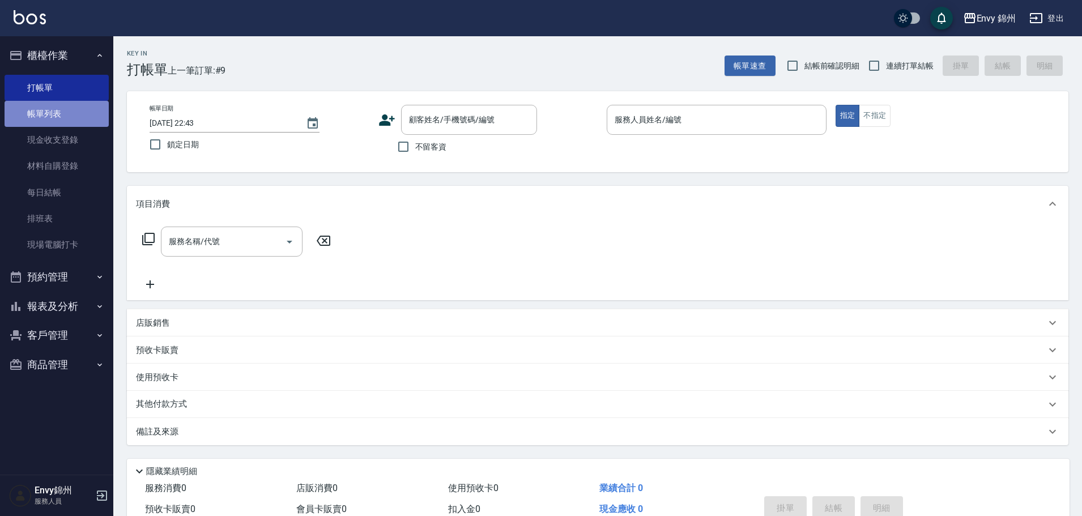
click at [76, 109] on link "帳單列表" at bounding box center [57, 114] width 104 height 26
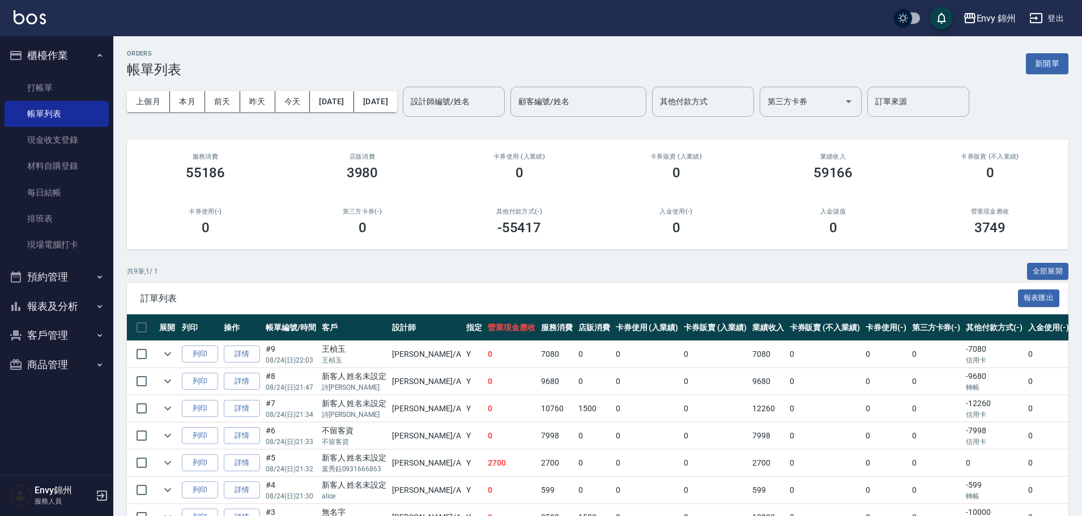
scroll to position [122, 0]
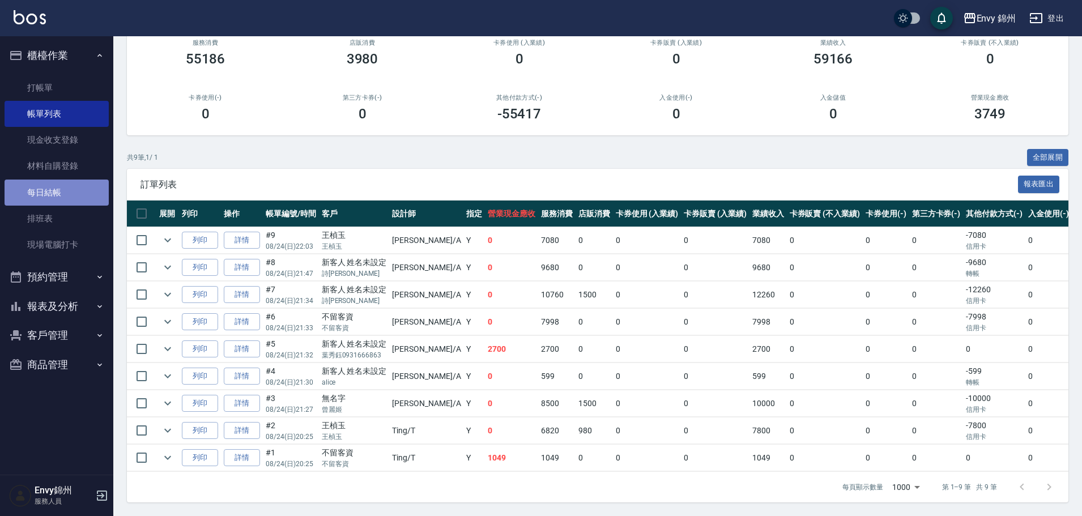
click at [61, 186] on link "每日結帳" at bounding box center [57, 193] width 104 height 26
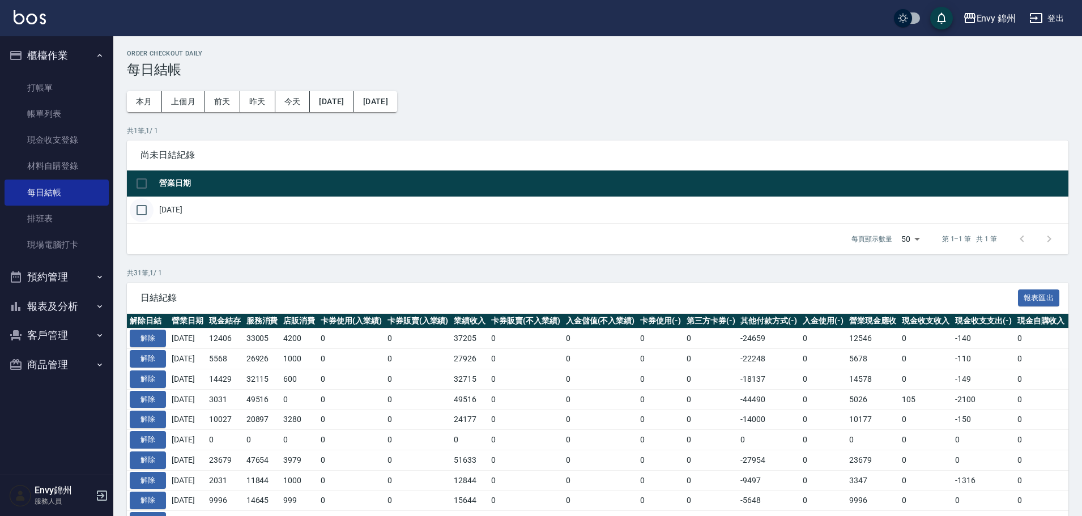
click at [140, 209] on input "checkbox" at bounding box center [142, 210] width 24 height 24
checkbox input "true"
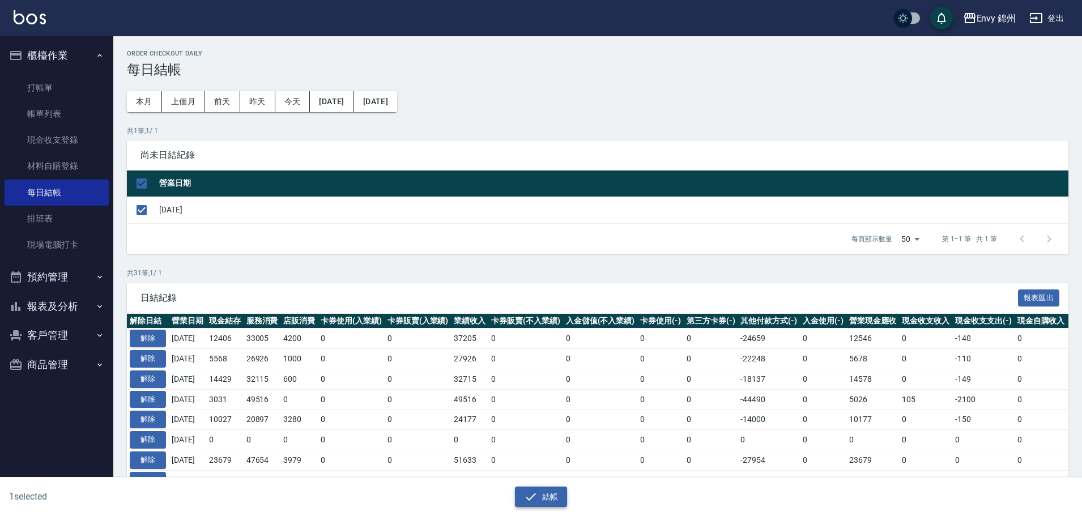
click at [560, 493] on button "結帳" at bounding box center [541, 497] width 53 height 21
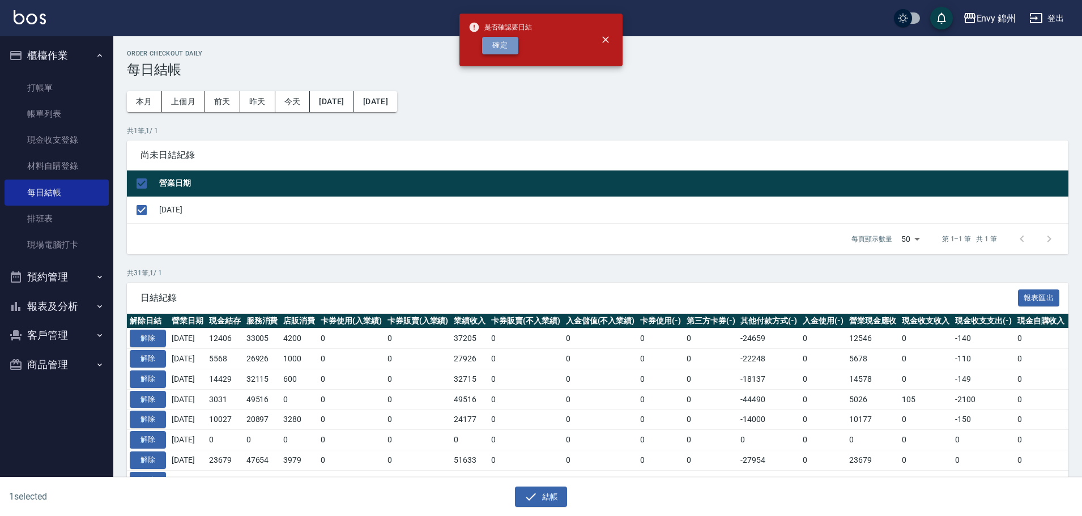
click at [493, 41] on button "確定" at bounding box center [500, 46] width 36 height 18
checkbox input "false"
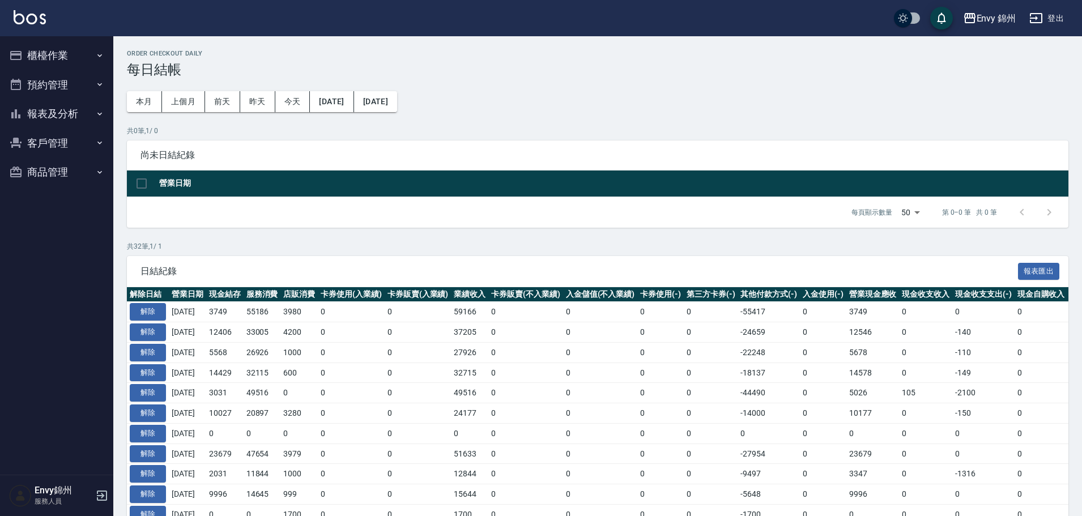
click at [33, 48] on button "櫃檯作業" at bounding box center [57, 55] width 104 height 29
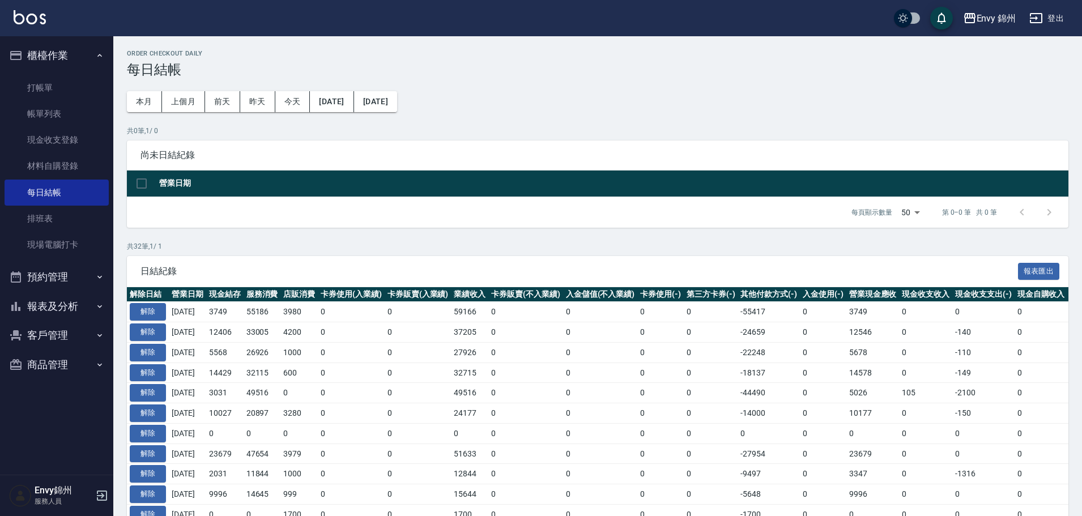
click at [83, 280] on button "預約管理" at bounding box center [57, 276] width 104 height 29
click at [61, 396] on button "報表及分析" at bounding box center [57, 393] width 104 height 29
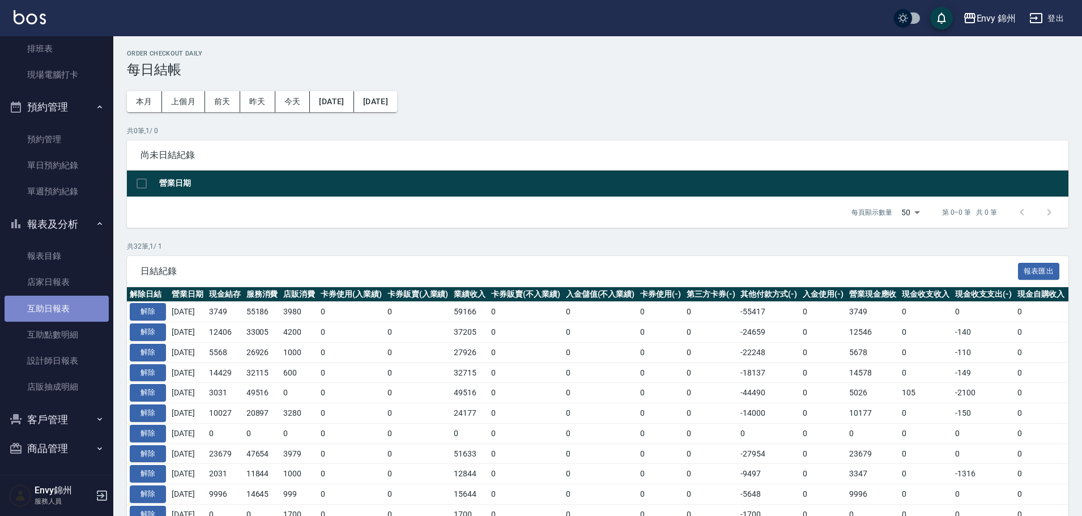
click at [80, 303] on link "互助日報表" at bounding box center [57, 309] width 104 height 26
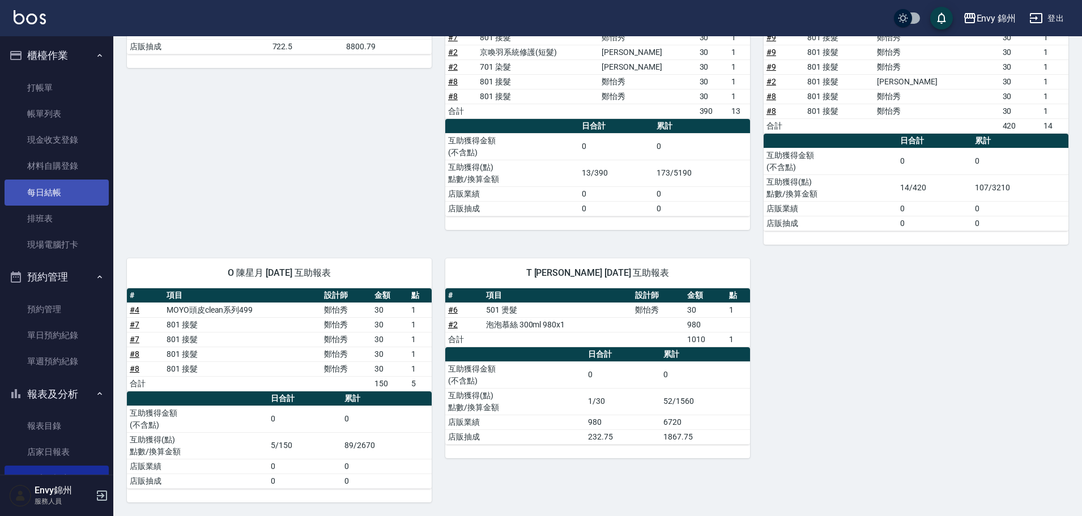
click at [57, 198] on link "每日結帳" at bounding box center [57, 193] width 104 height 26
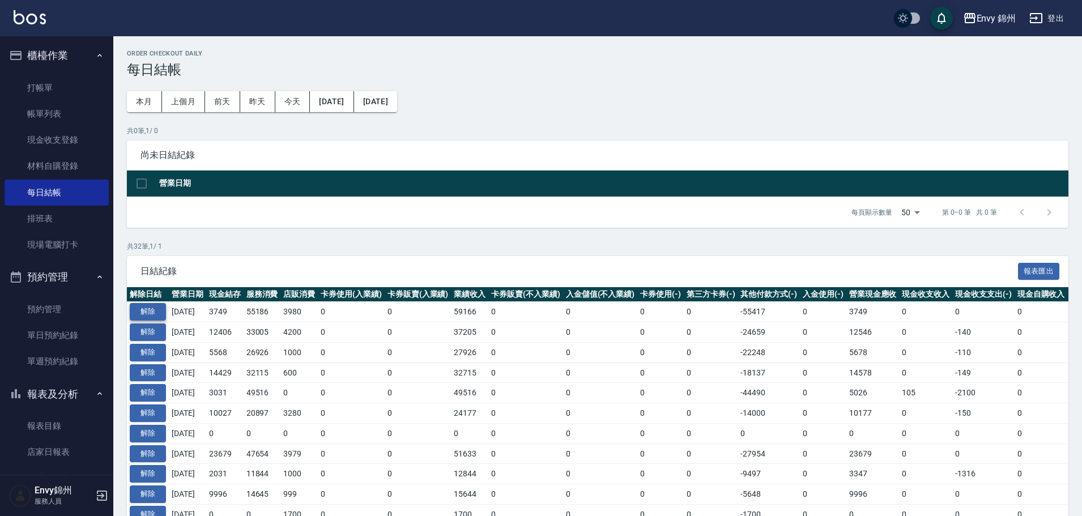
click at [142, 313] on button "解除" at bounding box center [148, 312] width 36 height 18
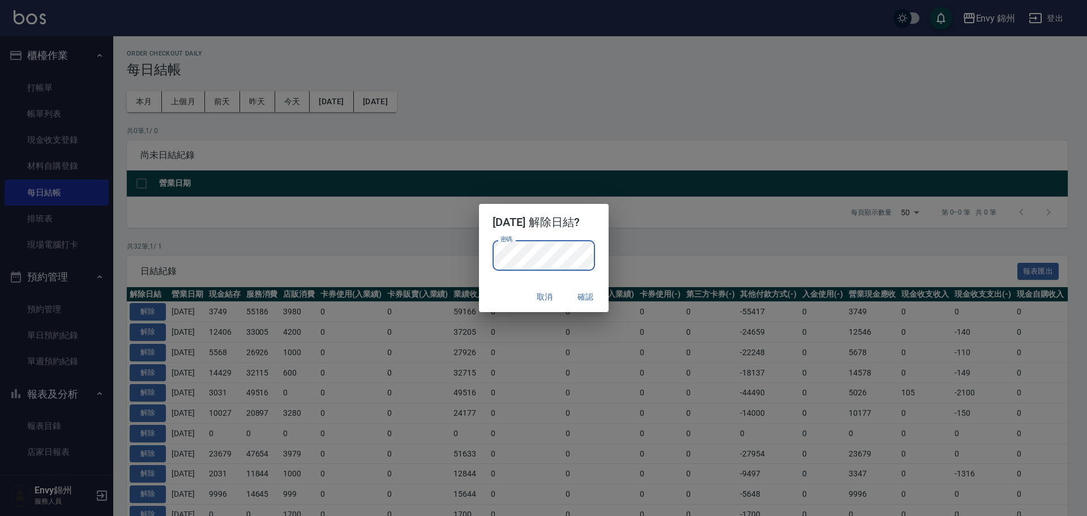
click at [605, 249] on div "密碼 密碼" at bounding box center [544, 261] width 130 height 42
click at [588, 308] on div "取消 確認" at bounding box center [544, 297] width 130 height 30
click at [596, 300] on button "確認" at bounding box center [586, 297] width 36 height 21
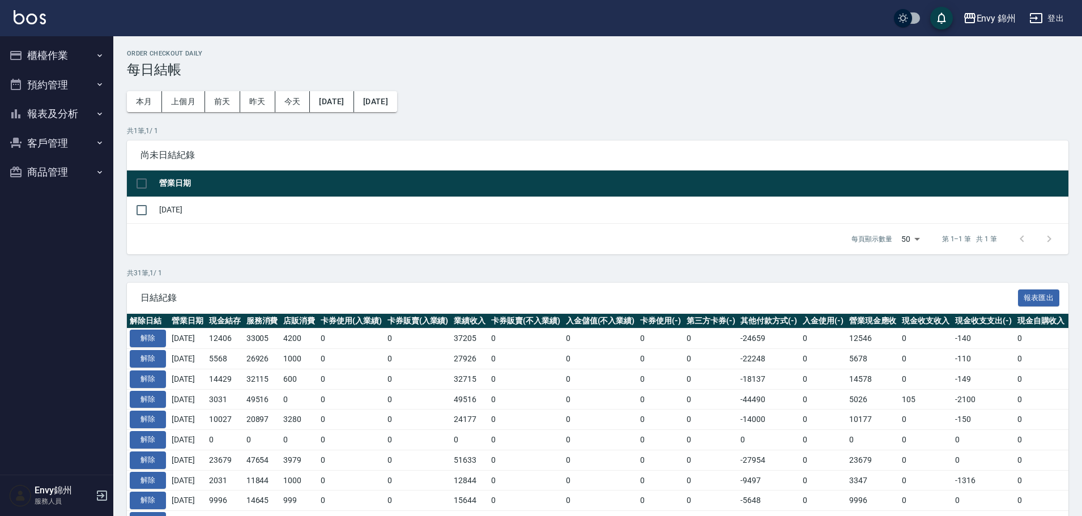
click at [66, 54] on button "櫃檯作業" at bounding box center [57, 55] width 104 height 29
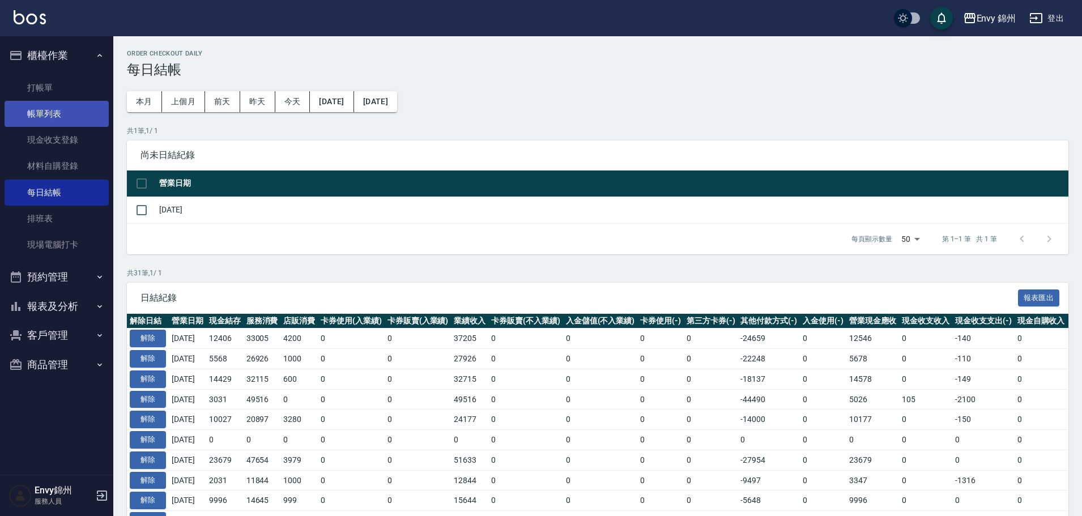
click at [66, 118] on link "帳單列表" at bounding box center [57, 114] width 104 height 26
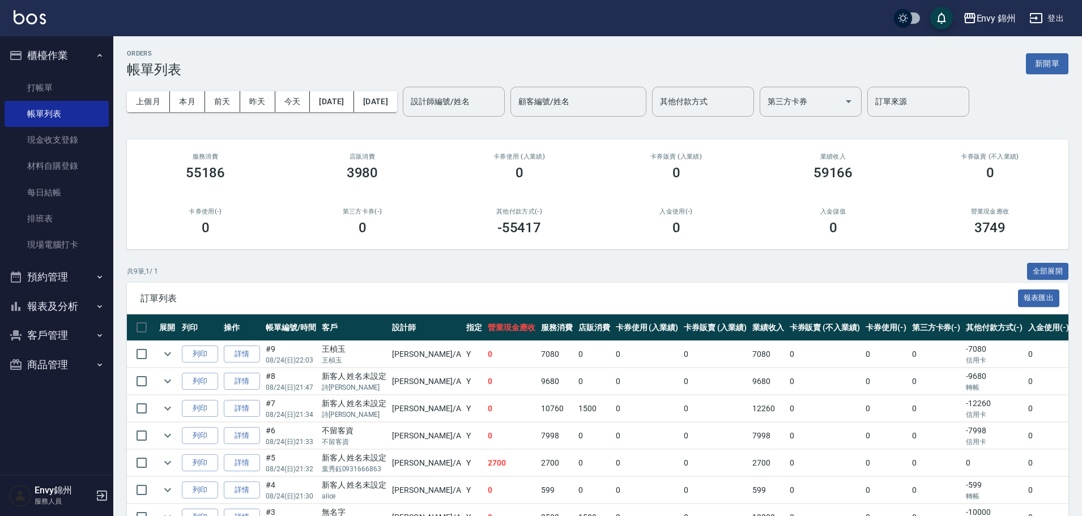
scroll to position [122, 0]
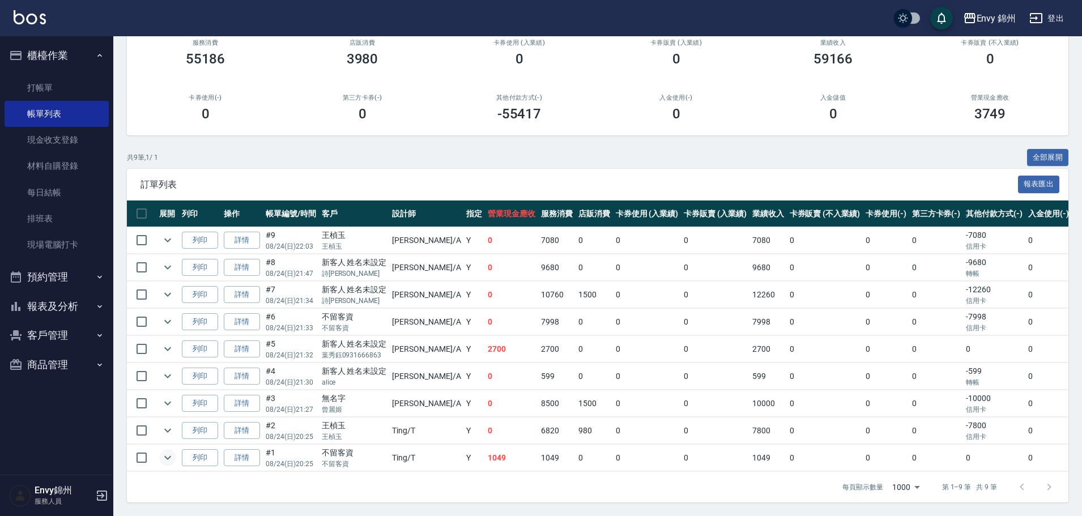
drag, startPoint x: 157, startPoint y: 445, endPoint x: 169, endPoint y: 443, distance: 11.9
click at [169, 445] on td at bounding box center [167, 458] width 23 height 27
click at [169, 451] on icon "expand row" at bounding box center [168, 458] width 14 height 14
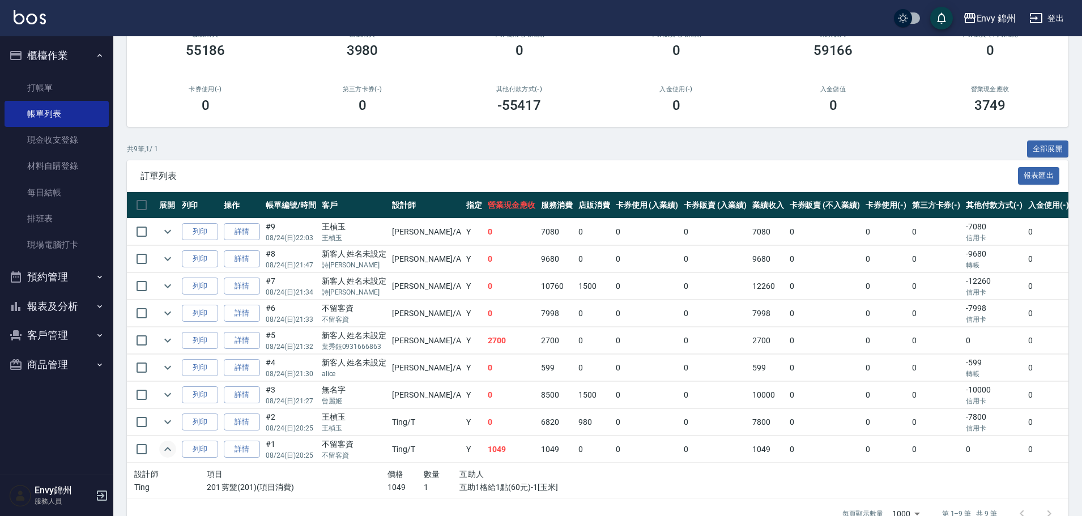
scroll to position [157, 0]
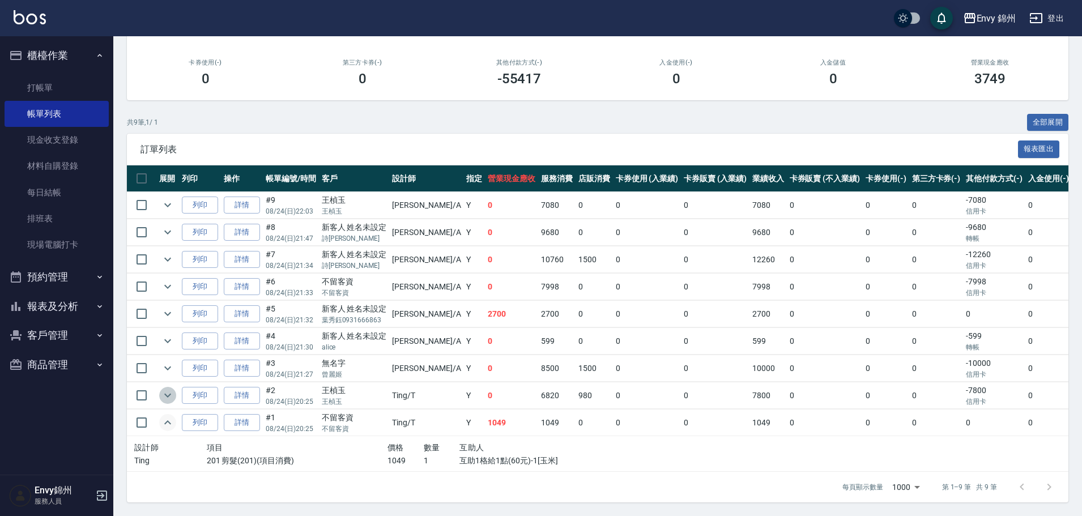
click at [168, 394] on icon "expand row" at bounding box center [167, 396] width 7 height 4
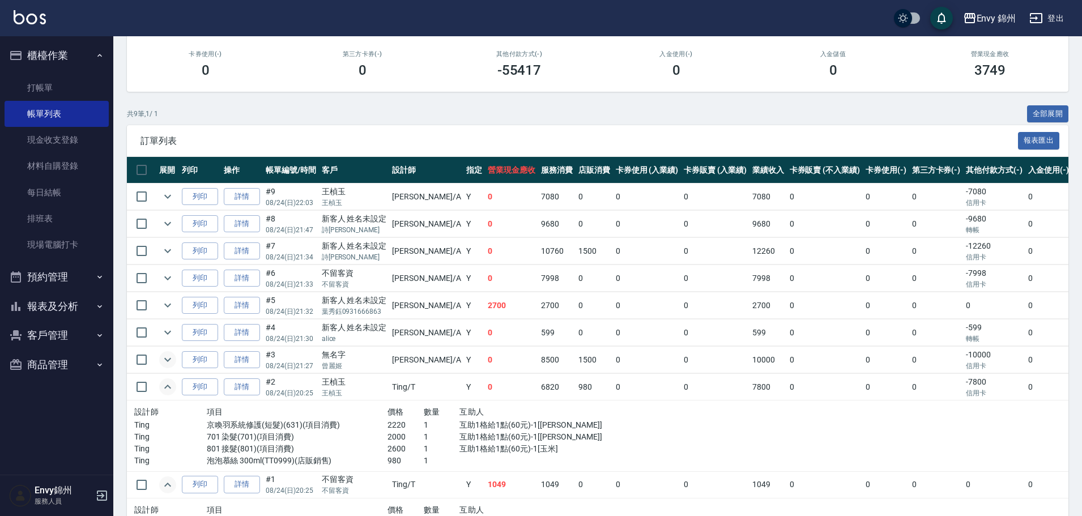
click at [168, 358] on icon "expand row" at bounding box center [168, 360] width 14 height 14
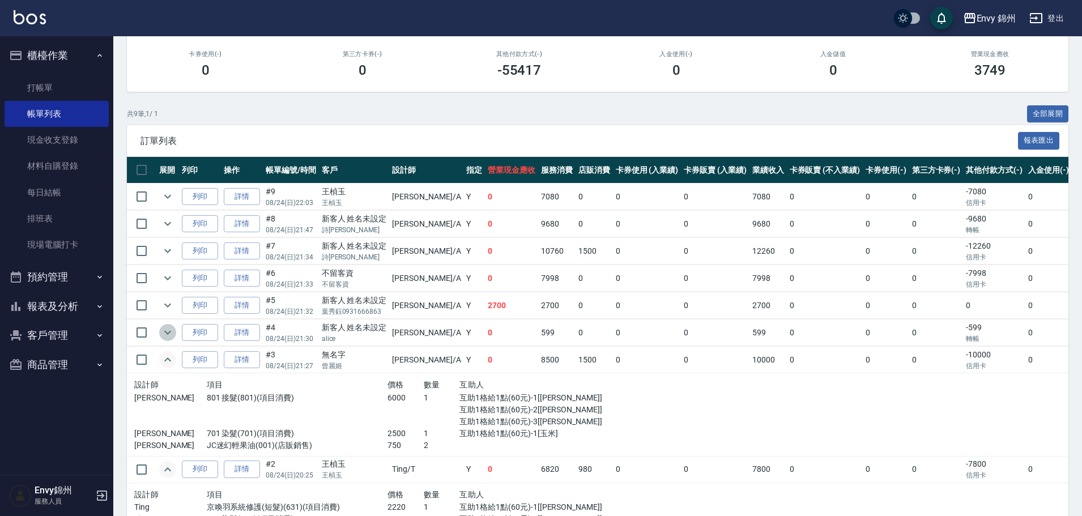
click at [165, 326] on icon "expand row" at bounding box center [168, 333] width 14 height 14
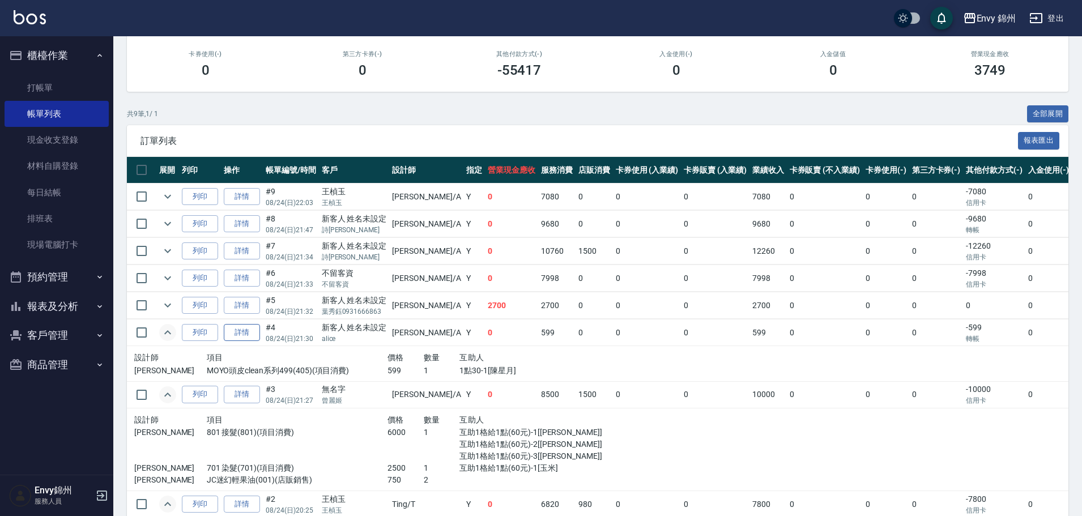
click at [244, 334] on link "詳情" at bounding box center [242, 333] width 36 height 18
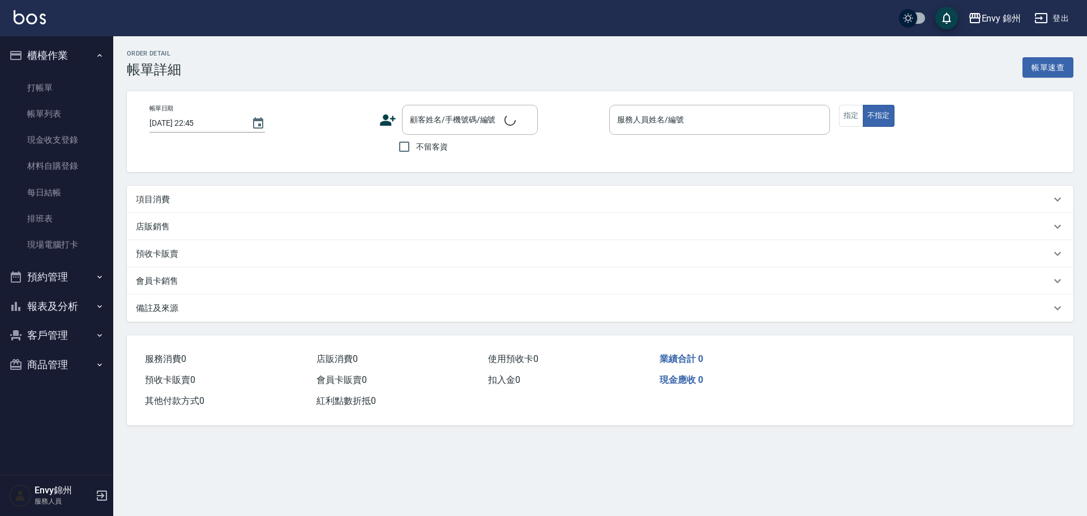
type input "2025/08/24 21:30"
type input "Annie-A"
type input "末五碼14431"
type input "設計師原本客人"
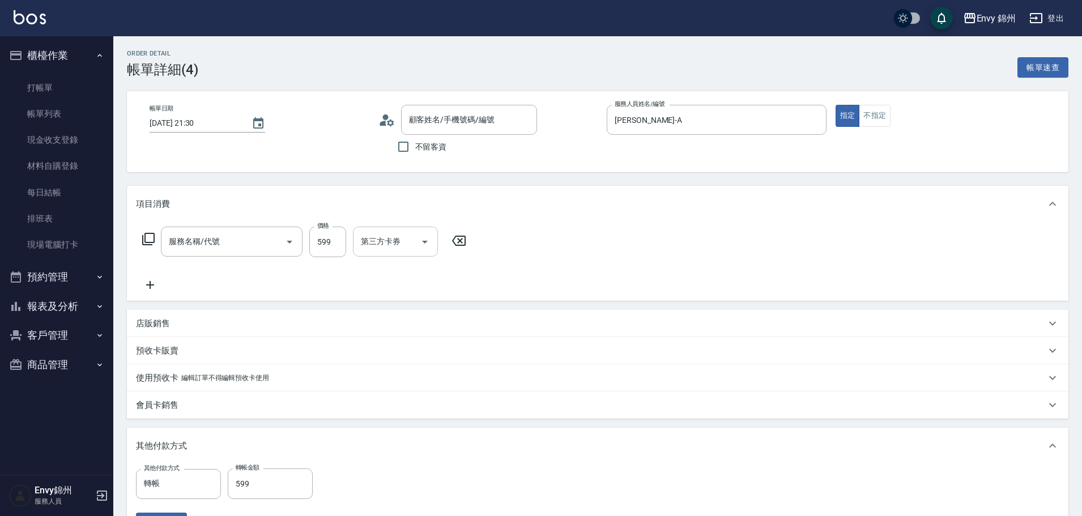
type input "新客人 姓名未設定/alice/null"
type input "MOYO頭皮clean系列499(405)"
click at [414, 242] on icon "Clear" at bounding box center [408, 241] width 11 height 11
click at [386, 242] on input "1點30-1" at bounding box center [387, 242] width 58 height 20
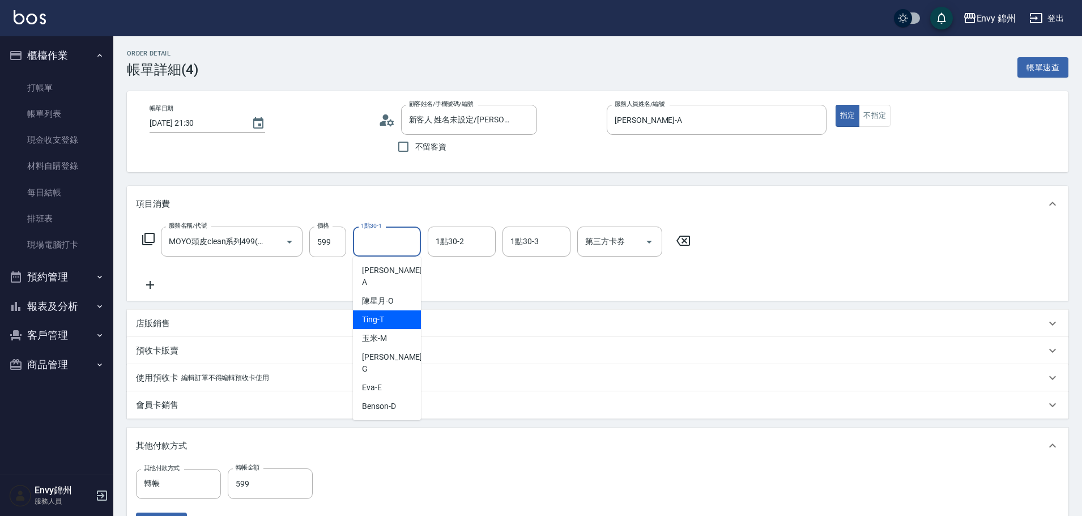
click at [406, 315] on div "Ting -T" at bounding box center [387, 319] width 68 height 19
type input "Ting-T"
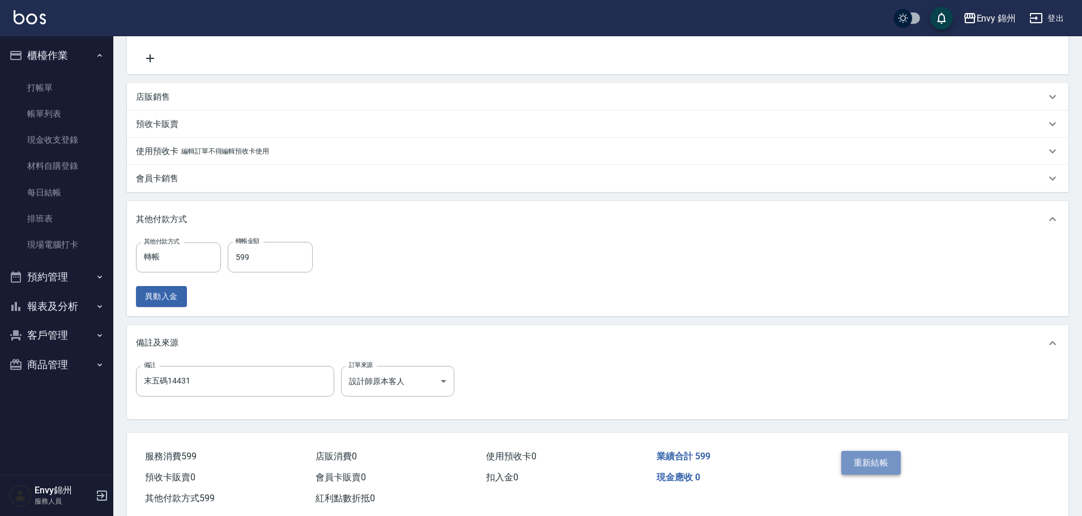
click at [855, 470] on button "重新結帳" at bounding box center [871, 463] width 60 height 24
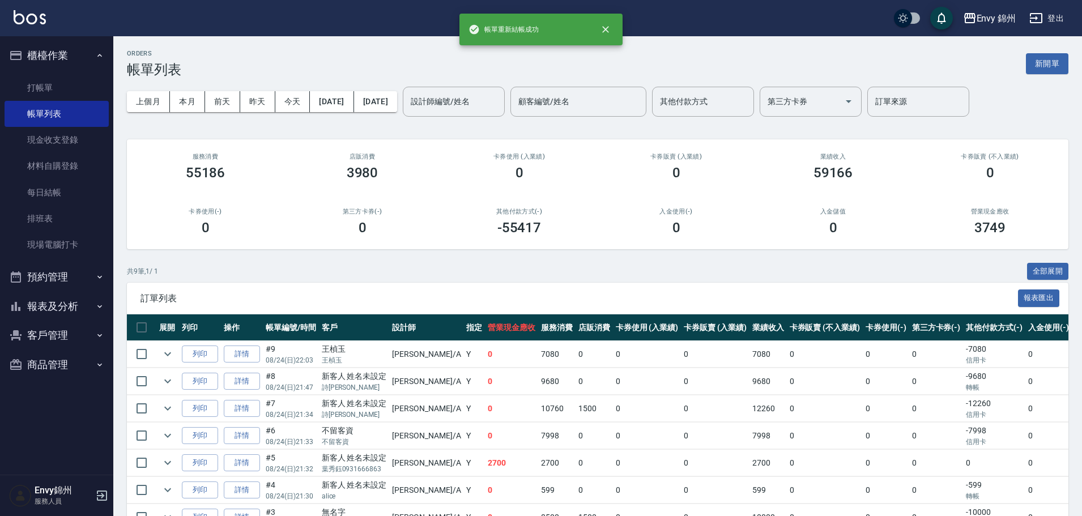
scroll to position [113, 0]
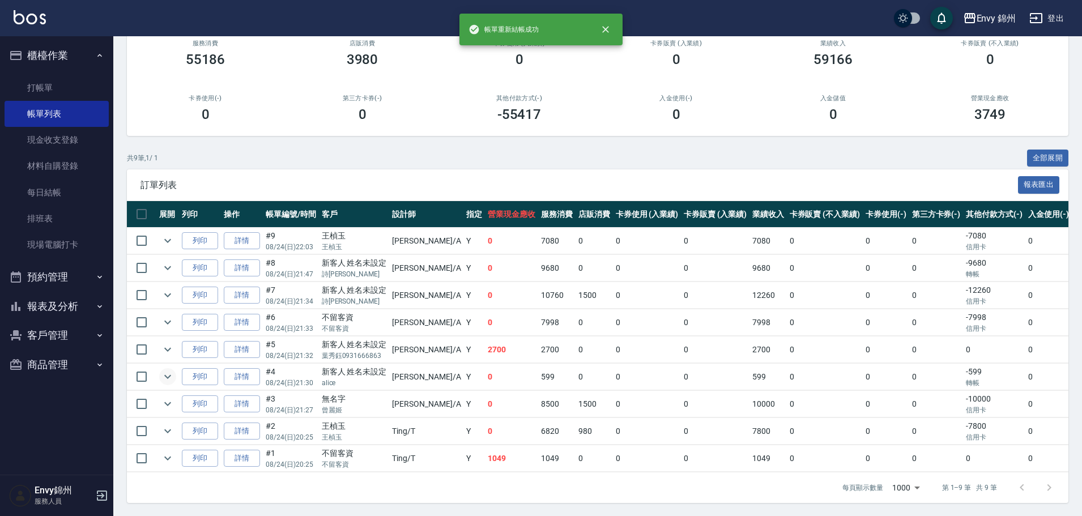
click at [167, 373] on icon "expand row" at bounding box center [168, 377] width 14 height 14
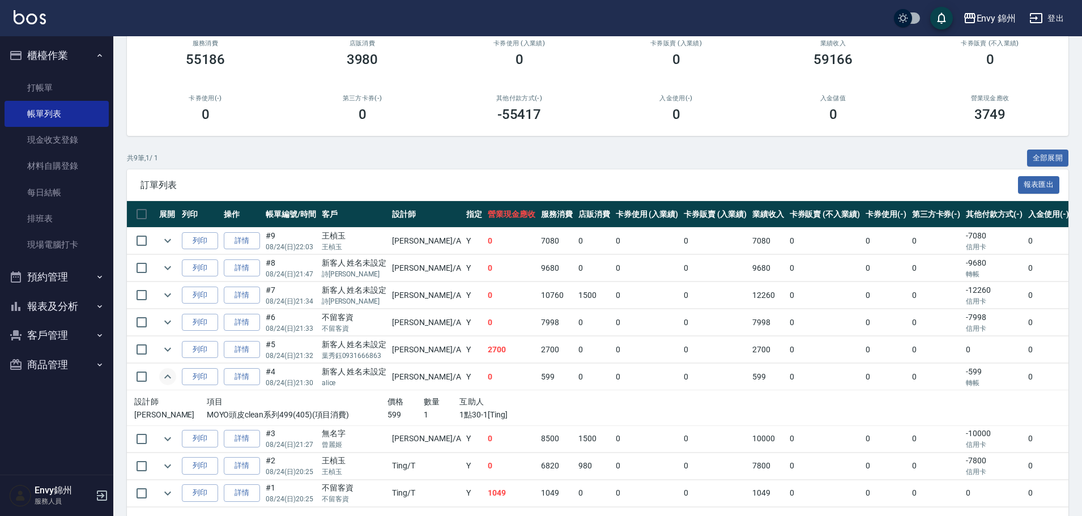
click at [157, 344] on td at bounding box center [167, 349] width 23 height 27
click at [160, 345] on button "expand row" at bounding box center [167, 349] width 17 height 17
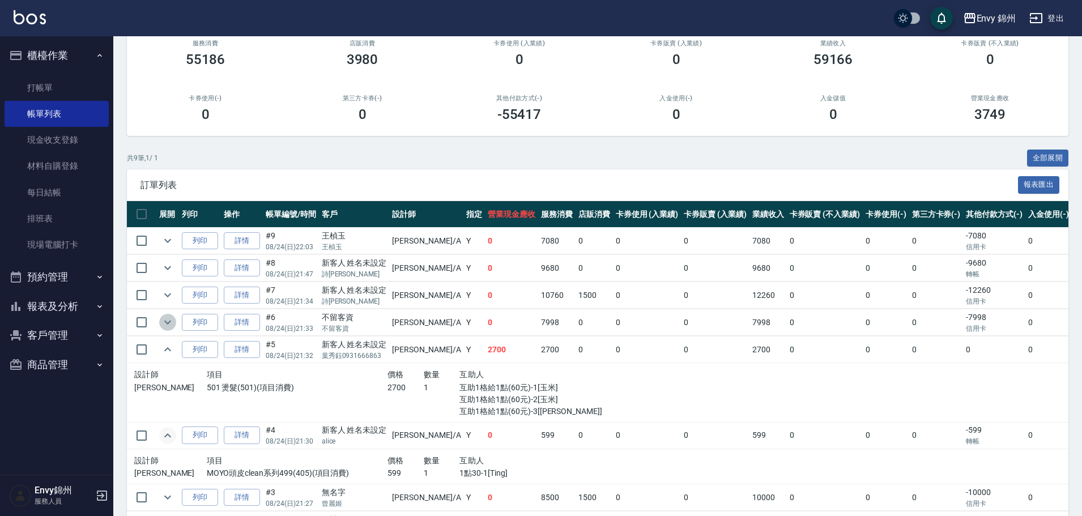
click at [171, 323] on icon "expand row" at bounding box center [168, 322] width 14 height 14
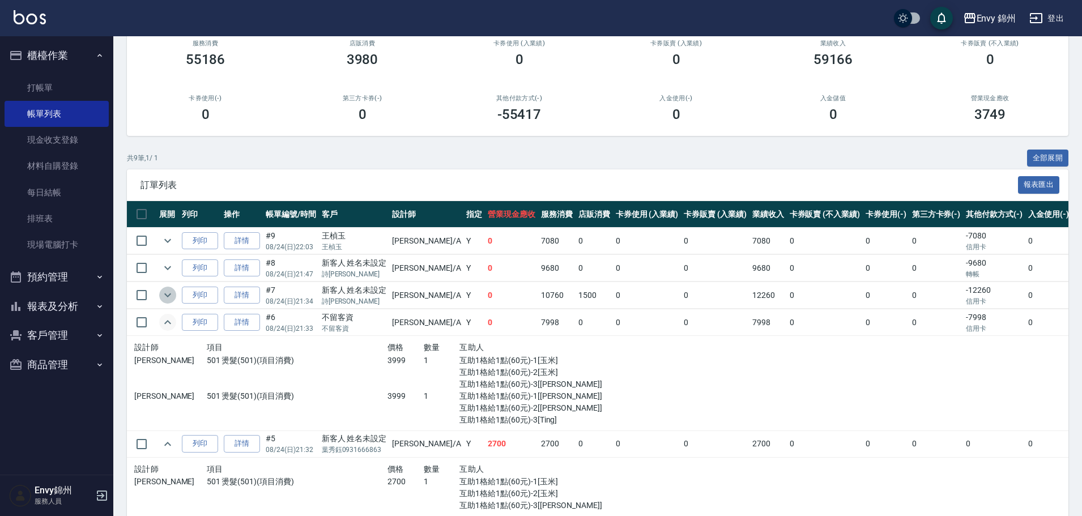
click at [172, 292] on icon "expand row" at bounding box center [168, 295] width 14 height 14
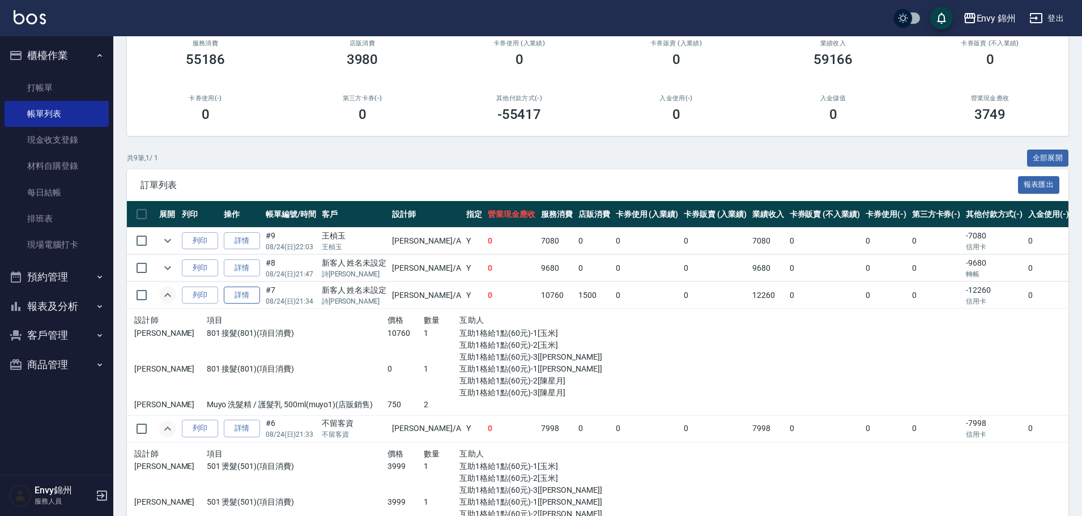
click at [245, 297] on link "詳情" at bounding box center [242, 296] width 36 height 18
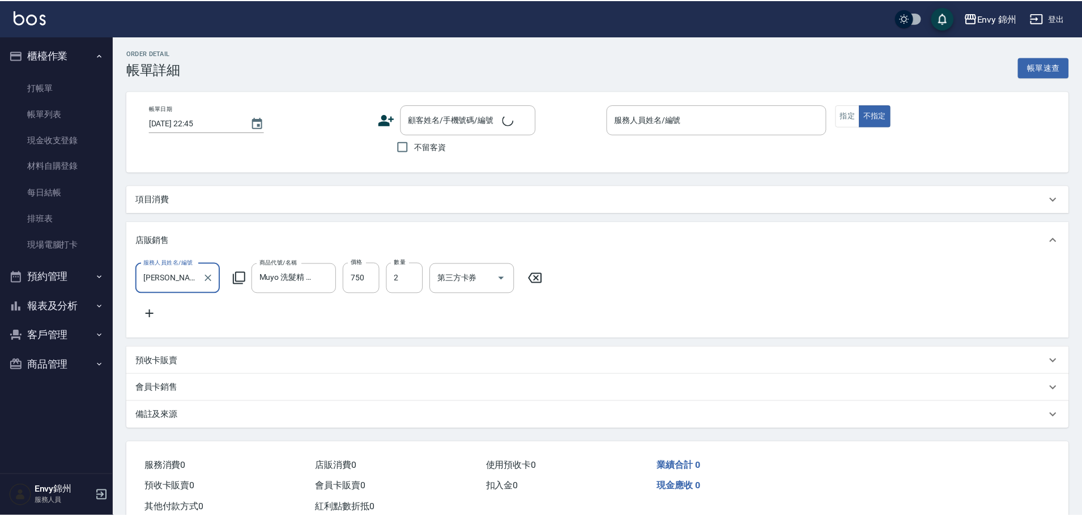
scroll to position [7, 0]
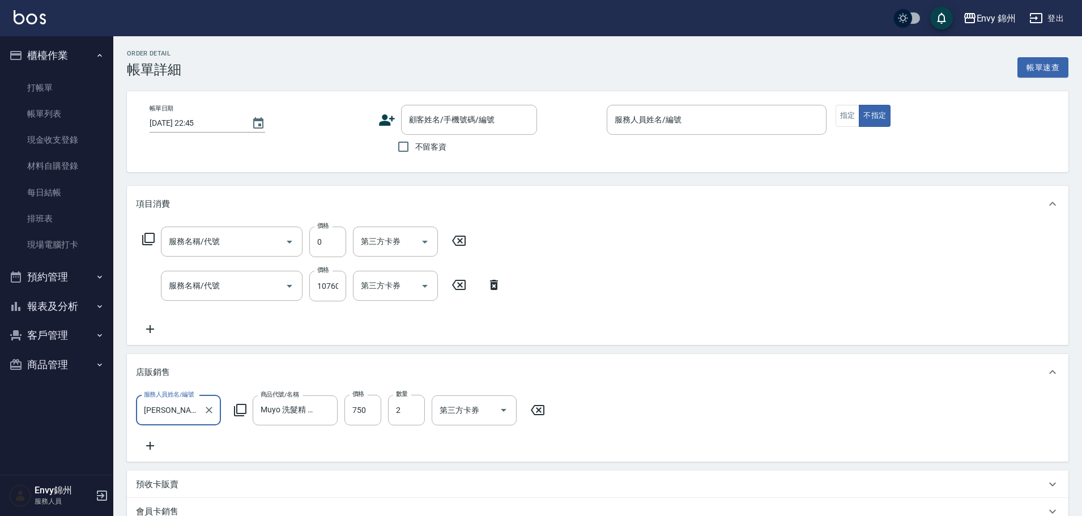
type input "2025/08/24 21:34"
type input "Annie-A"
type input "設計師原本客人"
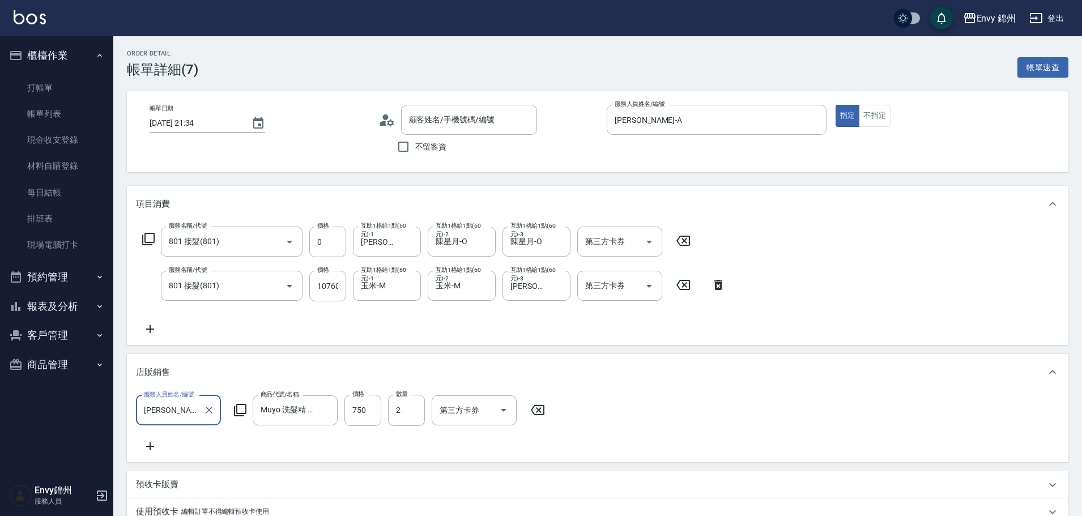
type input "801 接髮(801)"
type input "新客人 姓名未設定/詩軒軒/null"
click at [476, 244] on button "Clear" at bounding box center [484, 242] width 16 height 16
click at [456, 267] on span "Ting -T" at bounding box center [448, 270] width 22 height 12
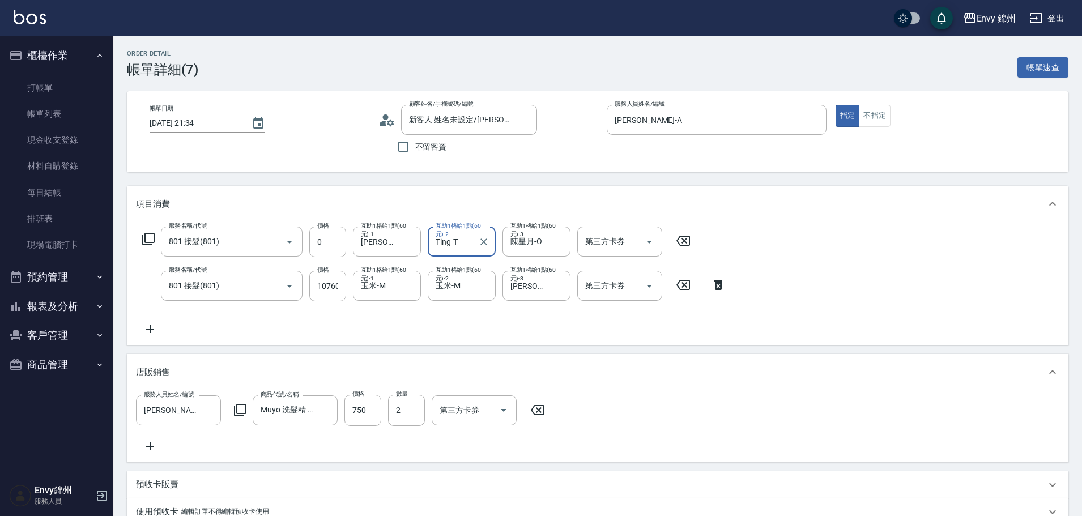
type input "Ting-T"
click at [571, 246] on form "互助1格給1點(60元)-3 陳星月-O 互助1格給1點(60元)-3" at bounding box center [539, 242] width 75 height 30
click at [552, 243] on button "Clear" at bounding box center [559, 242] width 16 height 16
click at [536, 267] on div "Ting -T" at bounding box center [536, 270] width 68 height 19
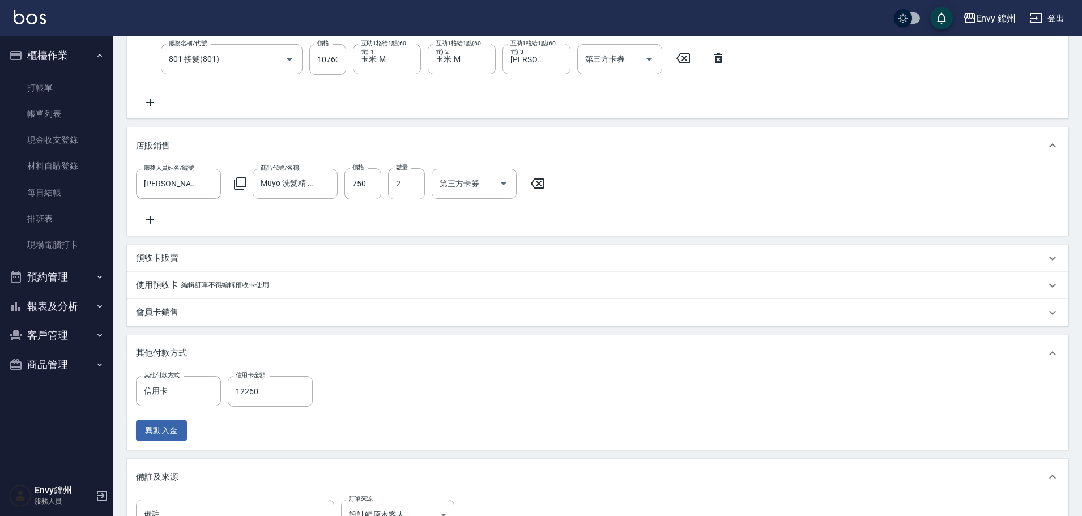
scroll to position [394, 0]
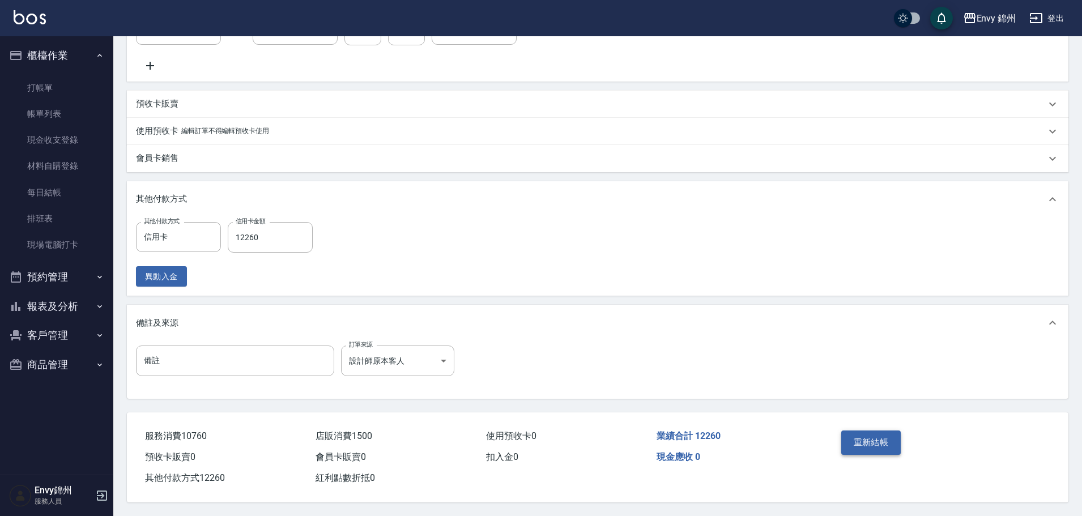
type input "Ting-T"
click at [866, 439] on button "重新結帳" at bounding box center [871, 442] width 60 height 24
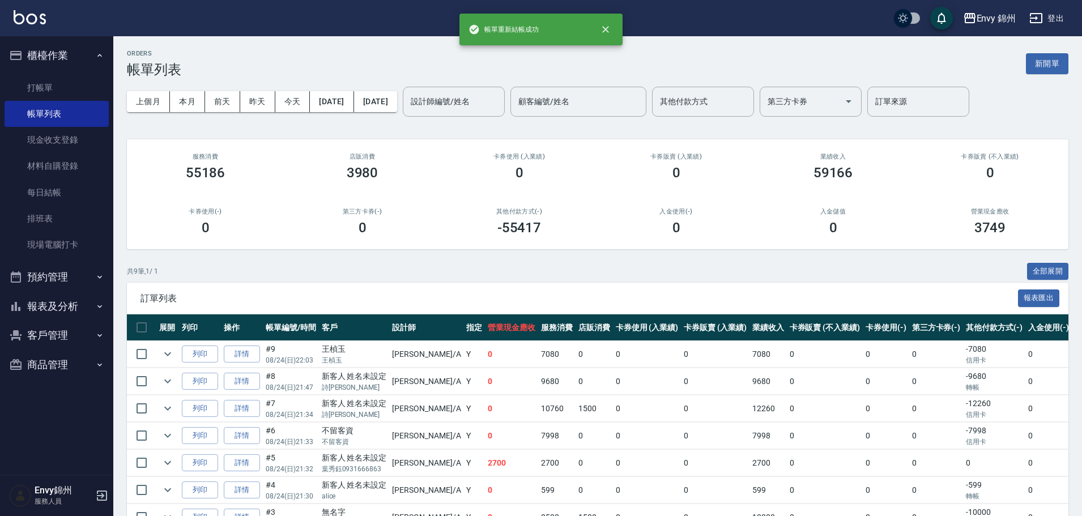
scroll to position [122, 0]
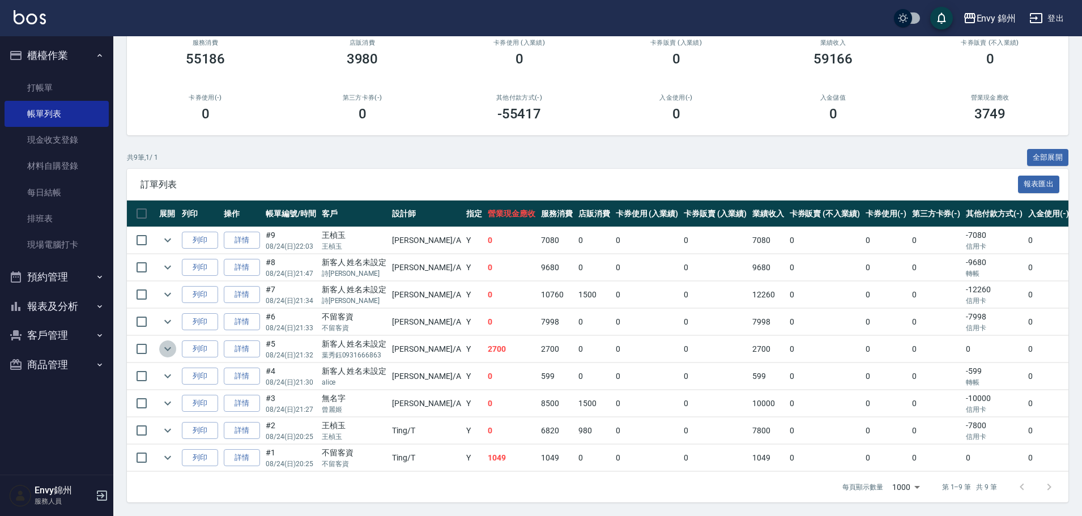
click at [168, 342] on icon "expand row" at bounding box center [168, 349] width 14 height 14
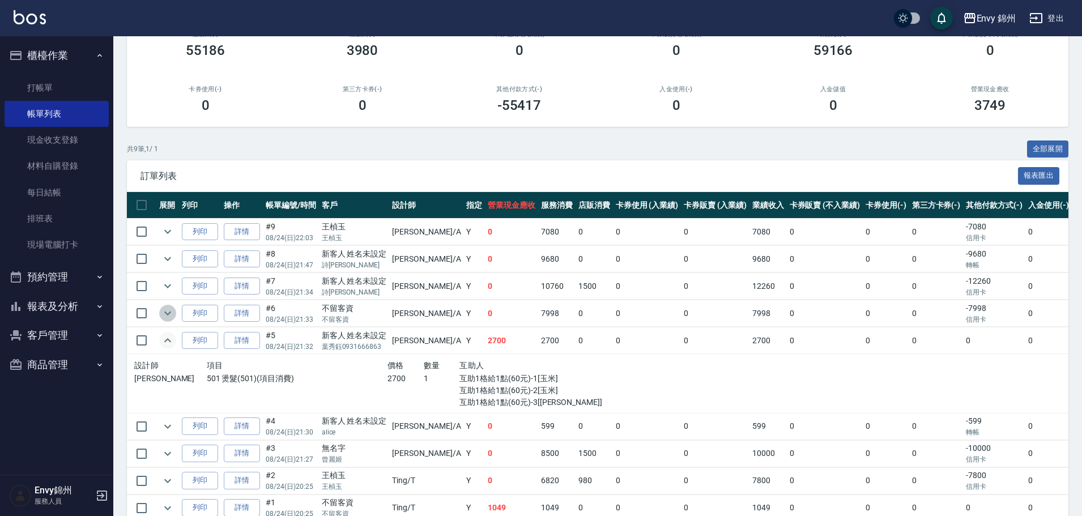
click at [169, 315] on icon "expand row" at bounding box center [168, 313] width 14 height 14
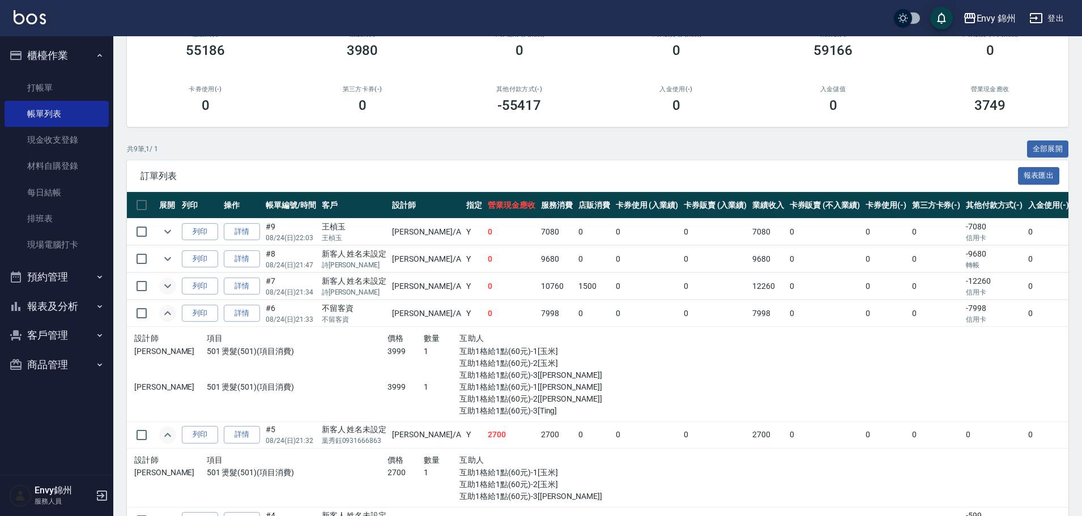
click at [172, 286] on icon "expand row" at bounding box center [168, 286] width 14 height 14
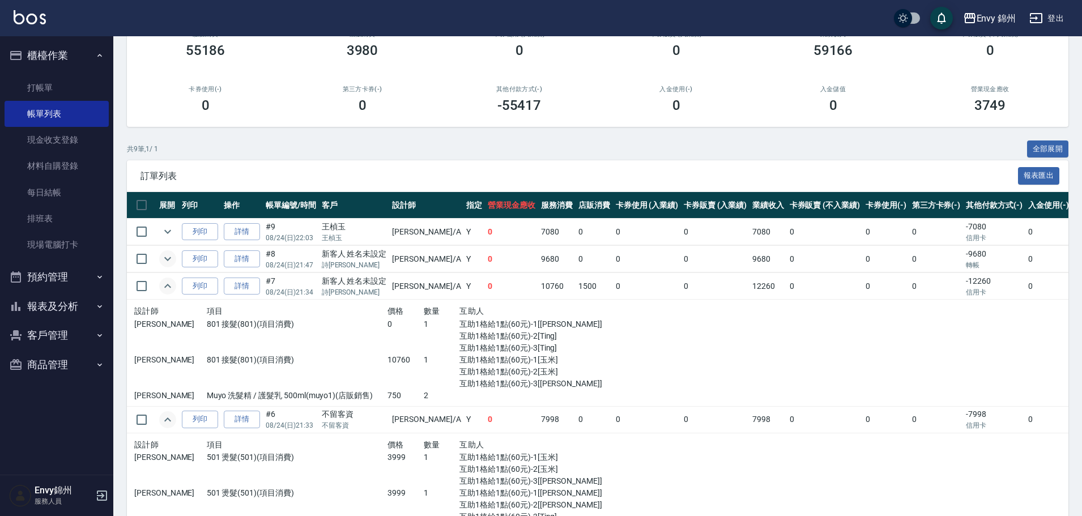
click at [167, 266] on button "expand row" at bounding box center [167, 258] width 17 height 17
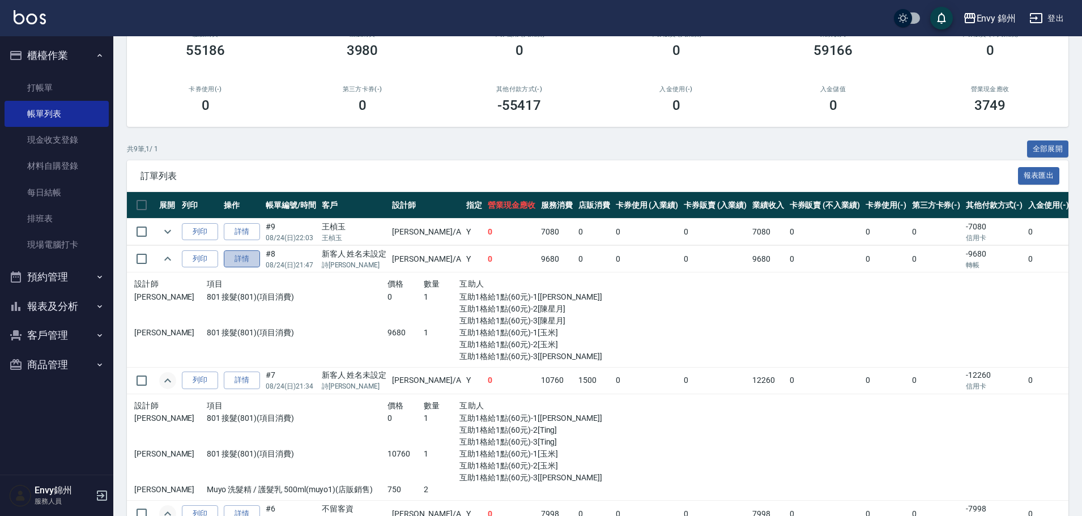
click at [248, 261] on link "詳情" at bounding box center [242, 259] width 36 height 18
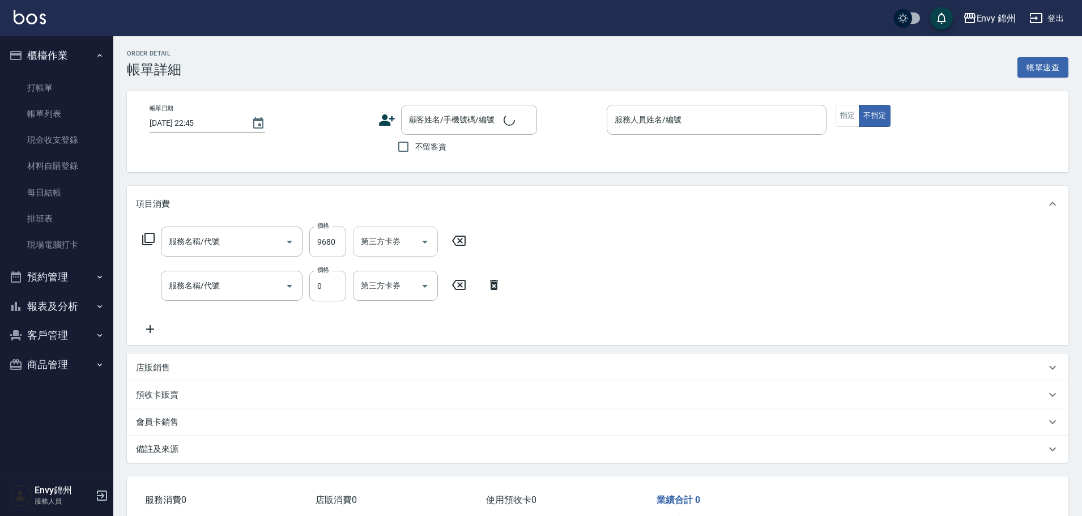
type input "2025/08/24 21:47"
type input "Annie-A"
type input "設計師原本客人"
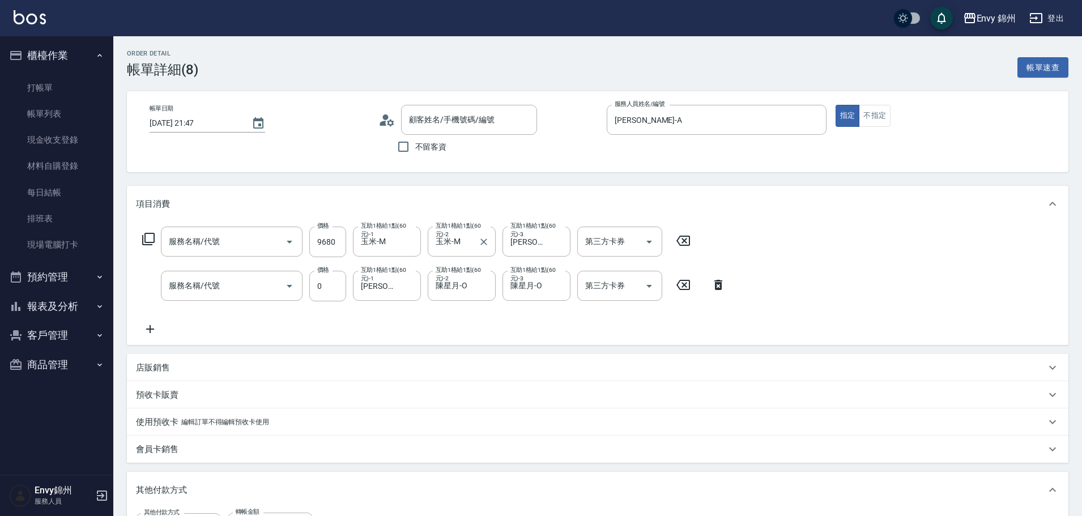
type input "801 接髮(801)"
type input "新客人 姓名未設定/詩軒軒/null"
click at [482, 283] on icon "Clear" at bounding box center [483, 285] width 11 height 11
click at [465, 313] on div "Ting -T" at bounding box center [462, 314] width 68 height 19
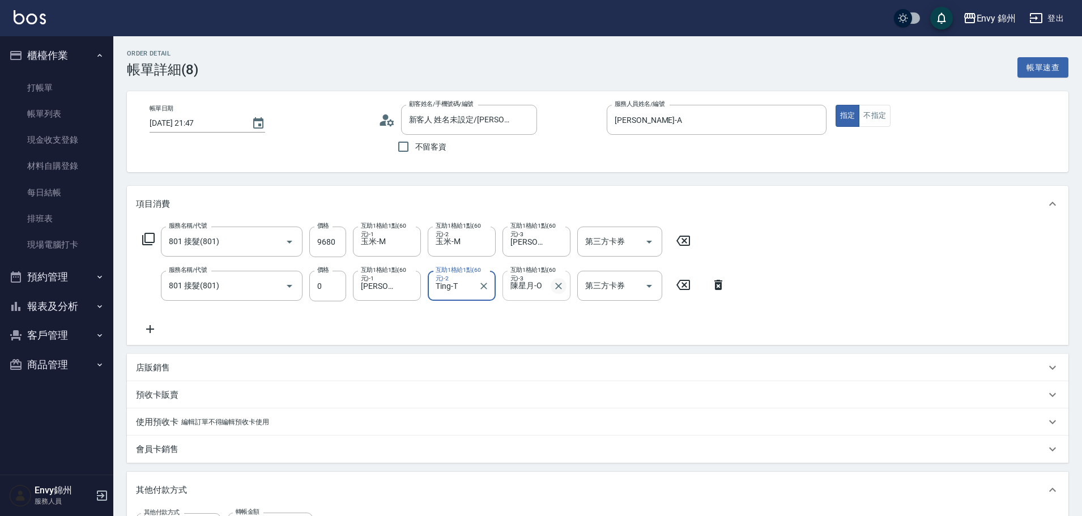
click at [552, 286] on button "Clear" at bounding box center [559, 286] width 16 height 16
type input "Ting-T"
click at [532, 310] on span "Ting -T" at bounding box center [522, 315] width 22 height 12
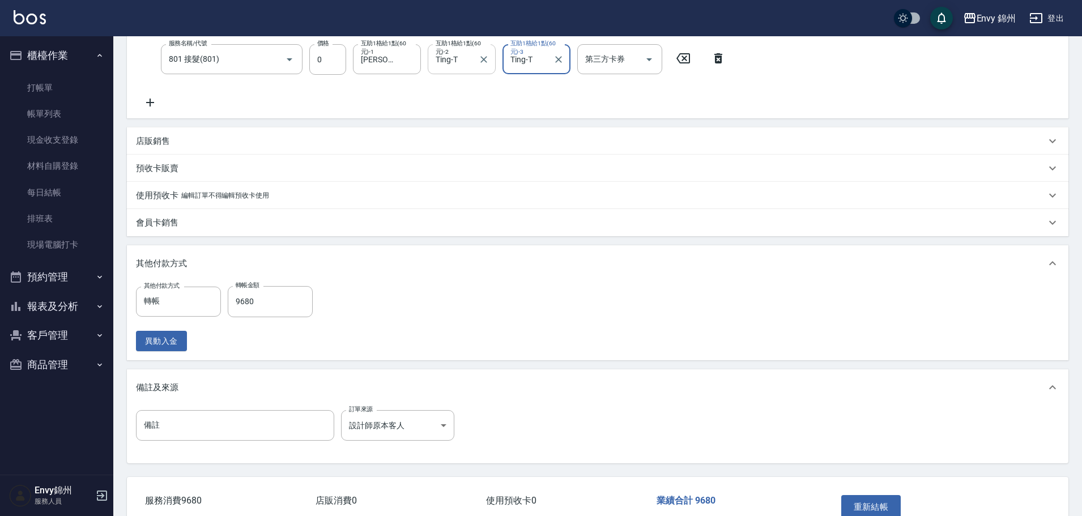
scroll to position [296, 0]
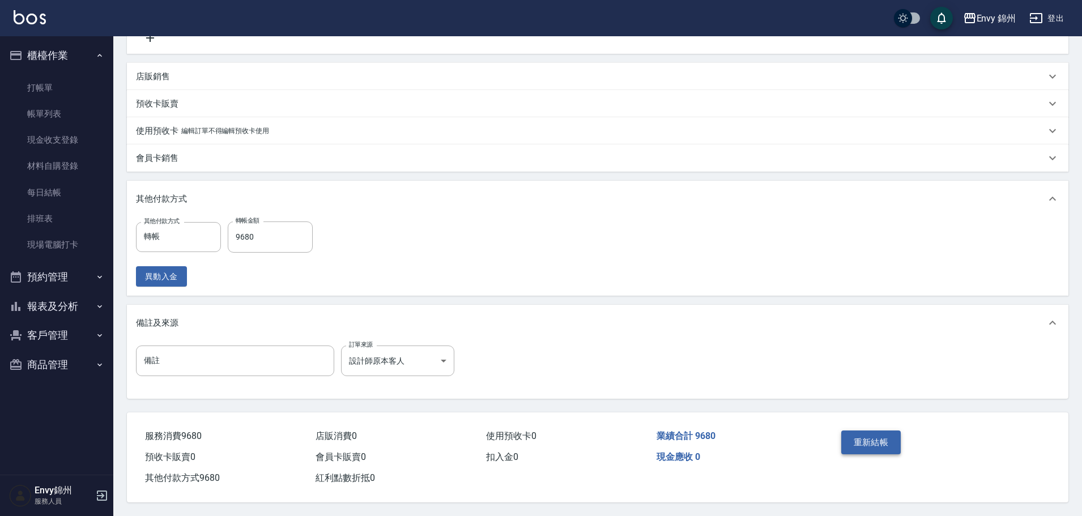
type input "Ting-T"
click at [874, 432] on button "重新結帳" at bounding box center [871, 442] width 60 height 24
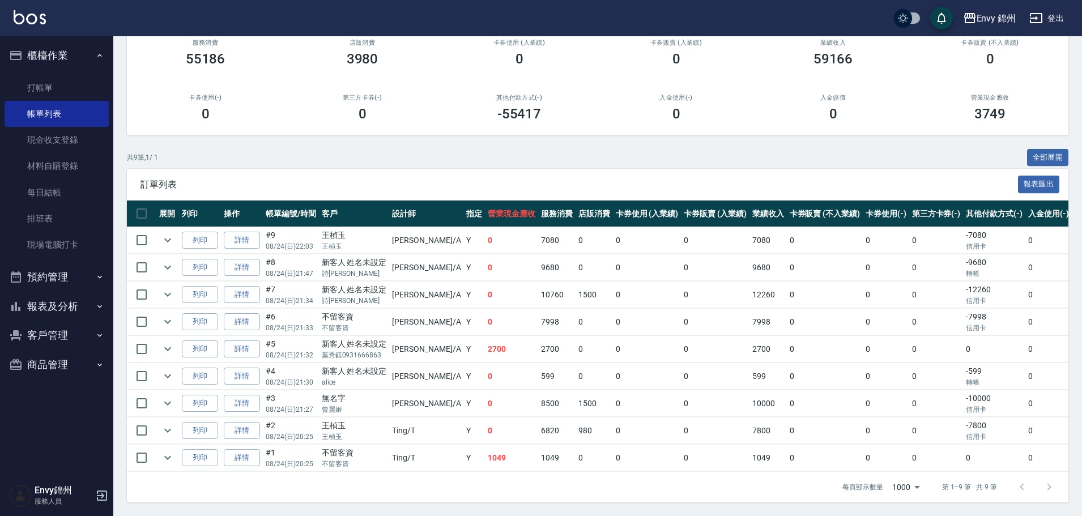
scroll to position [9, 0]
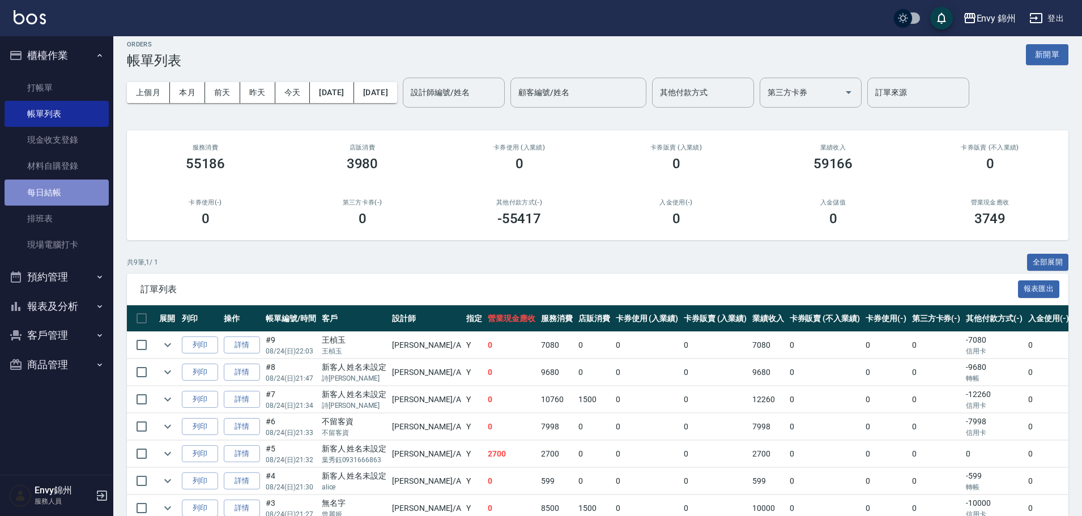
click at [70, 199] on link "每日結帳" at bounding box center [57, 193] width 104 height 26
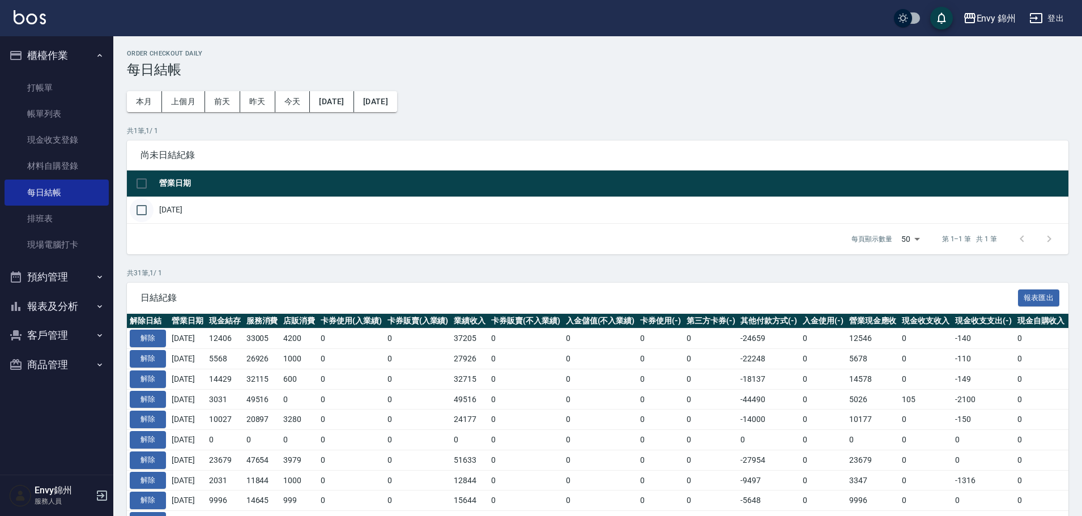
click at [139, 214] on input "checkbox" at bounding box center [142, 210] width 24 height 24
checkbox input "true"
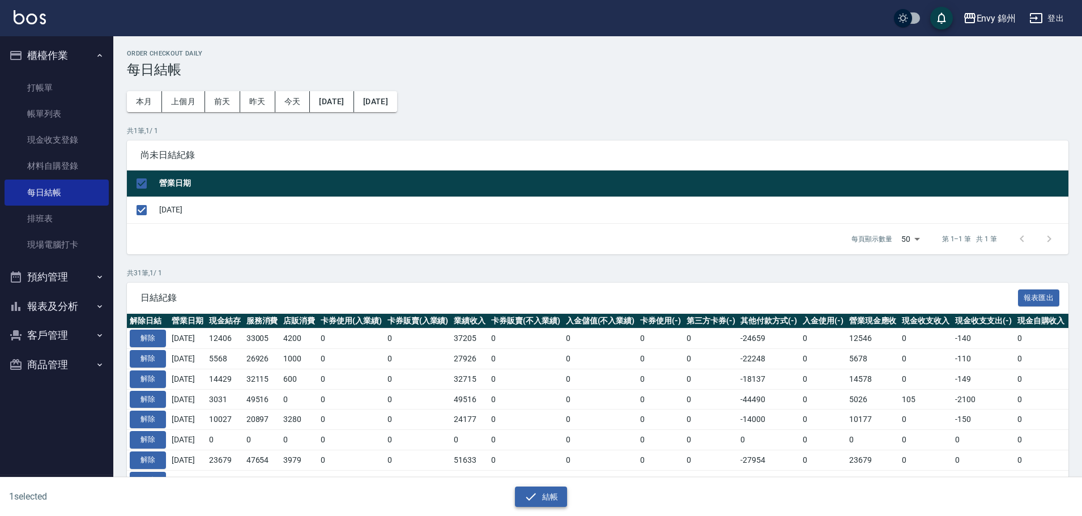
click at [556, 497] on button "結帳" at bounding box center [541, 497] width 53 height 21
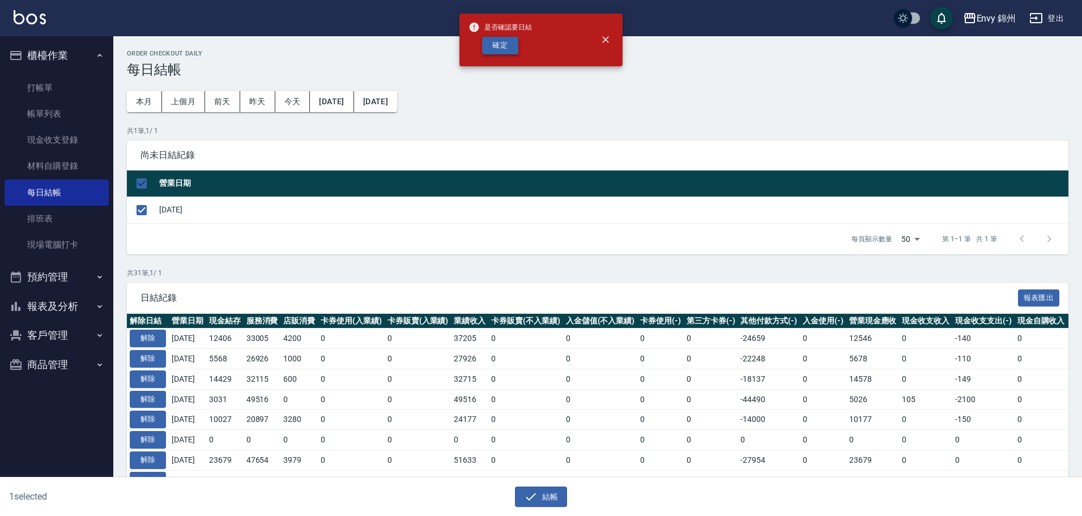
click at [494, 45] on button "確定" at bounding box center [500, 46] width 36 height 18
checkbox input "false"
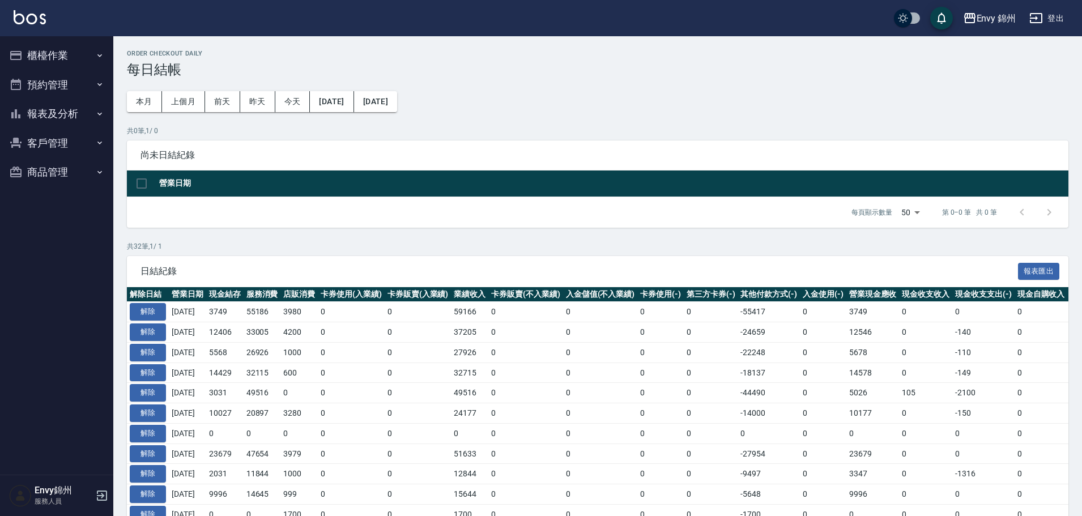
click at [1036, 12] on icon "button" at bounding box center [1036, 18] width 14 height 14
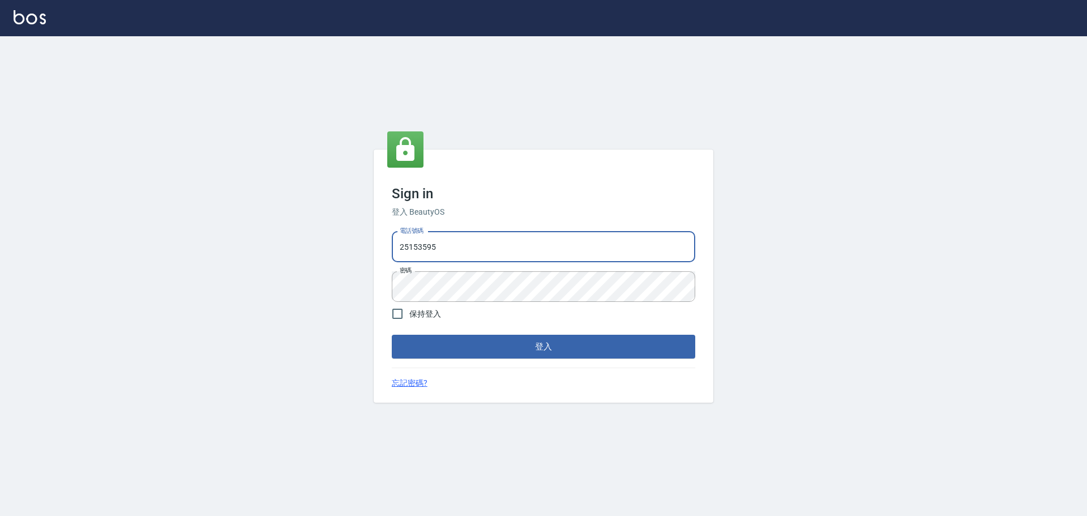
click at [477, 244] on input "25153595" at bounding box center [544, 247] width 304 height 31
type input "9990001234567"
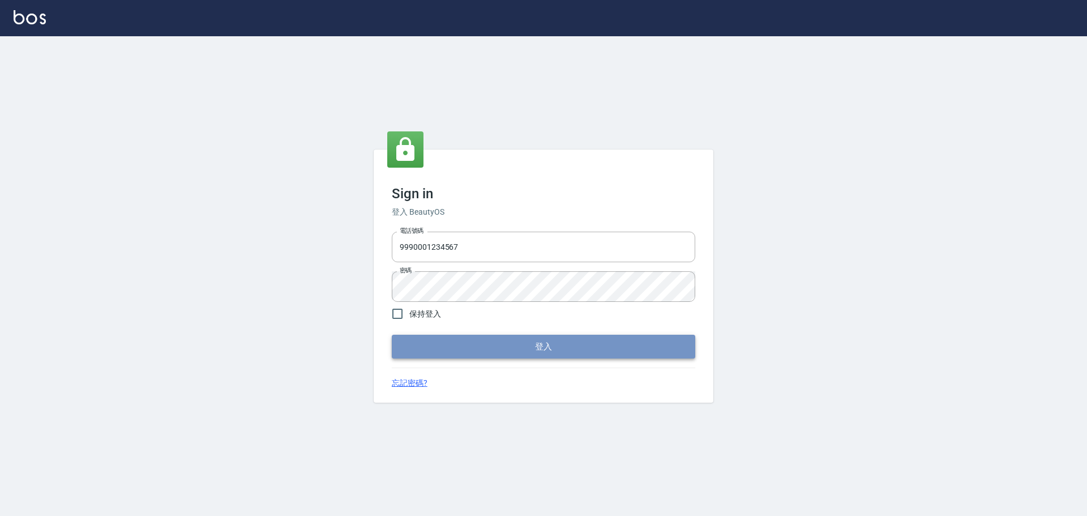
click at [507, 343] on button "登入" at bounding box center [544, 347] width 304 height 24
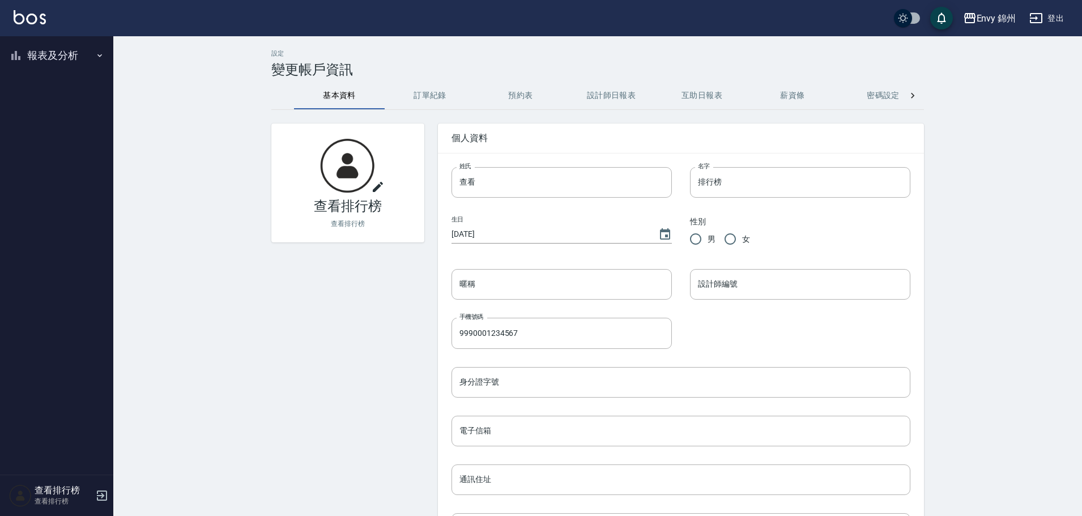
drag, startPoint x: 110, startPoint y: 61, endPoint x: 87, endPoint y: 62, distance: 23.2
click at [87, 62] on nav "報表及分析 報表目錄 店家排行榜 設計師排行榜 商品銷售排行榜 商品消耗明細" at bounding box center [56, 255] width 113 height 438
click at [88, 61] on button "報表及分析" at bounding box center [57, 55] width 104 height 29
drag, startPoint x: 54, startPoint y: 135, endPoint x: 52, endPoint y: 142, distance: 6.6
click at [54, 135] on link "設計師排行榜" at bounding box center [57, 140] width 104 height 26
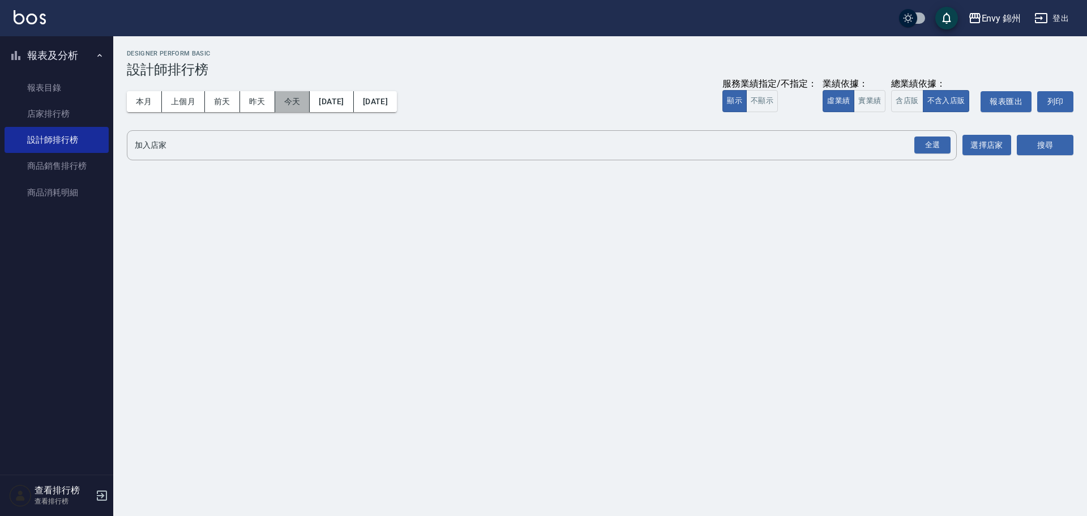
click at [292, 99] on button "今天" at bounding box center [292, 101] width 35 height 21
click at [928, 149] on div "全選" at bounding box center [933, 145] width 36 height 18
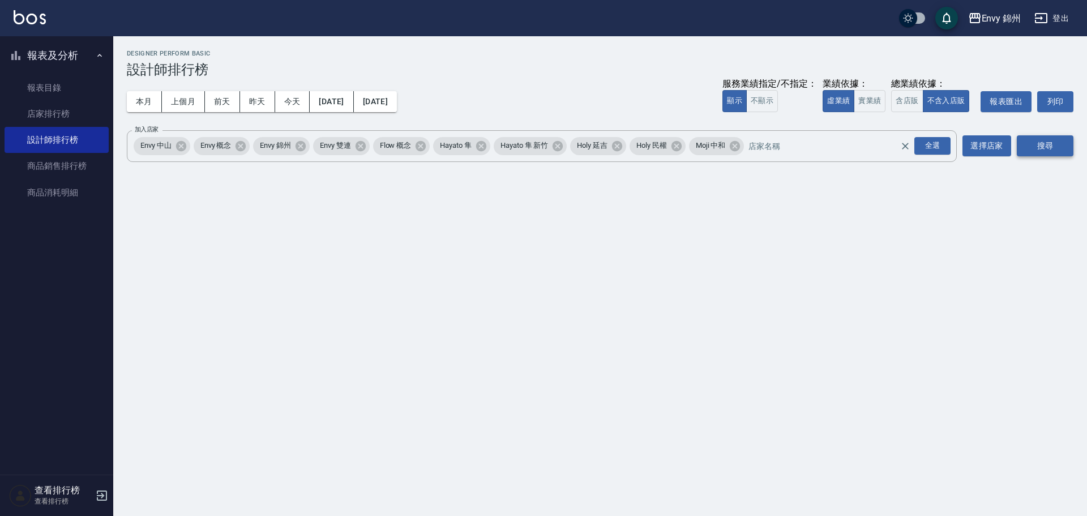
click at [1042, 146] on button "搜尋" at bounding box center [1045, 145] width 57 height 21
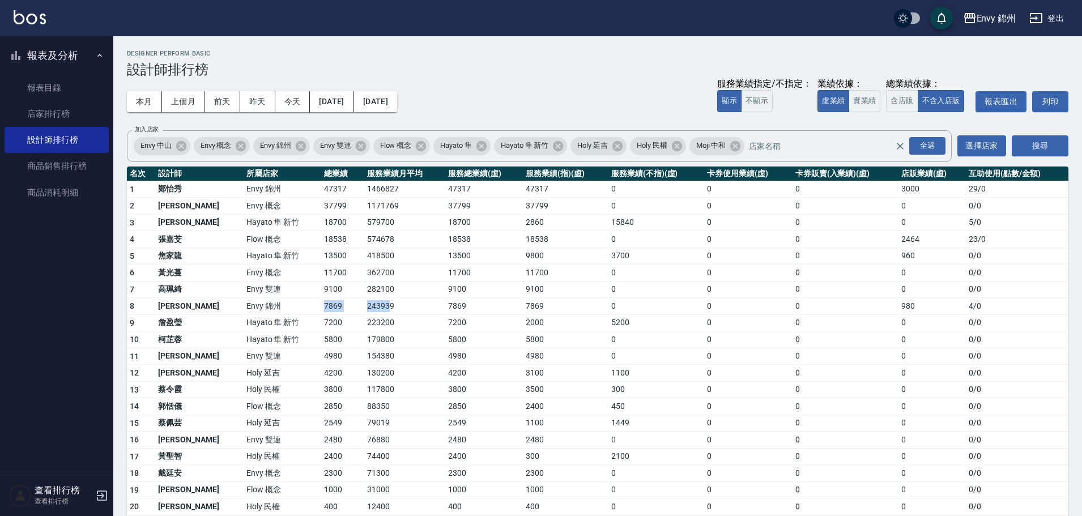
drag, startPoint x: 266, startPoint y: 310, endPoint x: 352, endPoint y: 308, distance: 86.1
click at [351, 308] on tr "8 [PERSON_NAME] [GEOGRAPHIC_DATA] 243939 7869 7869 0 0 0 980 4 / 0" at bounding box center [597, 306] width 941 height 17
click at [364, 336] on td "179800" at bounding box center [404, 339] width 81 height 17
click at [151, 103] on button "本月" at bounding box center [144, 101] width 35 height 21
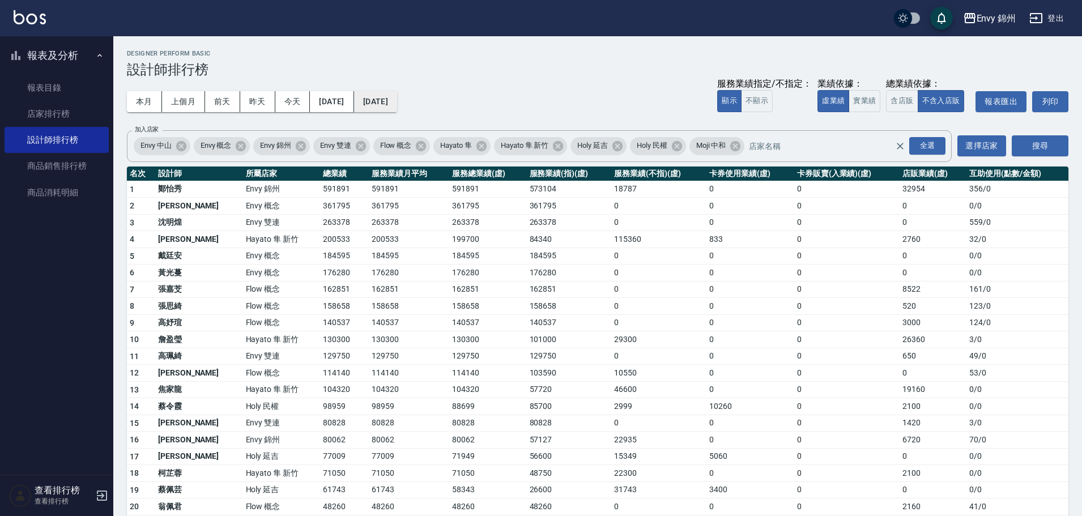
click at [397, 103] on button "[DATE]" at bounding box center [375, 101] width 43 height 21
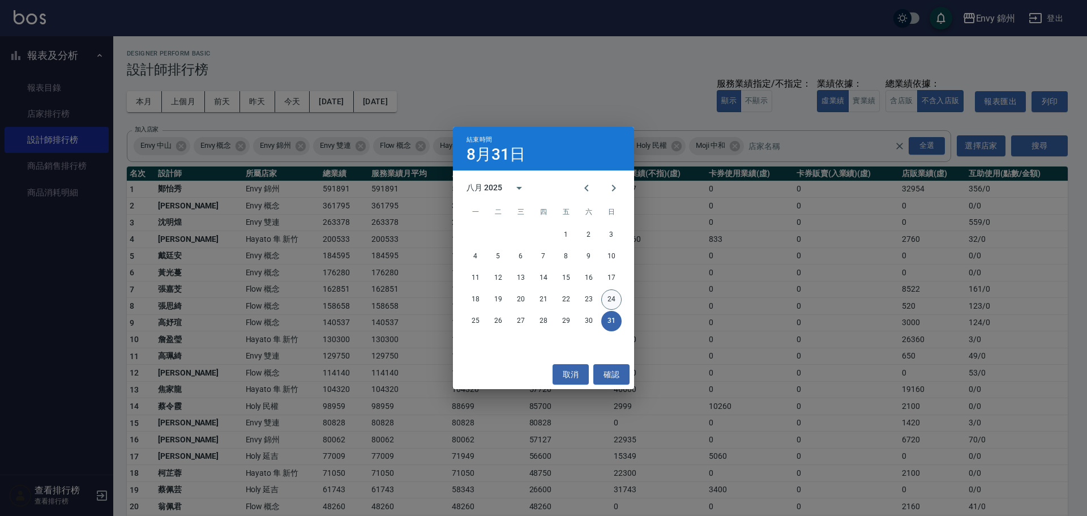
click at [620, 293] on button "24" at bounding box center [611, 299] width 20 height 20
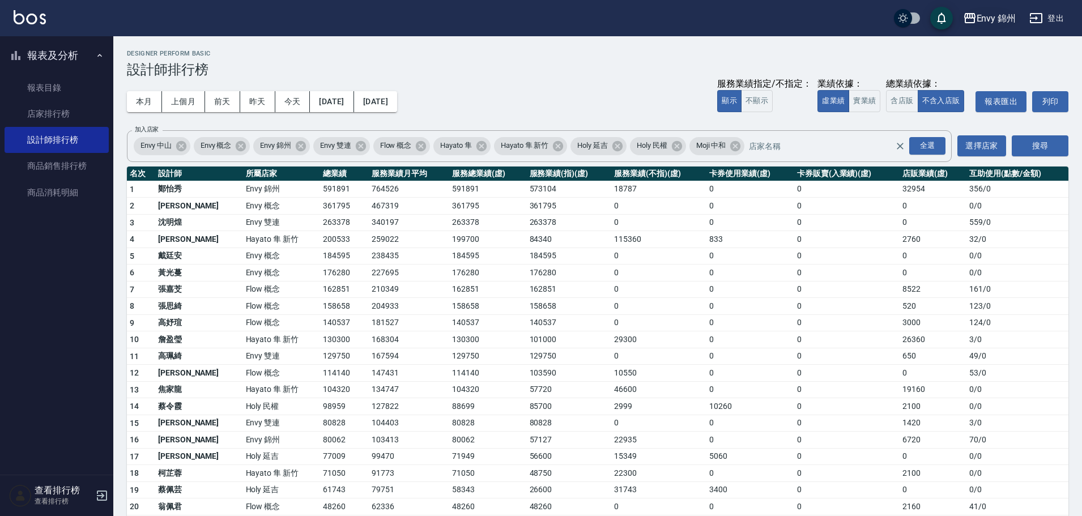
drag, startPoint x: 1006, startPoint y: 33, endPoint x: 999, endPoint y: 16, distance: 18.3
click at [999, 16] on div "Envy 錦州 登出" at bounding box center [541, 18] width 1082 height 36
click at [999, 16] on div "Envy 錦州" at bounding box center [996, 18] width 40 height 14
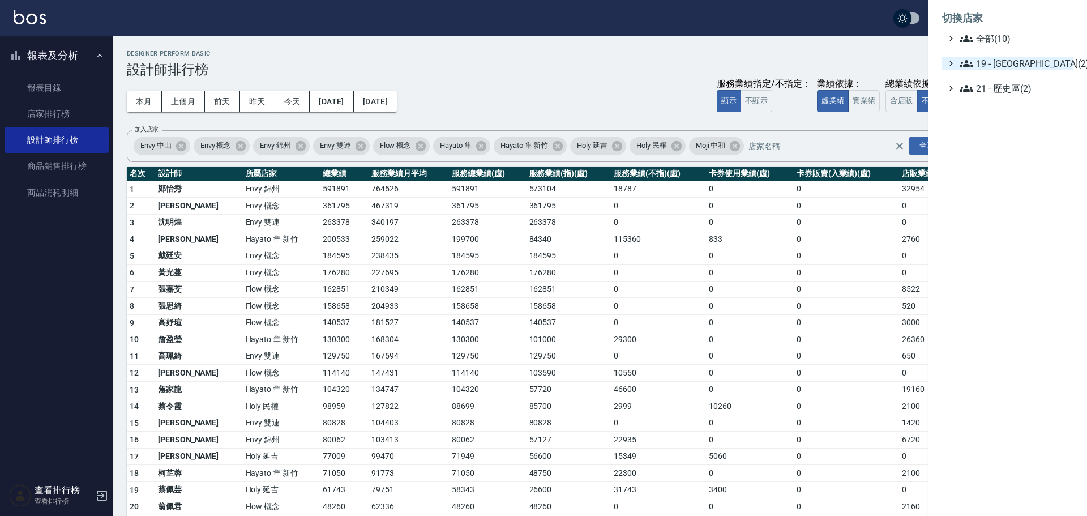
click at [1017, 65] on span "19 - [GEOGRAPHIC_DATA](2)" at bounding box center [1014, 64] width 109 height 14
click at [1017, 81] on span "19.01 - [GEOGRAPHIC_DATA] (3)" at bounding box center [1020, 77] width 98 height 14
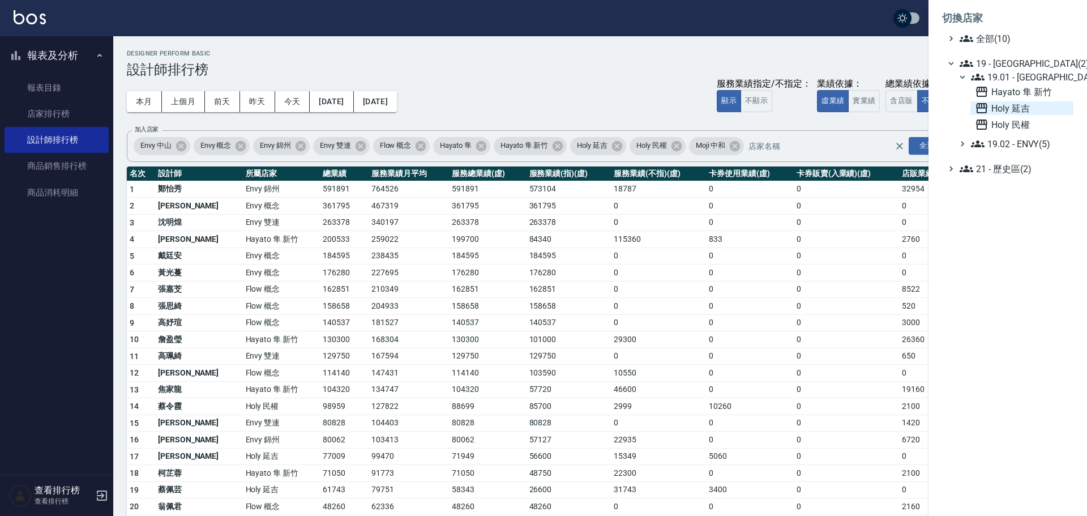
click at [1026, 110] on span "Holy 延吉" at bounding box center [1022, 108] width 94 height 14
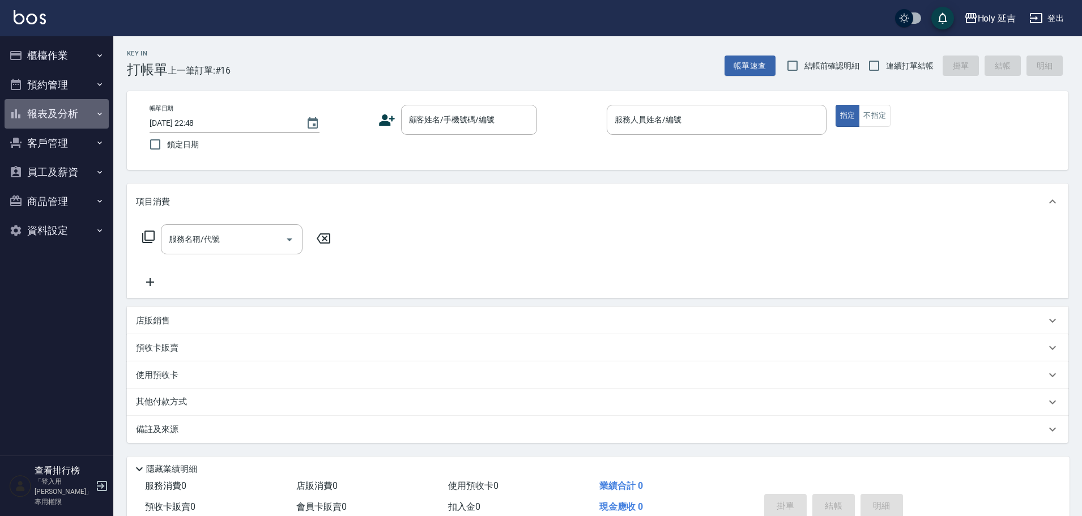
click at [72, 117] on button "報表及分析" at bounding box center [57, 113] width 104 height 29
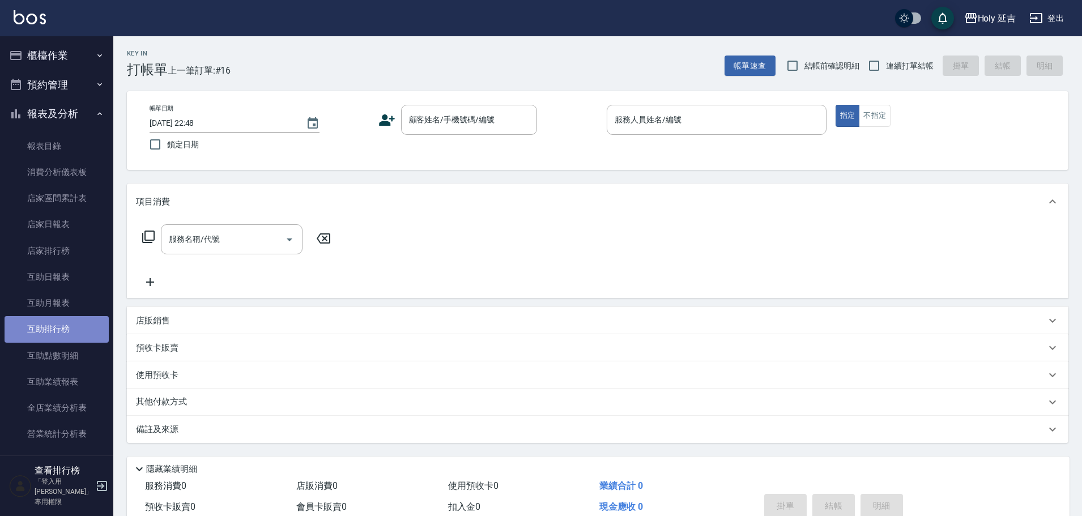
click at [66, 327] on link "互助排行榜" at bounding box center [57, 329] width 104 height 26
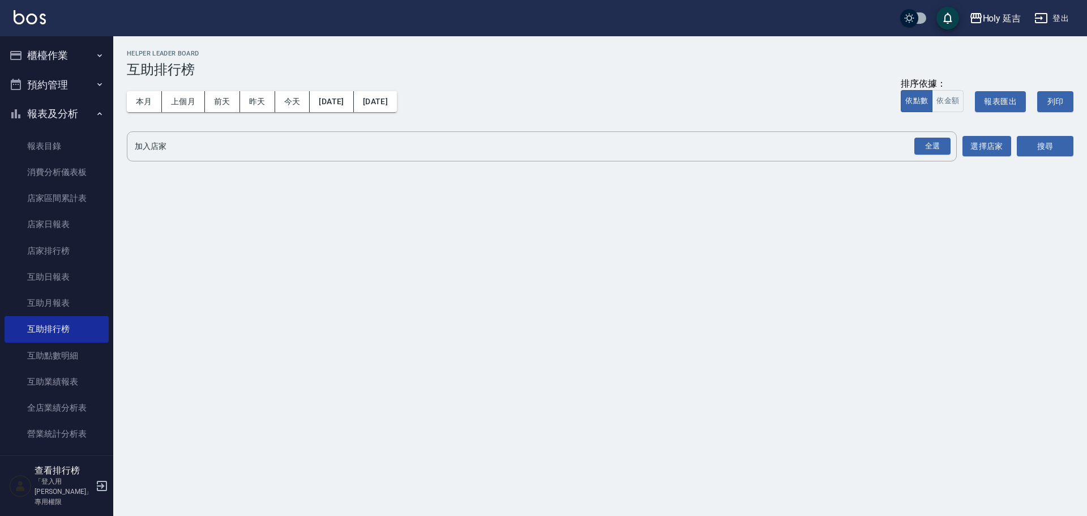
drag, startPoint x: 931, startPoint y: 140, endPoint x: 1017, endPoint y: 146, distance: 86.3
click at [931, 138] on div "全選" at bounding box center [933, 147] width 36 height 18
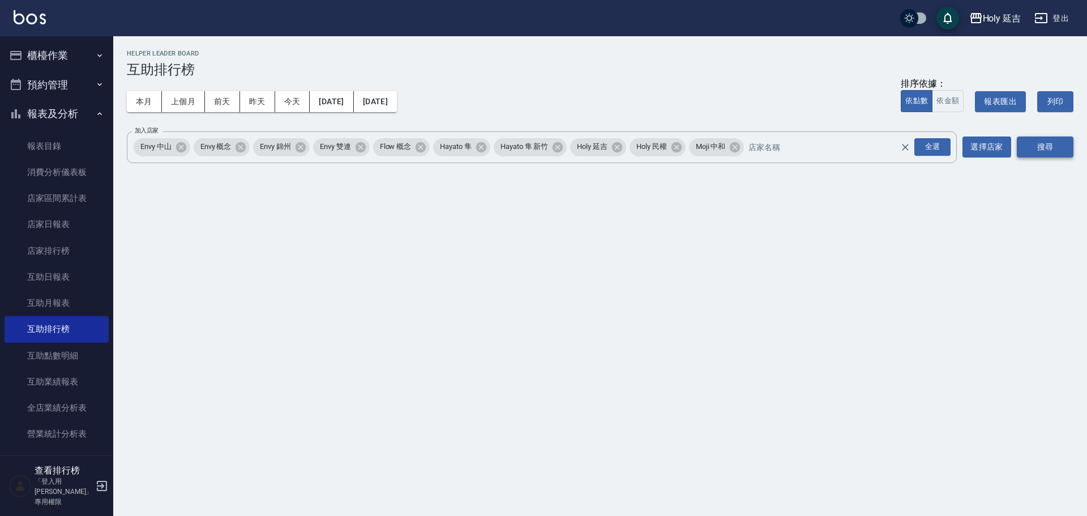
click at [1073, 150] on button "搜尋" at bounding box center [1045, 146] width 57 height 21
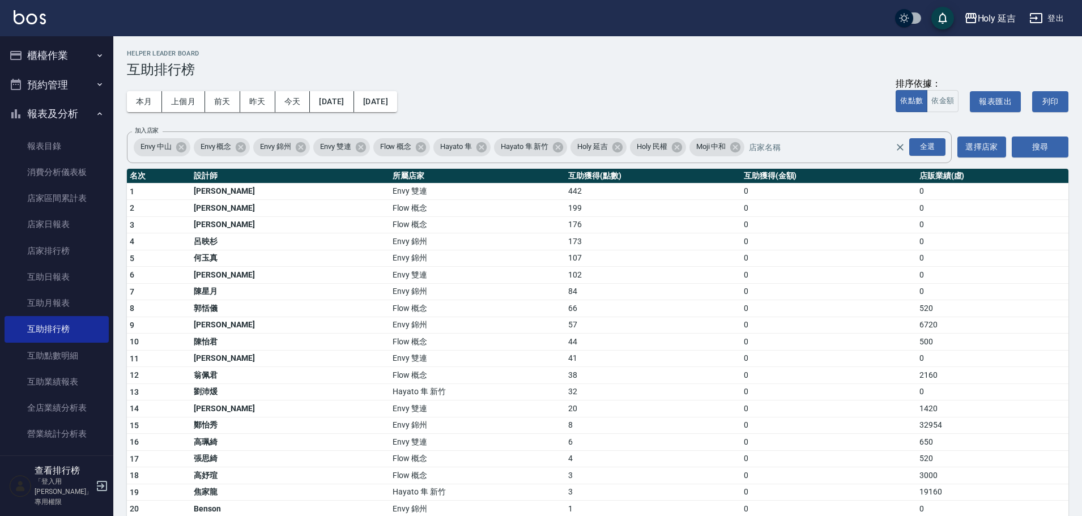
click at [565, 328] on td "57" at bounding box center [653, 325] width 176 height 17
click at [999, 14] on div "Holy 延吉" at bounding box center [997, 18] width 39 height 14
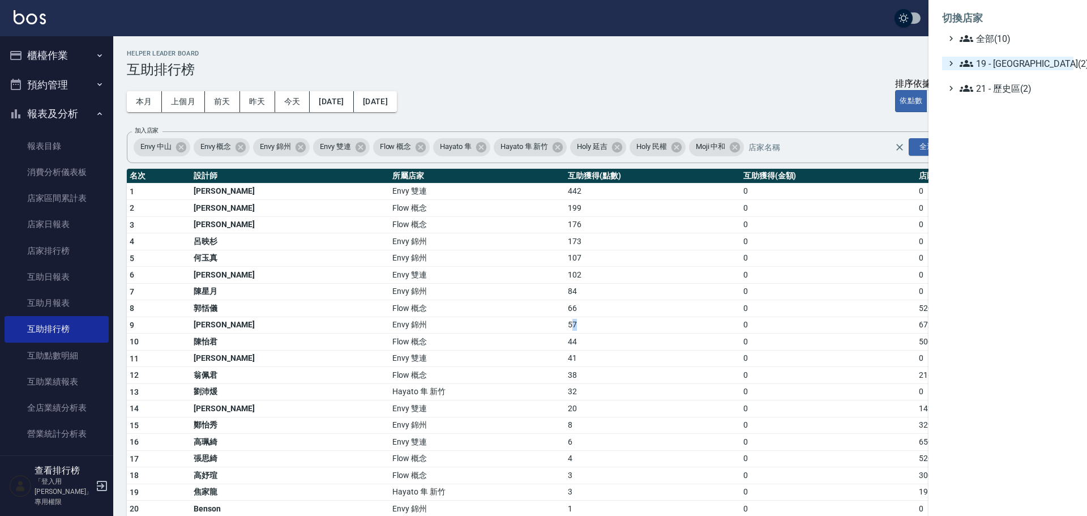
click at [1022, 64] on span "19 - [GEOGRAPHIC_DATA](2)" at bounding box center [1014, 64] width 109 height 14
click at [1015, 98] on span "19.02 - ENVY(5)" at bounding box center [1020, 96] width 98 height 14
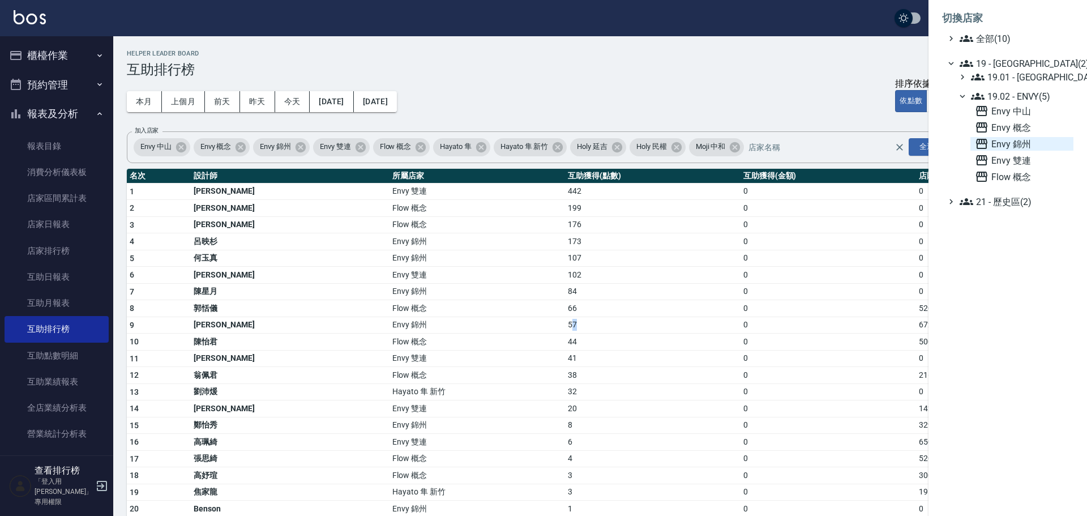
click at [1017, 144] on span "Envy 錦州" at bounding box center [1022, 144] width 94 height 14
